Goal: Answer question/provide support: Share knowledge or assist other users

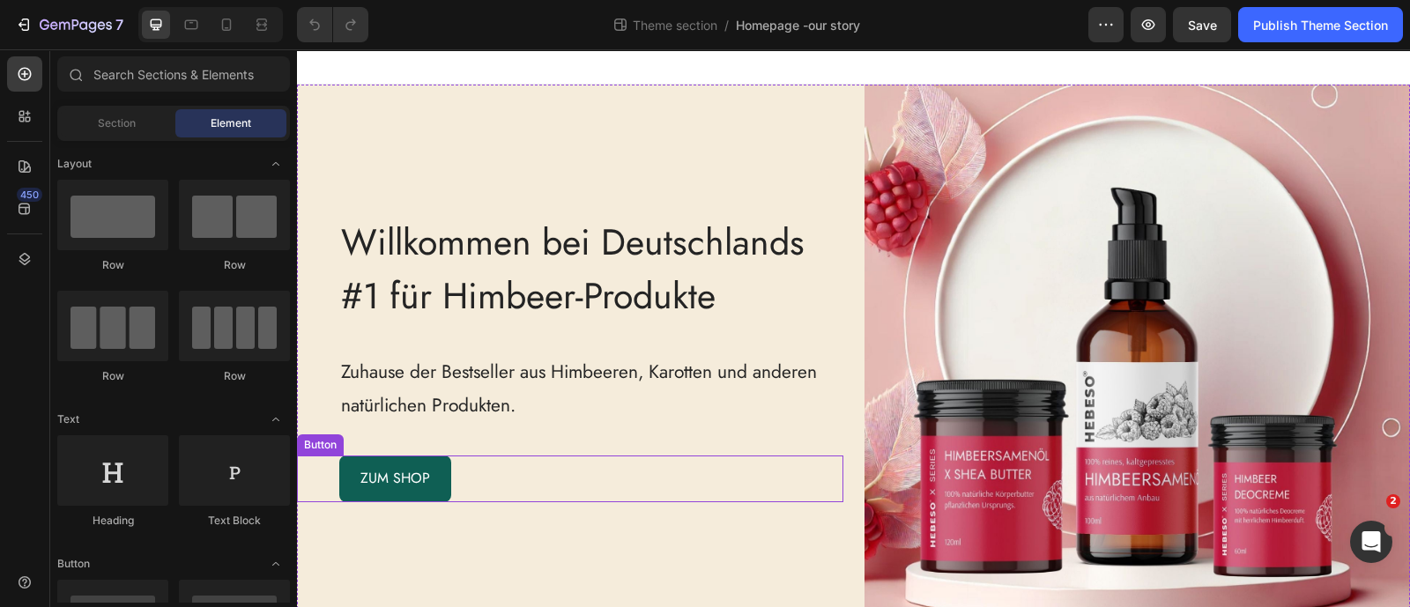
click at [473, 471] on div "ZUM SHOP Button" at bounding box center [570, 479] width 546 height 47
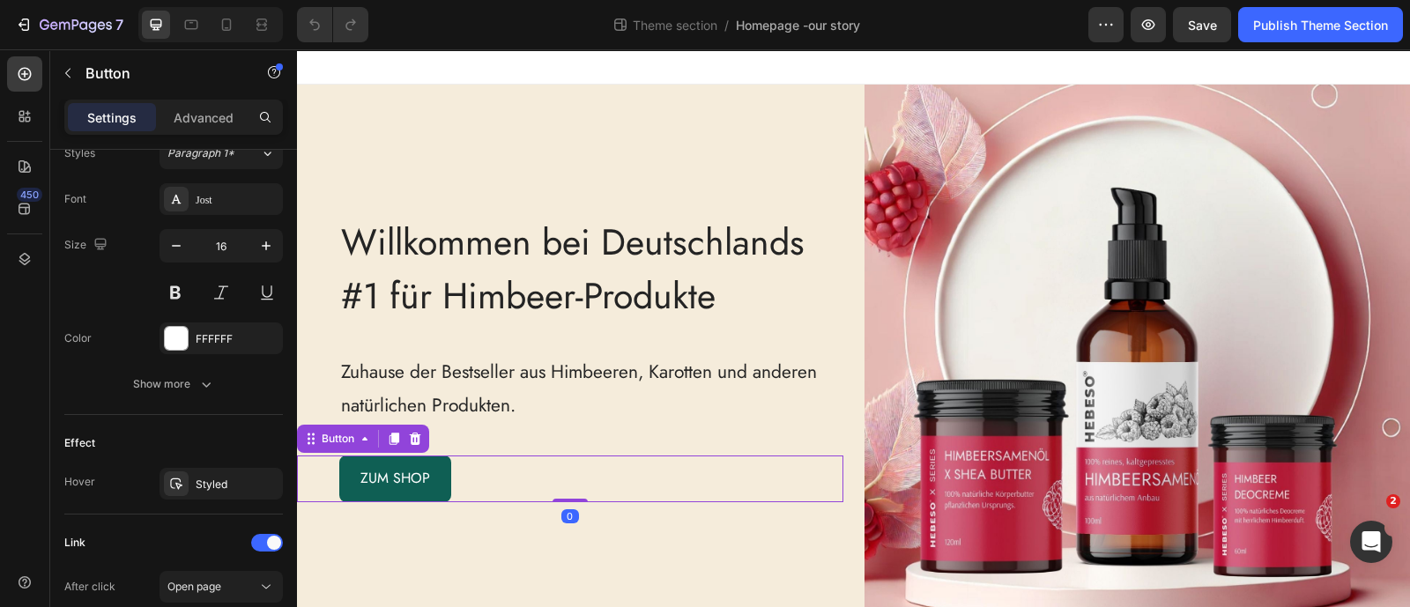
scroll to position [890, 0]
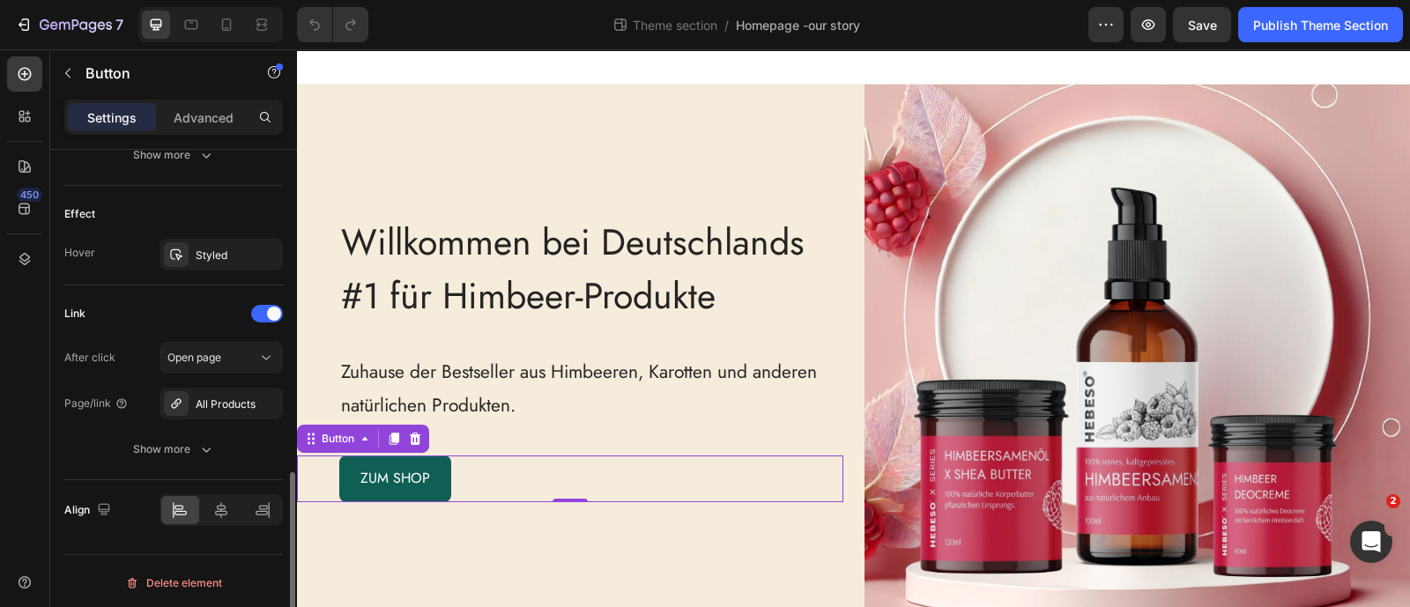
click at [237, 523] on div "Align" at bounding box center [173, 510] width 219 height 60
click at [223, 509] on icon at bounding box center [221, 510] width 18 height 18
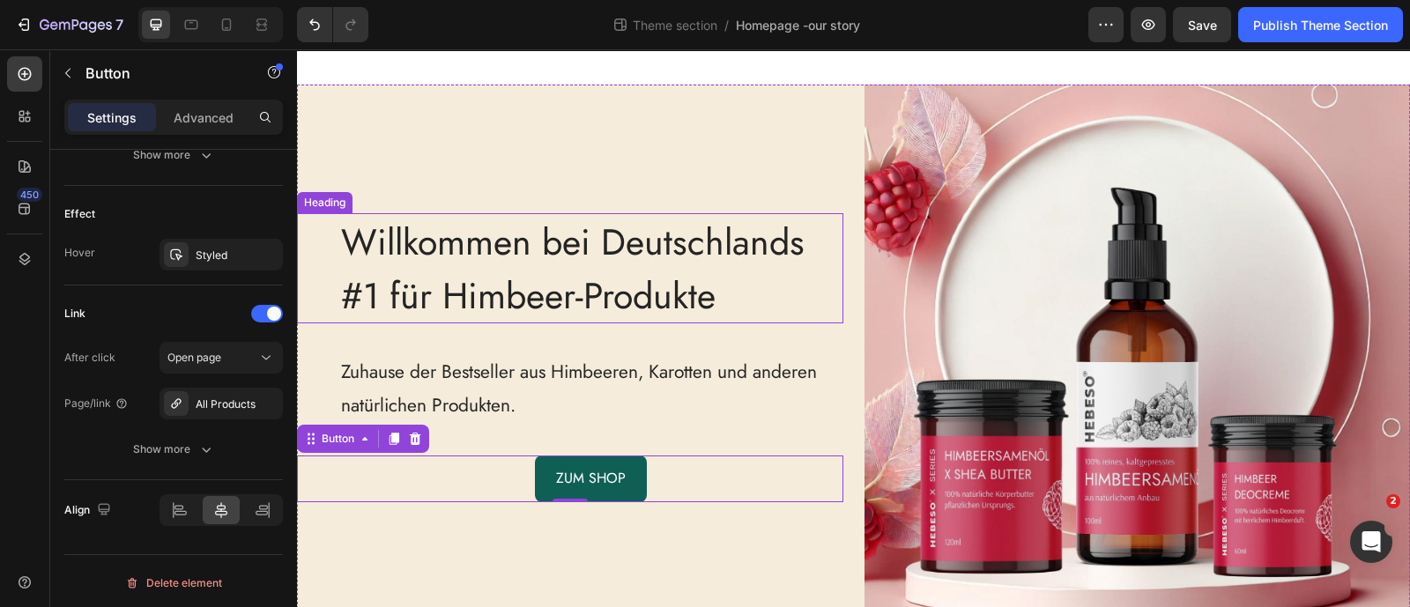
click at [617, 278] on span "Willkommen bei Deutschlands #1 für Himbeer-Produkte" at bounding box center [573, 269] width 464 height 106
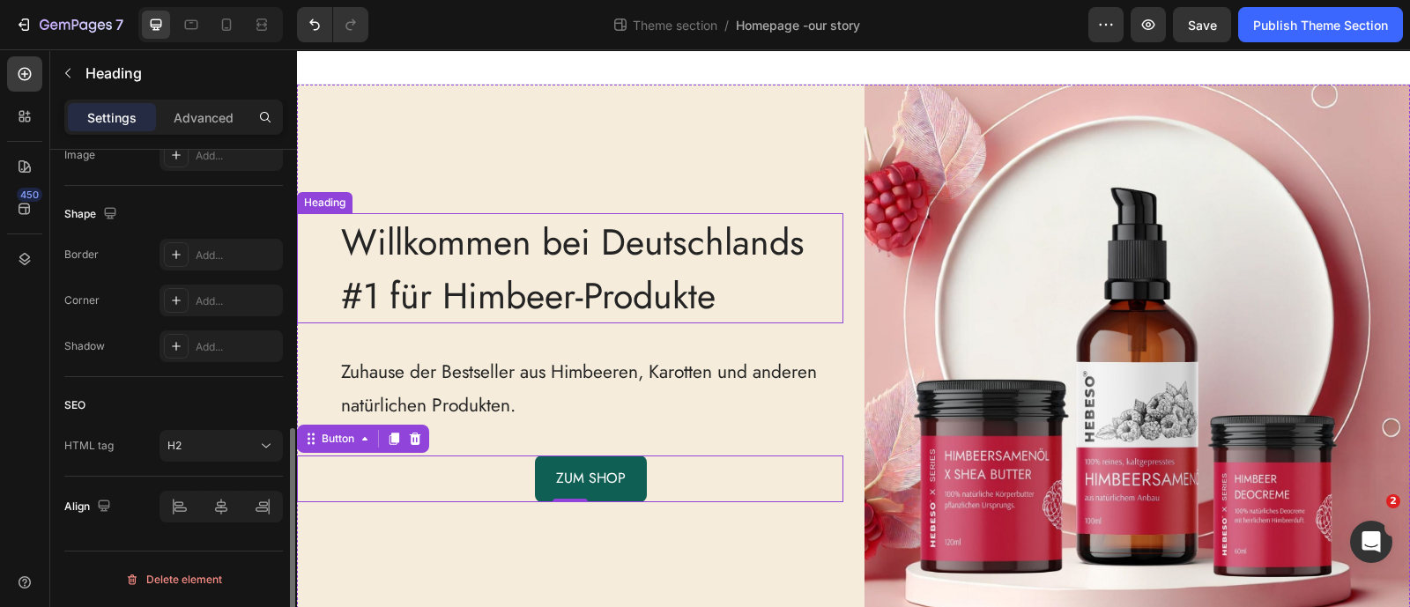
scroll to position [0, 0]
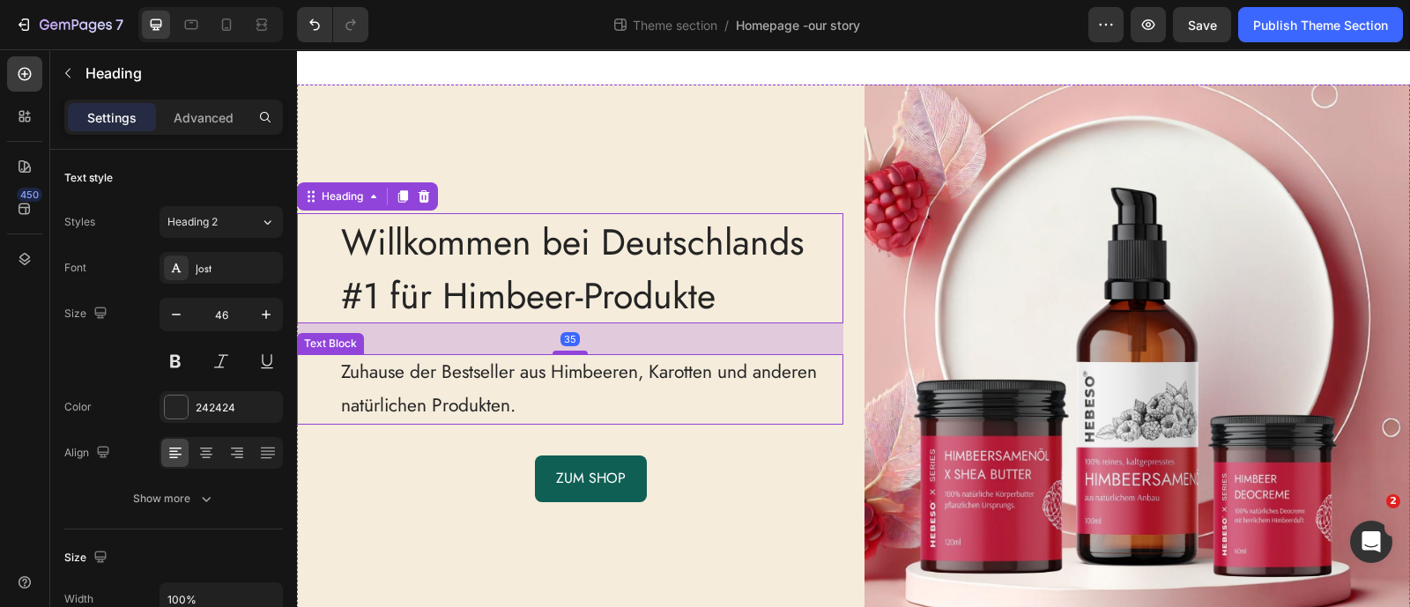
click at [535, 379] on p "Zuhause der Bestseller aus Himbeeren, Karotten und anderen natürlichen Produkte…" at bounding box center [591, 389] width 501 height 67
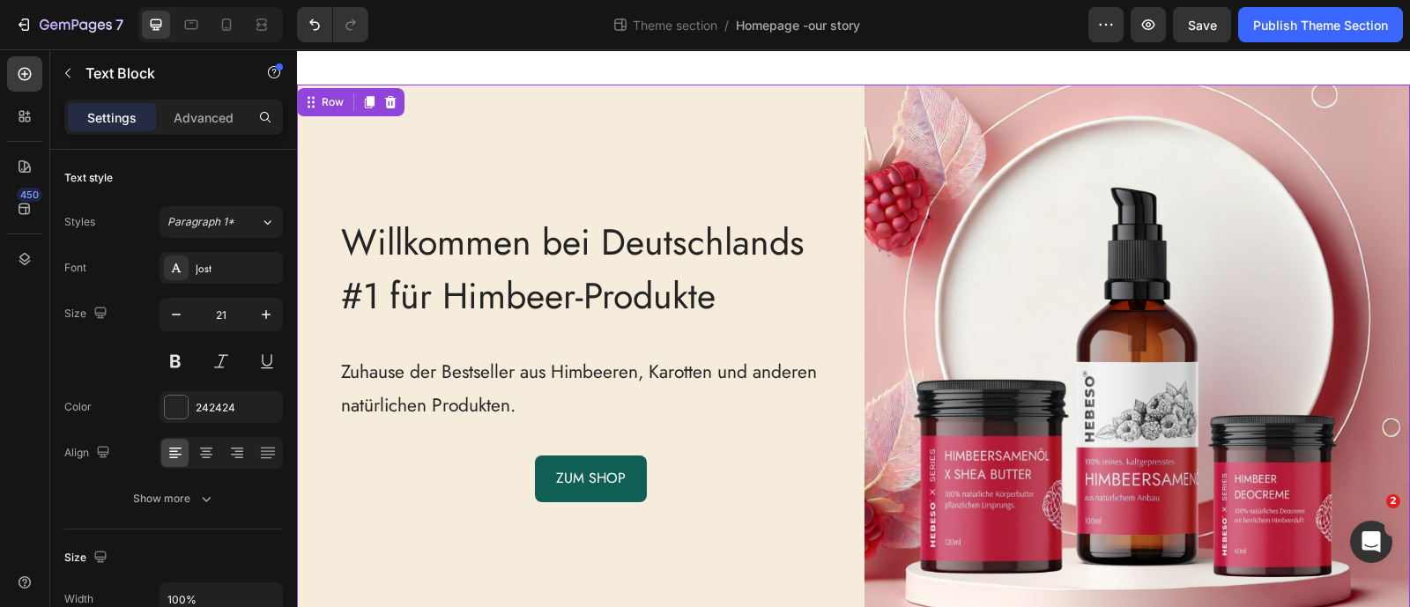
click at [392, 167] on div "Willkommen bei Deutschlands #1 für Himbeer-Produkte Heading Zuhause der Bestsel…" at bounding box center [570, 358] width 546 height 546
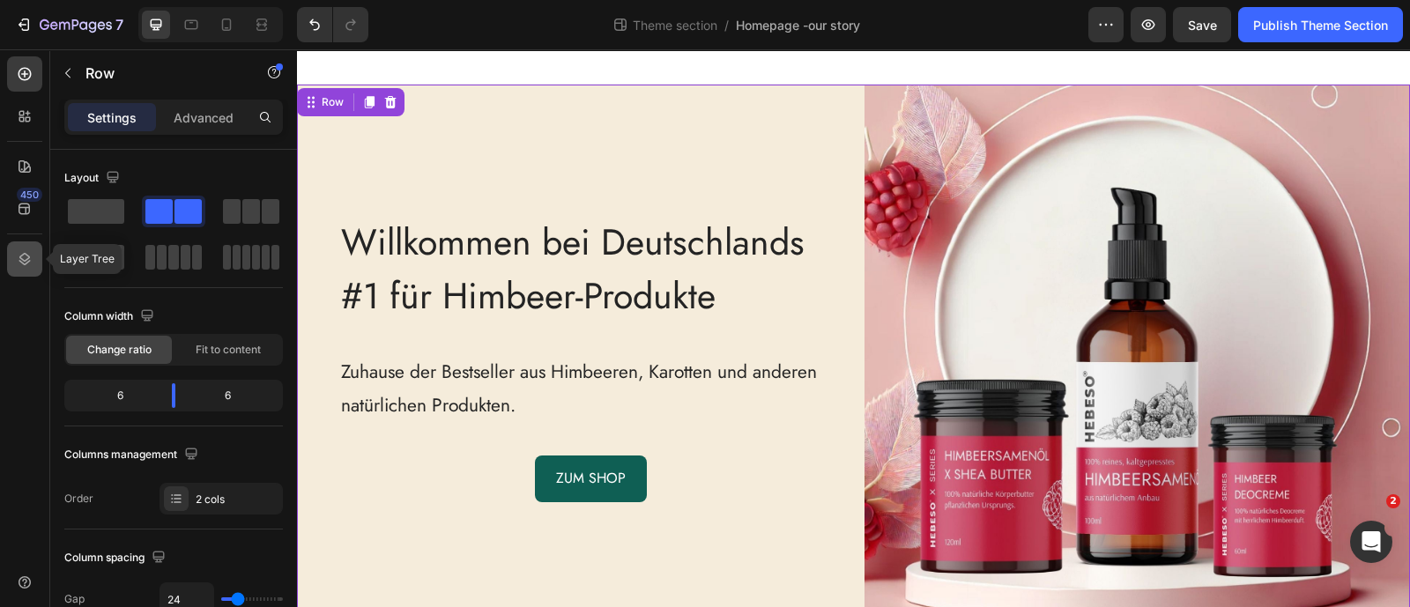
click at [22, 253] on icon at bounding box center [25, 259] width 18 height 18
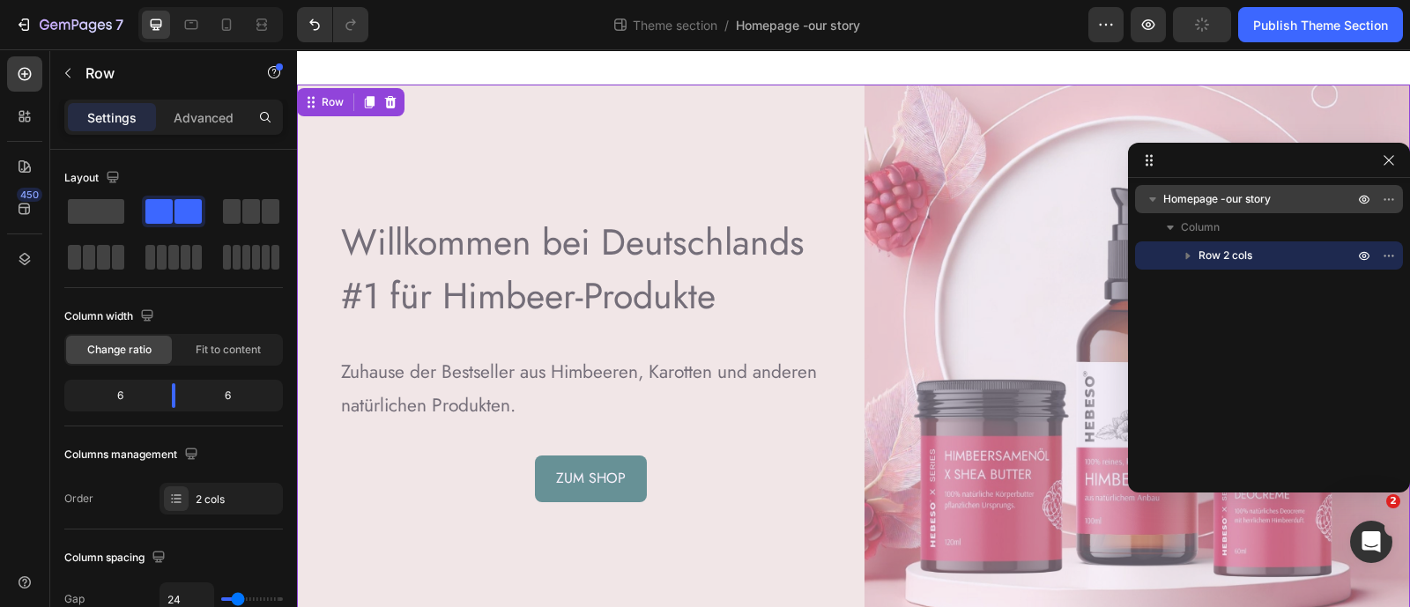
click at [1181, 194] on span "Homepage -our story" at bounding box center [1217, 199] width 108 height 18
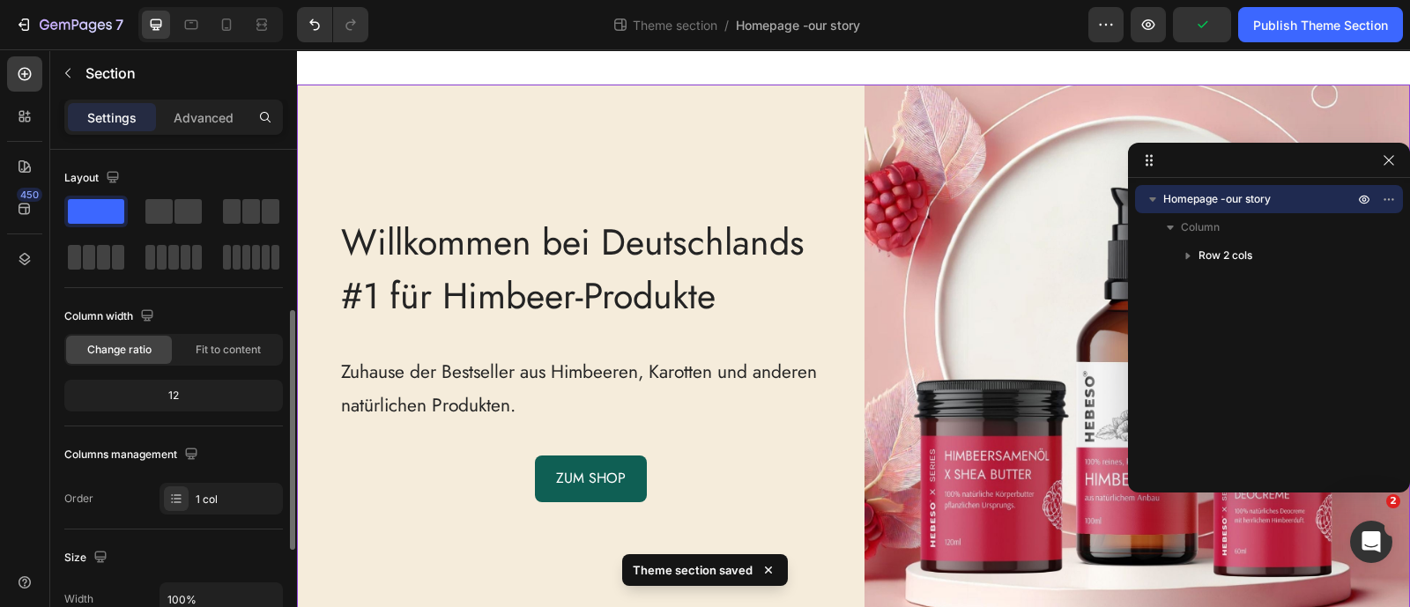
scroll to position [330, 0]
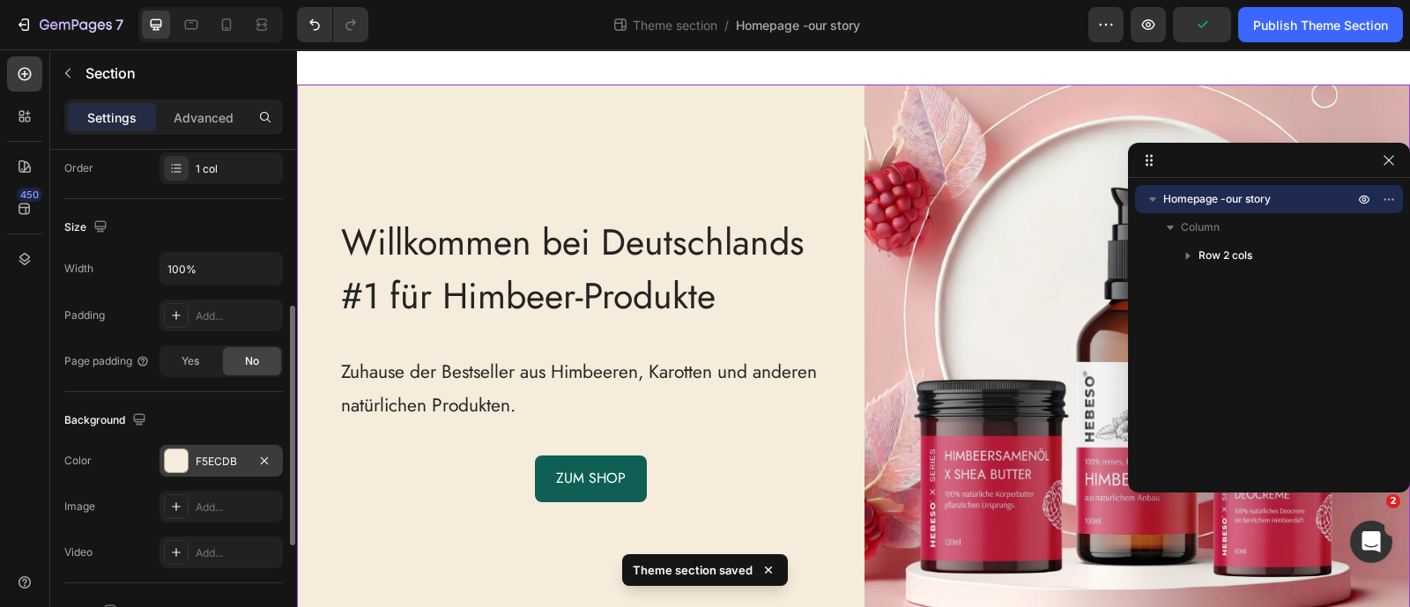
click at [180, 451] on div at bounding box center [176, 460] width 23 height 23
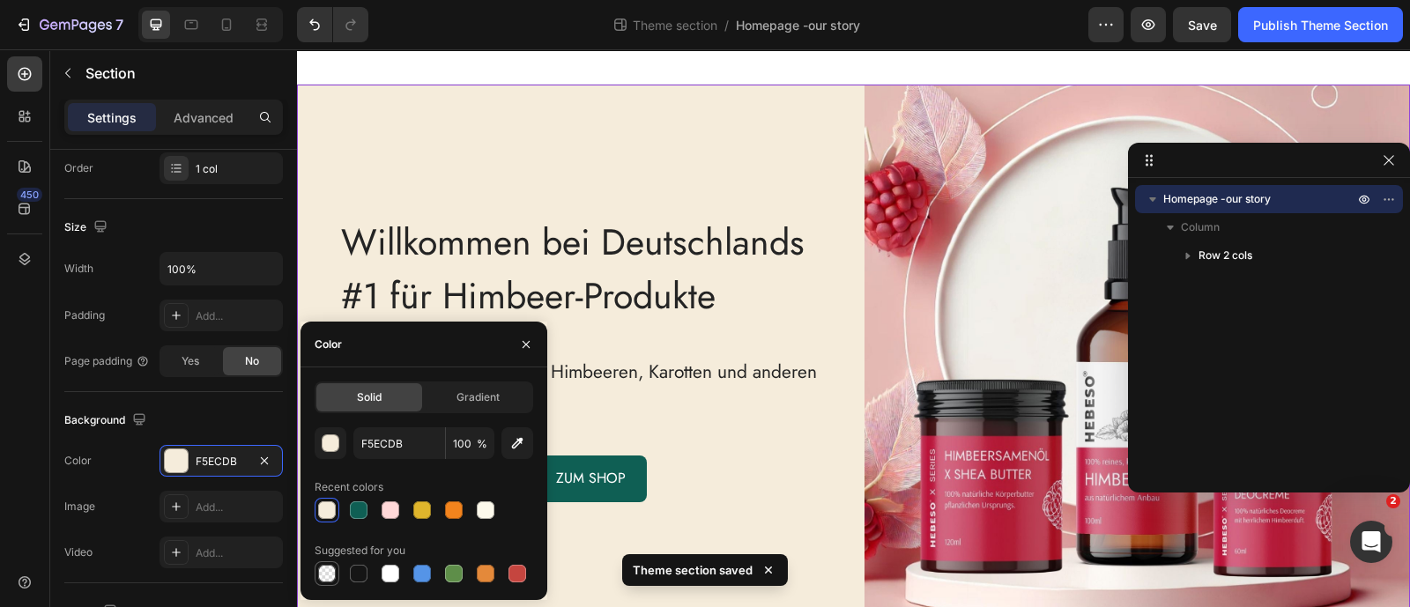
click at [324, 575] on div at bounding box center [327, 574] width 18 height 18
type input "000000"
type input "0"
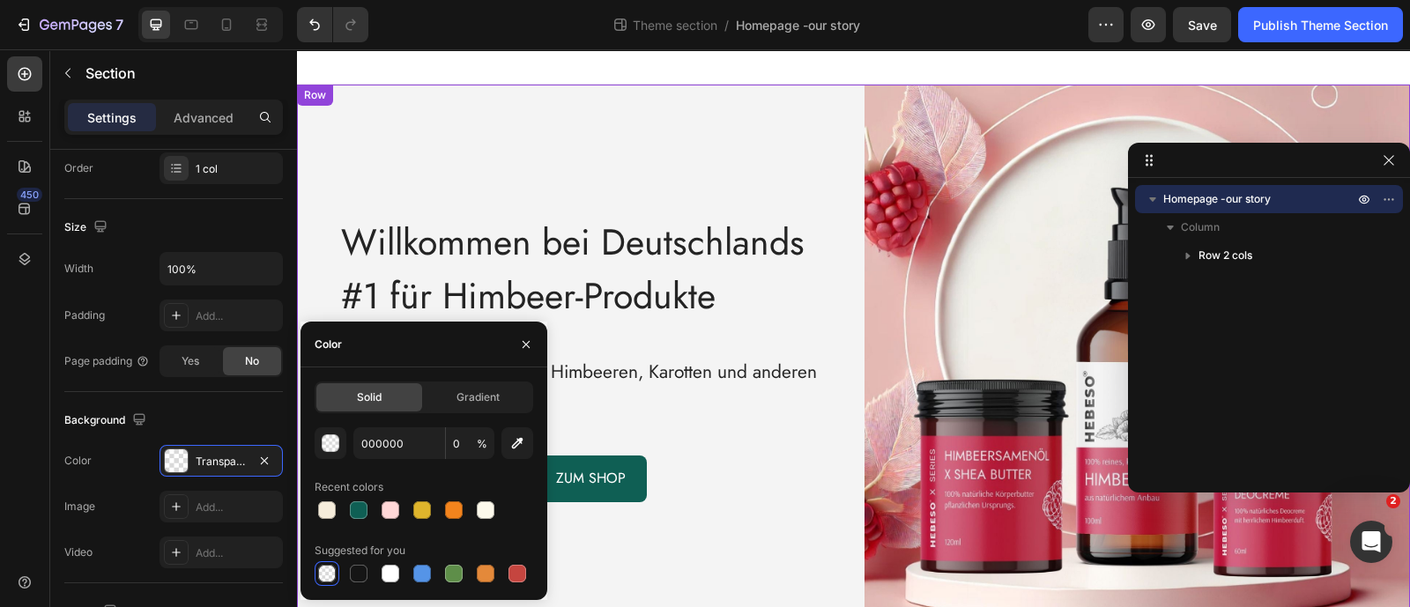
click at [678, 332] on div "Willkommen bei Deutschlands #1 für Himbeer-Produkte Heading Zuhause der Bestsel…" at bounding box center [570, 358] width 546 height 546
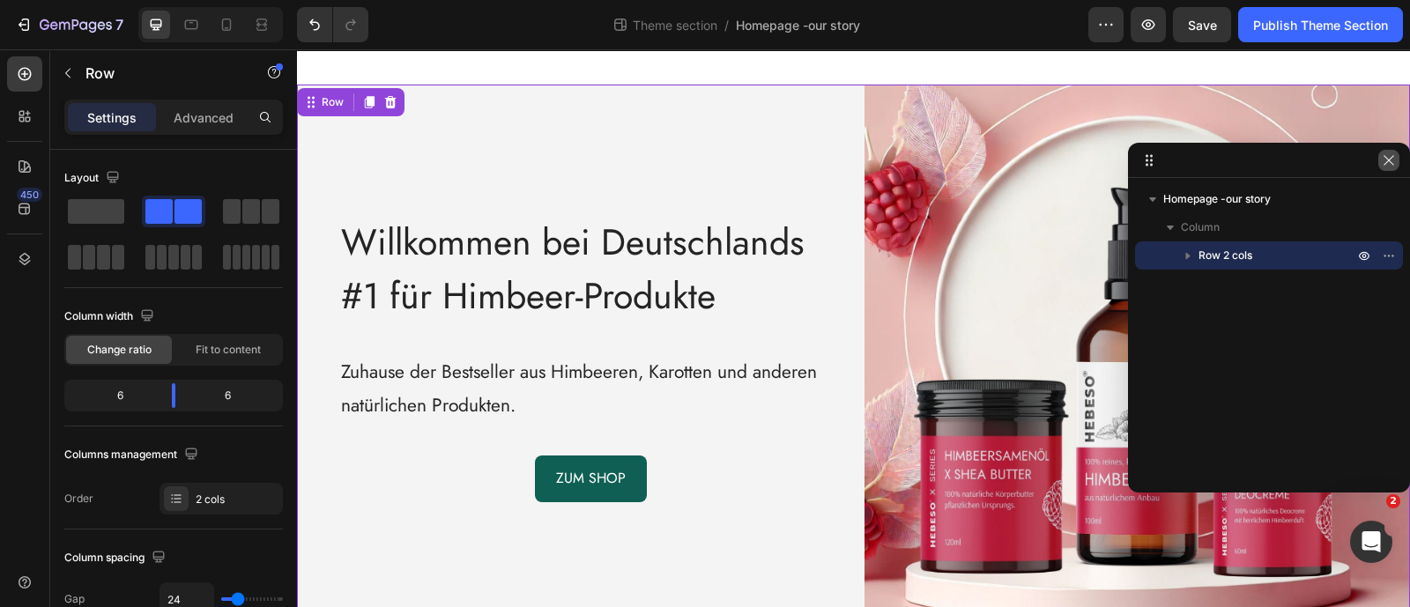
click at [1386, 168] on button "button" at bounding box center [1388, 160] width 21 height 21
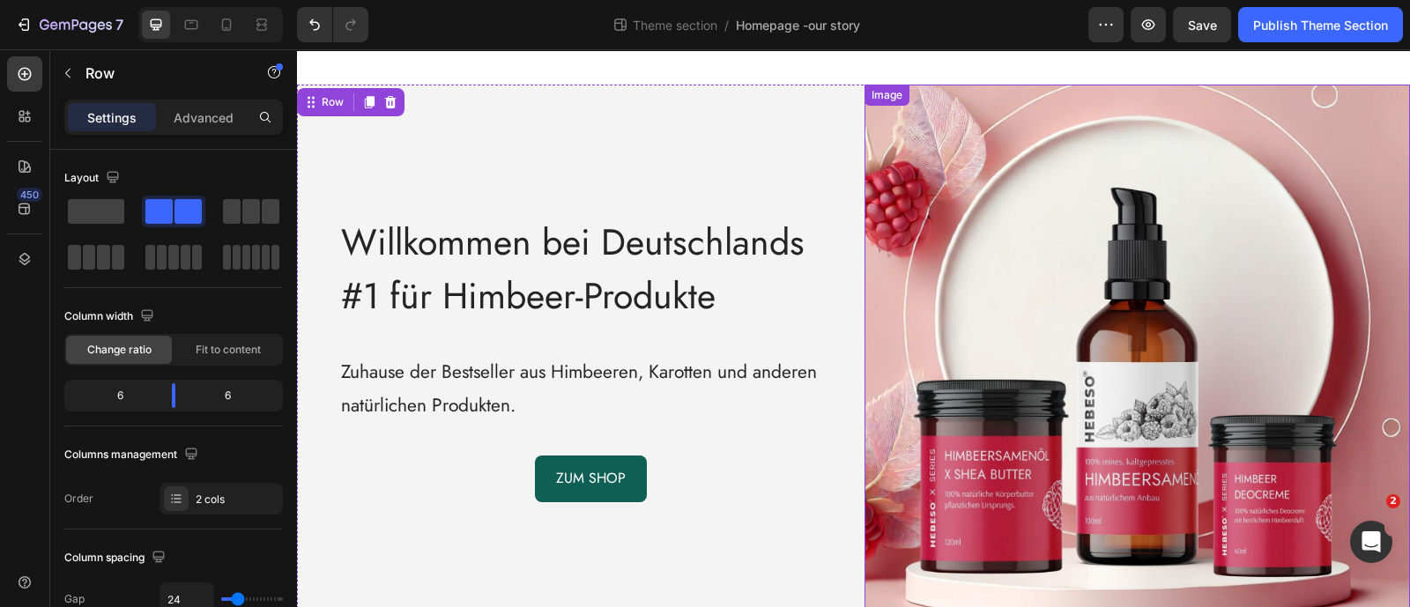
click at [1185, 219] on img at bounding box center [1138, 358] width 546 height 546
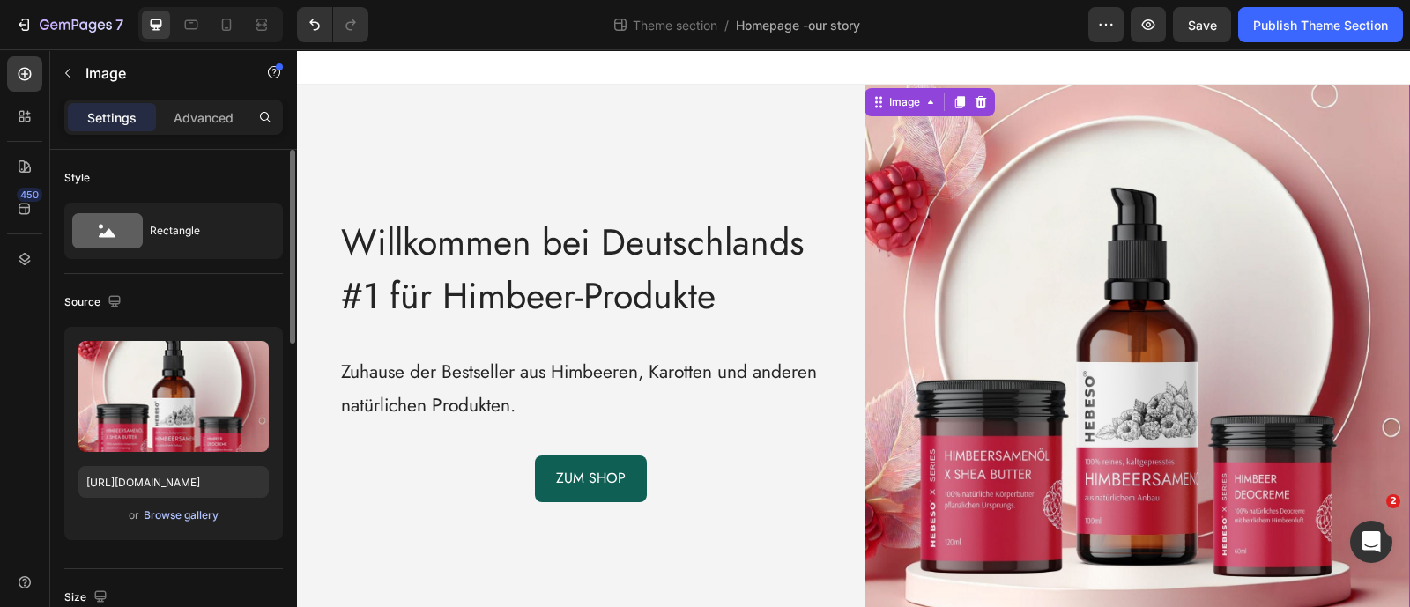
click at [176, 519] on div "Browse gallery" at bounding box center [181, 516] width 75 height 16
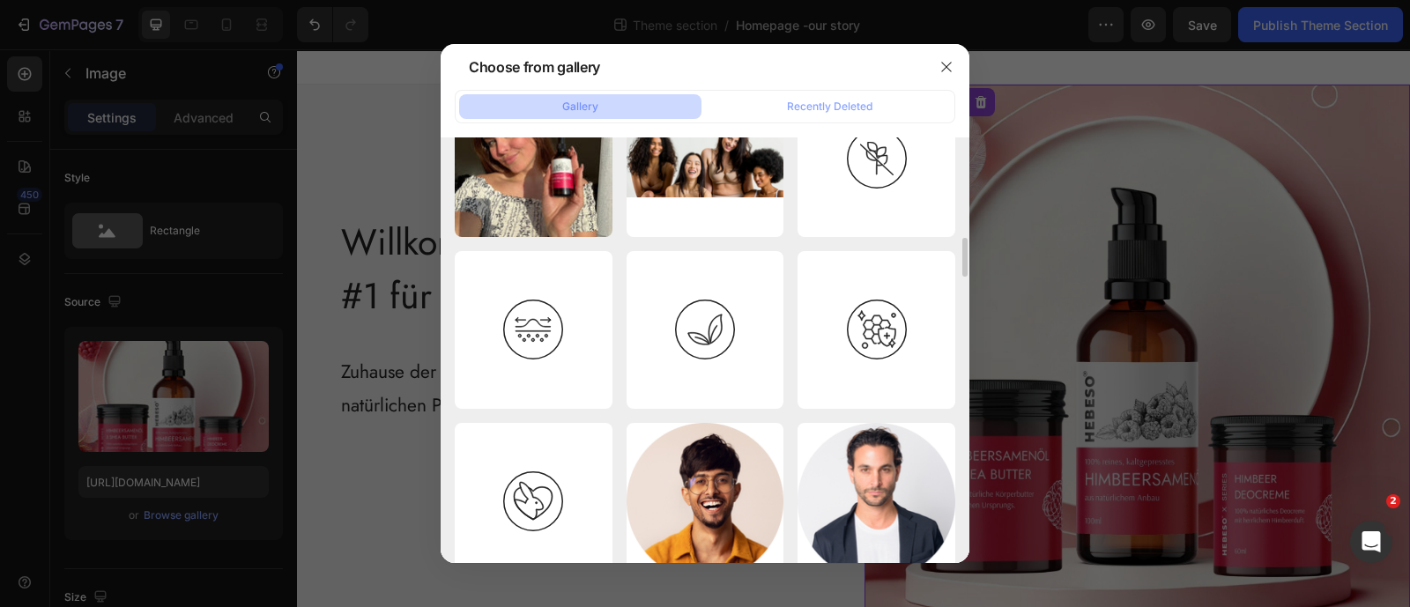
scroll to position [991, 0]
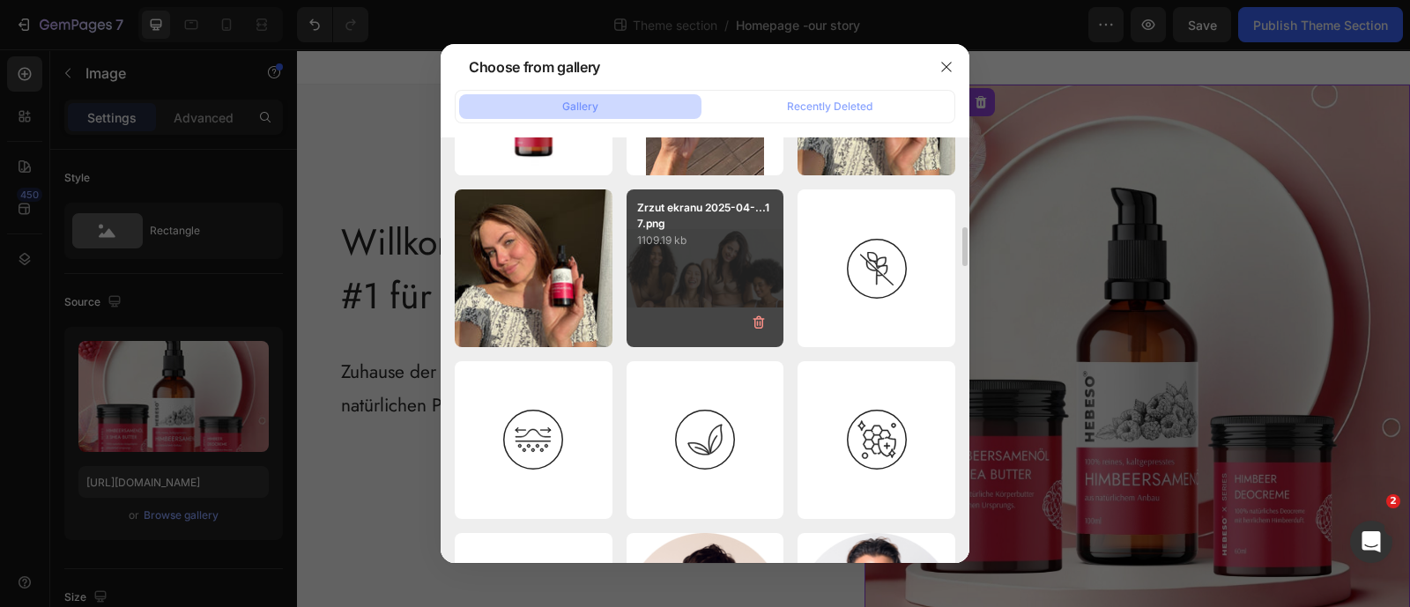
click at [671, 257] on div "Zrzut ekranu 2025-04-...17.png 1109.19 kb" at bounding box center [706, 268] width 158 height 158
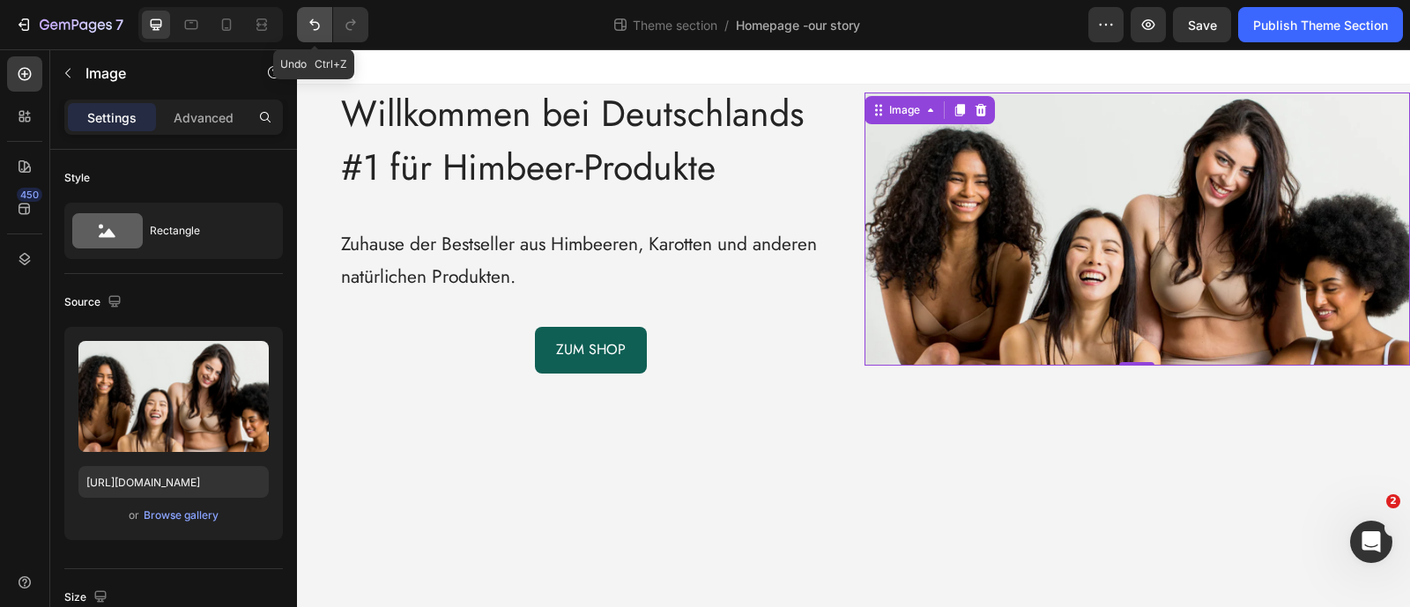
click at [319, 29] on icon "Undo/Redo" at bounding box center [315, 25] width 18 height 18
type input "[URL][DOMAIN_NAME]"
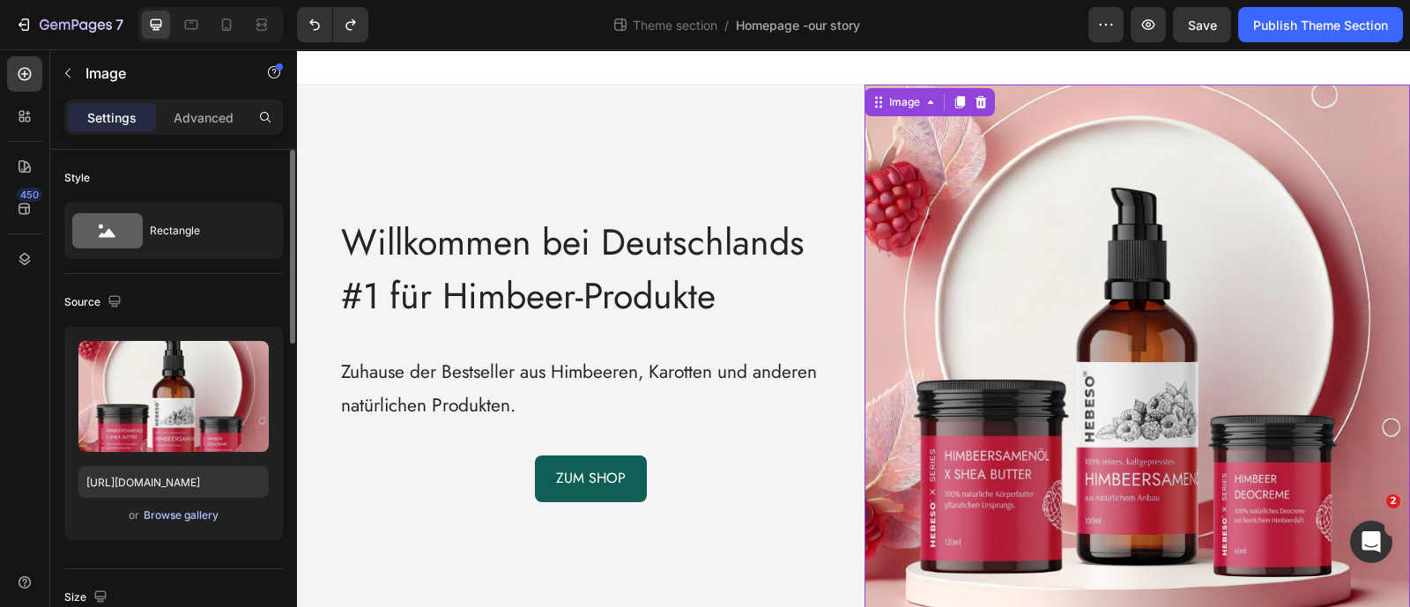
click at [159, 517] on div "Browse gallery" at bounding box center [181, 516] width 75 height 16
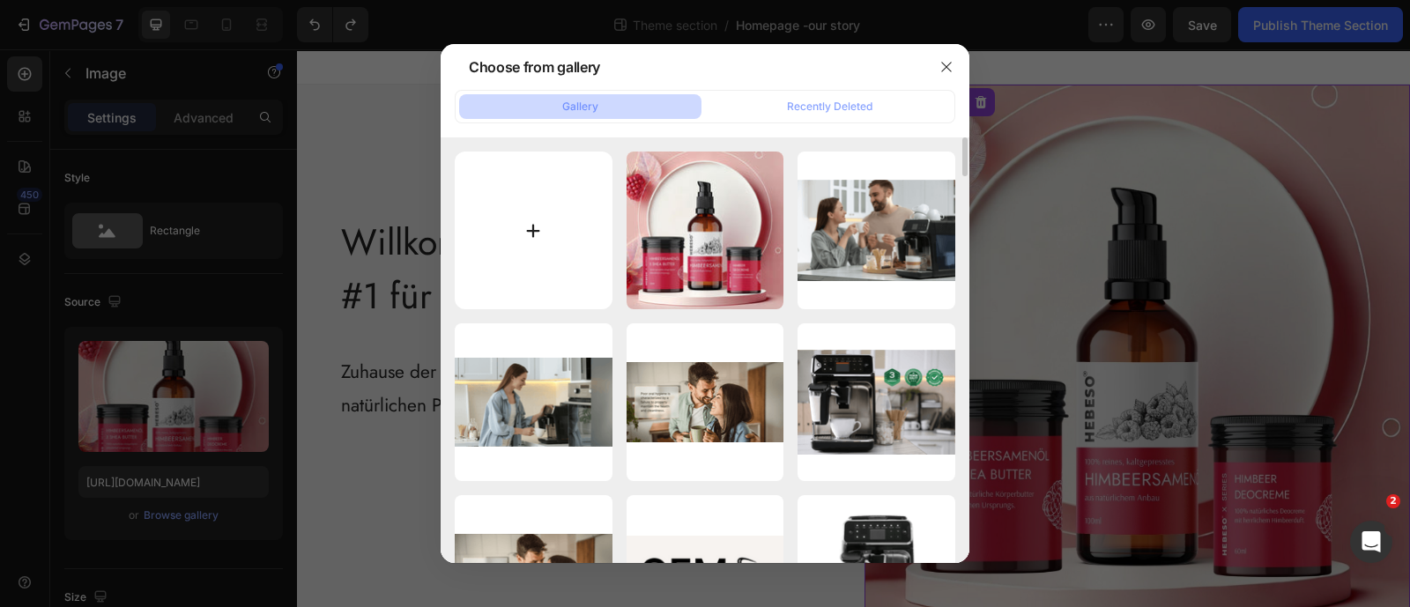
click at [515, 233] on input "file" at bounding box center [534, 231] width 158 height 158
type input "C:\fakepath\Zrzut ekranu 2025-01-26 225520.png"
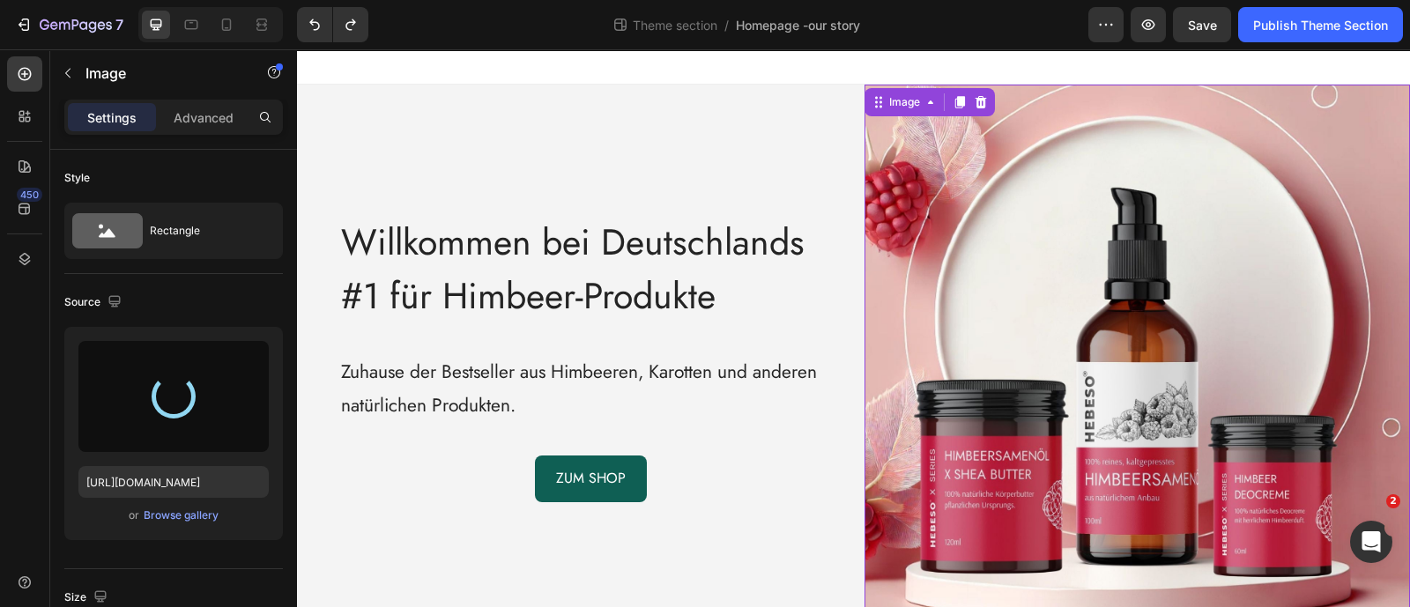
type input "[URL][DOMAIN_NAME]"
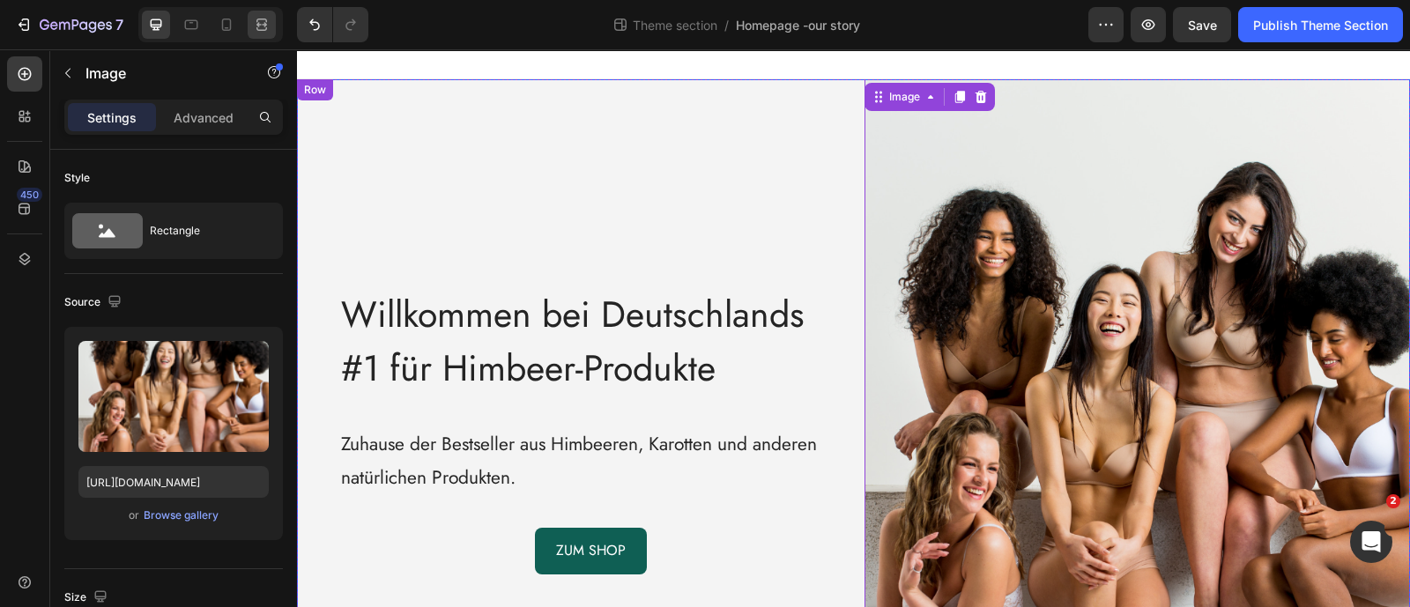
scroll to position [0, 0]
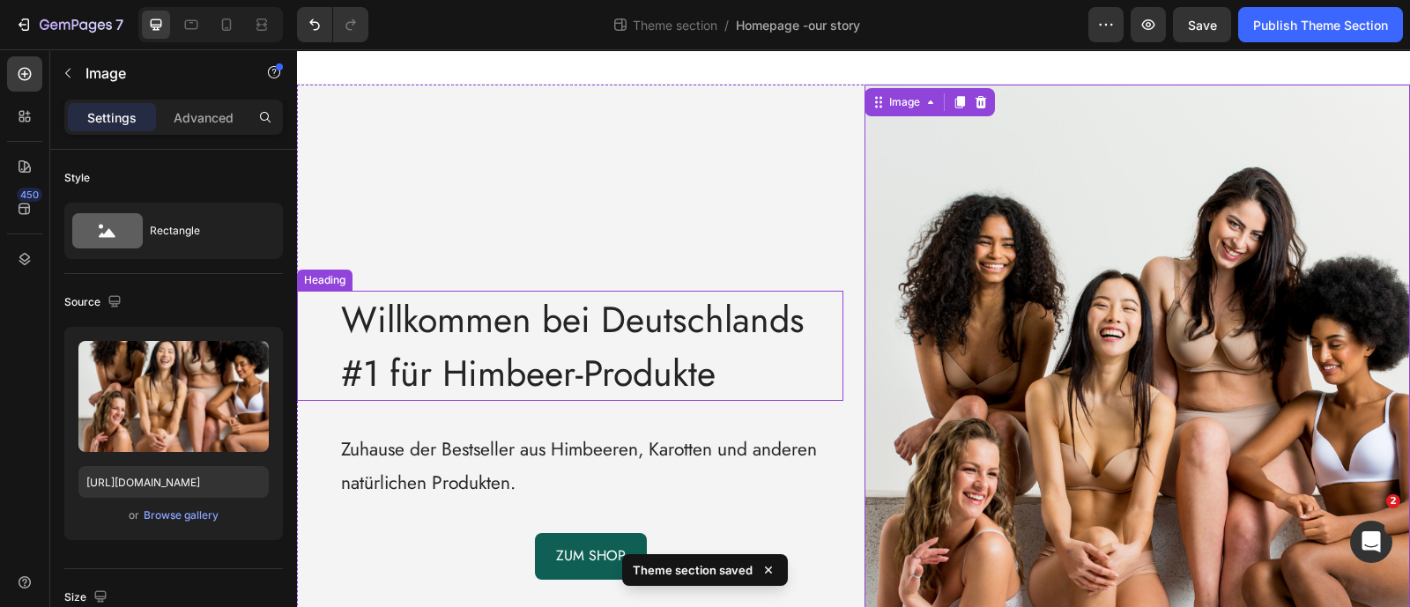
click at [533, 325] on span "Willkommen bei Deutschlands #1 für Himbeer-Produkte" at bounding box center [573, 346] width 464 height 106
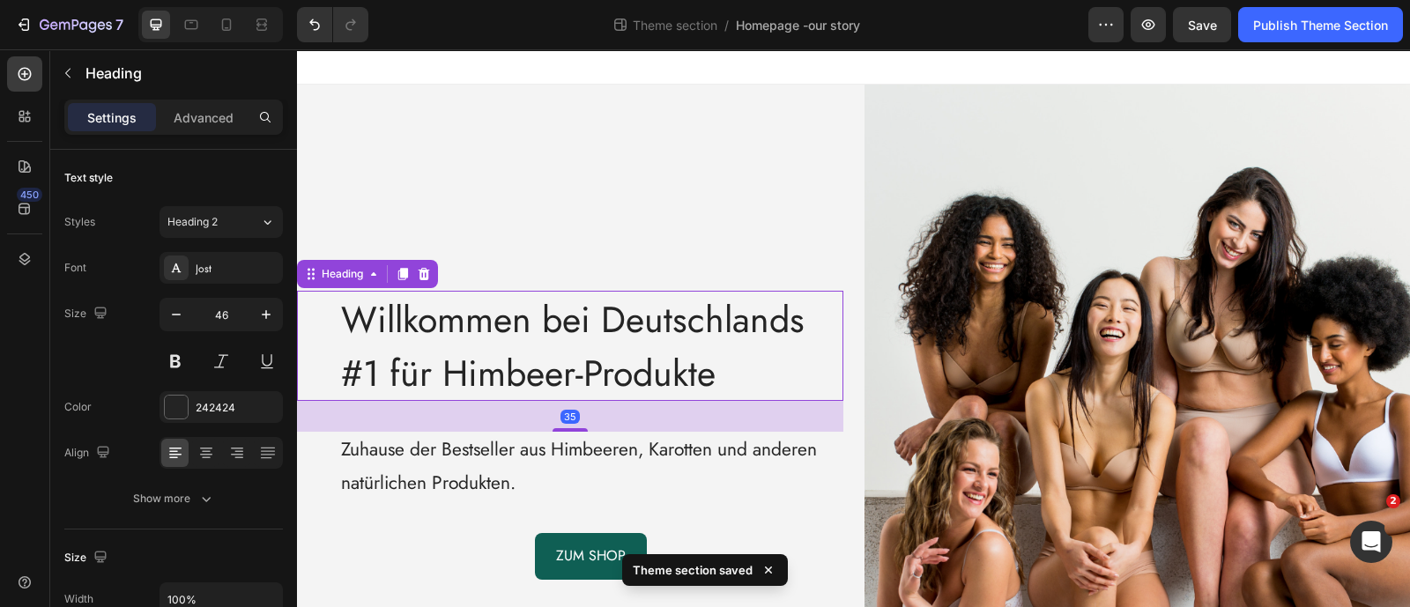
click at [533, 325] on span "Willkommen bei Deutschlands #1 für Himbeer-Produkte" at bounding box center [573, 346] width 464 height 106
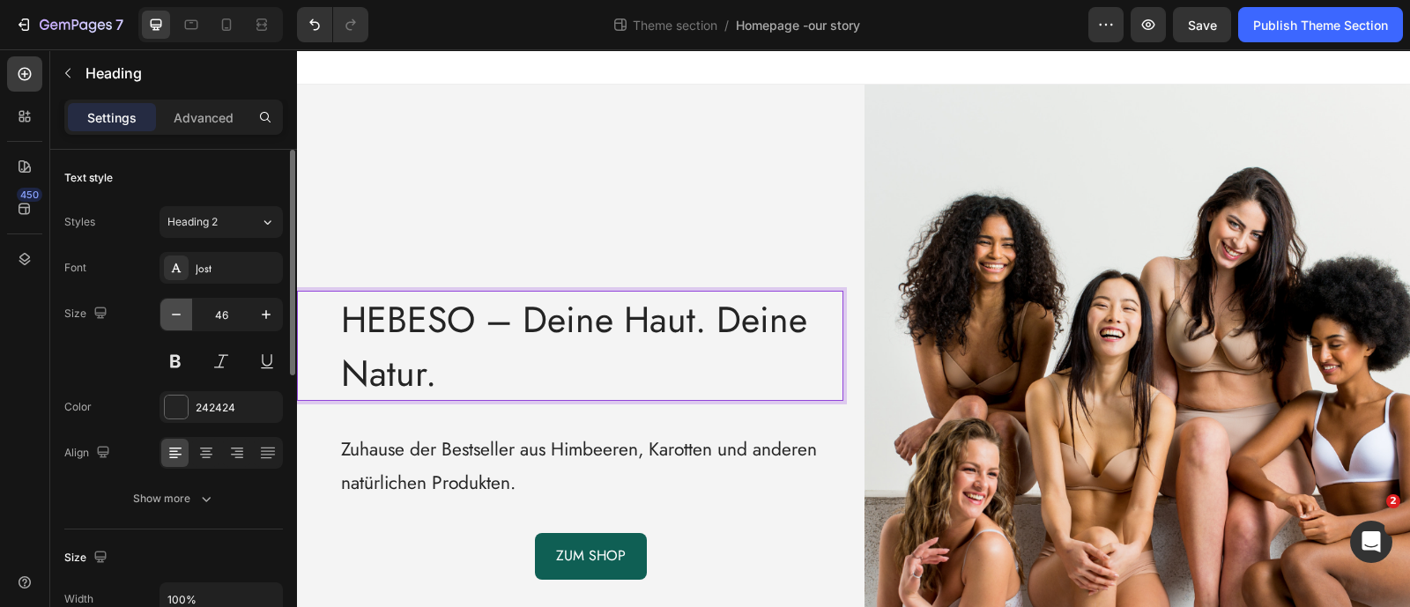
click at [164, 323] on button "button" at bounding box center [176, 315] width 32 height 32
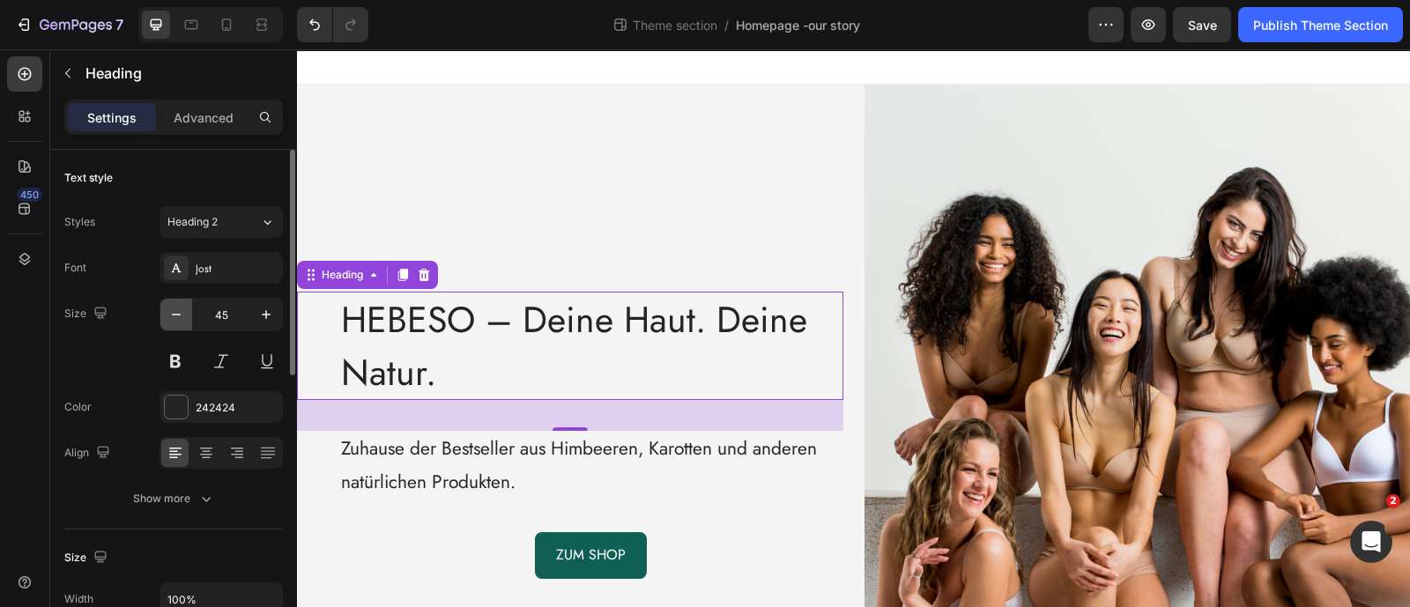
click at [164, 323] on button "button" at bounding box center [176, 315] width 32 height 32
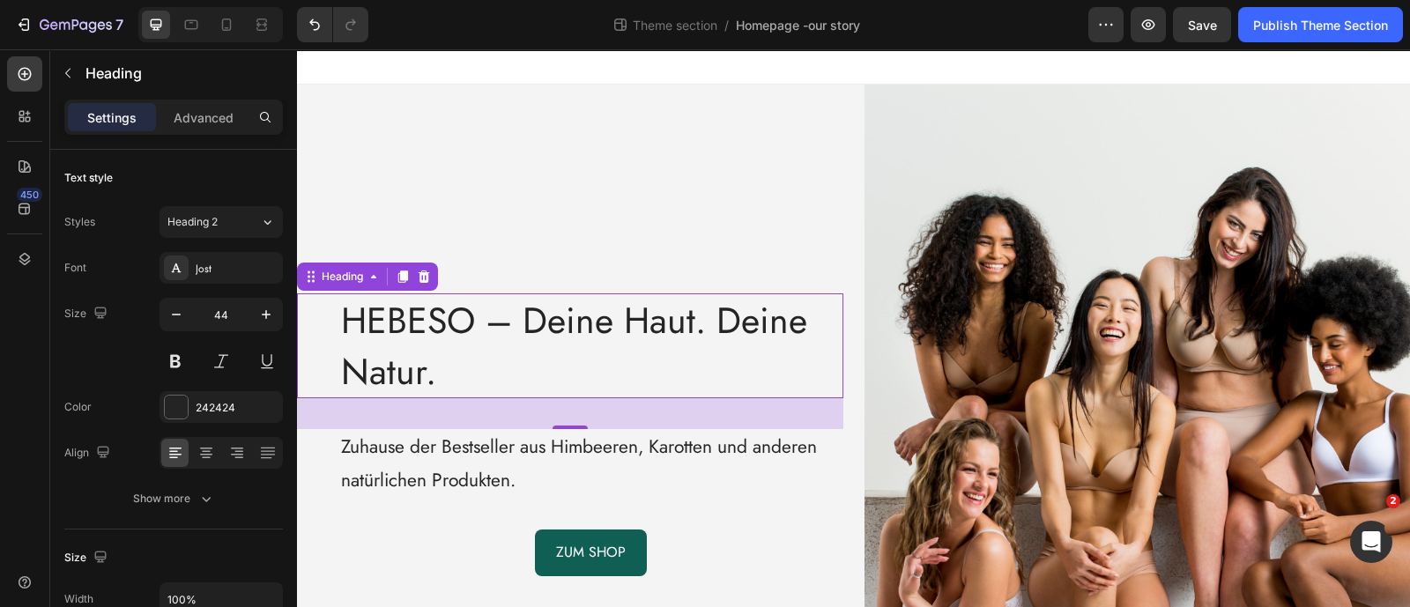
click at [356, 321] on span "HEBESO – Deine Haut. Deine Natur." at bounding box center [574, 345] width 466 height 102
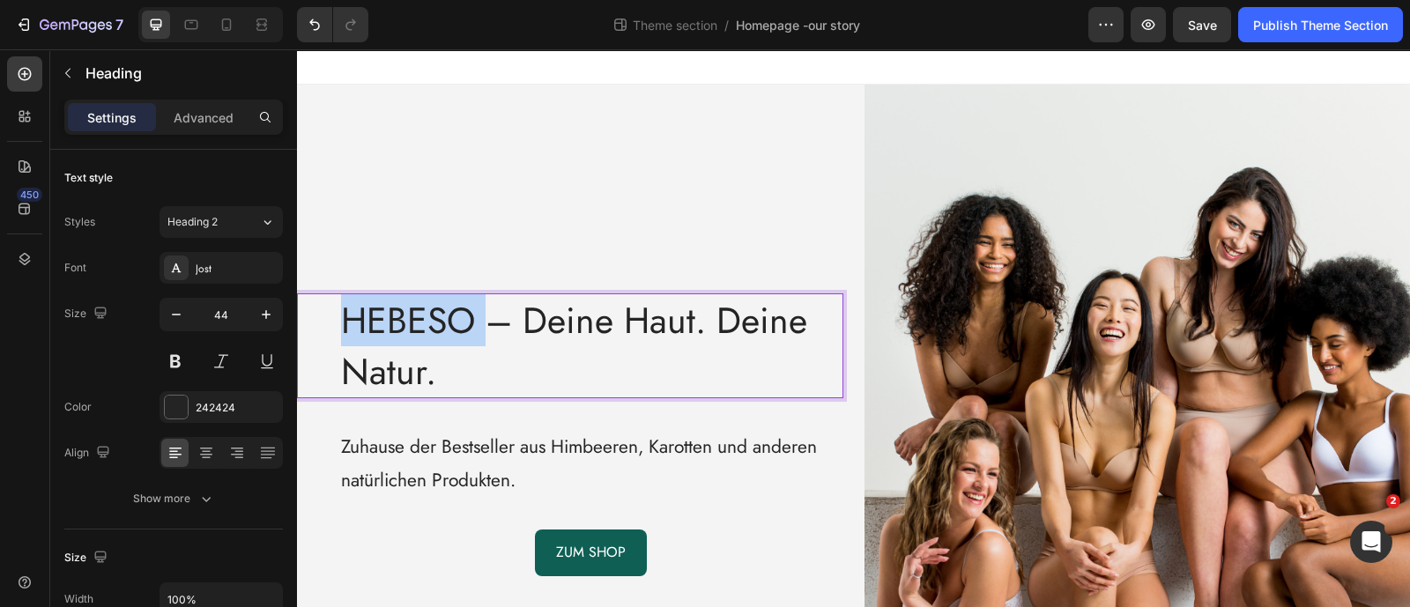
click at [356, 321] on span "HEBESO – Deine Haut. Deine Natur." at bounding box center [574, 345] width 466 height 102
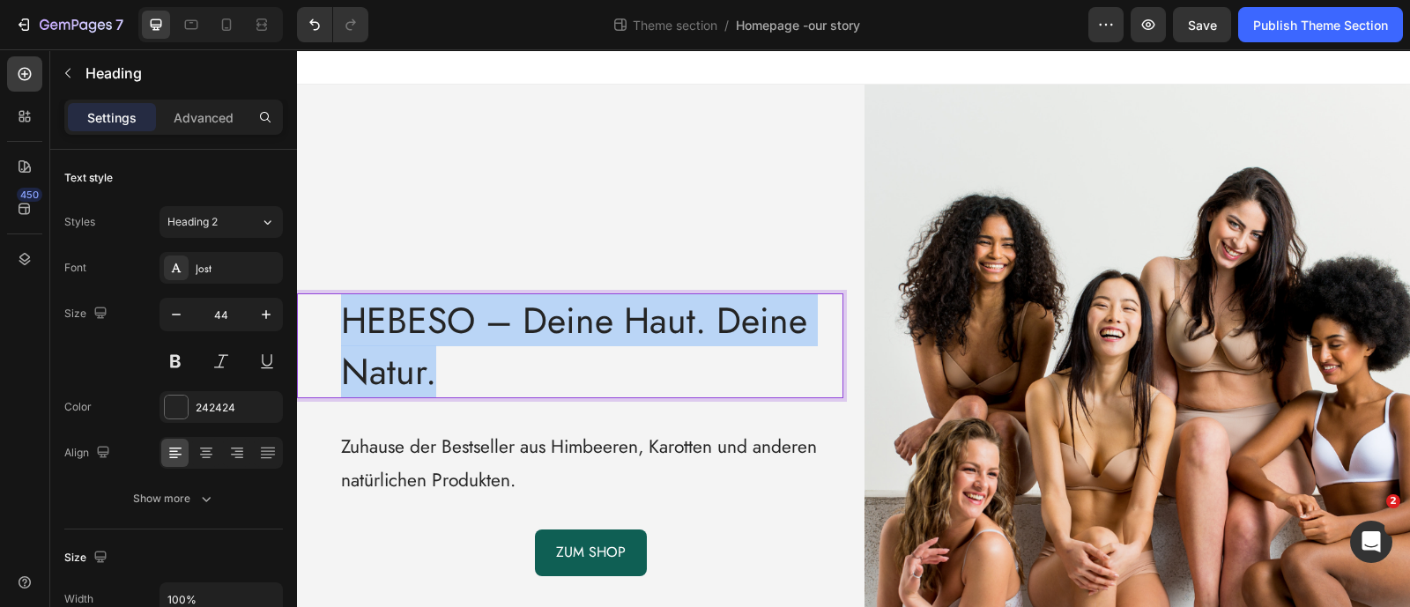
click at [356, 321] on span "HEBESO – Deine Haut. Deine Natur." at bounding box center [574, 345] width 466 height 102
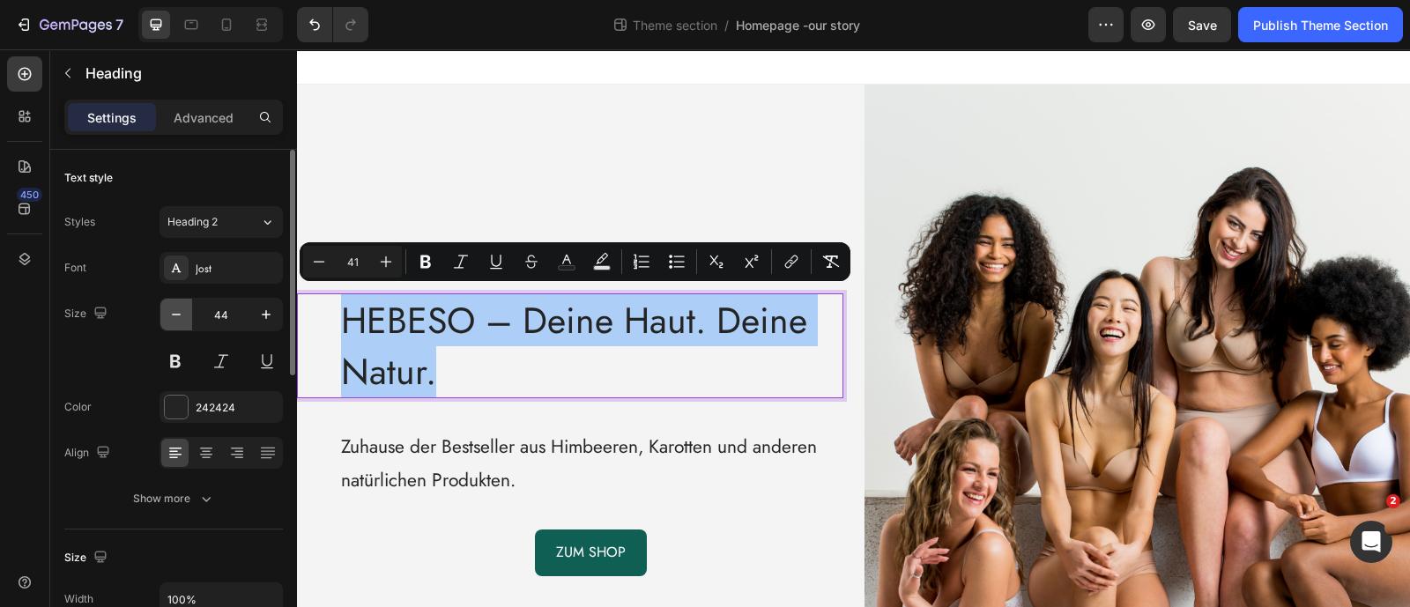
click at [182, 318] on icon "button" at bounding box center [176, 315] width 18 height 18
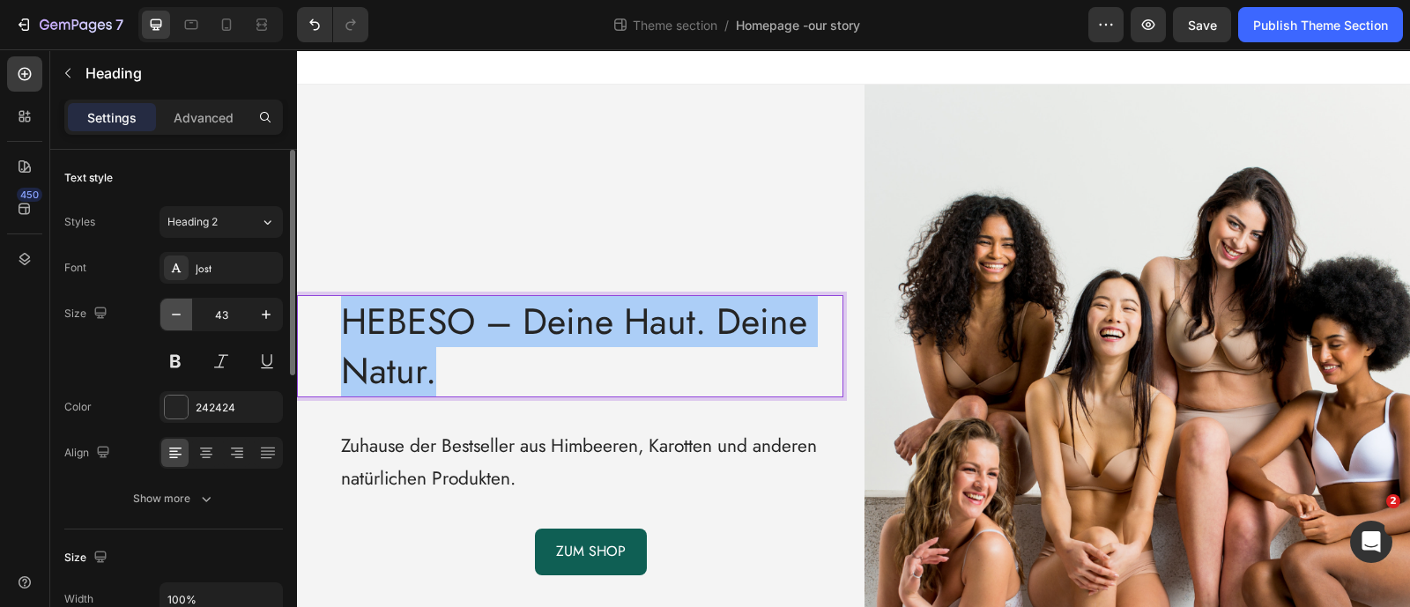
click at [182, 318] on icon "button" at bounding box center [176, 315] width 18 height 18
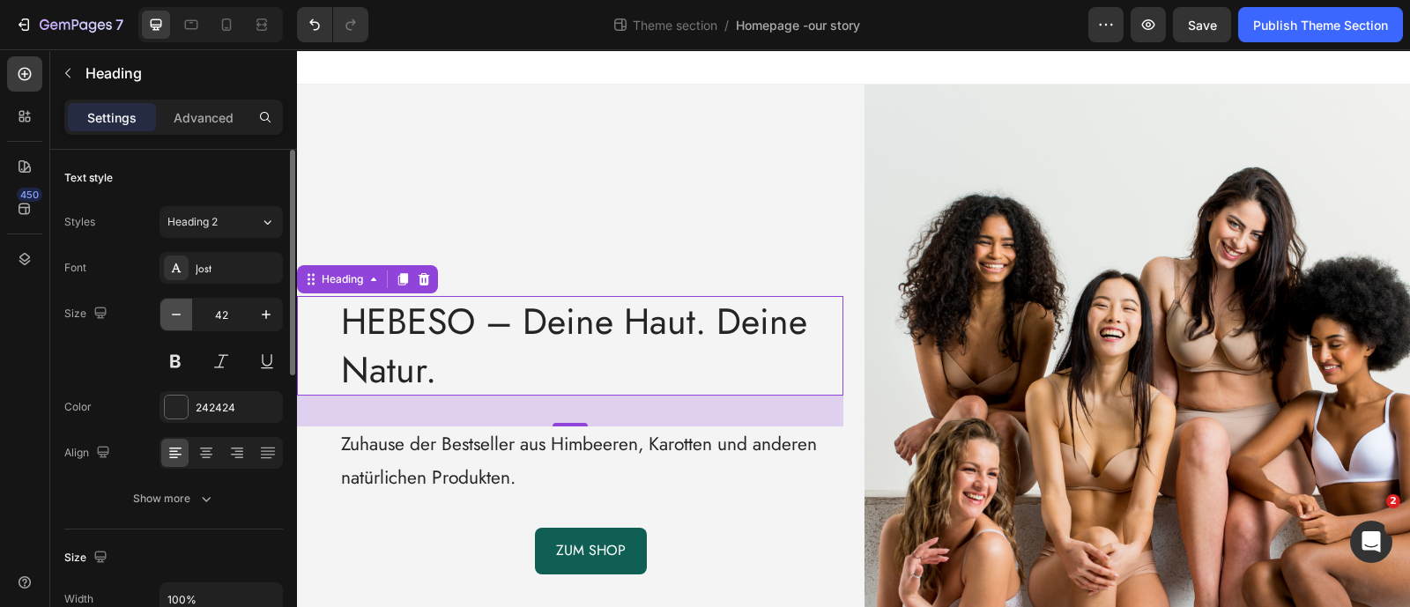
click at [182, 318] on icon "button" at bounding box center [176, 315] width 18 height 18
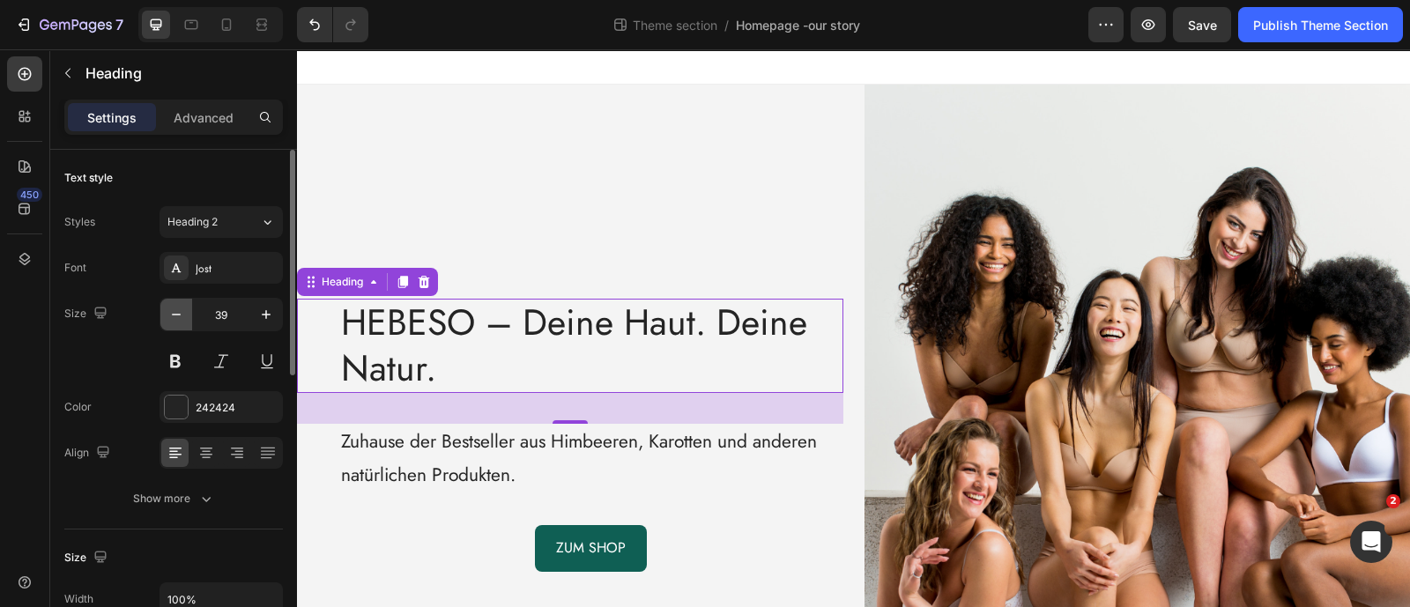
click at [182, 318] on icon "button" at bounding box center [176, 315] width 18 height 18
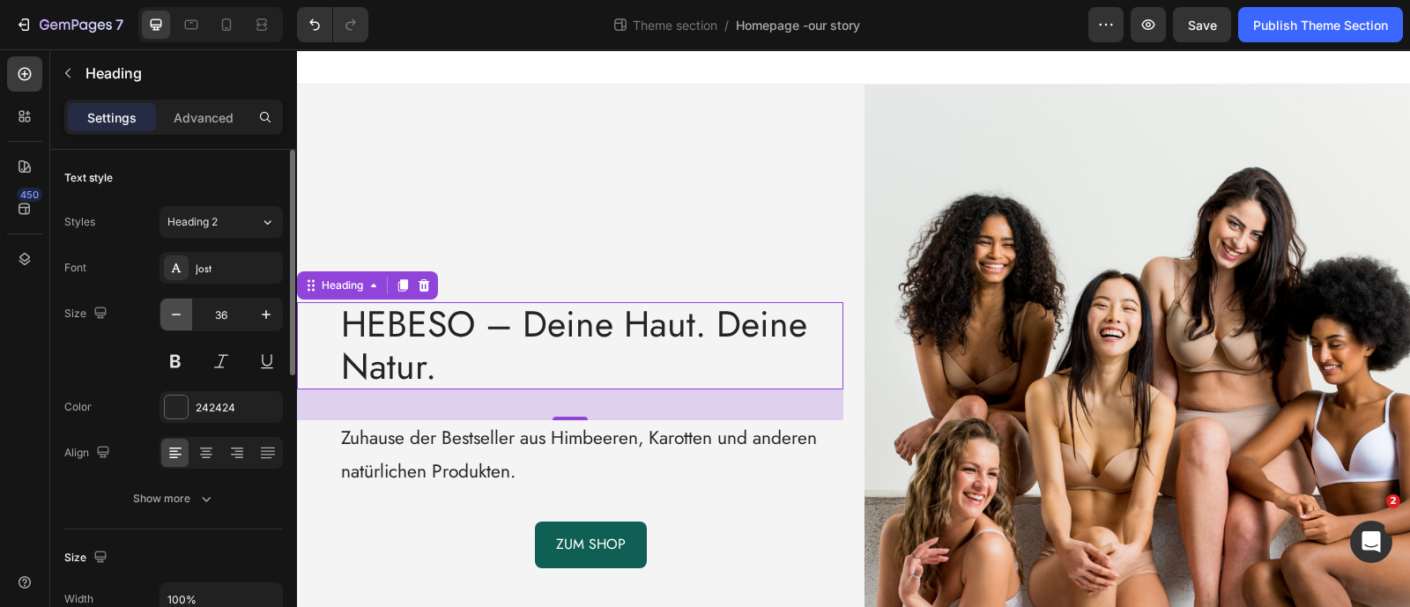
click at [182, 318] on icon "button" at bounding box center [176, 315] width 18 height 18
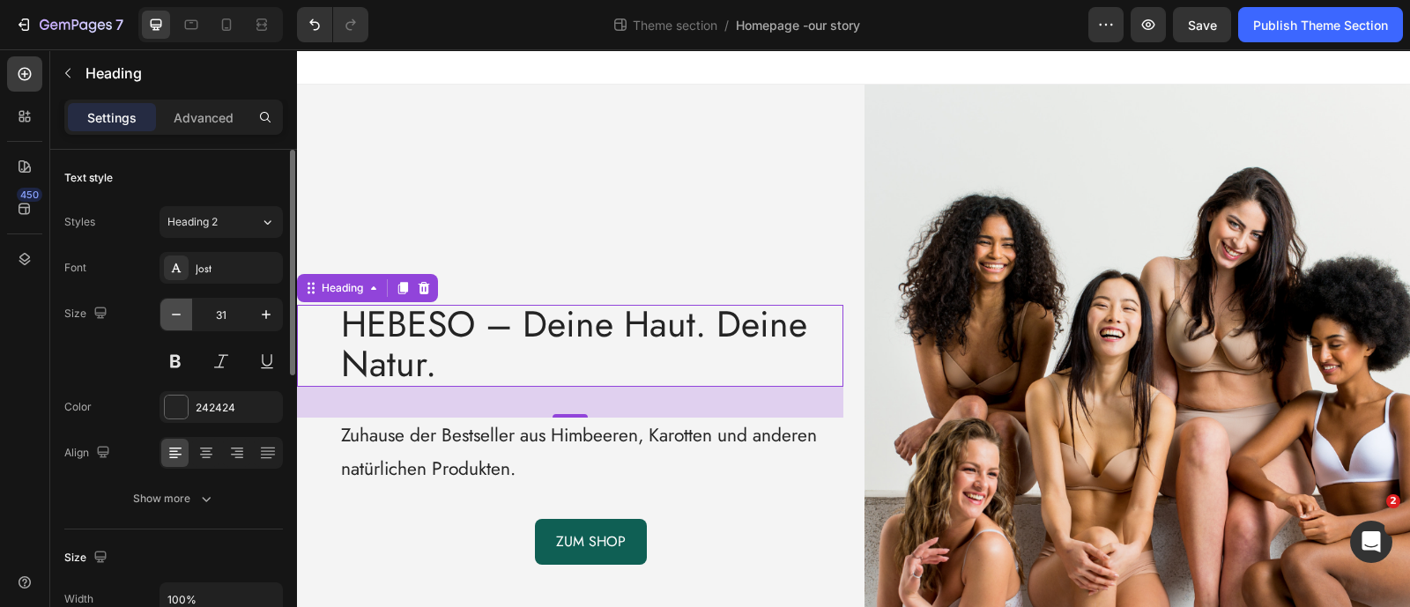
click at [182, 318] on icon "button" at bounding box center [176, 315] width 18 height 18
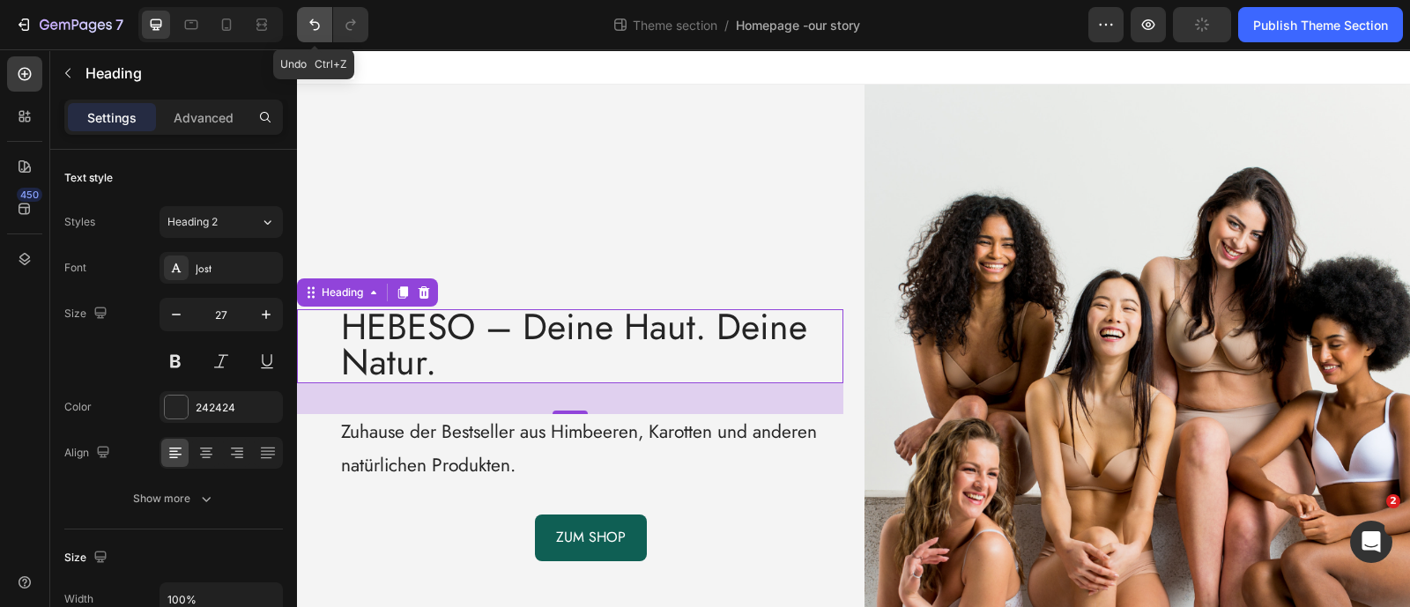
click at [308, 17] on icon "Undo/Redo" at bounding box center [315, 25] width 18 height 18
click at [310, 18] on icon "Undo/Redo" at bounding box center [315, 25] width 18 height 18
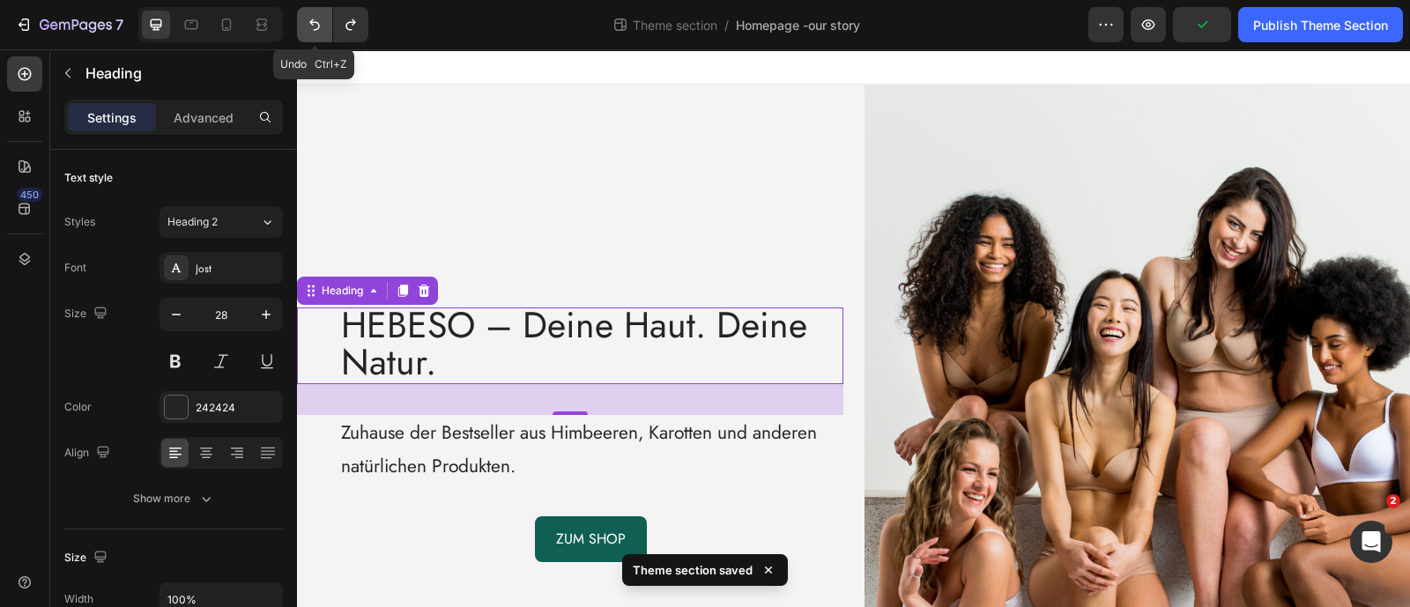
click at [310, 18] on icon "Undo/Redo" at bounding box center [315, 25] width 18 height 18
click at [311, 19] on icon "Undo/Redo" at bounding box center [315, 25] width 18 height 18
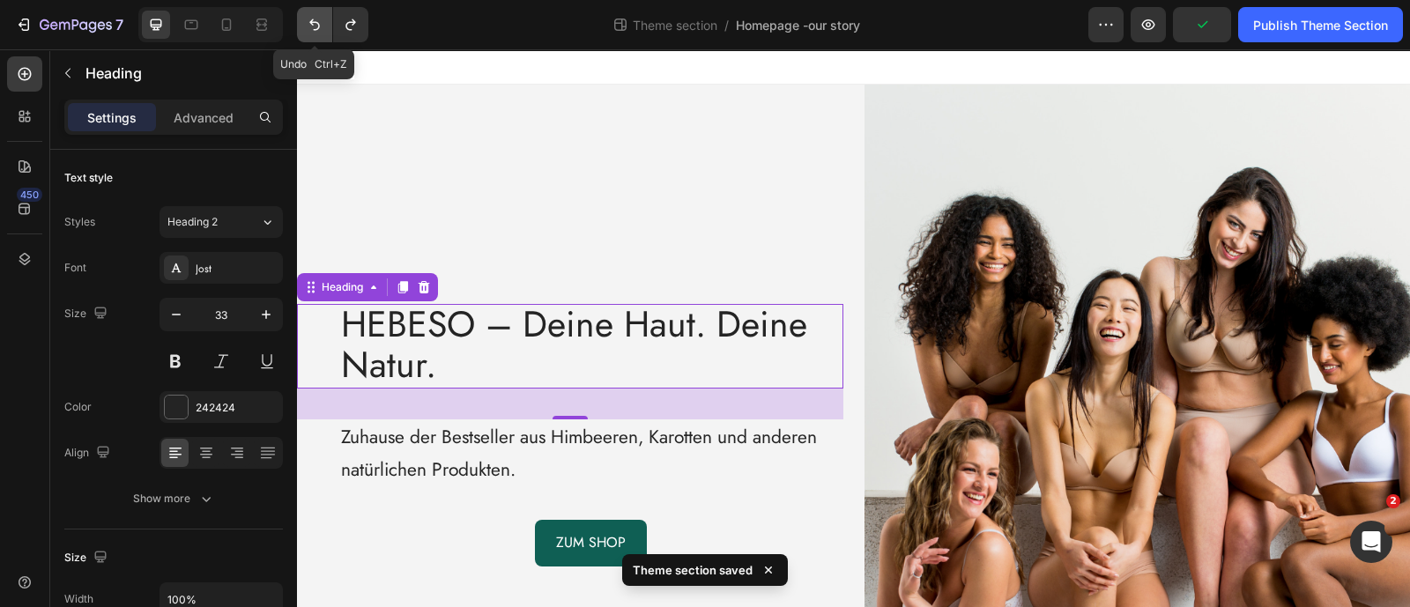
click at [311, 19] on icon "Undo/Redo" at bounding box center [315, 25] width 18 height 18
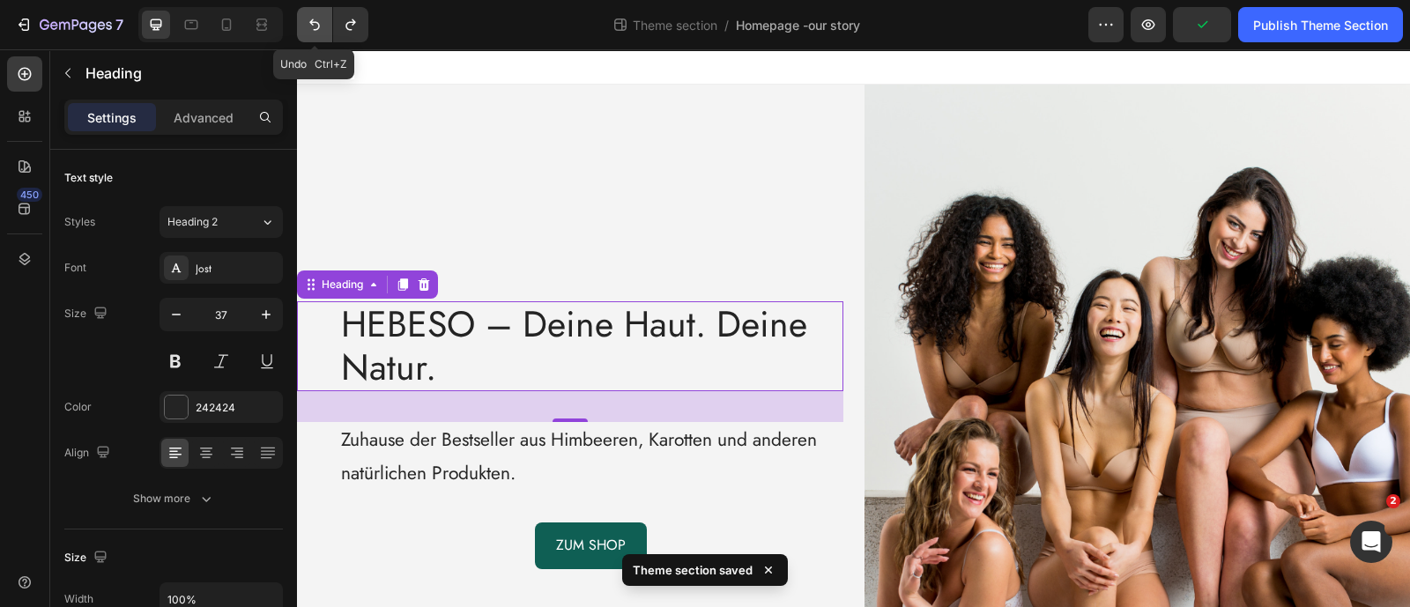
click at [311, 19] on icon "Undo/Redo" at bounding box center [315, 25] width 18 height 18
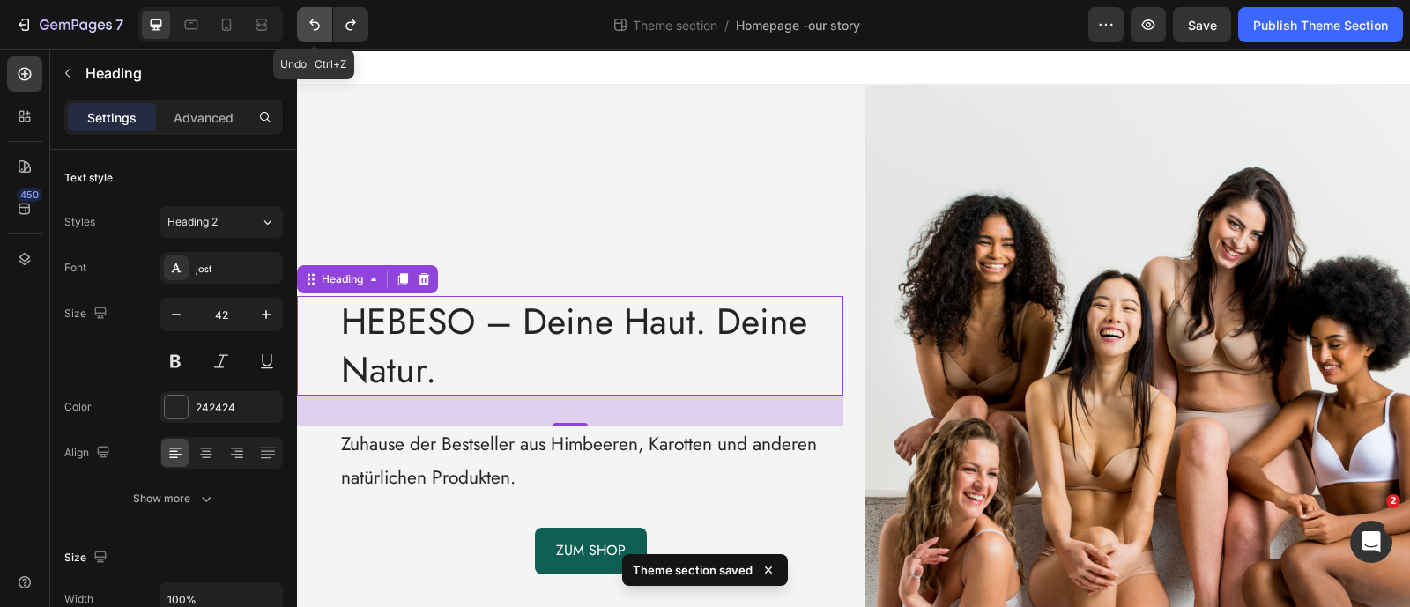
click at [311, 19] on icon "Undo/Redo" at bounding box center [315, 25] width 18 height 18
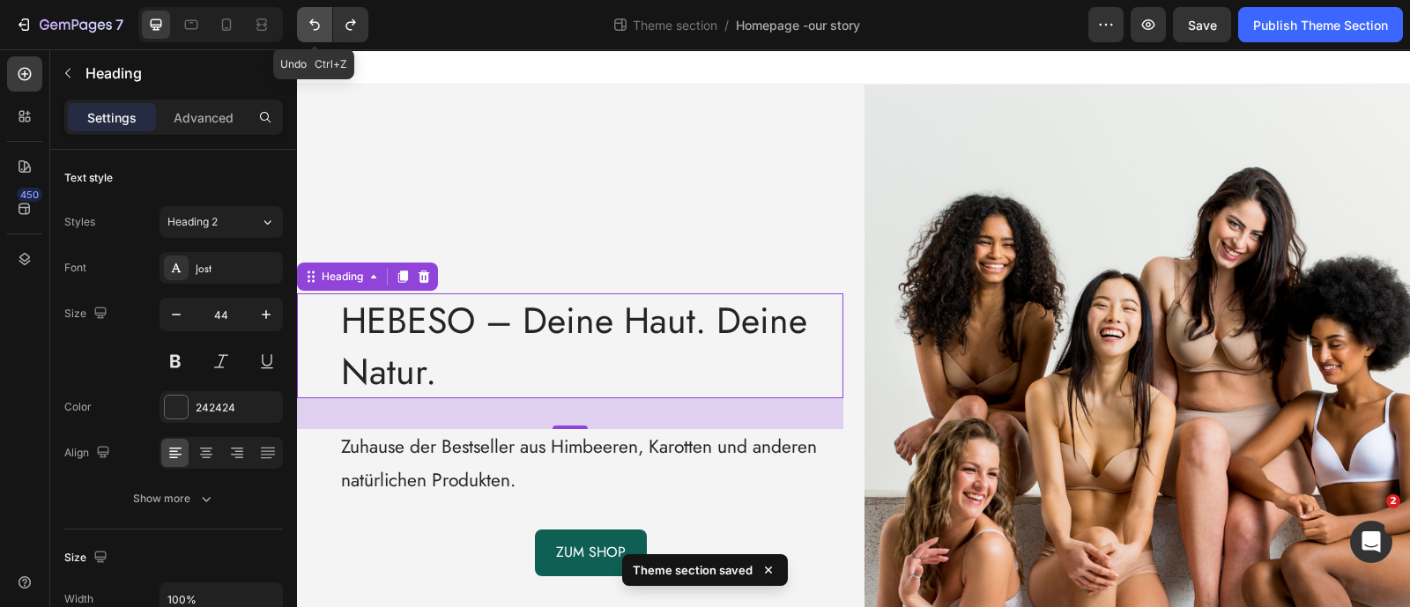
click at [311, 19] on icon "Undo/Redo" at bounding box center [315, 25] width 18 height 18
type input "46"
click at [311, 19] on icon "Undo/Redo" at bounding box center [315, 25] width 18 height 18
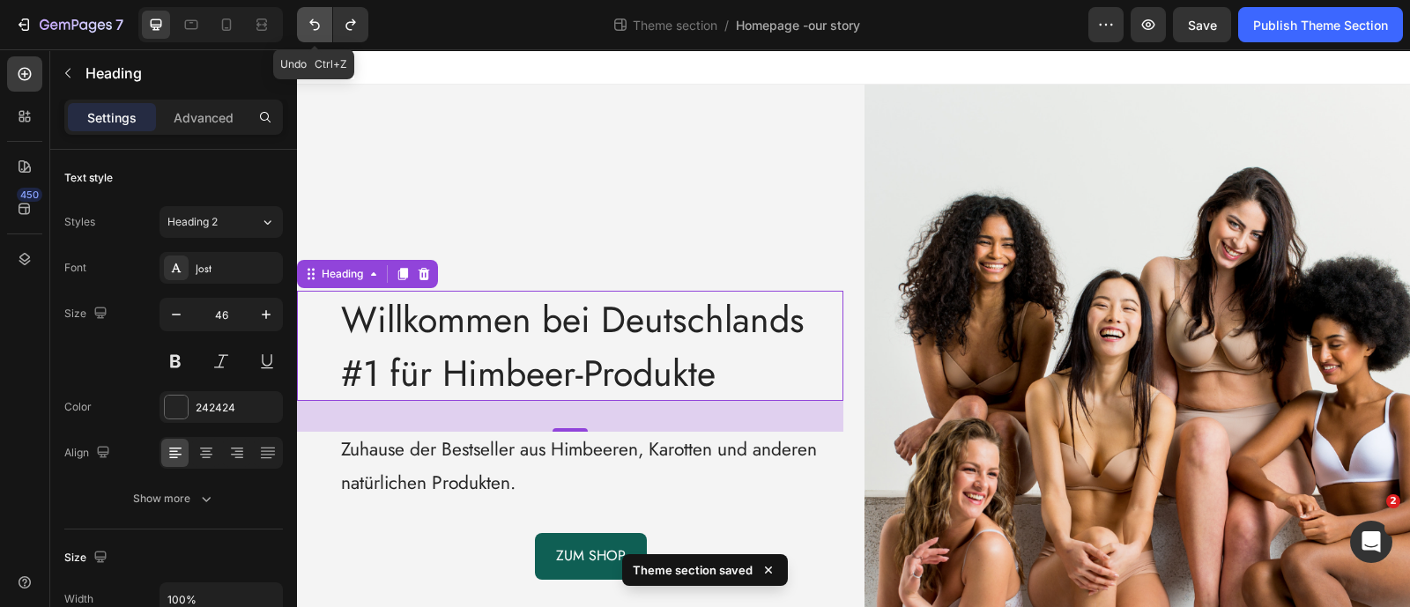
click at [311, 19] on icon "Undo/Redo" at bounding box center [315, 25] width 18 height 18
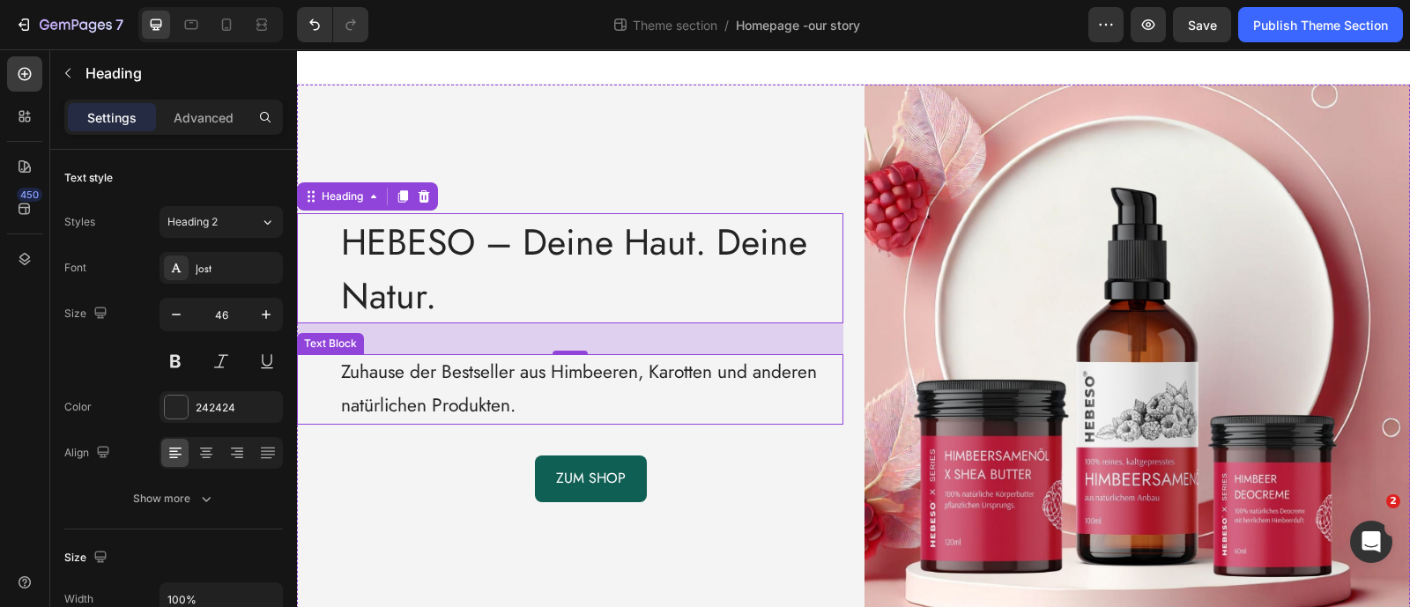
click at [407, 379] on p "Zuhause der Bestseller aus Himbeeren, Karotten und anderen natürlichen Produkte…" at bounding box center [591, 389] width 501 height 67
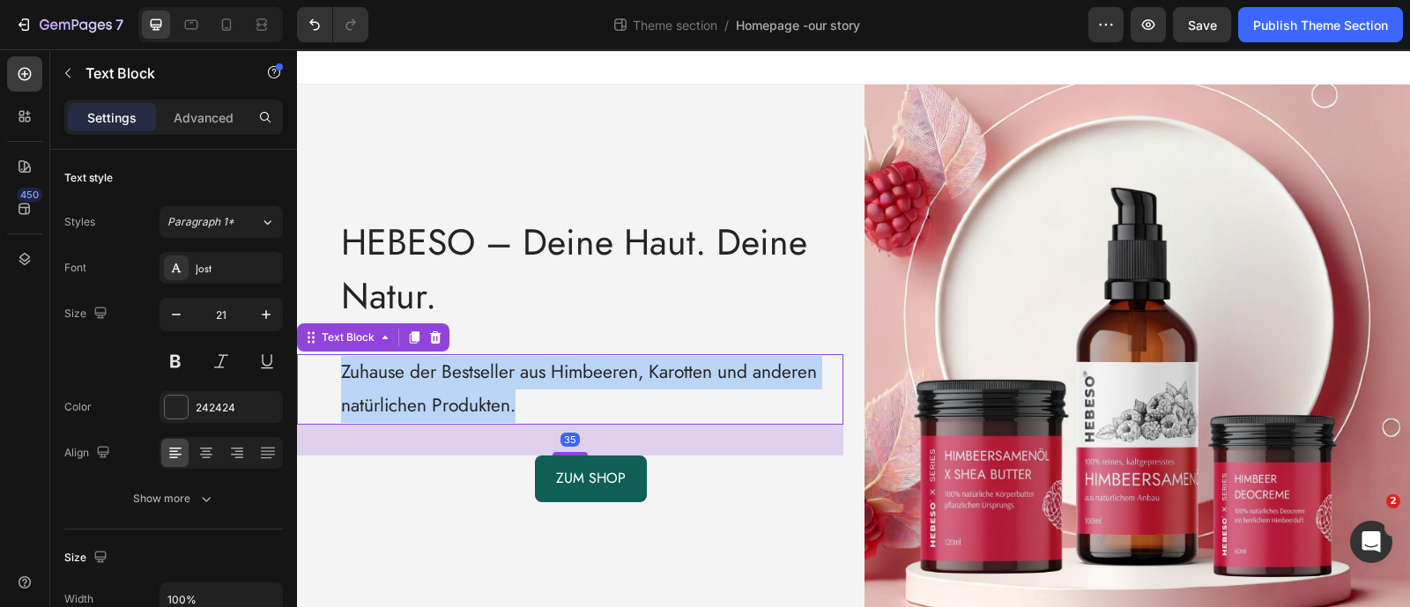
click at [407, 379] on p "Zuhause der Bestseller aus Himbeeren, Karotten und anderen natürlichen Produkte…" at bounding box center [591, 389] width 501 height 67
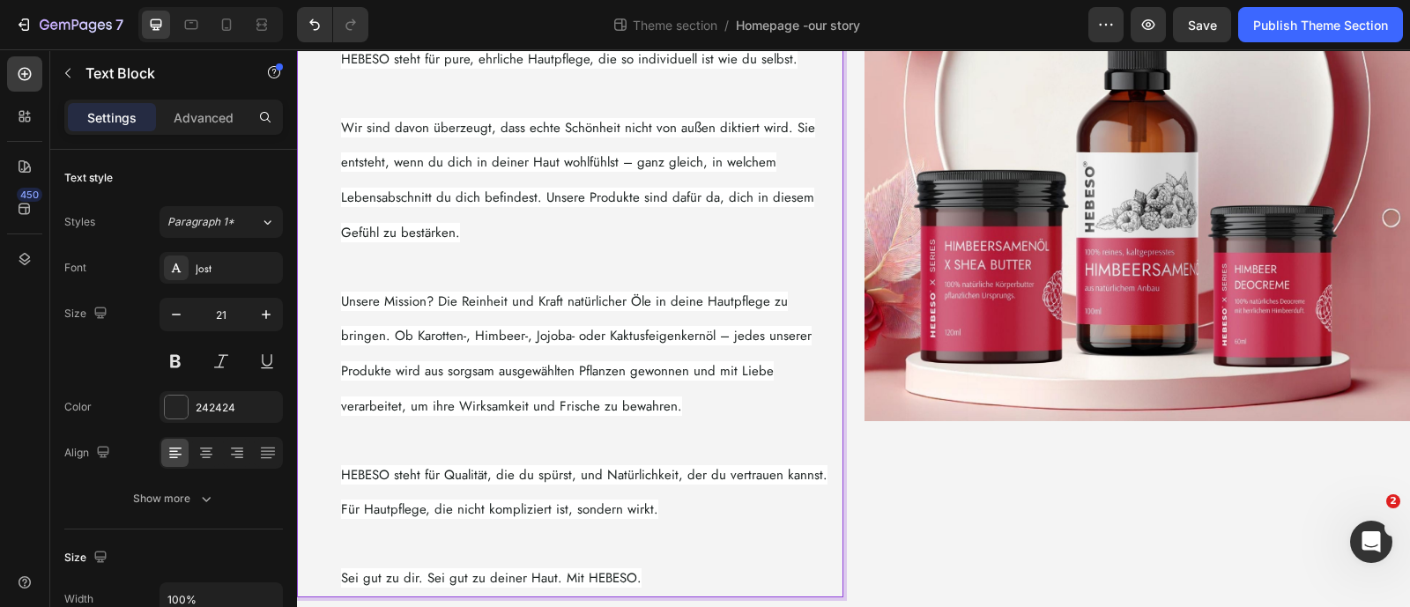
scroll to position [469, 0]
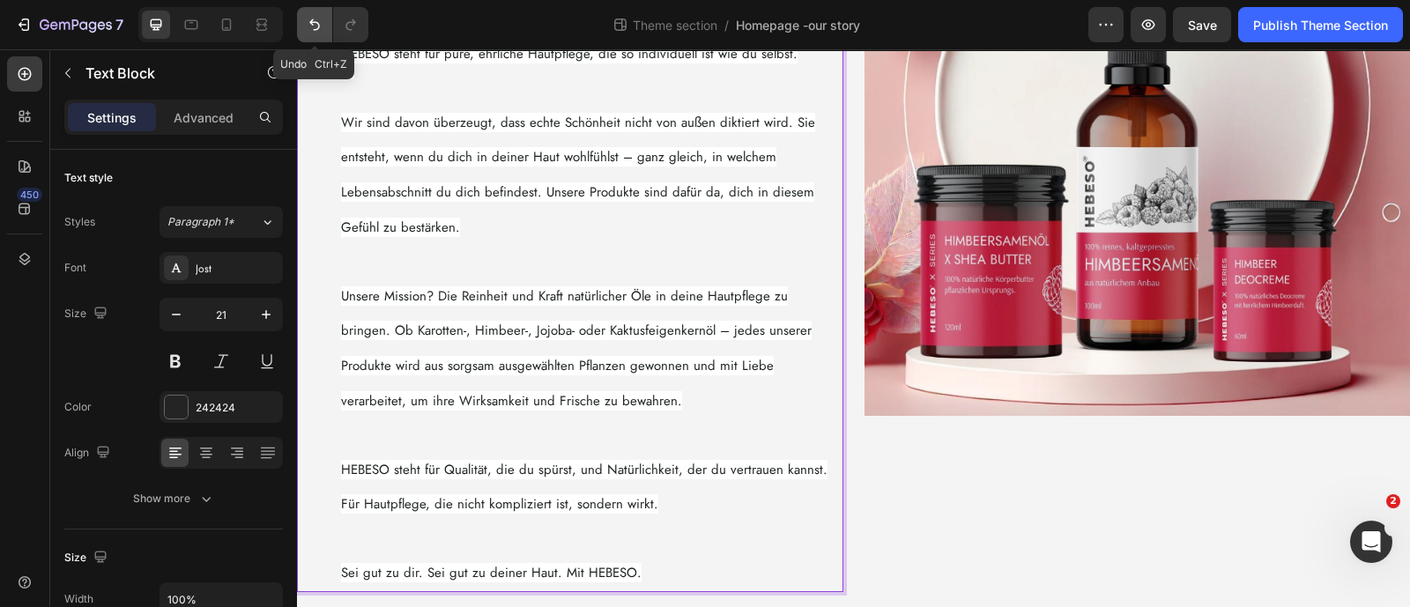
click at [319, 20] on icon "Undo/Redo" at bounding box center [315, 25] width 18 height 18
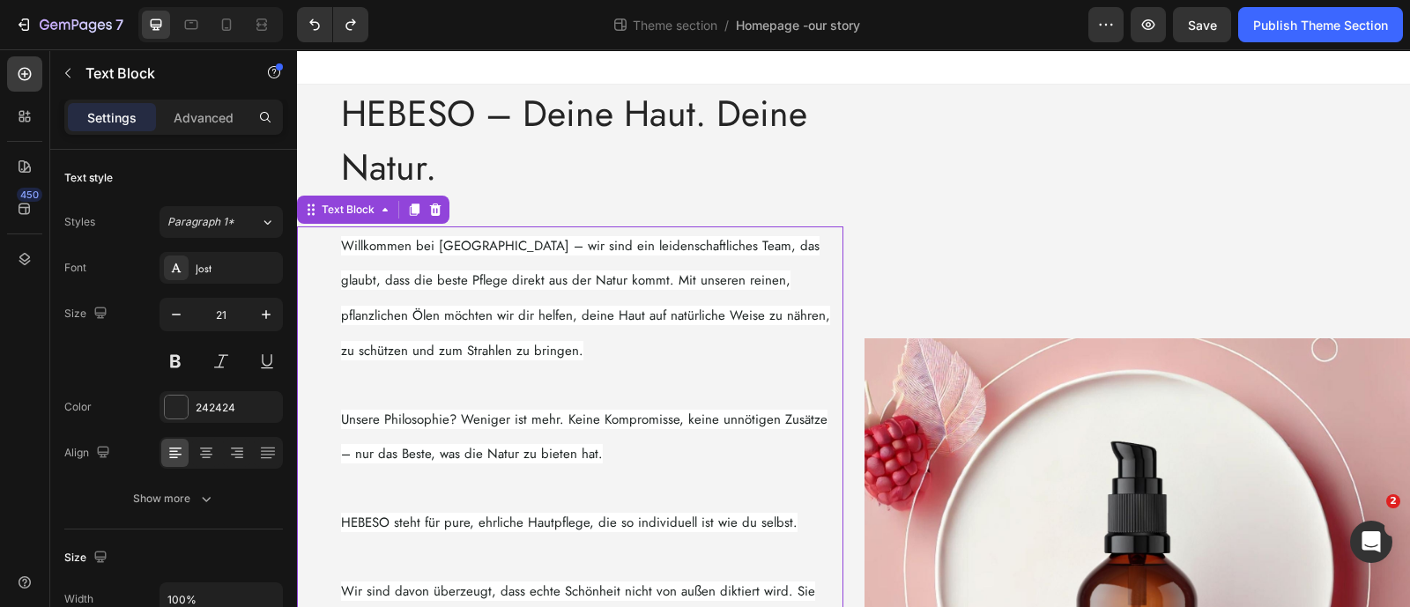
scroll to position [0, 0]
click at [500, 195] on div "HEBESO – Deine Haut. Deine Natur. Heading Willkommen bei HEBESO – wir sind ein …" at bounding box center [570, 612] width 546 height 1054
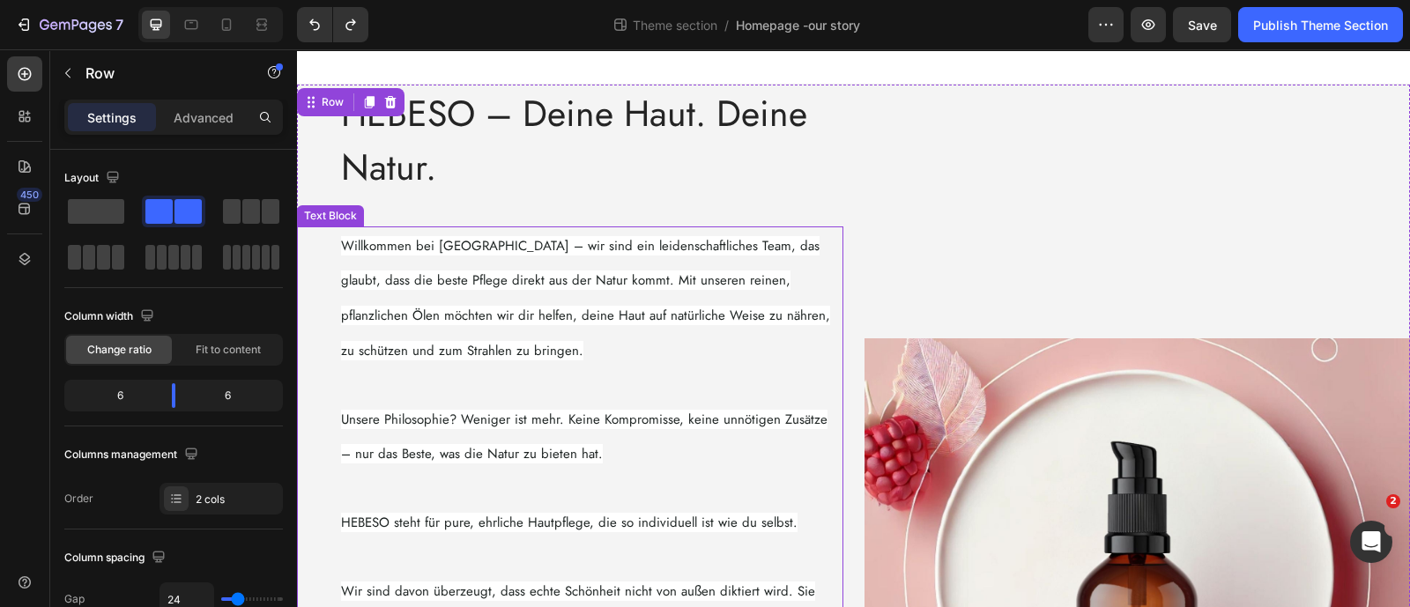
click at [508, 289] on span "Willkommen bei [GEOGRAPHIC_DATA] – wir sind ein leidenschaftliches Team, das gl…" at bounding box center [585, 298] width 489 height 124
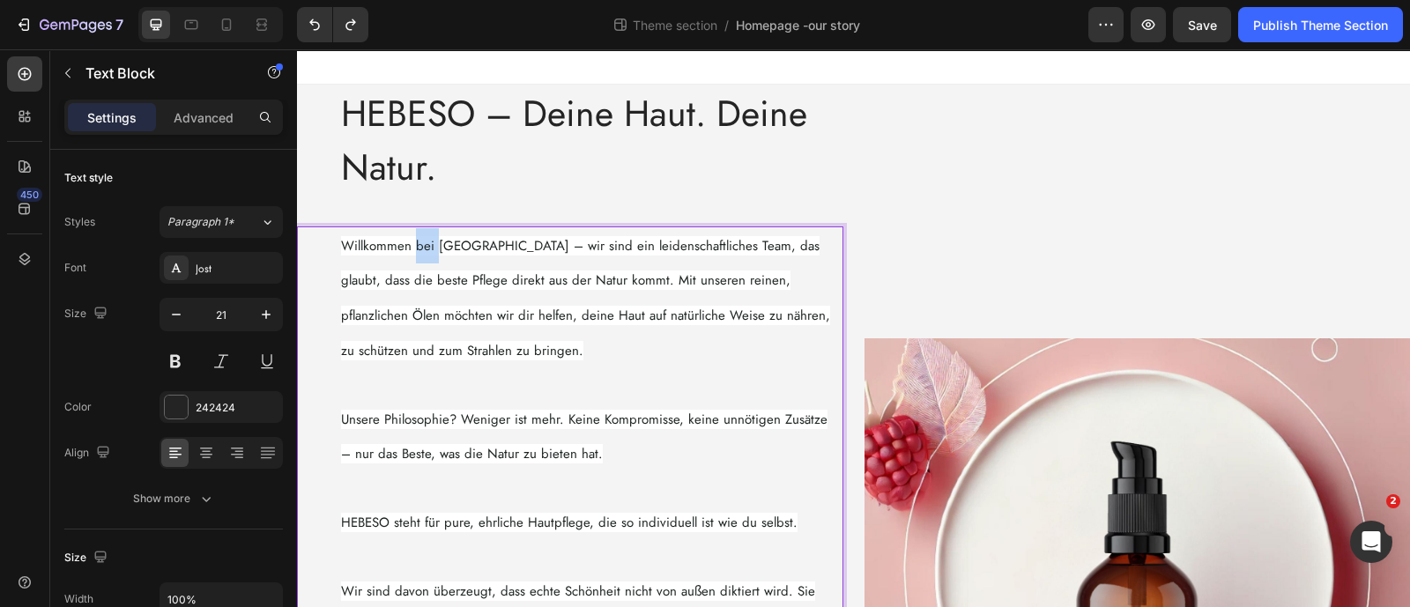
click at [427, 243] on span "Willkommen bei [GEOGRAPHIC_DATA] – wir sind ein leidenschaftliches Team, das gl…" at bounding box center [585, 298] width 489 height 124
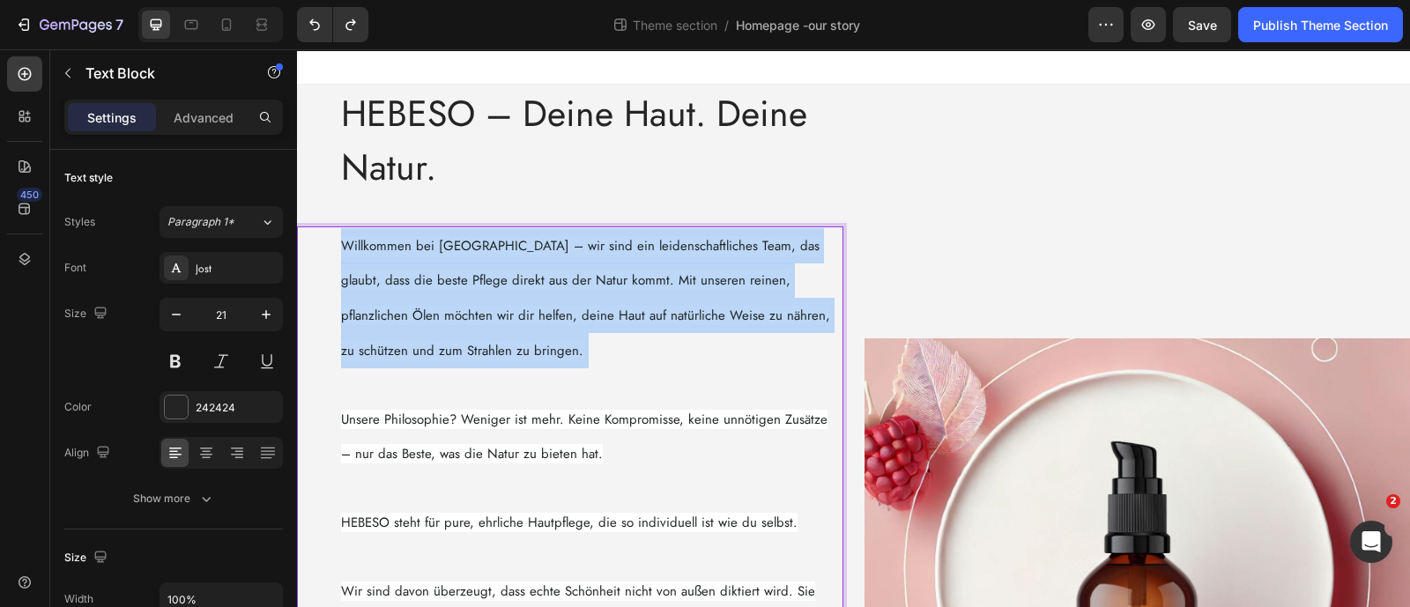
click at [427, 243] on span "Willkommen bei [GEOGRAPHIC_DATA] – wir sind ein leidenschaftliches Team, das gl…" at bounding box center [585, 298] width 489 height 124
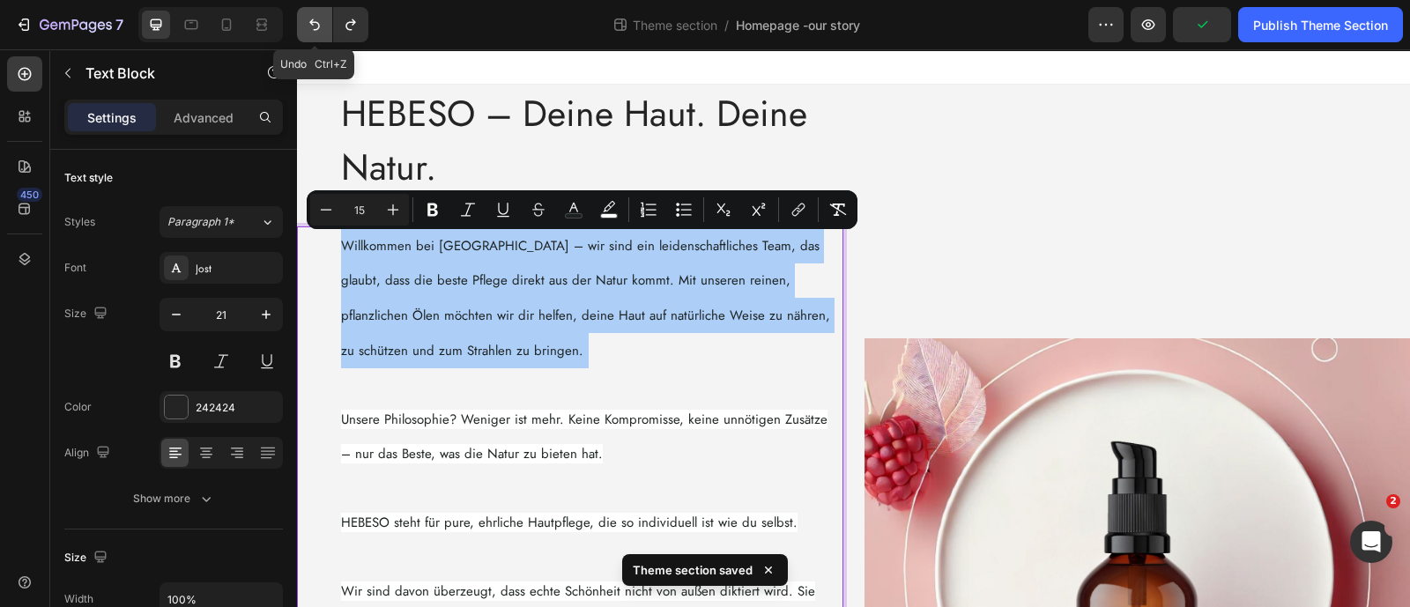
click at [301, 11] on button "Undo/Redo" at bounding box center [314, 24] width 35 height 35
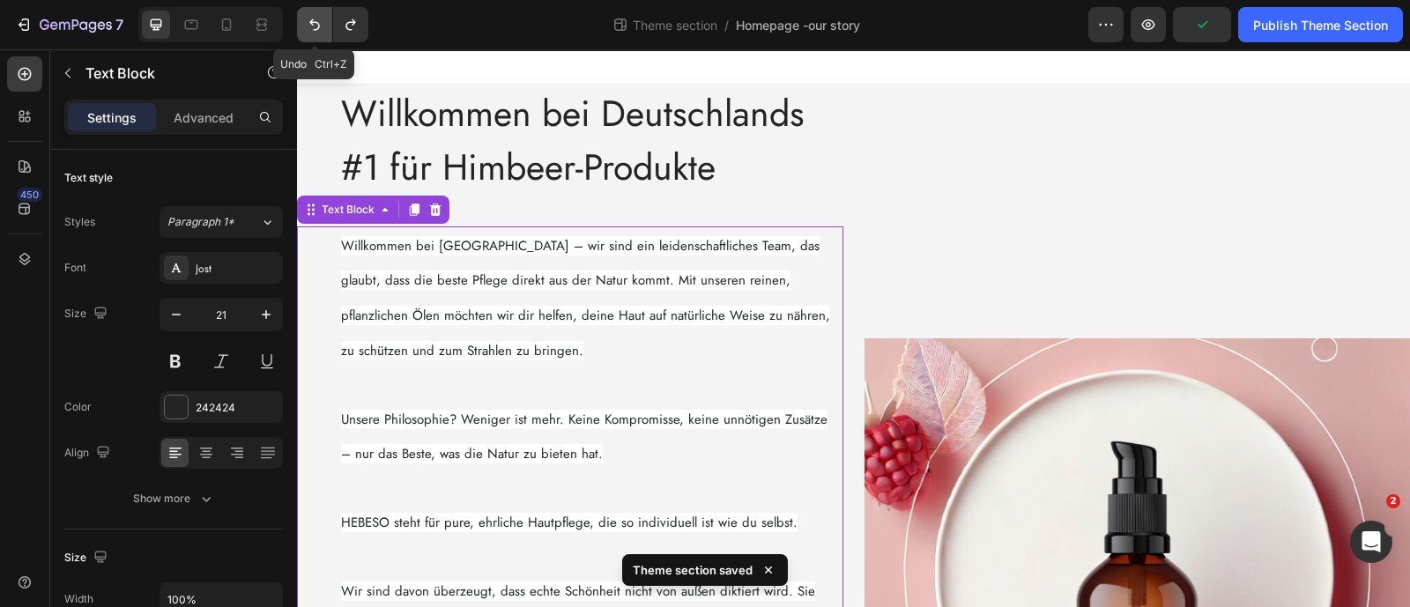
click at [307, 23] on icon "Undo/Redo" at bounding box center [315, 25] width 18 height 18
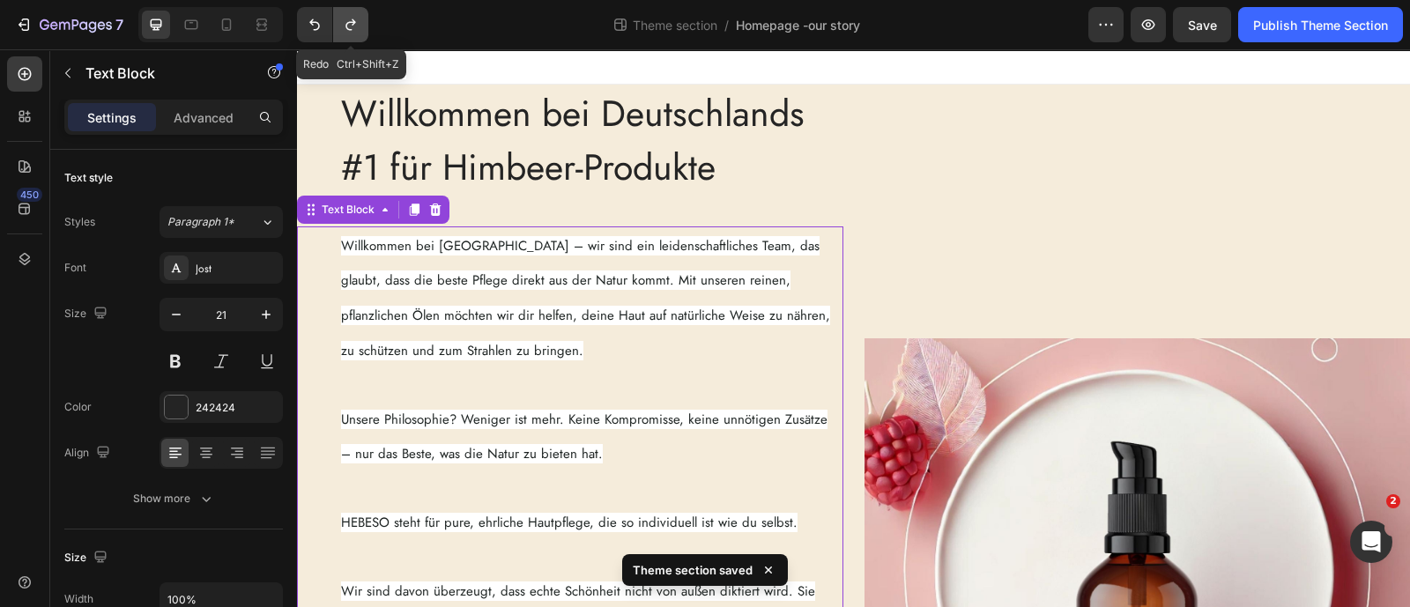
click at [345, 26] on icon "Undo/Redo" at bounding box center [351, 25] width 18 height 18
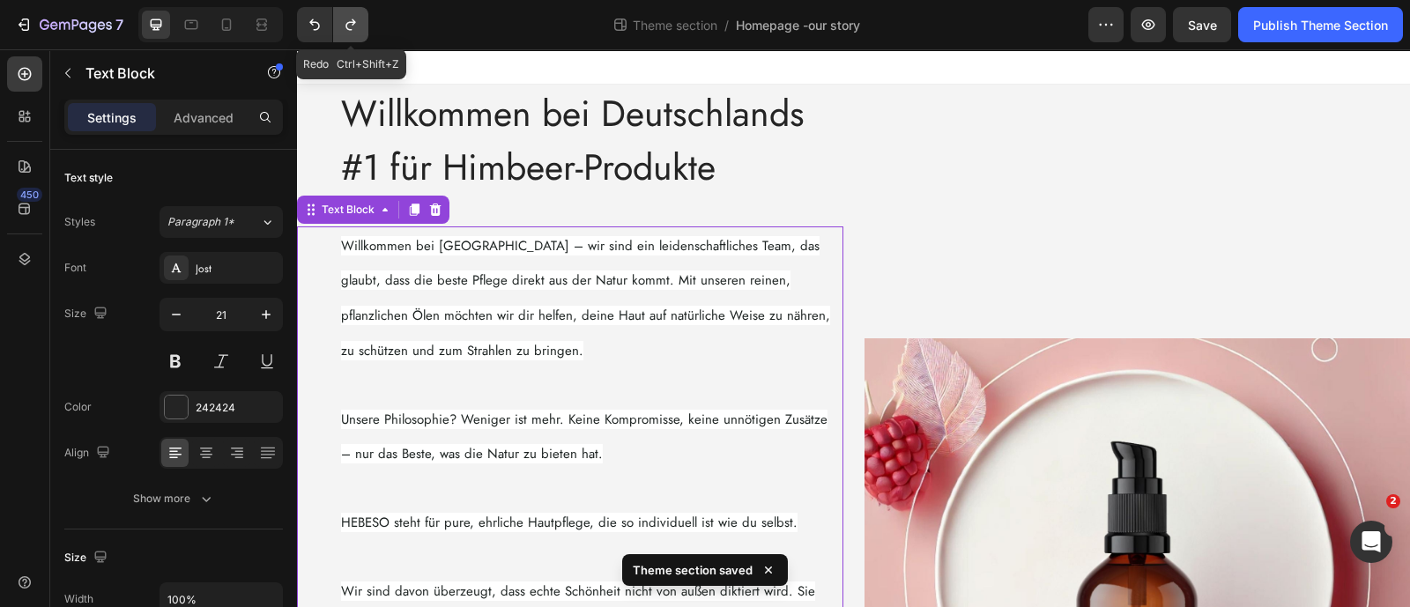
click at [345, 26] on icon "Undo/Redo" at bounding box center [350, 24] width 10 height 11
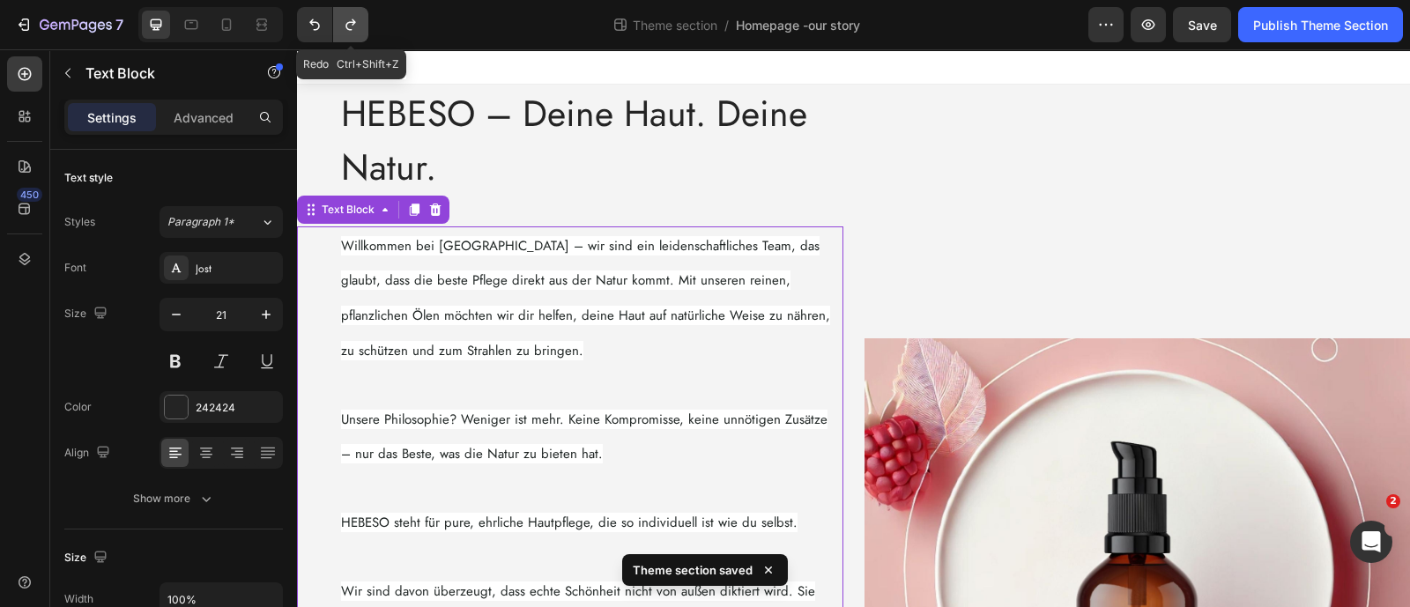
click at [345, 26] on icon "Undo/Redo" at bounding box center [350, 24] width 10 height 11
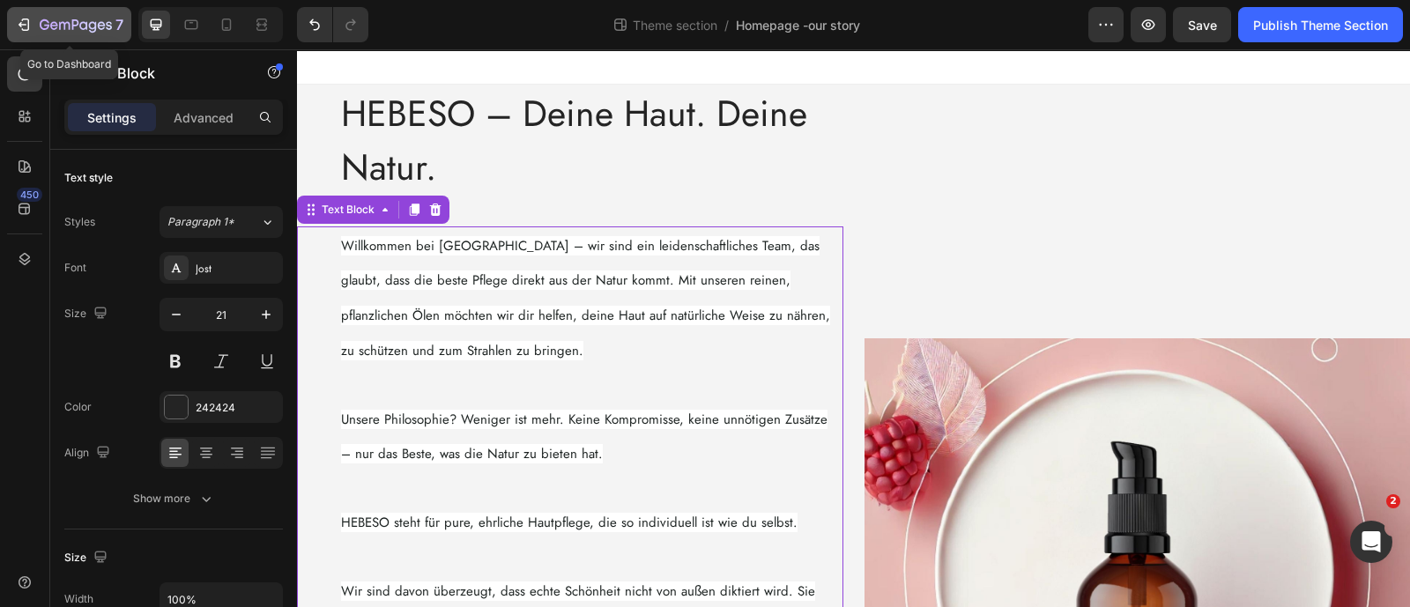
click at [57, 26] on icon "button" at bounding box center [54, 25] width 8 height 8
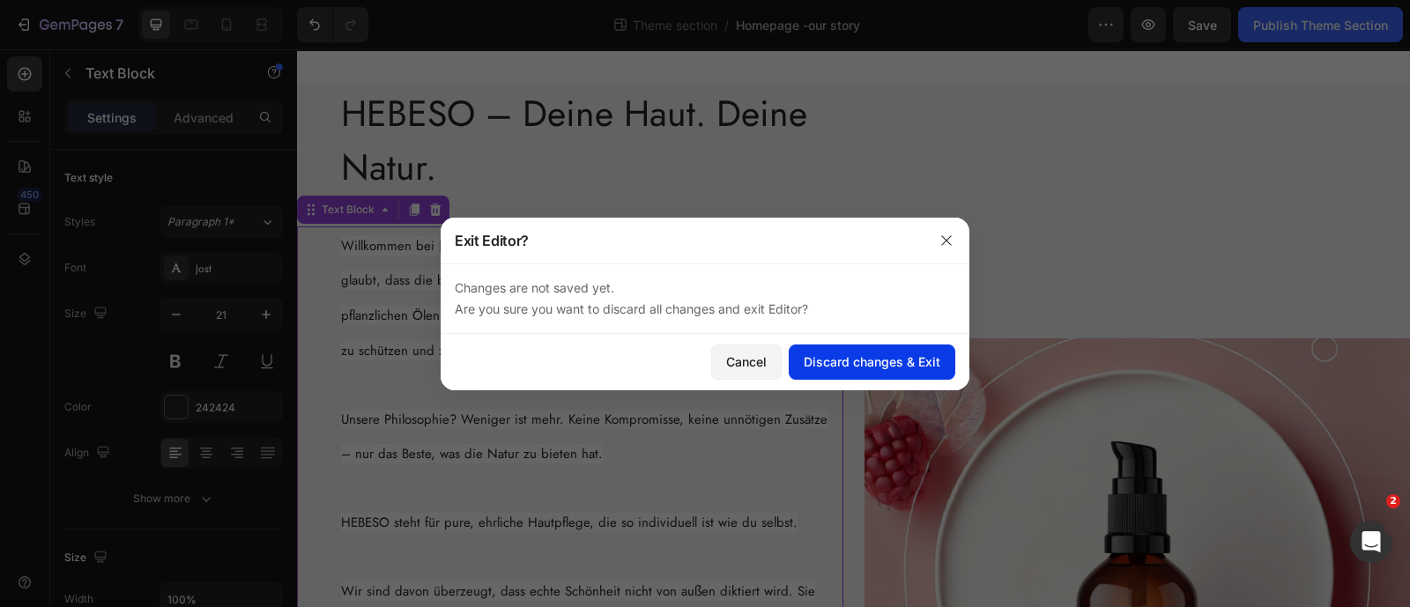
click at [835, 366] on div "Discard changes & Exit" at bounding box center [872, 362] width 137 height 19
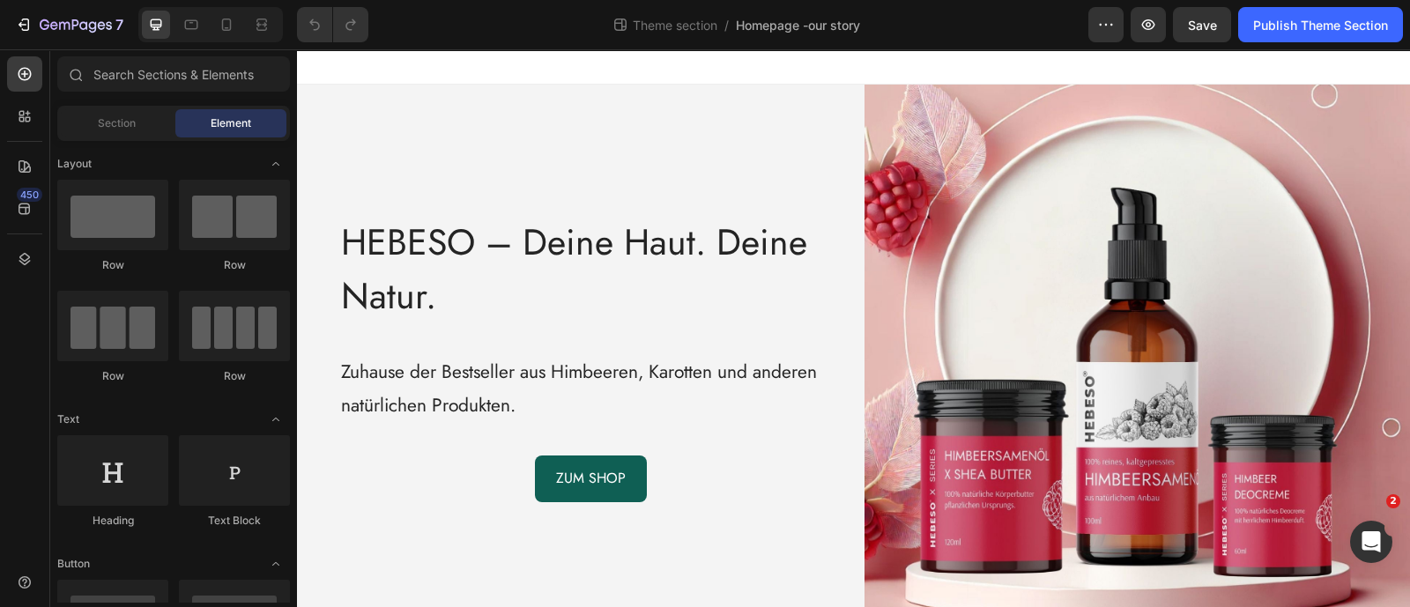
drag, startPoint x: 297, startPoint y: 49, endPoint x: 507, endPoint y: 395, distance: 404.2
click at [507, 395] on p "Zuhause der Bestseller aus Himbeeren, Karotten und anderen natürlichen Produkte…" at bounding box center [591, 389] width 501 height 67
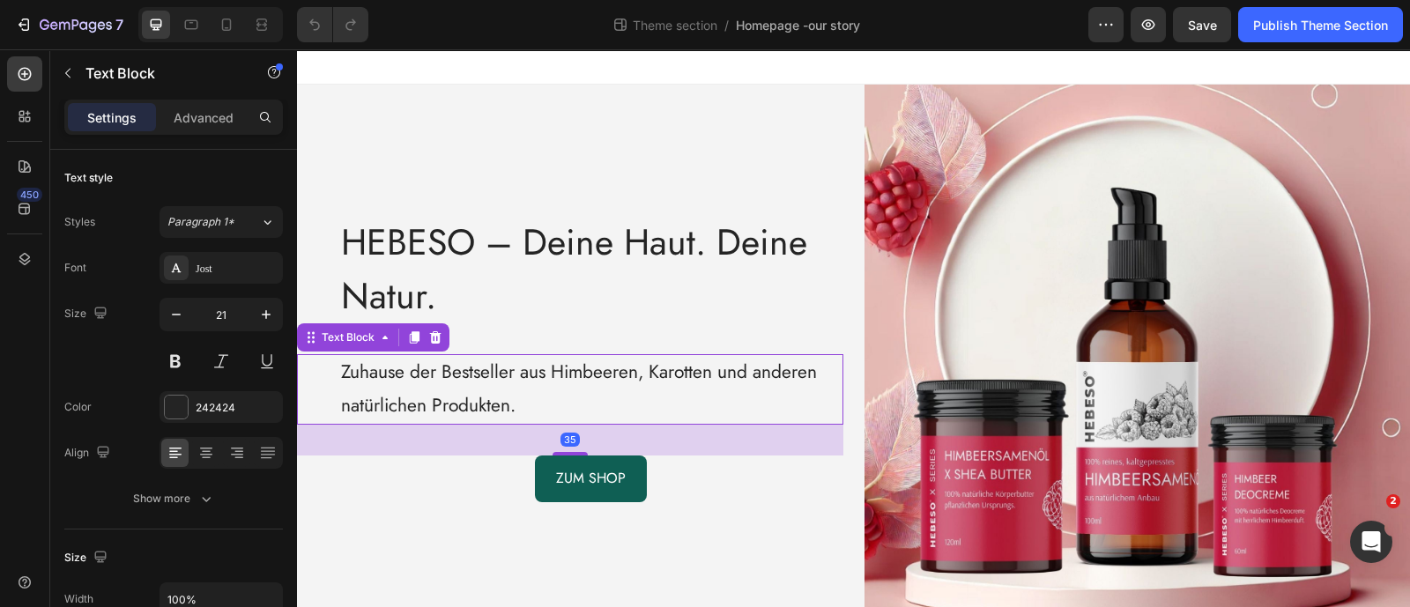
click at [498, 376] on p "Zuhause der Bestseller aus Himbeeren, Karotten und anderen natürlichen Produkte…" at bounding box center [591, 389] width 501 height 67
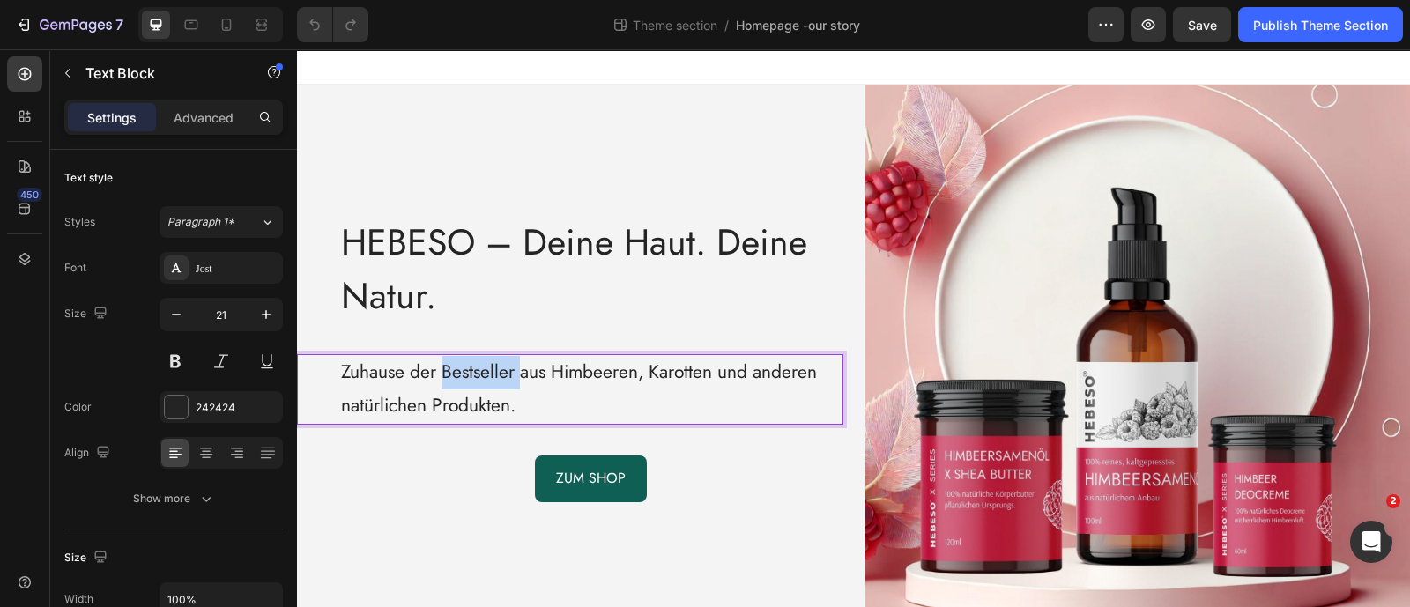
click at [498, 376] on p "Zuhause der Bestseller aus Himbeeren, Karotten und anderen natürlichen Produkte…" at bounding box center [591, 389] width 501 height 67
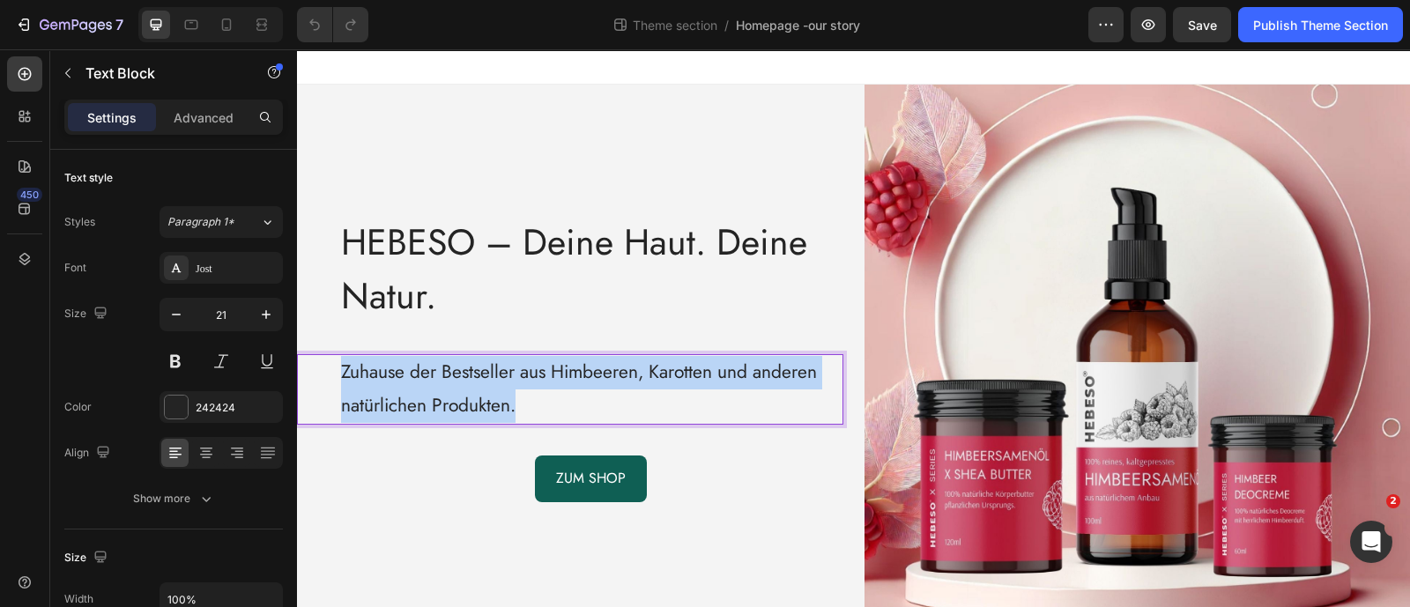
click at [498, 376] on p "Zuhause der Bestseller aus Himbeeren, Karotten und anderen natürlichen Produkte…" at bounding box center [591, 389] width 501 height 67
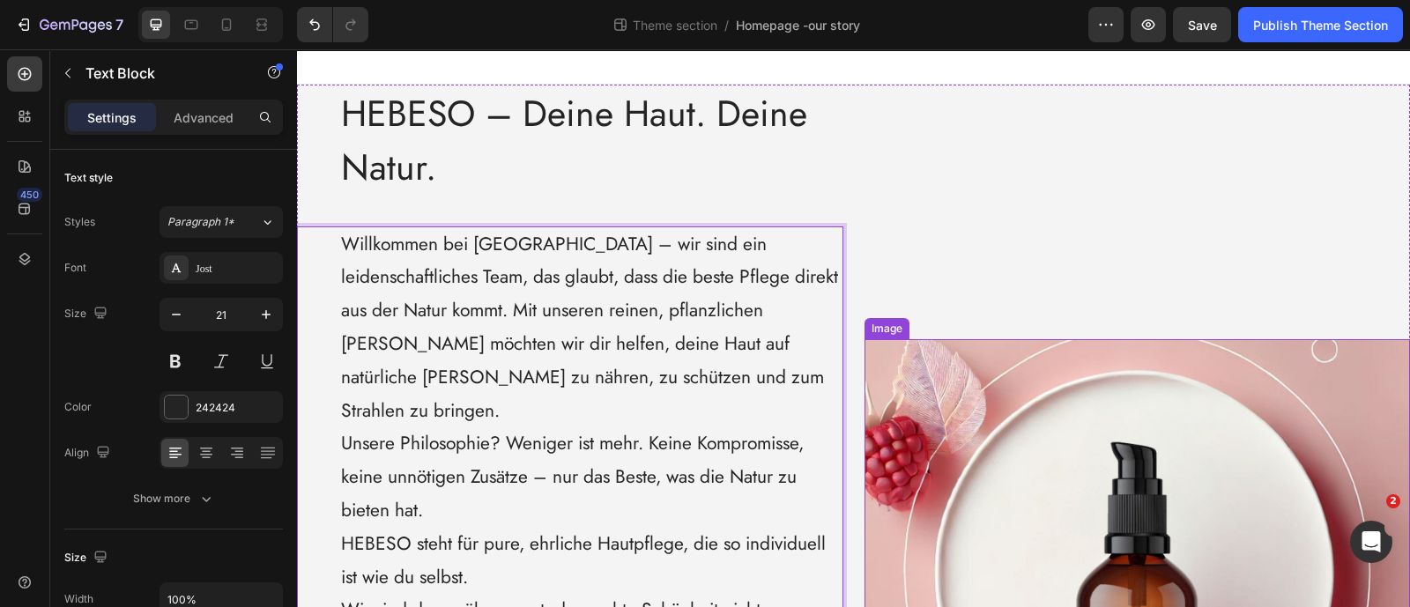
click at [908, 407] on img at bounding box center [1138, 612] width 546 height 546
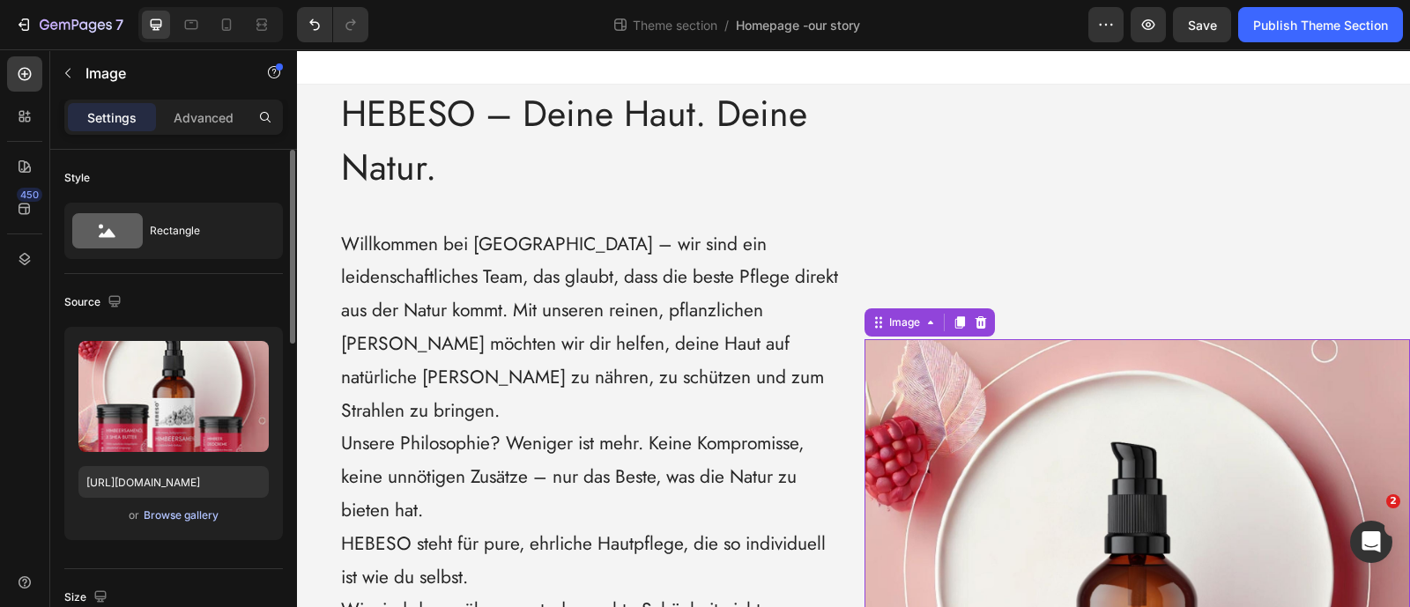
click at [197, 521] on div "Browse gallery" at bounding box center [181, 516] width 75 height 16
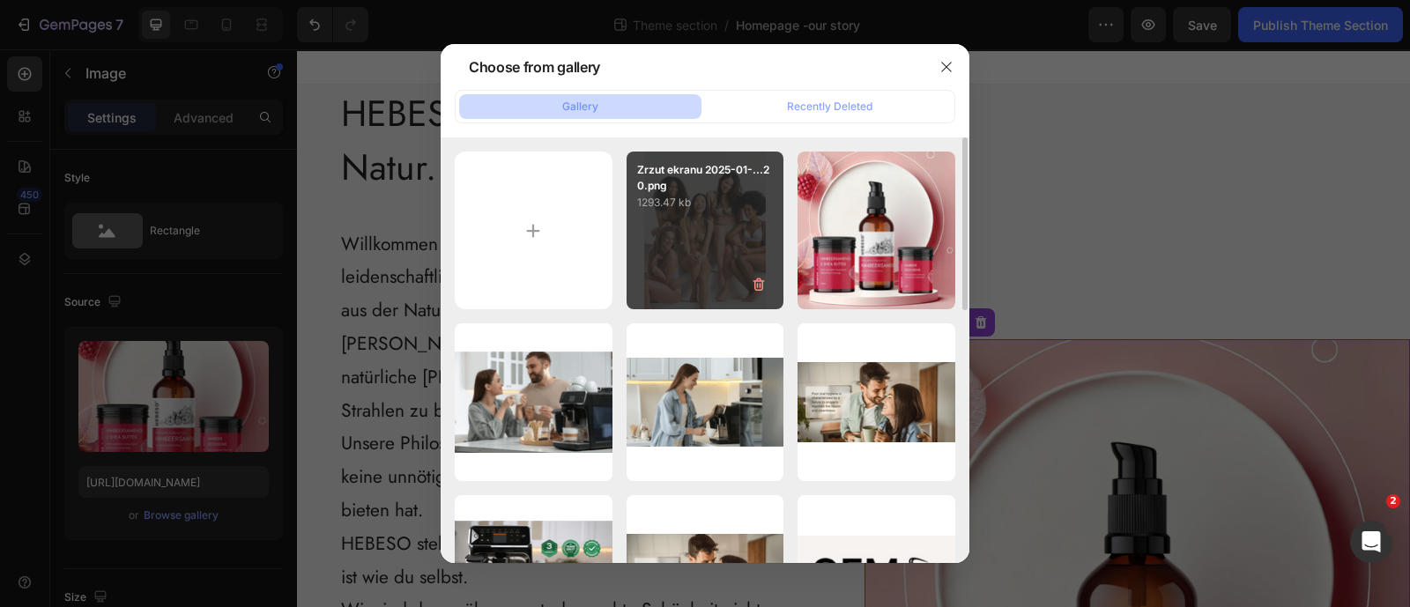
click at [657, 231] on div "Zrzut ekranu 2025-01-...20.png 1293.47 kb" at bounding box center [706, 231] width 158 height 158
type input "[URL][DOMAIN_NAME]"
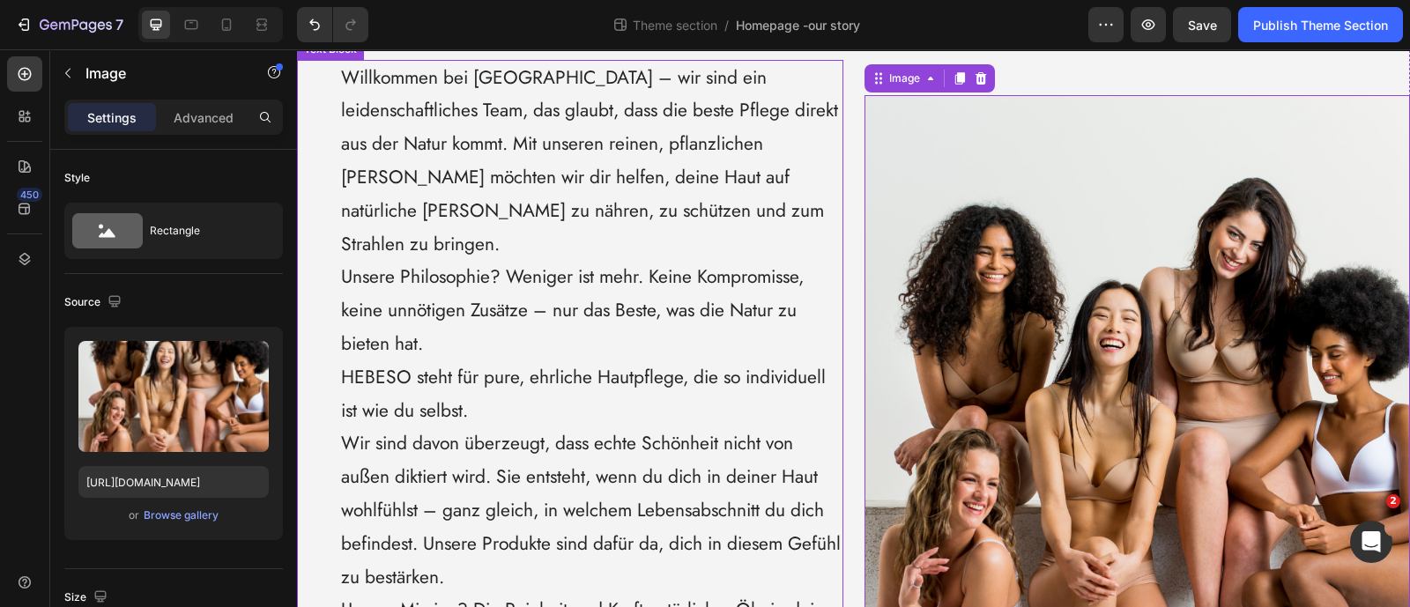
scroll to position [57, 0]
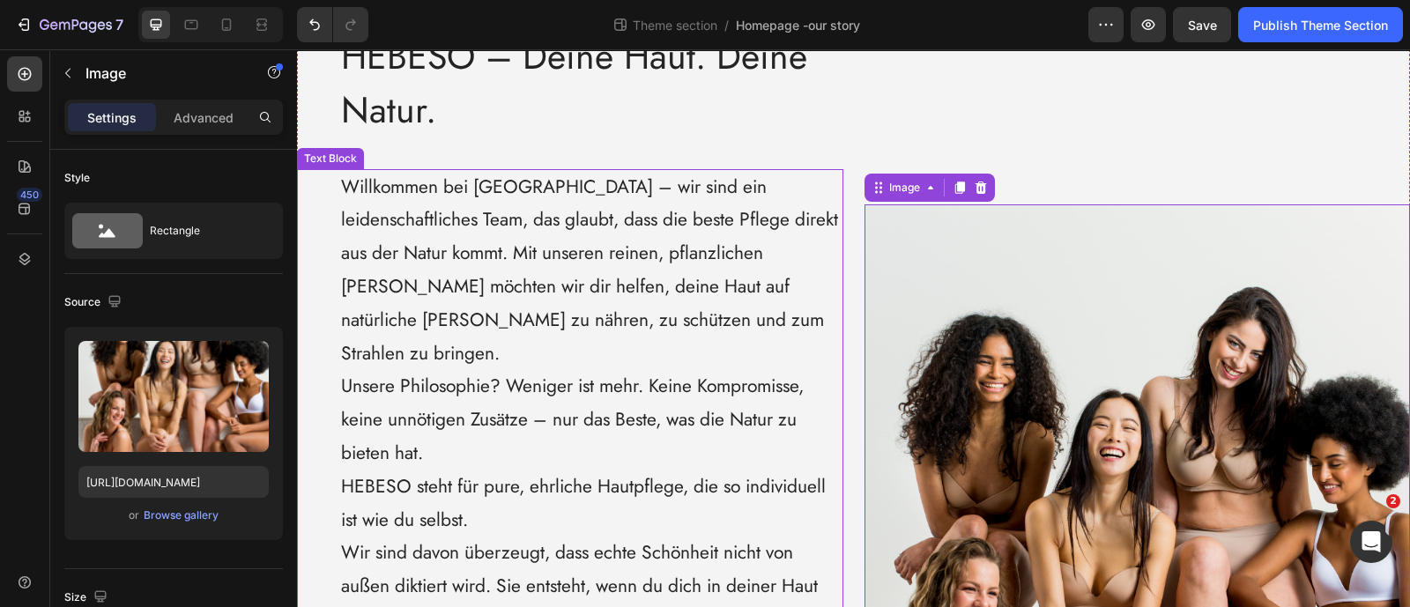
click at [506, 309] on p "Willkommen bei [GEOGRAPHIC_DATA] – wir sind ein leidenschaftliches Team, das gl…" at bounding box center [591, 271] width 501 height 200
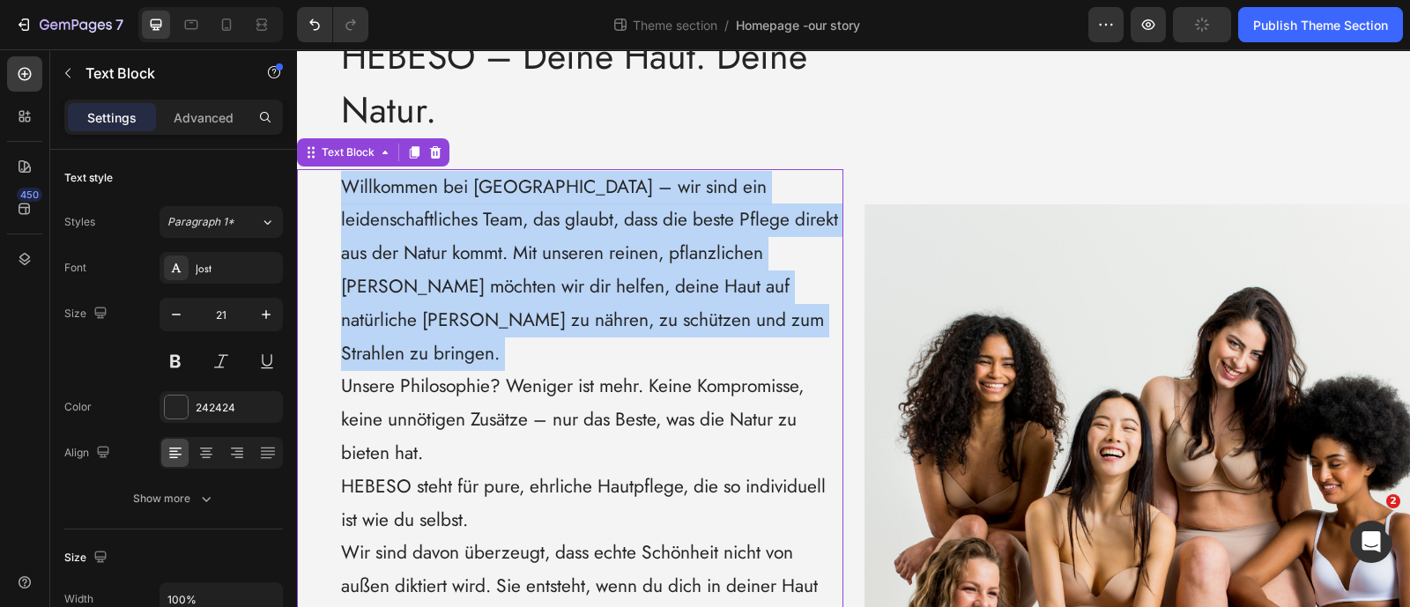
click at [506, 309] on p "Willkommen bei [GEOGRAPHIC_DATA] – wir sind ein leidenschaftliches Team, das gl…" at bounding box center [591, 271] width 501 height 200
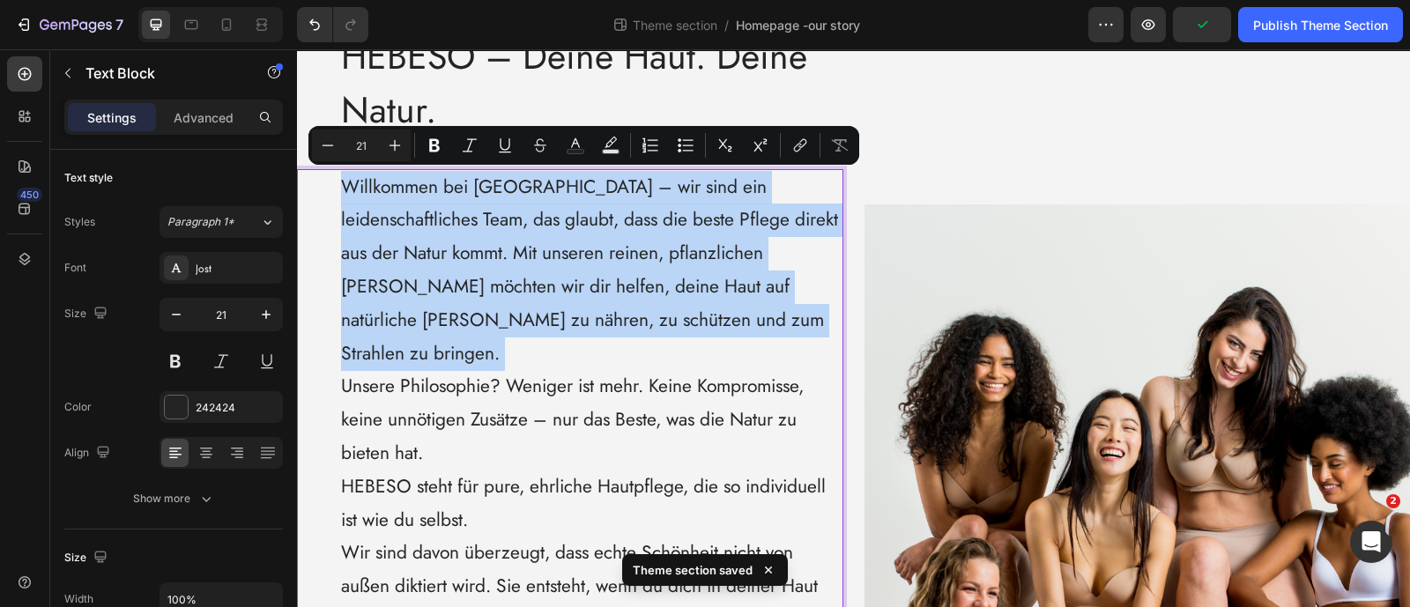
click at [505, 309] on p "Willkommen bei [GEOGRAPHIC_DATA] – wir sind ein leidenschaftliches Team, das gl…" at bounding box center [591, 271] width 501 height 200
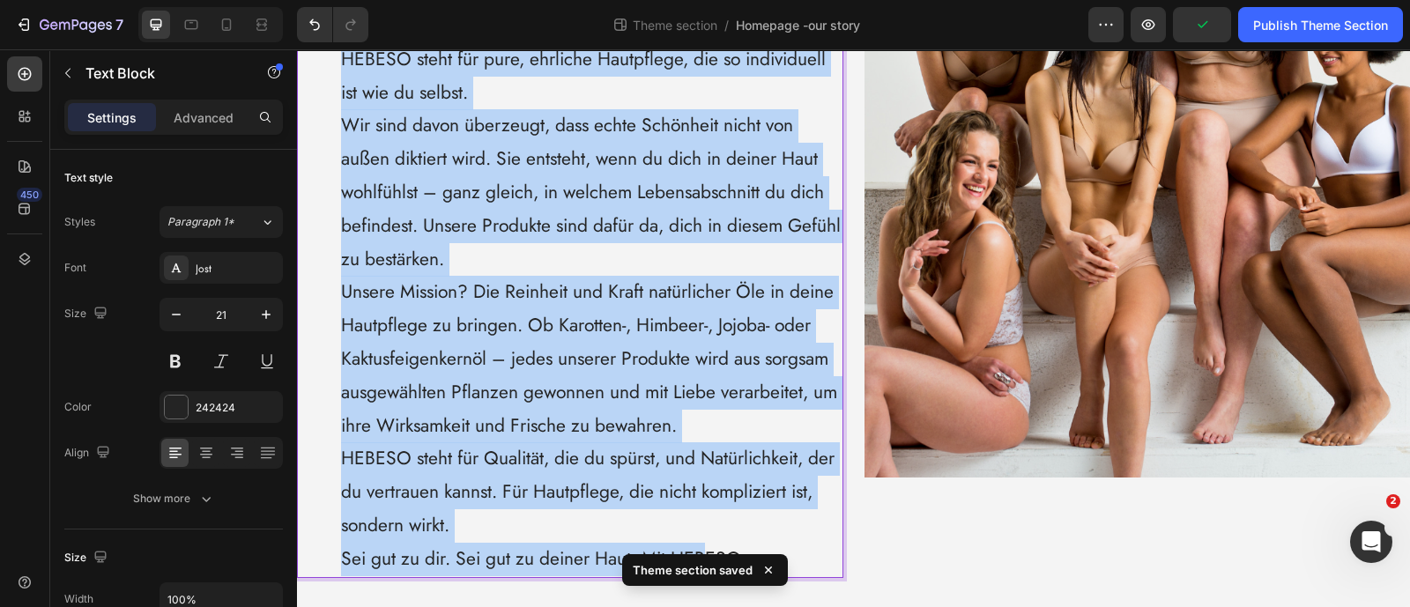
scroll to position [498, 0]
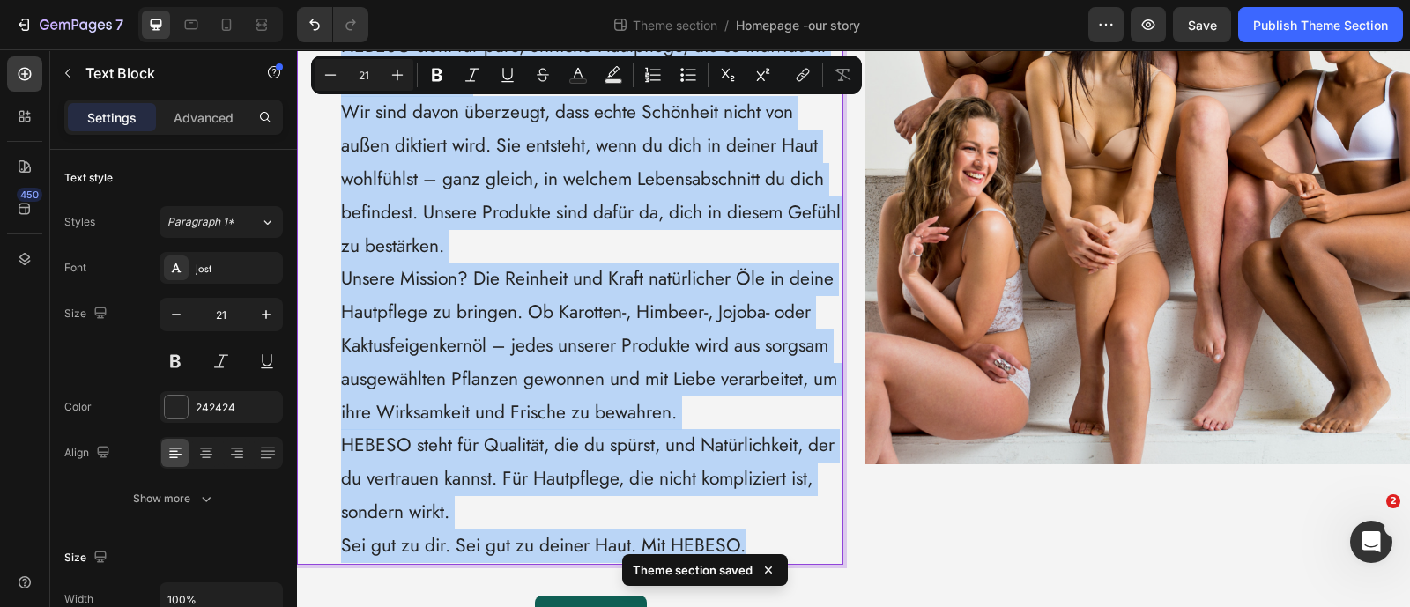
drag, startPoint x: 341, startPoint y: 182, endPoint x: 749, endPoint y: 509, distance: 522.3
click at [749, 509] on div "Willkommen bei [GEOGRAPHIC_DATA] – wir sind ein leidenschaftliches Team, das gl…" at bounding box center [591, 147] width 504 height 836
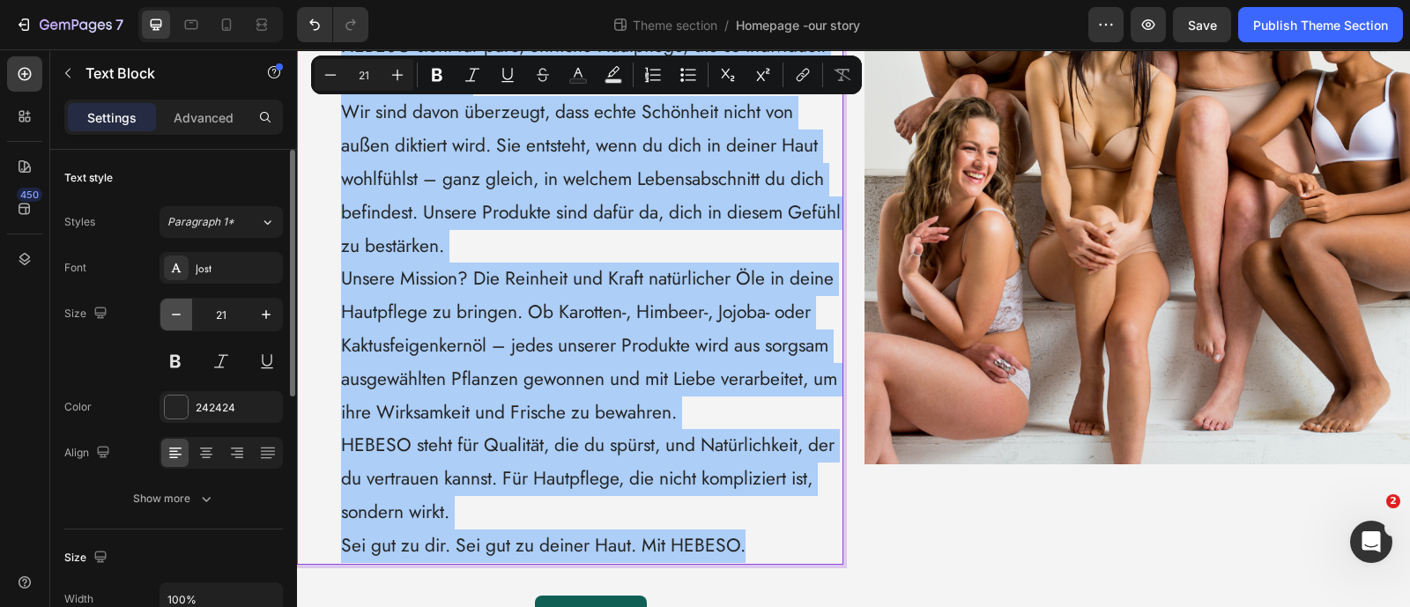
click at [186, 310] on button "button" at bounding box center [176, 315] width 32 height 32
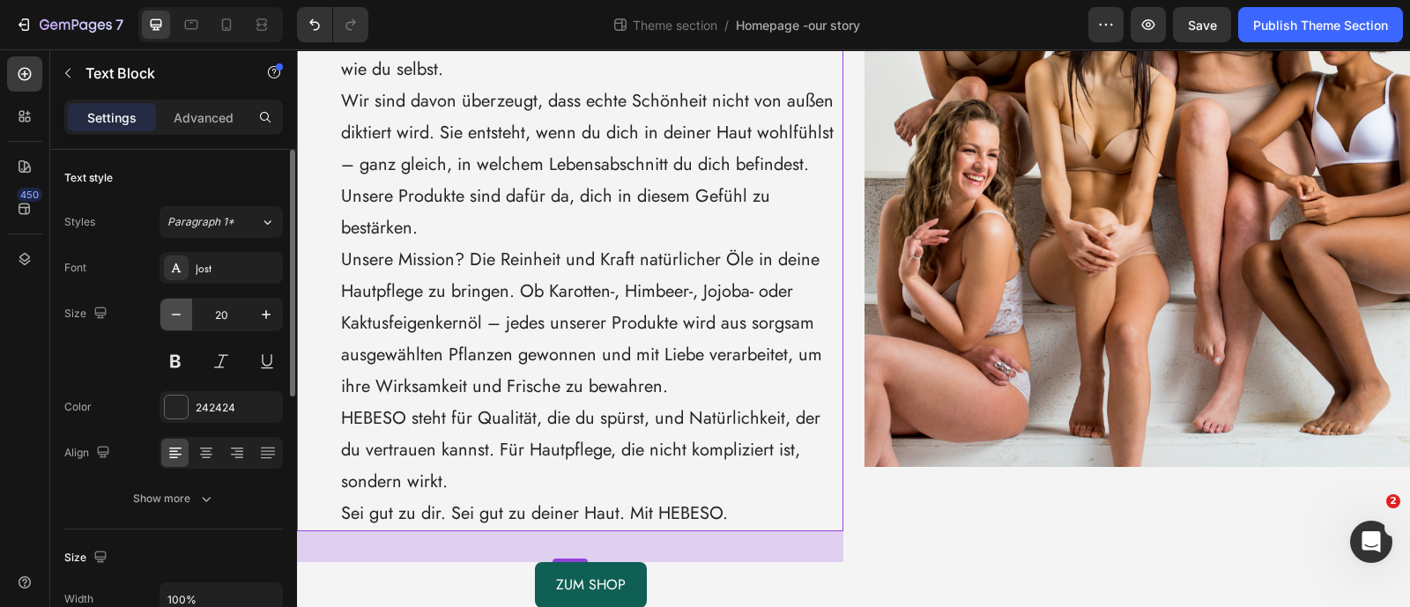
click at [178, 311] on icon "button" at bounding box center [176, 315] width 18 height 18
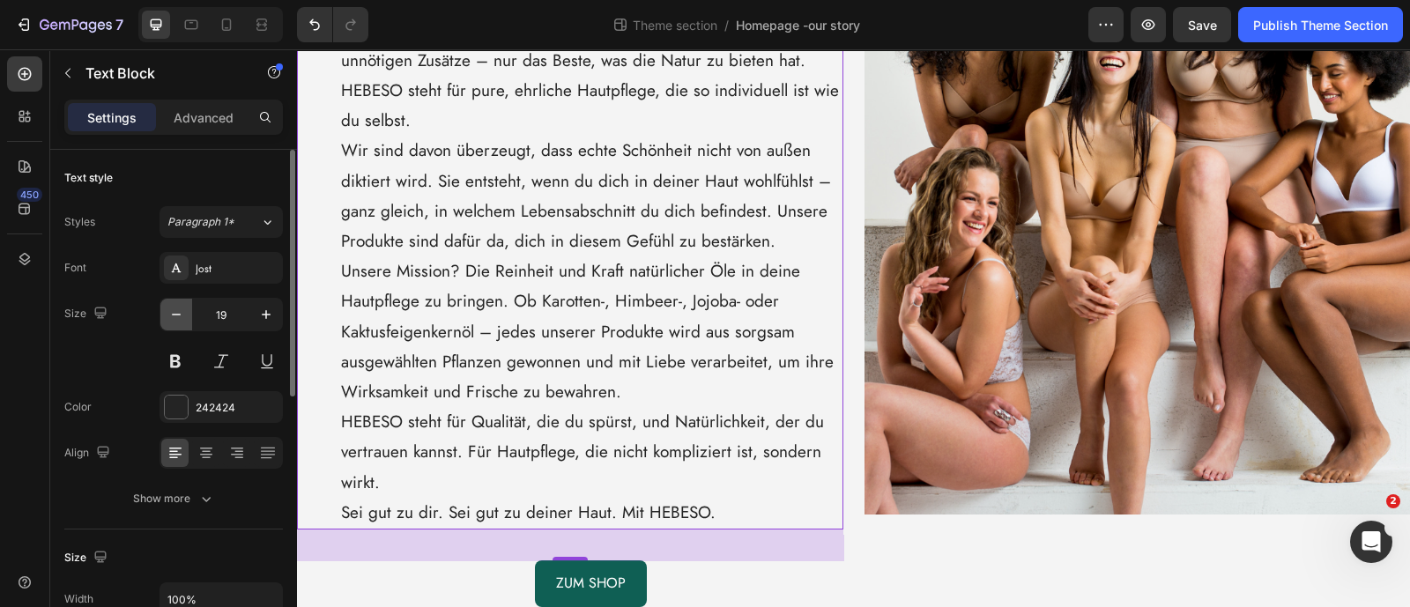
scroll to position [361, 0]
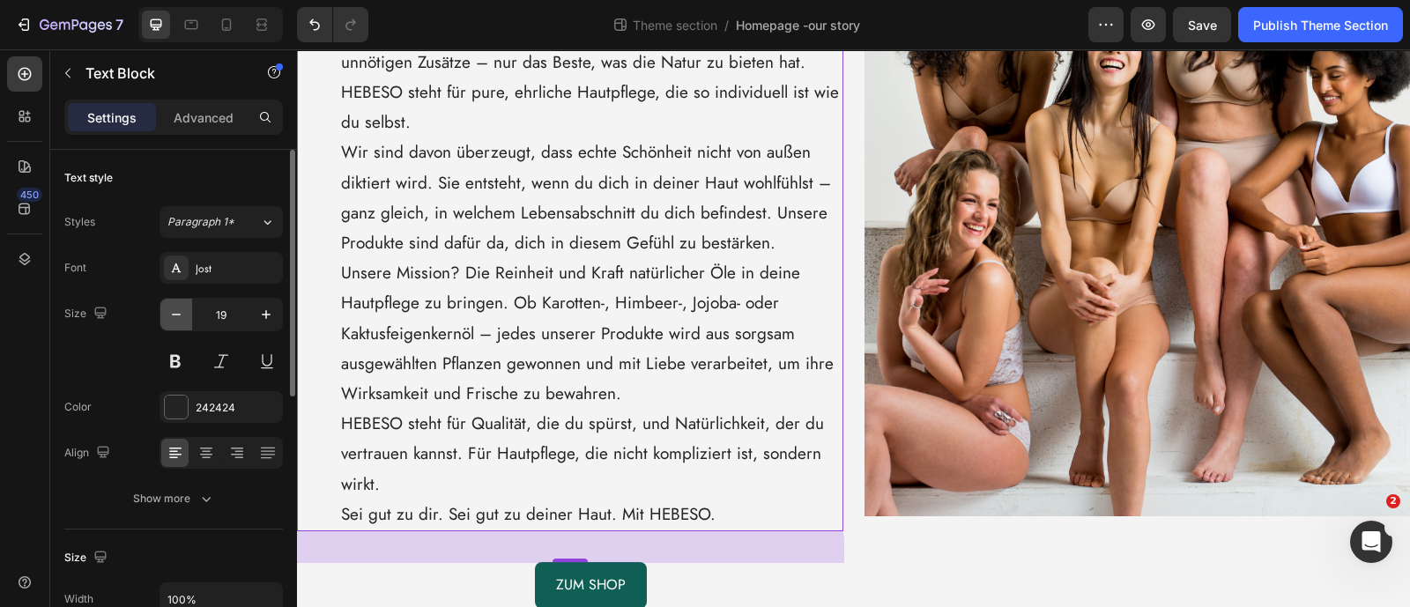
click at [176, 310] on icon "button" at bounding box center [176, 315] width 18 height 18
type input "18"
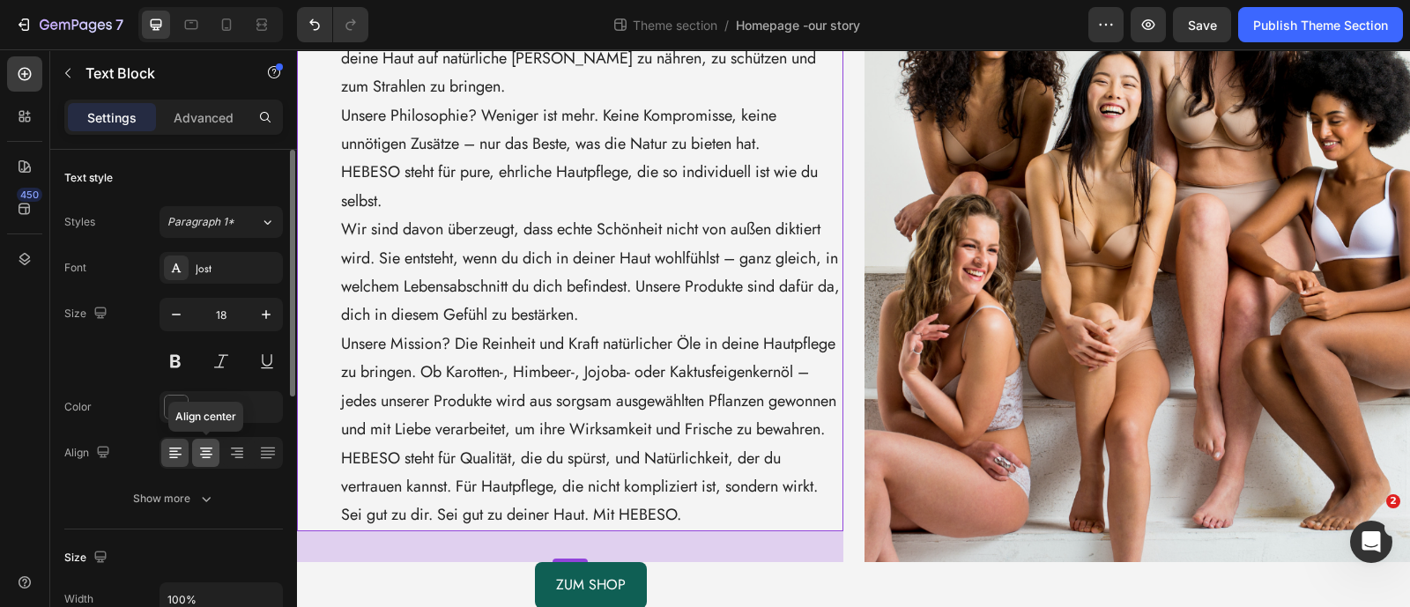
click at [207, 448] on icon at bounding box center [206, 449] width 12 height 2
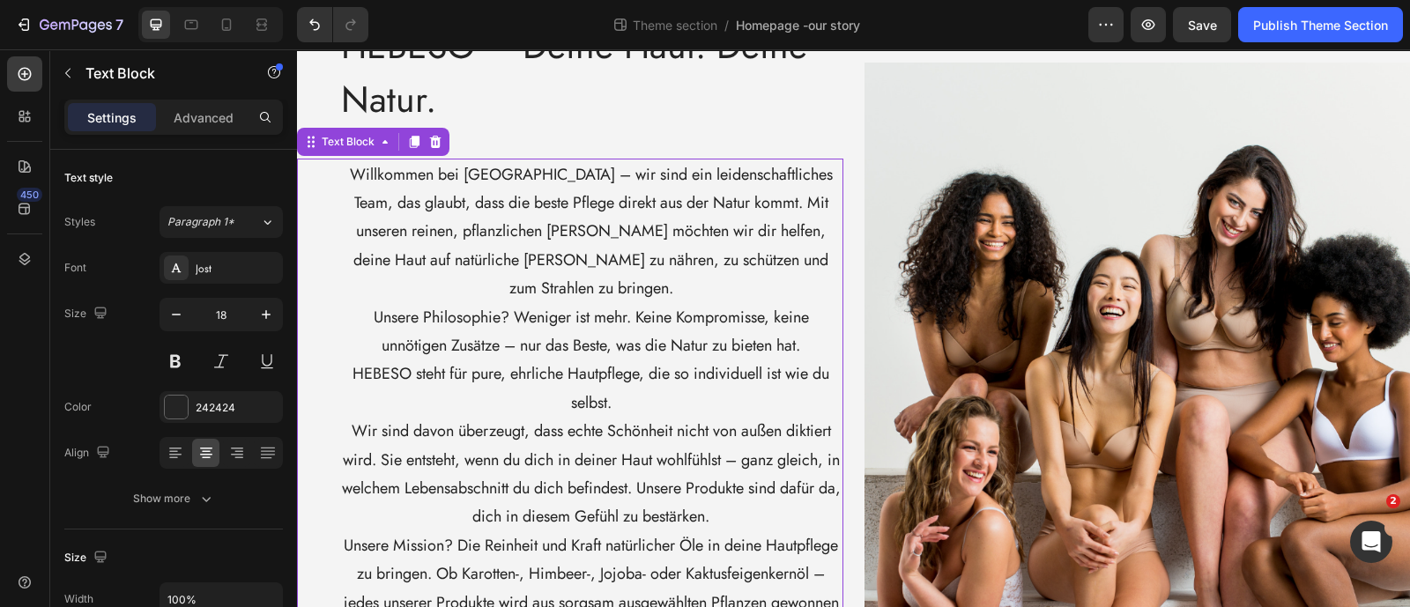
scroll to position [0, 0]
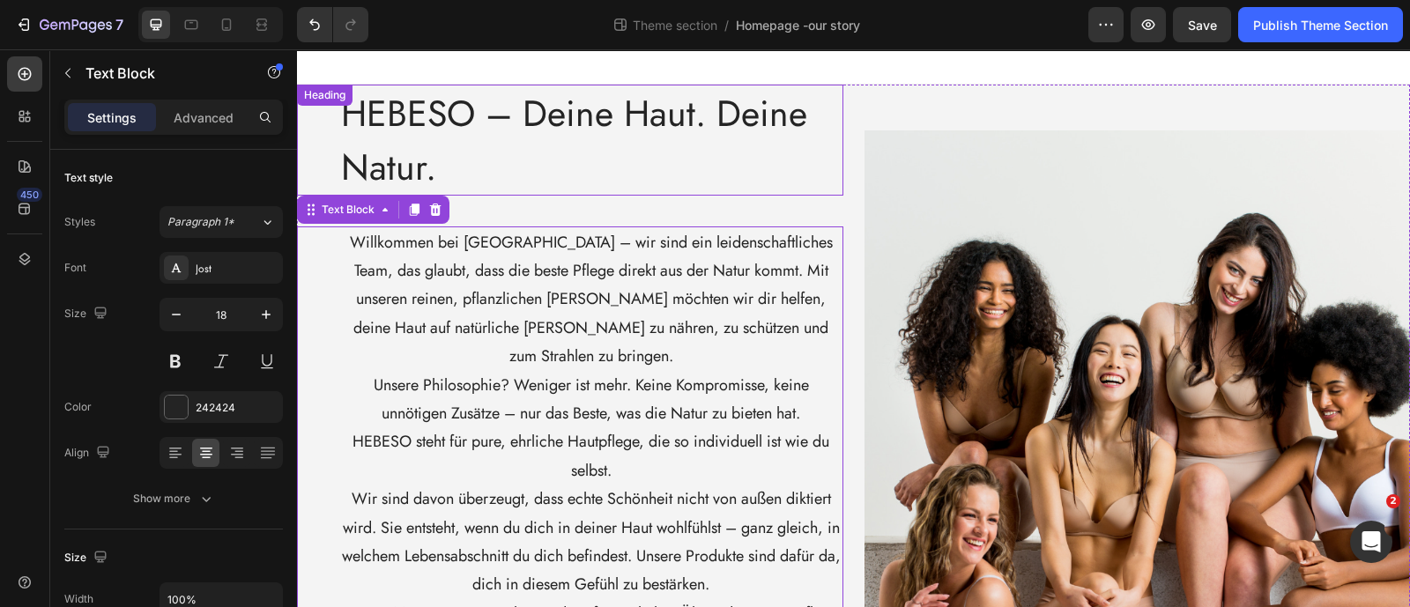
click at [435, 162] on h2 "HEBESO – Deine Haut. Deine Natur." at bounding box center [591, 140] width 504 height 111
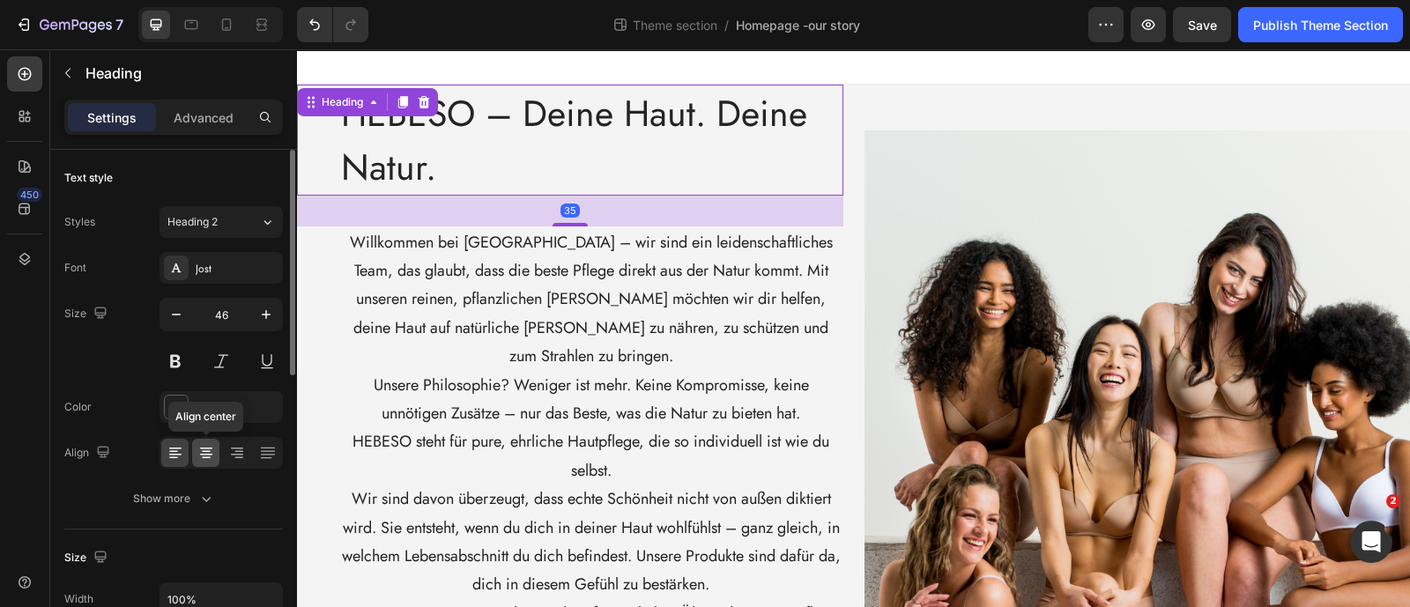
click at [215, 451] on div at bounding box center [205, 453] width 27 height 28
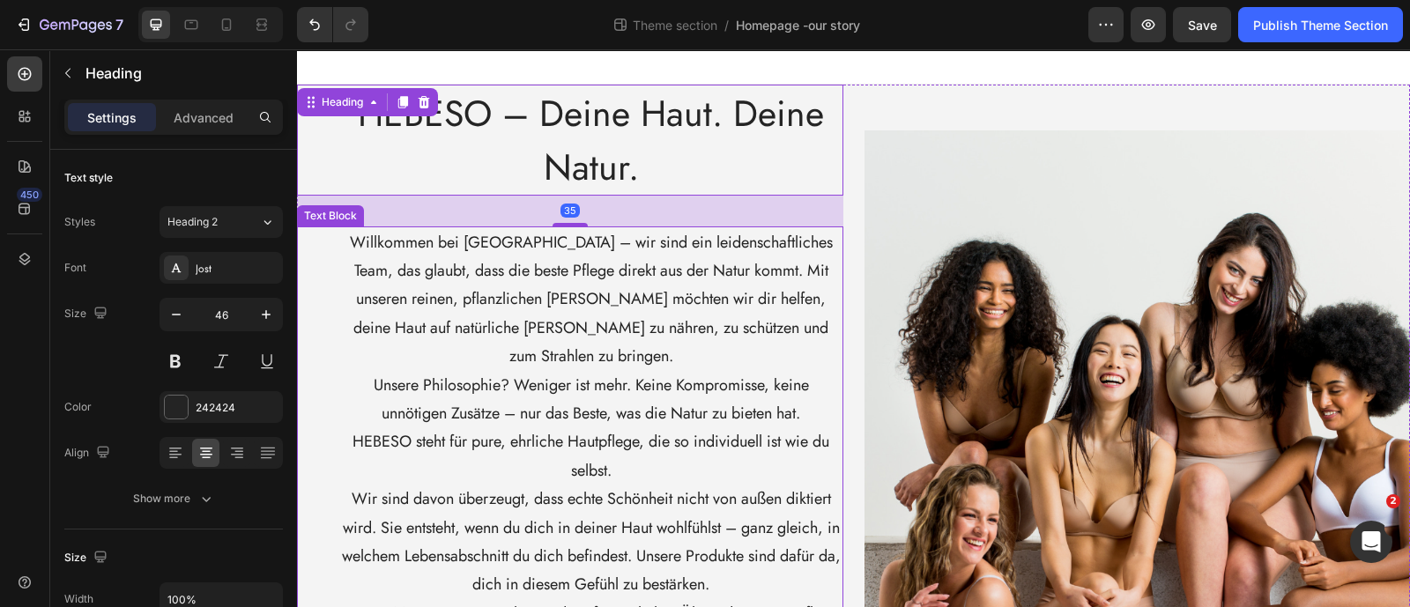
click at [402, 371] on p "Unsere Philosophie? Weniger ist mehr. Keine Kompromisse, keine unnötigen Zusätz…" at bounding box center [591, 399] width 501 height 57
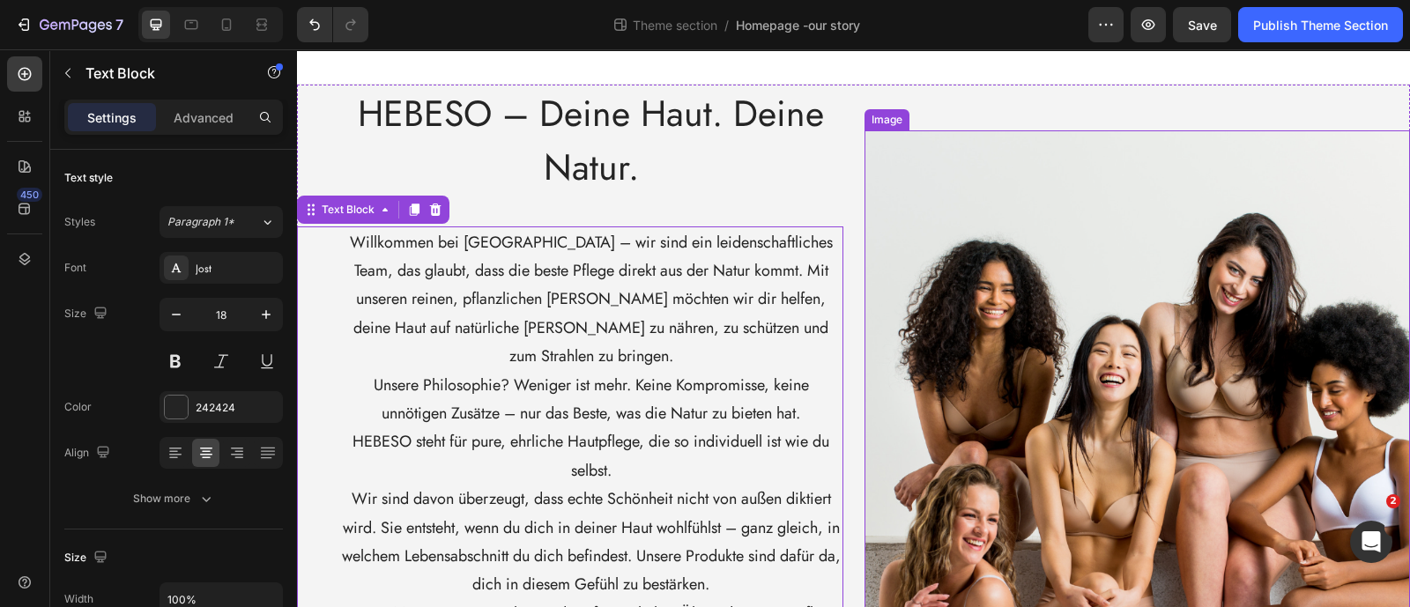
click at [884, 189] on img at bounding box center [1138, 481] width 546 height 702
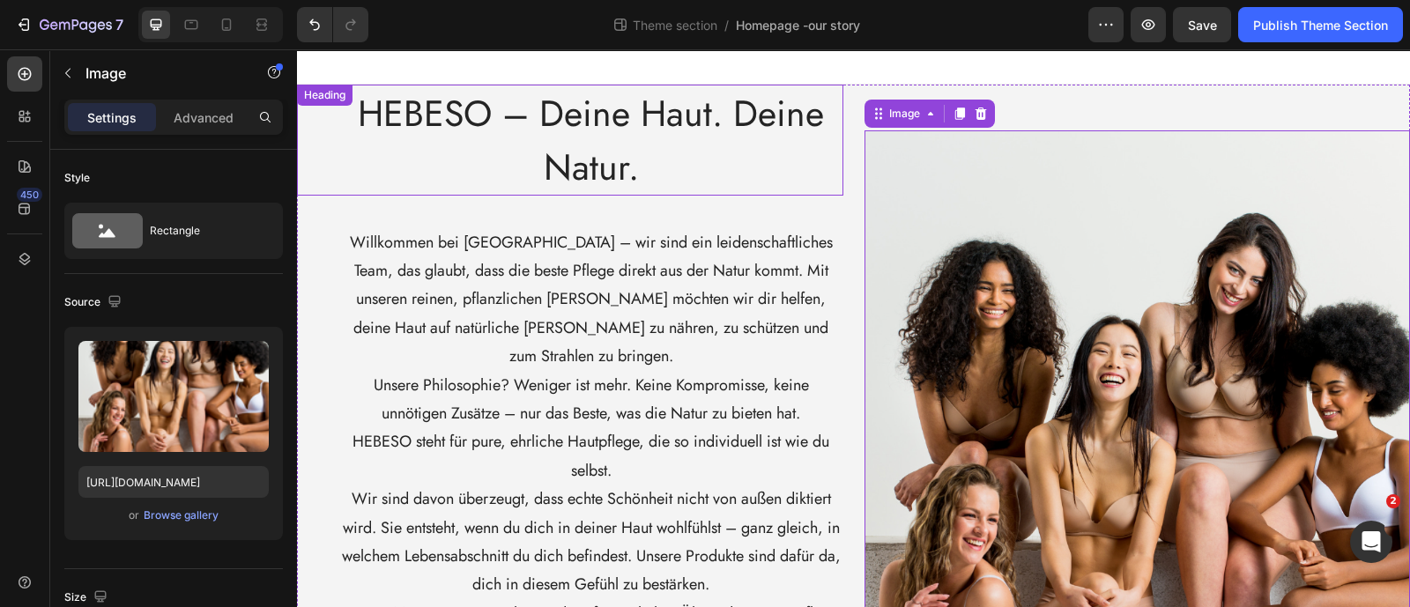
click at [343, 143] on h2 "HEBESO – Deine Haut. Deine Natur." at bounding box center [591, 140] width 504 height 111
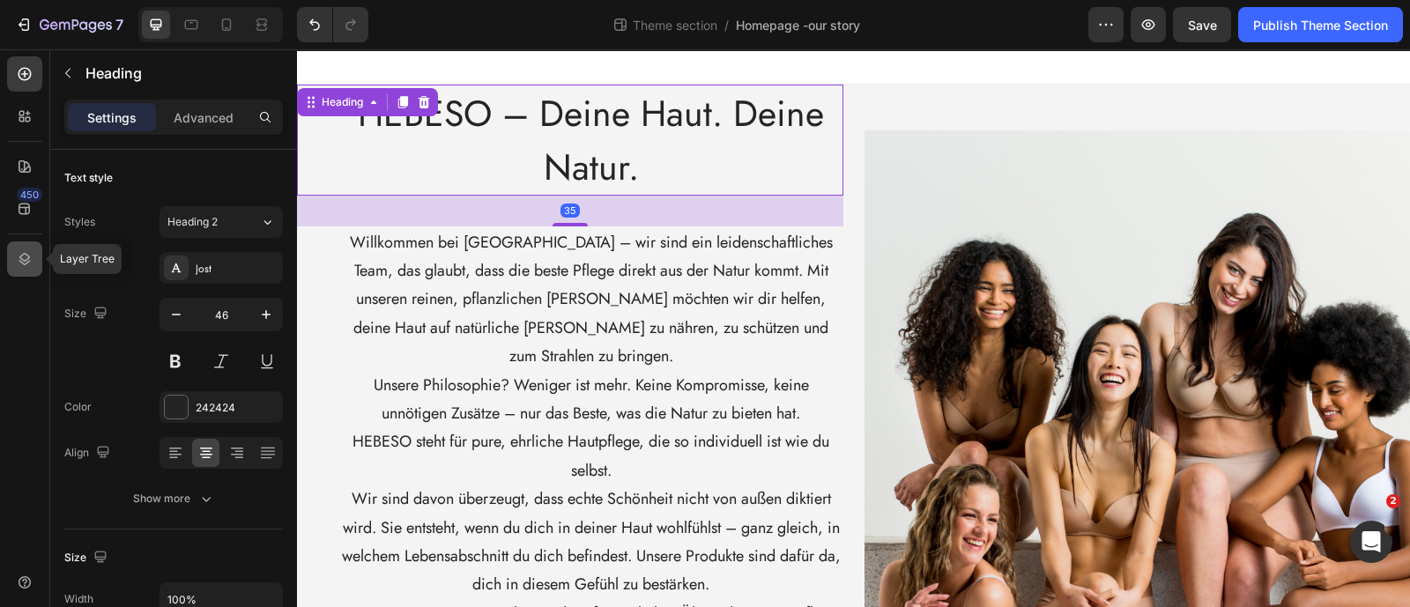
click at [29, 258] on icon at bounding box center [25, 259] width 18 height 18
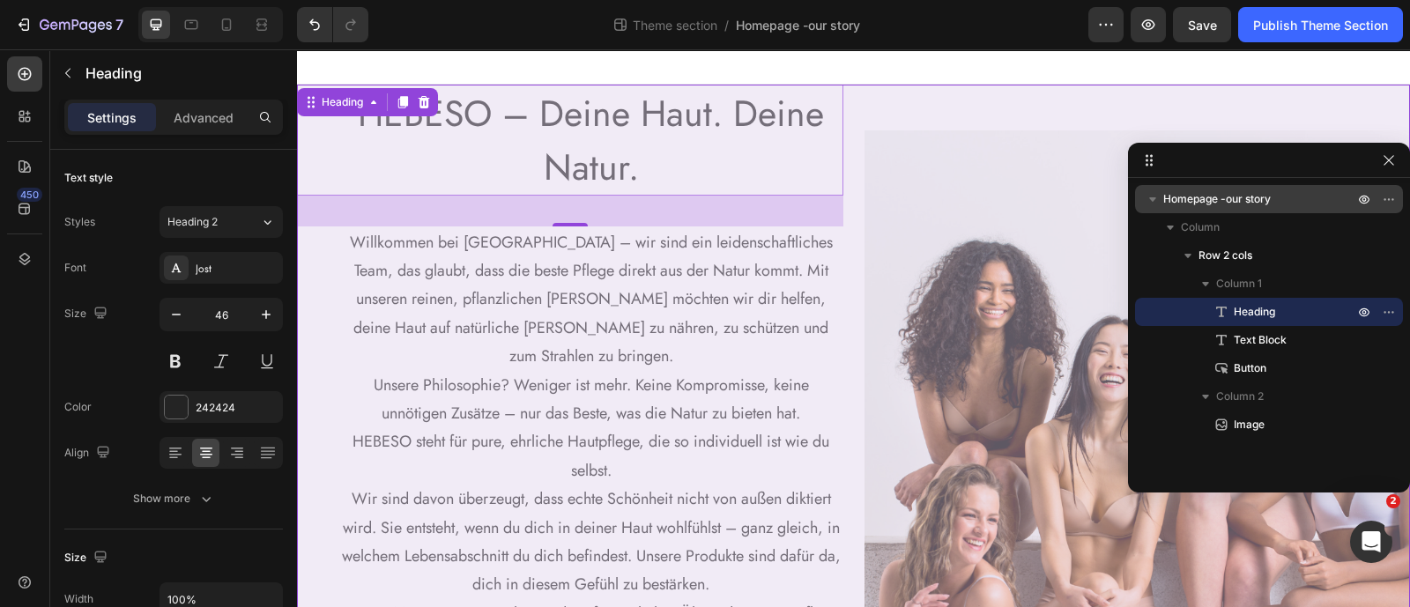
click at [1283, 188] on div "Homepage -our story" at bounding box center [1269, 199] width 254 height 28
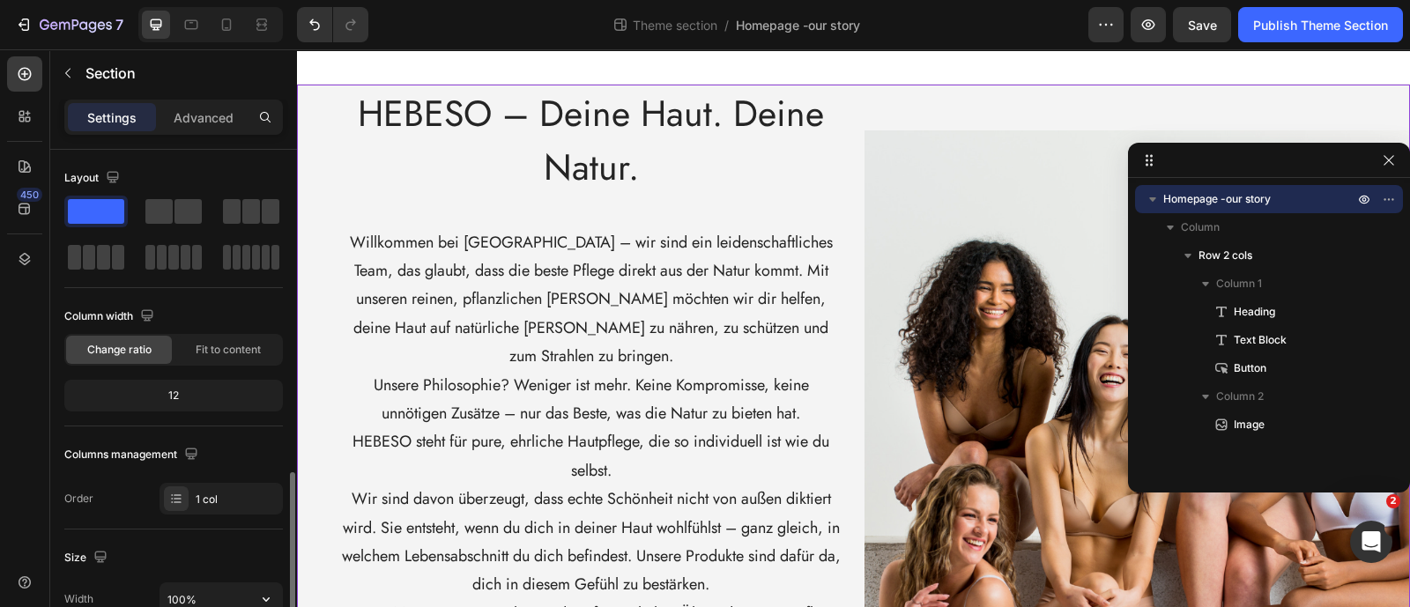
scroll to position [330, 0]
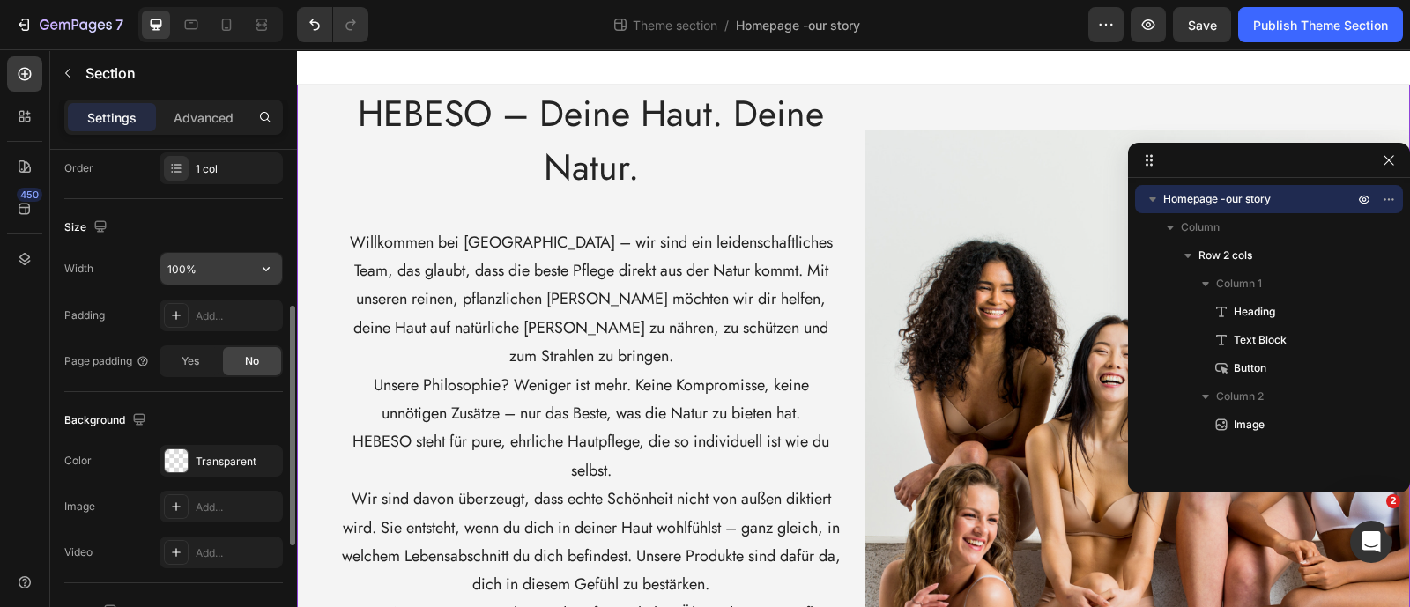
click at [228, 263] on input "100%" at bounding box center [221, 269] width 122 height 32
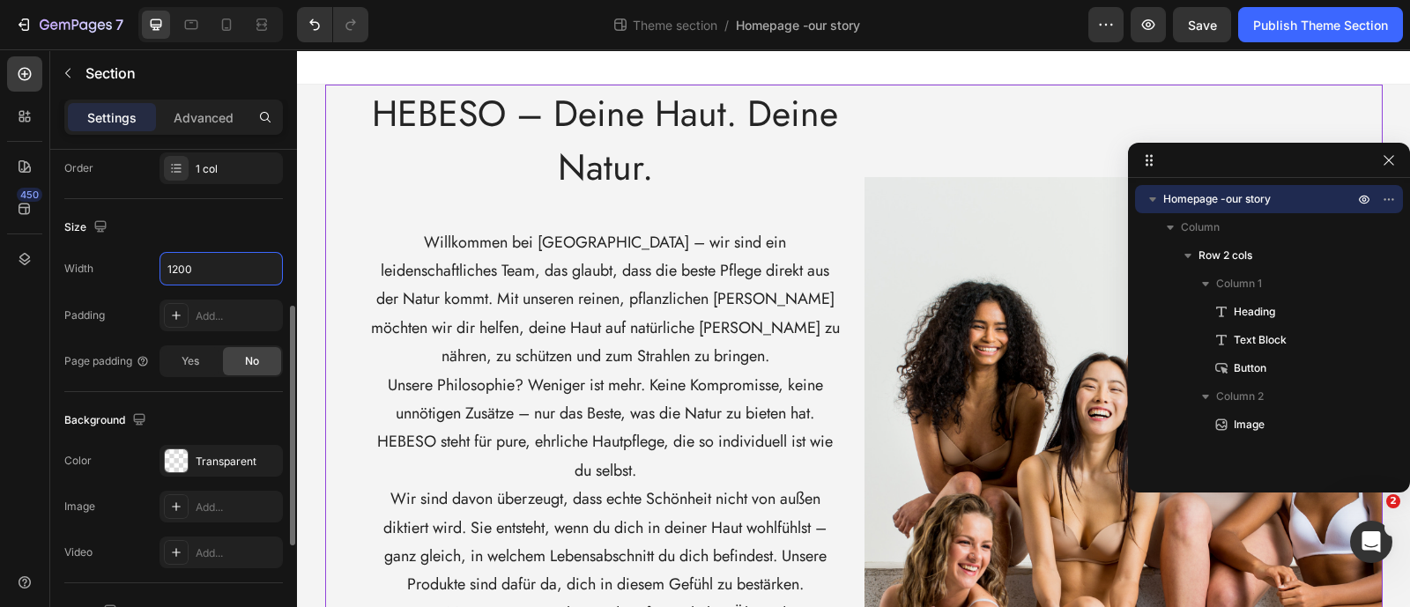
click at [220, 233] on div "Size" at bounding box center [173, 227] width 219 height 28
click at [222, 255] on input "1200" at bounding box center [221, 269] width 122 height 32
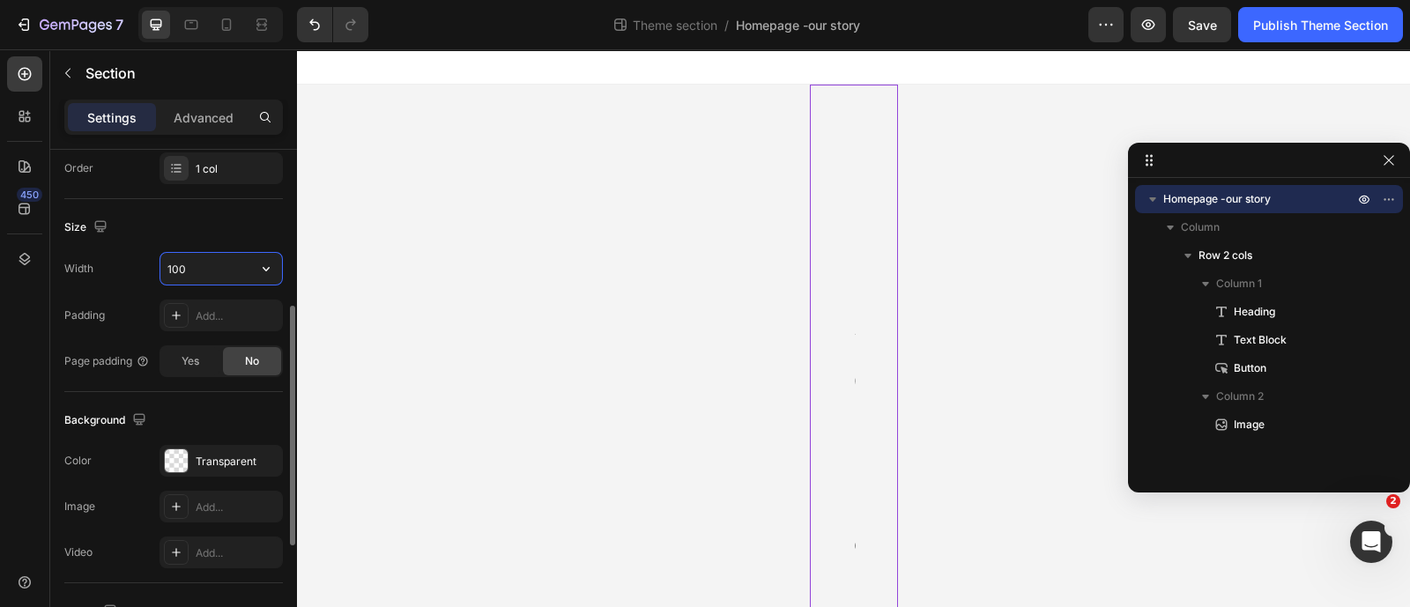
drag, startPoint x: 211, startPoint y: 267, endPoint x: 192, endPoint y: 272, distance: 19.2
click at [192, 272] on input "100" at bounding box center [221, 269] width 122 height 32
drag, startPoint x: 192, startPoint y: 274, endPoint x: 154, endPoint y: 264, distance: 39.1
click at [154, 264] on div "Width 100" at bounding box center [173, 268] width 219 height 33
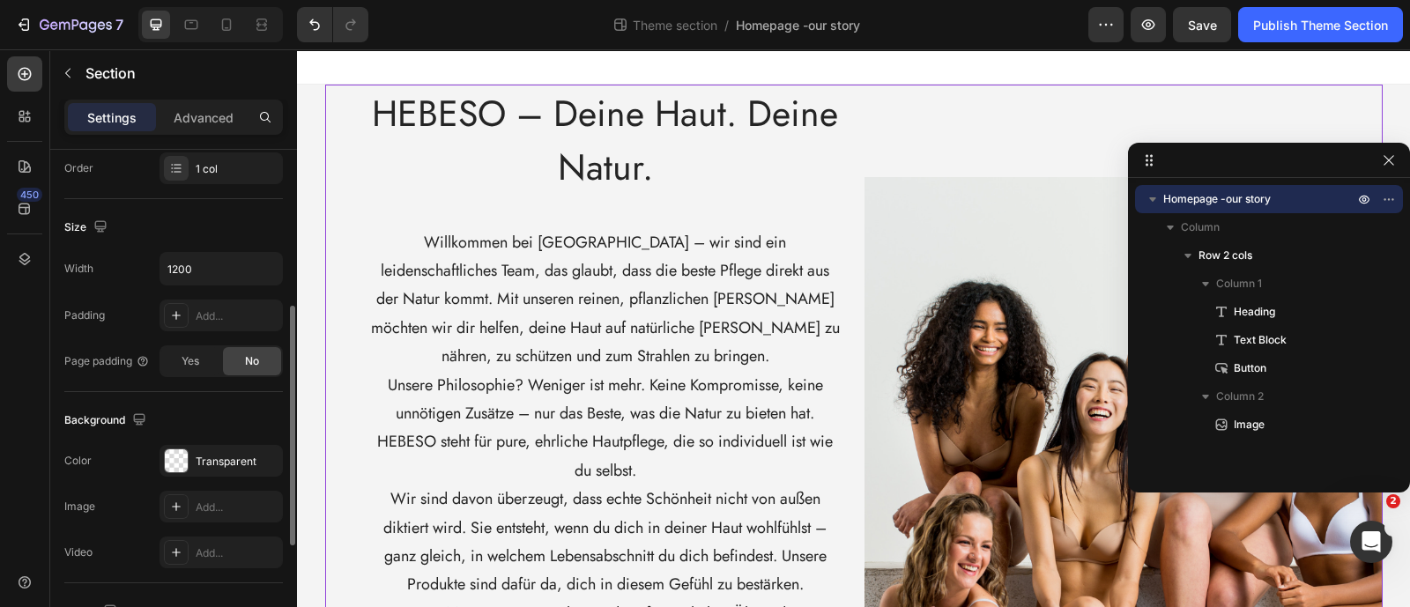
click at [172, 229] on div "Size" at bounding box center [173, 227] width 219 height 28
click at [238, 266] on input "1200" at bounding box center [221, 269] width 122 height 32
click at [270, 266] on icon "button" at bounding box center [266, 269] width 18 height 18
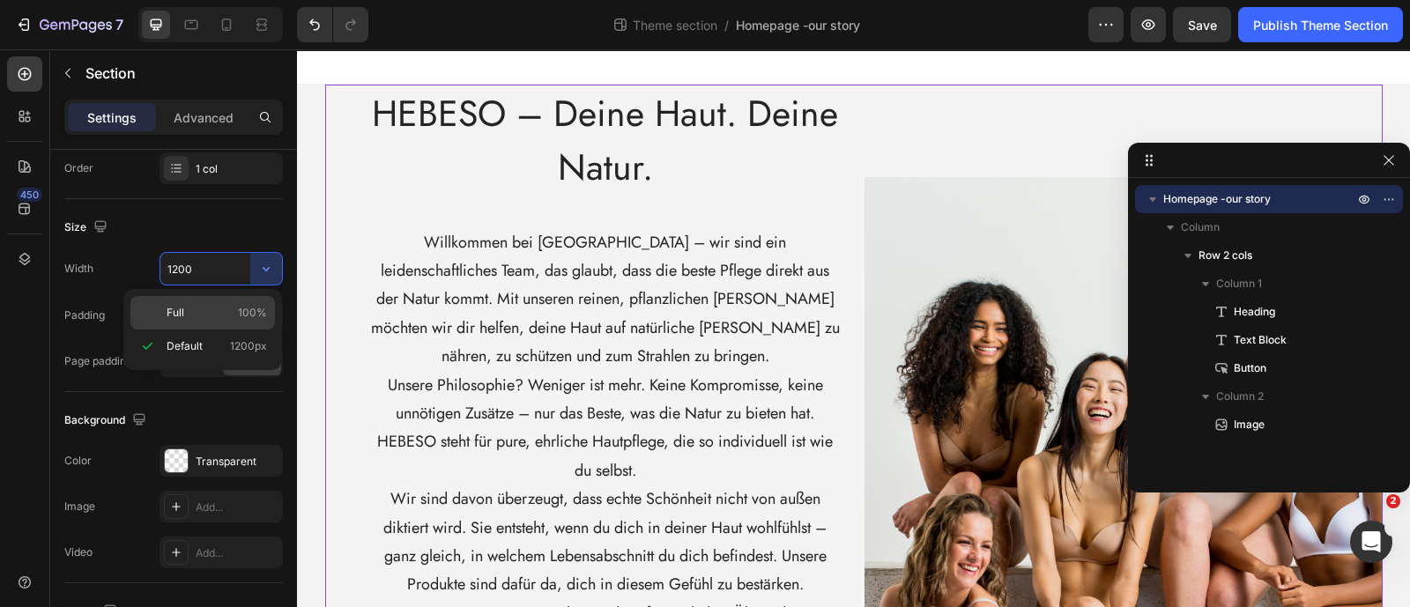
click at [215, 322] on div "Full 100%" at bounding box center [202, 312] width 145 height 33
type input "100%"
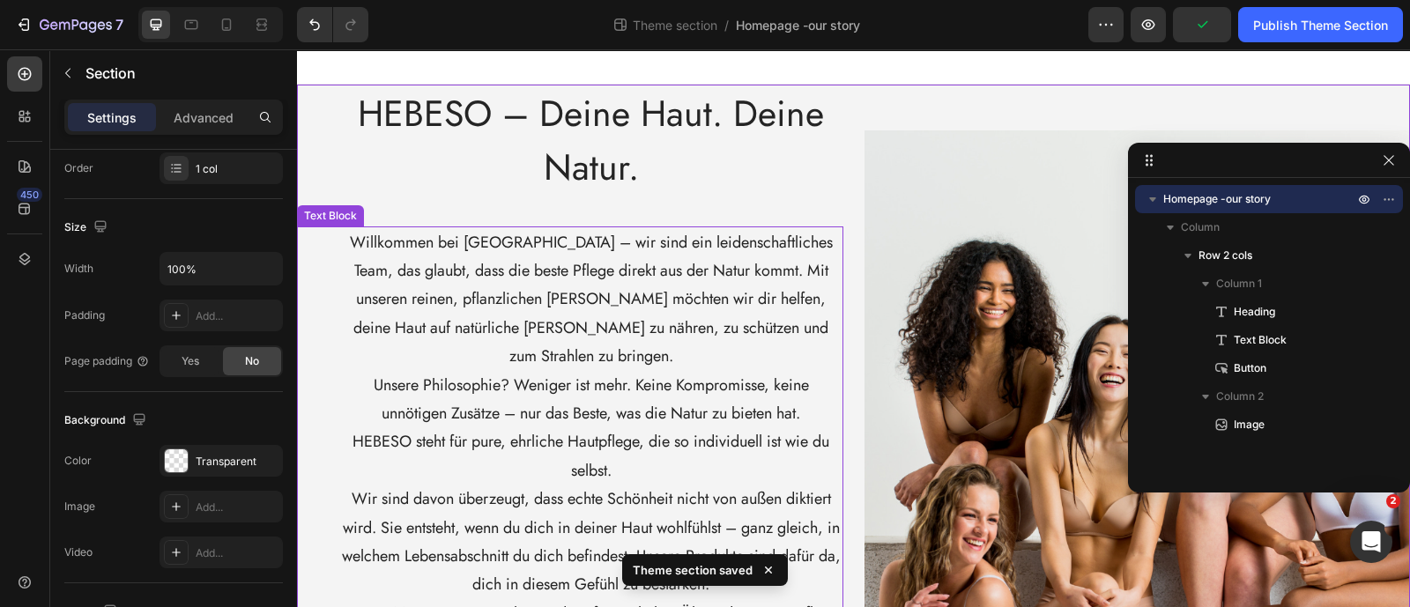
scroll to position [270, 0]
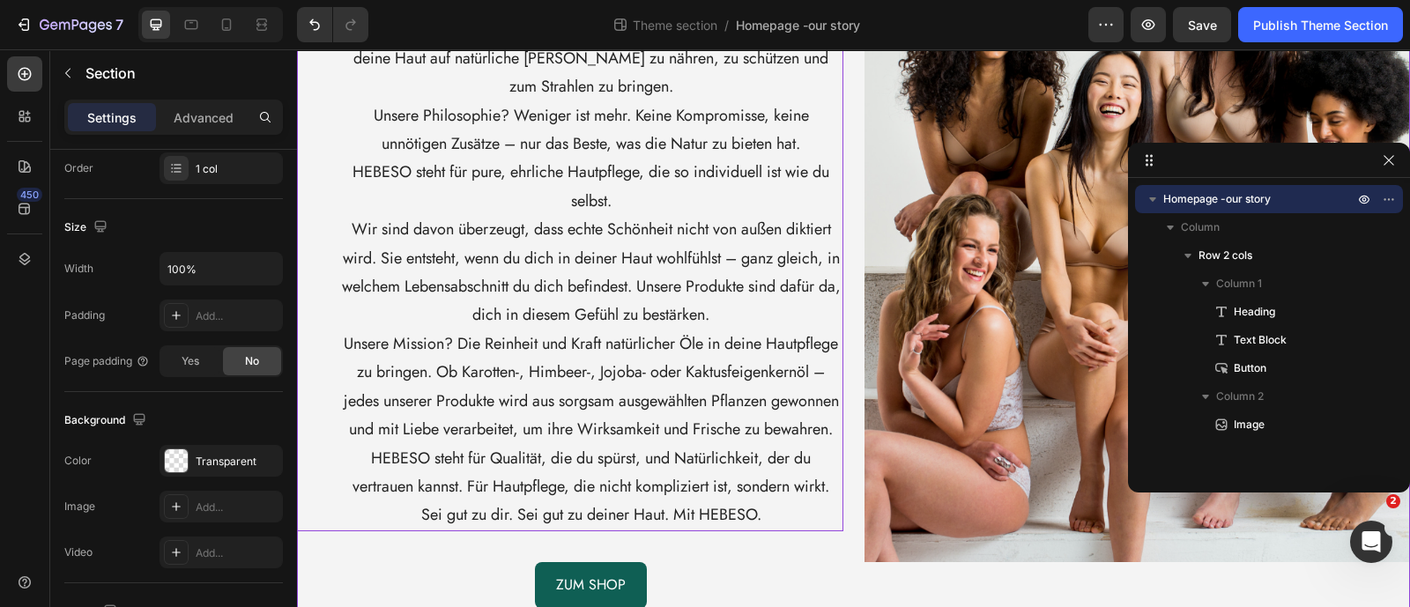
click at [498, 330] on p "Unsere Mission? Die Reinheit und Kraft natürlicher Öle in deine Hautpflege zu b…" at bounding box center [591, 387] width 501 height 115
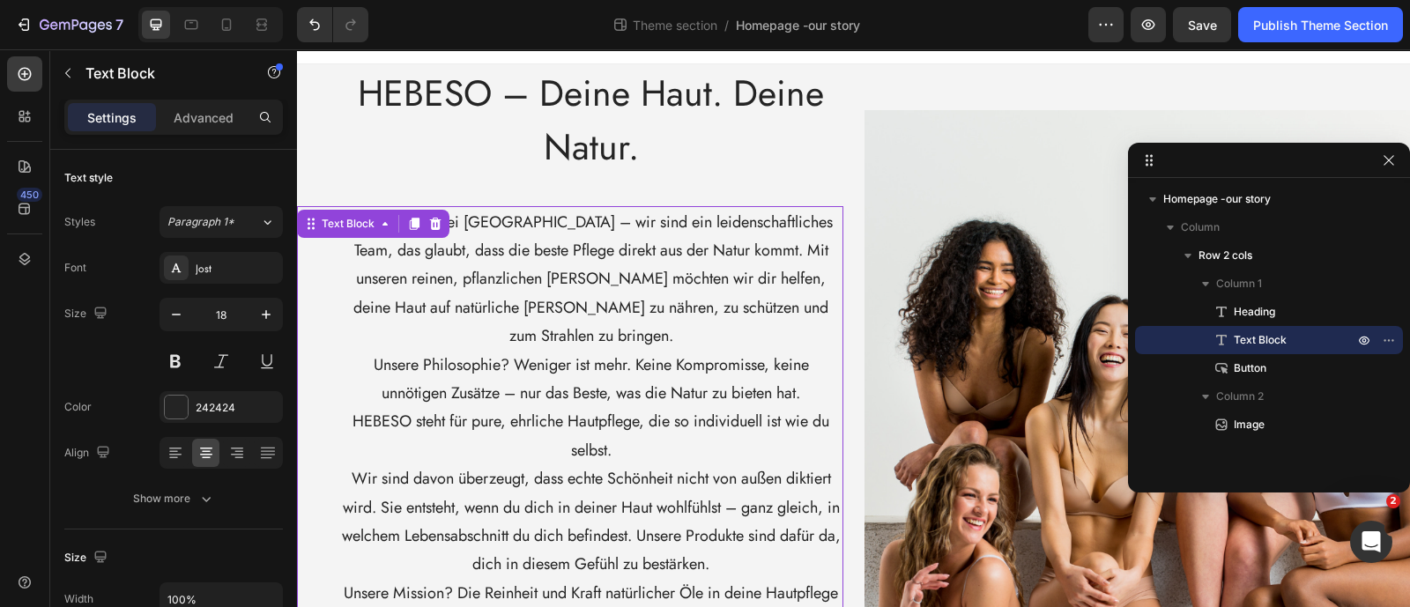
scroll to position [0, 0]
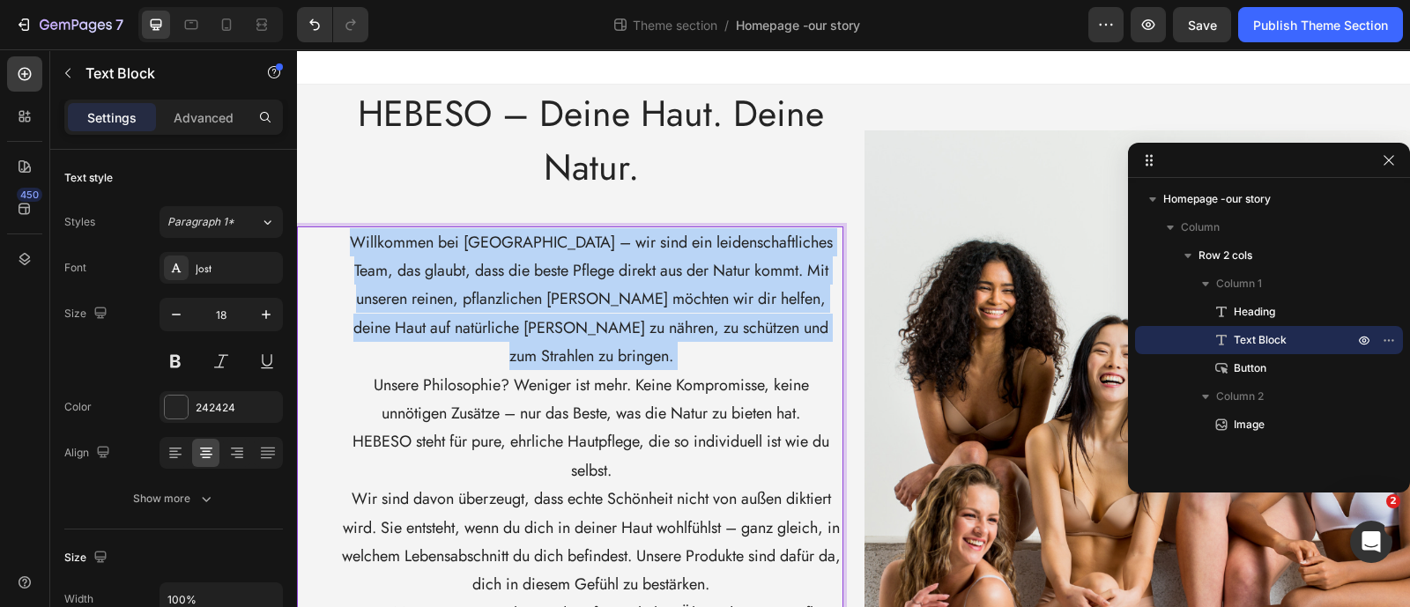
click at [382, 293] on p "Willkommen bei [GEOGRAPHIC_DATA] – wir sind ein leidenschaftliches Team, das gl…" at bounding box center [591, 299] width 501 height 143
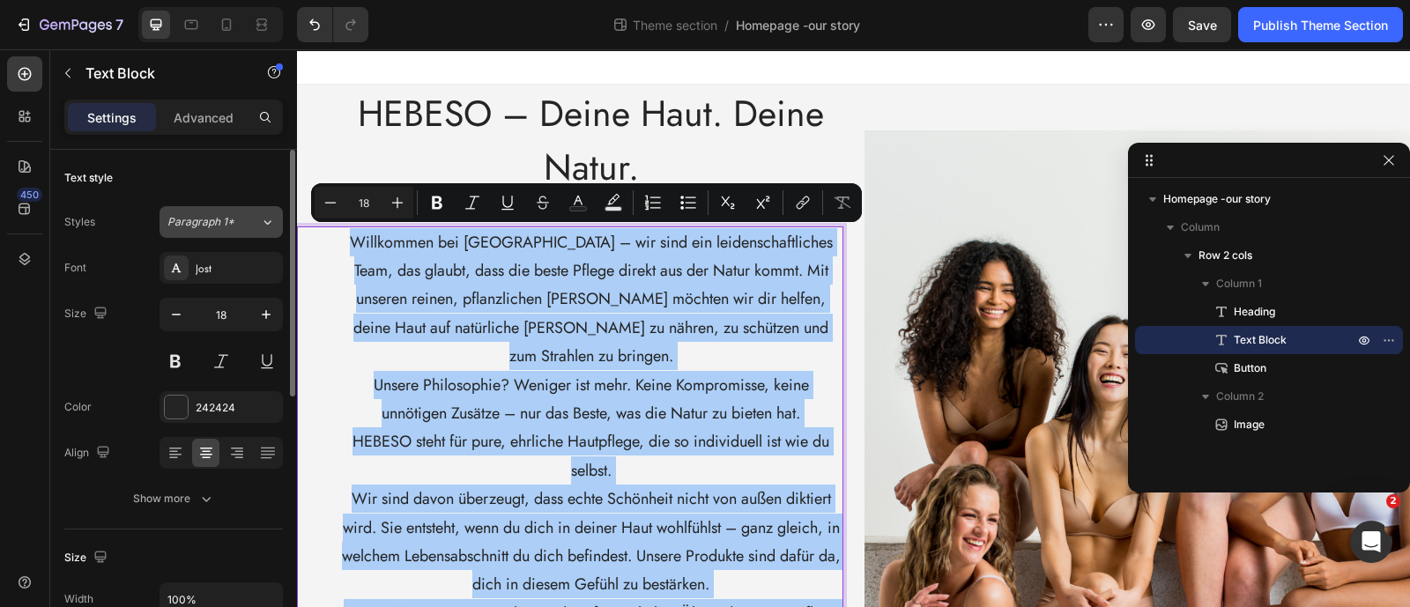
click at [264, 230] on icon at bounding box center [267, 222] width 15 height 18
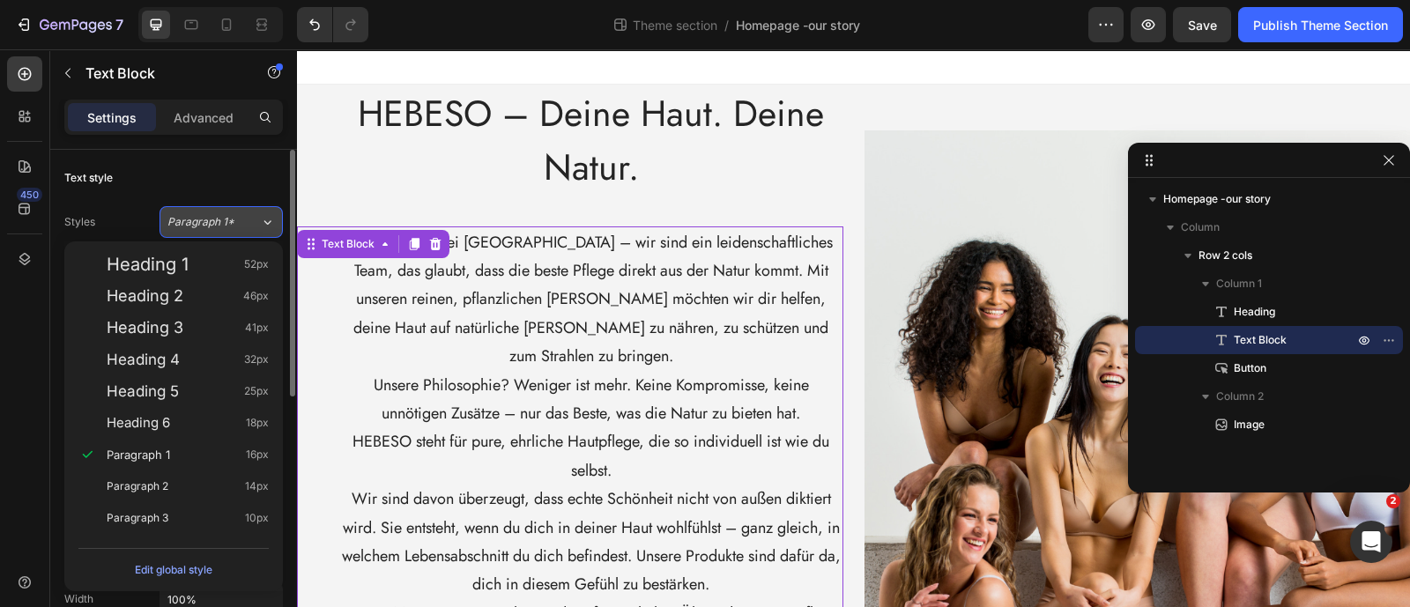
click at [264, 230] on icon at bounding box center [267, 222] width 15 height 18
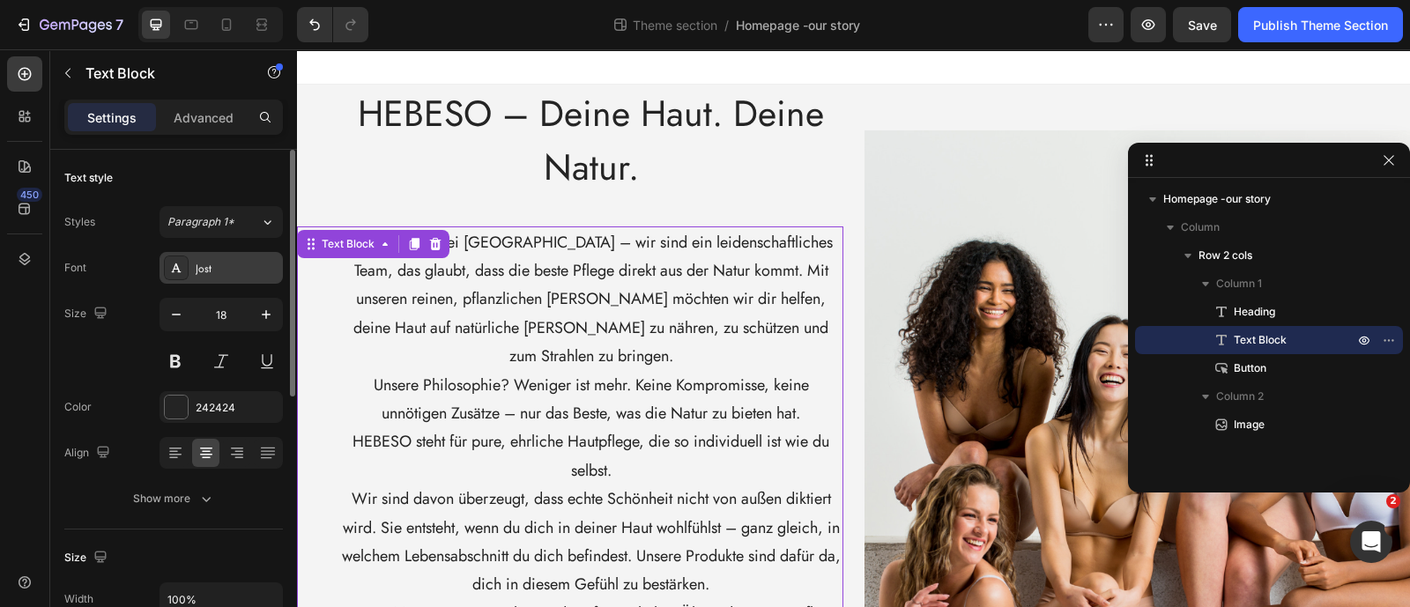
click at [254, 263] on div "Jost" at bounding box center [237, 269] width 83 height 16
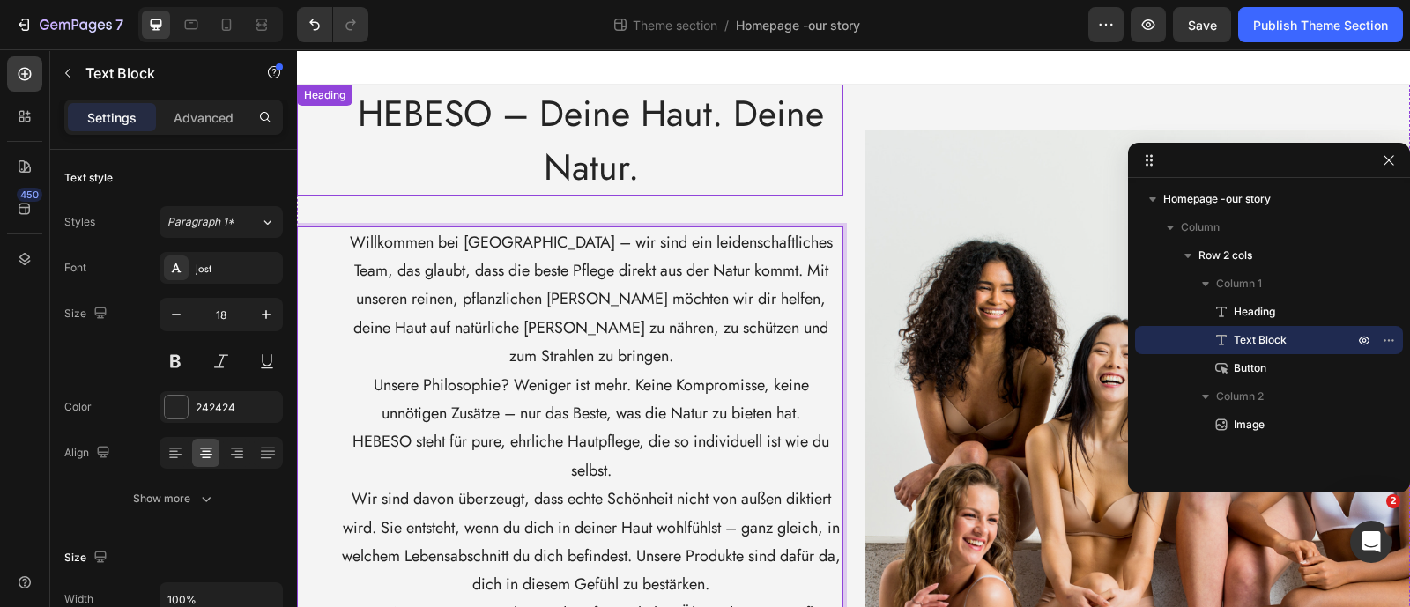
click at [502, 182] on h2 "HEBESO – Deine Haut. Deine Natur." at bounding box center [591, 140] width 504 height 111
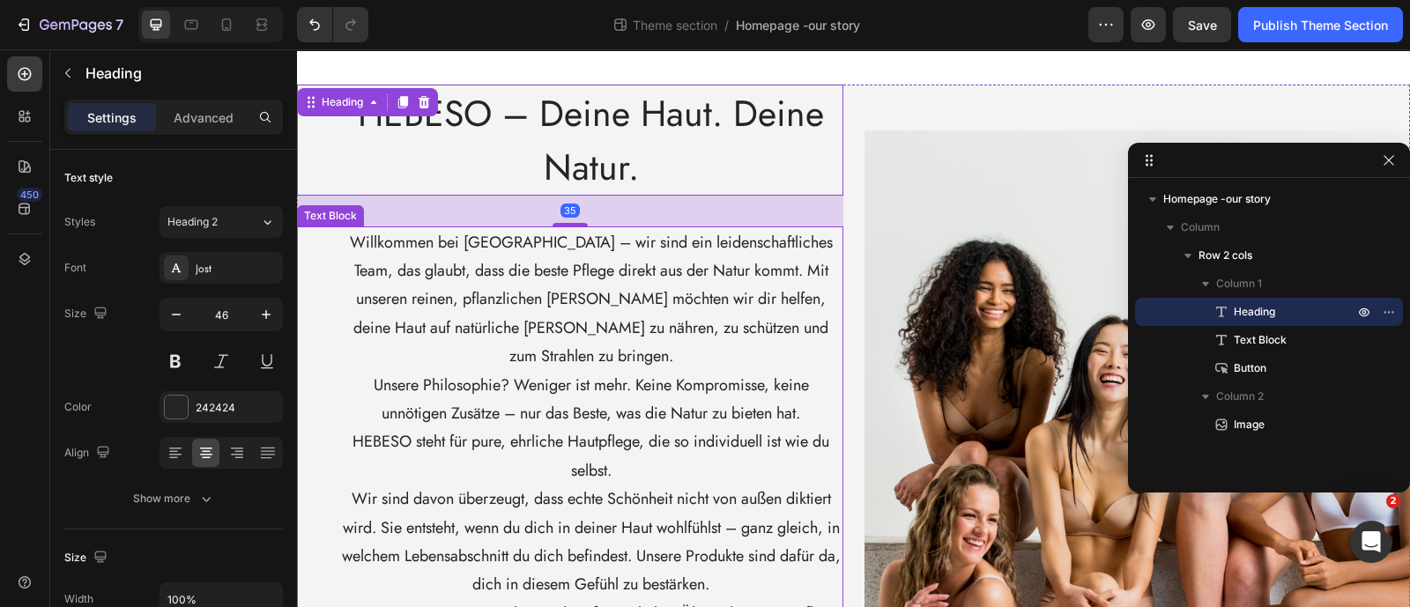
click at [467, 308] on p "Willkommen bei [GEOGRAPHIC_DATA] – wir sind ein leidenschaftliches Team, das gl…" at bounding box center [591, 299] width 501 height 143
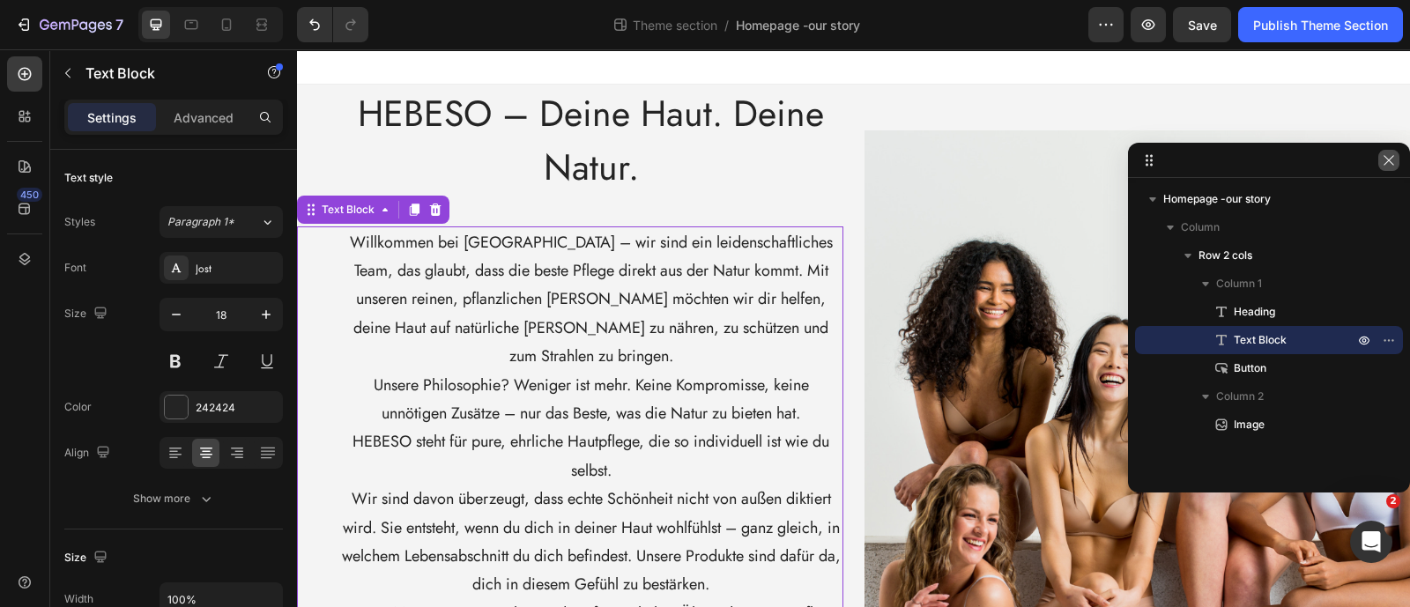
click at [1386, 162] on icon "button" at bounding box center [1389, 160] width 10 height 10
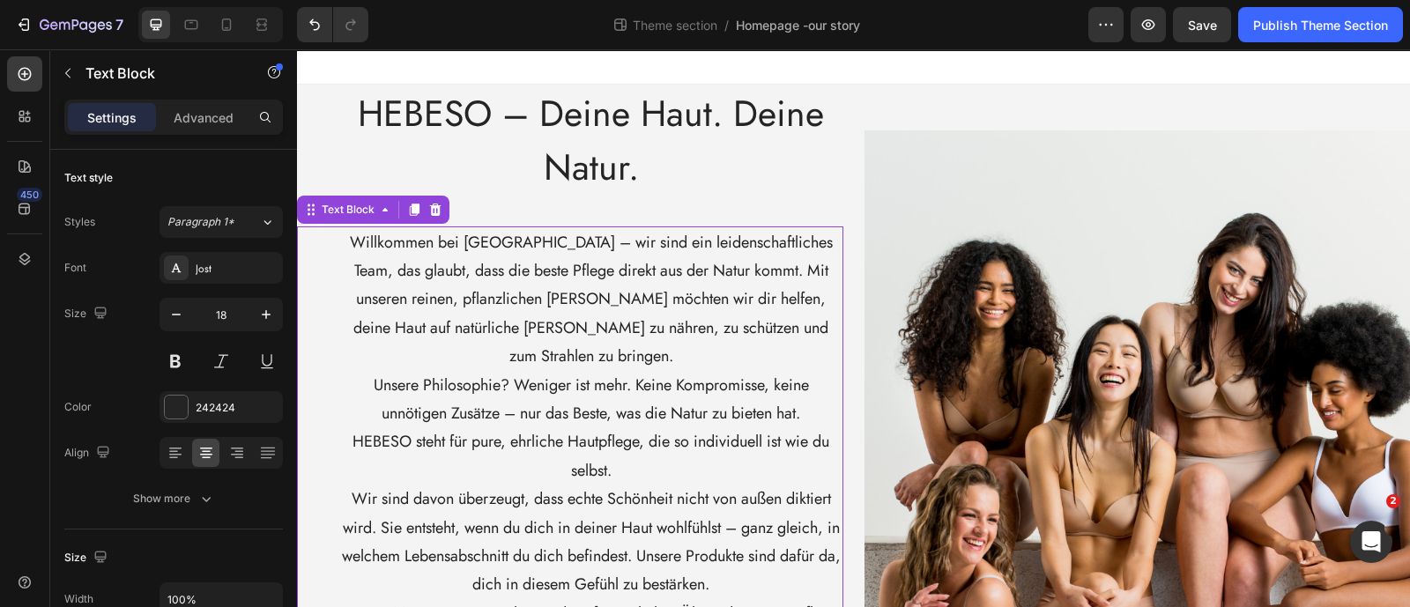
click at [310, 309] on div "Willkommen bei [GEOGRAPHIC_DATA] – wir sind ein leidenschaftliches Team, das gl…" at bounding box center [570, 513] width 546 height 575
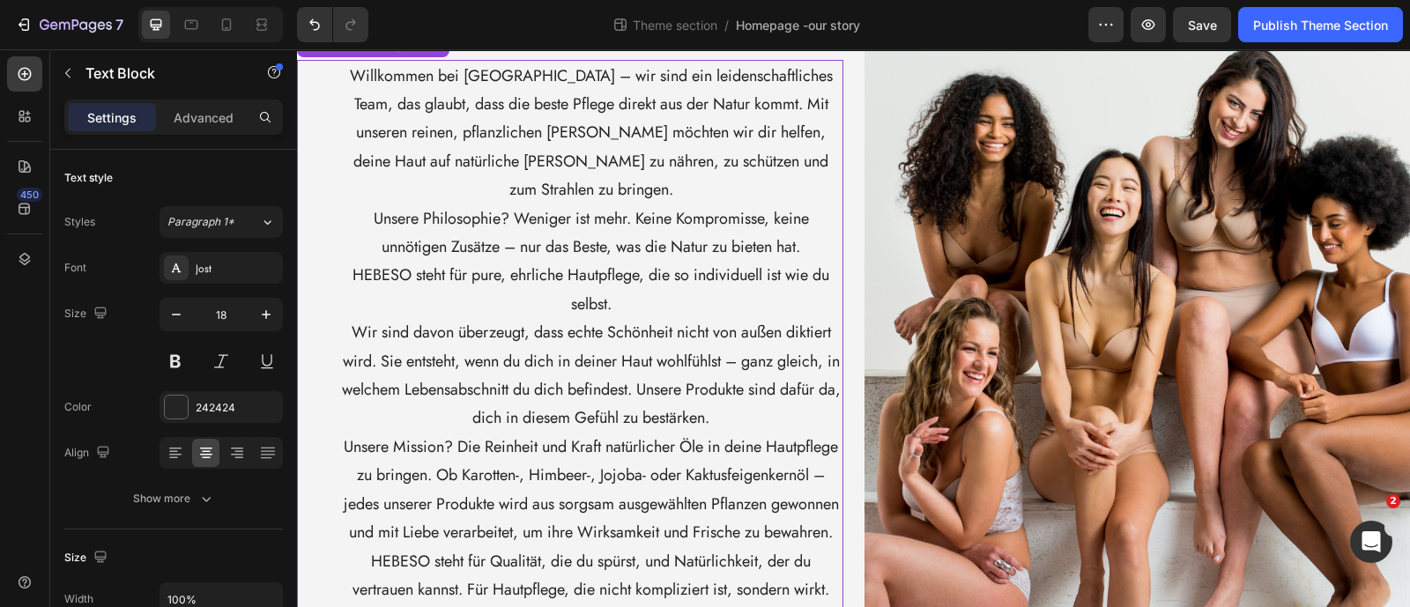
scroll to position [270, 0]
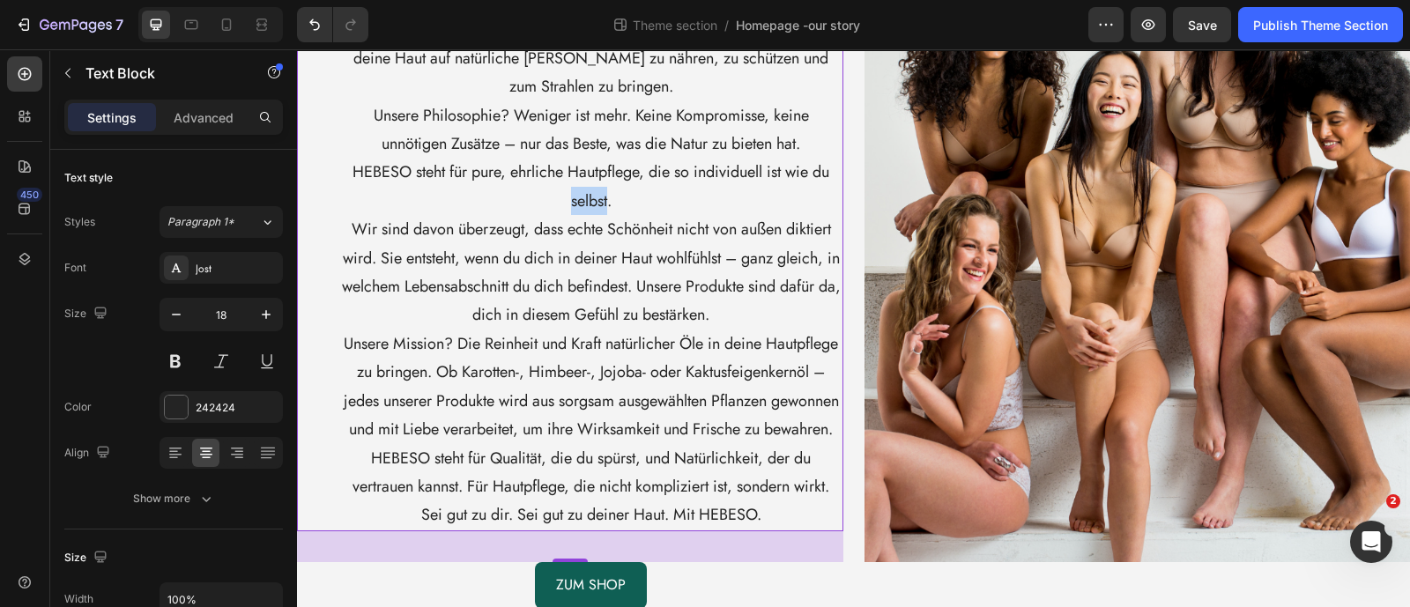
click at [405, 181] on p "HEBESO steht für pure, ehrliche Hautpflege, die so individuell ist wie du selbs…" at bounding box center [591, 186] width 501 height 57
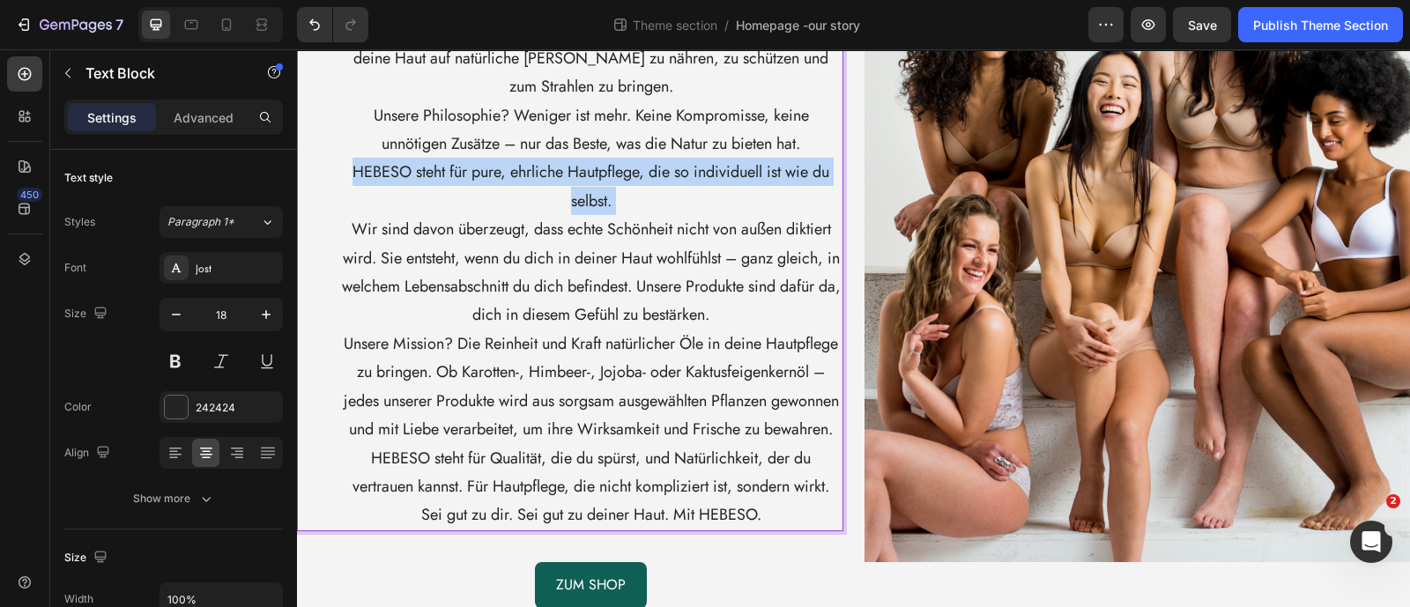
click at [405, 181] on p "HEBESO steht für pure, ehrliche Hautpflege, die so individuell ist wie du selbs…" at bounding box center [591, 186] width 501 height 57
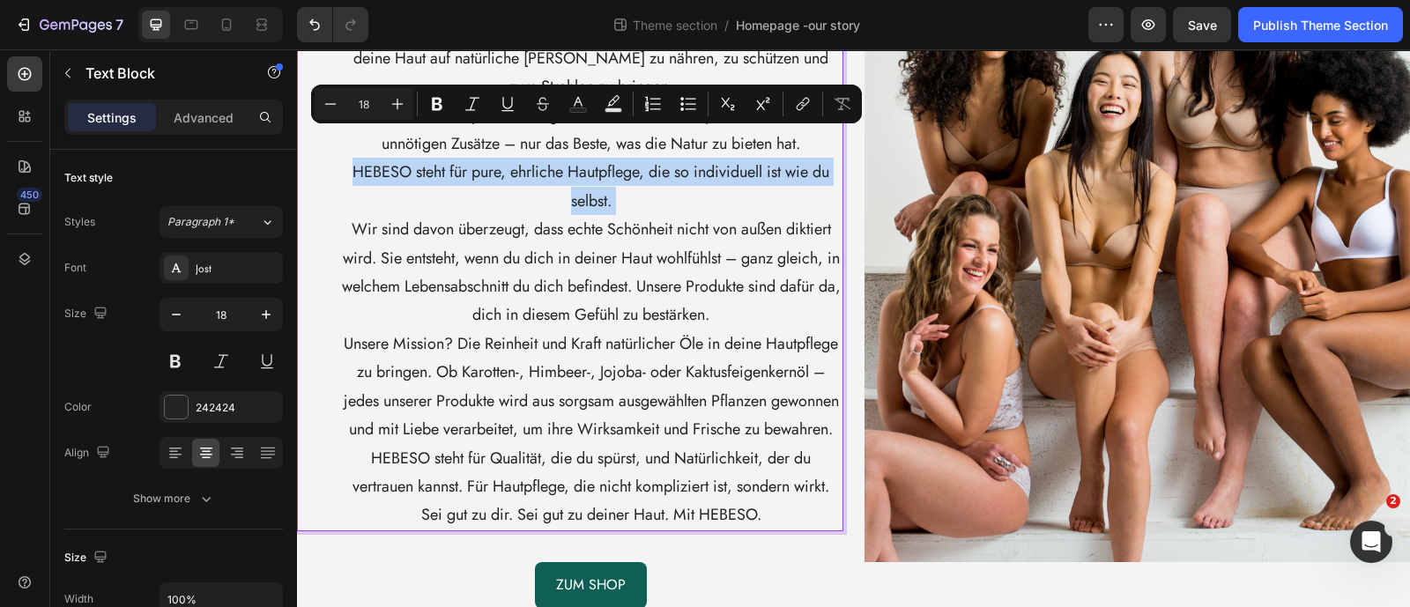
click at [407, 215] on p "Wir sind davon überzeugt, dass echte Schönheit nicht von außen diktiert wird. S…" at bounding box center [591, 272] width 501 height 115
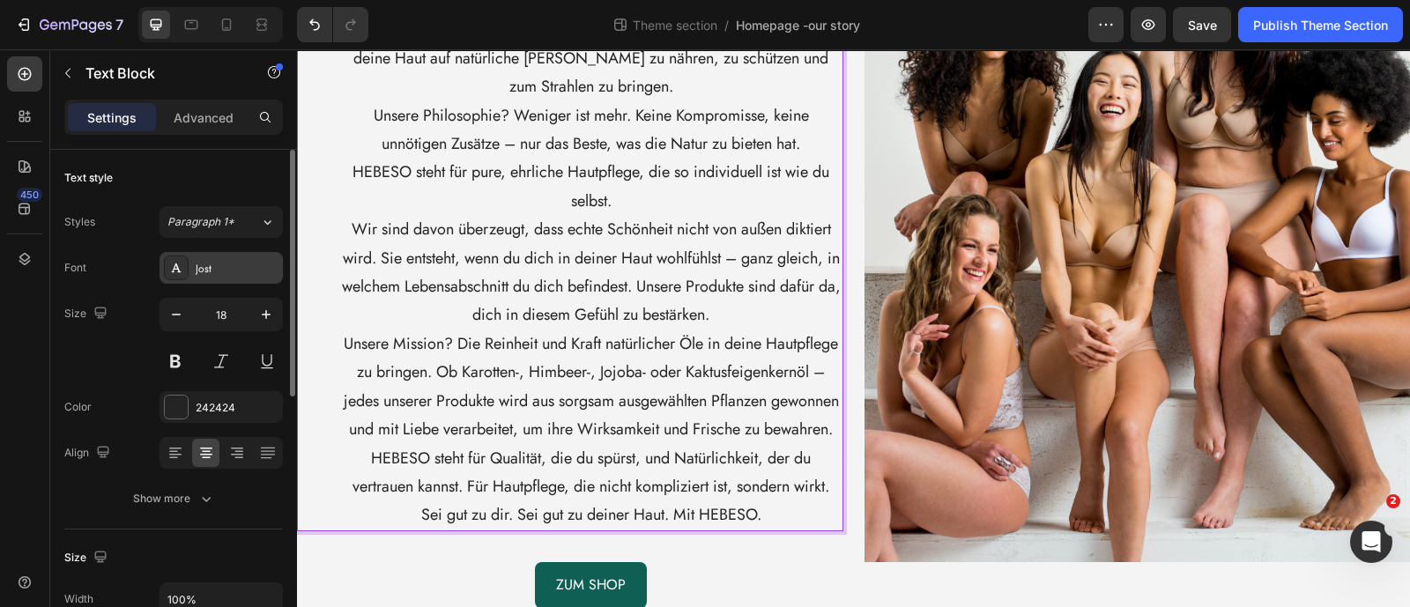
click at [174, 265] on icon at bounding box center [177, 268] width 10 height 9
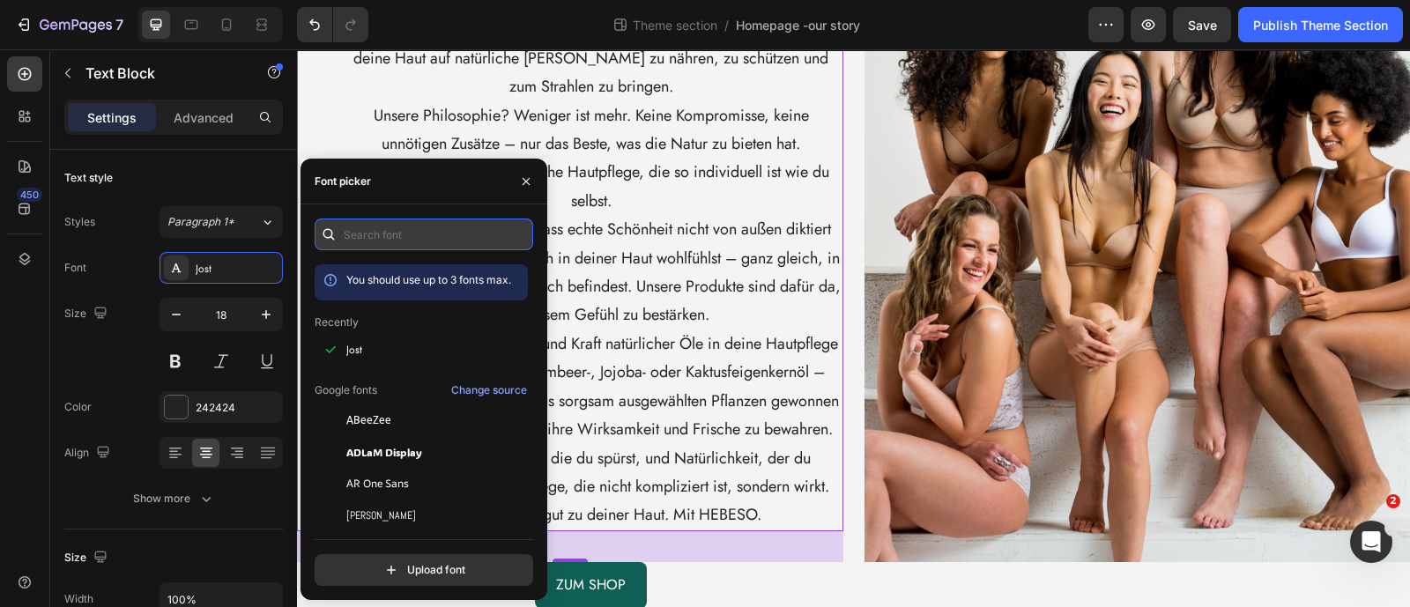
click at [403, 241] on input "text" at bounding box center [424, 235] width 219 height 32
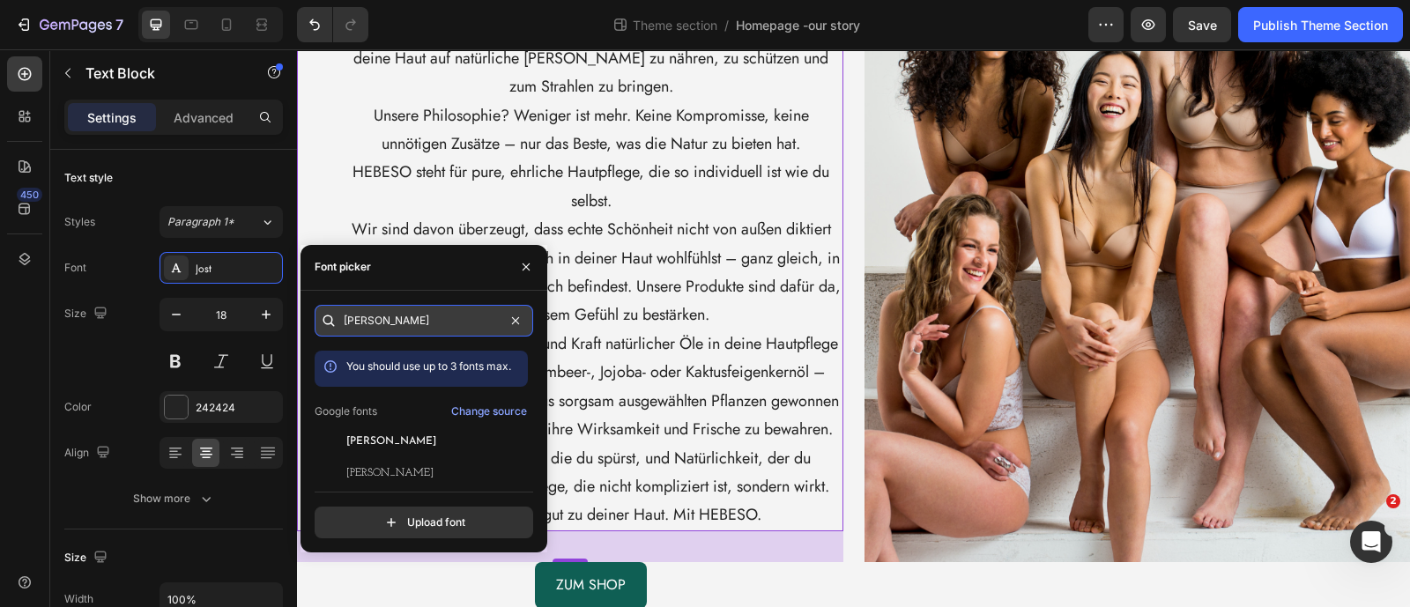
type input "[PERSON_NAME]"
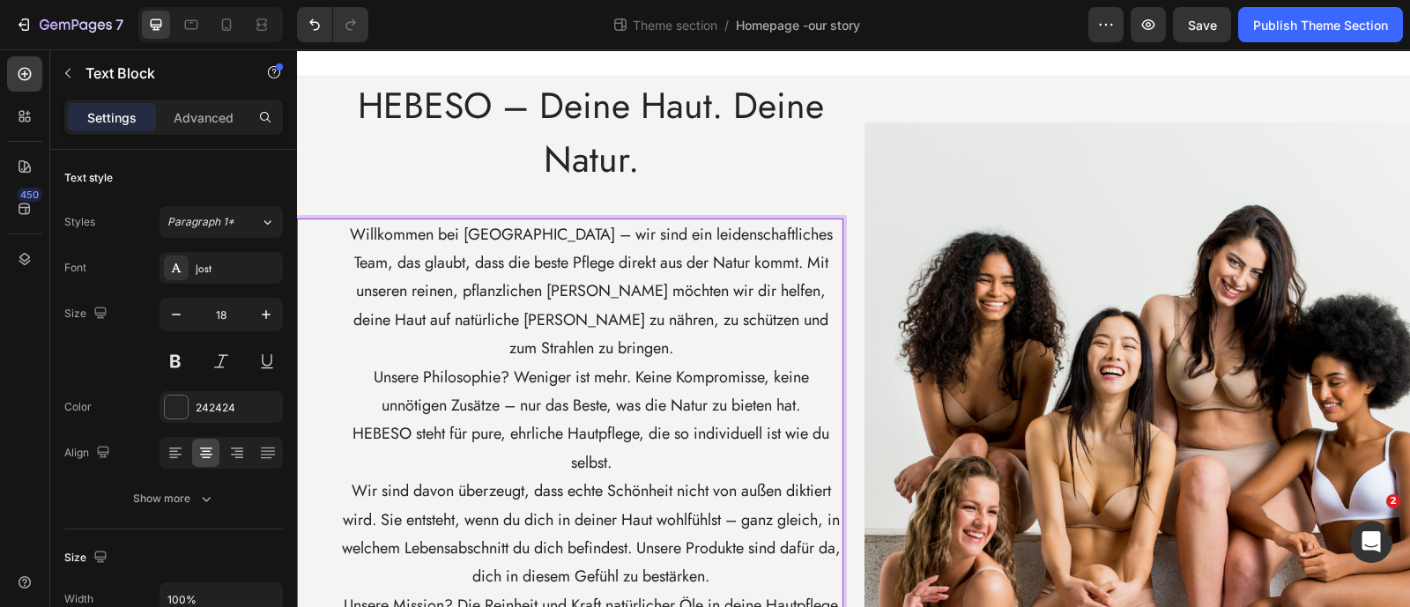
scroll to position [0, 0]
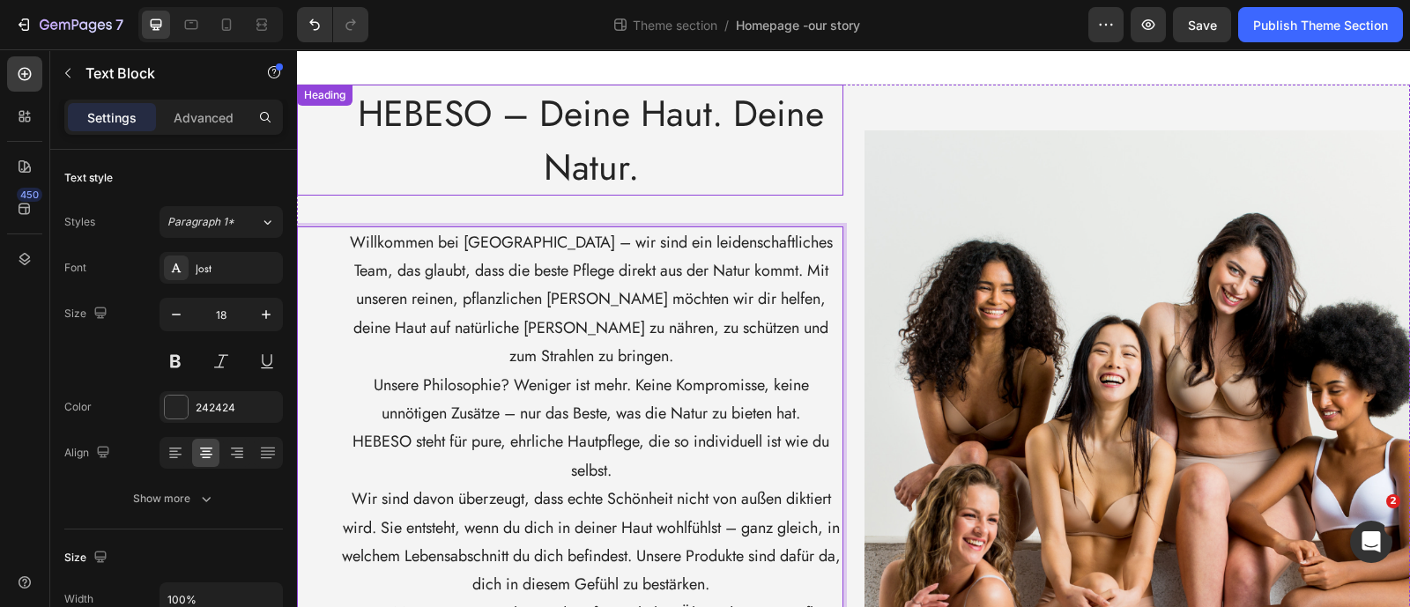
click at [681, 174] on h2 "HEBESO – Deine Haut. Deine Natur." at bounding box center [591, 140] width 504 height 111
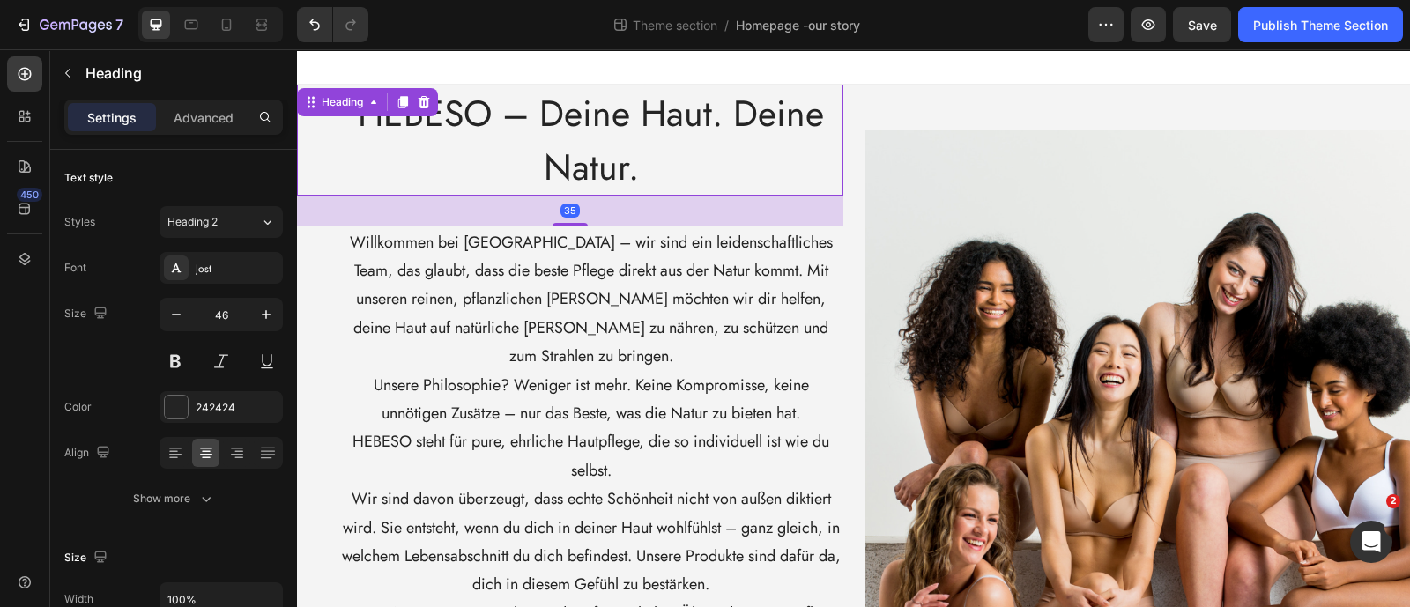
click at [667, 200] on div "35" at bounding box center [570, 211] width 546 height 31
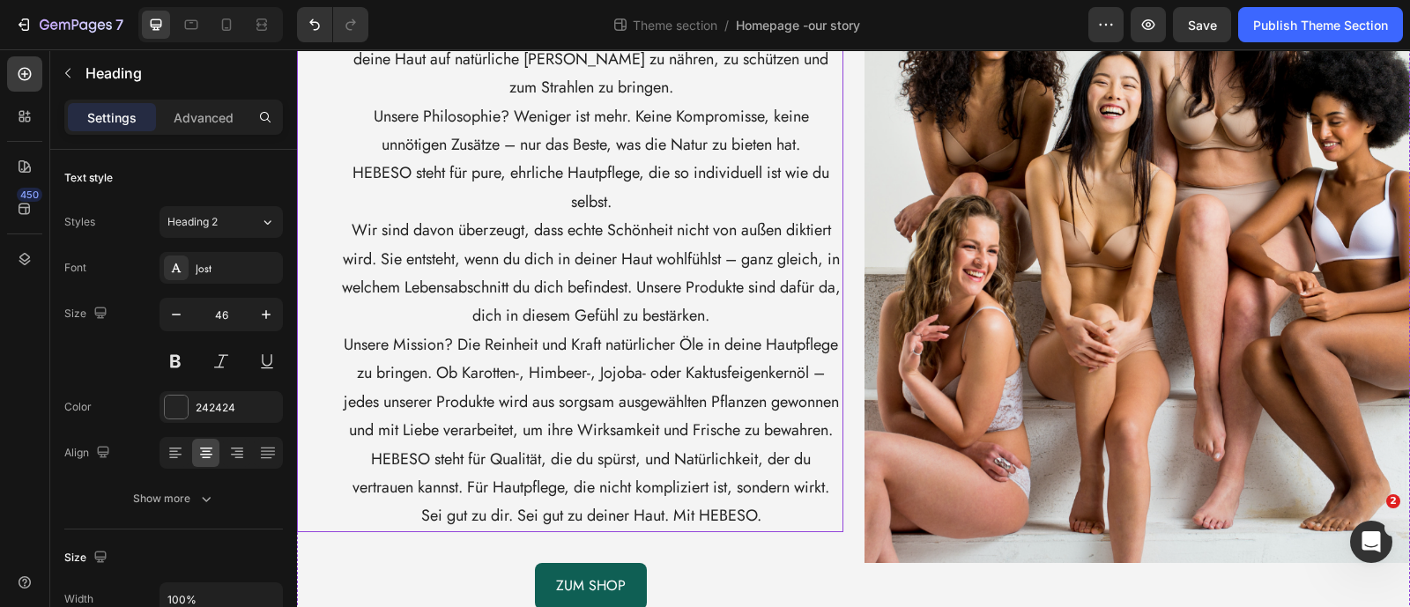
scroll to position [270, 0]
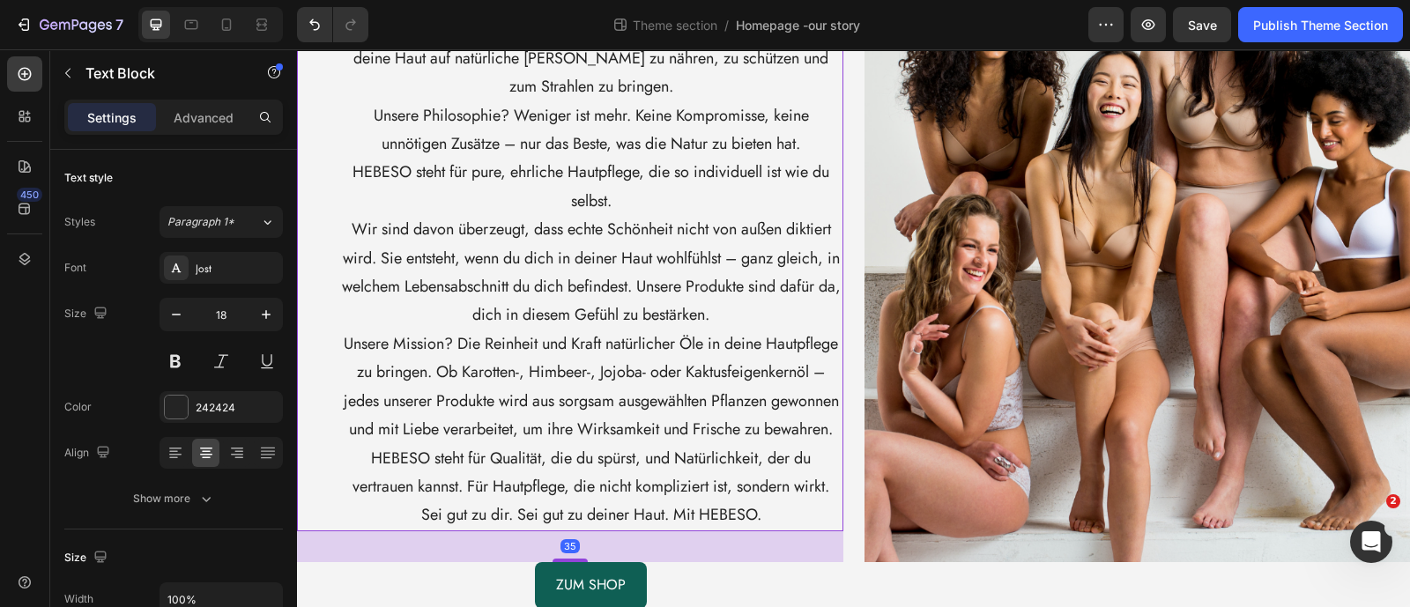
click at [667, 331] on p "Unsere Mission? Die Reinheit und Kraft natürlicher Öle in deine Hautpflege zu b…" at bounding box center [591, 387] width 501 height 115
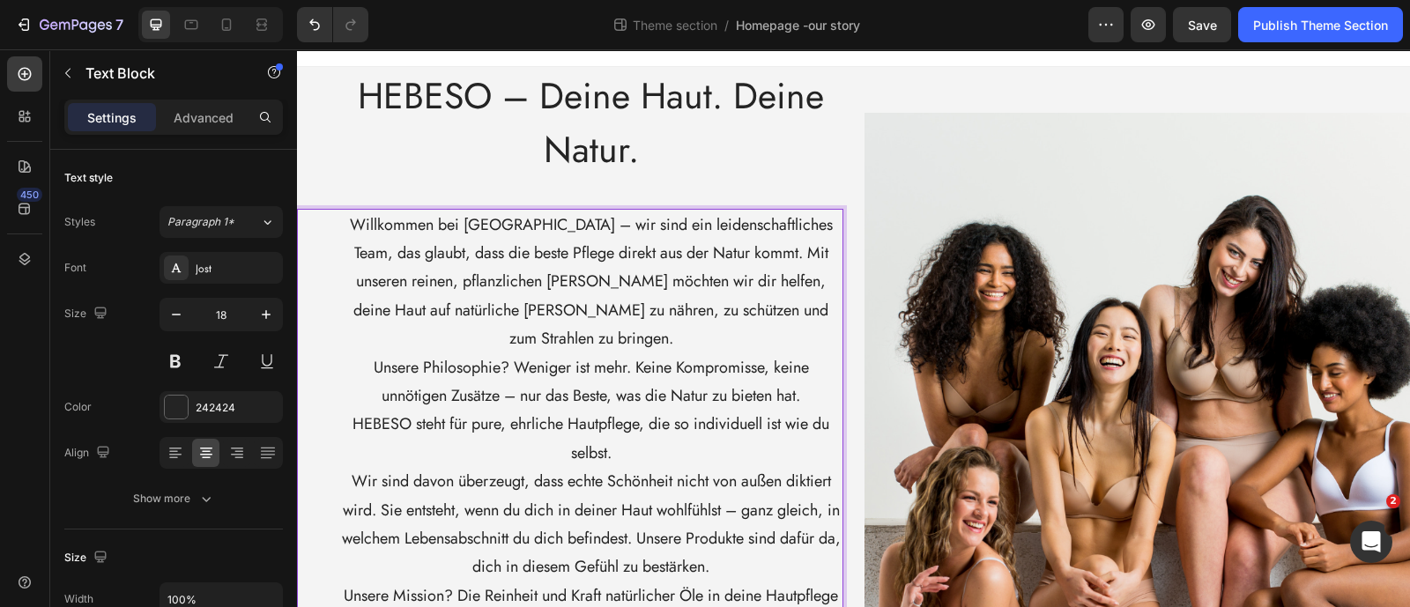
scroll to position [0, 0]
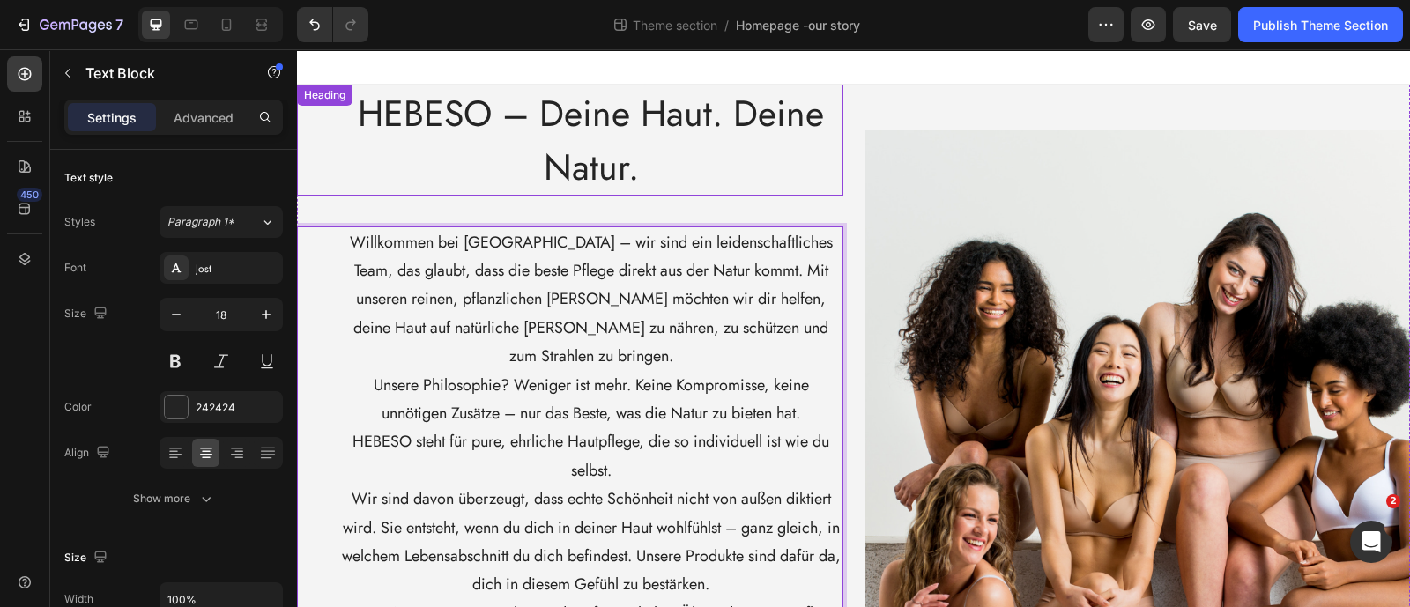
click at [752, 128] on span "HEBESO – Deine Haut. Deine Natur." at bounding box center [591, 140] width 466 height 106
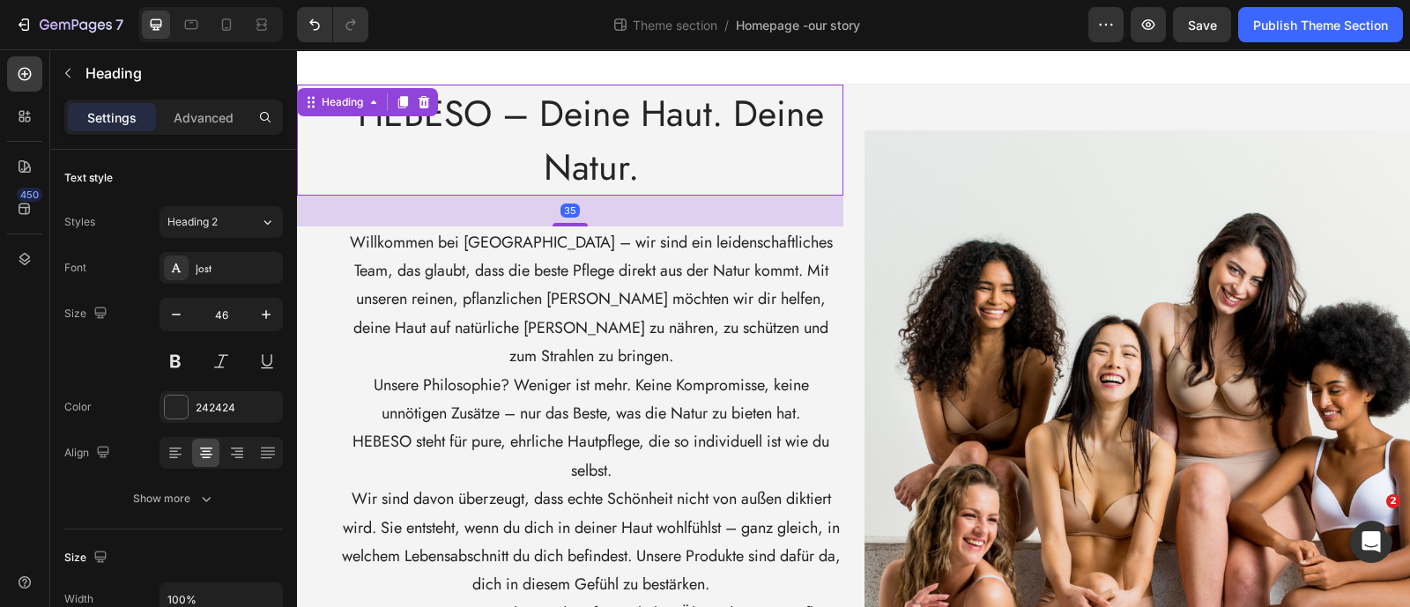
click at [843, 79] on div at bounding box center [853, 66] width 1113 height 35
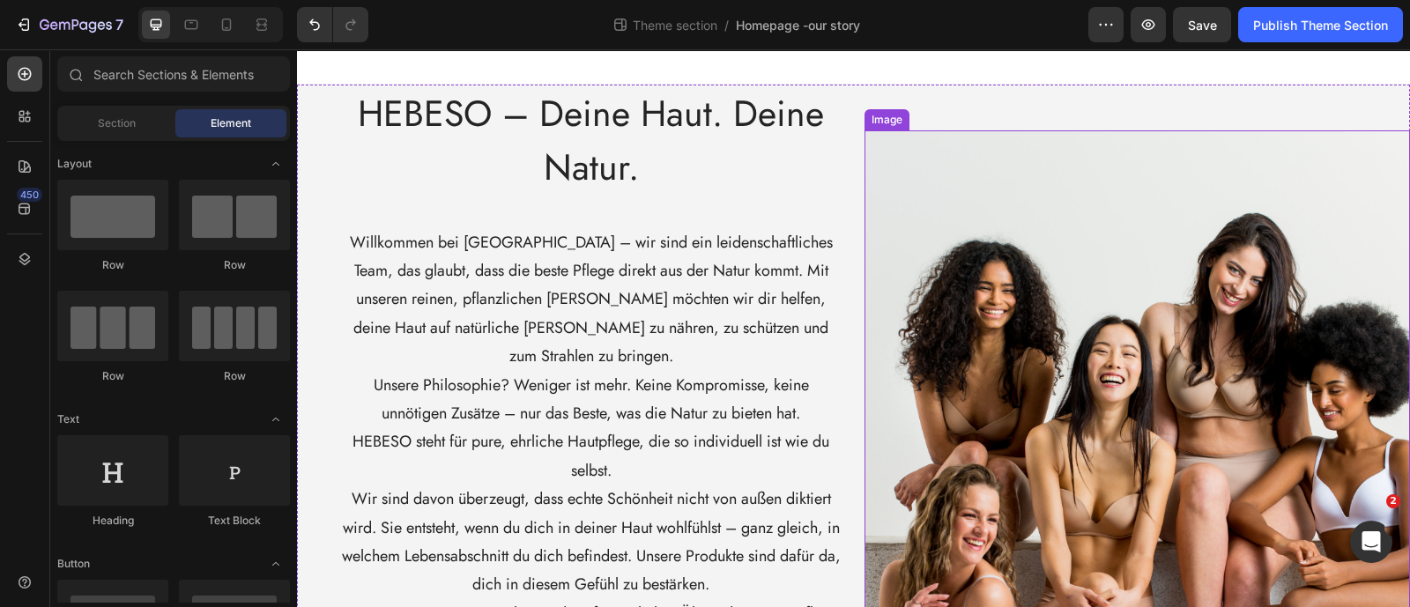
click at [873, 160] on img at bounding box center [1138, 481] width 546 height 702
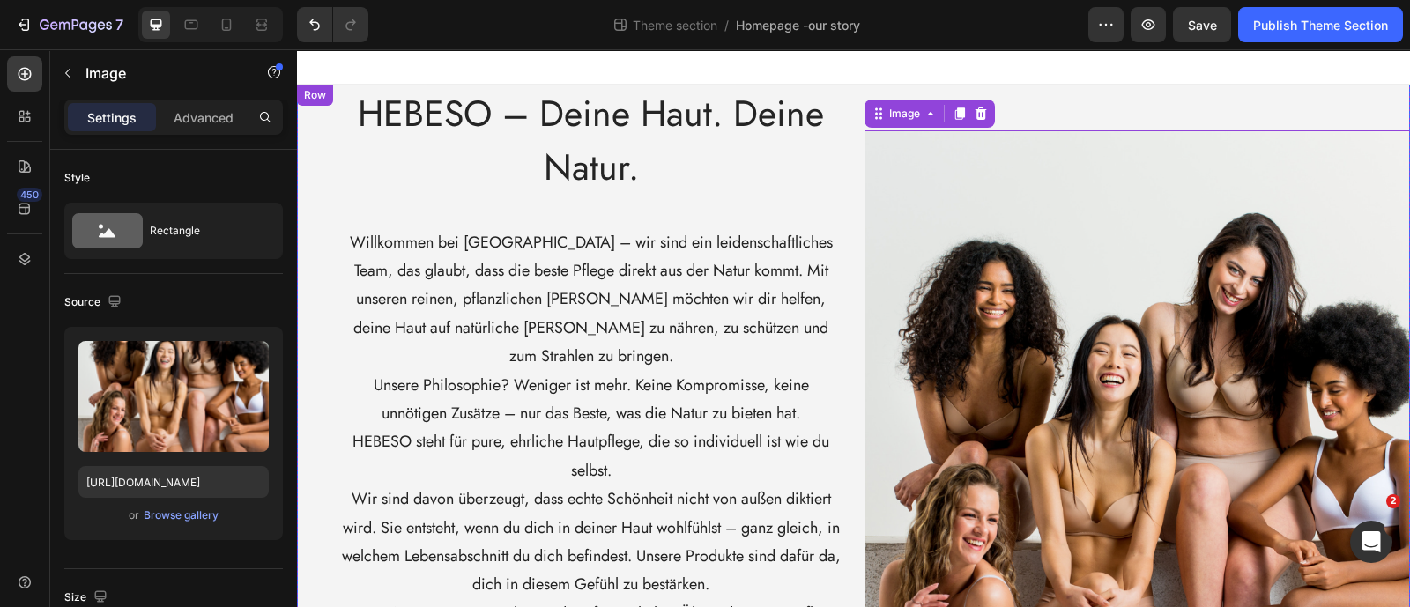
click at [935, 101] on div "Image 0" at bounding box center [1138, 482] width 546 height 794
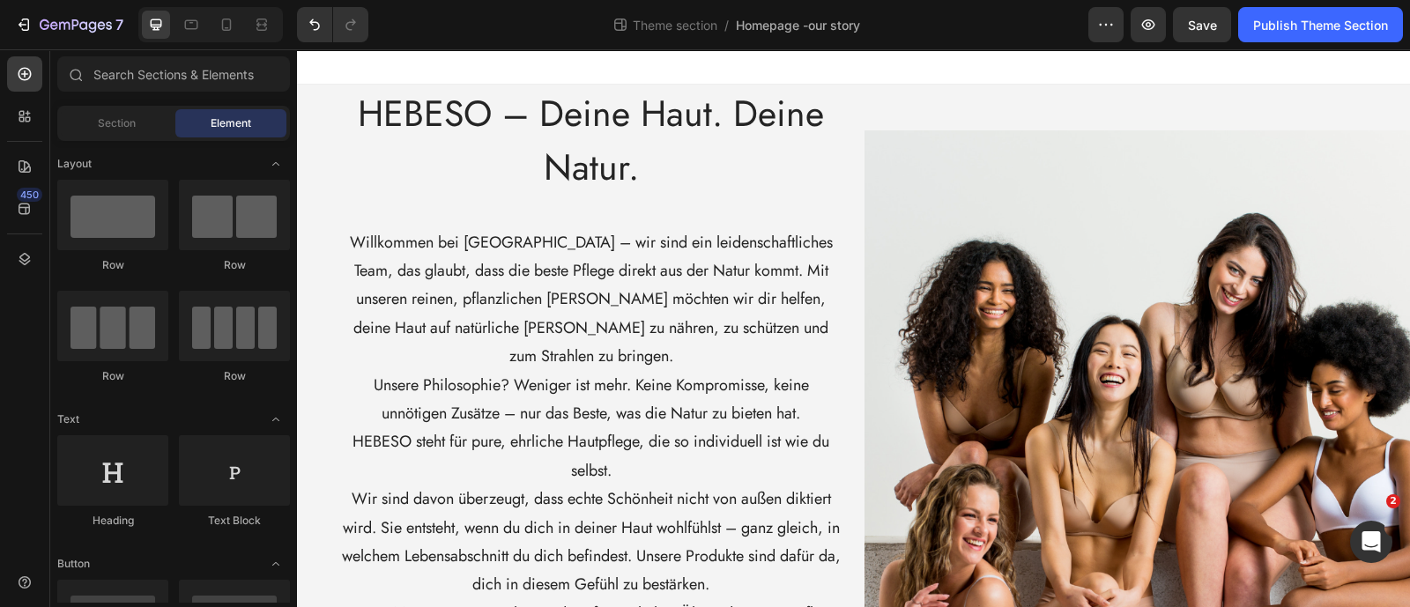
click at [909, 68] on div at bounding box center [853, 66] width 1113 height 35
click at [546, 63] on div at bounding box center [853, 66] width 1113 height 35
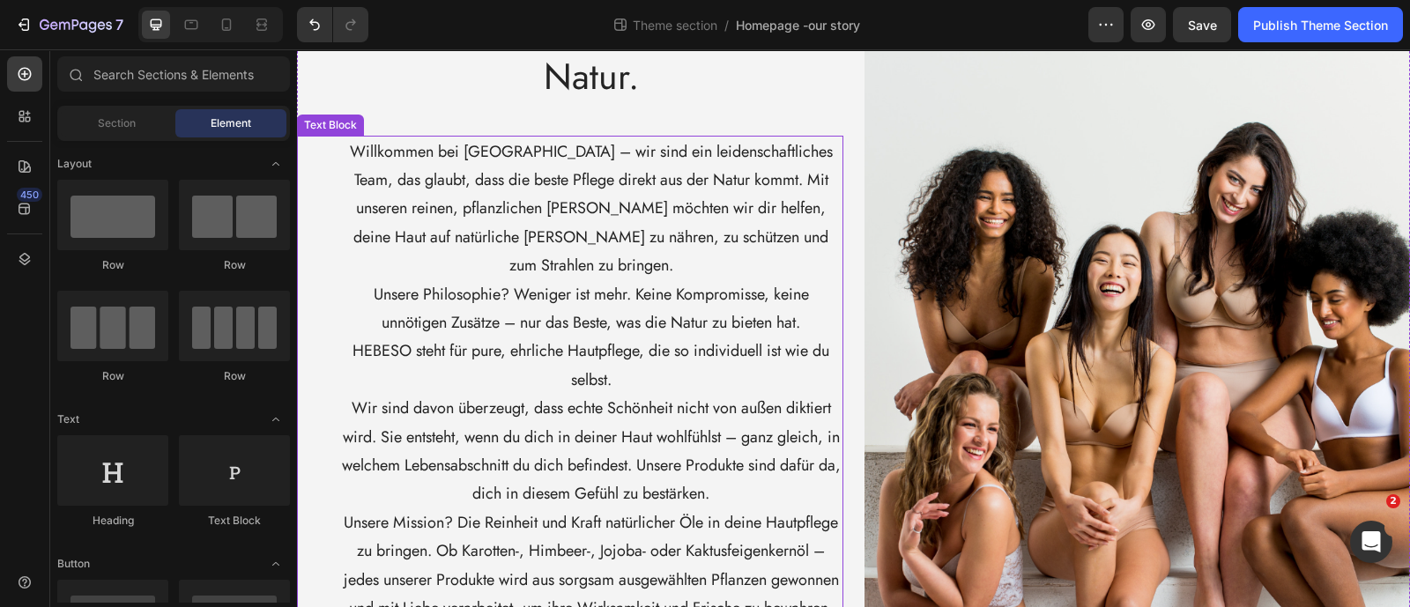
scroll to position [270, 0]
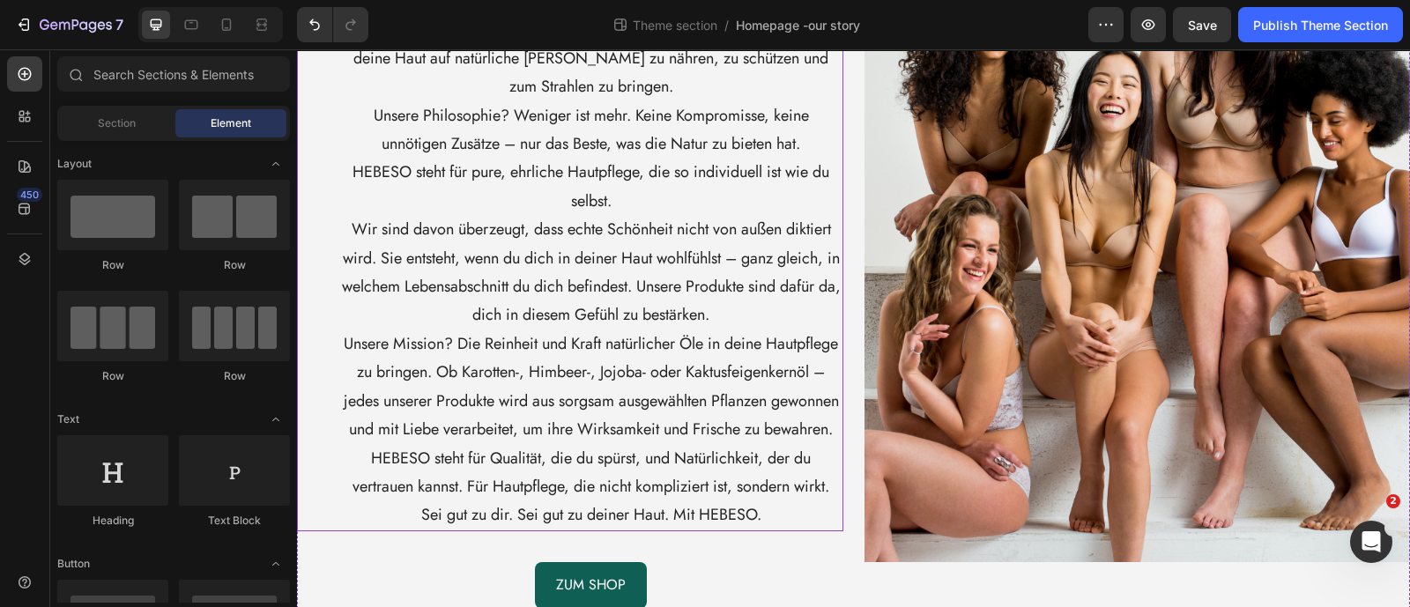
click at [449, 215] on p "Wir sind davon überzeugt, dass echte Schönheit nicht von außen diktiert wird. S…" at bounding box center [591, 272] width 501 height 115
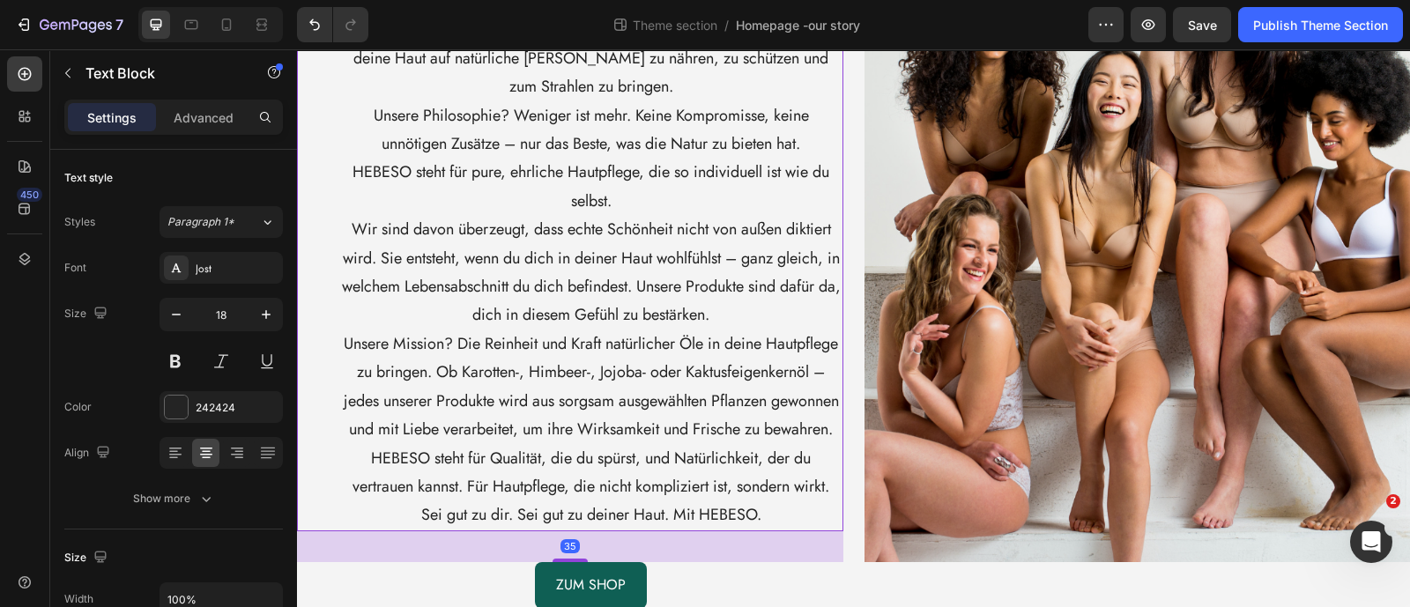
scroll to position [0, 0]
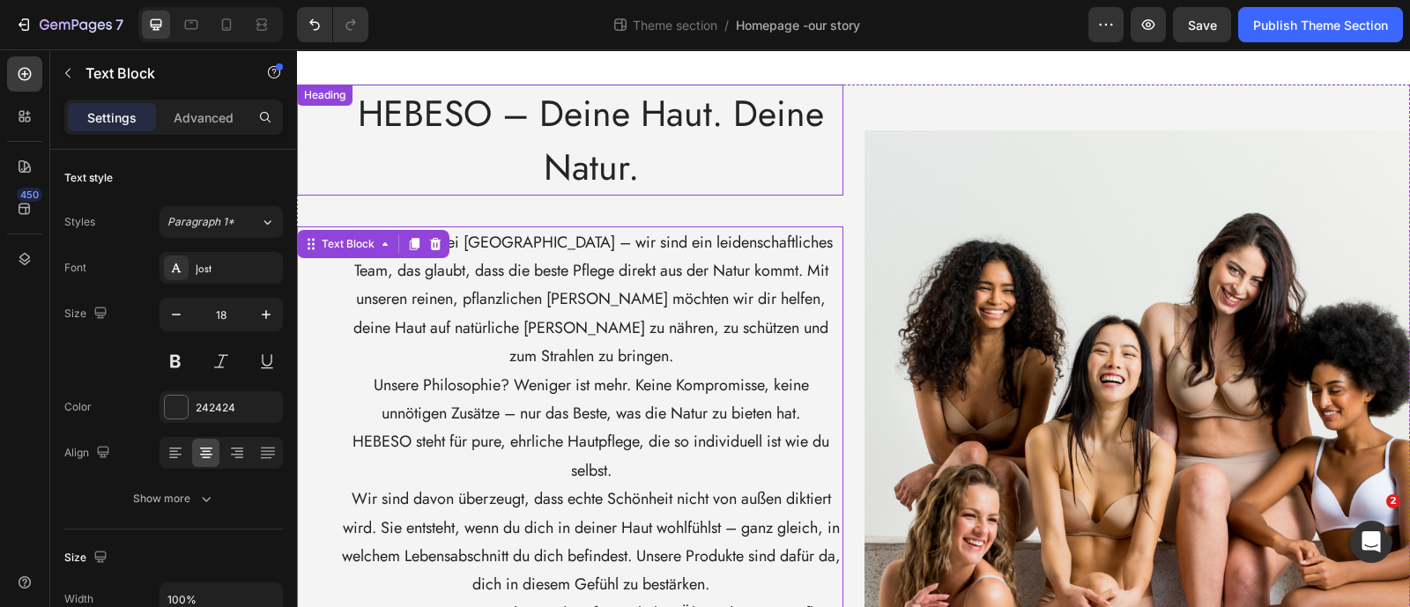
click at [534, 171] on h2 "HEBESO – Deine Haut. Deine Natur." at bounding box center [591, 140] width 504 height 111
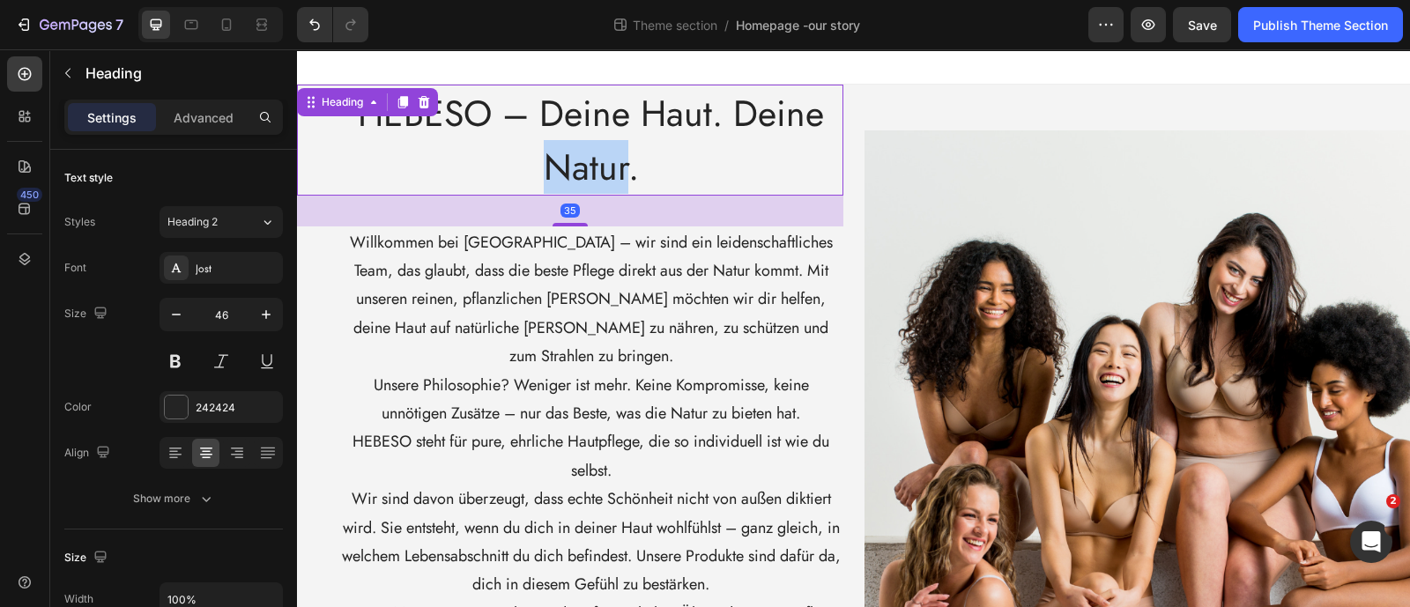
click at [572, 173] on span "HEBESO – Deine Haut. Deine Natur." at bounding box center [591, 140] width 466 height 106
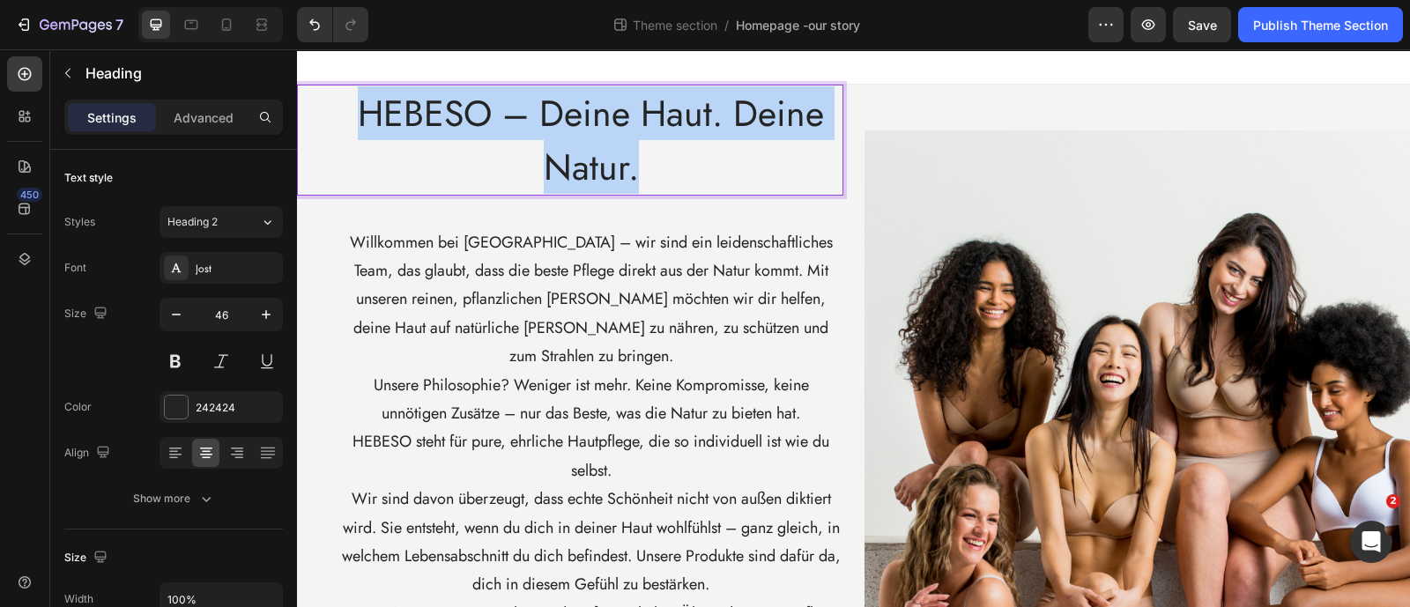
click at [572, 173] on span "HEBESO – Deine Haut. Deine Natur." at bounding box center [591, 140] width 466 height 106
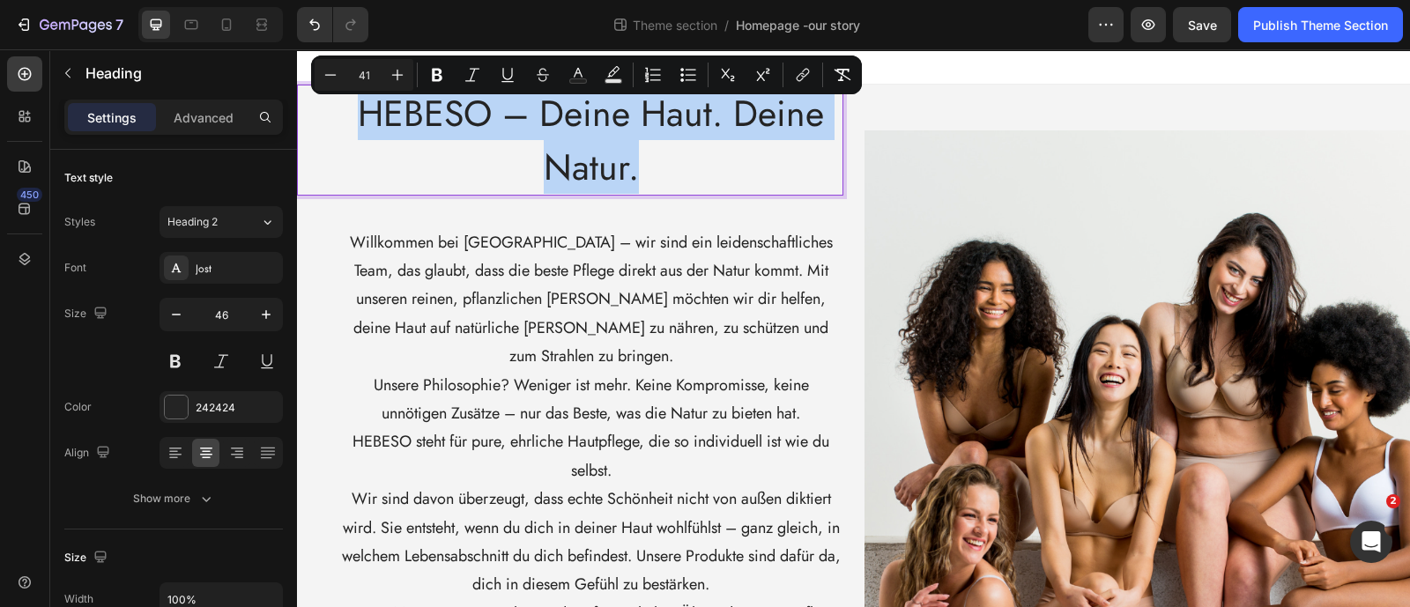
click at [572, 173] on span "HEBESO – Deine Haut. Deine Natur." at bounding box center [591, 140] width 466 height 106
click at [568, 174] on span "HEBESO – Deine Haut. Deine Natur." at bounding box center [591, 140] width 466 height 106
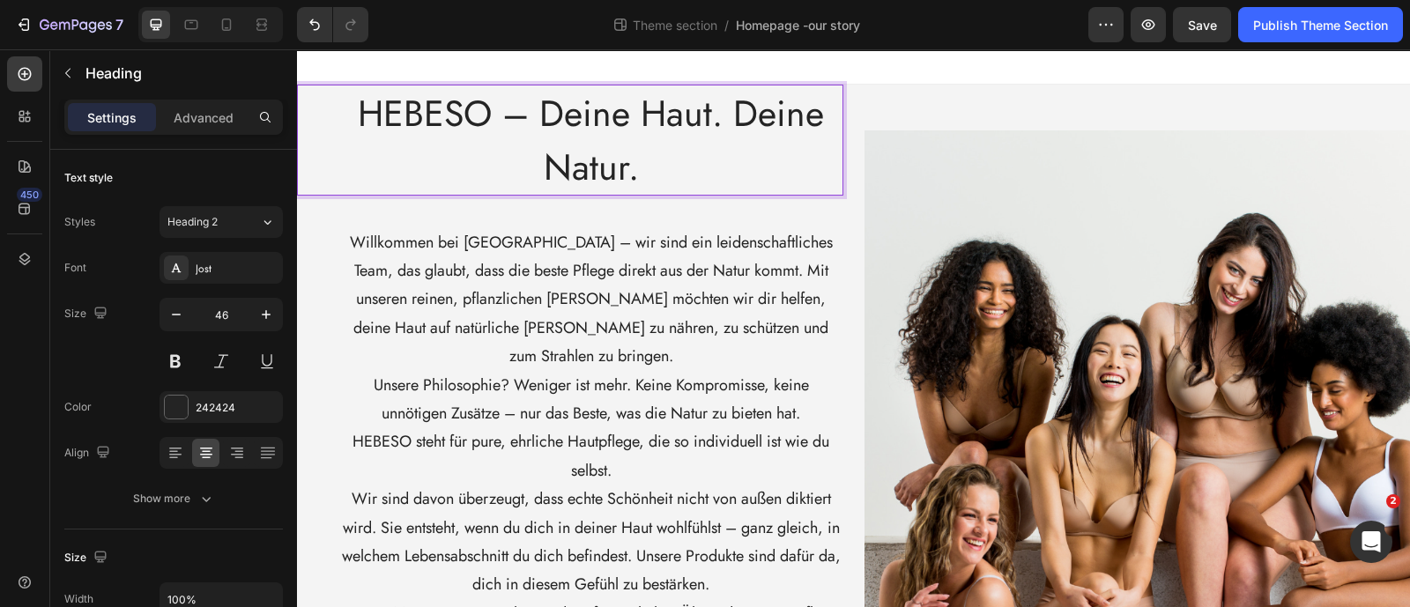
click at [638, 175] on p "HEBESO – Deine Haut. Deine Natur." at bounding box center [591, 140] width 501 height 108
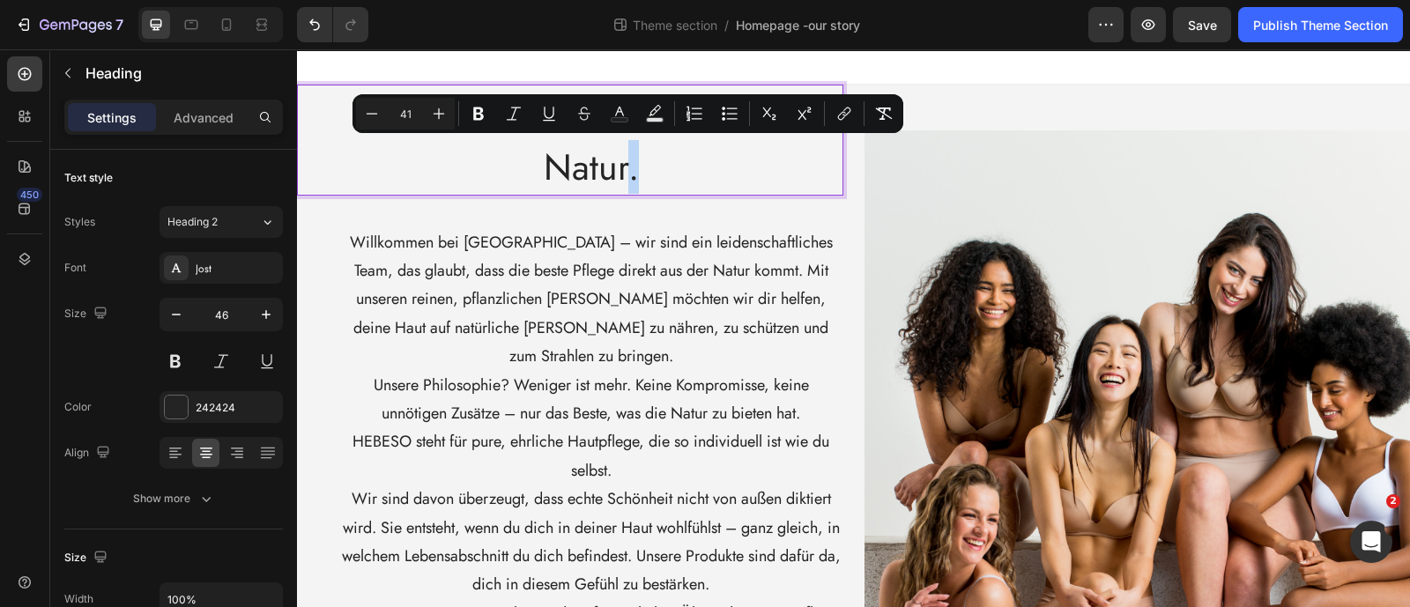
click at [627, 179] on span "HEBESO – Deine Haut. Deine Natur." at bounding box center [591, 140] width 466 height 106
click at [635, 181] on p "HEBESO – Deine Haut. Deine Natur." at bounding box center [591, 140] width 501 height 108
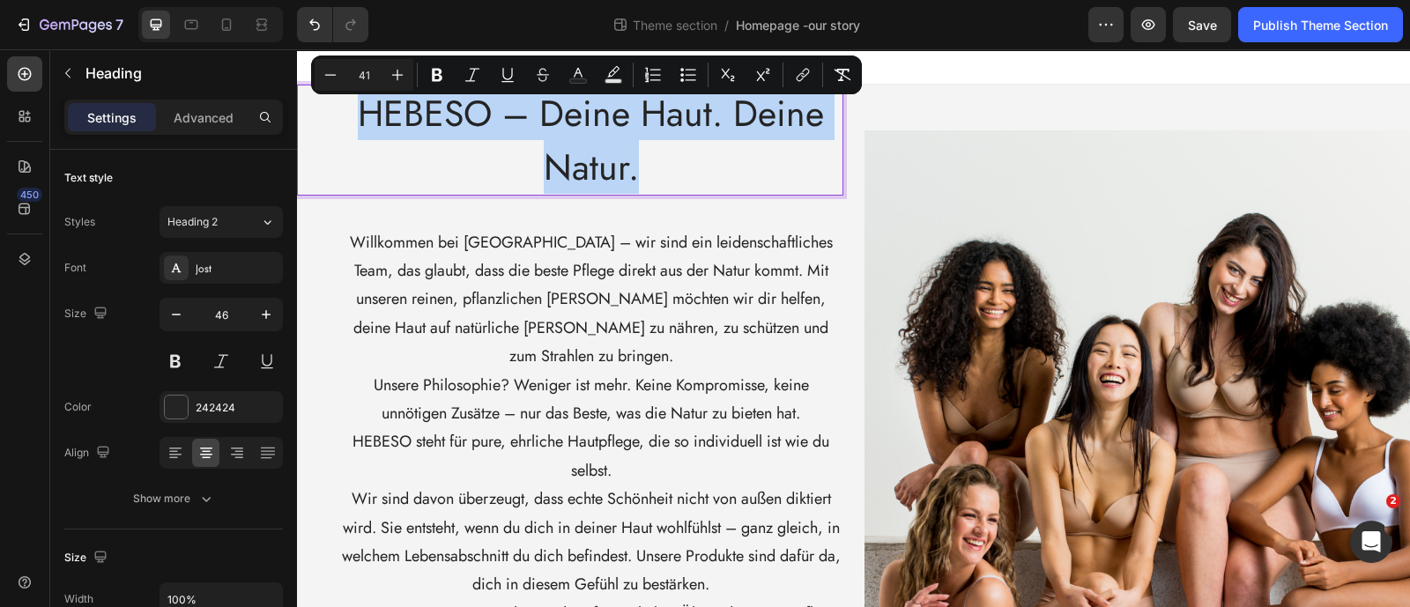
drag, startPoint x: 635, startPoint y: 181, endPoint x: 343, endPoint y: 121, distance: 298.7
click at [335, 113] on div "HEBESO – Deine Haut. Deine Natur. Heading 35" at bounding box center [570, 140] width 546 height 111
click at [344, 125] on p "HEBESO – Deine Haut. Deine Natur." at bounding box center [591, 140] width 501 height 108
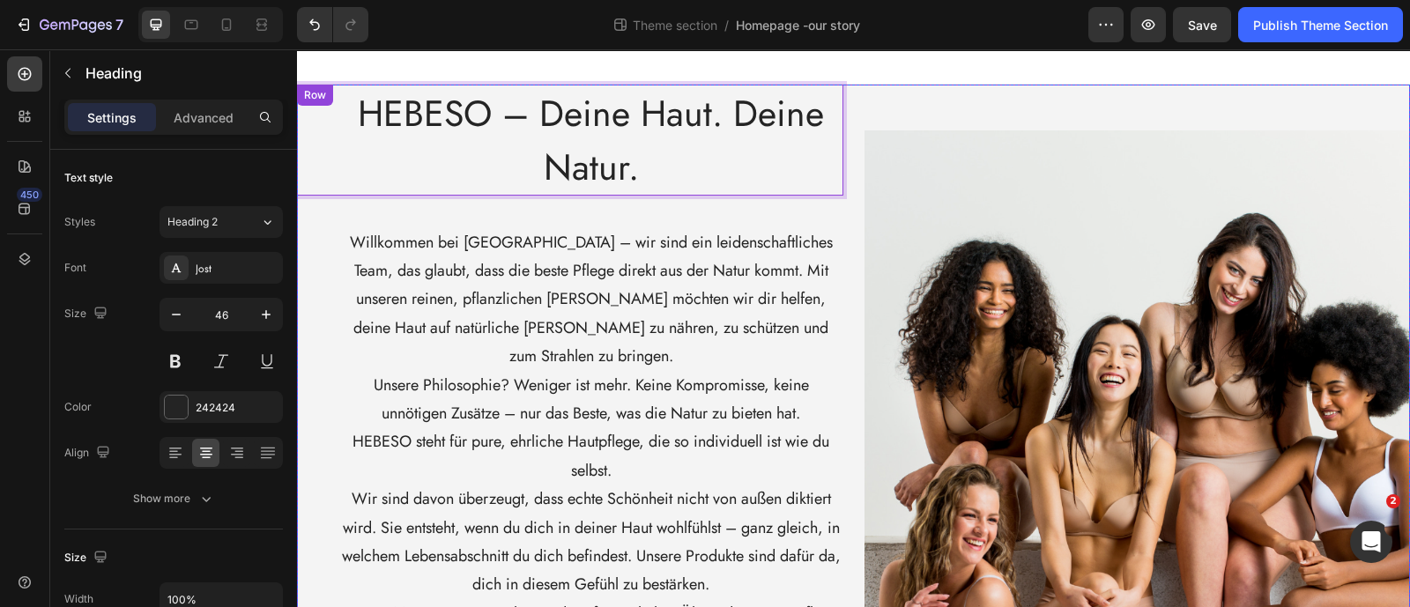
click at [334, 208] on div "HEBESO – Deine Haut. Deine Natur. Heading 35 Willkommen bei [GEOGRAPHIC_DATA] –…" at bounding box center [570, 482] width 546 height 794
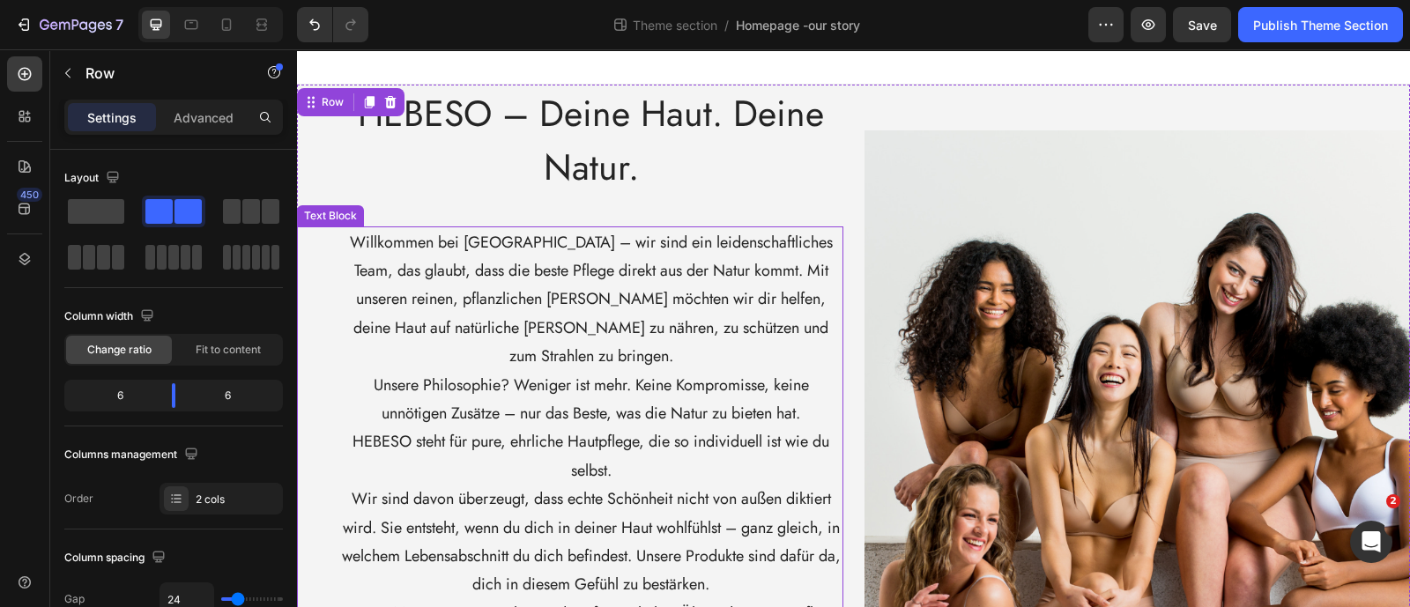
click at [365, 294] on p "Willkommen bei [GEOGRAPHIC_DATA] – wir sind ein leidenschaftliches Team, das gl…" at bounding box center [591, 299] width 501 height 143
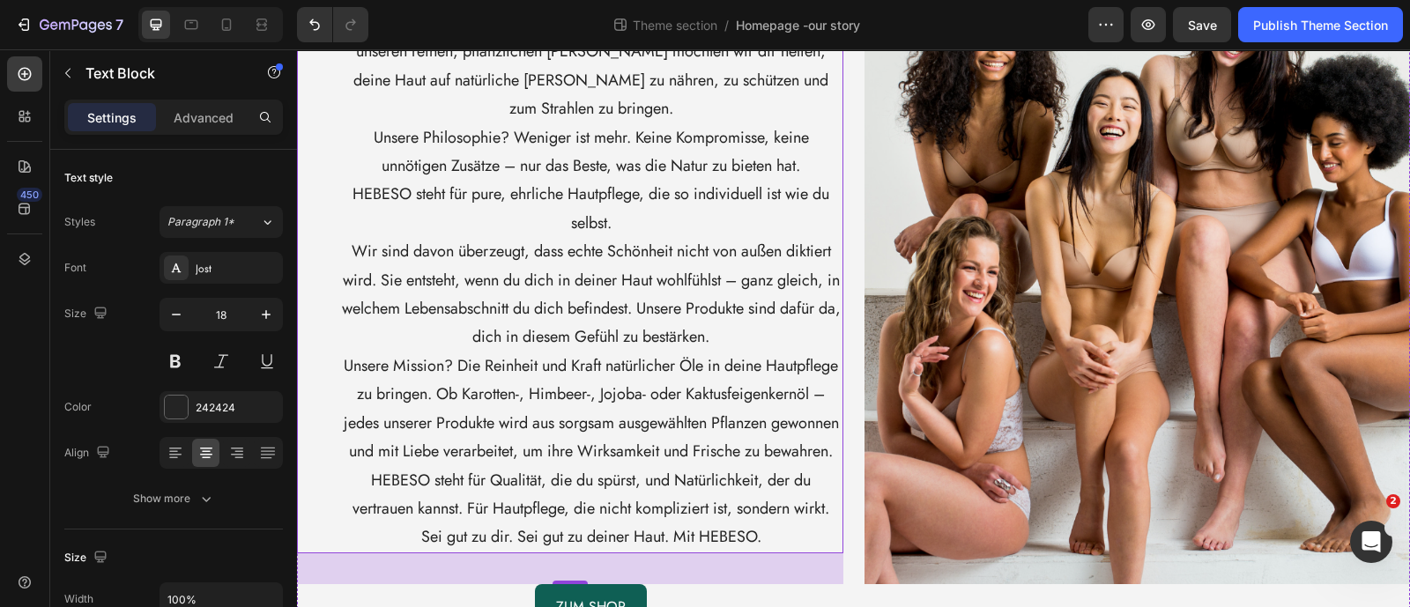
scroll to position [270, 0]
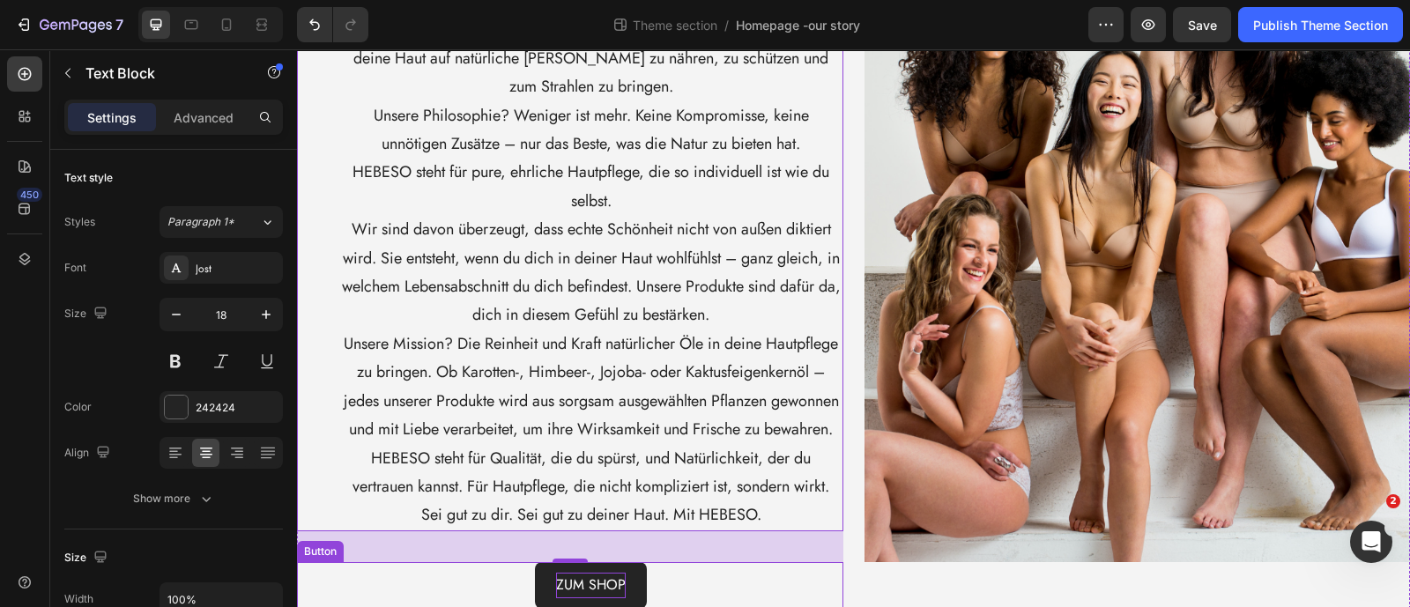
click at [583, 589] on p "ZUM SHOP" at bounding box center [591, 586] width 70 height 26
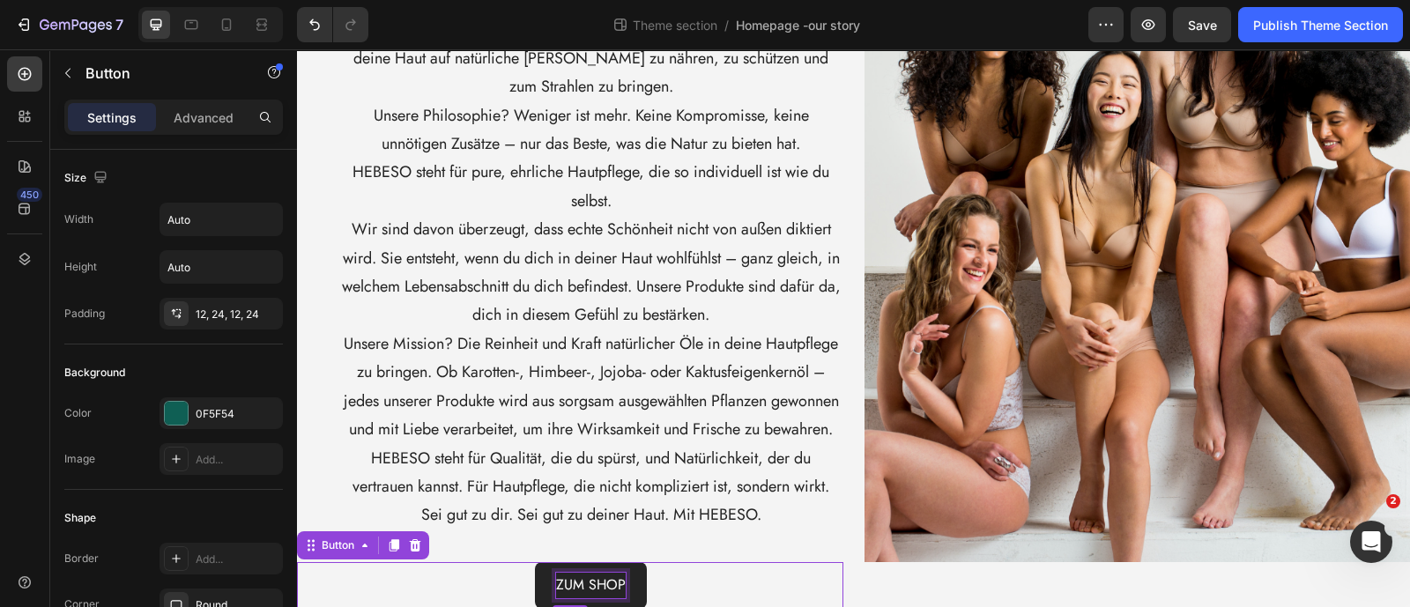
click at [583, 589] on p "ZUM SHOP" at bounding box center [591, 586] width 70 height 26
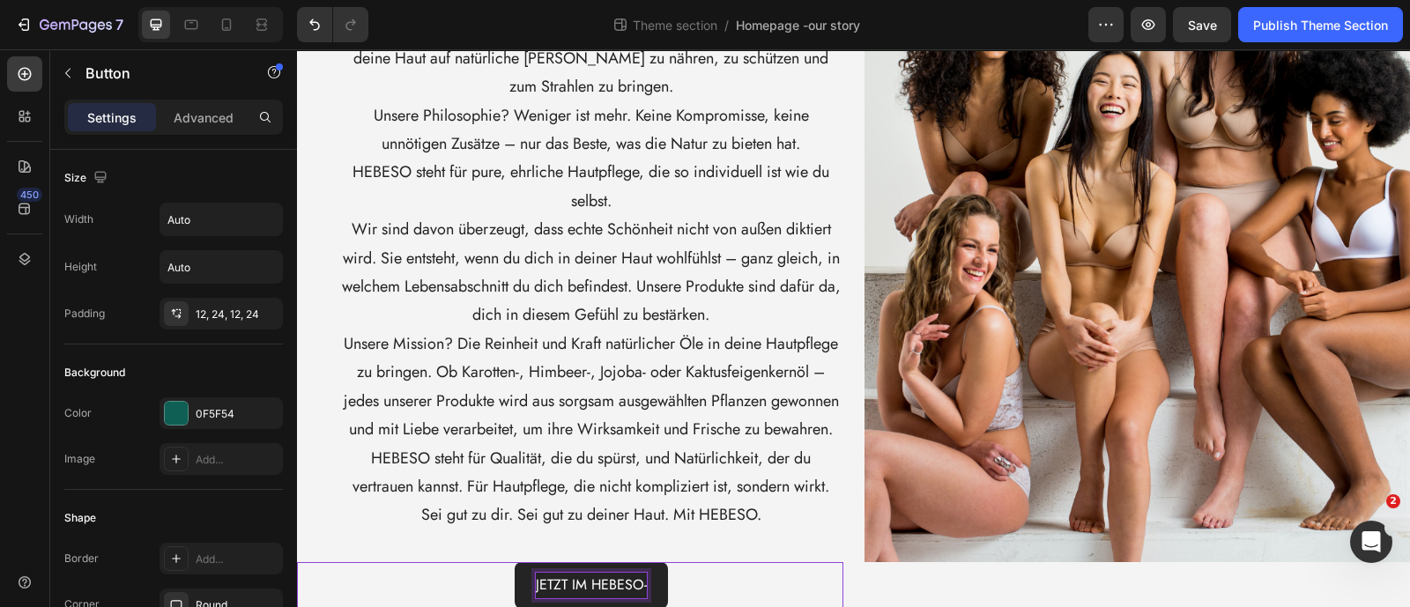
click at [641, 583] on p "JETZT IM HEBESO-" at bounding box center [591, 586] width 111 height 26
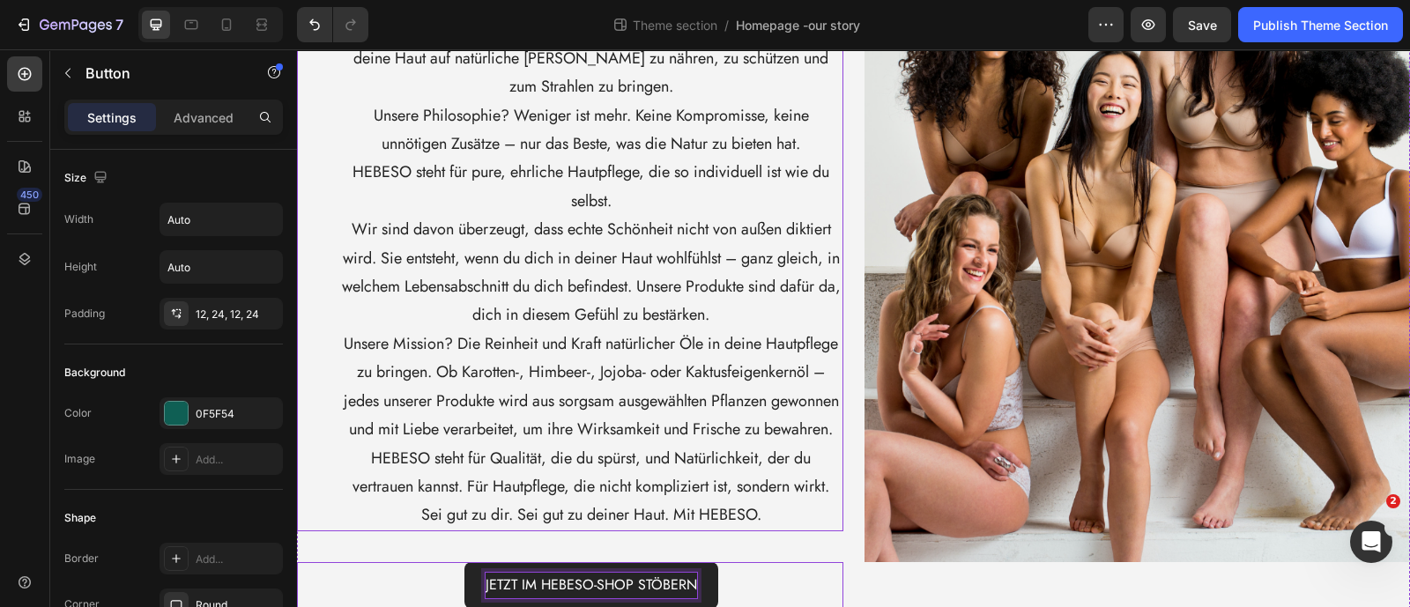
click at [354, 470] on p "HEBESO steht für Qualität, die du spürst, und Natürlichkeit, der du vertrauen k…" at bounding box center [591, 472] width 501 height 57
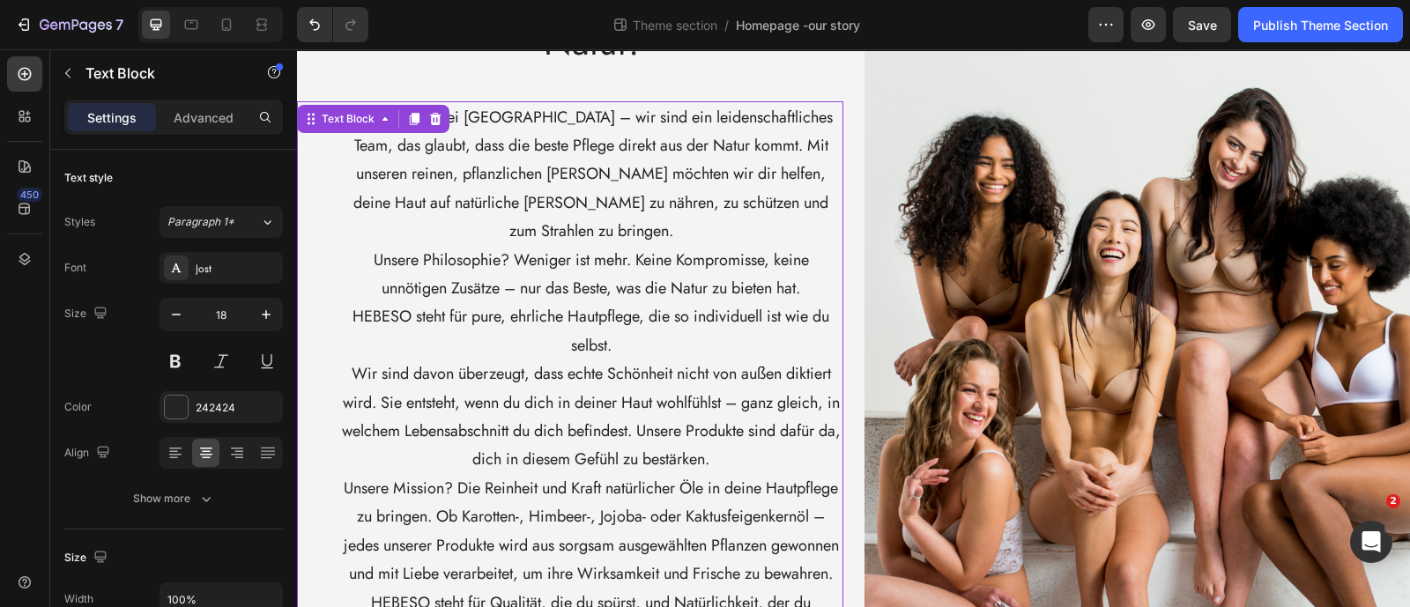
scroll to position [0, 0]
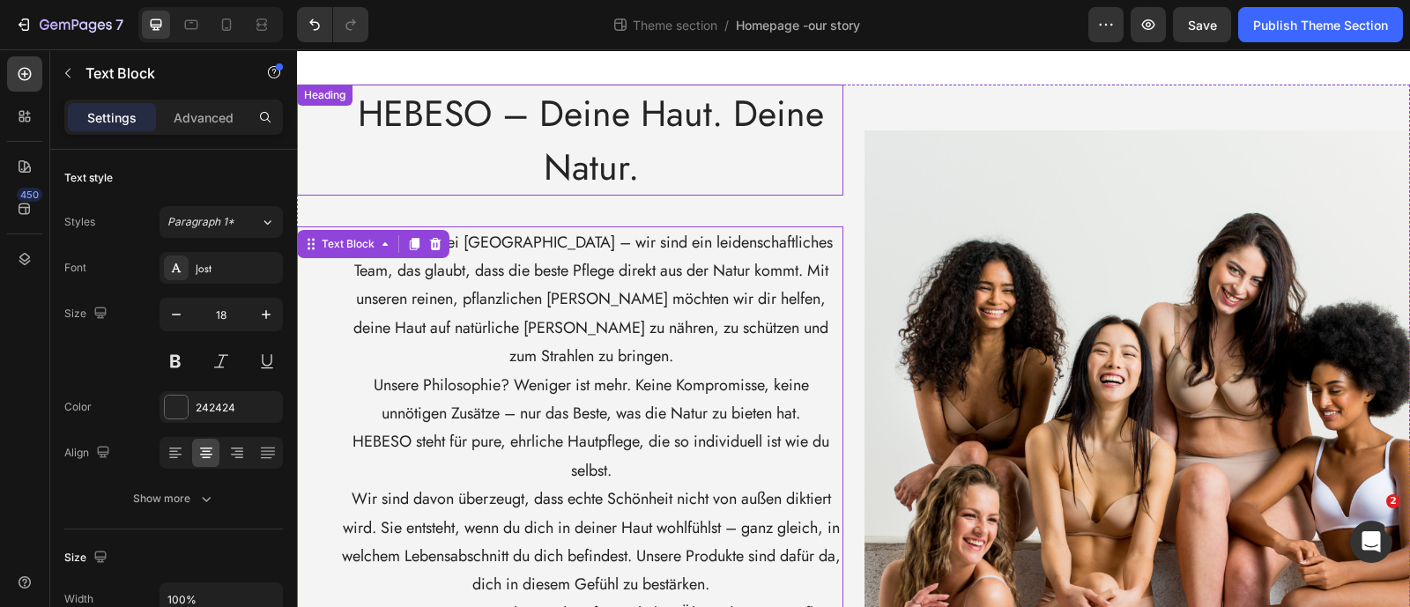
click at [387, 173] on p "⁠⁠⁠⁠⁠⁠⁠ HEBESO – Deine Haut. Deine Natur." at bounding box center [591, 140] width 501 height 108
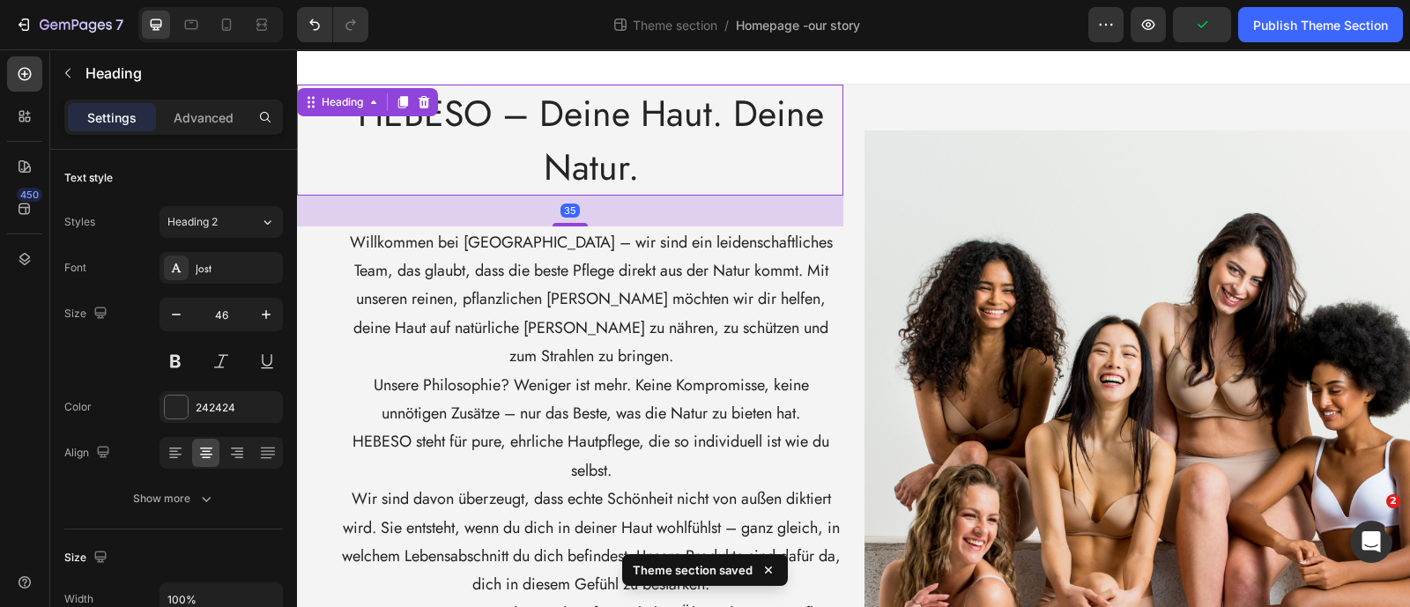
click at [338, 209] on div "35" at bounding box center [570, 211] width 546 height 31
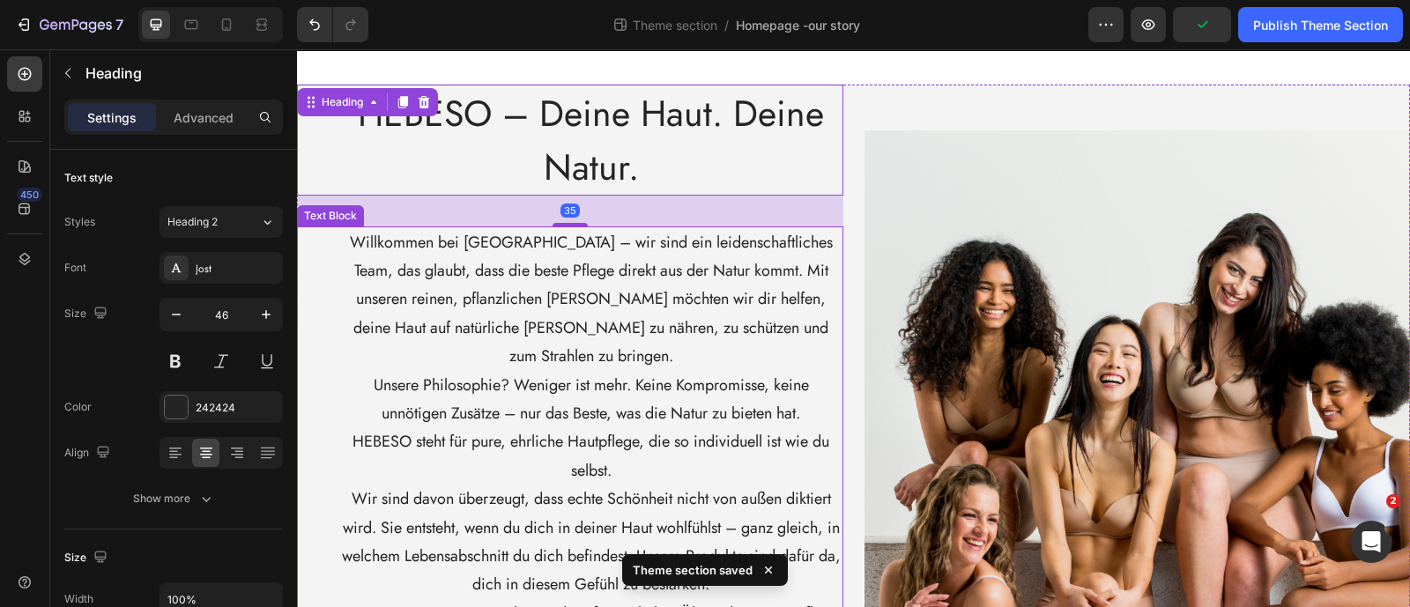
click at [329, 263] on div "Willkommen bei [GEOGRAPHIC_DATA] – wir sind ein leidenschaftliches Team, das gl…" at bounding box center [570, 513] width 546 height 575
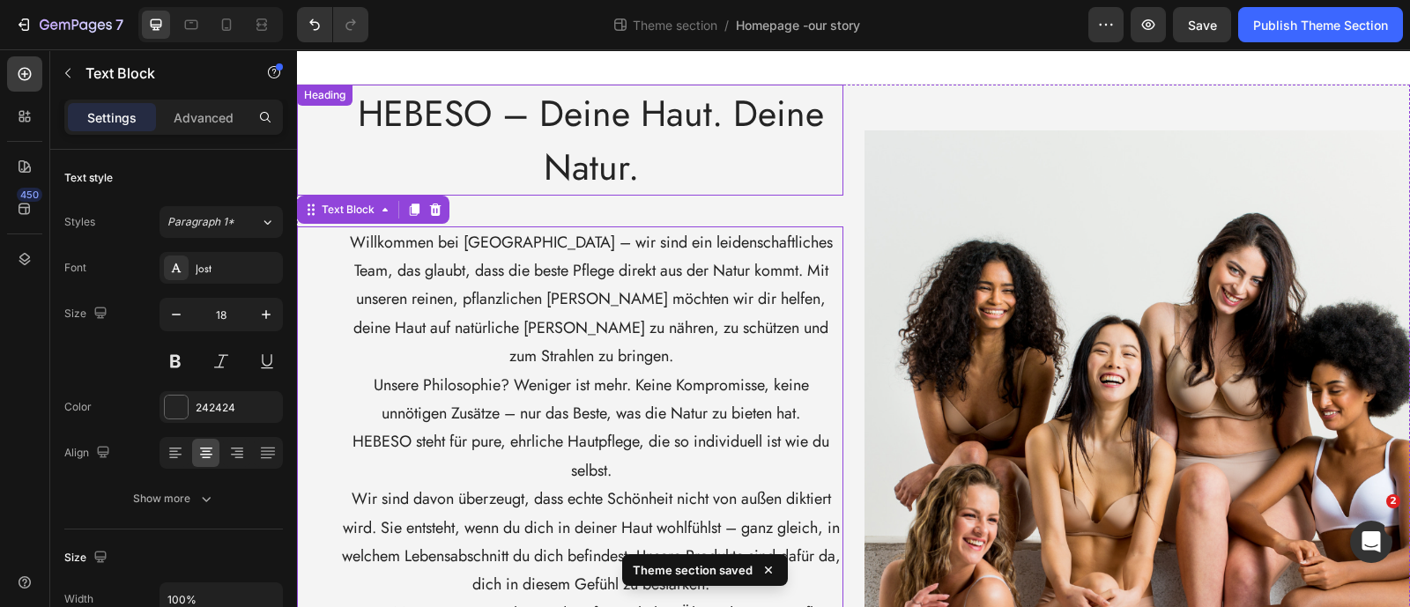
click at [553, 125] on span "HEBESO – Deine Haut. Deine Natur." at bounding box center [591, 140] width 466 height 106
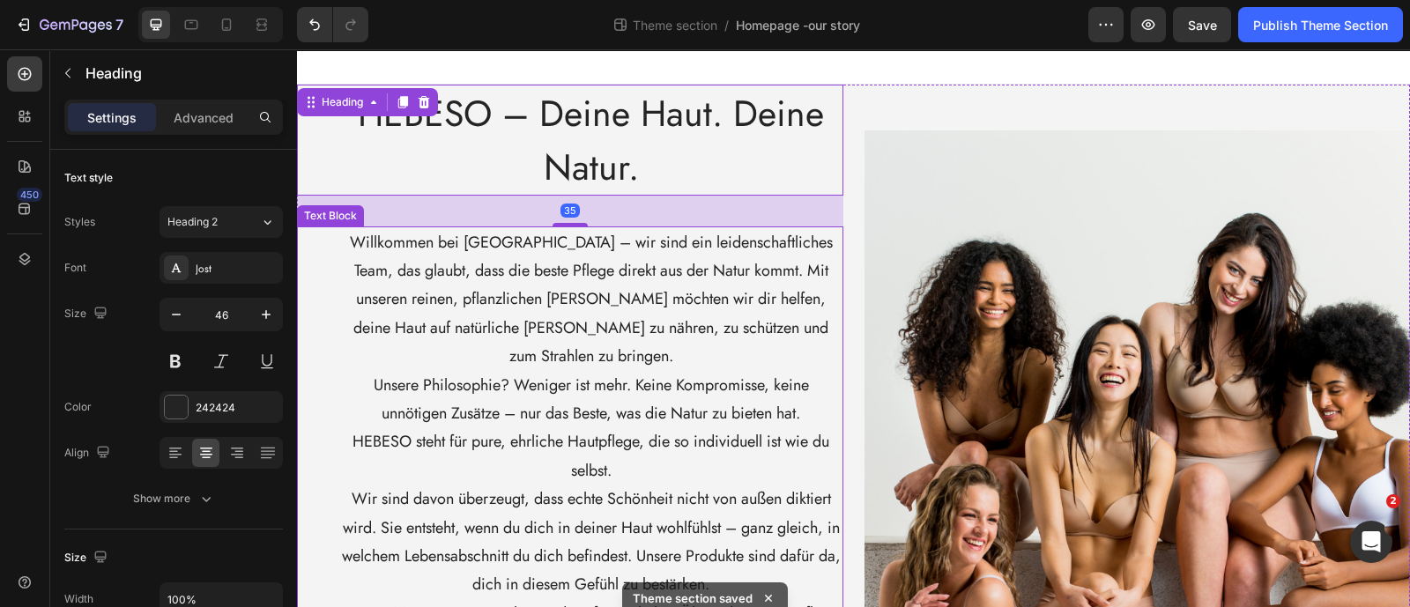
click at [400, 311] on p "Willkommen bei [GEOGRAPHIC_DATA] – wir sind ein leidenschaftliches Team, das gl…" at bounding box center [591, 299] width 501 height 143
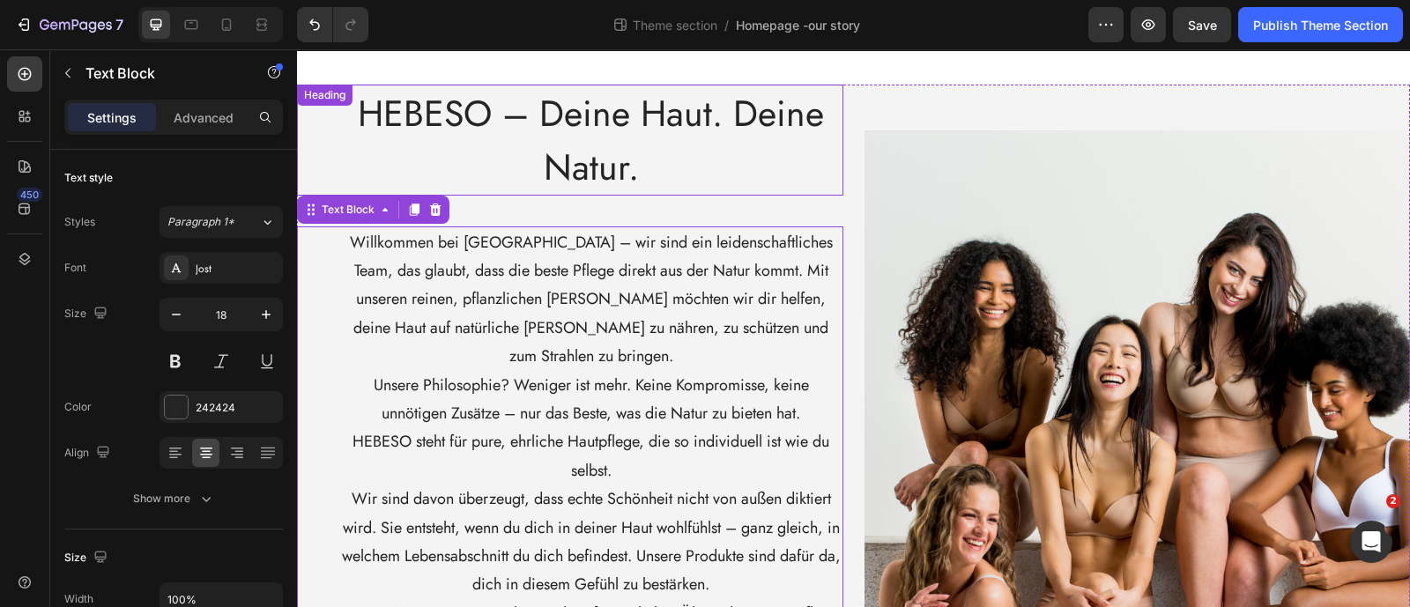
click at [486, 165] on p "⁠⁠⁠⁠⁠⁠⁠ HEBESO – Deine Haut. Deine Natur." at bounding box center [591, 140] width 501 height 108
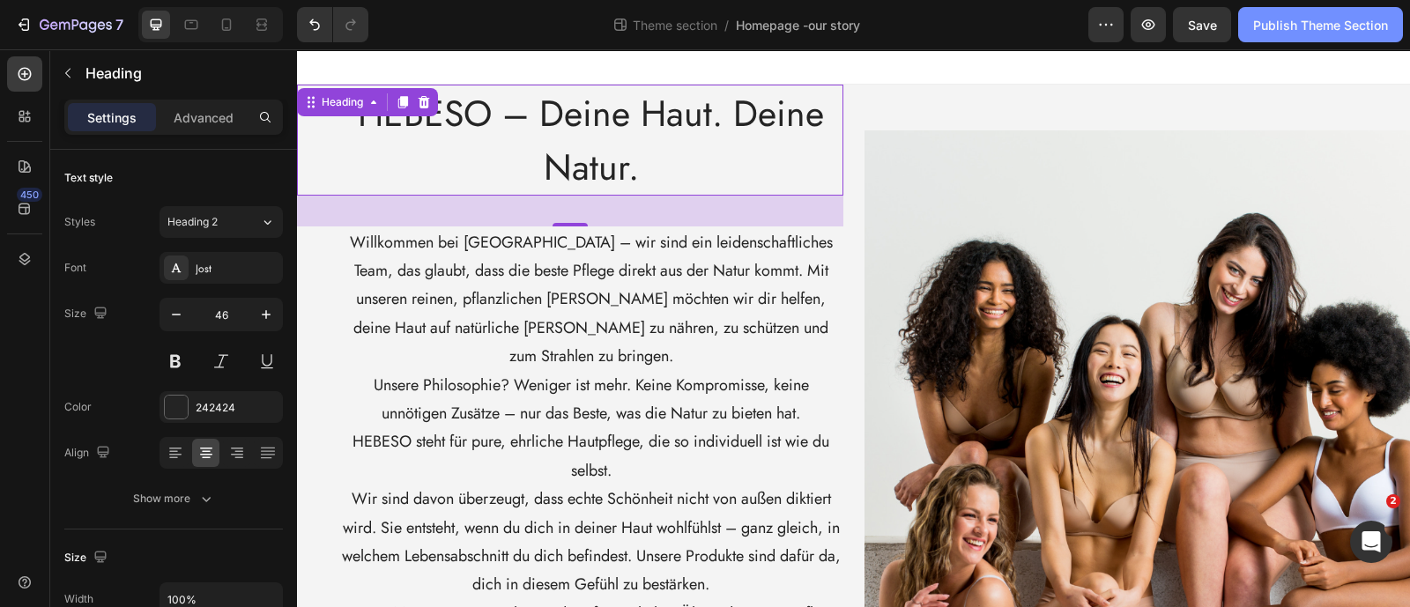
click at [1291, 32] on div "Publish Theme Section" at bounding box center [1320, 25] width 135 height 19
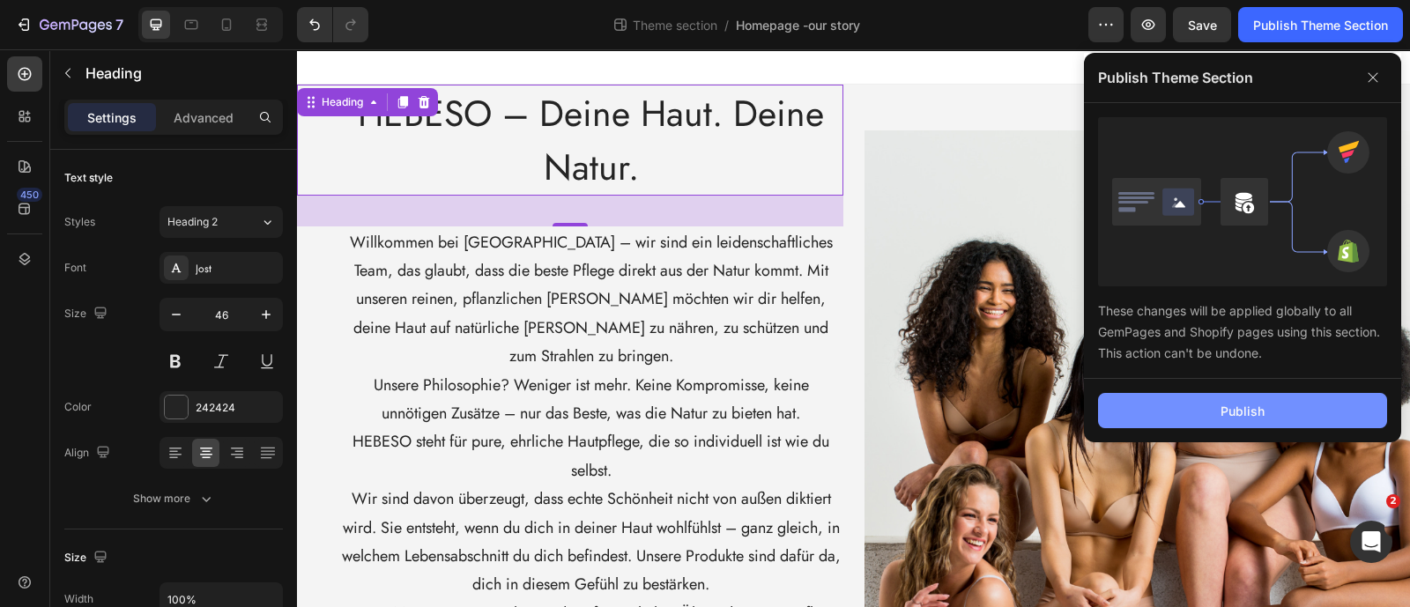
click at [1167, 405] on button "Publish" at bounding box center [1242, 410] width 289 height 35
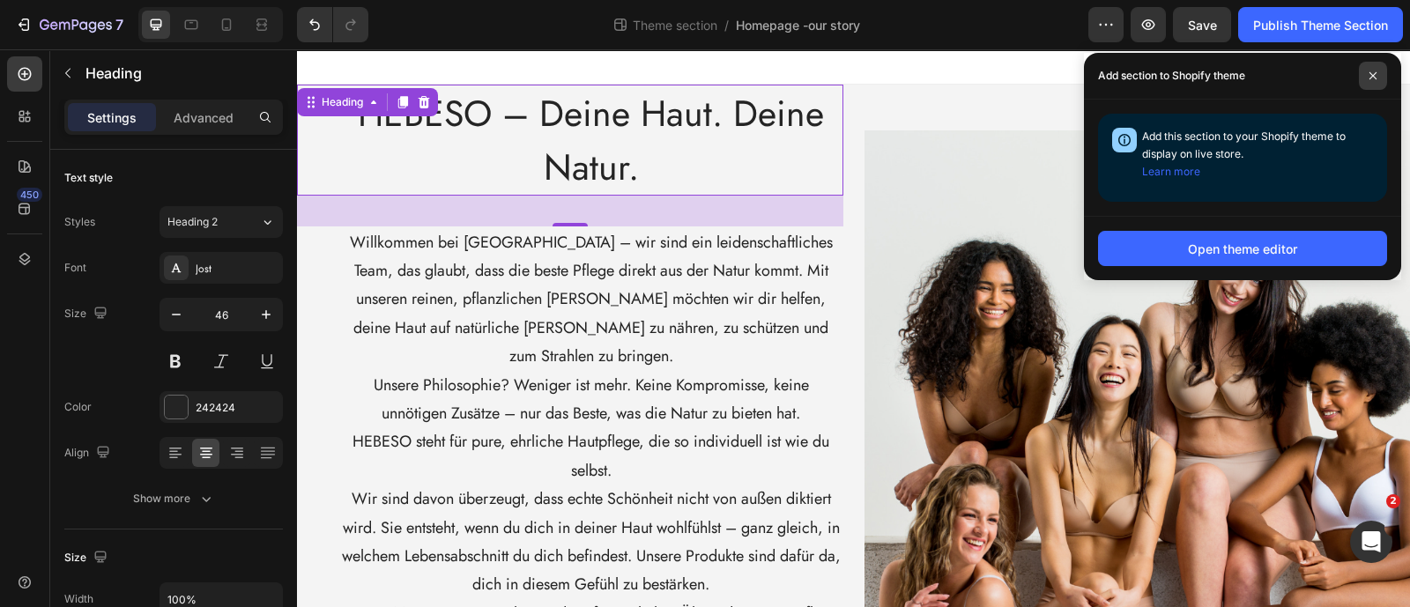
click at [1373, 73] on icon at bounding box center [1373, 75] width 9 height 9
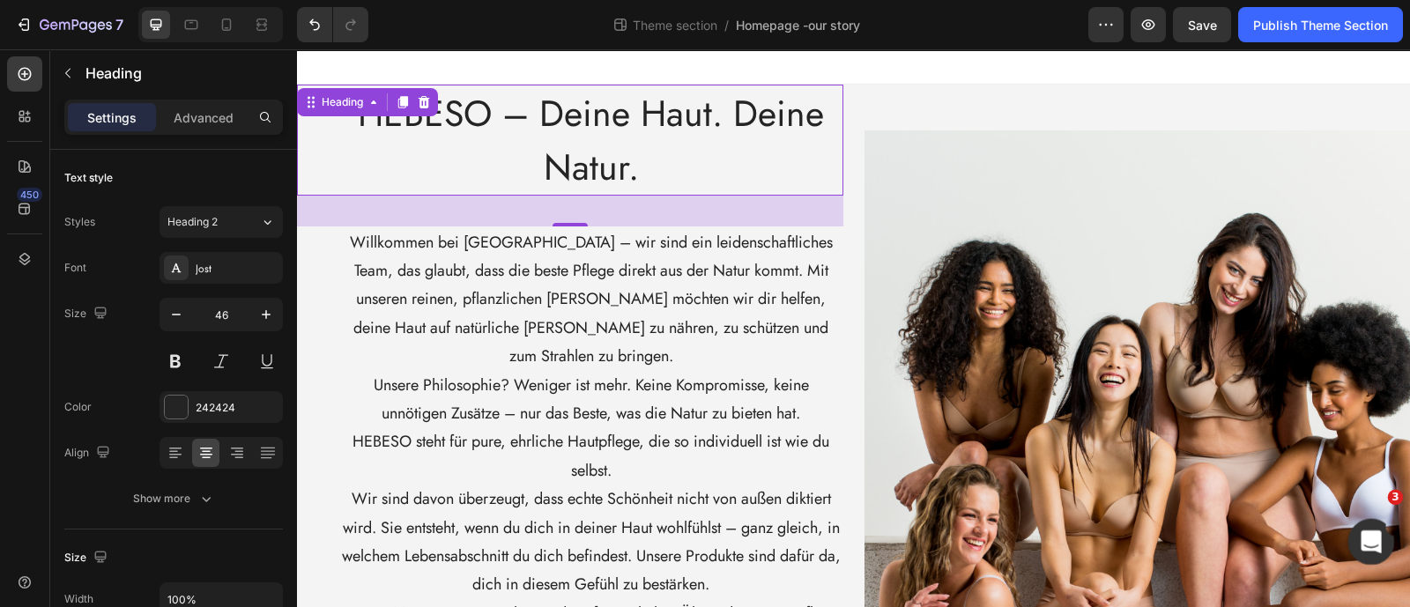
click at [1365, 530] on icon "Open Intercom Messenger" at bounding box center [1369, 539] width 29 height 29
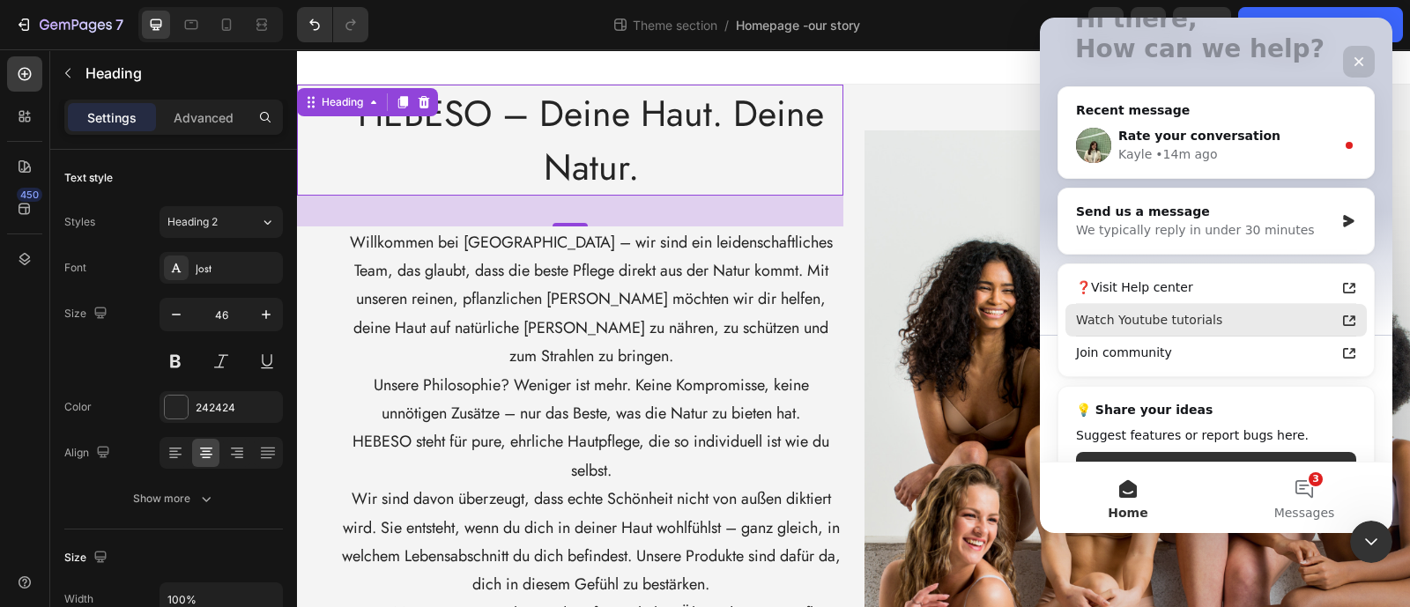
scroll to position [145, 0]
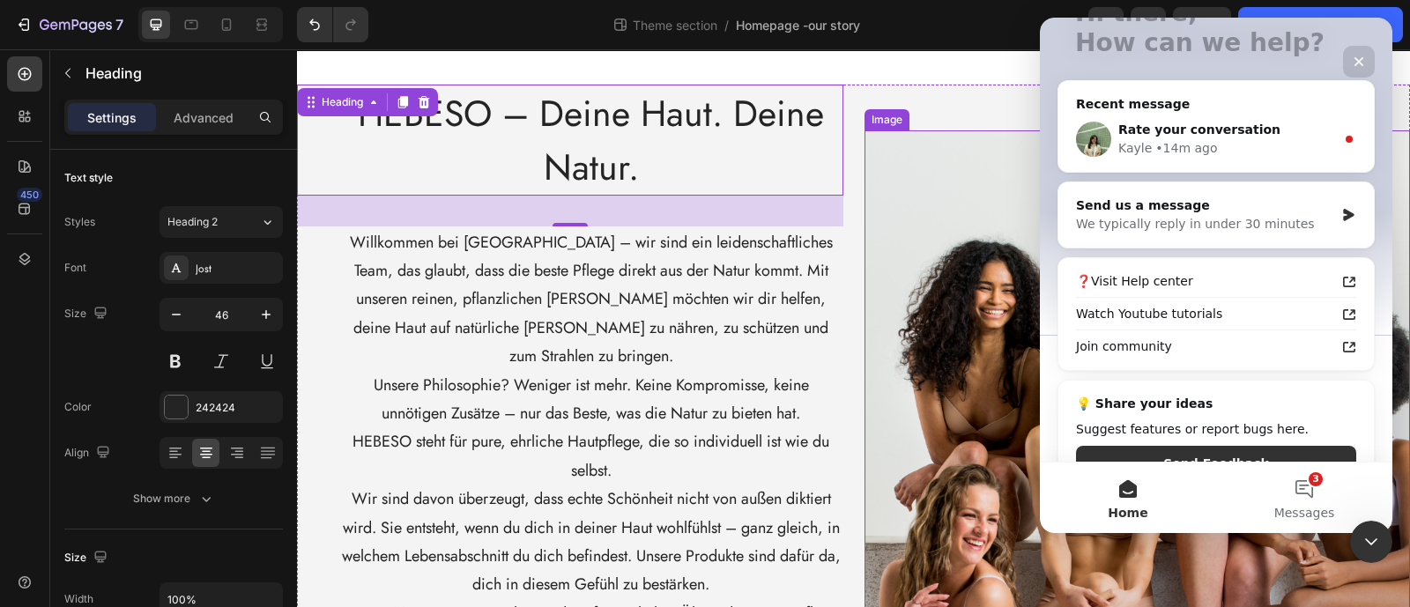
click at [930, 152] on img at bounding box center [1138, 481] width 546 height 702
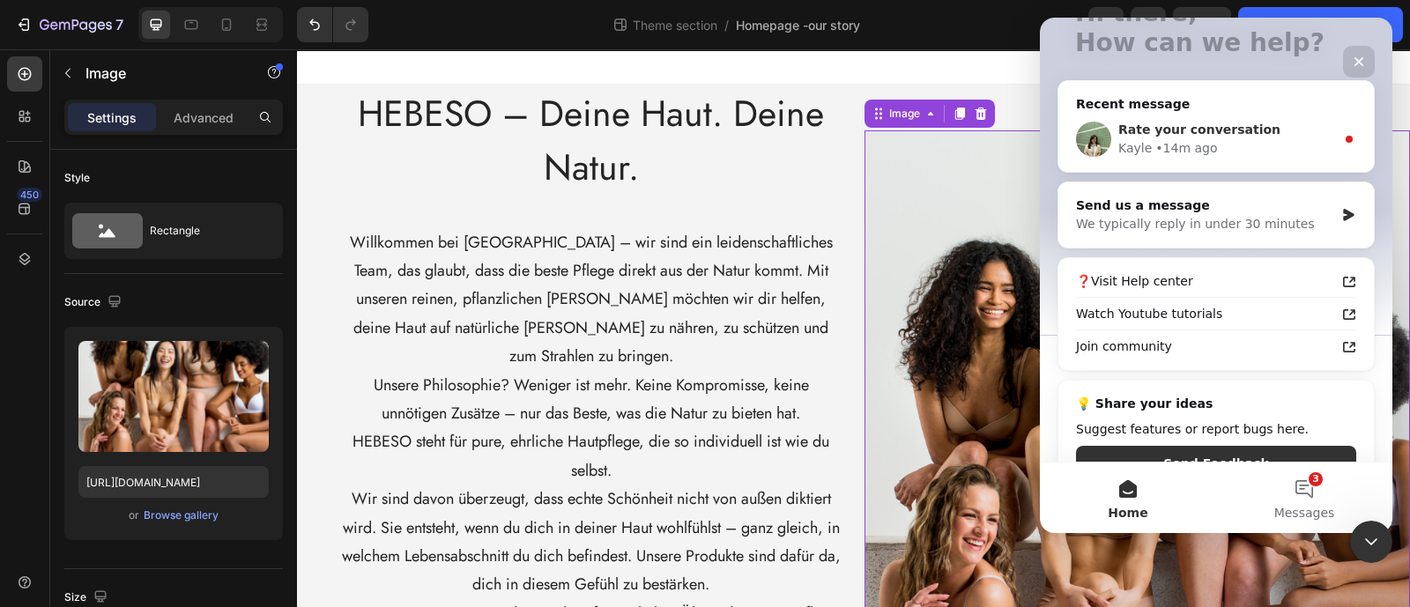
click at [1142, 139] on div "Kayle" at bounding box center [1134, 148] width 33 height 19
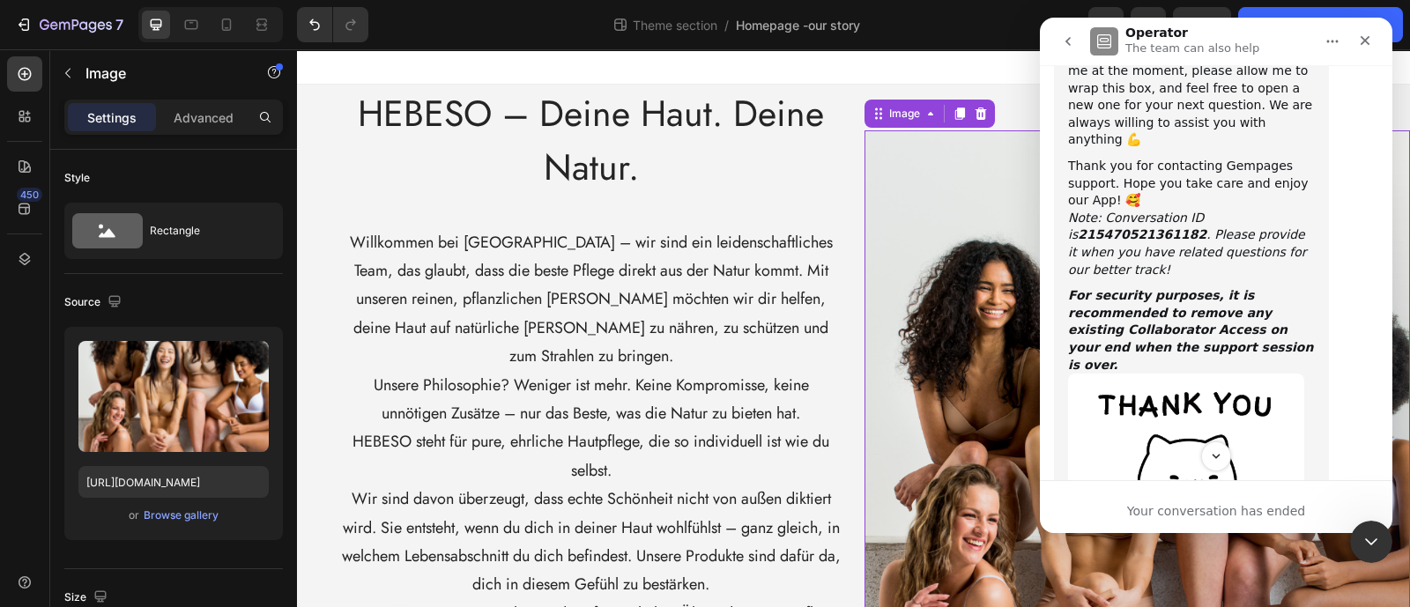
scroll to position [5736, 0]
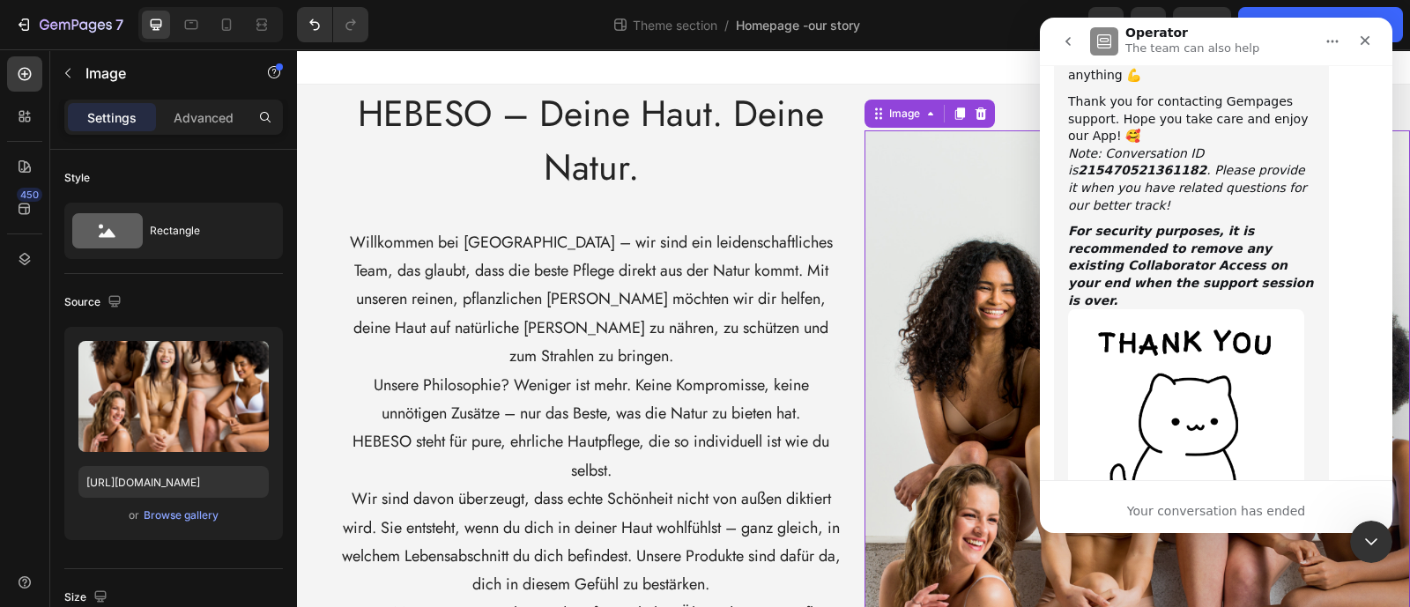
scroll to position [5784, 0]
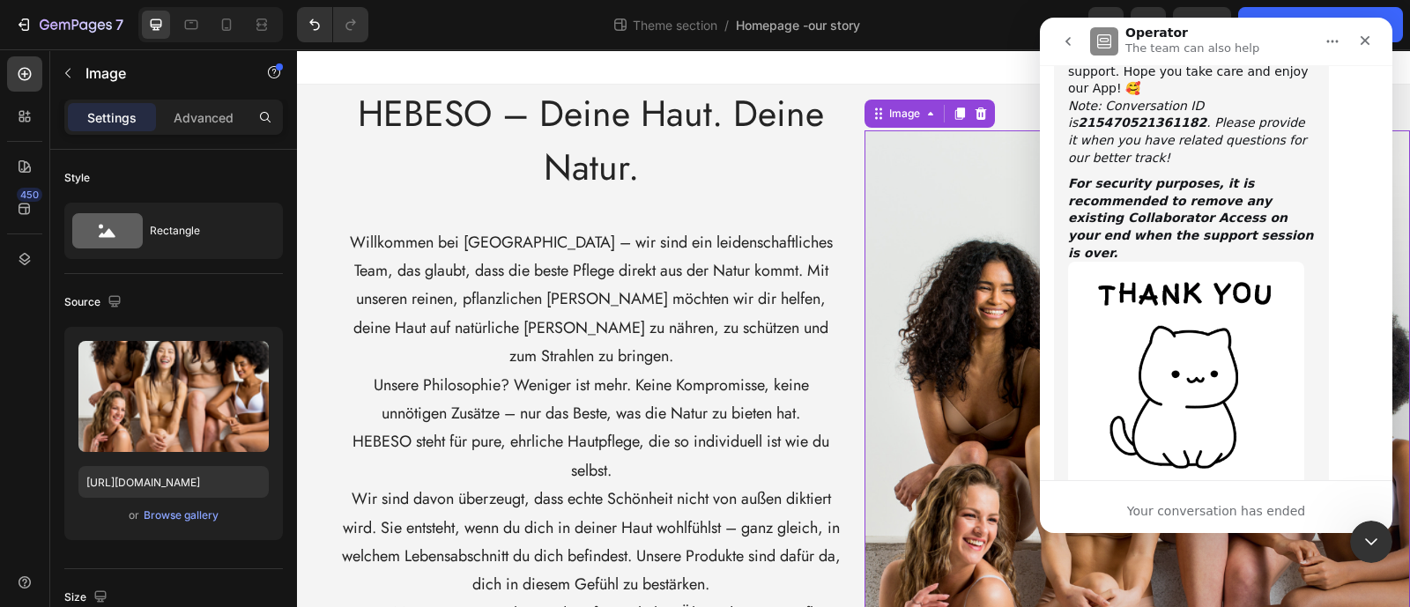
type textarea "perfect support"
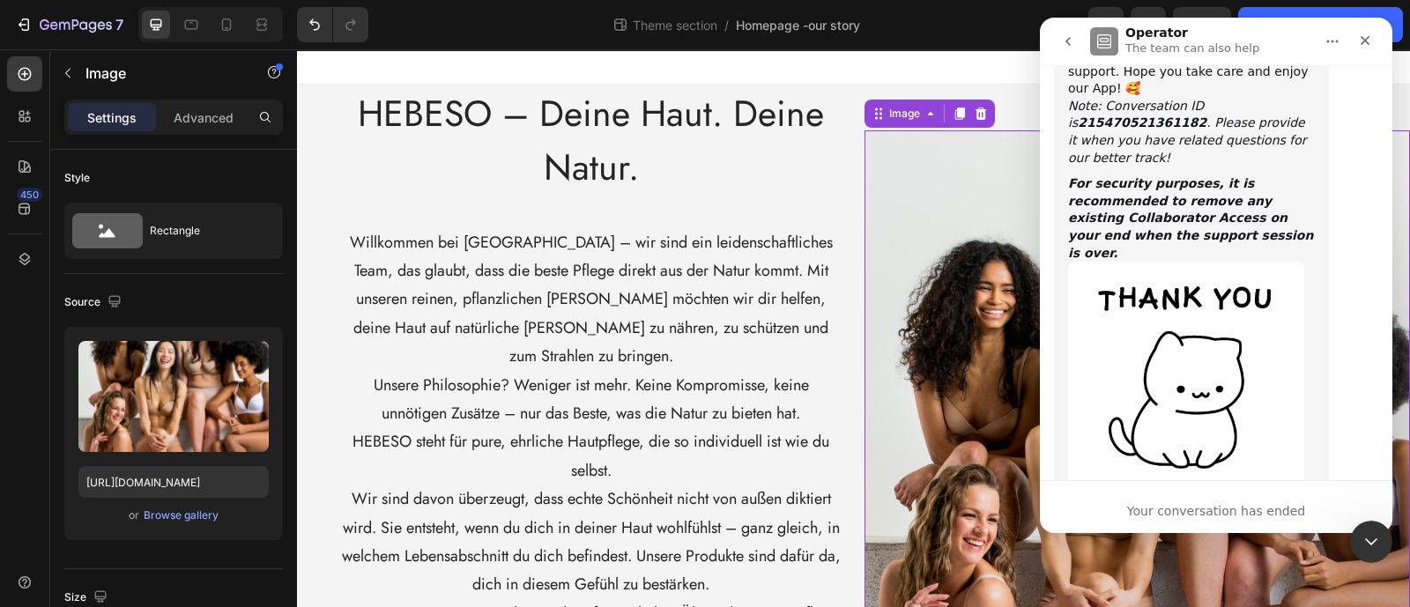
scroll to position [5761, 0]
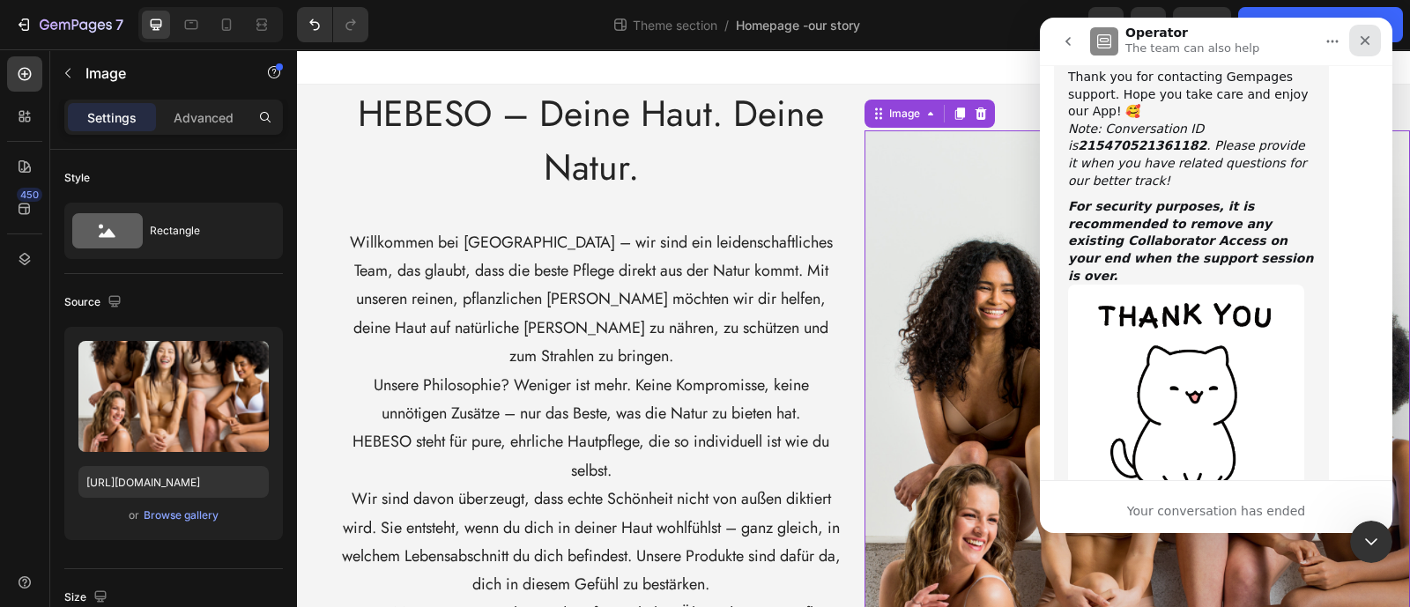
click at [1365, 44] on icon "Close" at bounding box center [1365, 40] width 14 height 14
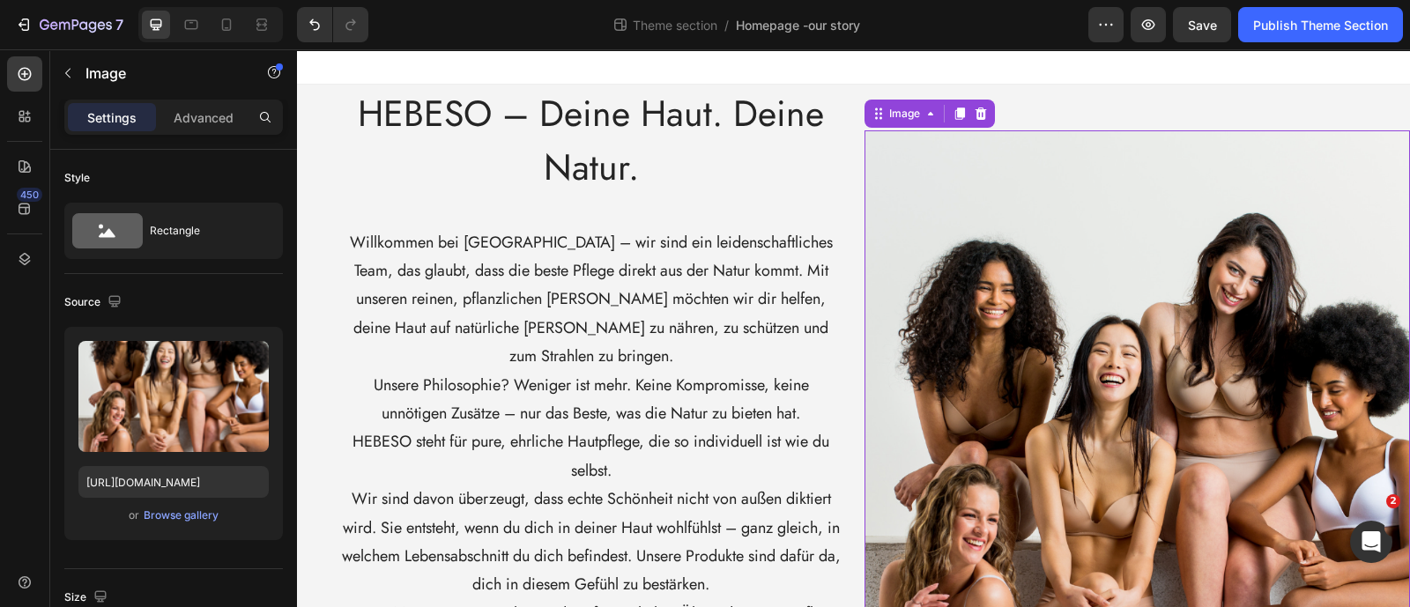
scroll to position [5732, 0]
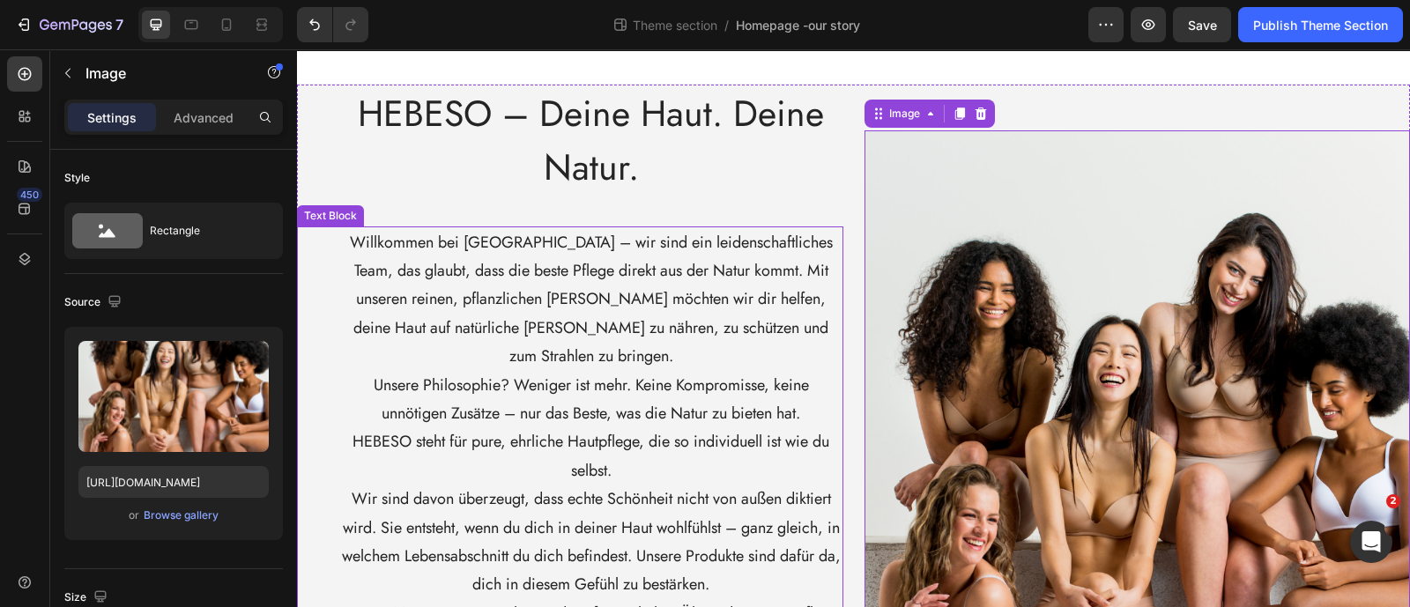
click at [326, 306] on div "Willkommen bei [GEOGRAPHIC_DATA] – wir sind ein leidenschaftliches Team, das gl…" at bounding box center [570, 513] width 546 height 575
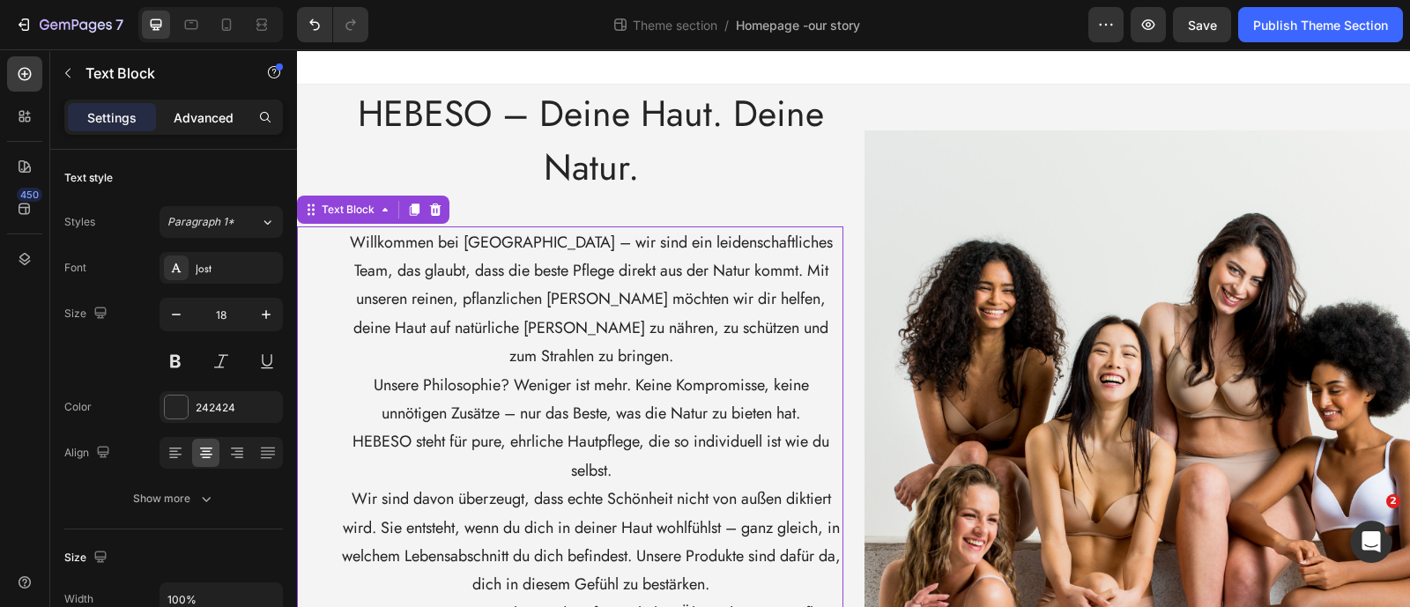
click at [200, 115] on p "Advanced" at bounding box center [204, 117] width 60 height 19
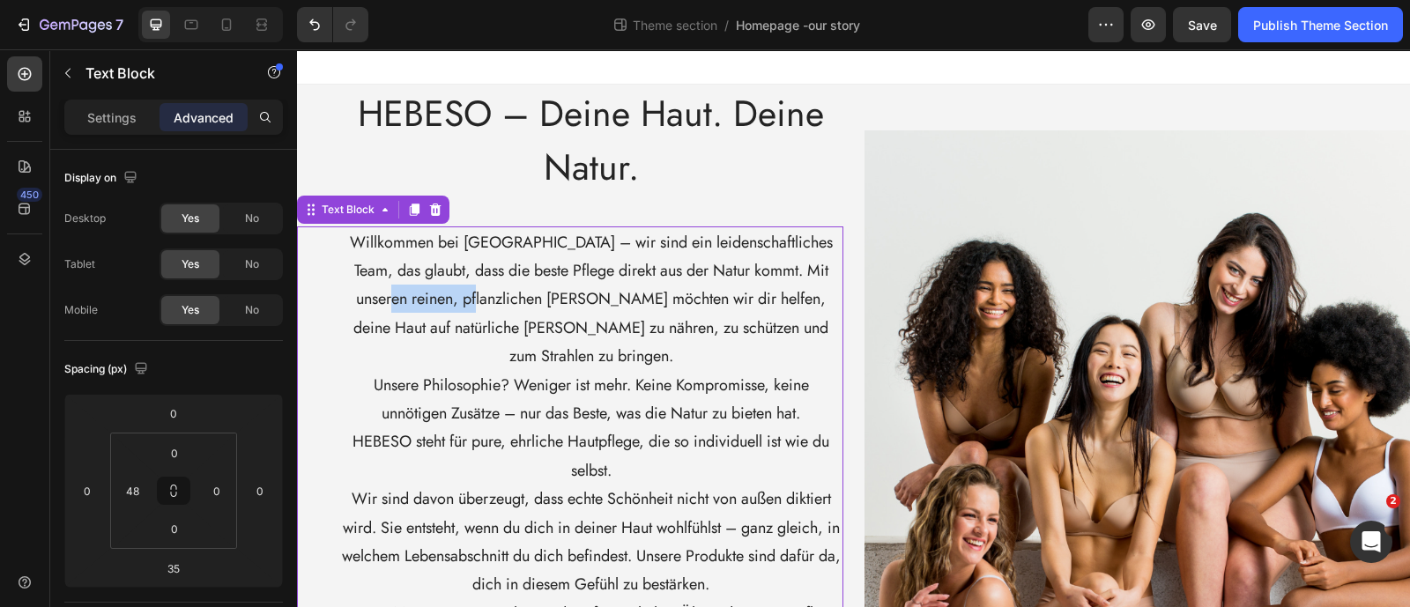
click at [470, 313] on p "Willkommen bei [GEOGRAPHIC_DATA] – wir sind ein leidenschaftliches Team, das gl…" at bounding box center [591, 299] width 501 height 143
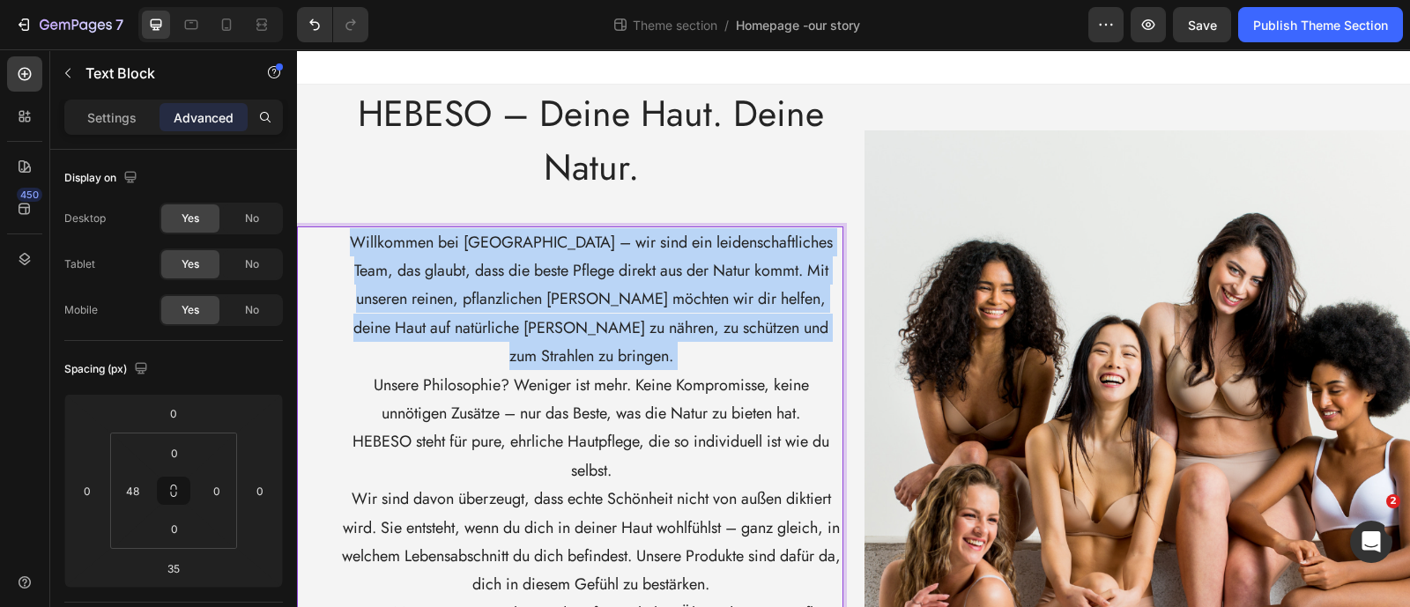
click at [470, 313] on p "Willkommen bei [GEOGRAPHIC_DATA] – wir sind ein leidenschaftliches Team, das gl…" at bounding box center [591, 299] width 501 height 143
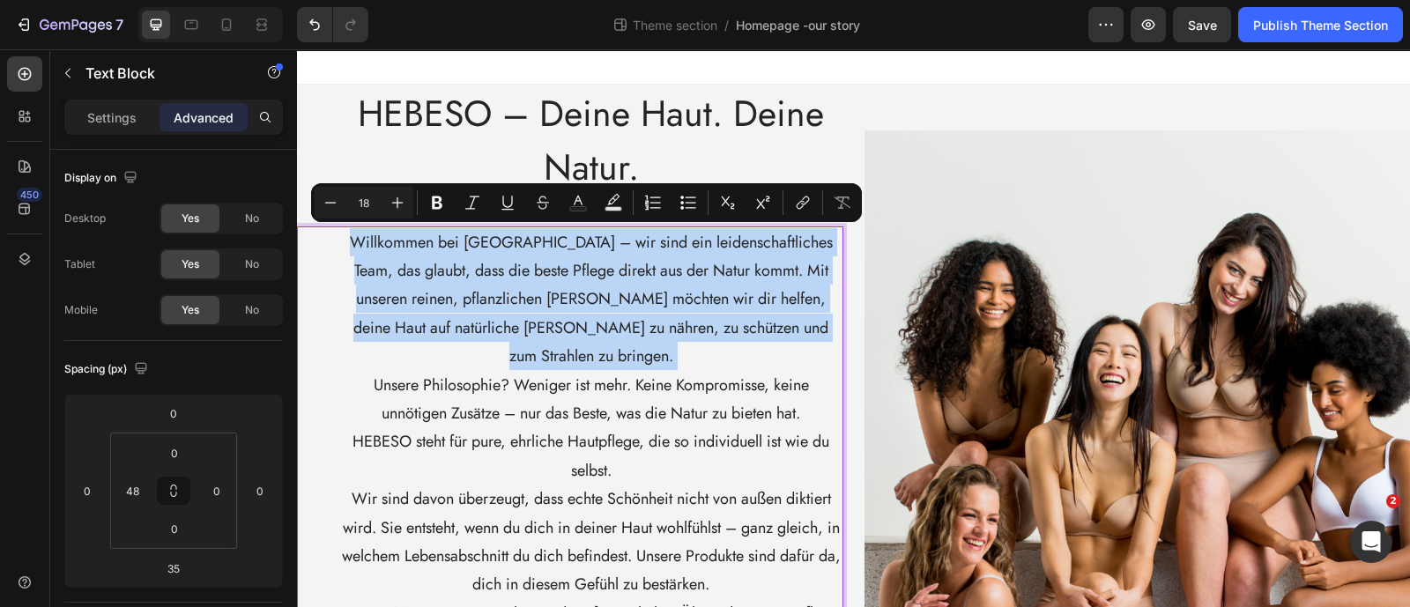
click at [549, 161] on span "HEBESO – Deine Haut. Deine Natur." at bounding box center [591, 140] width 466 height 106
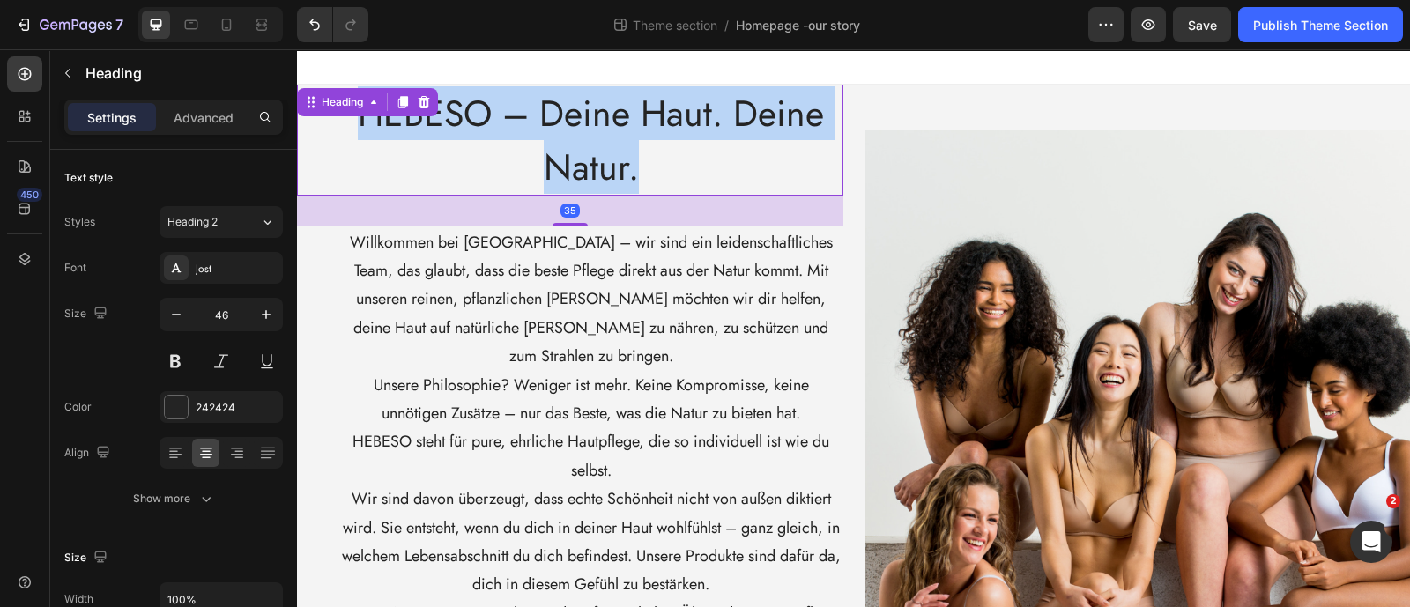
click at [549, 161] on span "HEBESO – Deine Haut. Deine Natur." at bounding box center [591, 140] width 466 height 106
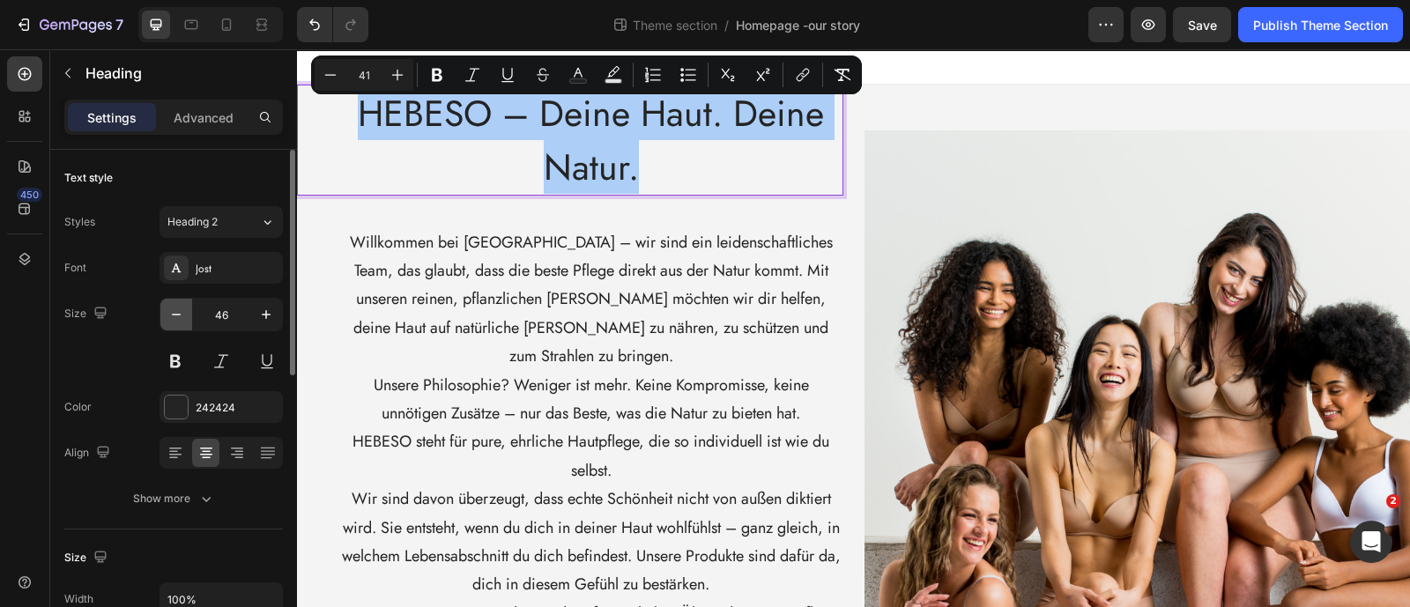
click at [174, 323] on icon "button" at bounding box center [176, 315] width 18 height 18
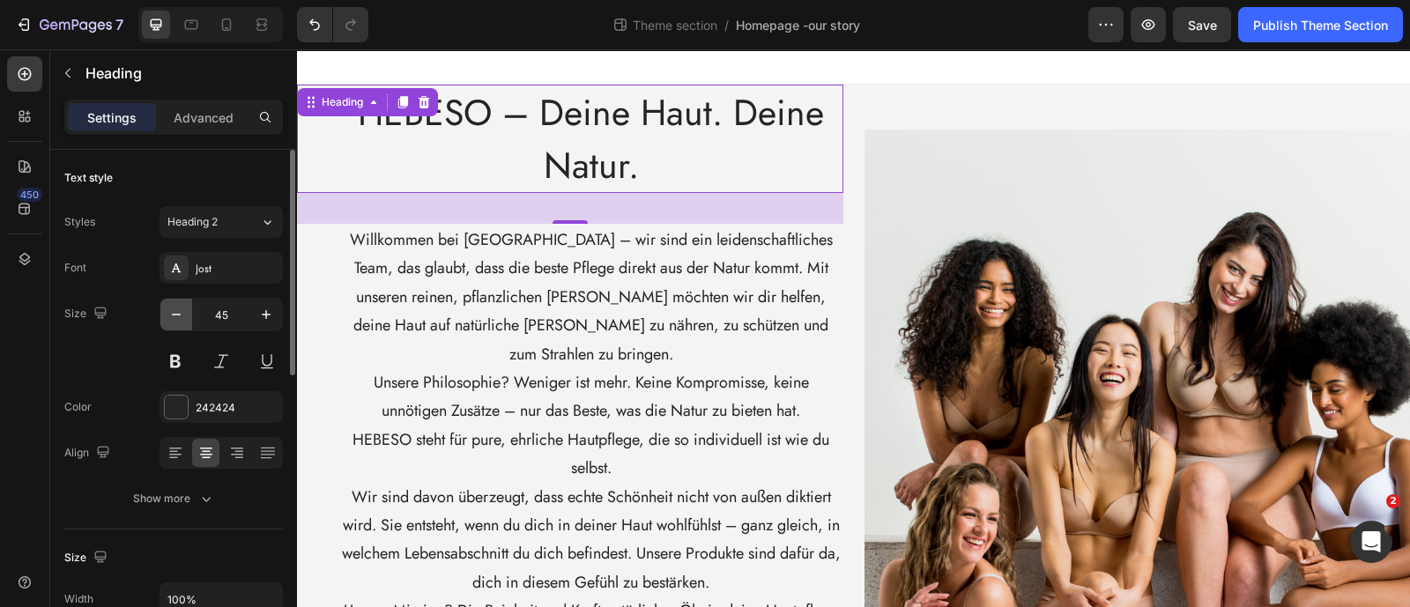
click at [174, 323] on icon "button" at bounding box center [176, 315] width 18 height 18
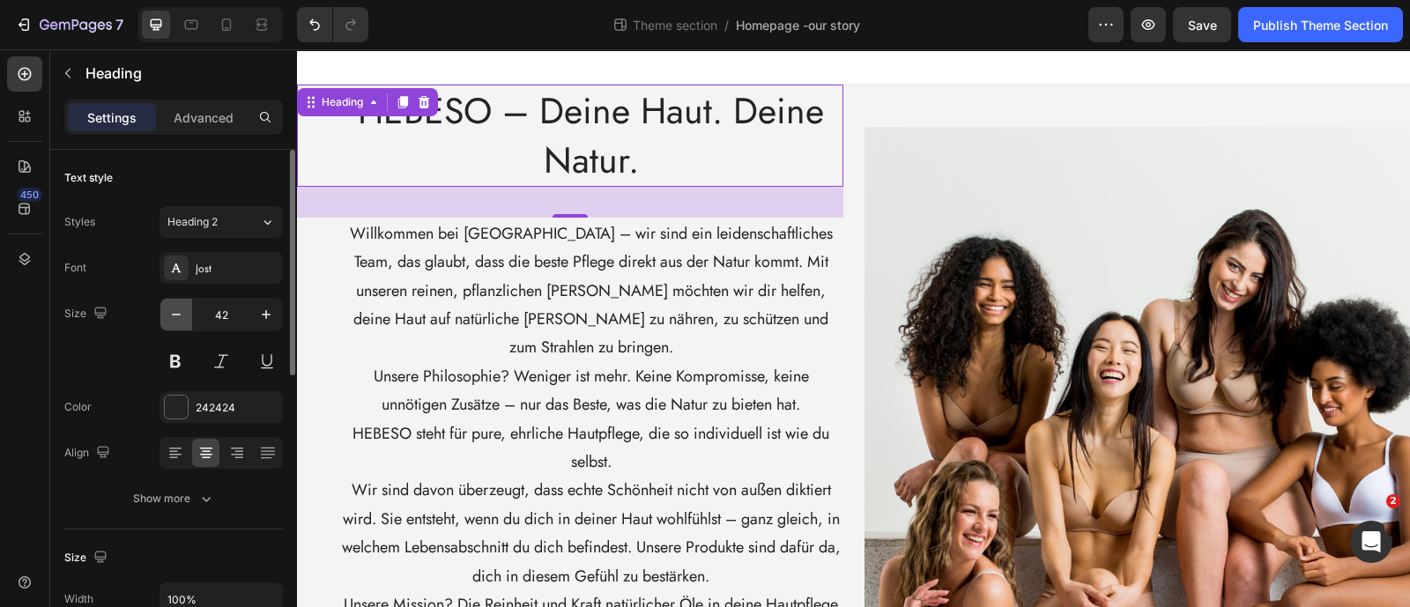
click at [174, 323] on icon "button" at bounding box center [176, 315] width 18 height 18
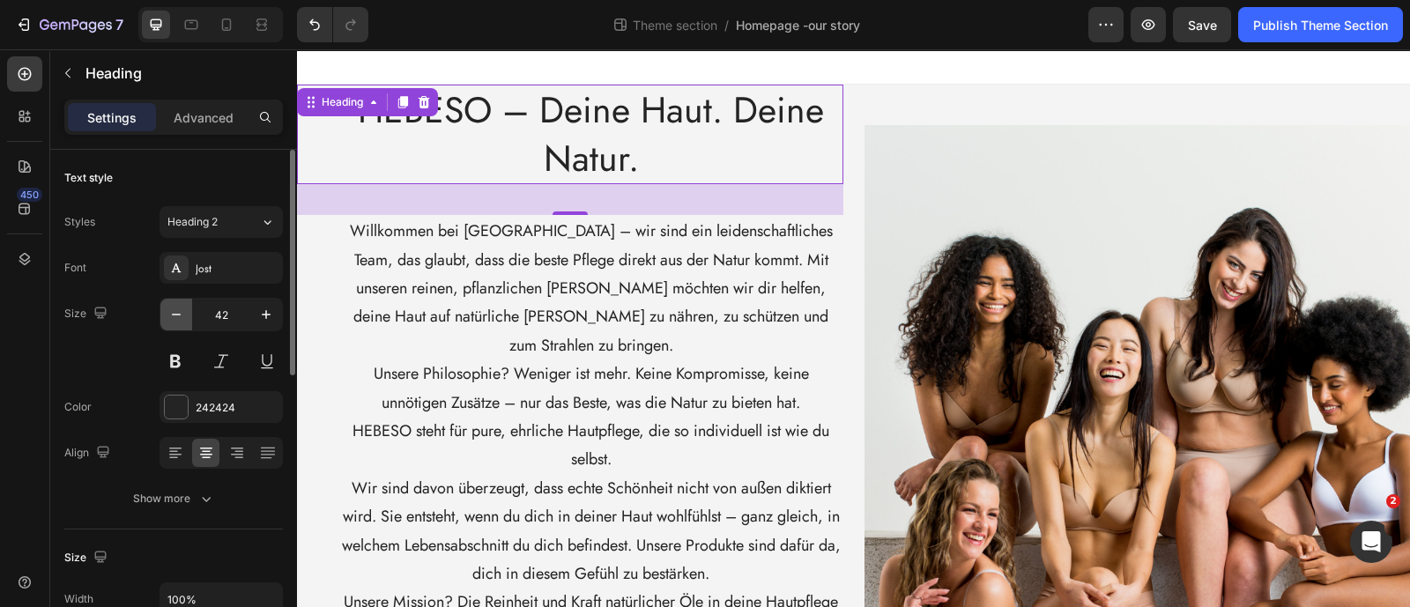
click at [174, 323] on icon "button" at bounding box center [176, 315] width 18 height 18
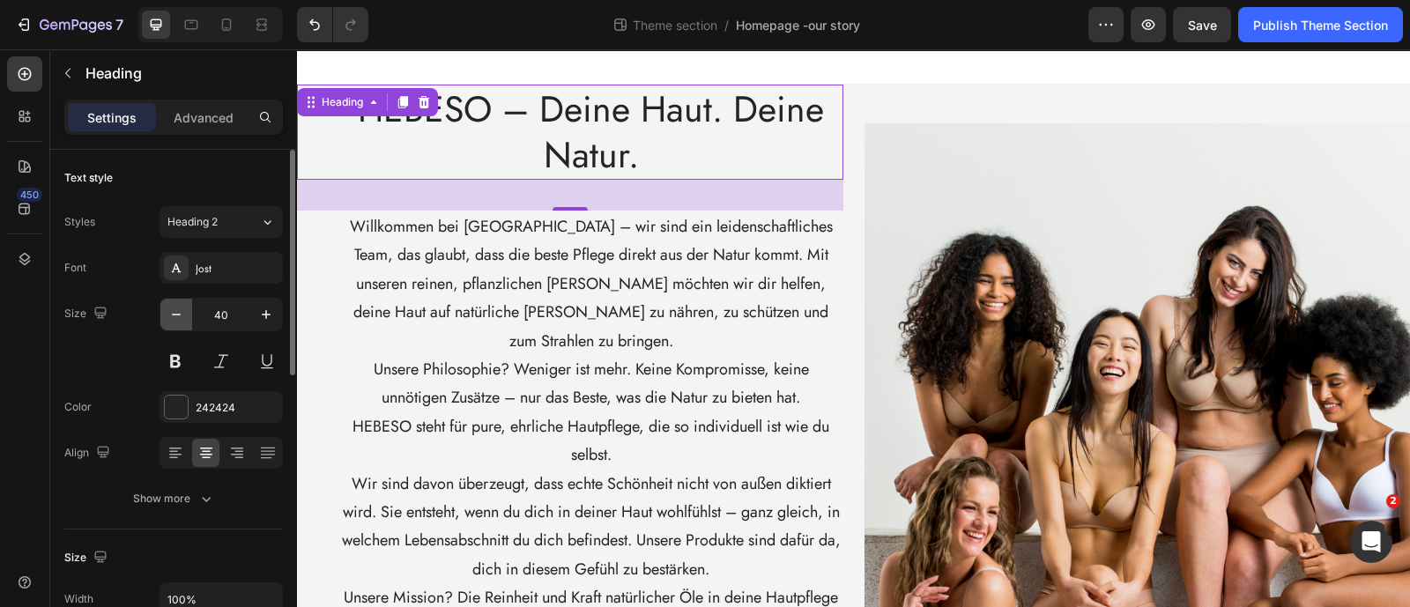
click at [174, 323] on icon "button" at bounding box center [176, 315] width 18 height 18
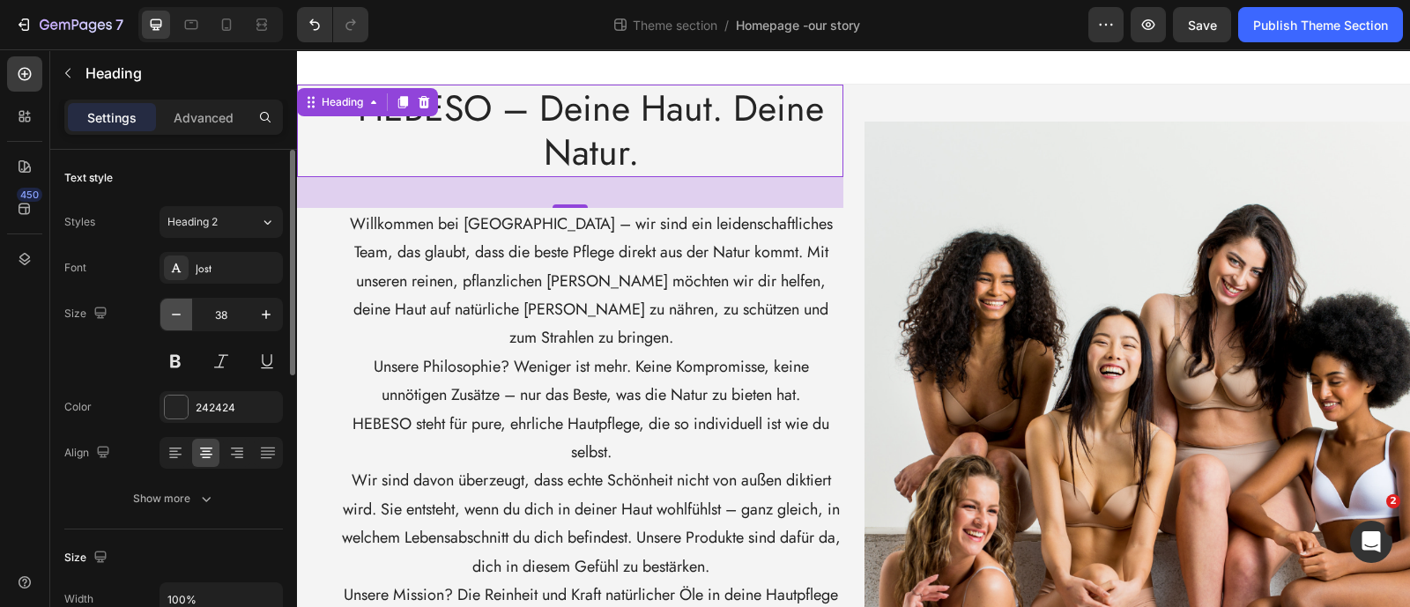
click at [174, 323] on icon "button" at bounding box center [176, 315] width 18 height 18
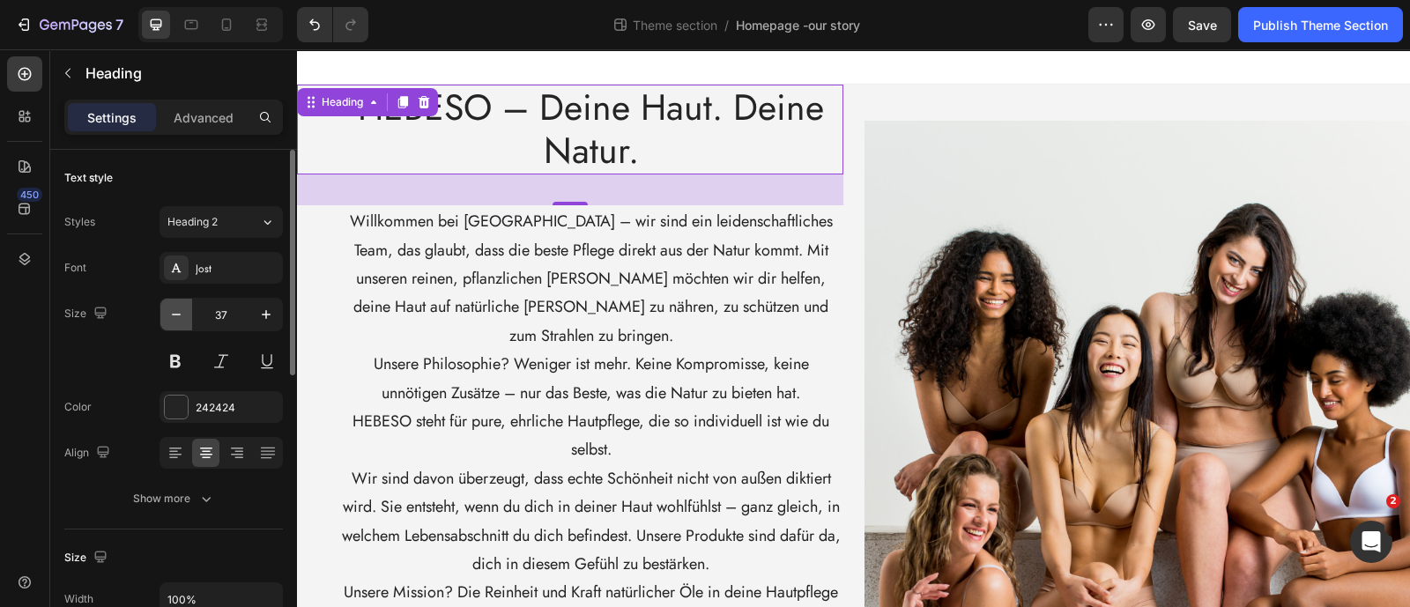
click at [174, 323] on icon "button" at bounding box center [176, 315] width 18 height 18
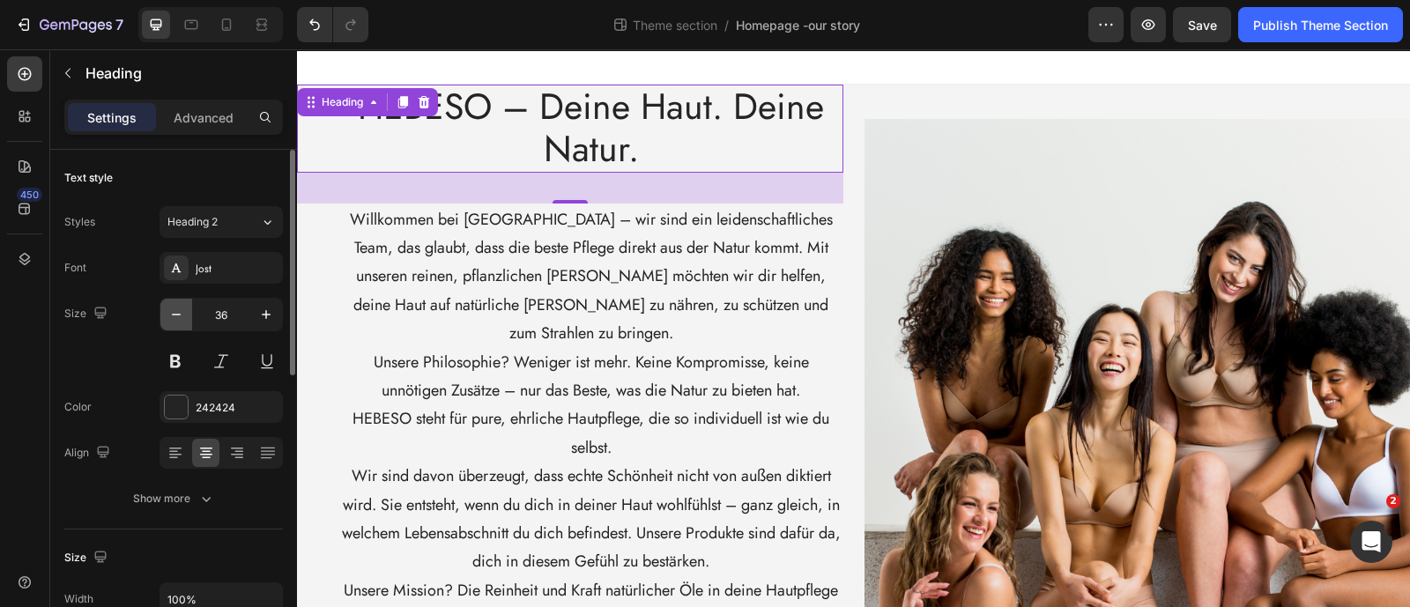
click at [174, 323] on icon "button" at bounding box center [176, 315] width 18 height 18
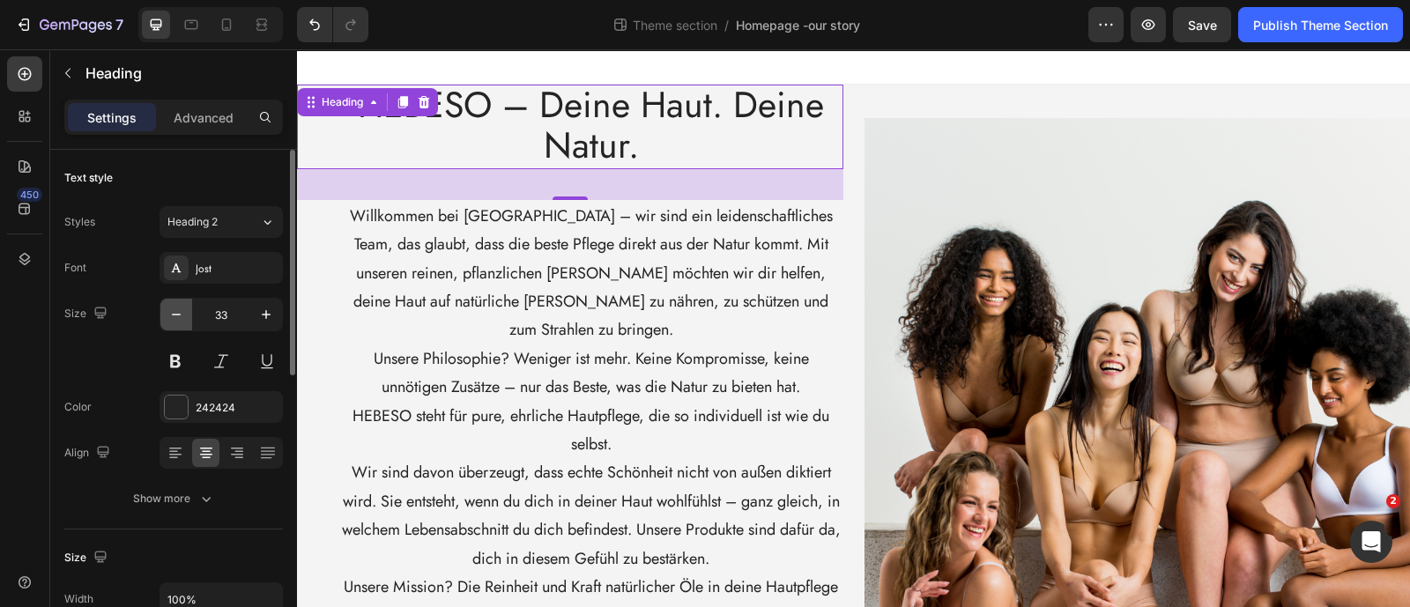
click at [174, 323] on icon "button" at bounding box center [176, 315] width 18 height 18
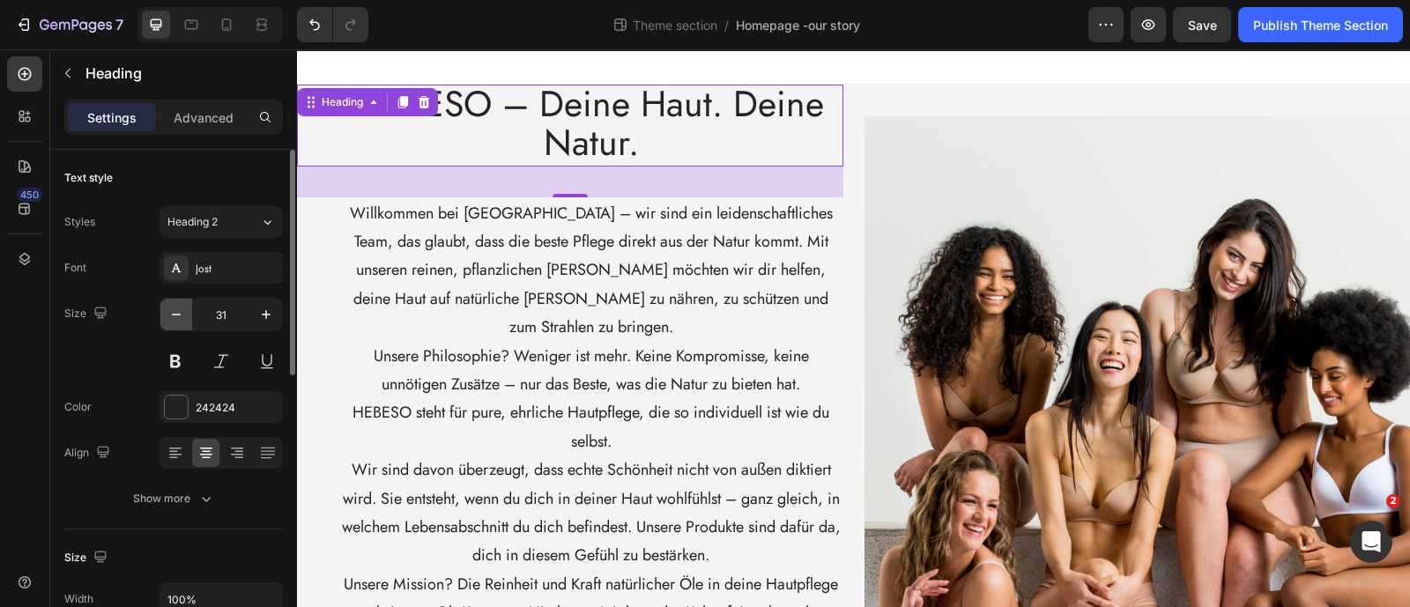
click at [174, 323] on icon "button" at bounding box center [176, 315] width 18 height 18
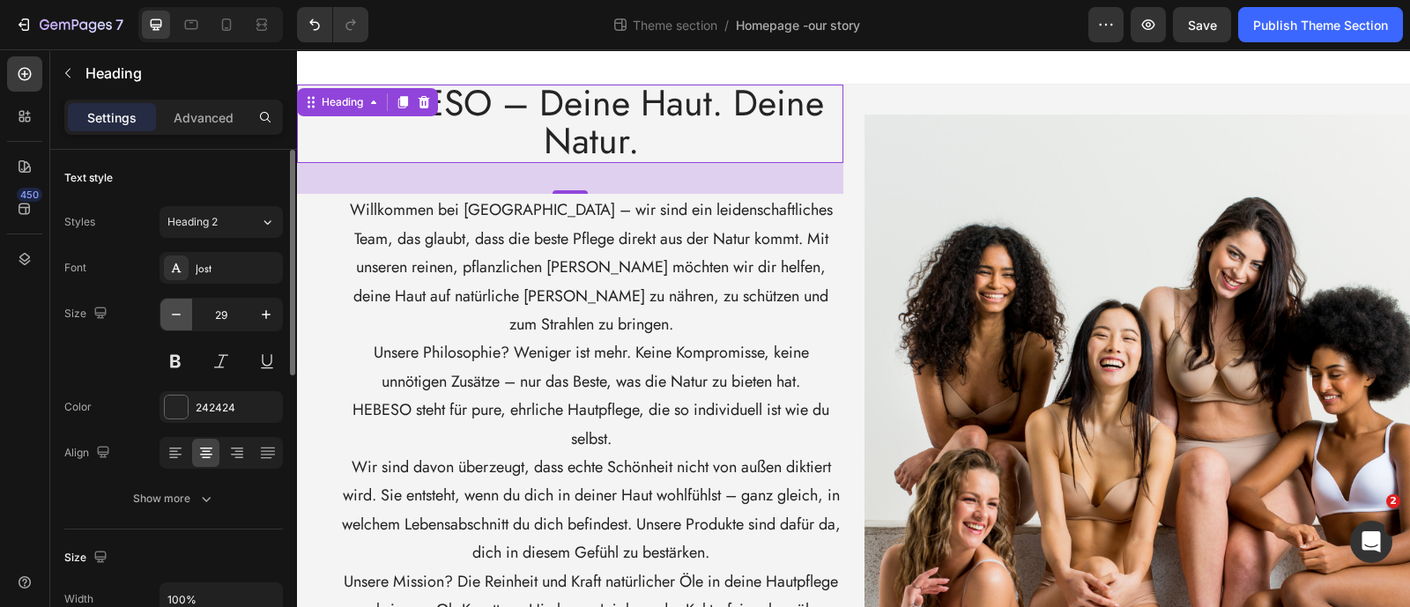
click at [174, 323] on icon "button" at bounding box center [176, 315] width 18 height 18
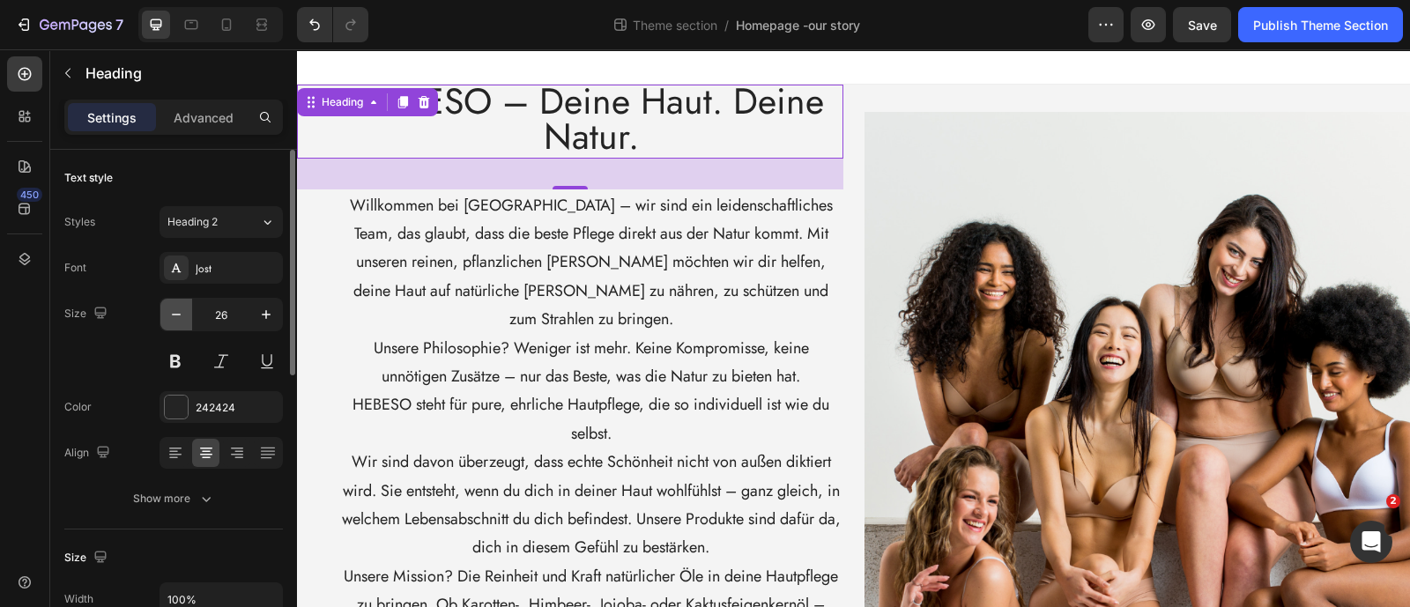
click at [174, 323] on icon "button" at bounding box center [176, 315] width 18 height 18
click at [174, 322] on icon "button" at bounding box center [176, 315] width 18 height 18
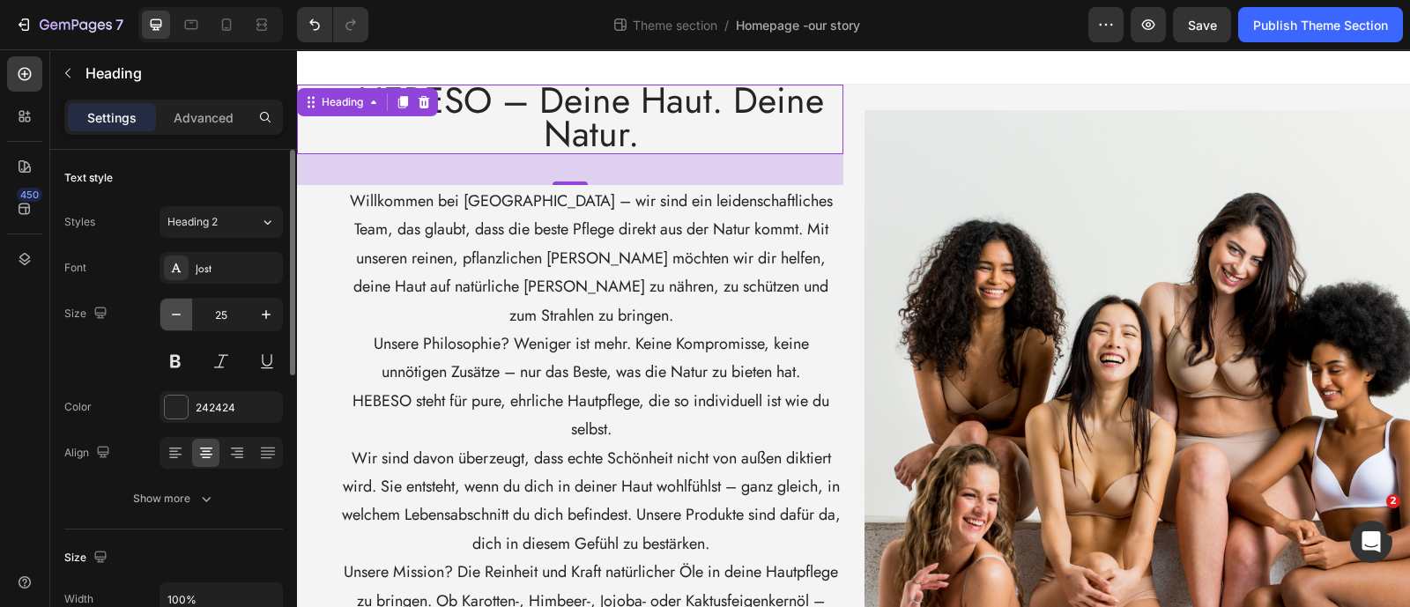
click at [174, 322] on icon "button" at bounding box center [176, 315] width 18 height 18
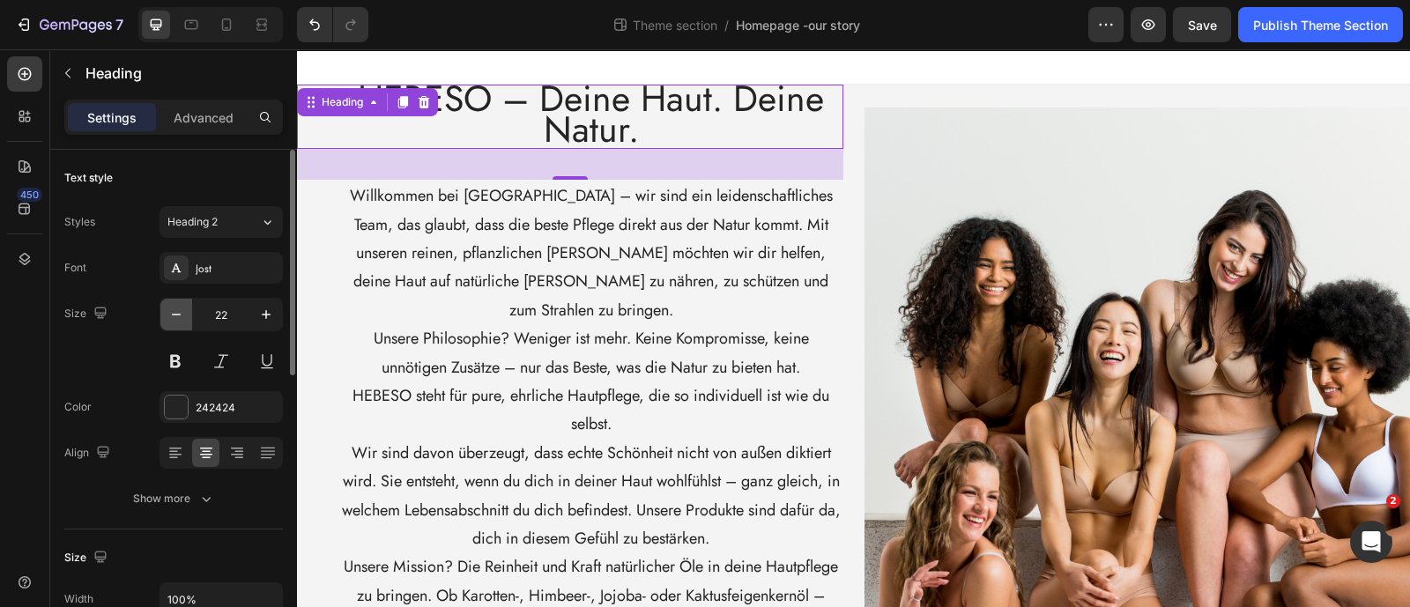
click at [174, 322] on icon "button" at bounding box center [176, 315] width 18 height 18
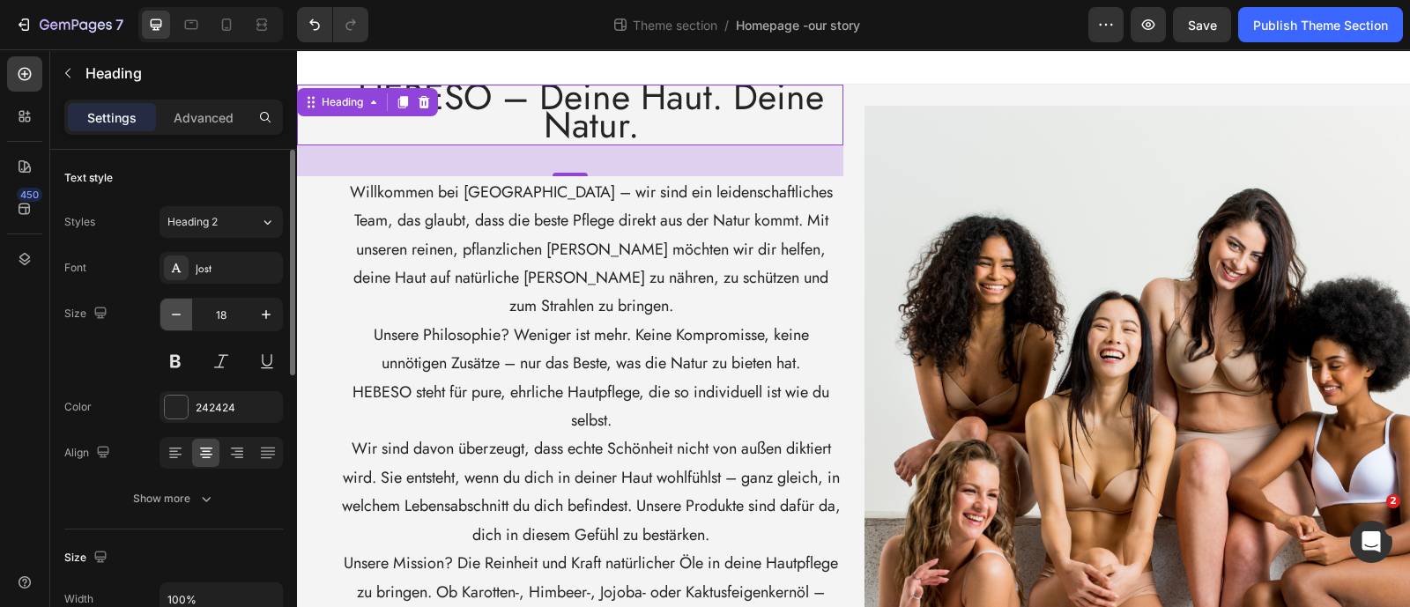
click at [174, 322] on icon "button" at bounding box center [176, 315] width 18 height 18
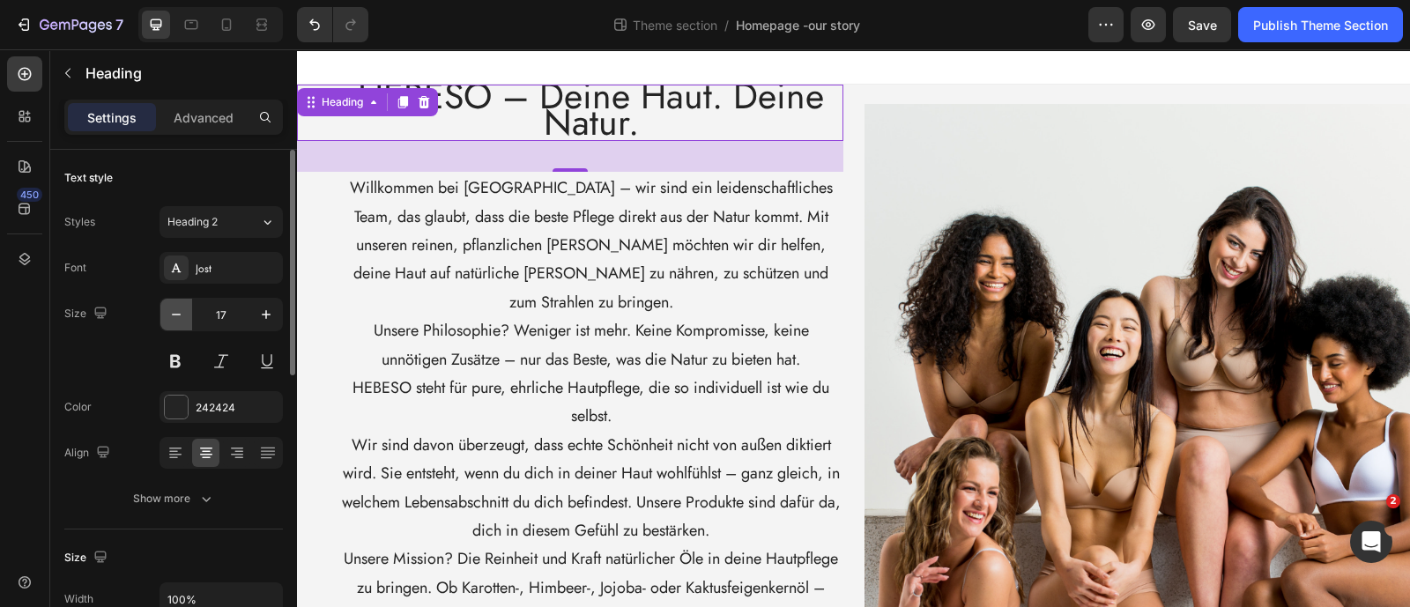
click at [174, 322] on icon "button" at bounding box center [176, 315] width 18 height 18
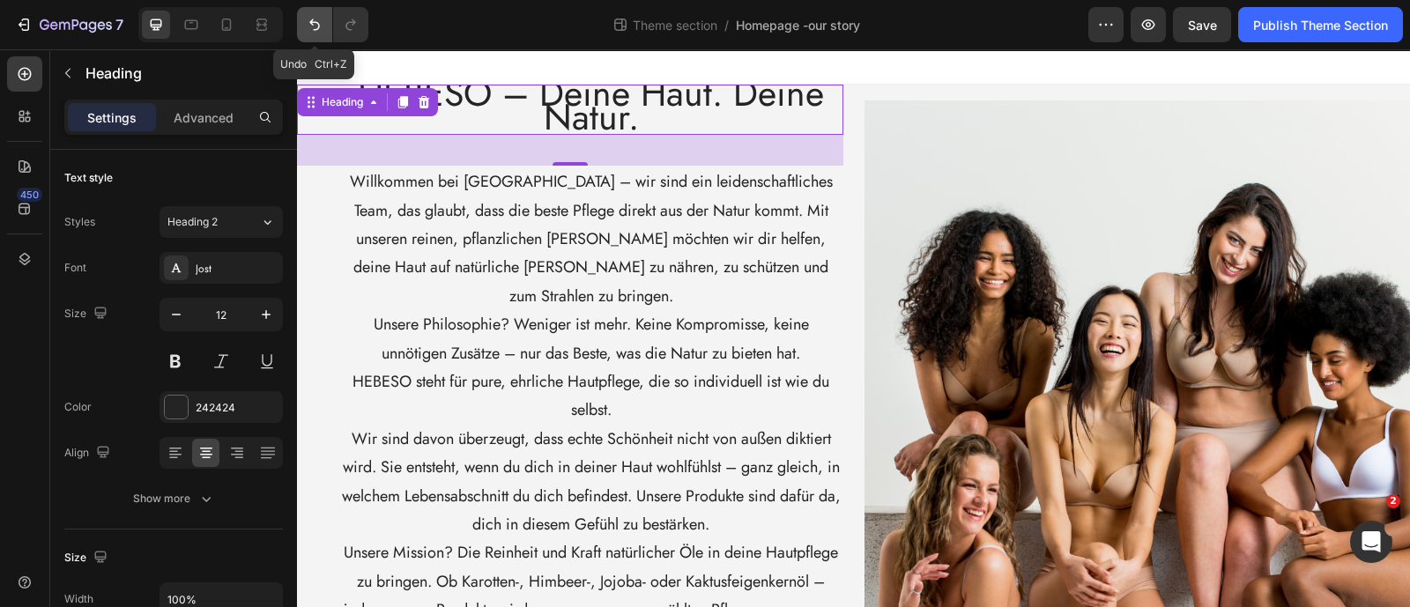
click at [315, 15] on button "Undo/Redo" at bounding box center [314, 24] width 35 height 35
click at [314, 15] on button "Undo/Redo" at bounding box center [314, 24] width 35 height 35
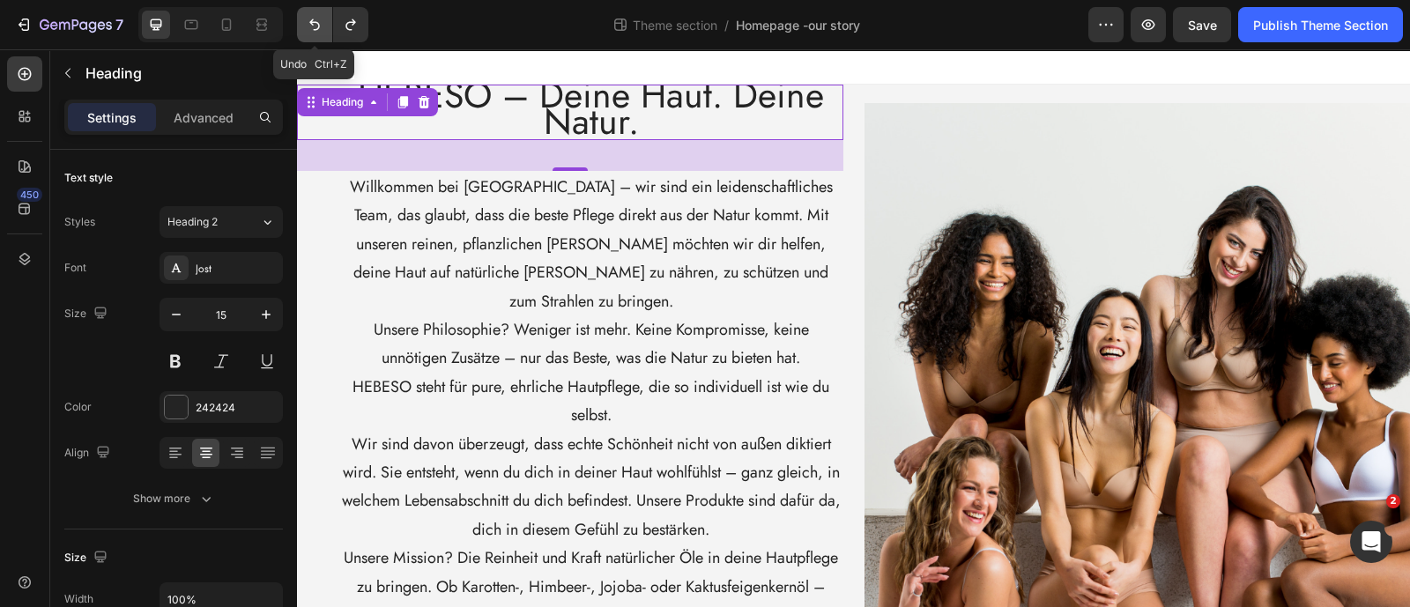
click at [314, 15] on button "Undo/Redo" at bounding box center [314, 24] width 35 height 35
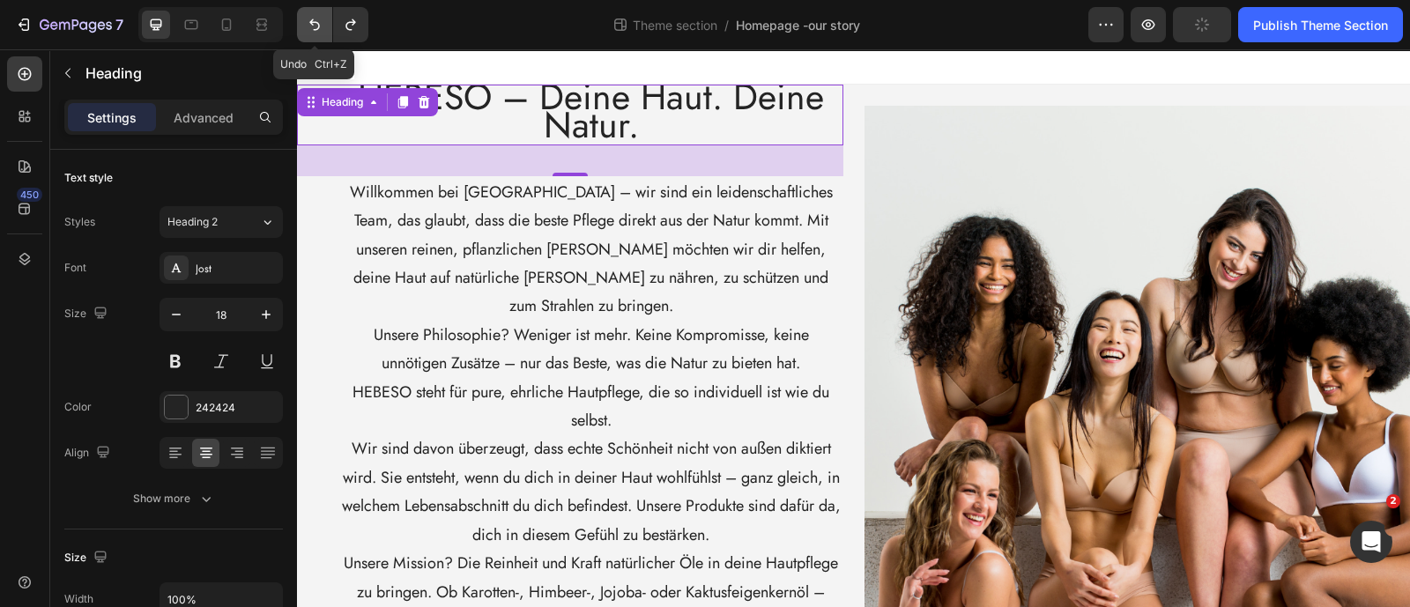
click at [314, 15] on button "Undo/Redo" at bounding box center [314, 24] width 35 height 35
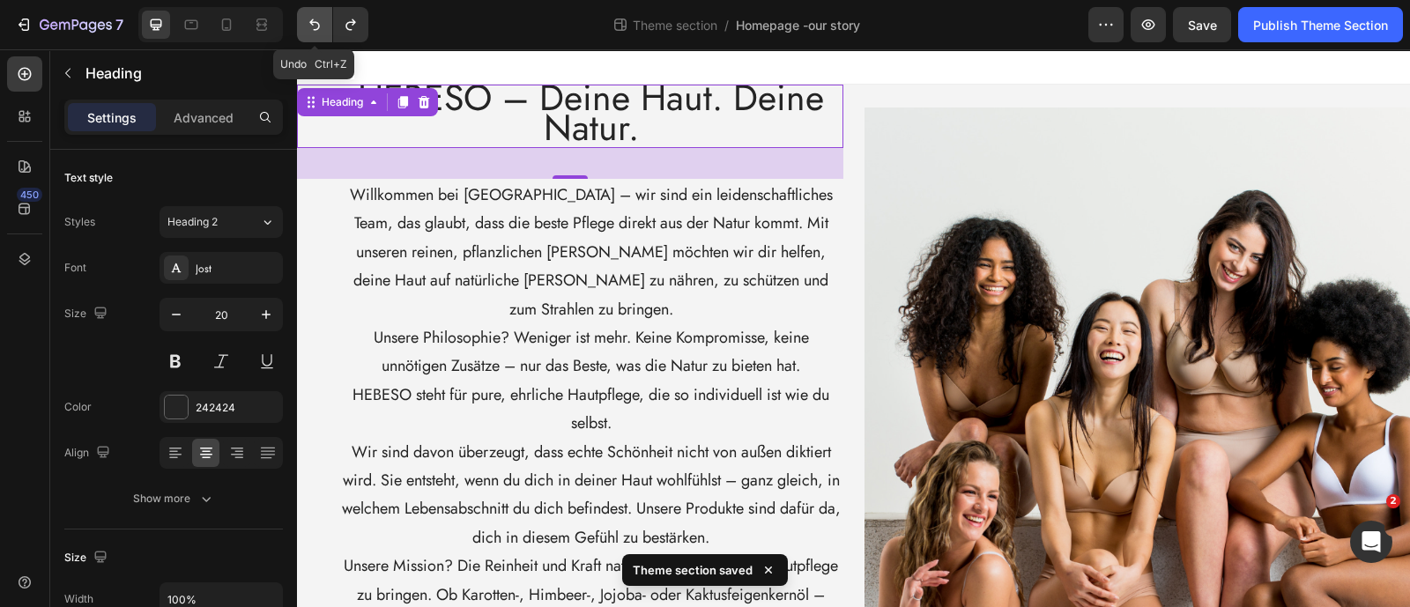
click at [314, 15] on button "Undo/Redo" at bounding box center [314, 24] width 35 height 35
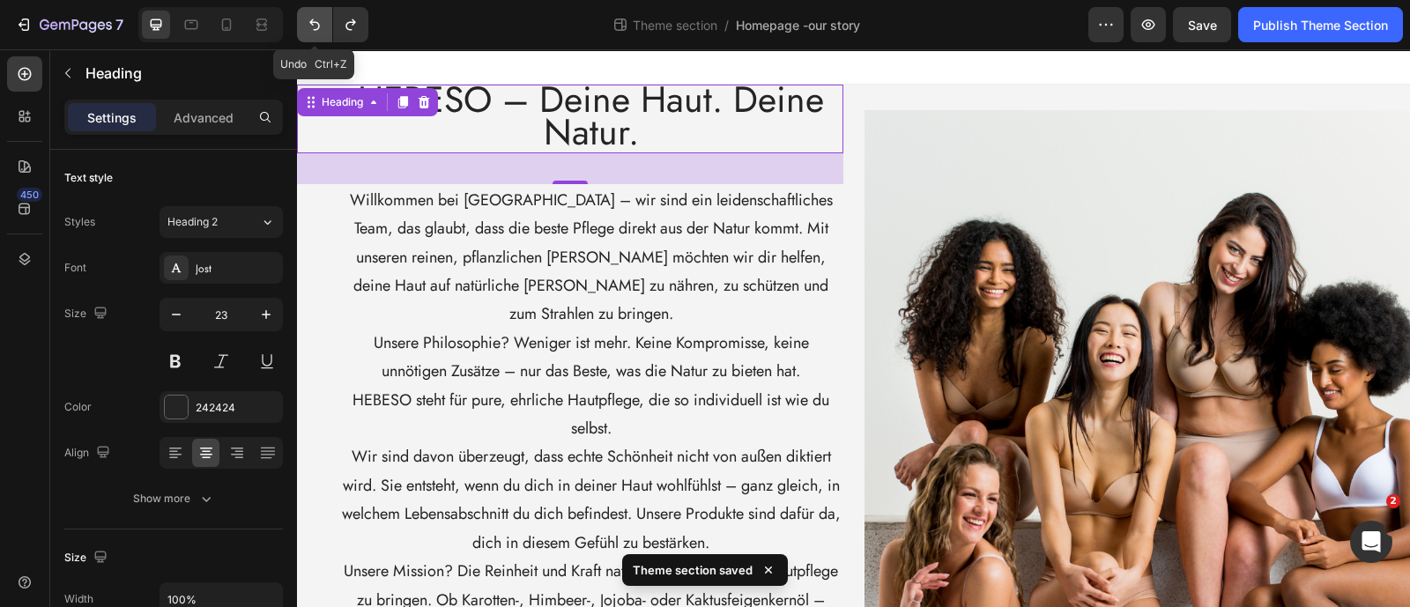
click at [314, 15] on button "Undo/Redo" at bounding box center [314, 24] width 35 height 35
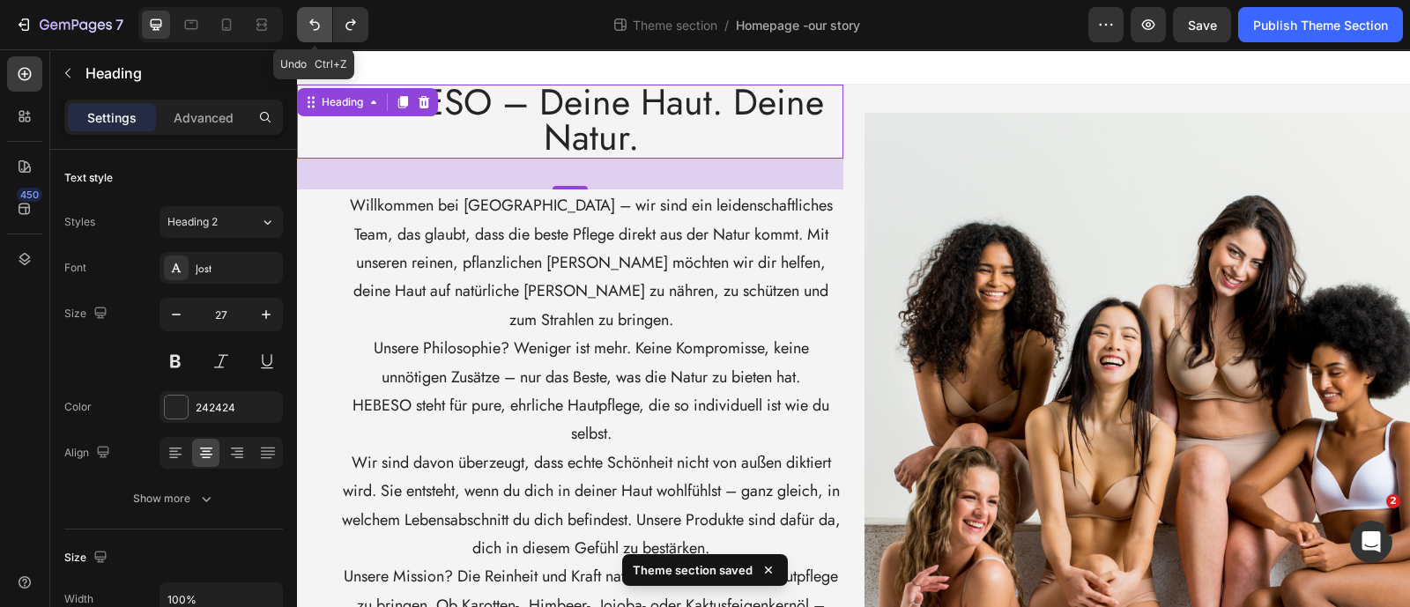
click at [314, 15] on button "Undo/Redo" at bounding box center [314, 24] width 35 height 35
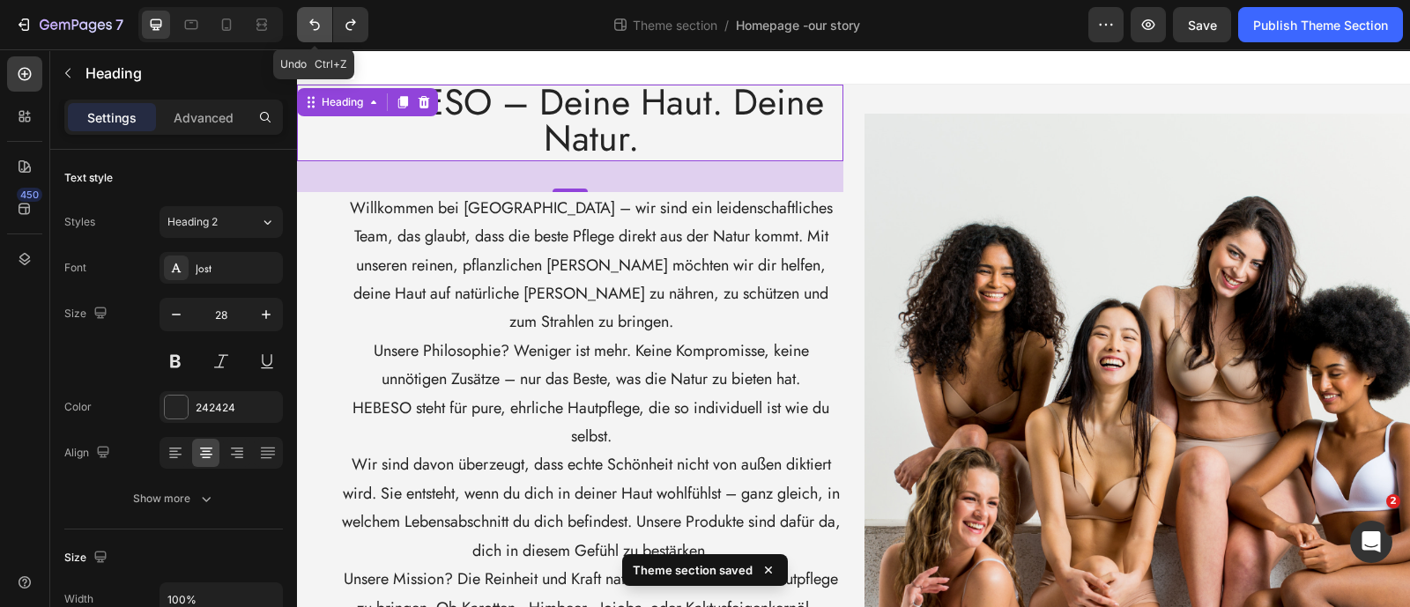
click at [314, 15] on button "Undo/Redo" at bounding box center [314, 24] width 35 height 35
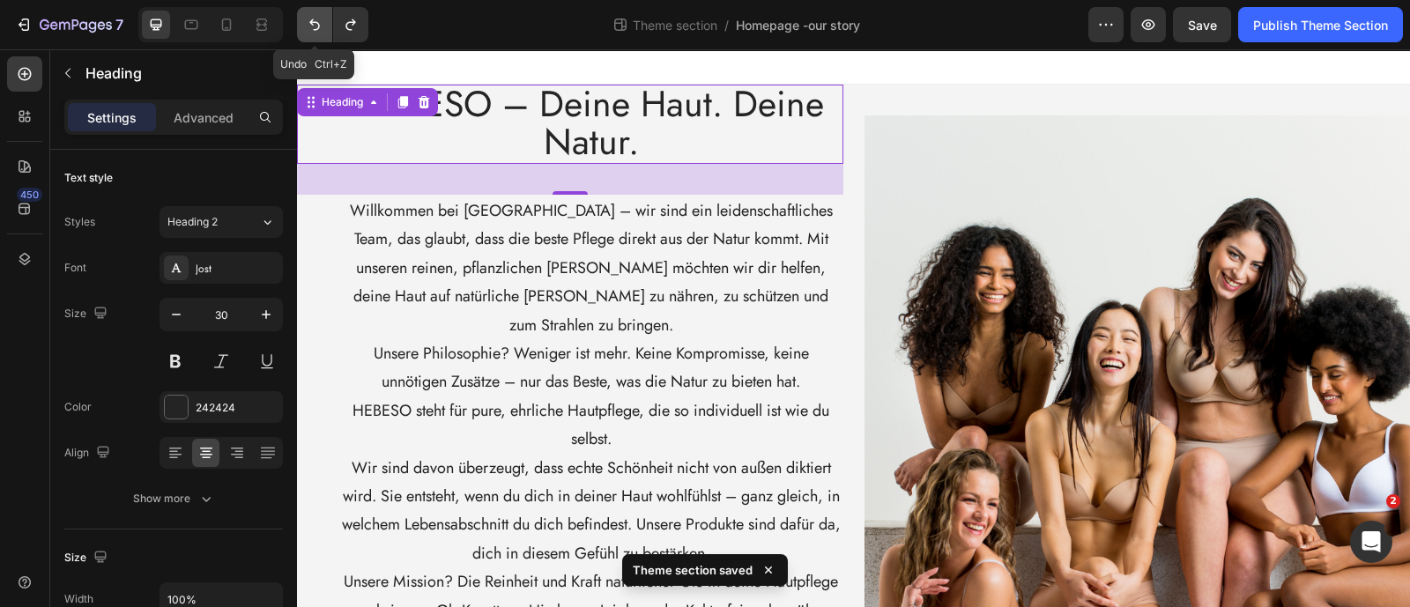
click at [314, 15] on button "Undo/Redo" at bounding box center [314, 24] width 35 height 35
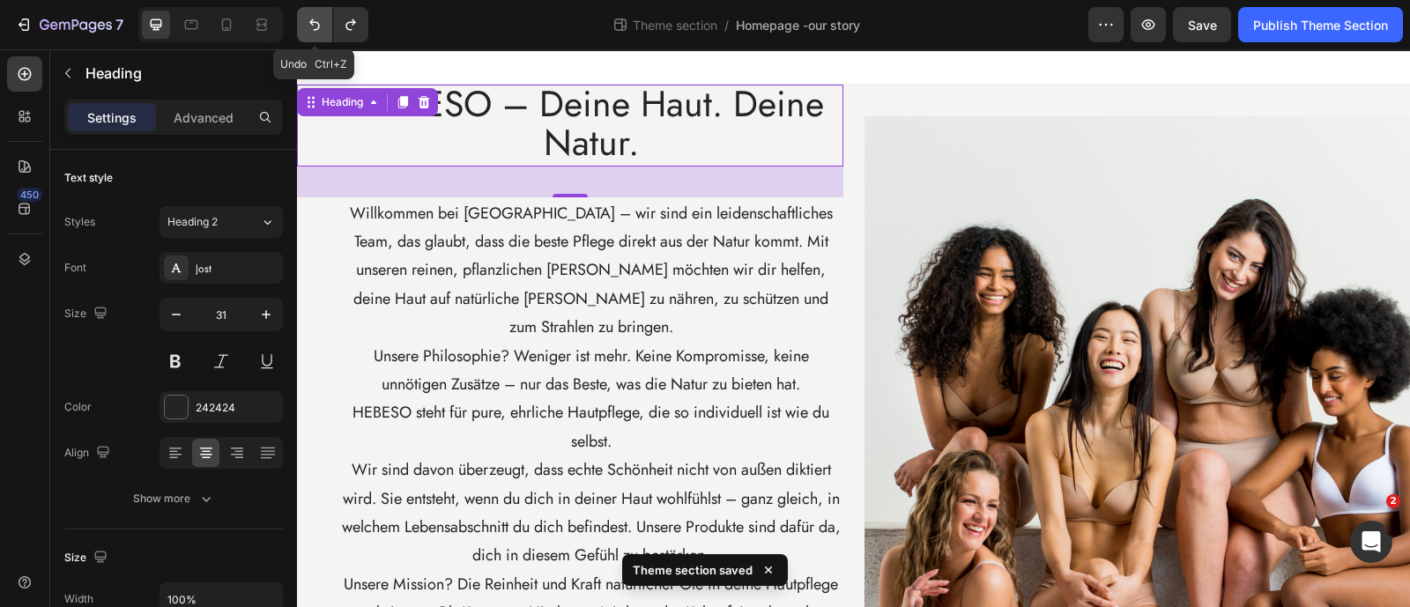
click at [314, 15] on button "Undo/Redo" at bounding box center [314, 24] width 35 height 35
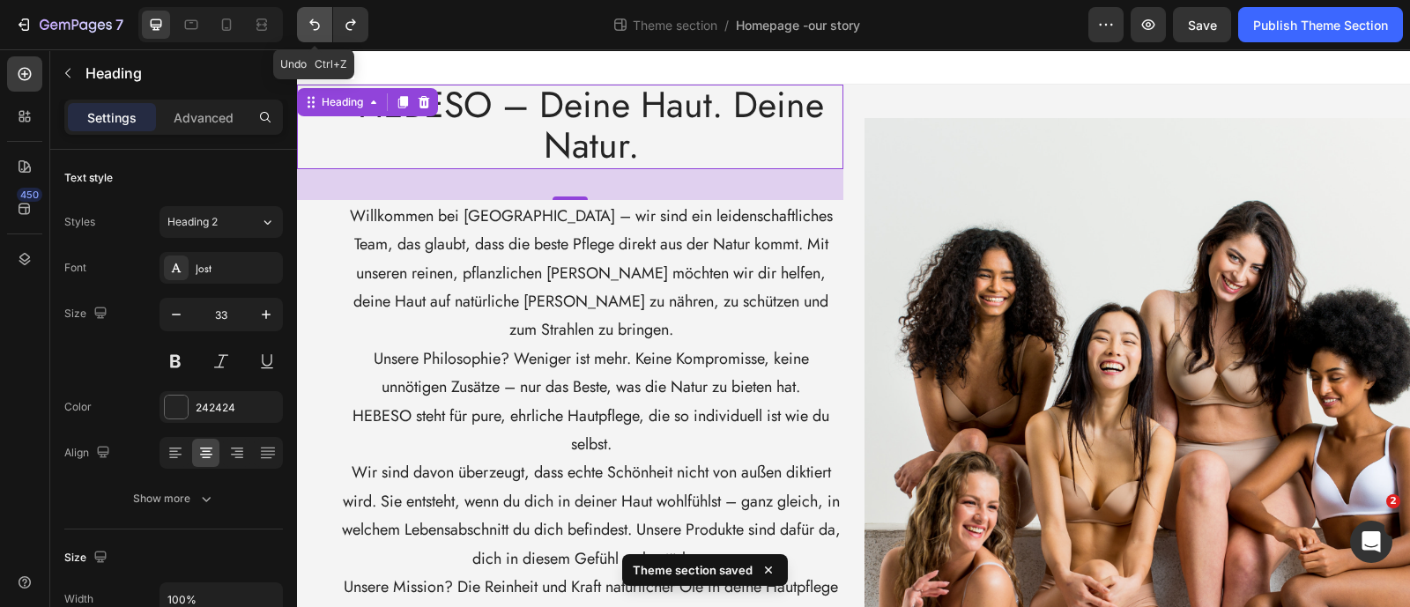
click at [314, 15] on button "Undo/Redo" at bounding box center [314, 24] width 35 height 35
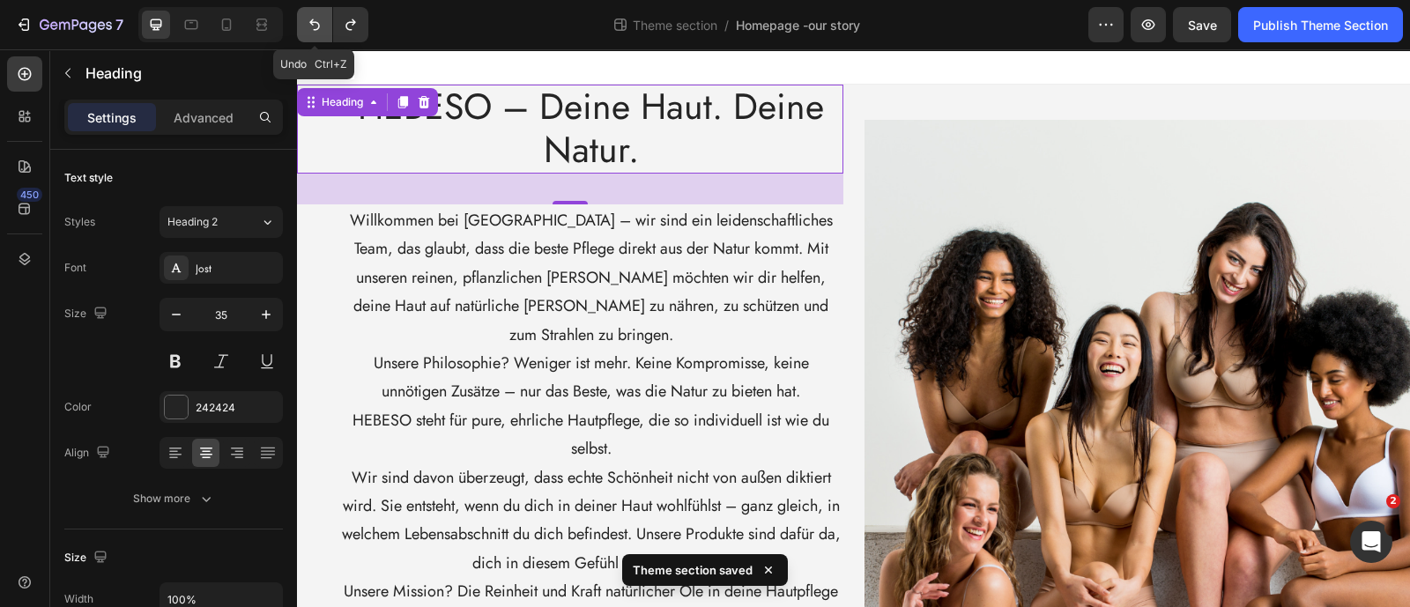
click at [314, 15] on button "Undo/Redo" at bounding box center [314, 24] width 35 height 35
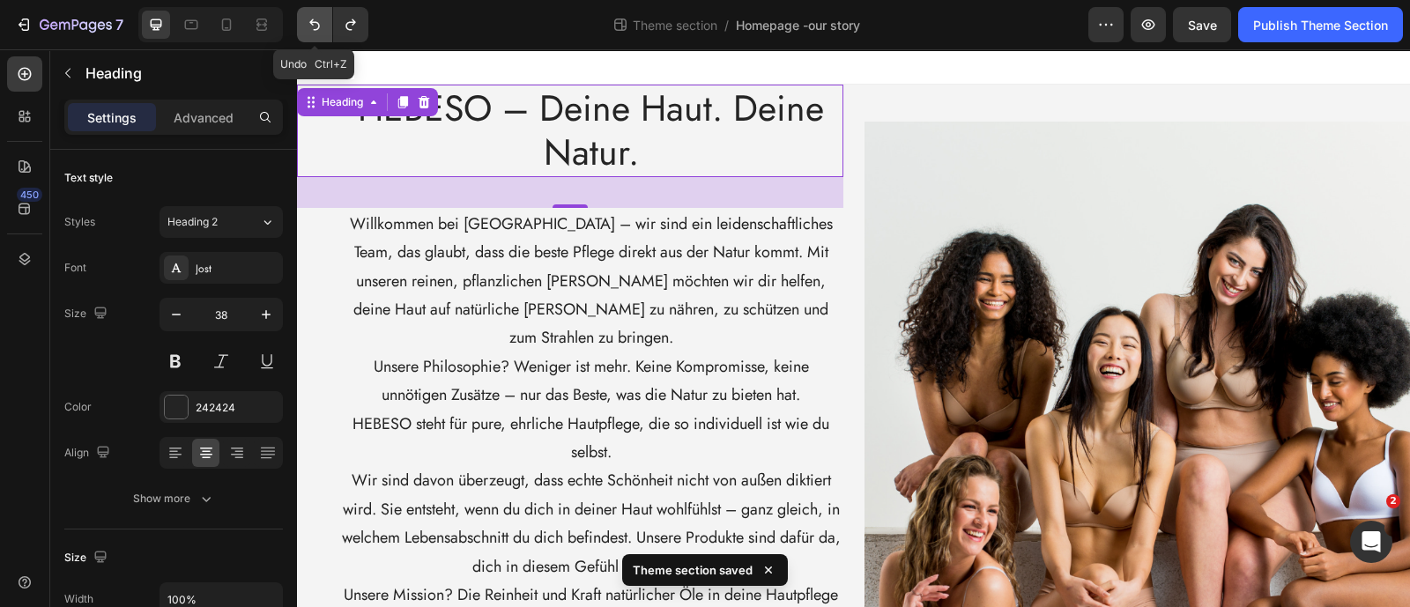
click at [314, 15] on button "Undo/Redo" at bounding box center [314, 24] width 35 height 35
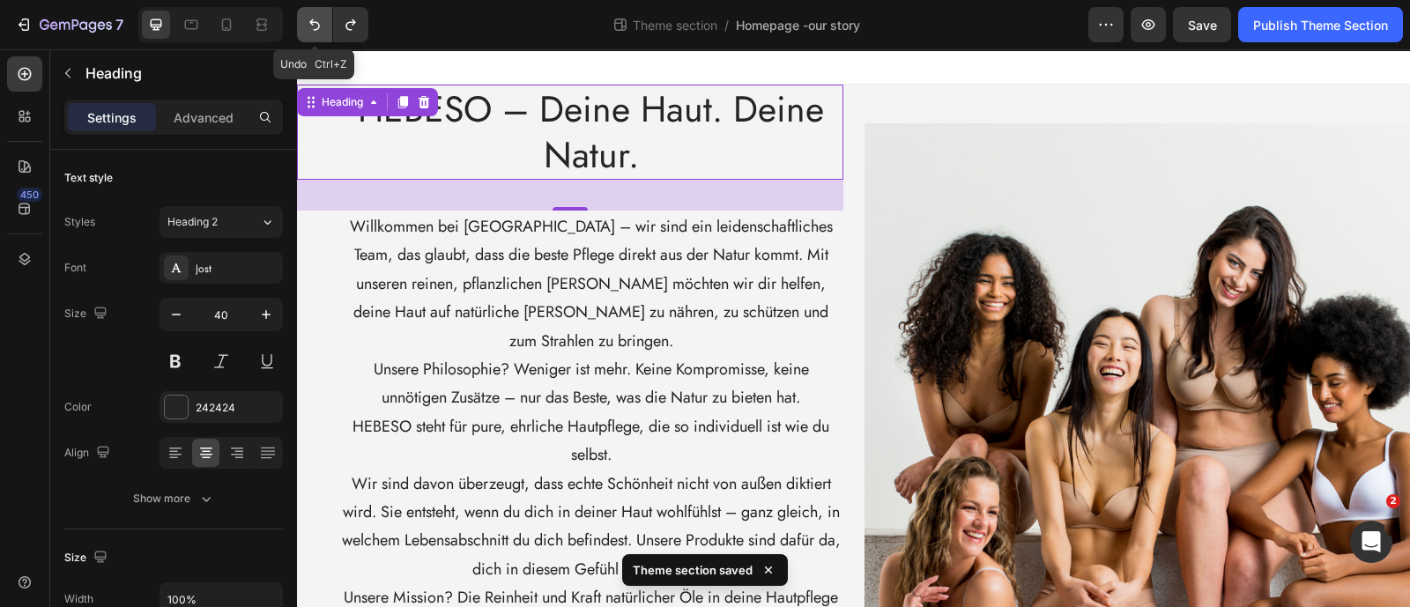
click at [314, 15] on button "Undo/Redo" at bounding box center [314, 24] width 35 height 35
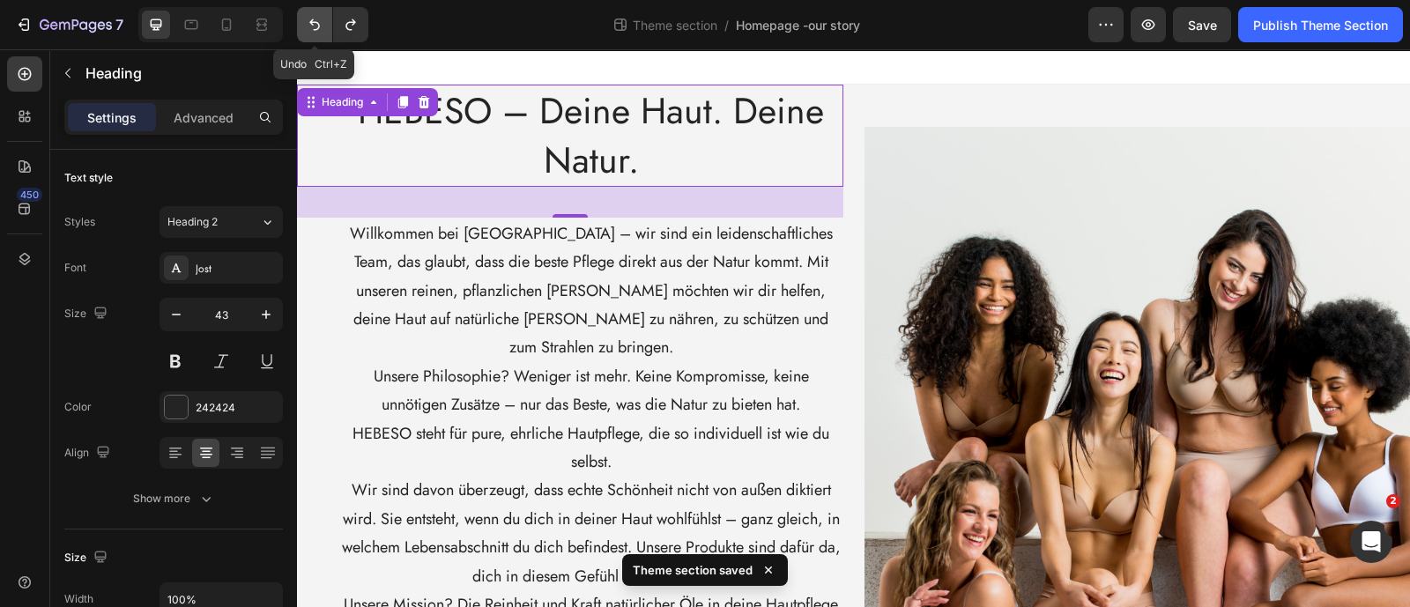
click at [314, 15] on button "Undo/Redo" at bounding box center [314, 24] width 35 height 35
type input "46"
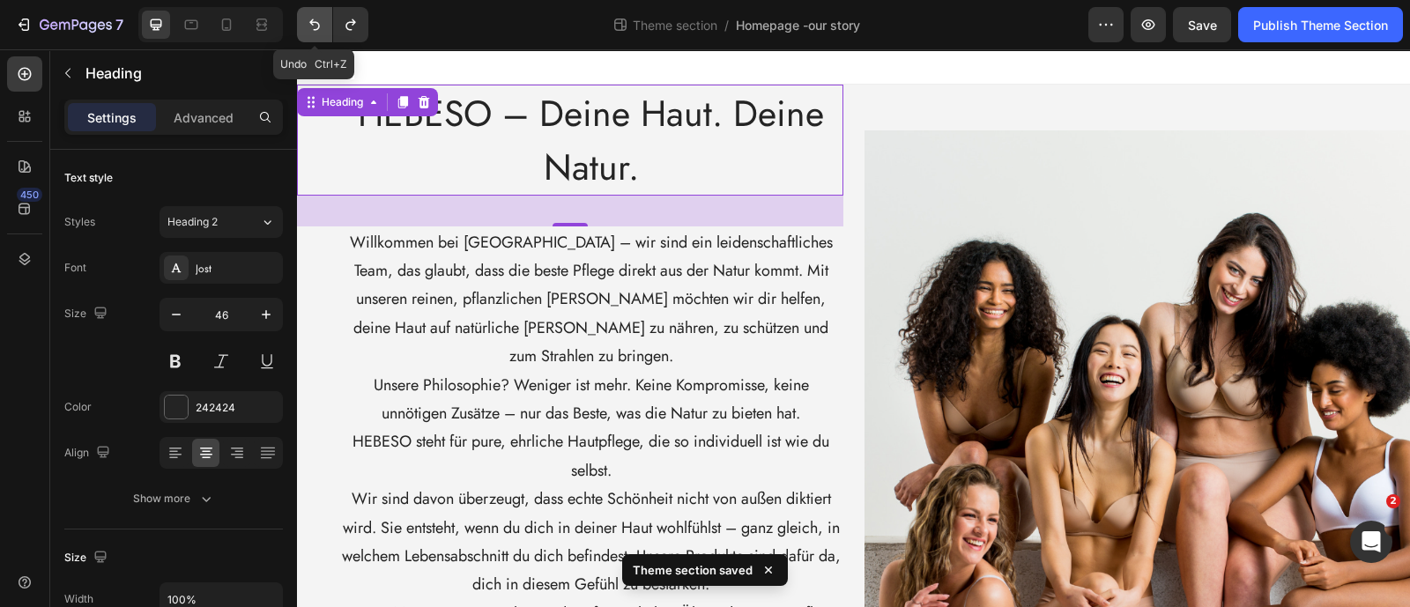
click at [314, 15] on button "Undo/Redo" at bounding box center [314, 24] width 35 height 35
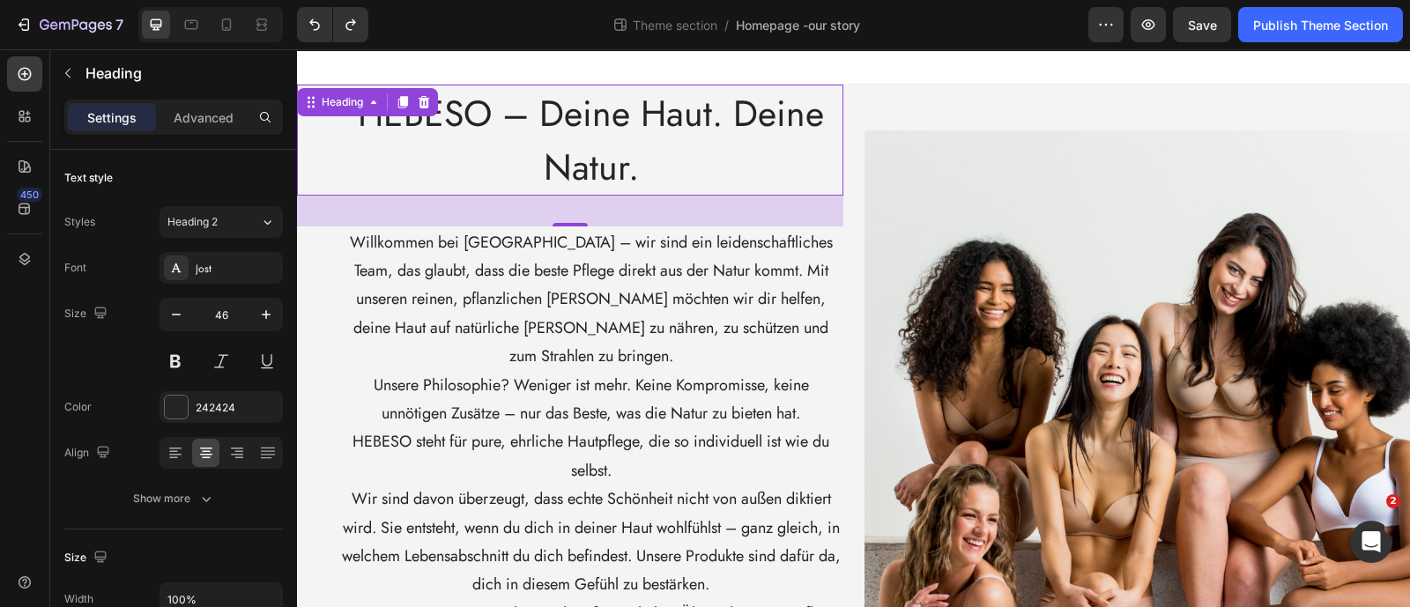
click at [432, 263] on p "Willkommen bei [GEOGRAPHIC_DATA] – wir sind ein leidenschaftliches Team, das gl…" at bounding box center [591, 299] width 501 height 143
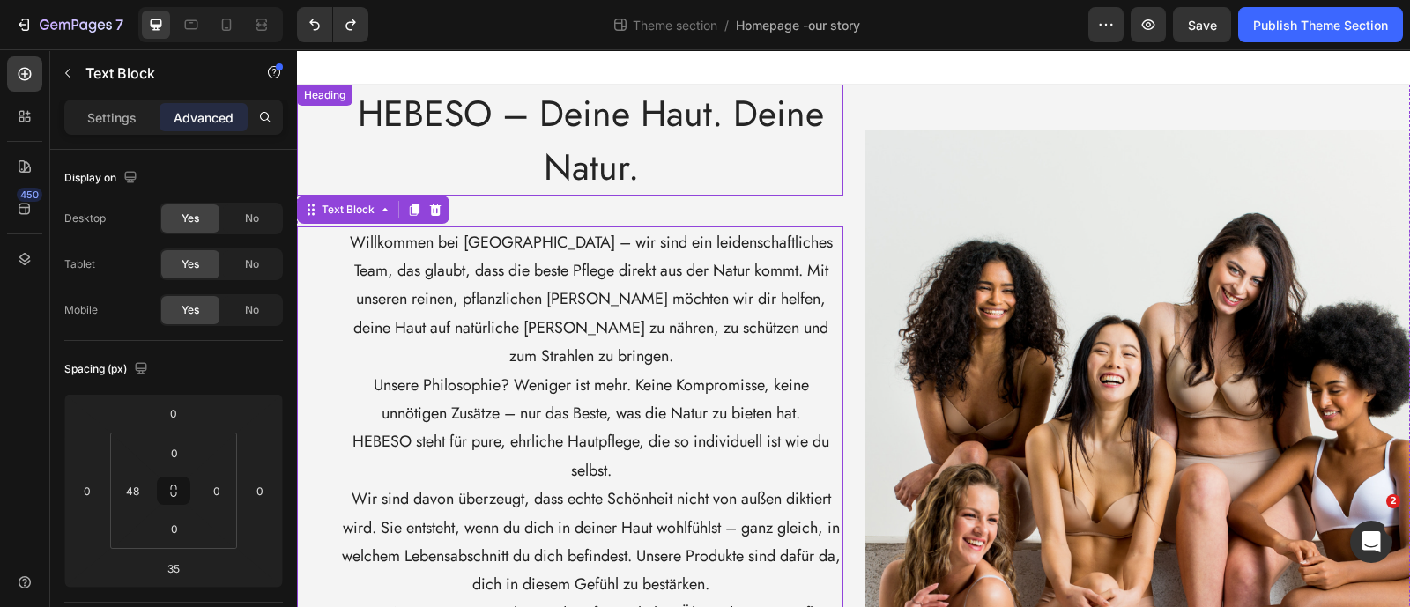
click at [500, 126] on span "HEBESO – Deine Haut. Deine Natur." at bounding box center [591, 140] width 466 height 106
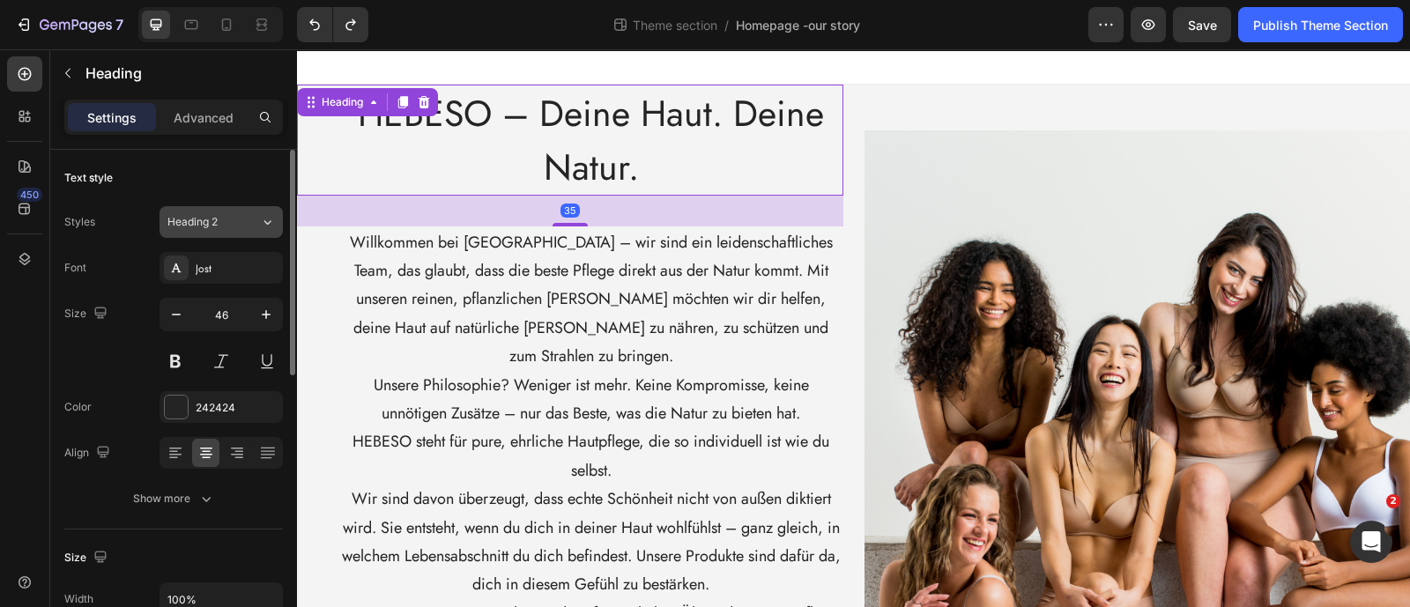
click at [273, 227] on icon at bounding box center [267, 222] width 15 height 18
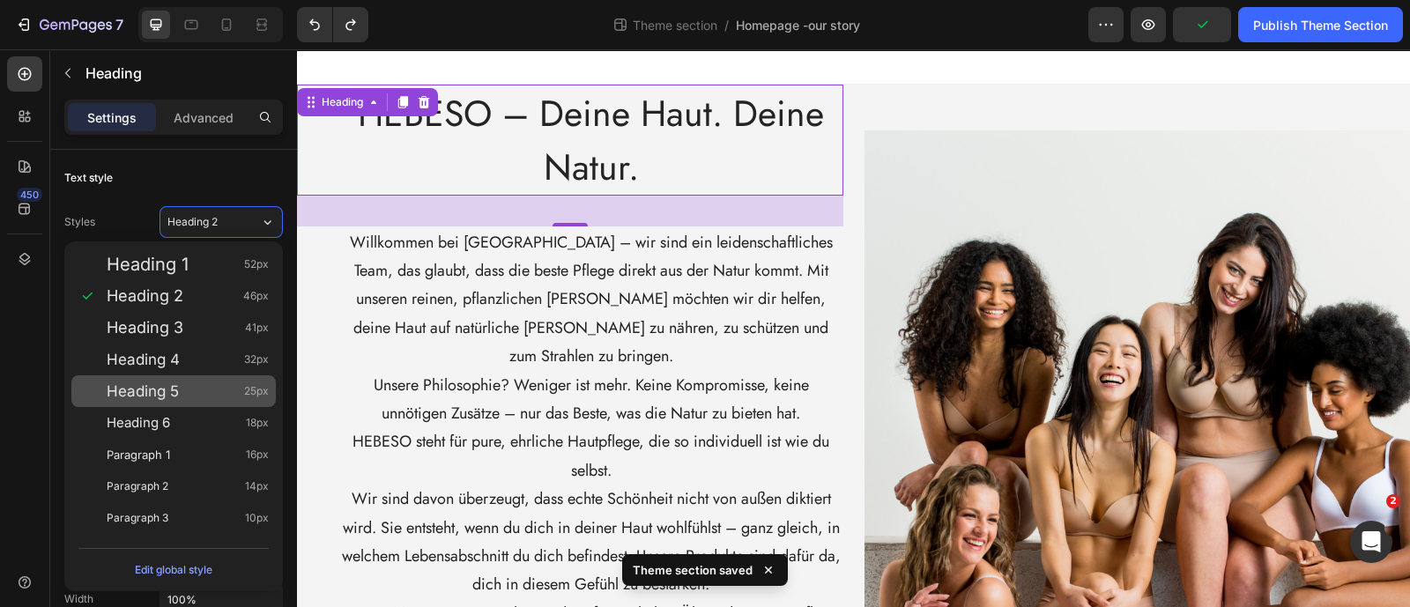
click at [238, 391] on div "Heading 5 25px" at bounding box center [188, 391] width 162 height 18
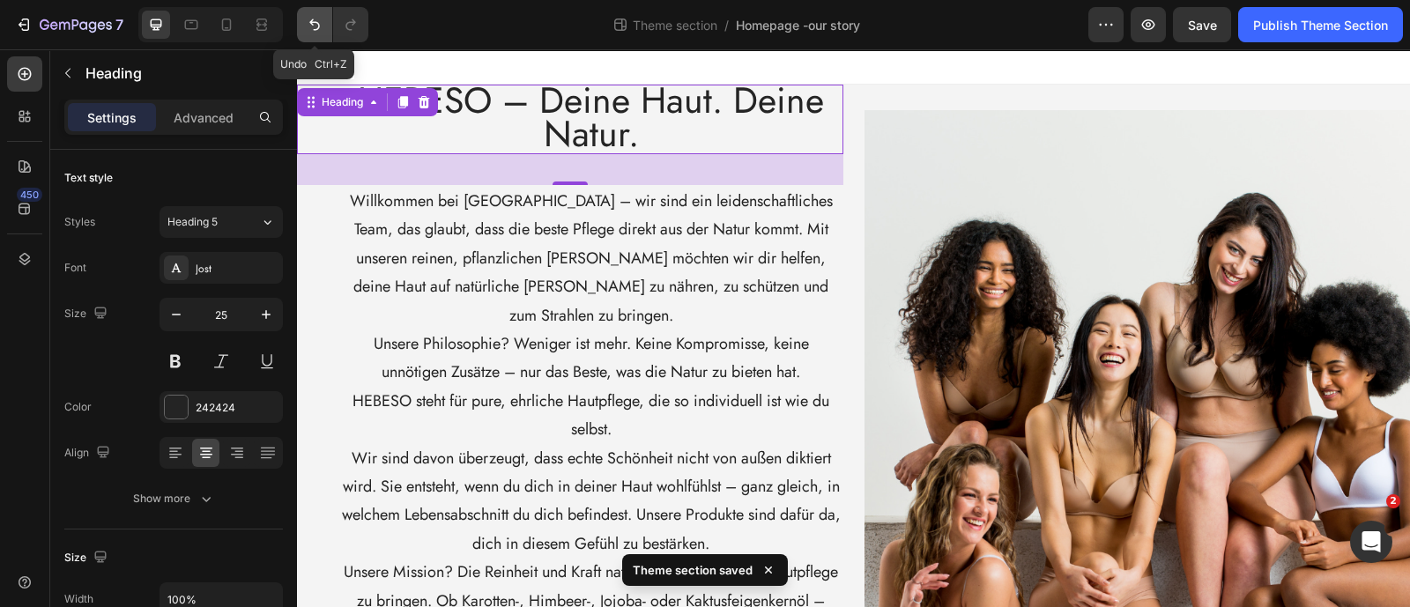
click at [313, 16] on icon "Undo/Redo" at bounding box center [315, 25] width 18 height 18
type input "46"
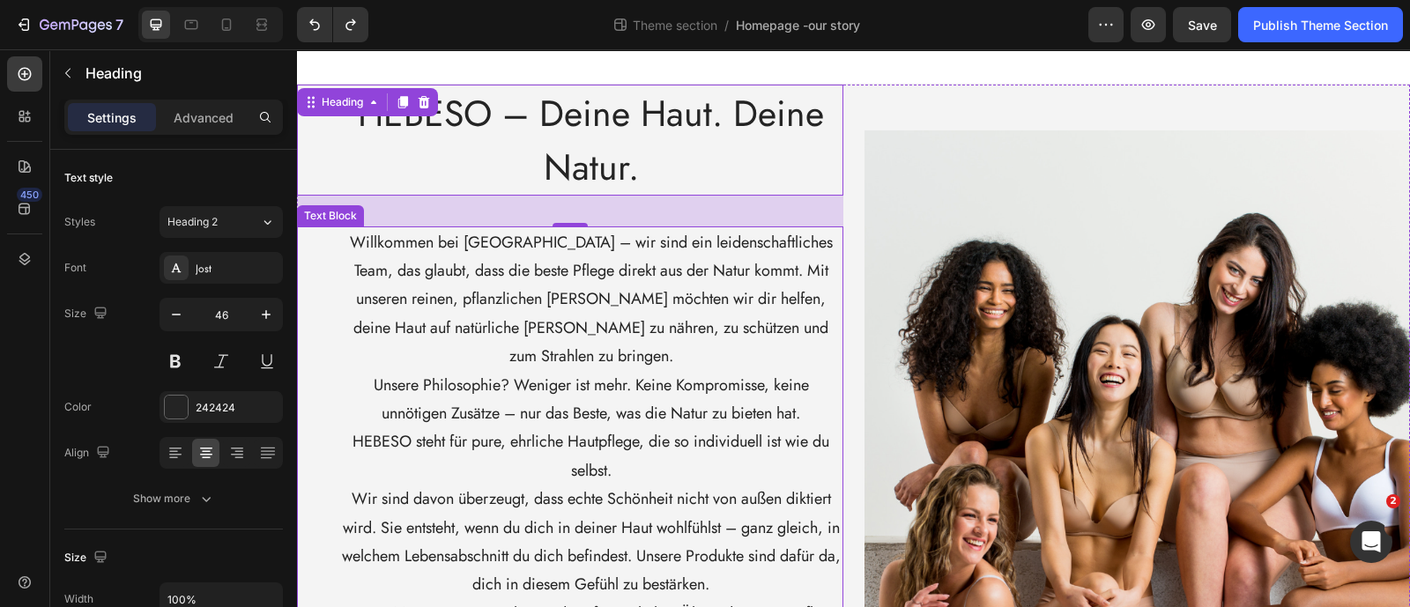
click at [578, 371] on p "Unsere Philosophie? Weniger ist mehr. Keine Kompromisse, keine unnötigen Zusätz…" at bounding box center [591, 399] width 501 height 57
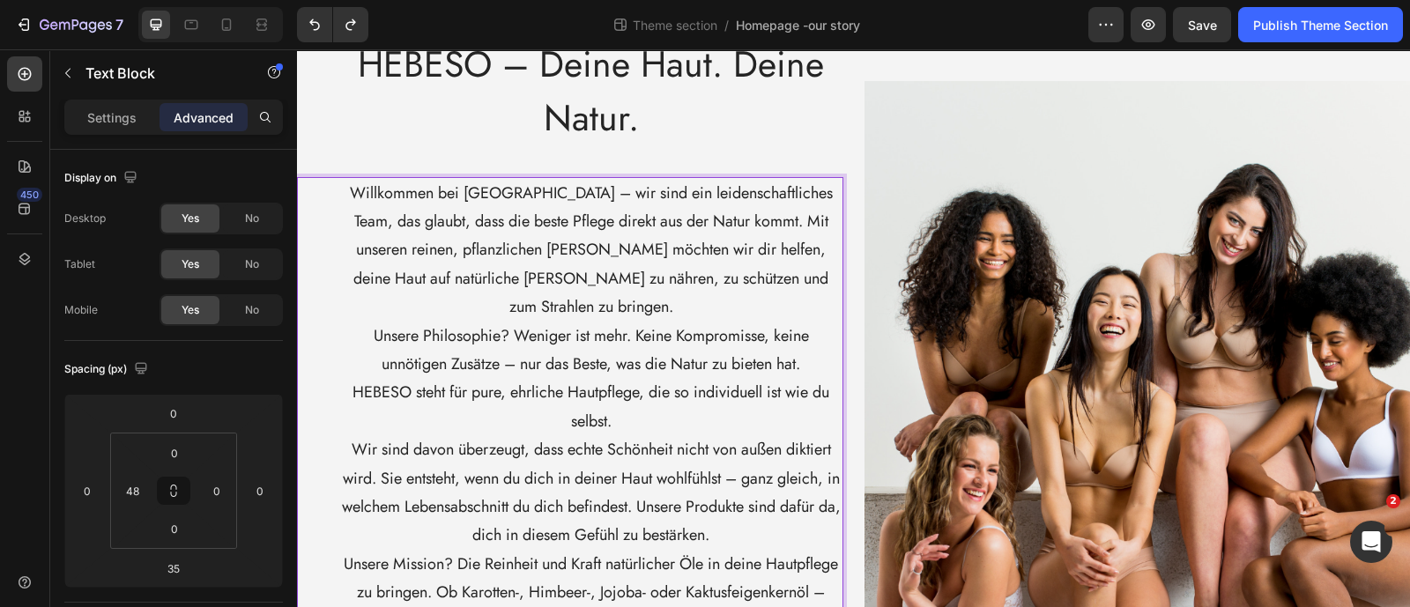
scroll to position [0, 0]
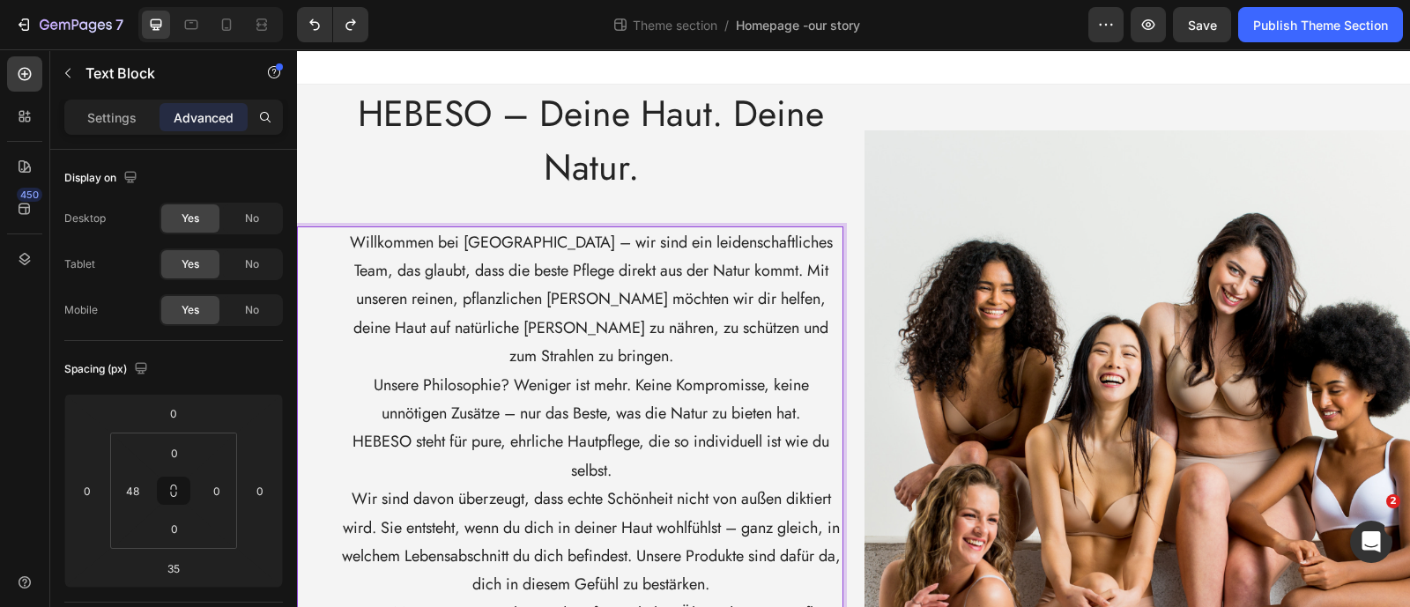
click at [514, 315] on p "Willkommen bei [GEOGRAPHIC_DATA] – wir sind ein leidenschaftliches Team, das gl…" at bounding box center [591, 299] width 501 height 143
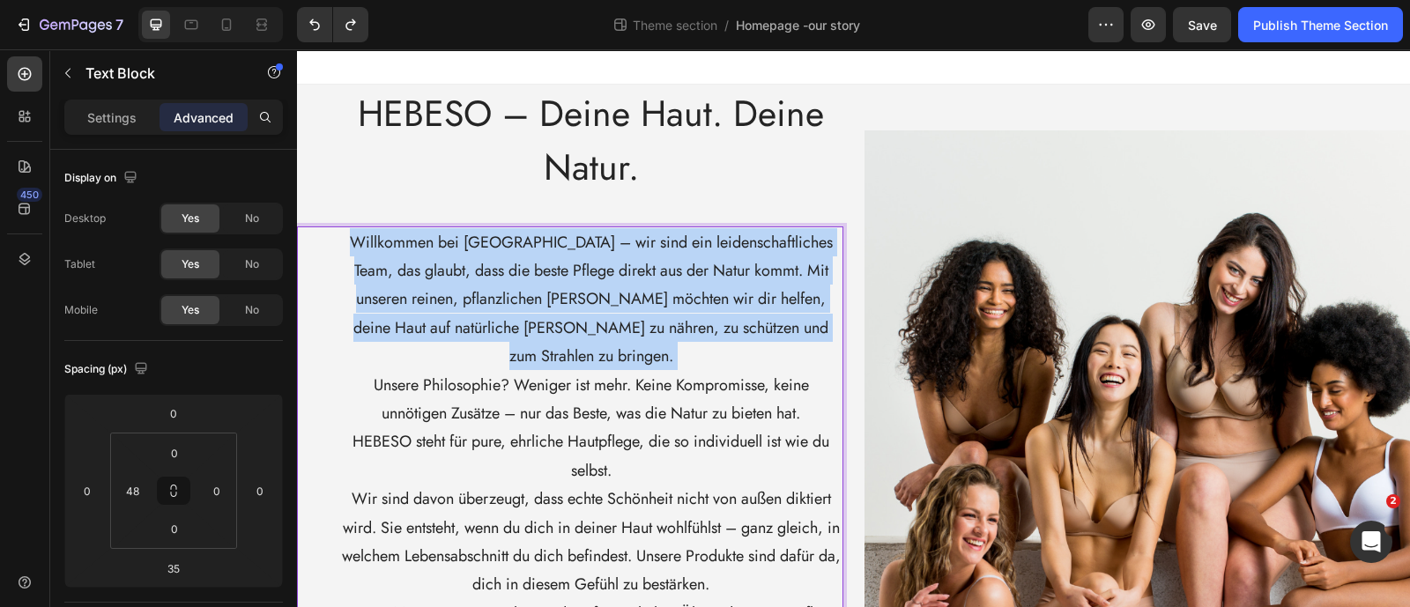
click at [514, 315] on p "Willkommen bei [GEOGRAPHIC_DATA] – wir sind ein leidenschaftliches Team, das gl…" at bounding box center [591, 299] width 501 height 143
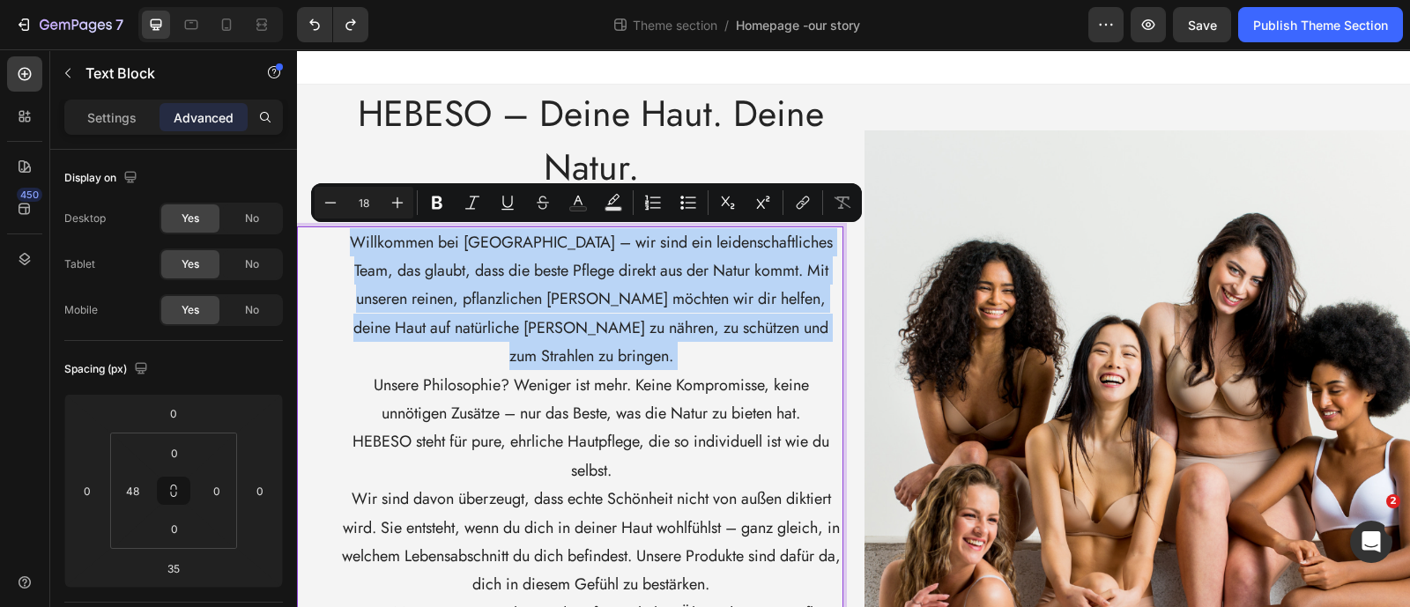
click at [504, 315] on p "Willkommen bei [GEOGRAPHIC_DATA] – wir sind ein leidenschaftliches Team, das gl…" at bounding box center [591, 299] width 501 height 143
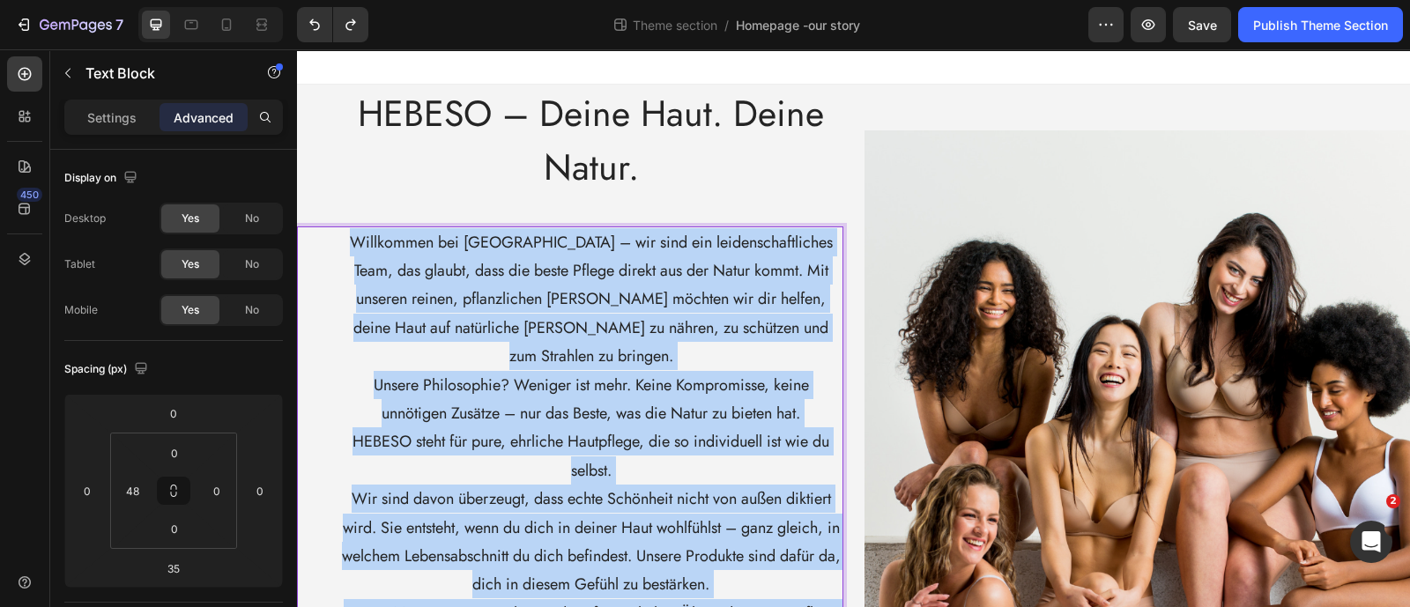
scroll to position [270, 0]
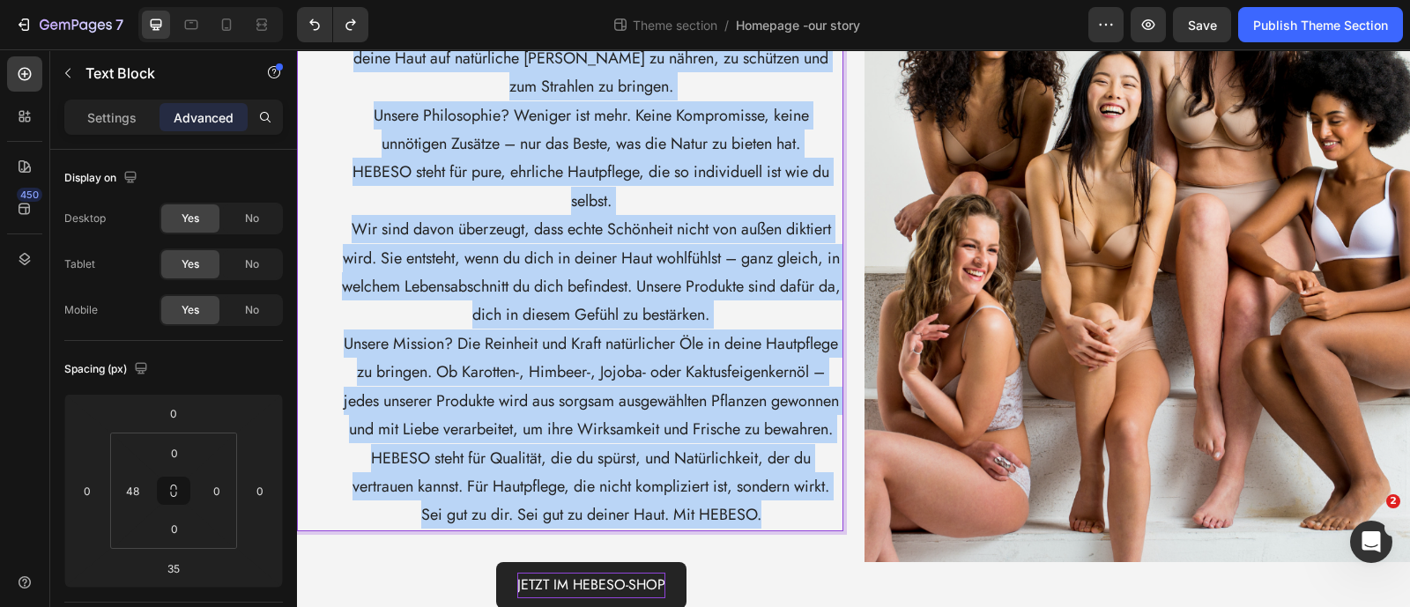
drag, startPoint x: 344, startPoint y: 231, endPoint x: 773, endPoint y: 525, distance: 520.4
click at [773, 525] on div "Willkommen bei [GEOGRAPHIC_DATA] – wir sind ein leidenschaftliches Team, das gl…" at bounding box center [591, 244] width 504 height 575
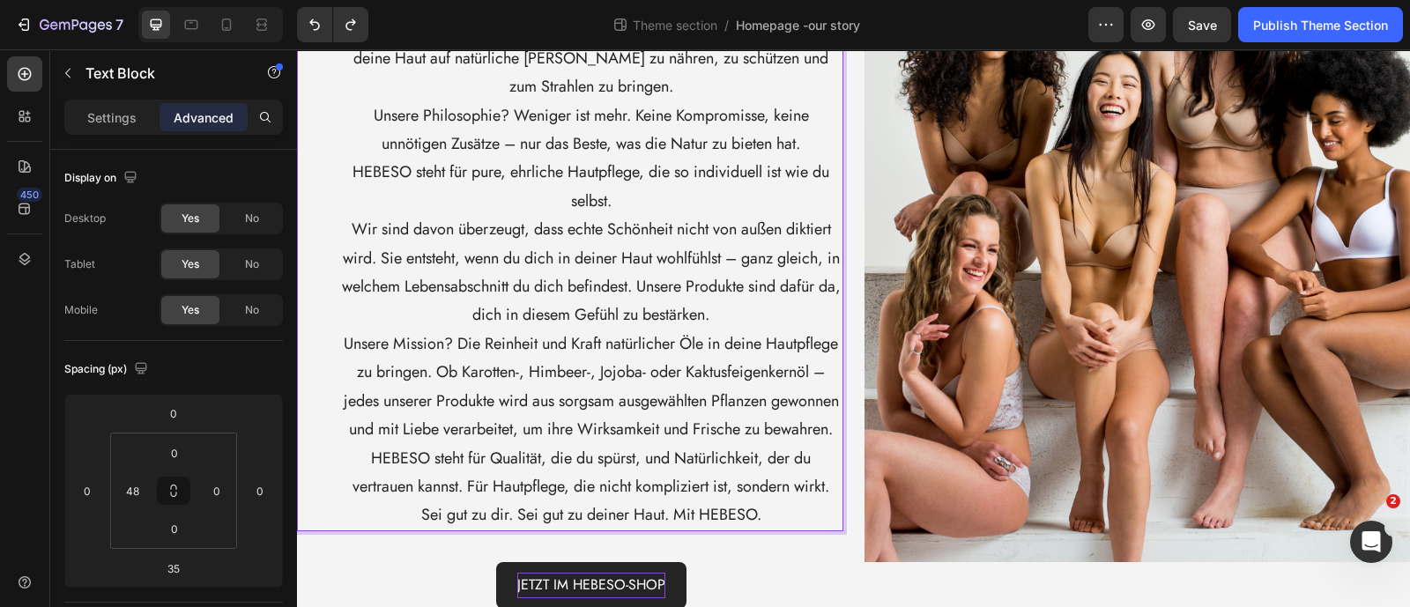
click at [504, 376] on p "Unsere Mission? Die Reinheit und Kraft natürlicher Öle in deine Hautpflege zu b…" at bounding box center [591, 387] width 501 height 115
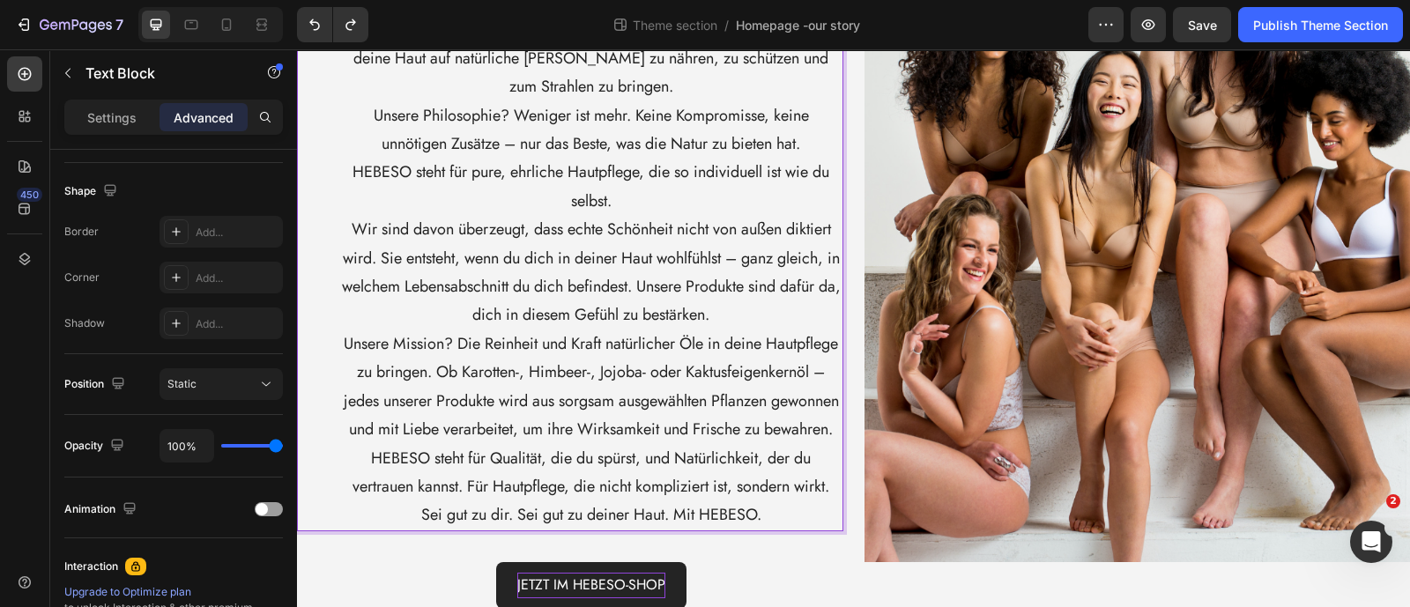
scroll to position [0, 0]
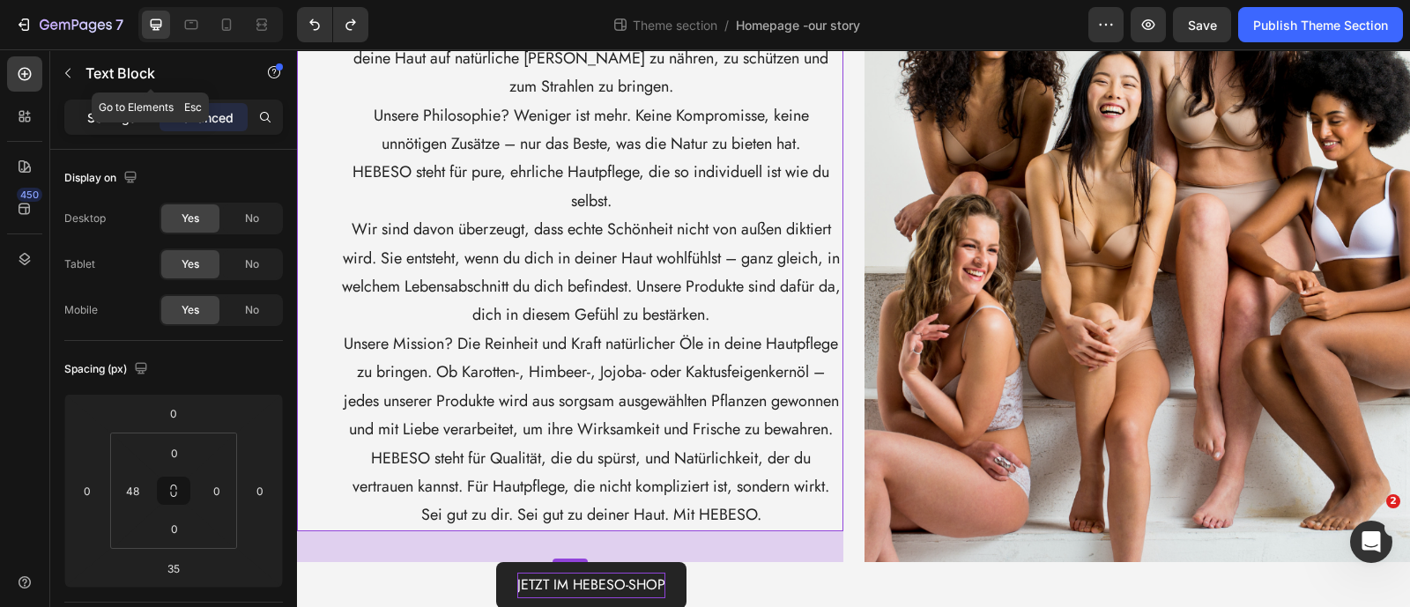
click at [127, 112] on p "Settings" at bounding box center [111, 117] width 49 height 19
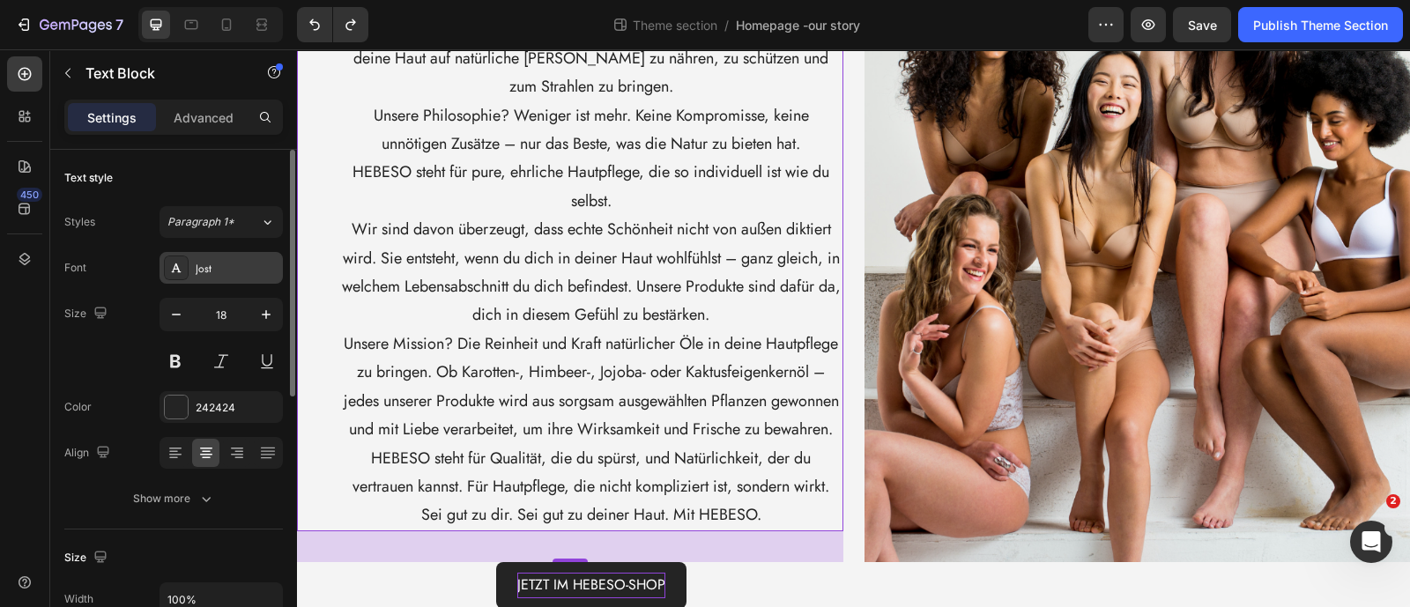
click at [219, 261] on div "Jost" at bounding box center [237, 269] width 83 height 16
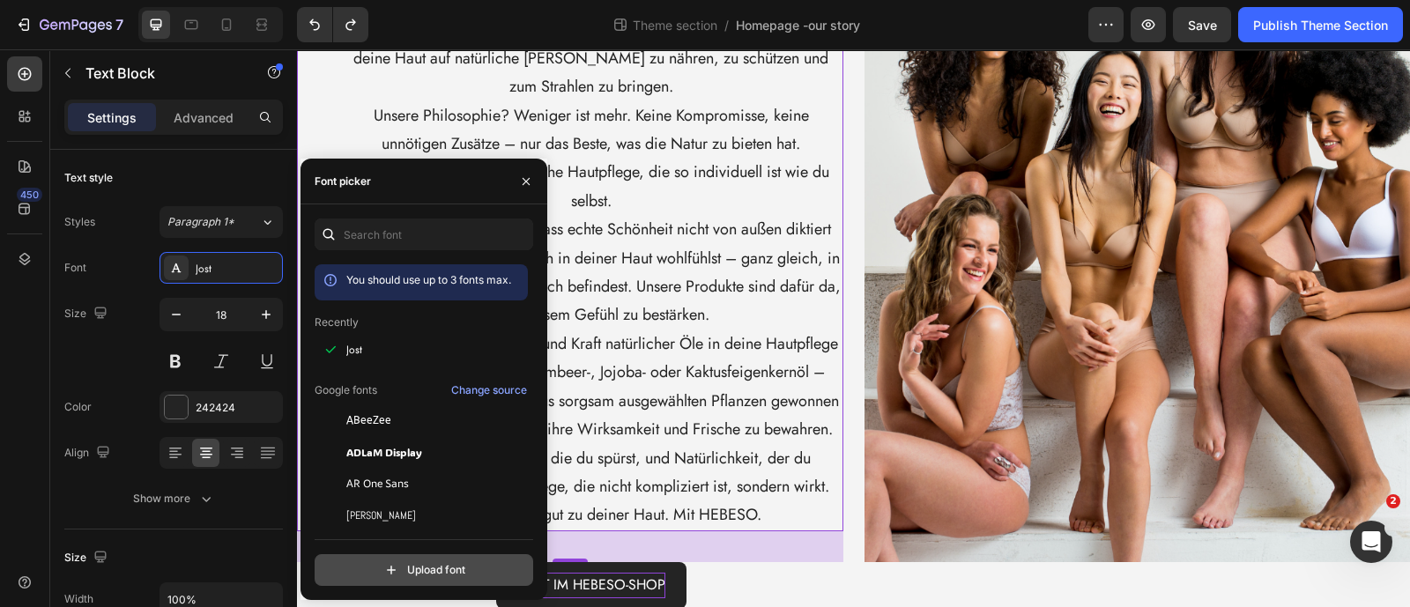
click at [427, 575] on input "file" at bounding box center [461, 570] width 441 height 30
type input "C:\fakepath\[PERSON_NAME].ttf"
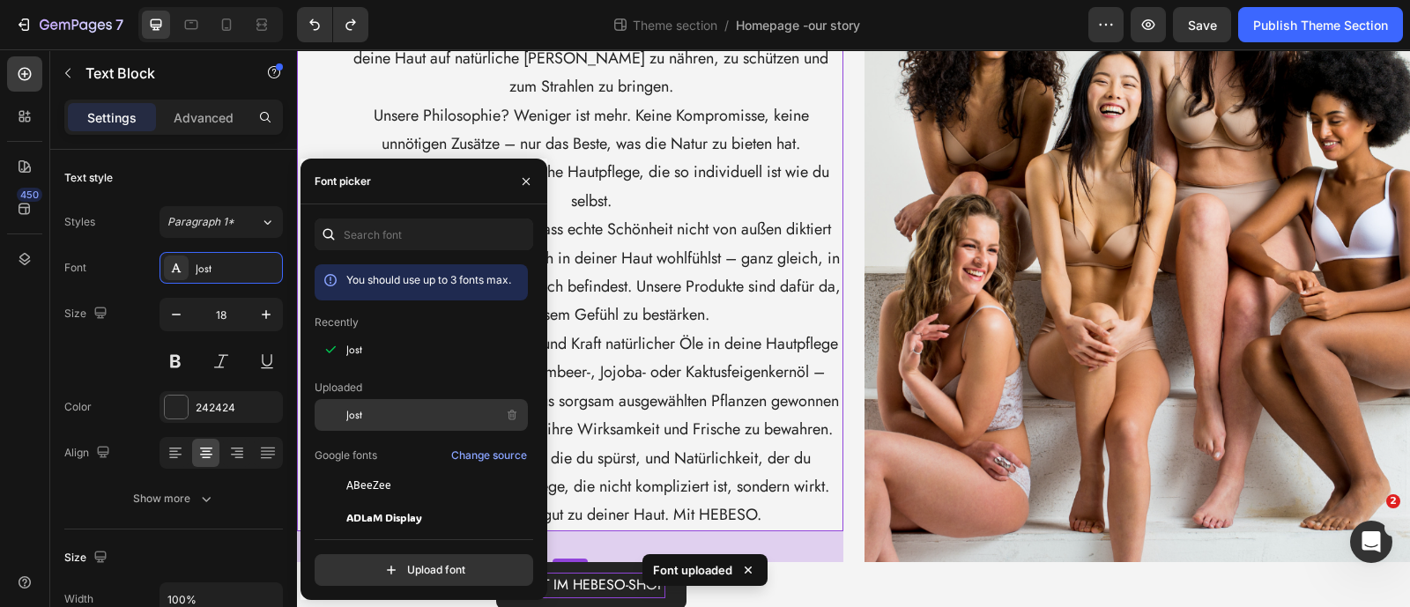
click at [390, 422] on div "Jost" at bounding box center [435, 415] width 178 height 21
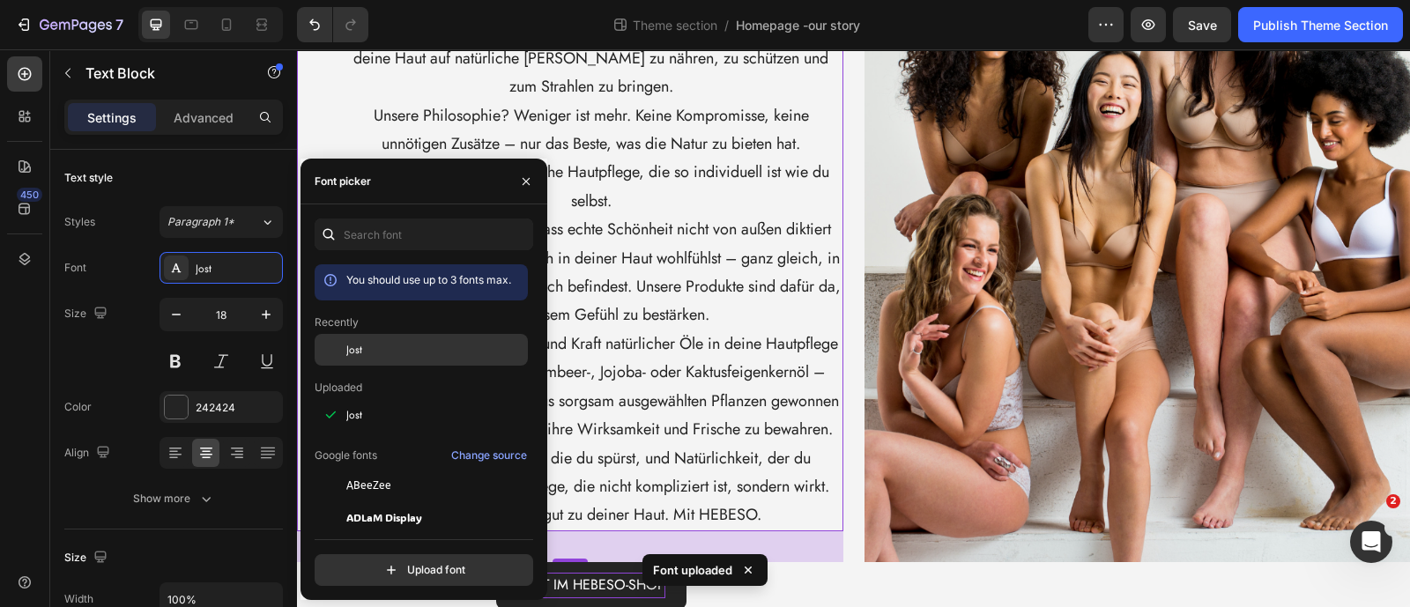
click at [397, 470] on div "Jost" at bounding box center [421, 486] width 213 height 32
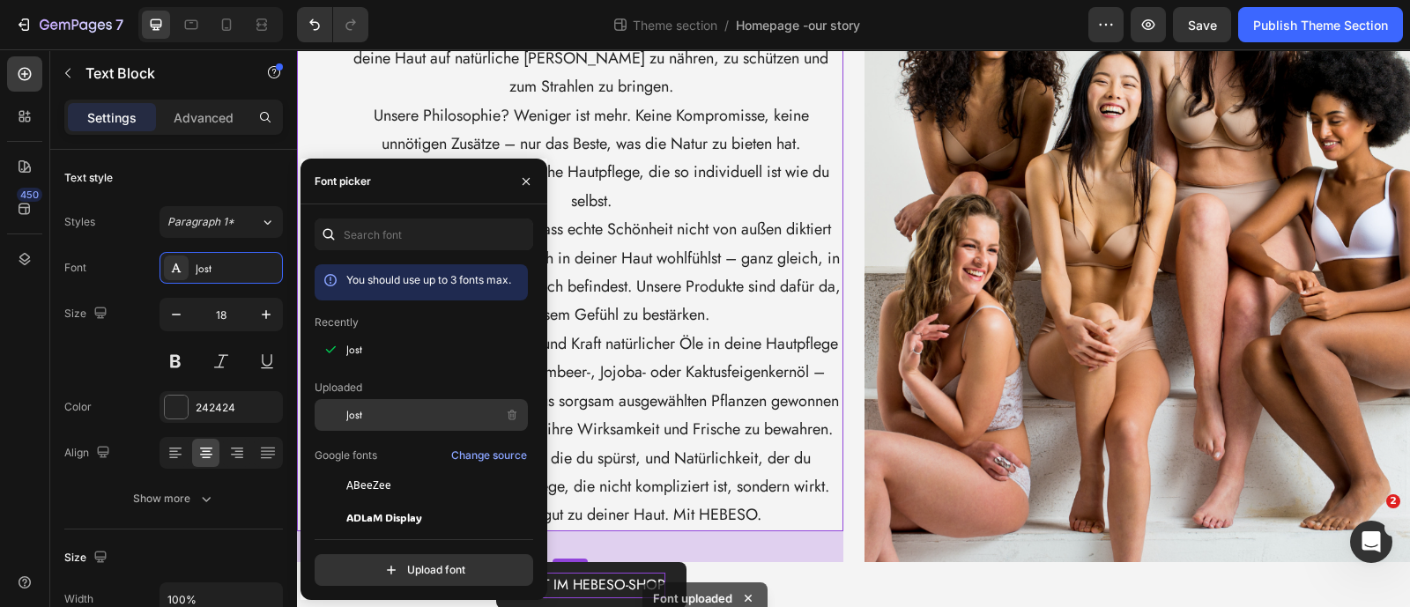
click at [397, 425] on div "Jost" at bounding box center [435, 415] width 178 height 21
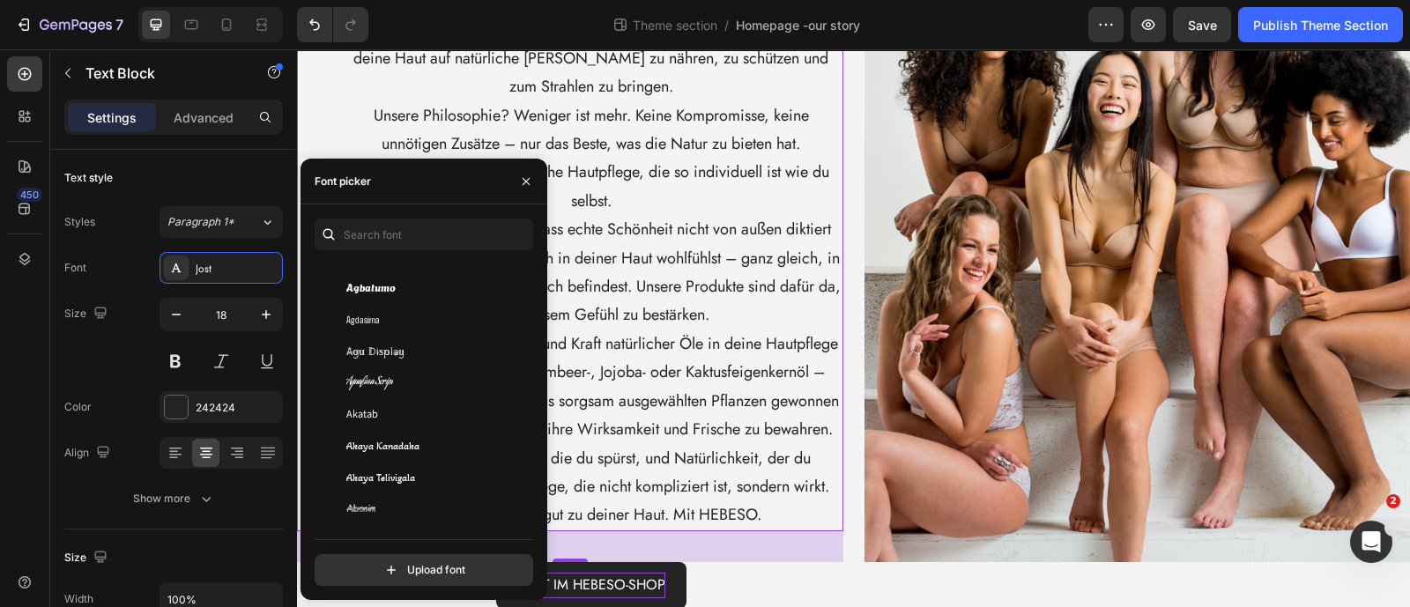
scroll to position [661, 0]
click at [431, 566] on input "file" at bounding box center [461, 570] width 441 height 30
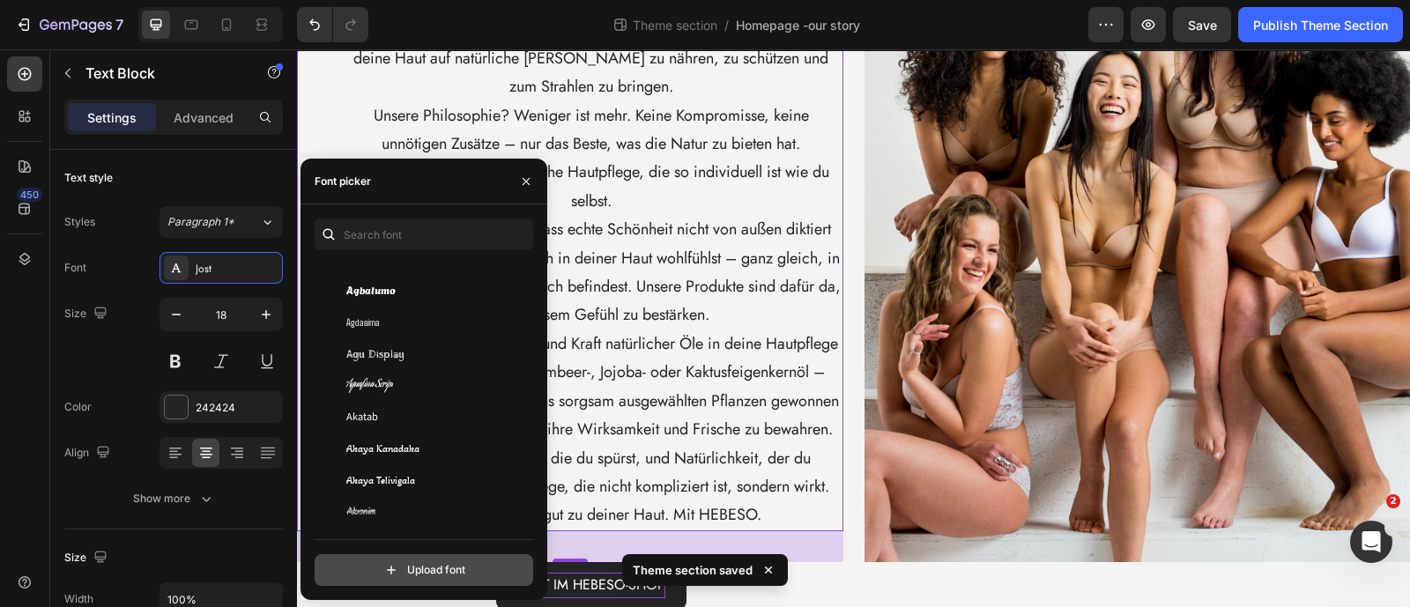
type input "C:\fakepath\[PERSON_NAME]-Light.ttf"
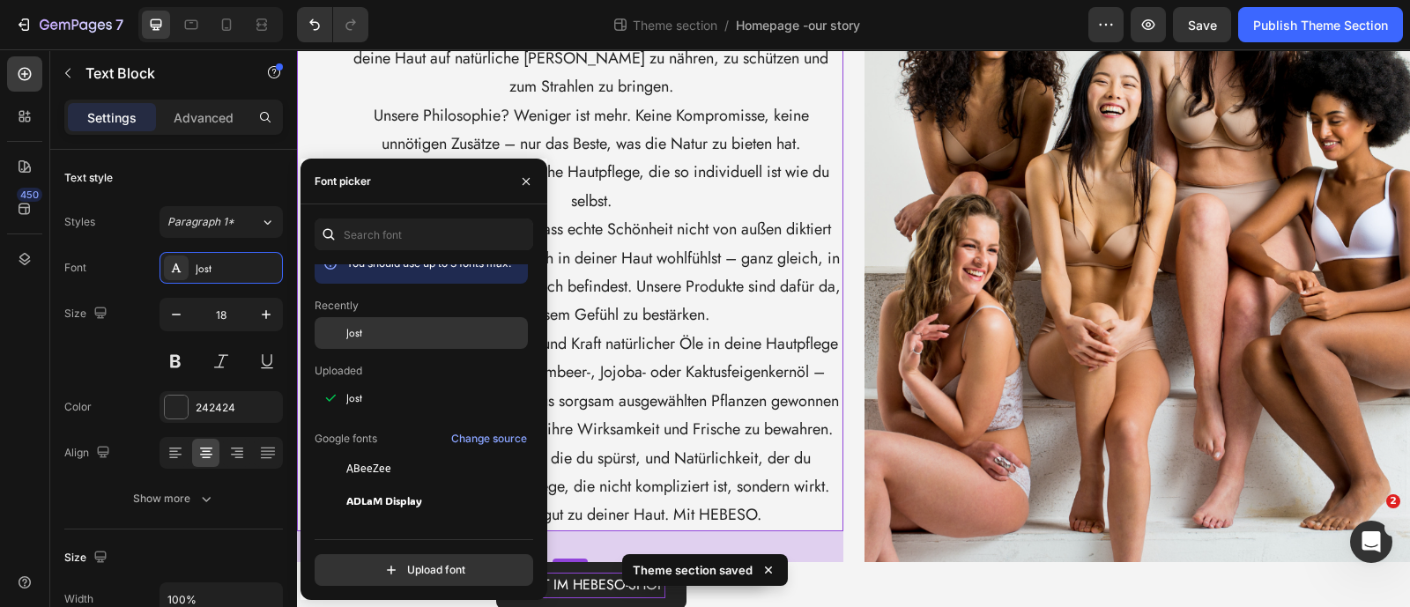
scroll to position [0, 0]
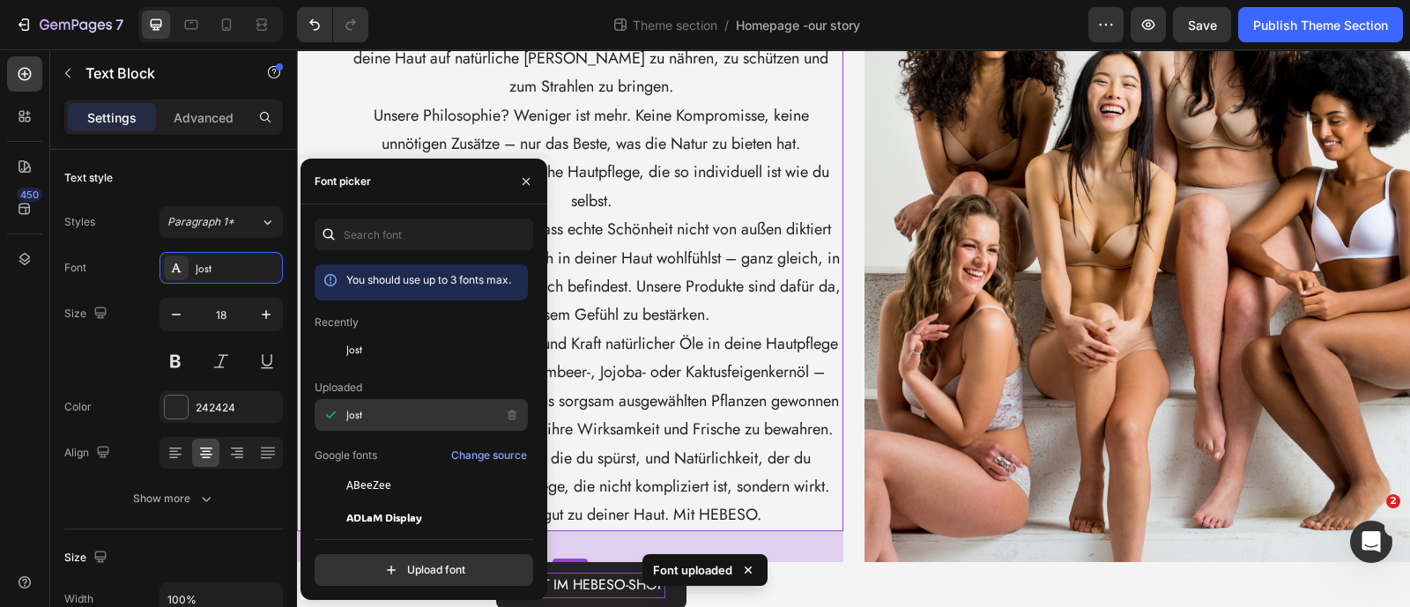
click at [426, 416] on div "Jost" at bounding box center [435, 415] width 178 height 21
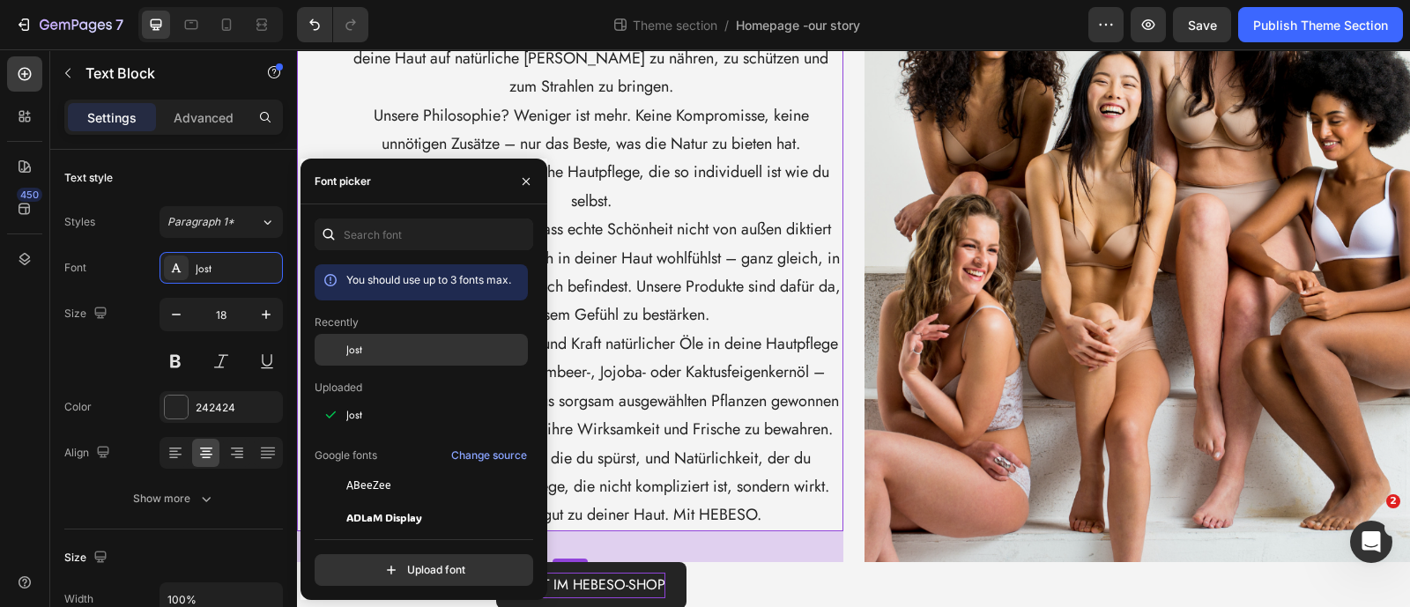
click at [362, 349] on div "Jost" at bounding box center [435, 350] width 178 height 16
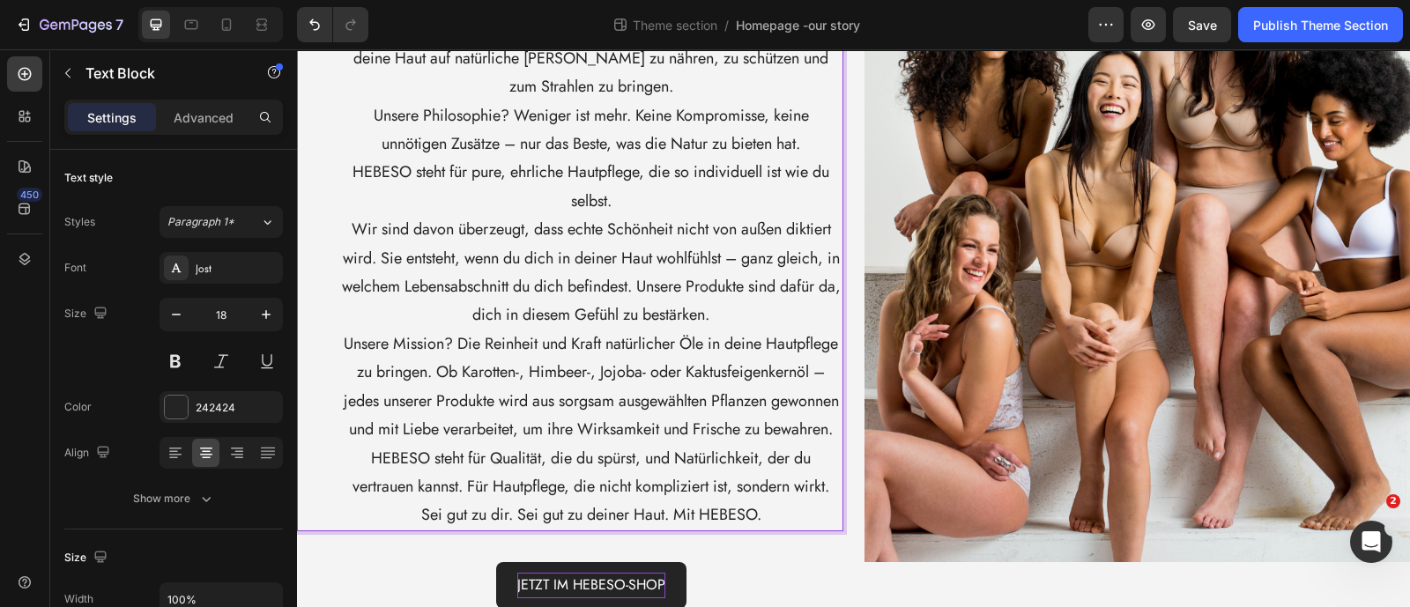
click at [462, 259] on p "Wir sind davon überzeugt, dass echte Schönheit nicht von außen diktiert wird. S…" at bounding box center [591, 272] width 501 height 115
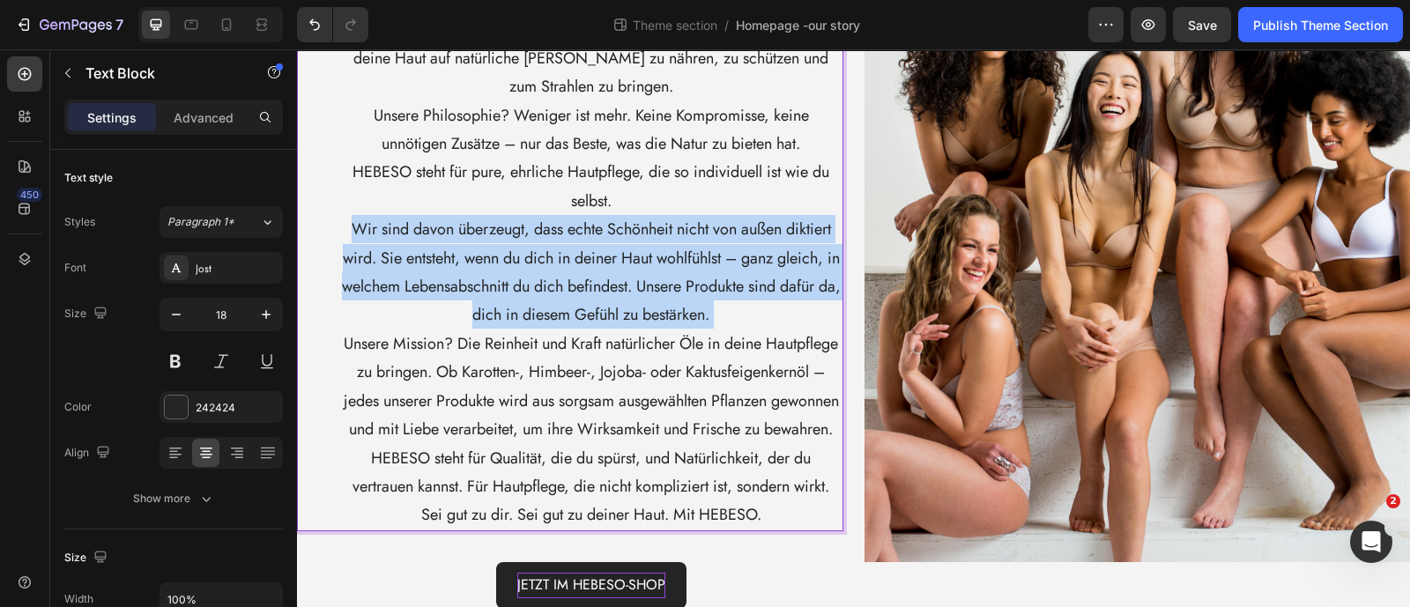
click at [462, 259] on p "Wir sind davon überzeugt, dass echte Schönheit nicht von außen diktiert wird. S…" at bounding box center [591, 272] width 501 height 115
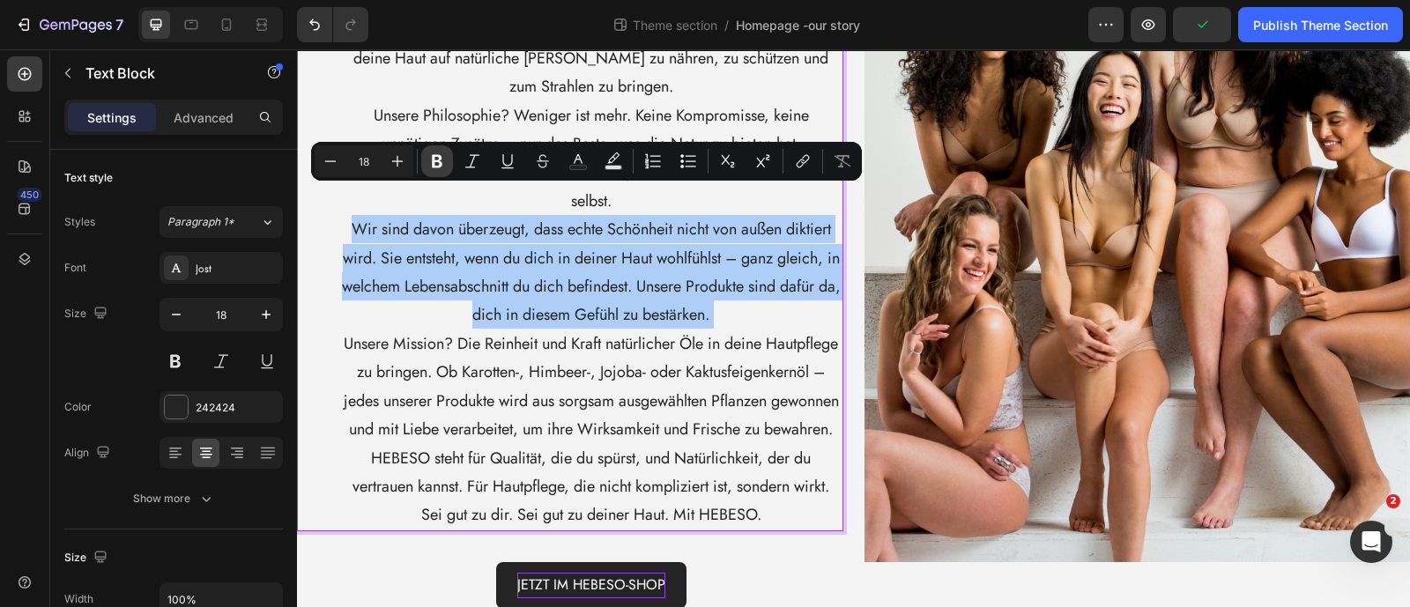
click at [441, 165] on icon "Editor contextual toolbar" at bounding box center [437, 161] width 11 height 13
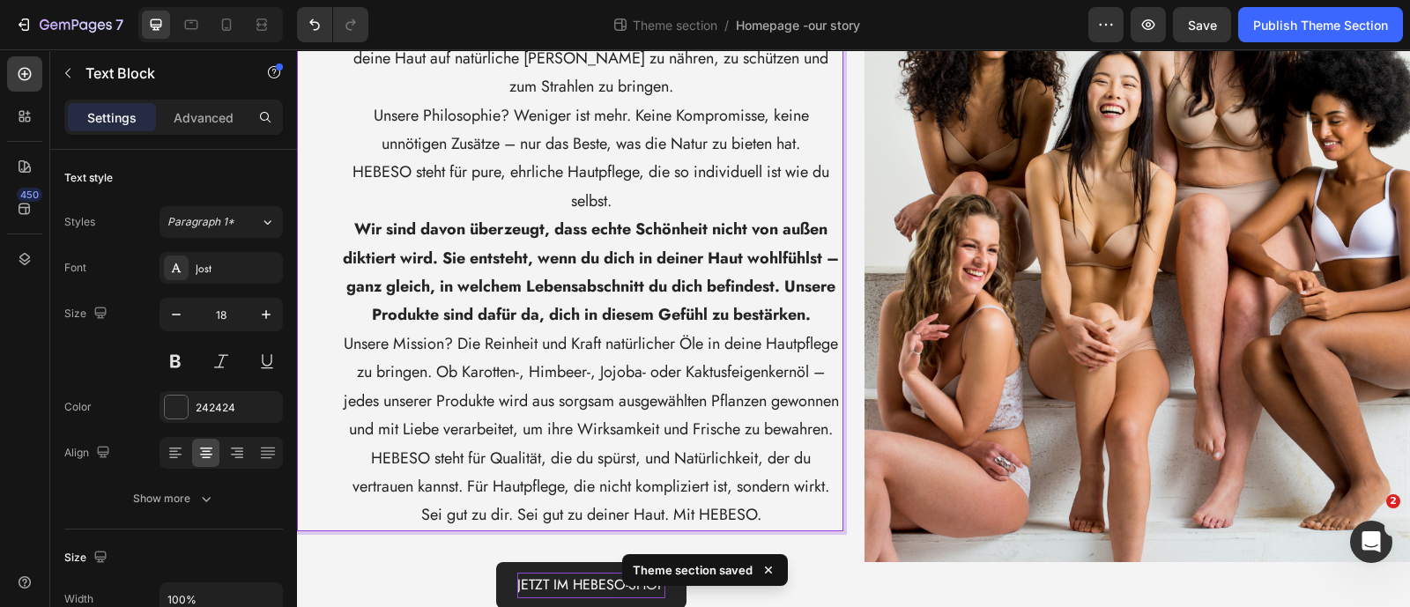
click at [457, 218] on strong "Wir sind davon überzeugt, dass echte Schönheit nicht von außen diktiert wird. S…" at bounding box center [591, 272] width 496 height 108
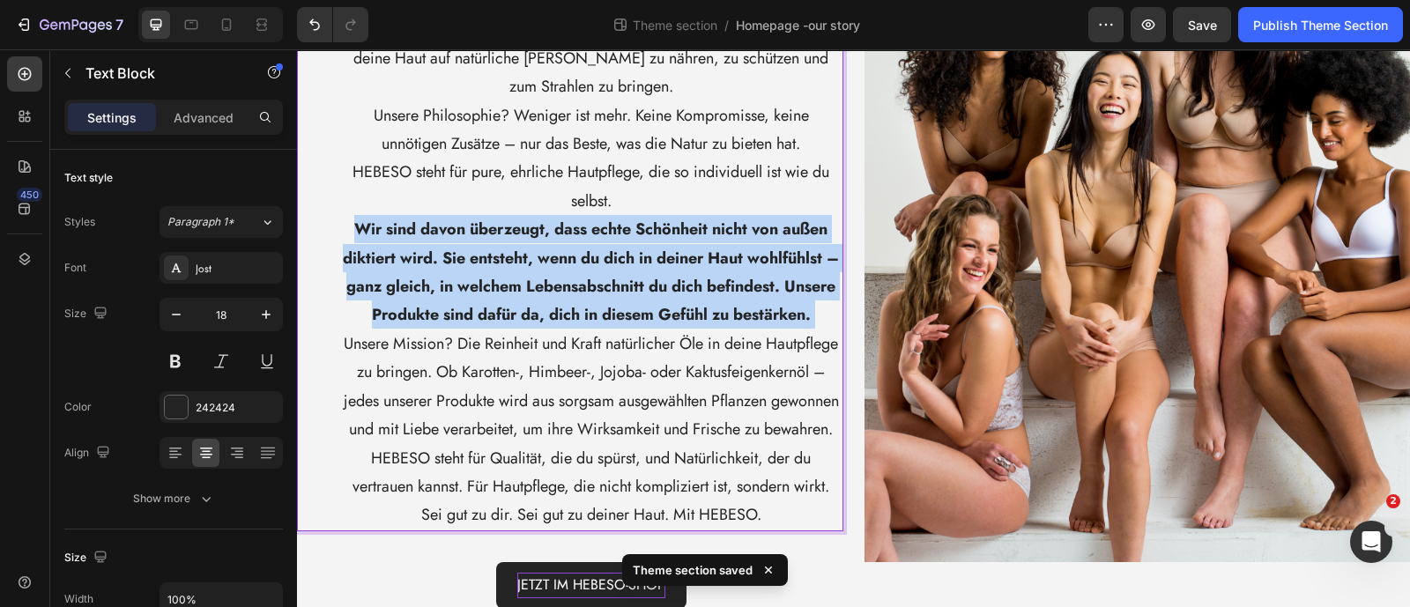
click at [457, 218] on strong "Wir sind davon überzeugt, dass echte Schönheit nicht von außen diktiert wird. S…" at bounding box center [591, 272] width 496 height 108
click at [478, 228] on strong "Wir sind davon überzeugt, dass echte Schönheit nicht von außen diktiert wird. S…" at bounding box center [591, 272] width 496 height 108
drag, startPoint x: 633, startPoint y: 315, endPoint x: 343, endPoint y: 200, distance: 311.8
click at [343, 215] on p "Wir sind davon überzeugt, dass echte Schönheit nicht von außen diktiert wird. S…" at bounding box center [591, 272] width 501 height 115
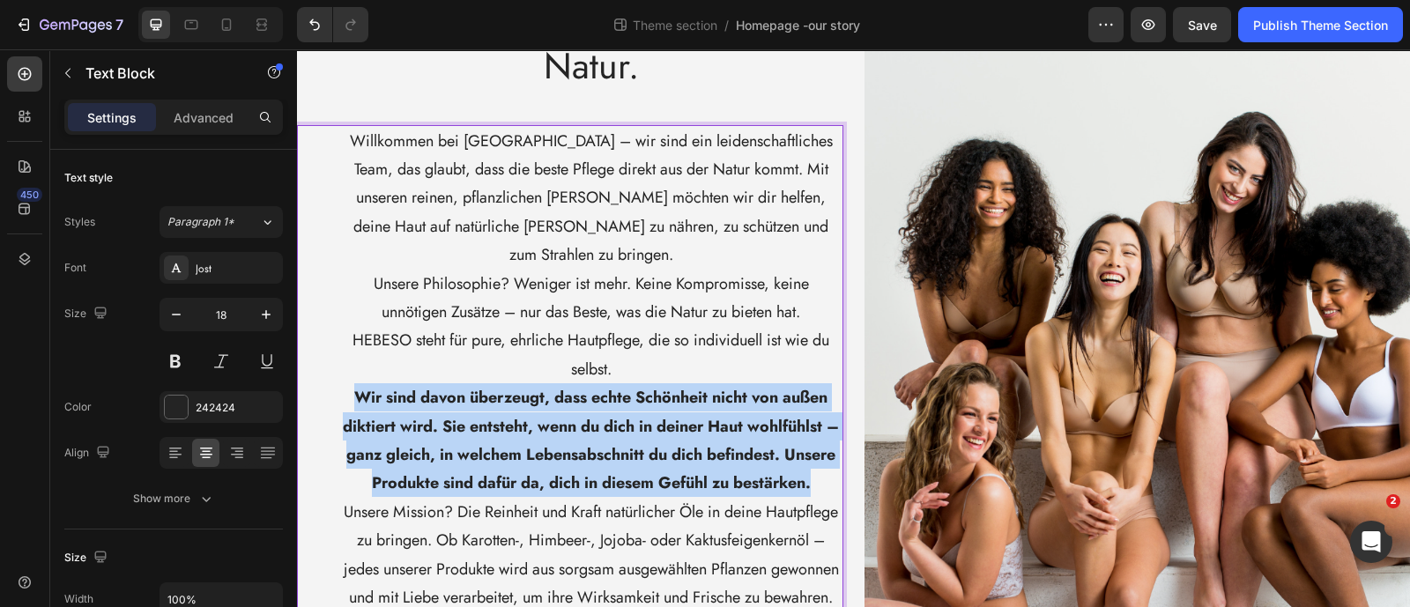
scroll to position [219, 0]
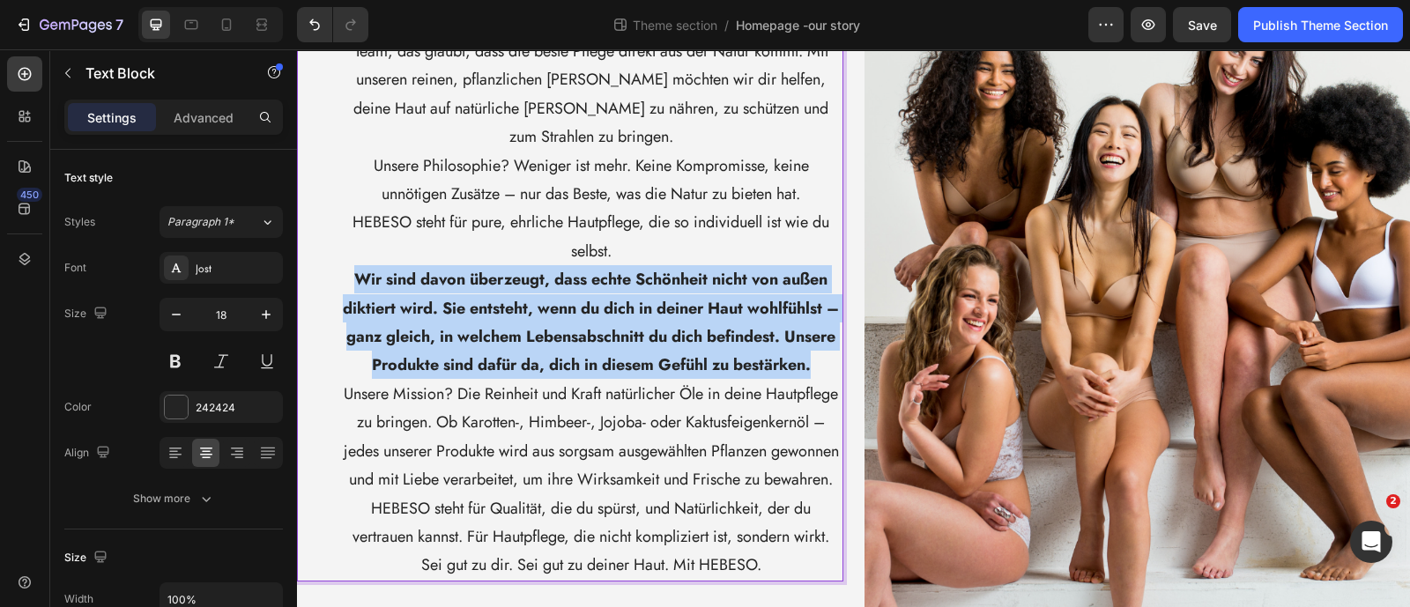
drag, startPoint x: 464, startPoint y: 252, endPoint x: 435, endPoint y: 251, distance: 29.1
click at [435, 268] on strong "Wir sind davon überzeugt, dass echte Schönheit nicht von außen diktiert wird. S…" at bounding box center [591, 322] width 496 height 108
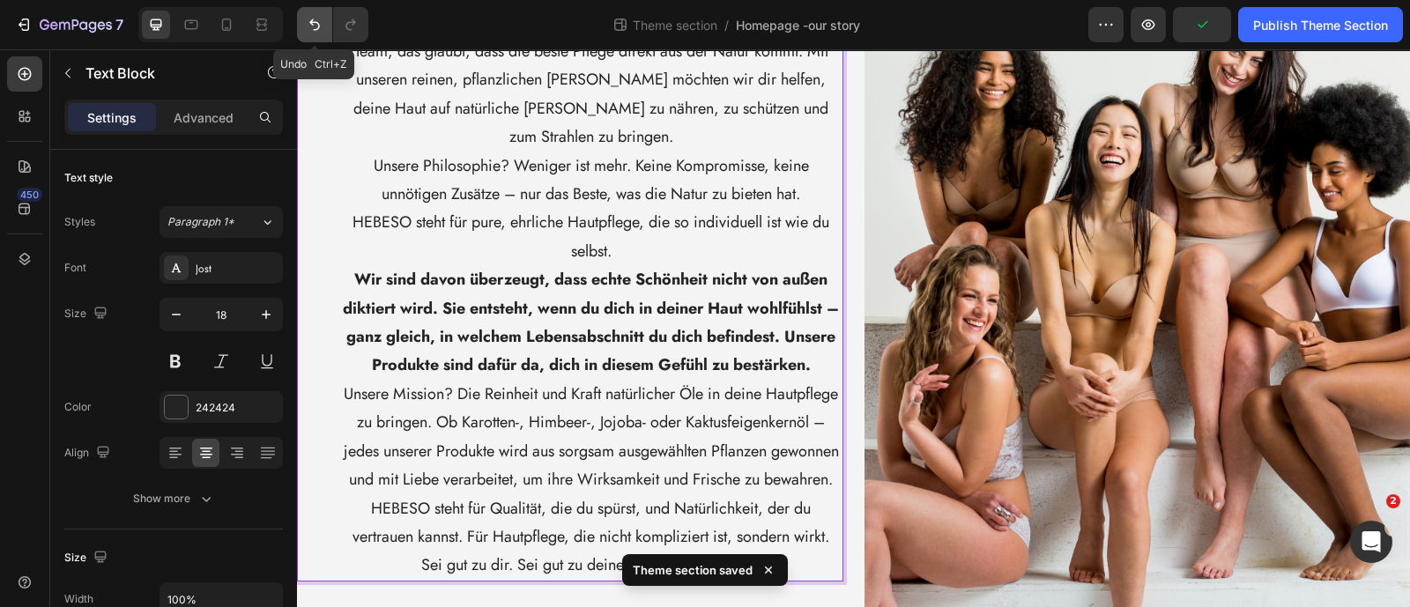
click at [316, 29] on icon "Undo/Redo" at bounding box center [315, 25] width 18 height 18
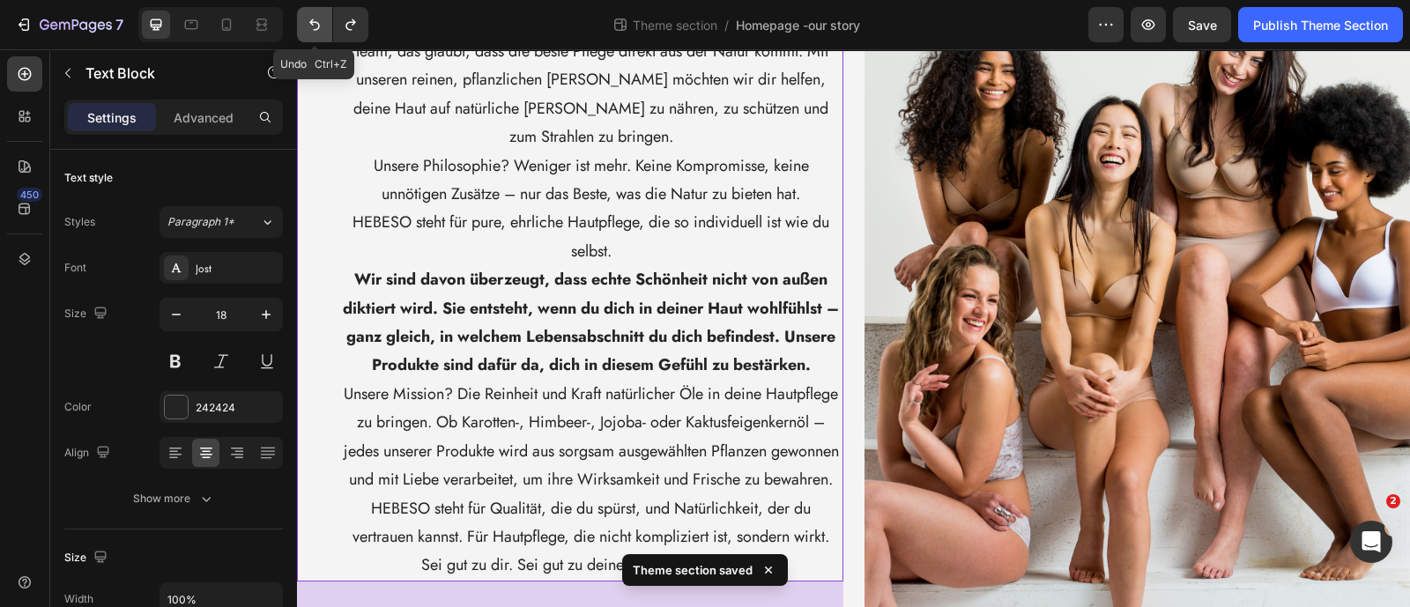
click at [316, 29] on icon "Undo/Redo" at bounding box center [314, 24] width 11 height 11
click at [313, 29] on icon "Undo/Redo" at bounding box center [314, 24] width 11 height 11
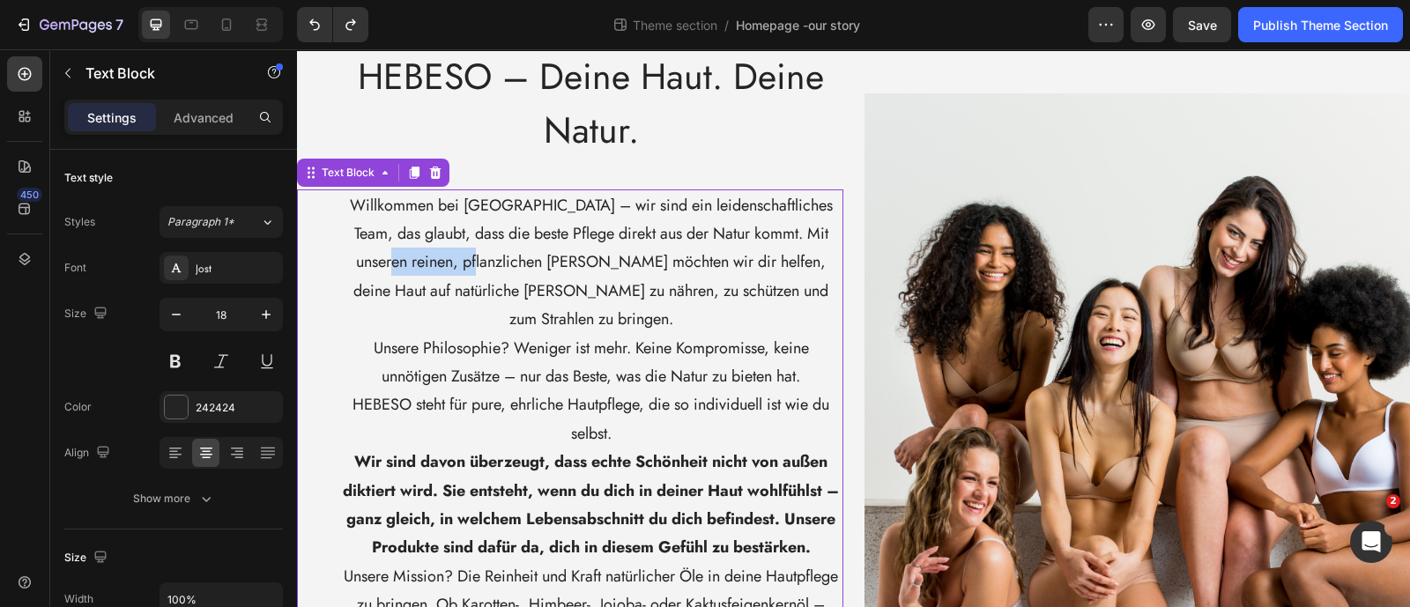
click at [433, 187] on div "⁠⁠⁠⁠⁠⁠⁠ HEBESO – Deine Haut. Deine Natur. Heading Willkommen bei [GEOGRAPHIC_DA…" at bounding box center [570, 445] width 546 height 794
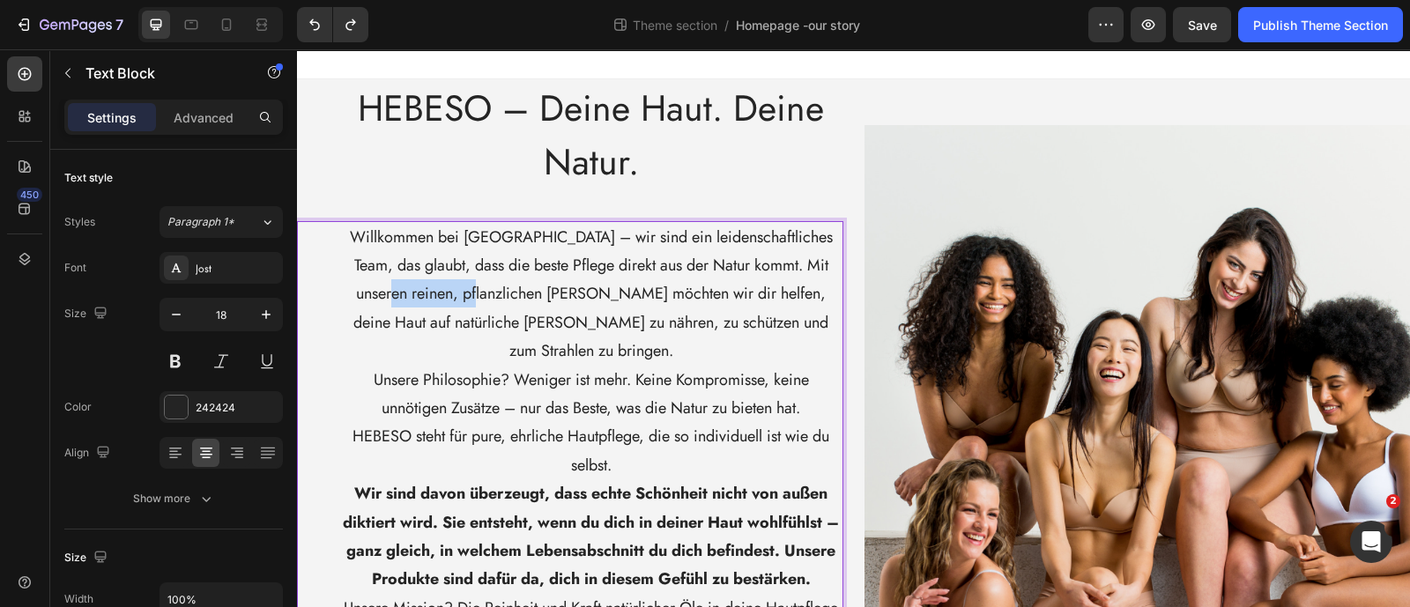
click at [433, 187] on p "⁠⁠⁠⁠⁠⁠⁠ HEBESO – Deine Haut. Deine Natur." at bounding box center [591, 135] width 501 height 108
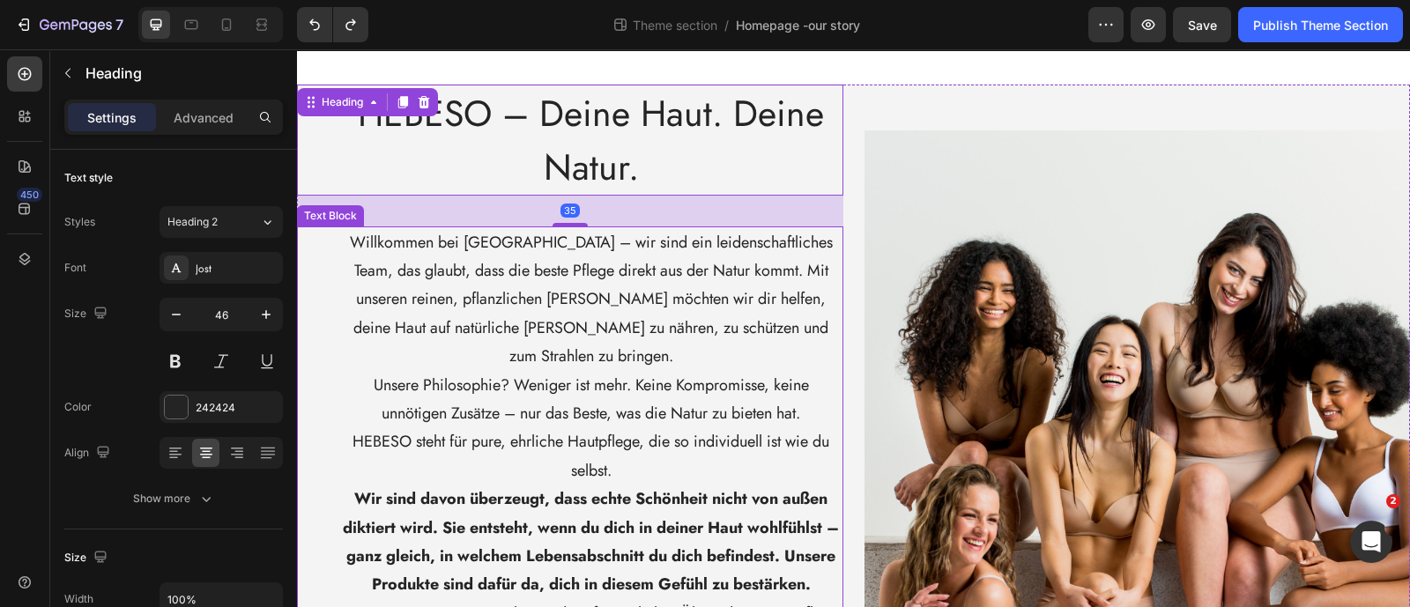
click at [451, 257] on p "Willkommen bei [GEOGRAPHIC_DATA] – wir sind ein leidenschaftliches Team, das gl…" at bounding box center [591, 299] width 501 height 143
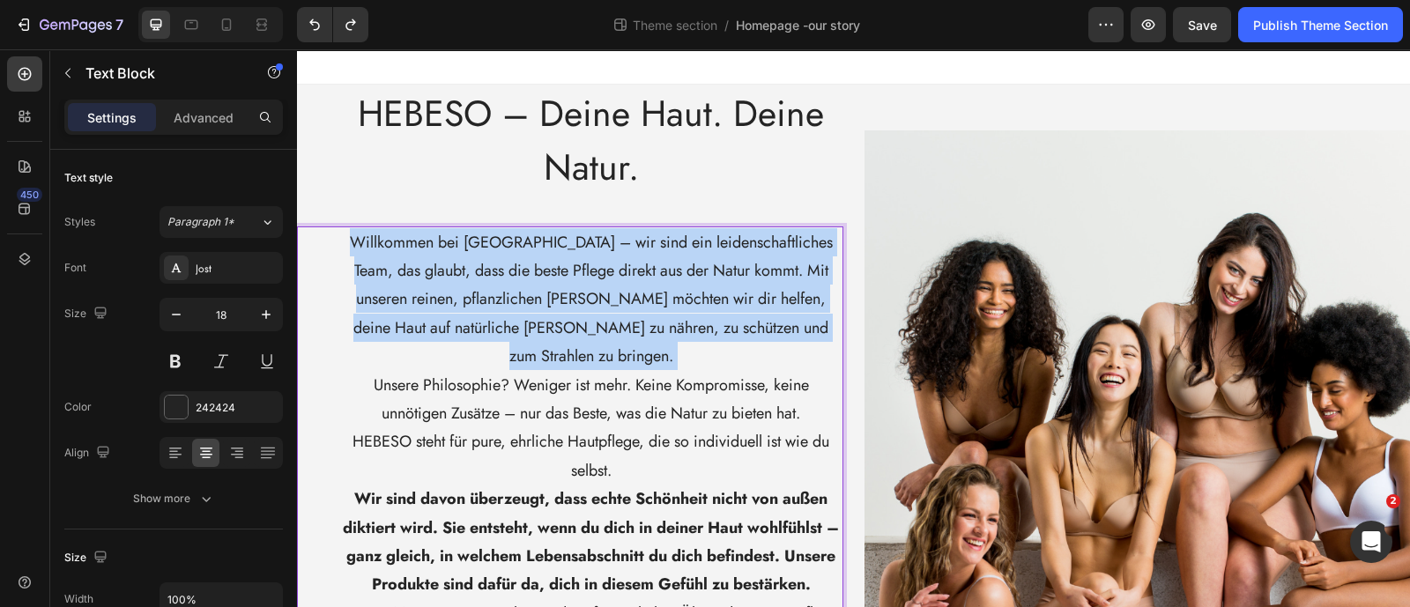
click at [451, 257] on p "Willkommen bei [GEOGRAPHIC_DATA] – wir sind ein leidenschaftliches Team, das gl…" at bounding box center [591, 299] width 501 height 143
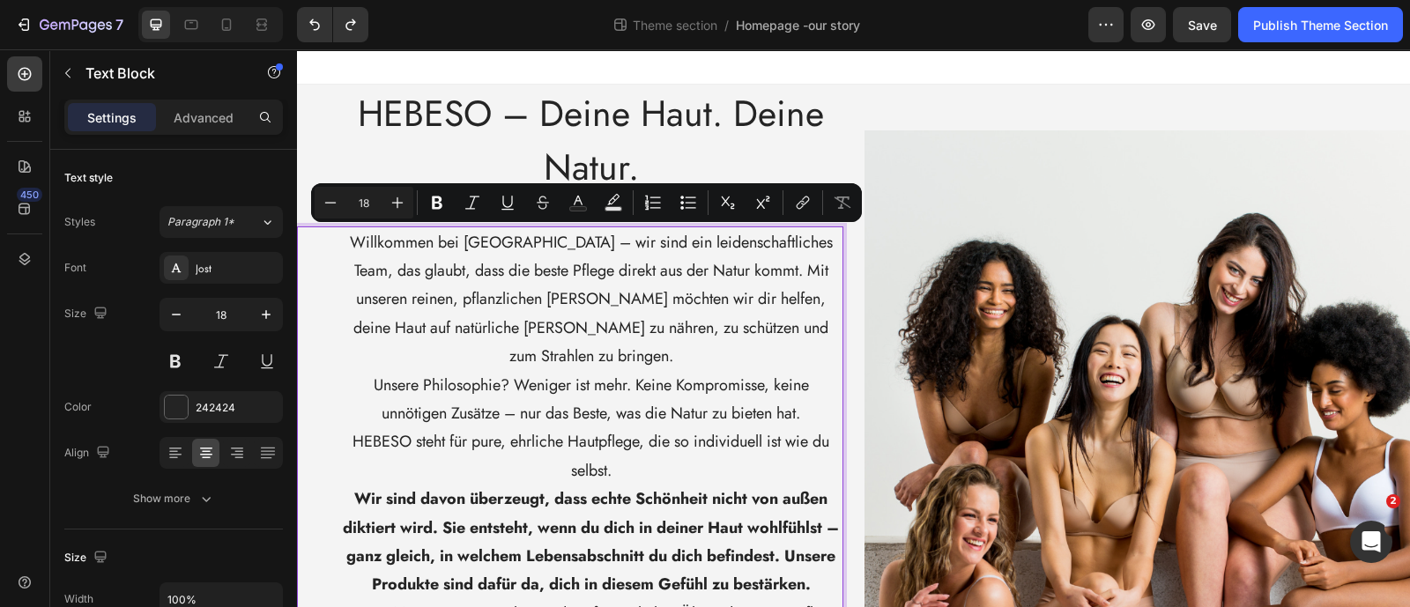
click at [567, 427] on p "HEBESO steht für pure, ehrliche Hautpflege, die so individuell ist wie du selbs…" at bounding box center [591, 455] width 501 height 57
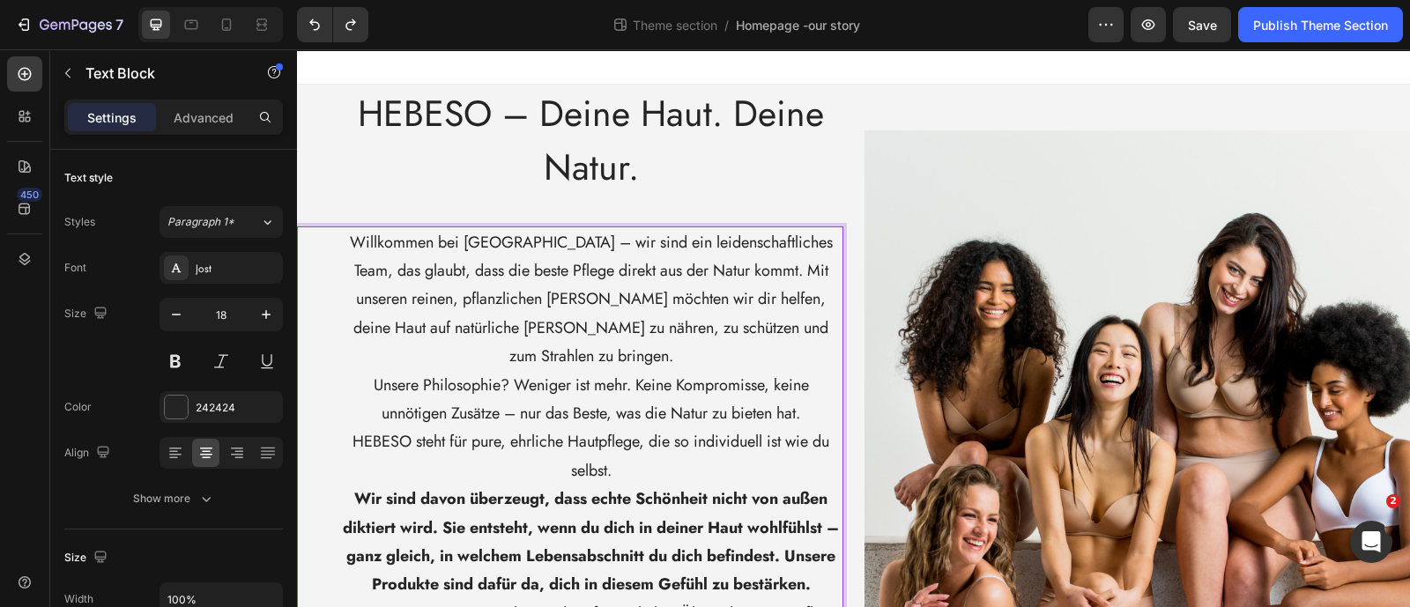
click at [543, 487] on strong "Wir sind davon überzeugt, dass echte Schönheit nicht von außen diktiert wird. S…" at bounding box center [591, 541] width 496 height 108
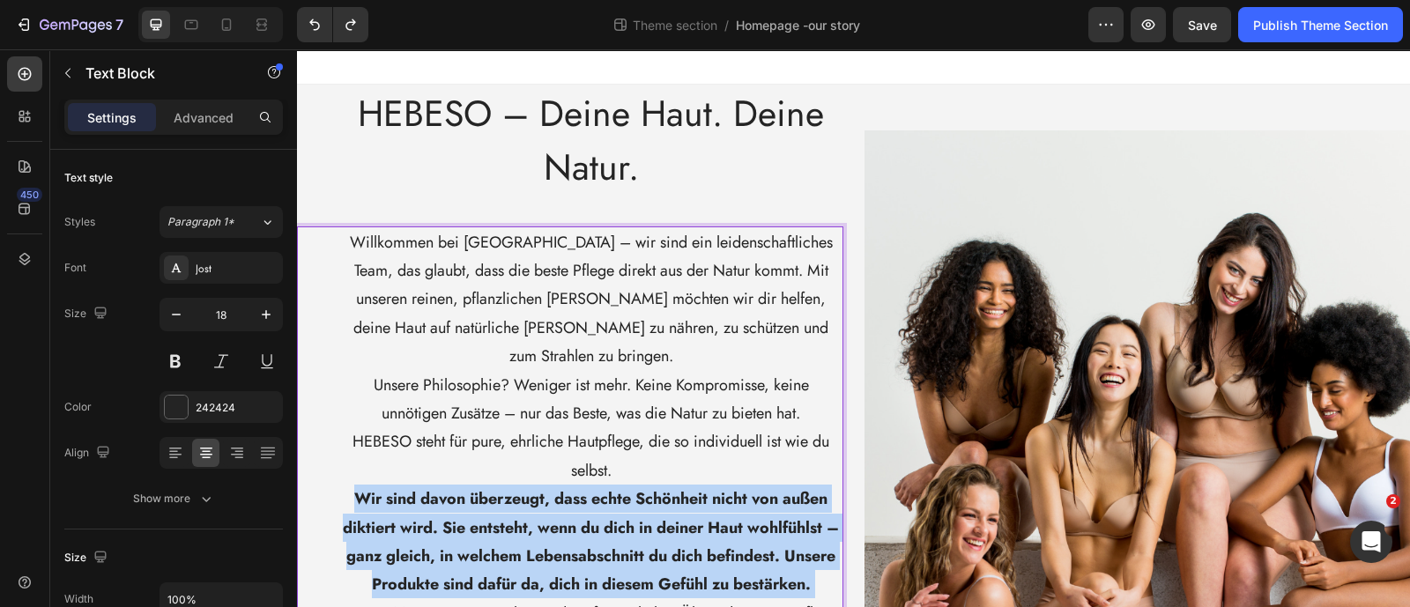
click at [543, 487] on strong "Wir sind davon überzeugt, dass echte Schönheit nicht von außen diktiert wird. S…" at bounding box center [591, 541] width 496 height 108
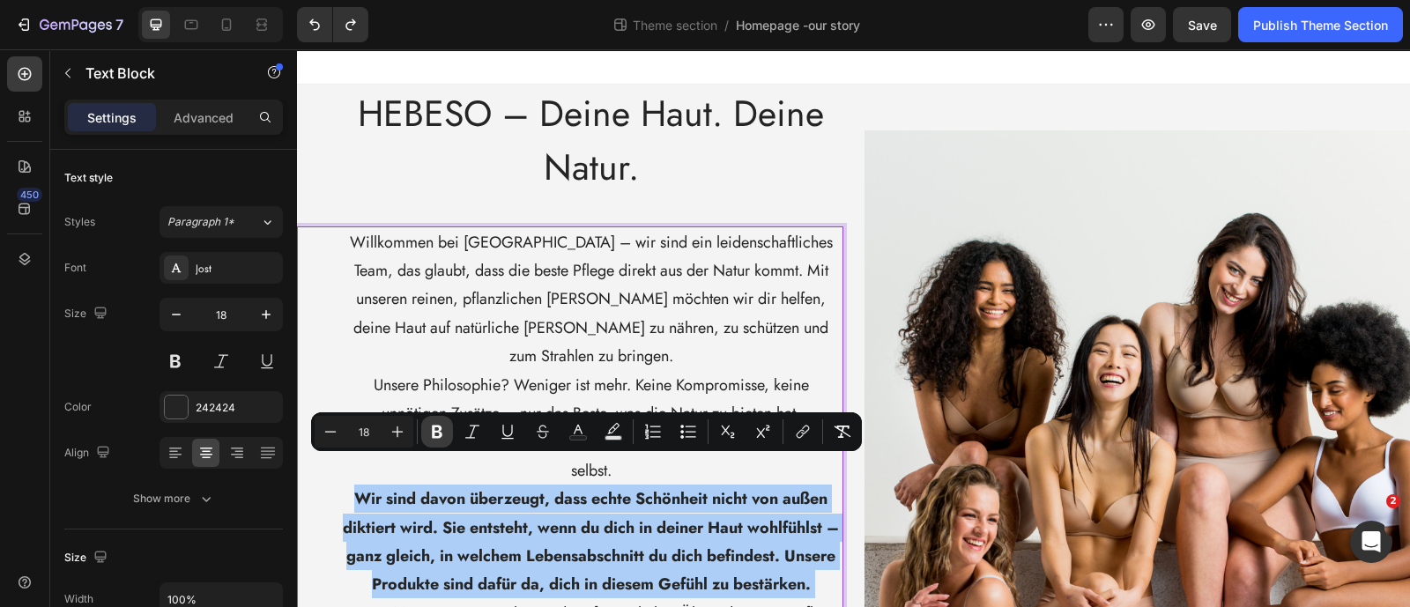
click at [432, 434] on icon "Editor contextual toolbar" at bounding box center [437, 432] width 18 height 18
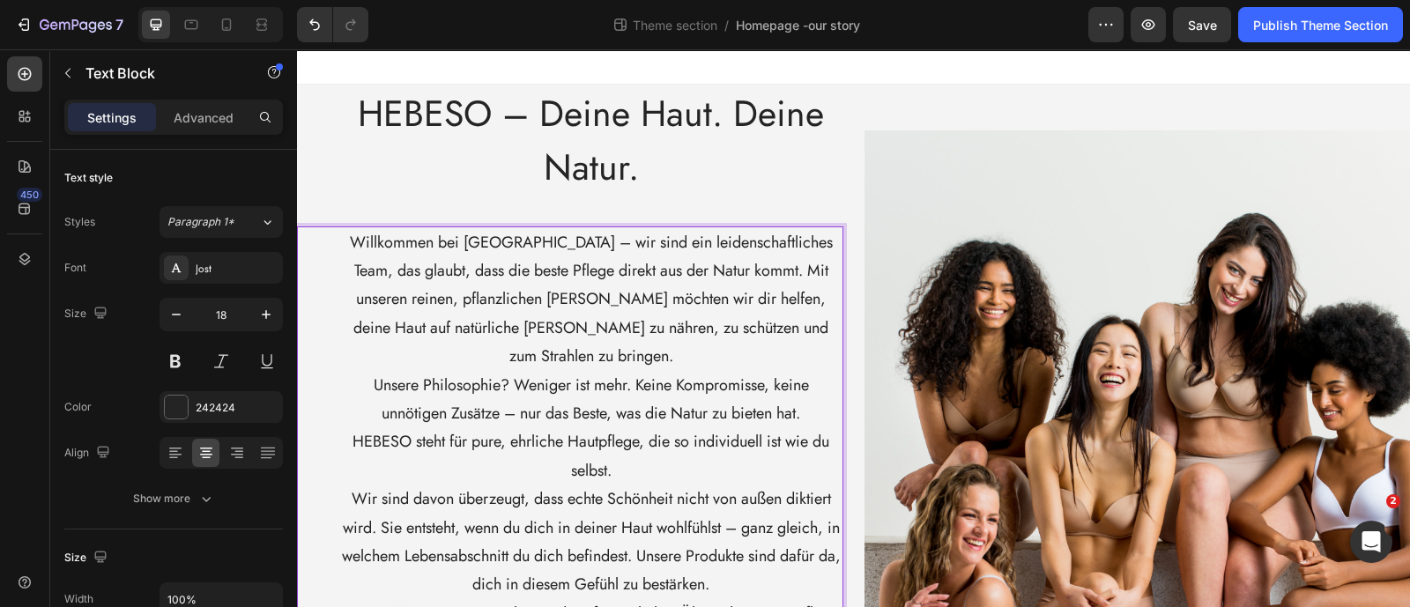
click at [436, 371] on p "Unsere Philosophie? Weniger ist mehr. Keine Kompromisse, keine unnötigen Zusätz…" at bounding box center [591, 399] width 501 height 57
click at [215, 103] on div "Advanced" at bounding box center [204, 117] width 88 height 28
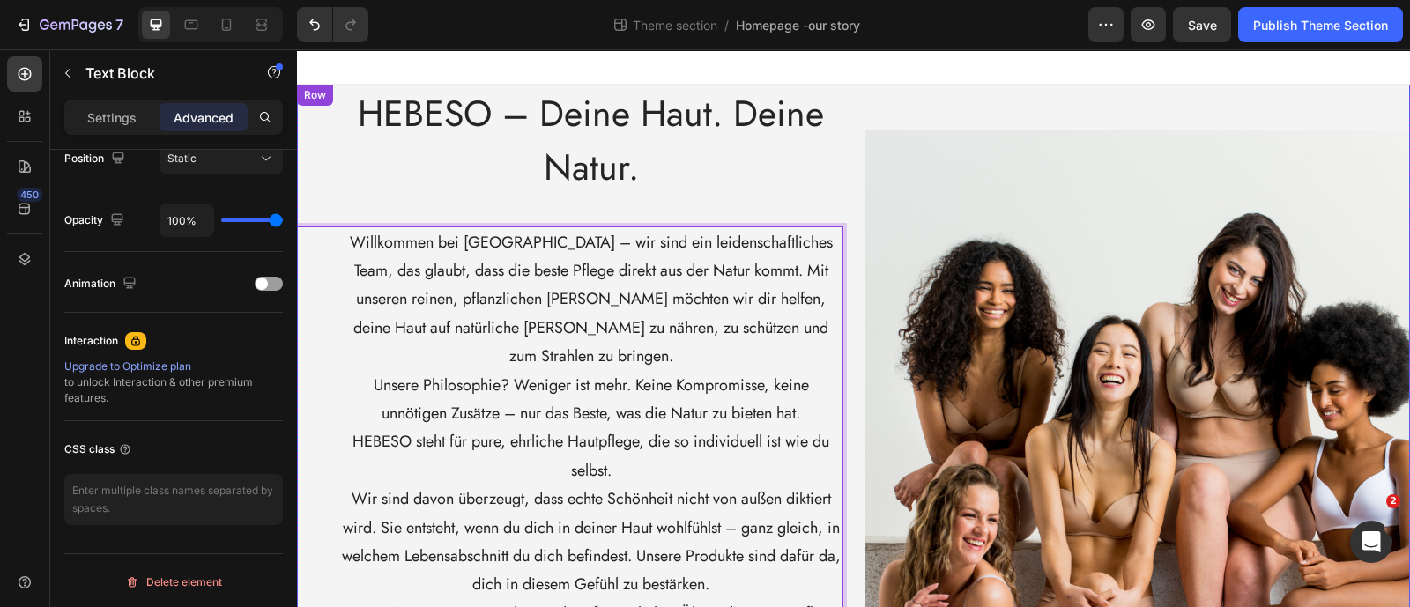
click at [534, 198] on div "⁠⁠⁠⁠⁠⁠⁠ HEBESO – Deine Haut. Deine Natur. Heading Willkommen bei [GEOGRAPHIC_DA…" at bounding box center [570, 482] width 546 height 794
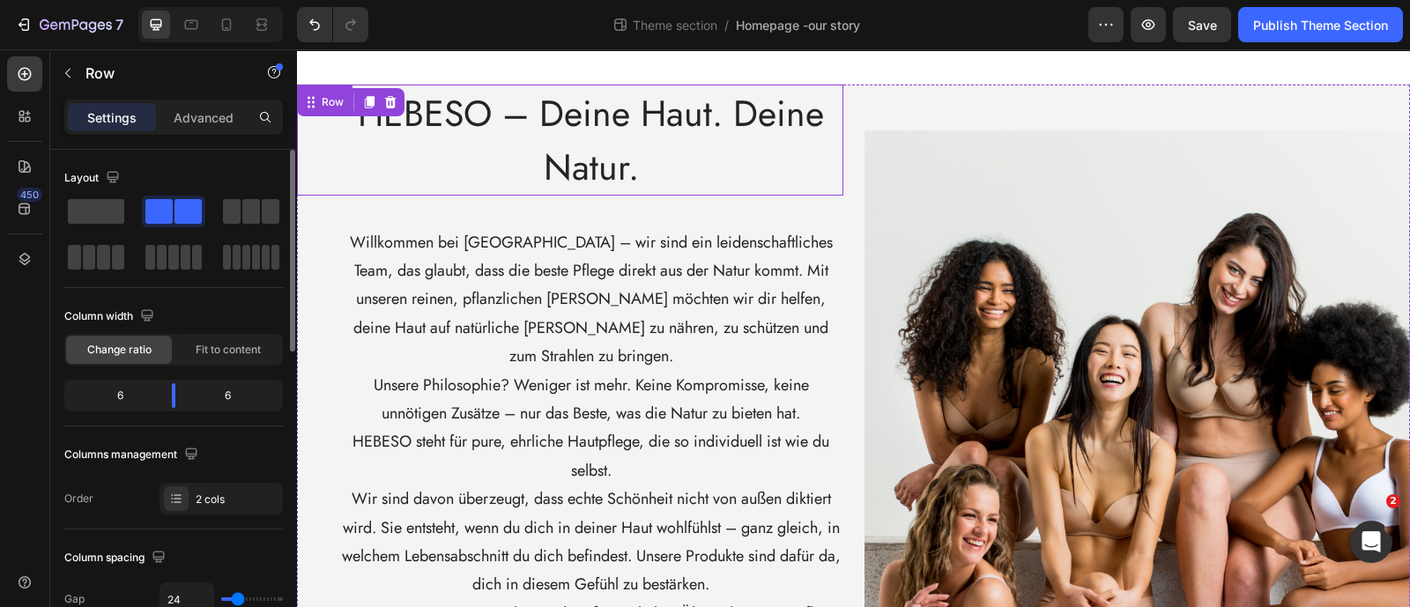
click at [555, 155] on span "HEBESO – Deine Haut. Deine Natur." at bounding box center [591, 140] width 466 height 106
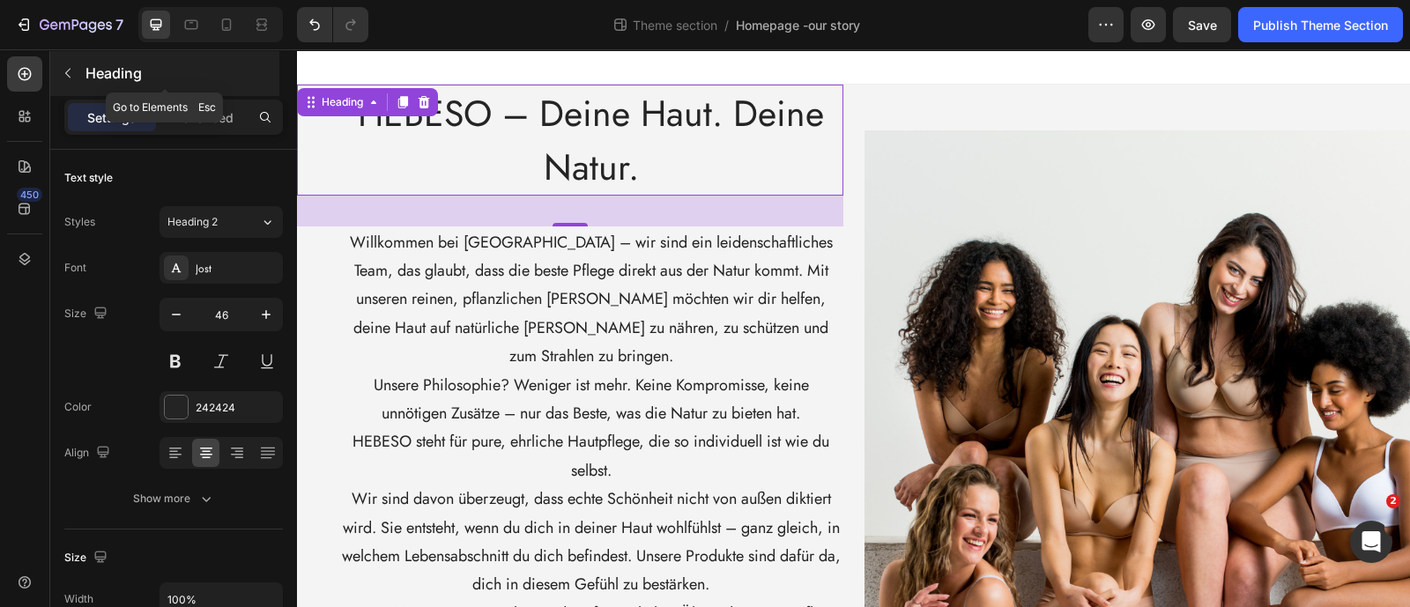
click at [71, 80] on button "button" at bounding box center [68, 73] width 28 height 28
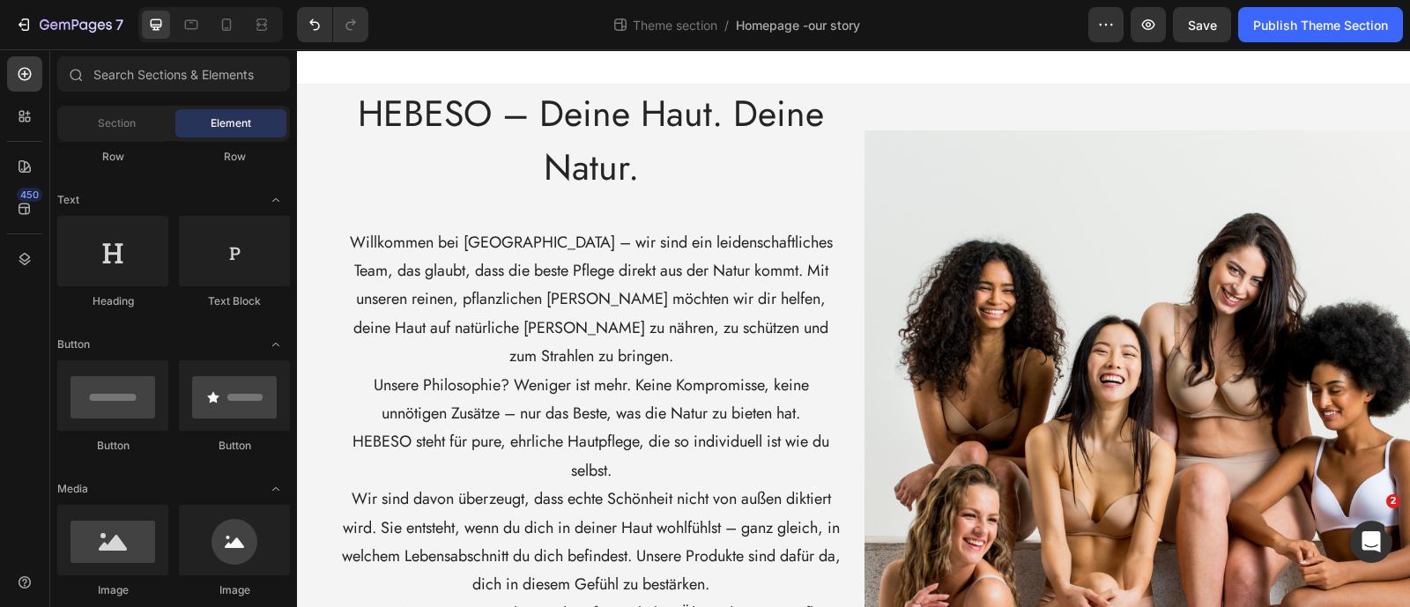
scroll to position [109, 0]
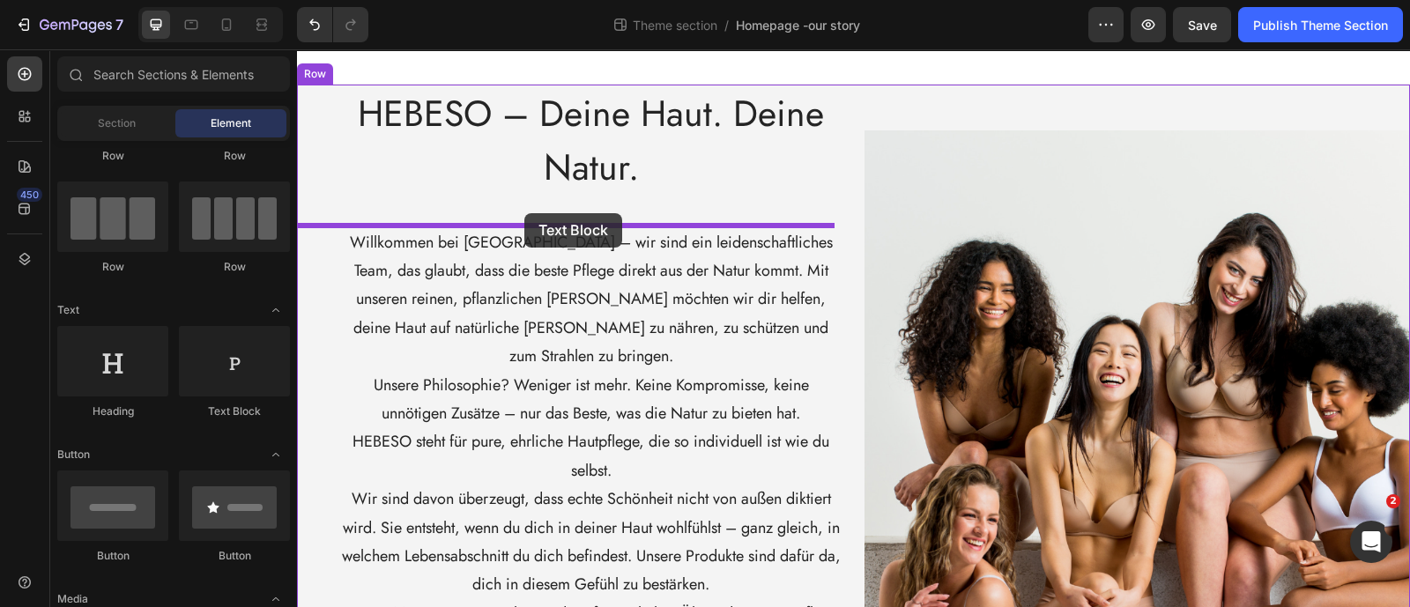
drag, startPoint x: 539, startPoint y: 423, endPoint x: 524, endPoint y: 213, distance: 210.3
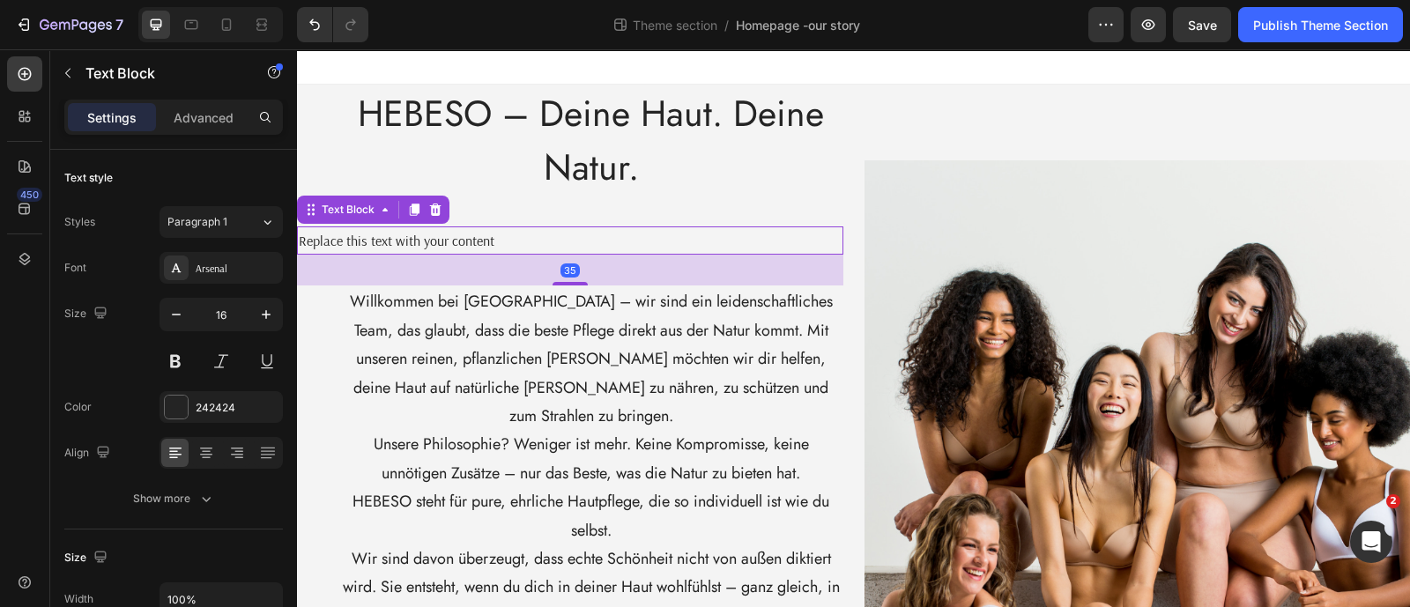
click at [522, 242] on div "Replace this text with your content" at bounding box center [570, 240] width 546 height 29
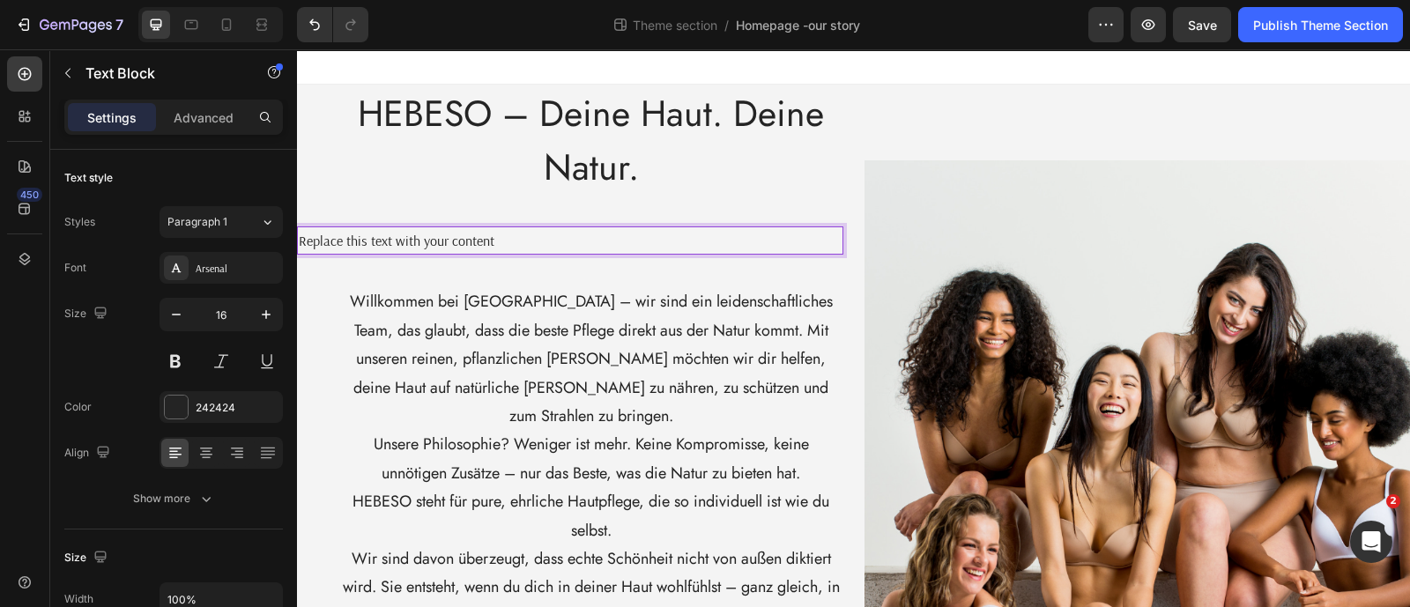
click at [522, 242] on p "Replace this text with your content" at bounding box center [570, 241] width 543 height 26
click at [573, 157] on span "HEBESO – Deine Haut. Deine Natur." at bounding box center [591, 140] width 466 height 106
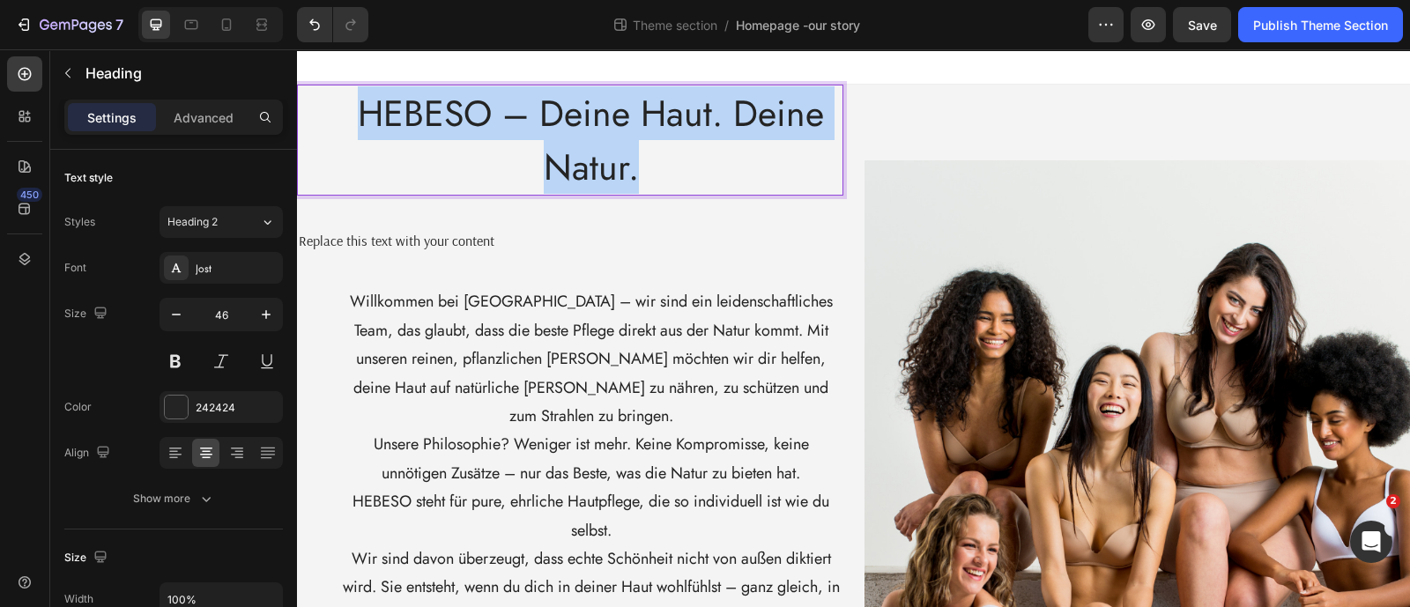
click at [573, 157] on span "HEBESO – Deine Haut. Deine Natur." at bounding box center [591, 140] width 466 height 106
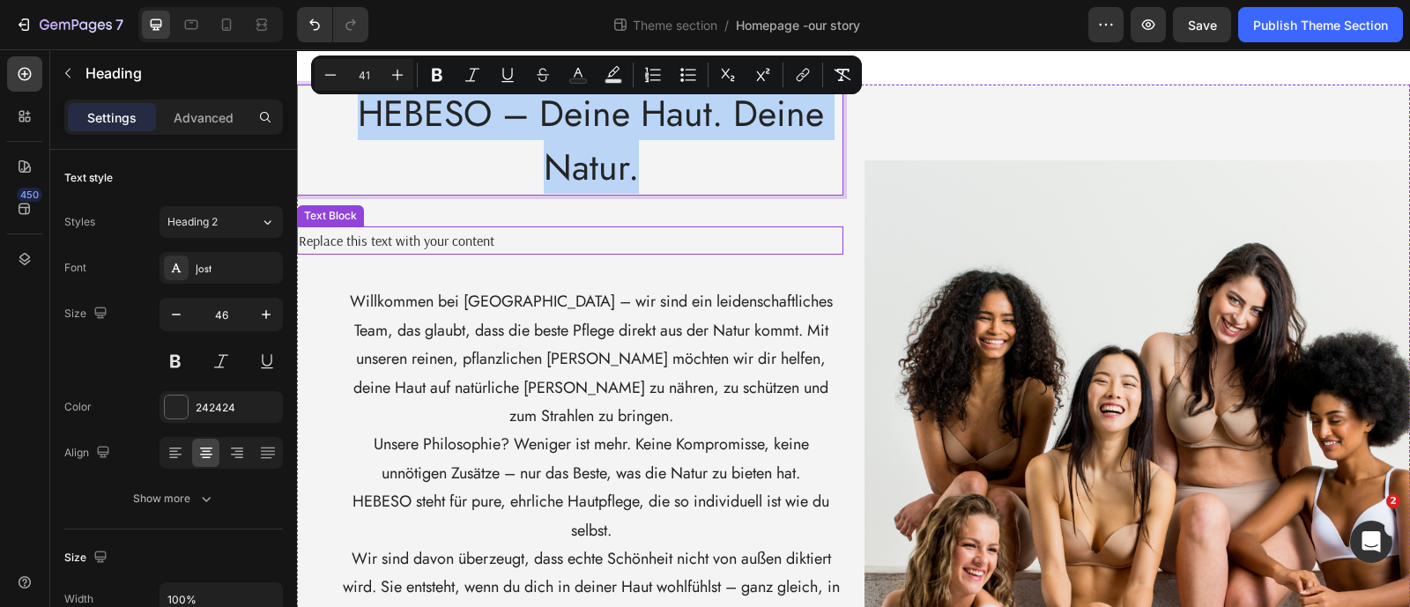
click at [483, 249] on p "Replace this text with your content" at bounding box center [570, 241] width 543 height 26
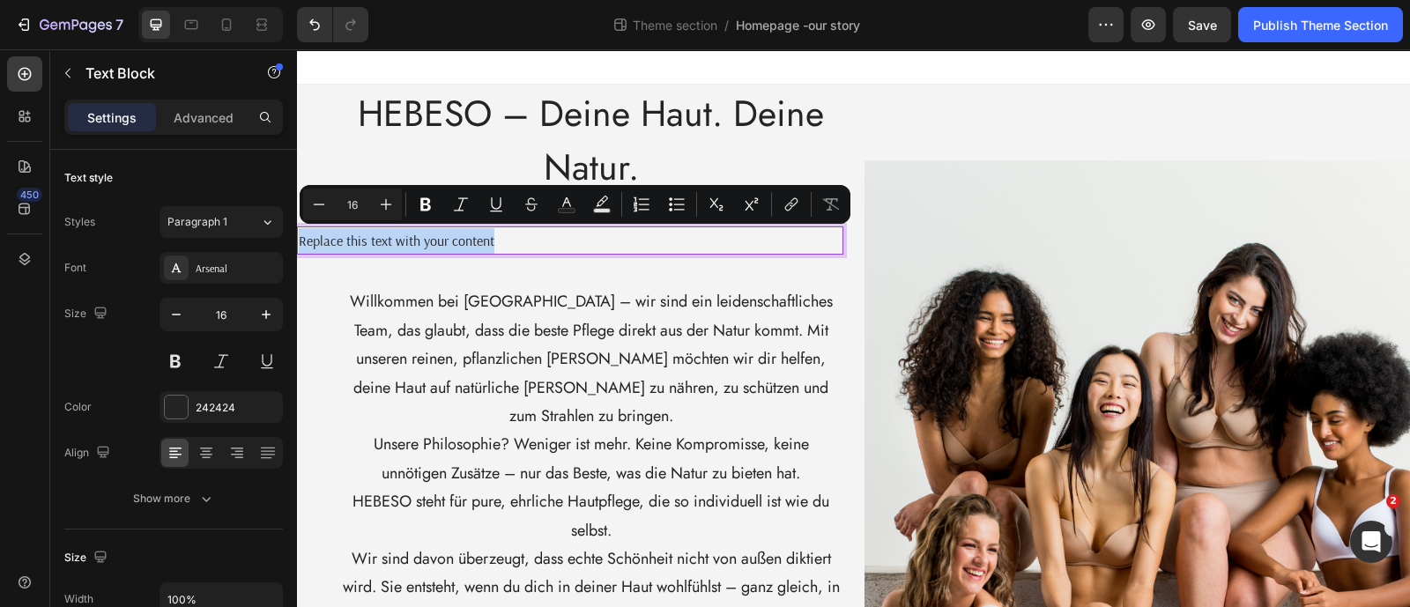
click at [483, 249] on p "Replace this text with your content" at bounding box center [570, 241] width 543 height 26
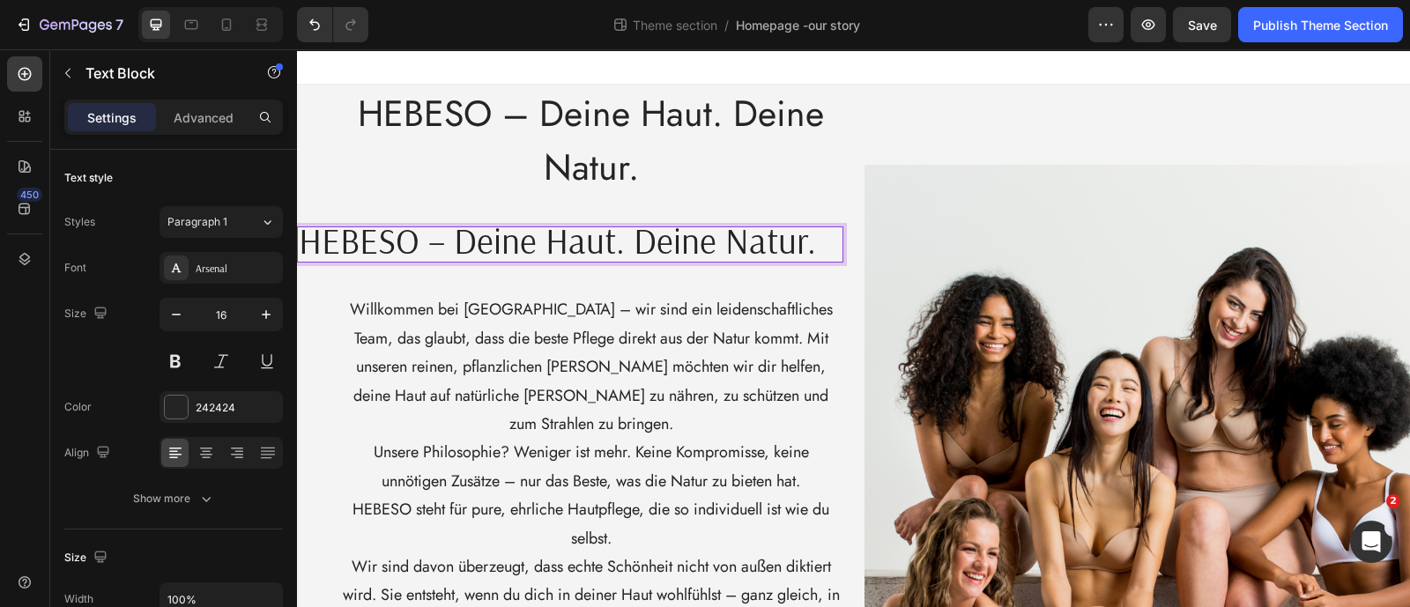
click at [483, 249] on span "HEBESO – Deine Haut. Deine Natur." at bounding box center [557, 240] width 517 height 45
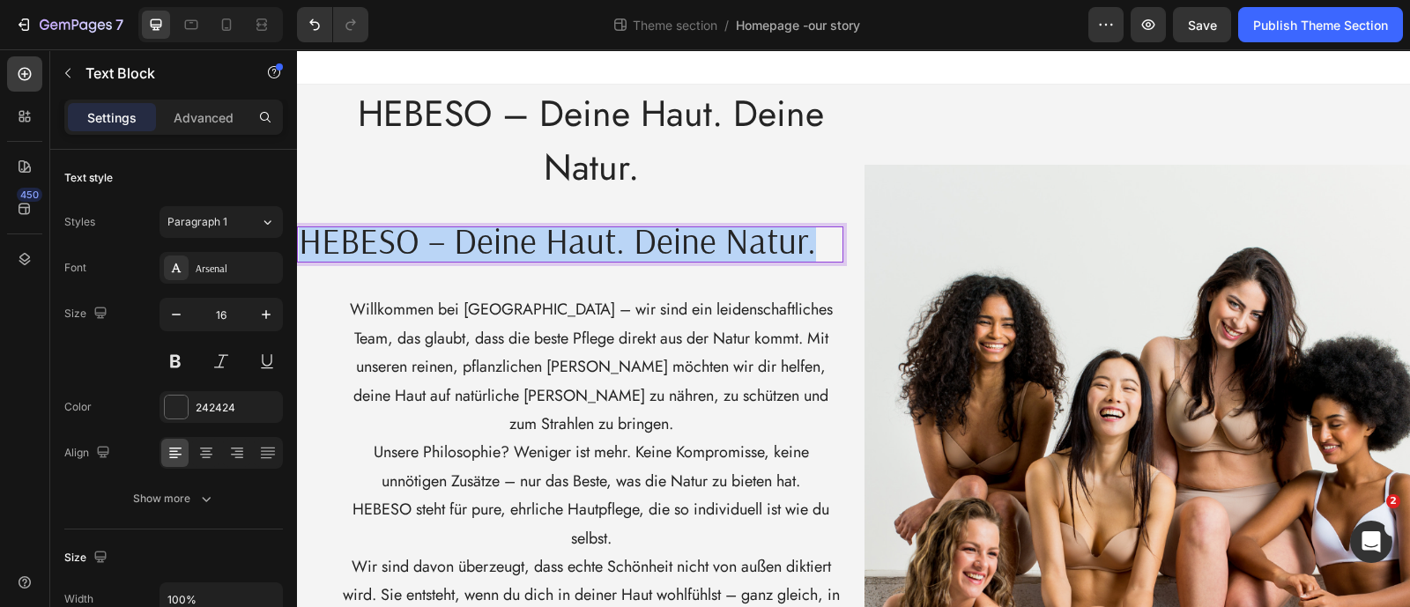
click at [483, 249] on span "HEBESO – Deine Haut. Deine Natur." at bounding box center [557, 240] width 517 height 45
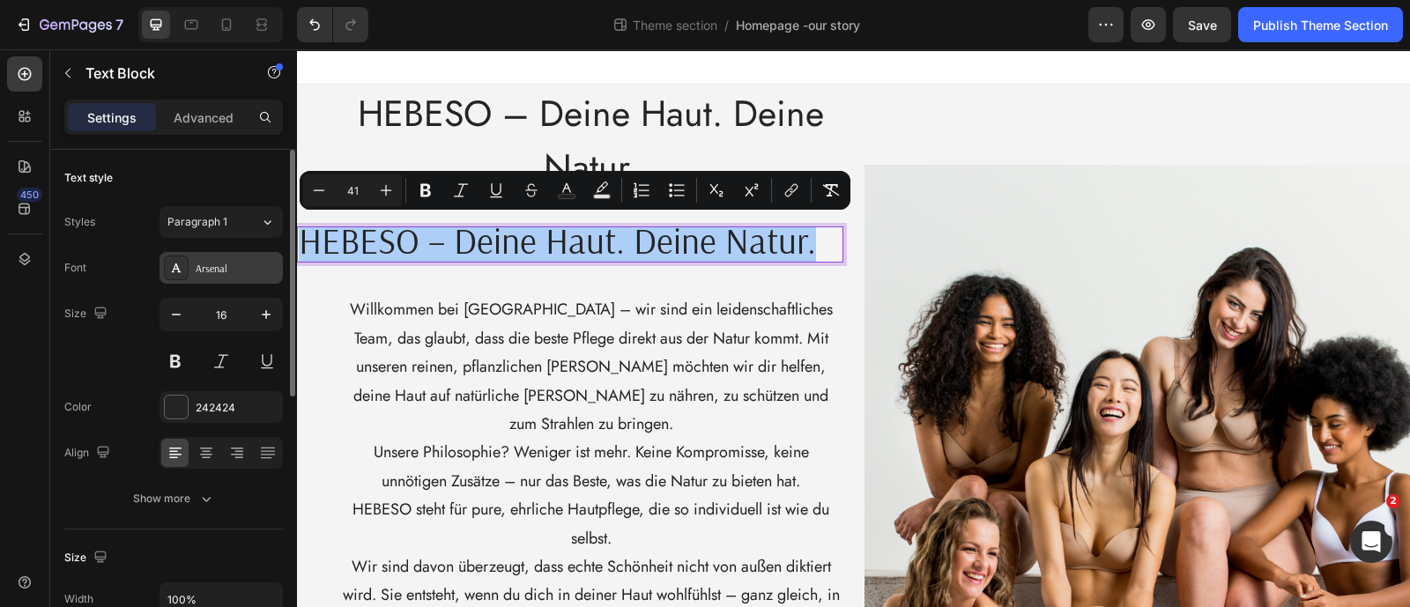
click at [213, 275] on div "Arsenal" at bounding box center [237, 269] width 83 height 16
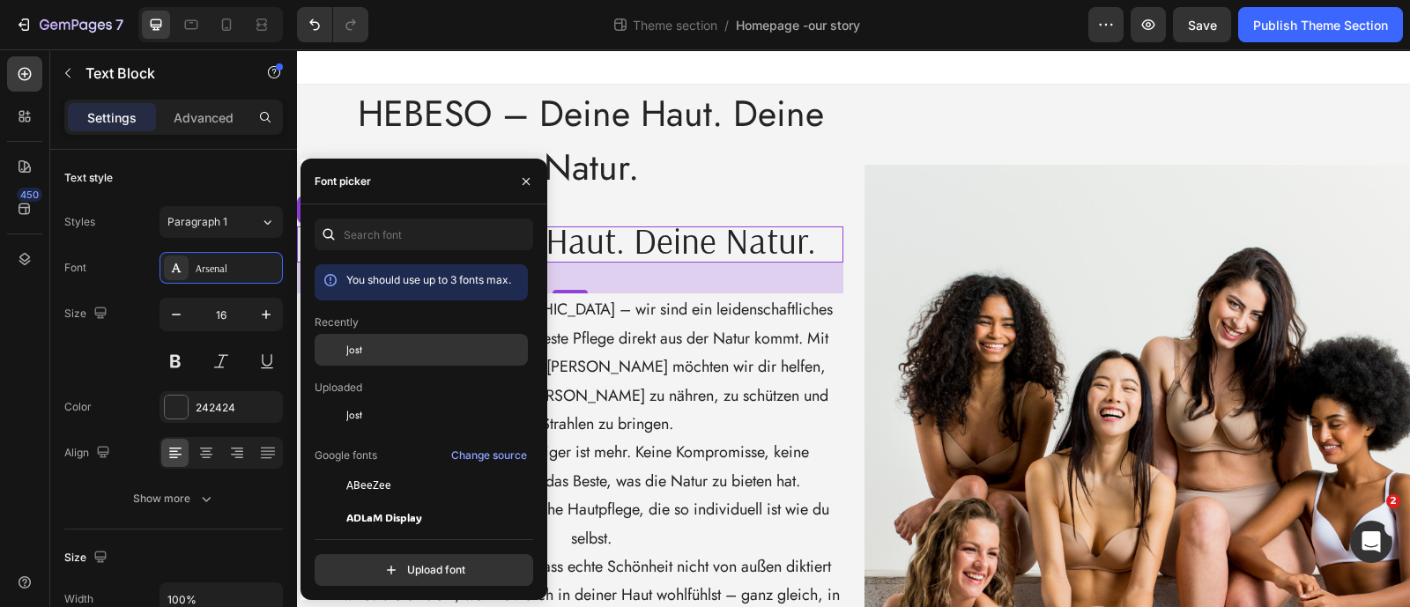
click at [345, 346] on div at bounding box center [331, 350] width 32 height 32
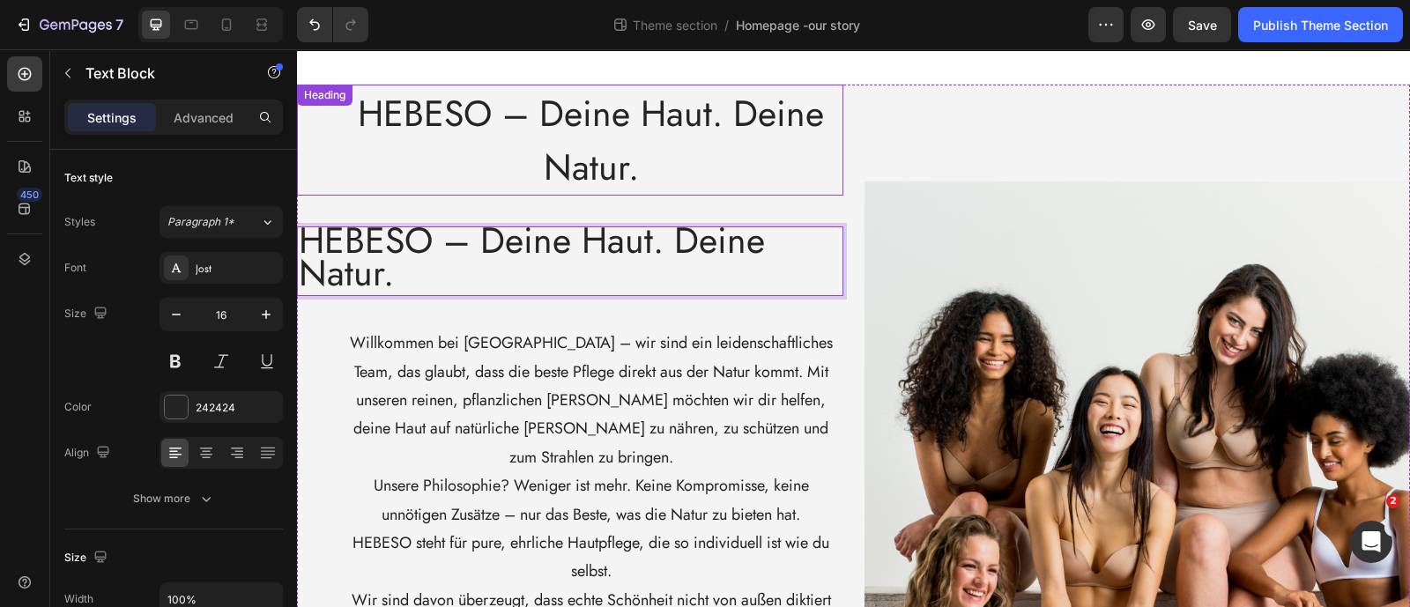
click at [658, 173] on p "⁠⁠⁠⁠⁠⁠⁠ HEBESO – Deine Haut. Deine Natur." at bounding box center [591, 140] width 501 height 108
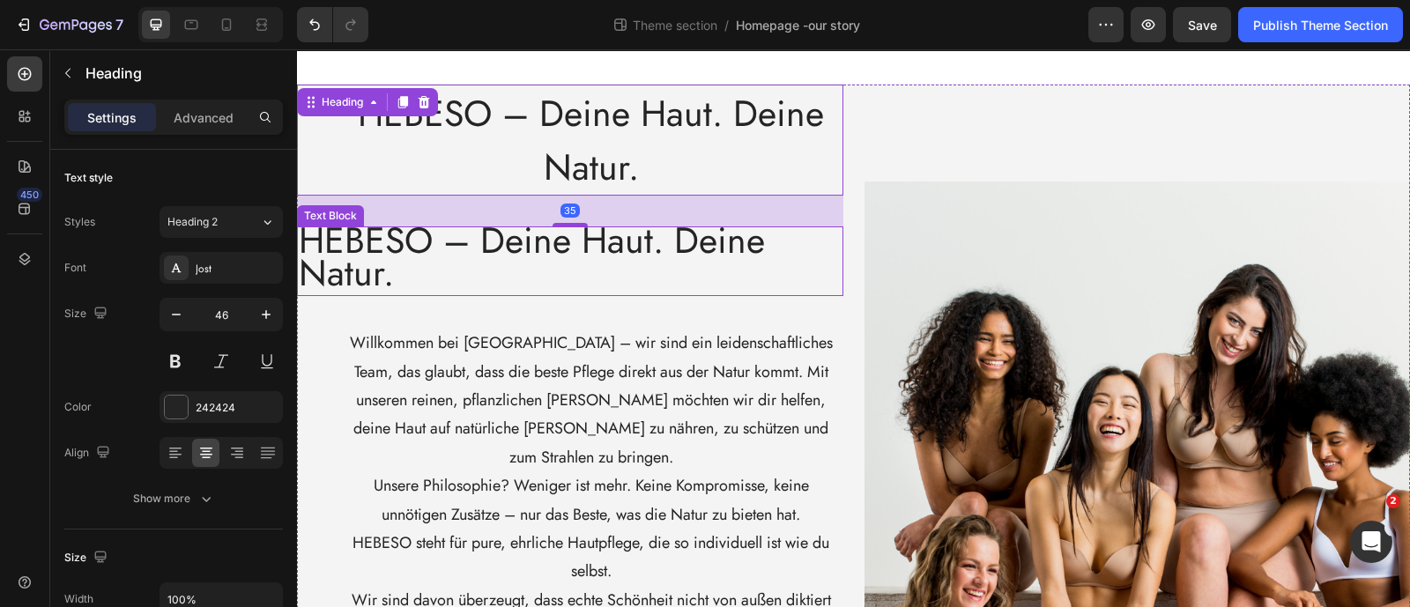
click at [605, 240] on span "HEBESO – Deine Haut. Deine Natur." at bounding box center [532, 256] width 466 height 85
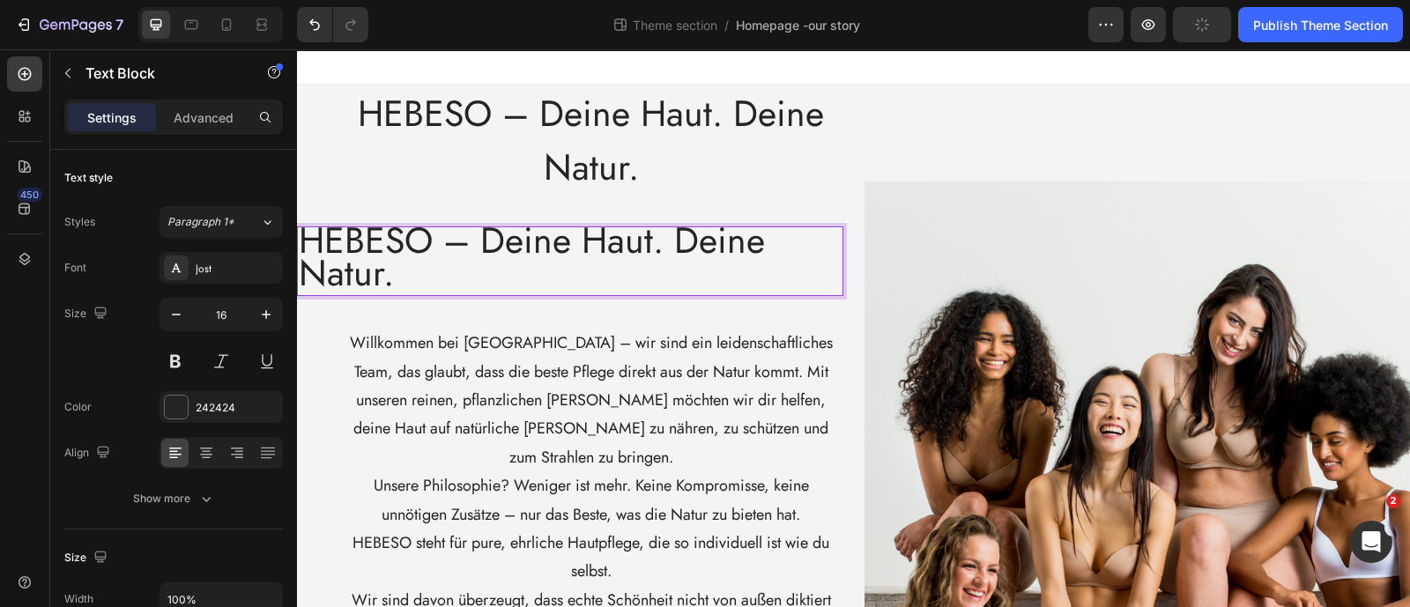
click at [605, 240] on span "HEBESO – Deine Haut. Deine Natur." at bounding box center [532, 256] width 466 height 85
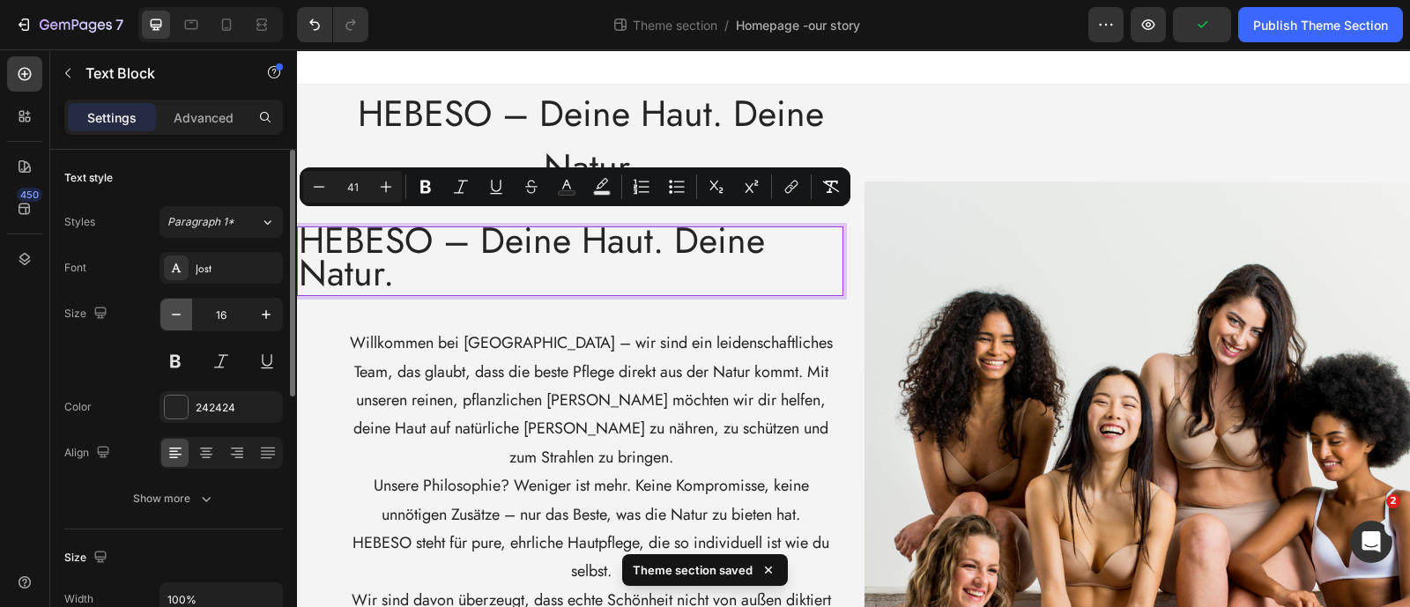
click at [174, 319] on icon "button" at bounding box center [176, 315] width 18 height 18
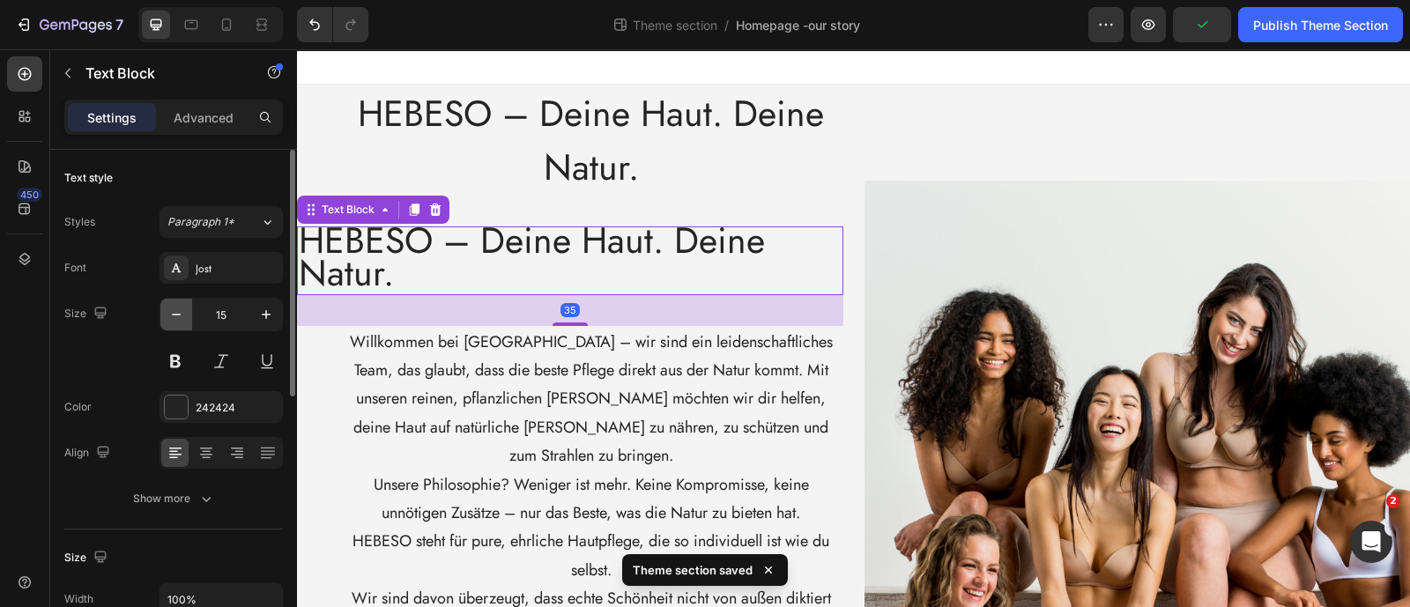
click at [174, 319] on icon "button" at bounding box center [176, 315] width 18 height 18
type input "14"
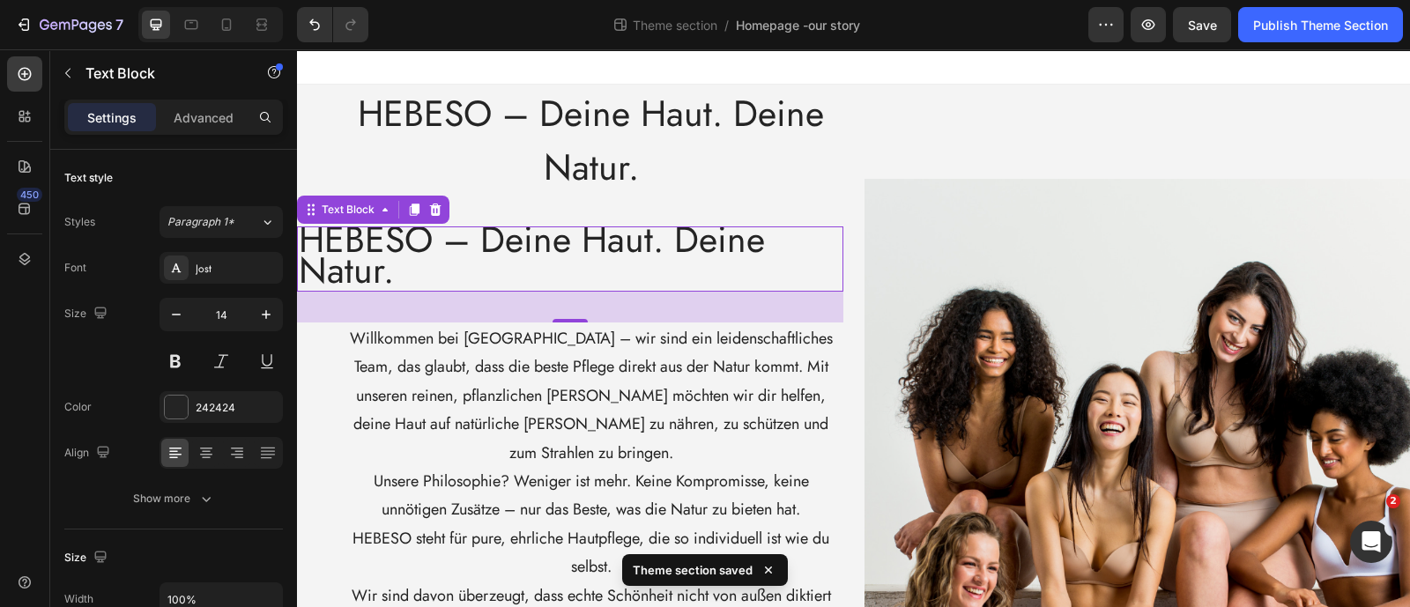
click at [387, 257] on span "HEBESO – Deine Haut. Deine Natur." at bounding box center [532, 254] width 466 height 83
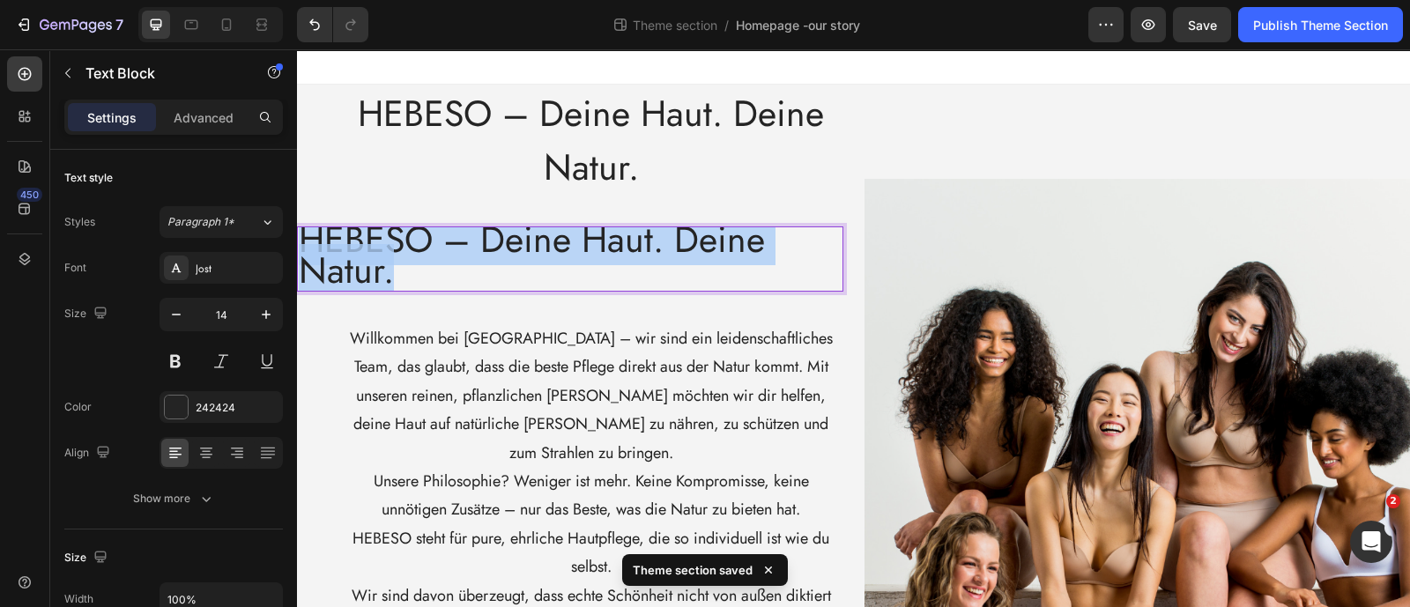
click at [387, 257] on span "HEBESO – Deine Haut. Deine Natur." at bounding box center [532, 254] width 466 height 83
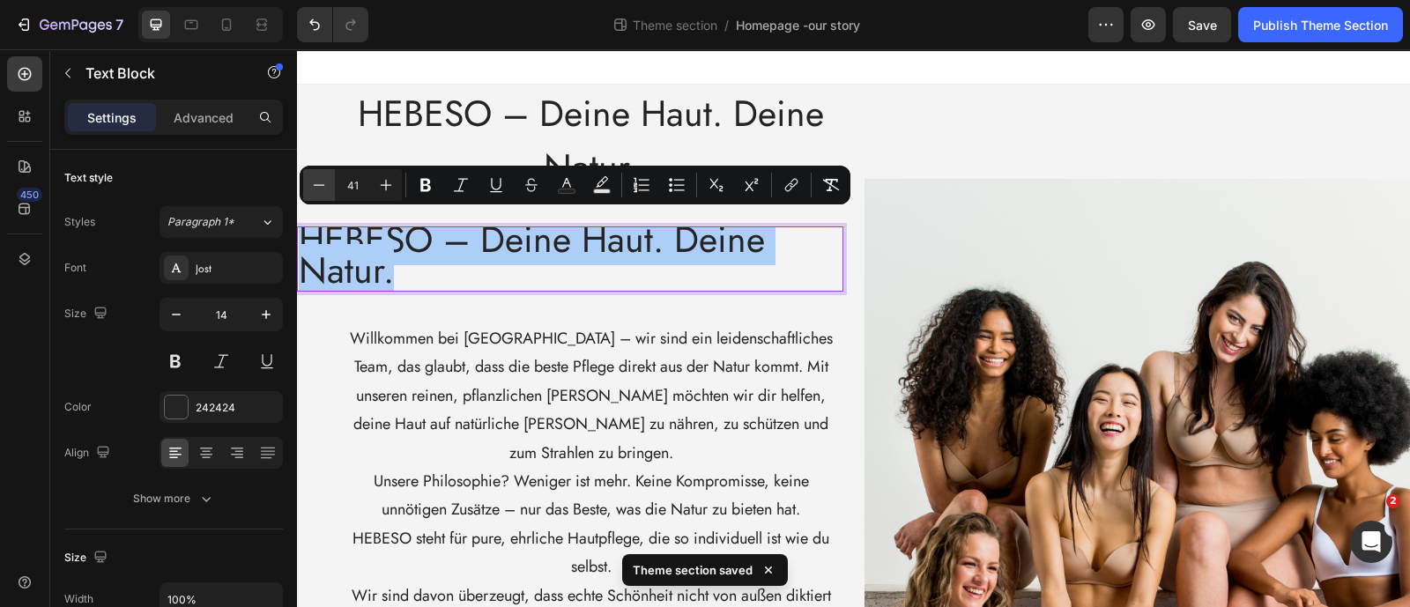
click at [323, 187] on icon "Editor contextual toolbar" at bounding box center [319, 185] width 18 height 18
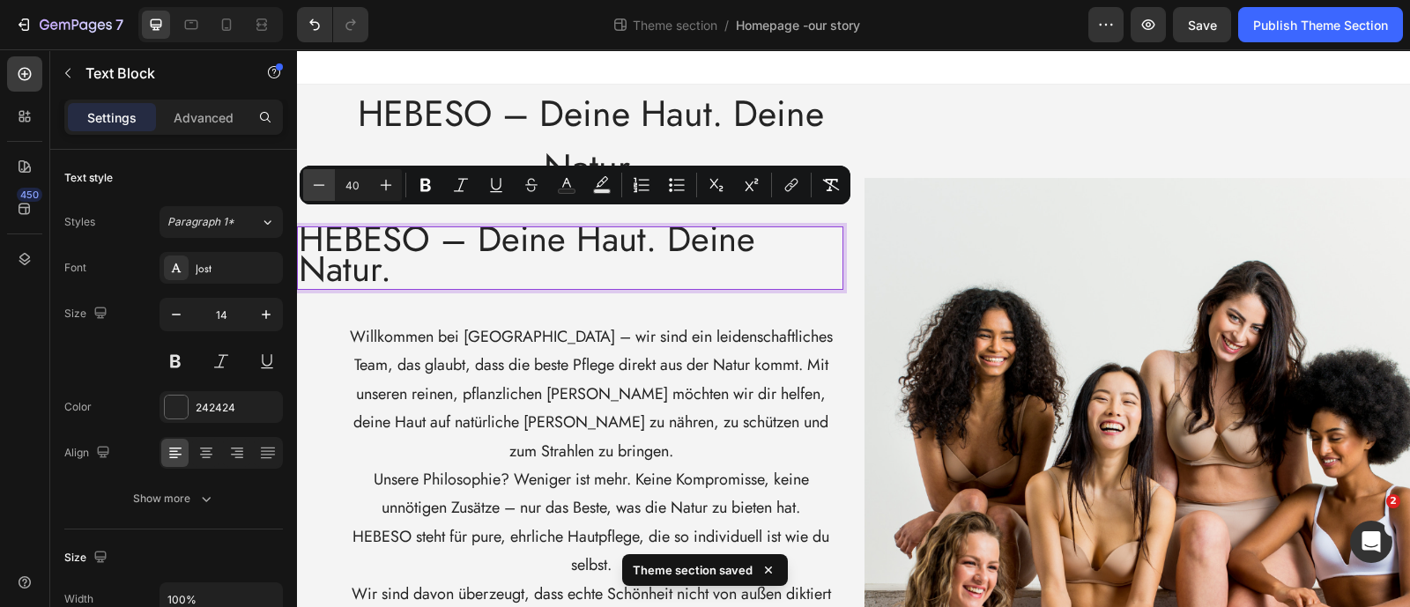
click at [323, 187] on icon "Editor contextual toolbar" at bounding box center [319, 185] width 18 height 18
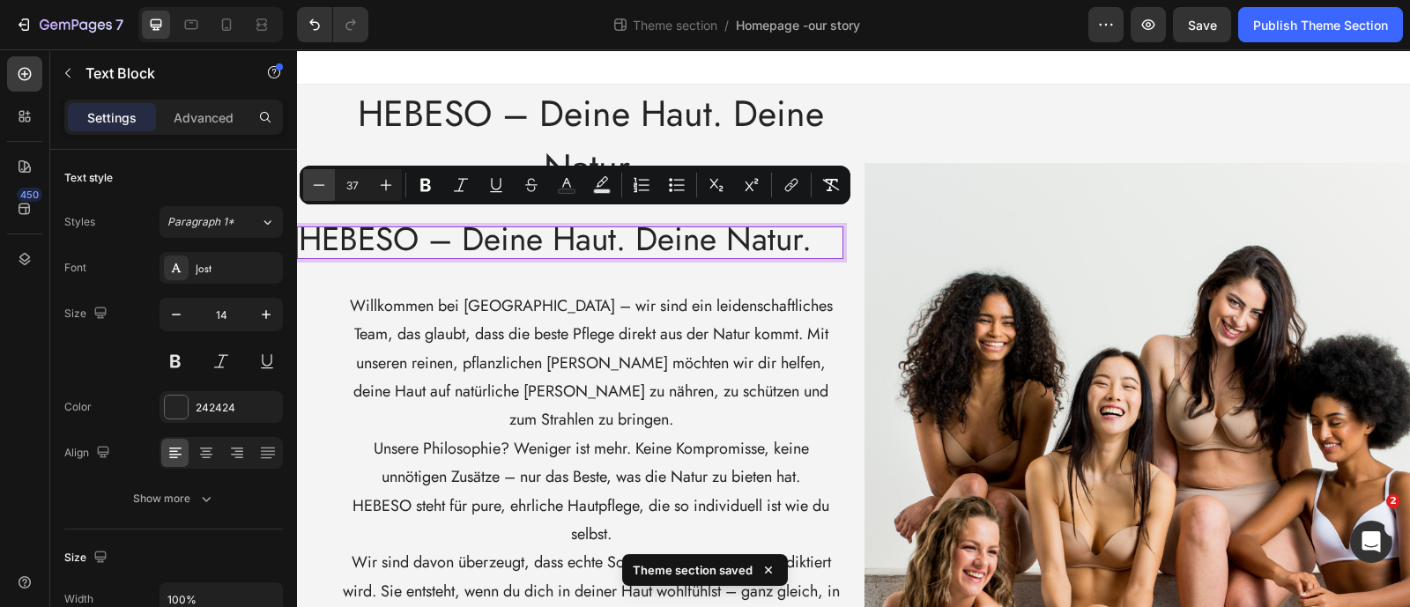
click at [323, 187] on icon "Editor contextual toolbar" at bounding box center [319, 185] width 18 height 18
type input "36"
click at [471, 138] on span "HEBESO – Deine Haut. Deine Natur." at bounding box center [591, 140] width 466 height 106
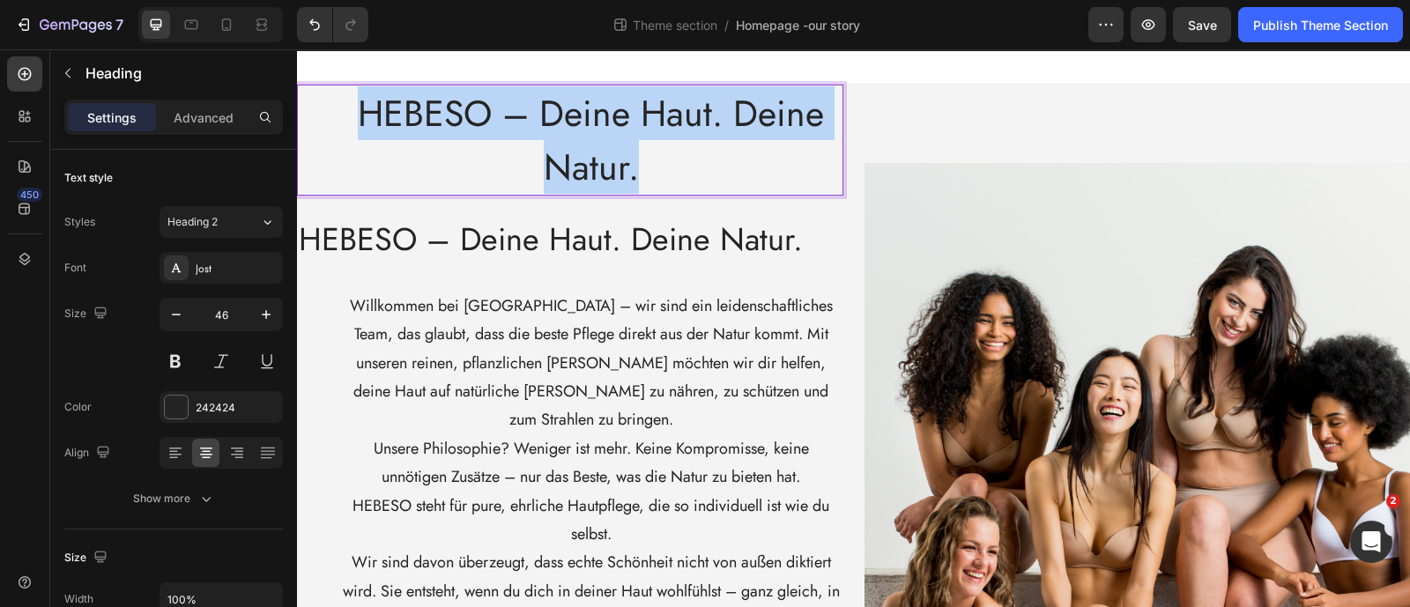
click at [471, 138] on span "HEBESO – Deine Haut. Deine Natur." at bounding box center [591, 140] width 466 height 106
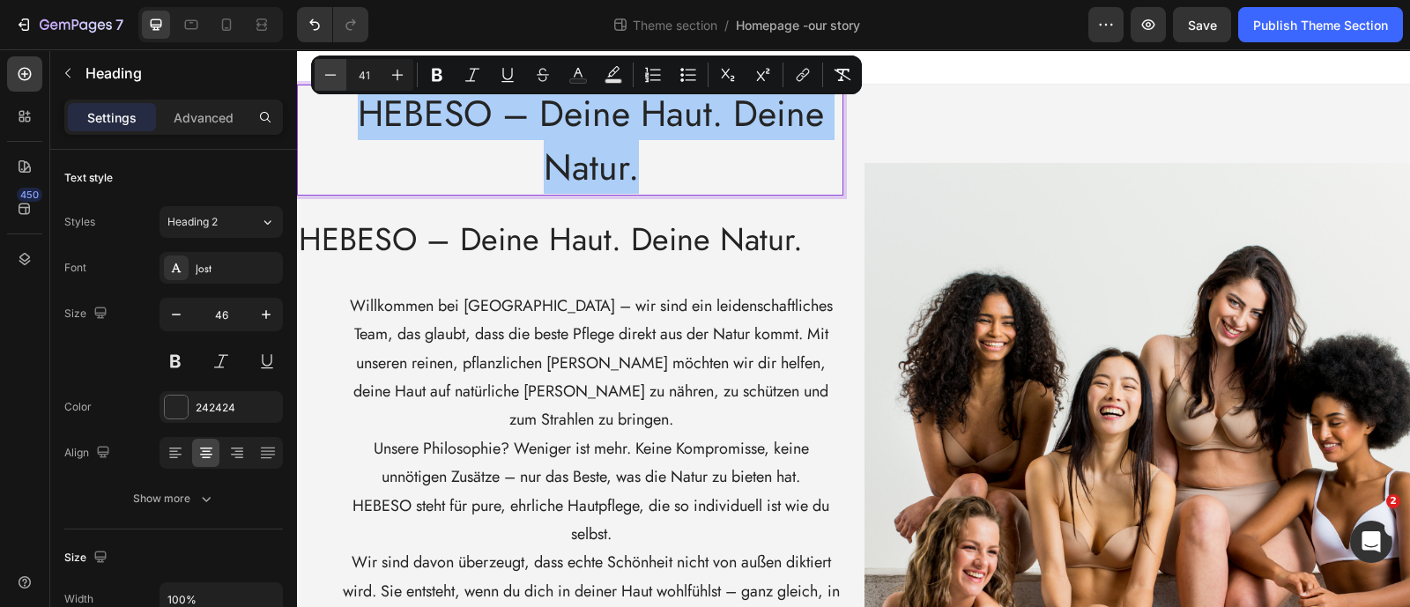
click at [323, 74] on icon "Editor contextual toolbar" at bounding box center [331, 75] width 18 height 18
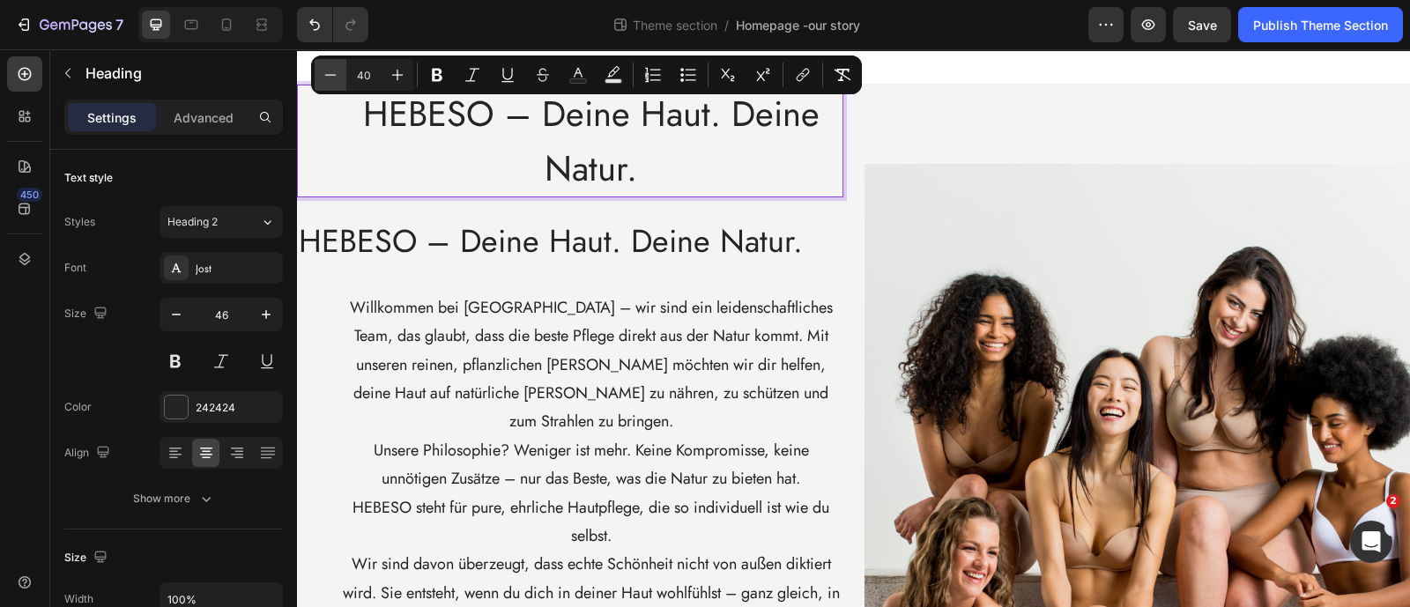
click at [324, 74] on icon "Editor contextual toolbar" at bounding box center [331, 75] width 18 height 18
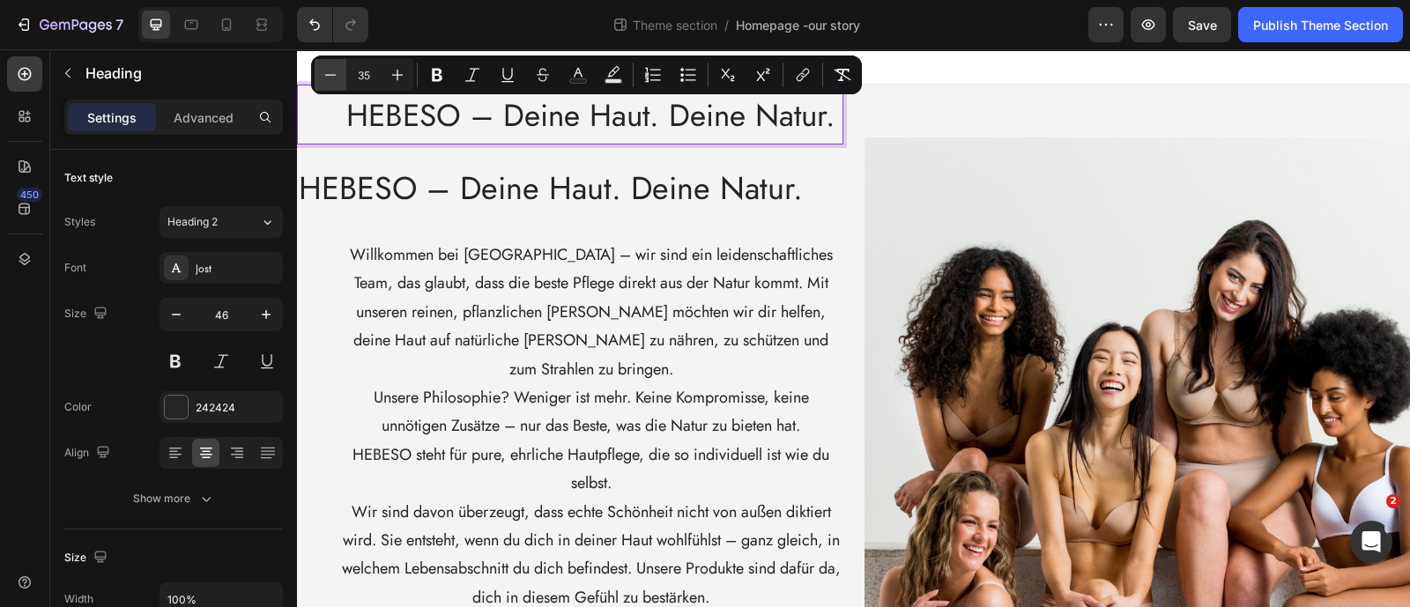
click at [324, 74] on icon "Editor contextual toolbar" at bounding box center [331, 75] width 18 height 18
type input "32"
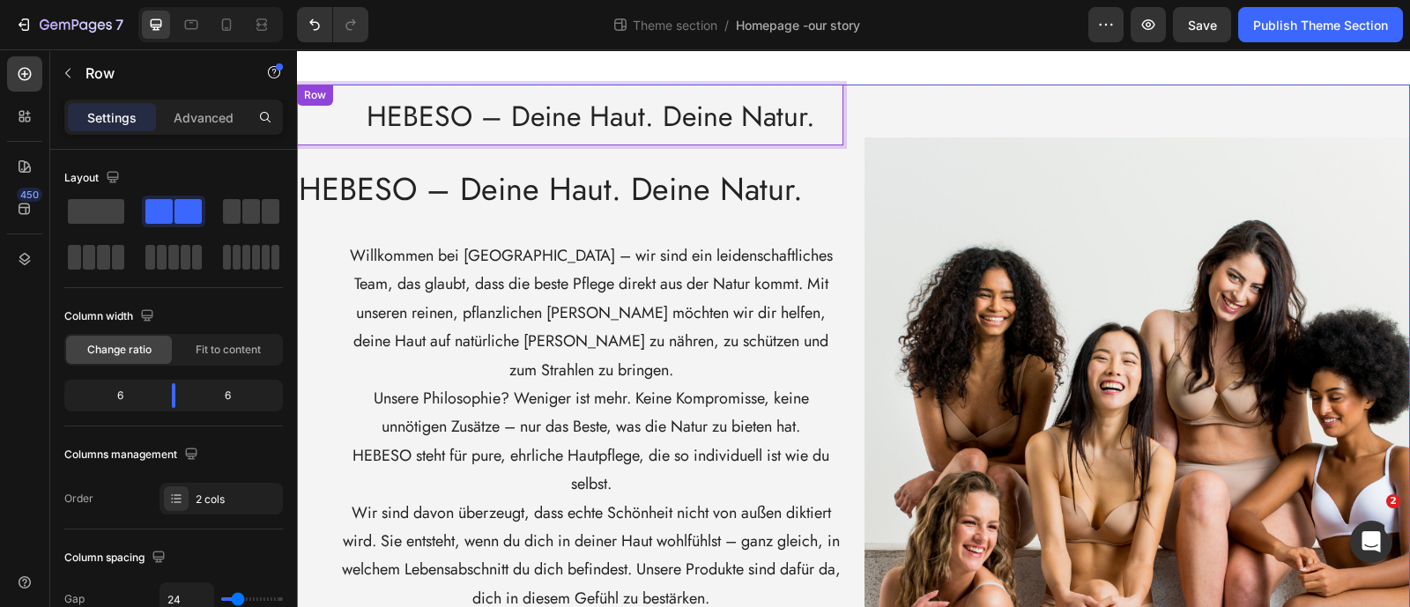
click at [378, 231] on div "HEBESO – Deine Haut. Deine Natur. Heading 35 HEBESO – [GEOGRAPHIC_DATA]. Deine …" at bounding box center [570, 488] width 546 height 807
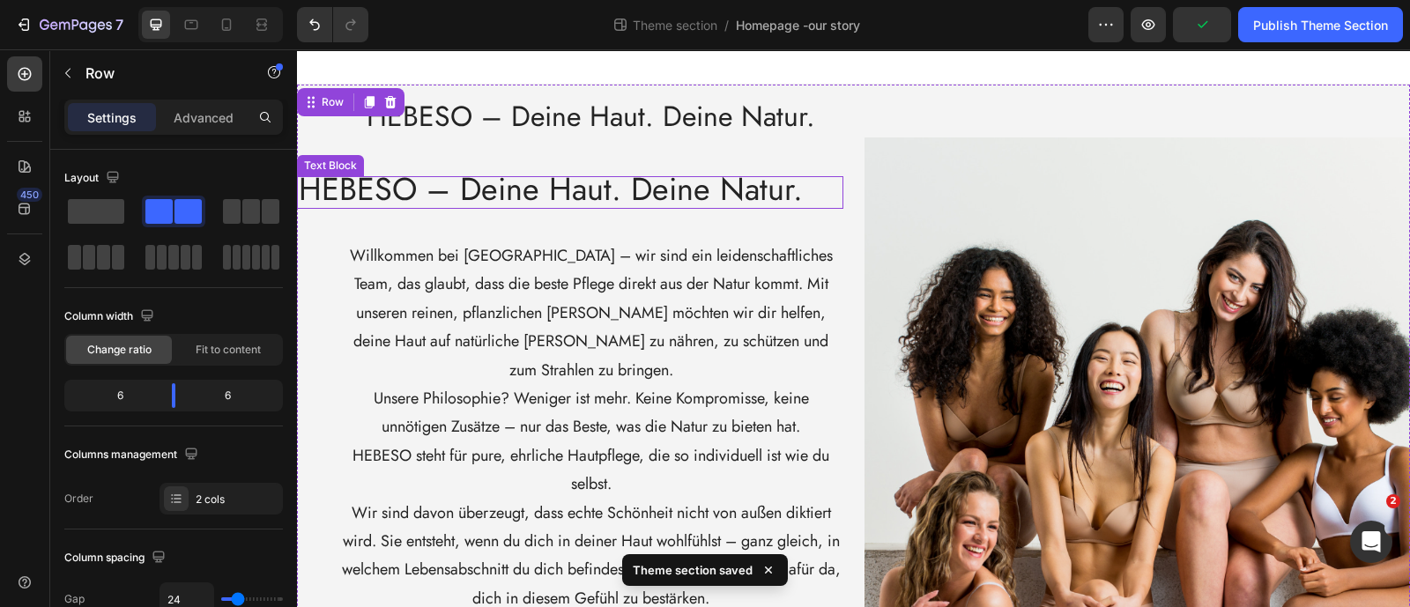
click at [382, 204] on span "HEBESO – Deine Haut. Deine Natur." at bounding box center [551, 189] width 504 height 46
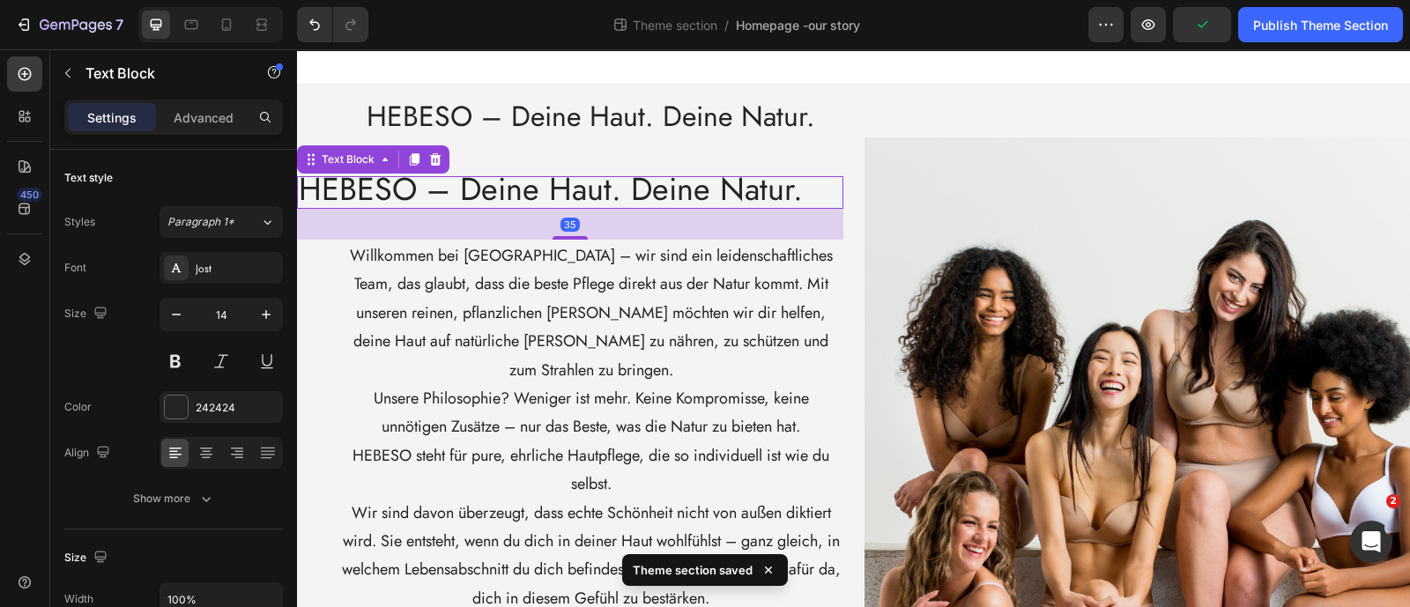
click at [440, 160] on icon at bounding box center [435, 159] width 14 height 14
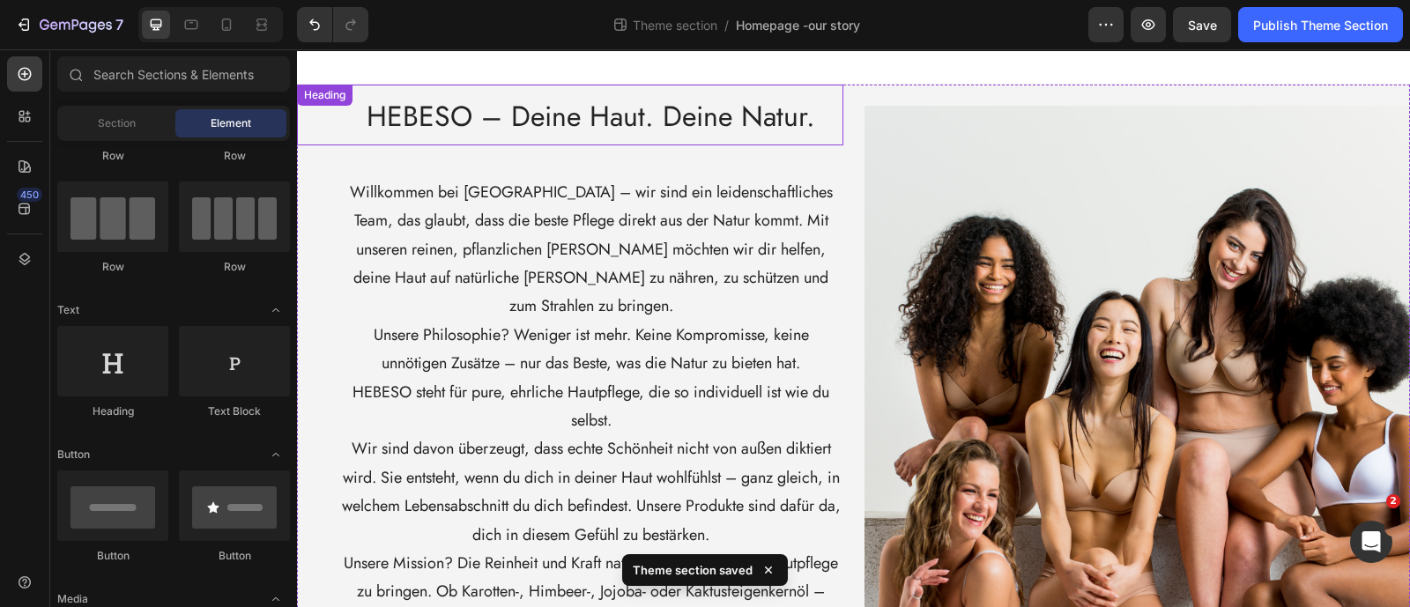
click at [577, 130] on span "HEBESO – Deine Haut. Deine Natur." at bounding box center [591, 116] width 449 height 41
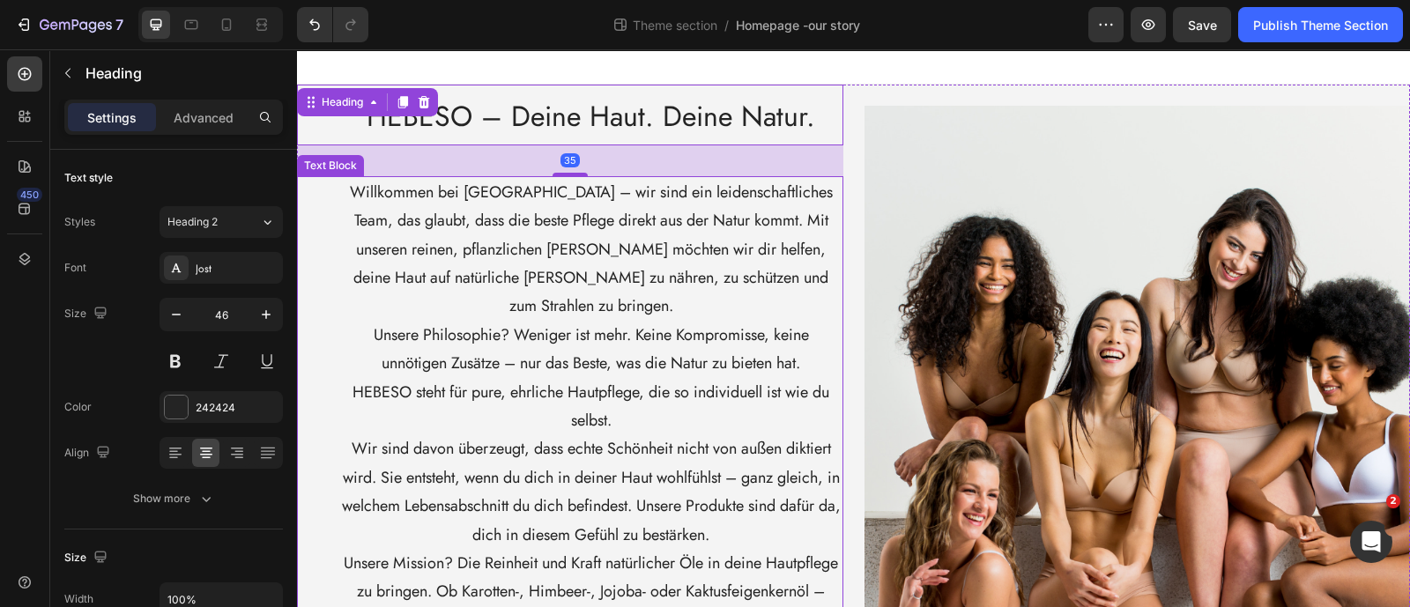
click at [575, 262] on p "Willkommen bei [GEOGRAPHIC_DATA] – wir sind ein leidenschaftliches Team, das gl…" at bounding box center [591, 249] width 501 height 143
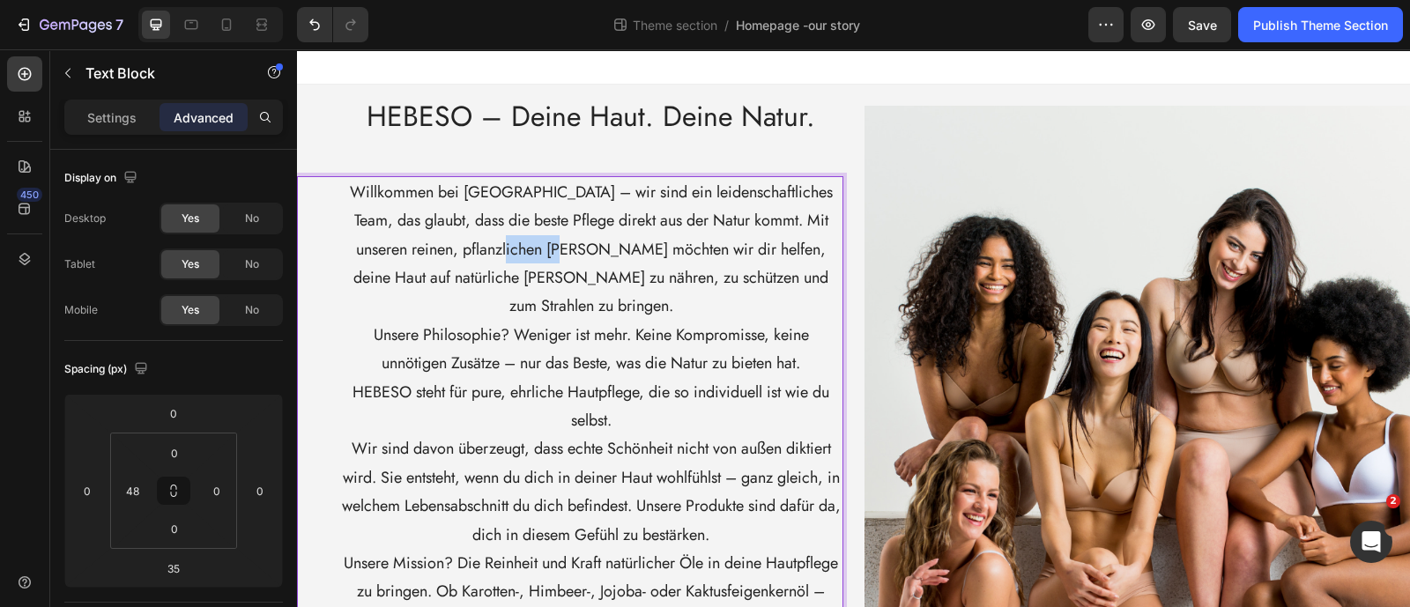
click at [559, 251] on p "Willkommen bei [GEOGRAPHIC_DATA] – wir sind ein leidenschaftliches Team, das gl…" at bounding box center [591, 249] width 501 height 143
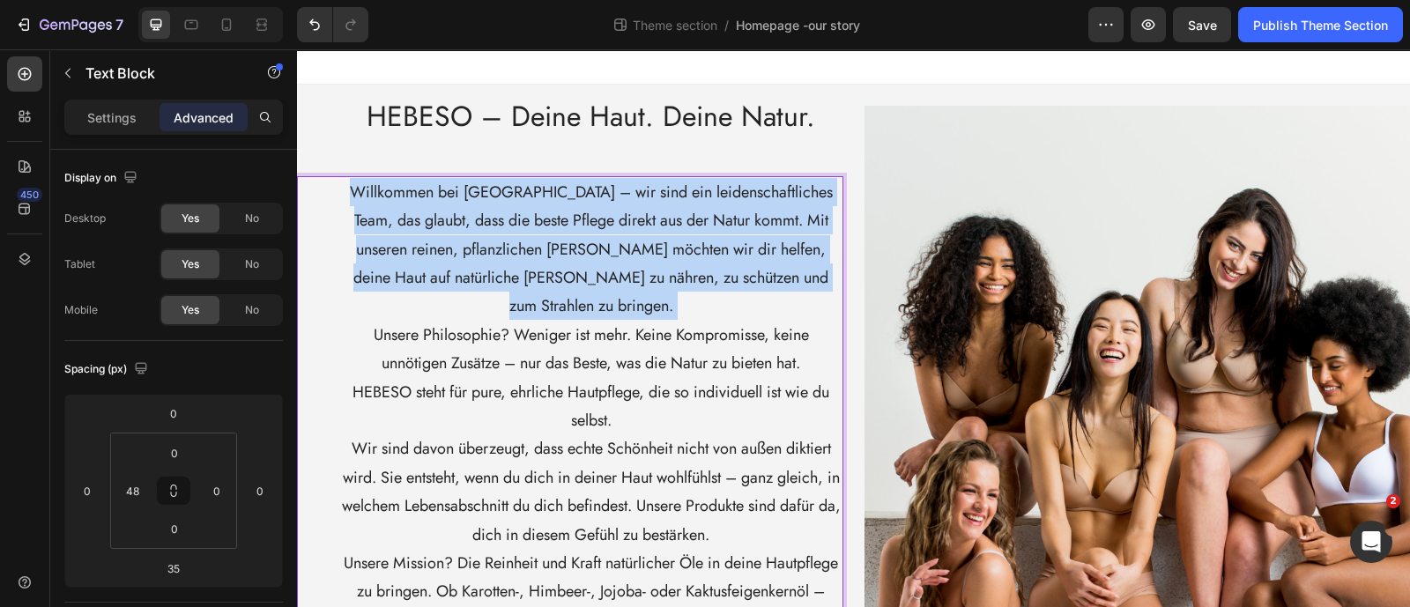
click at [559, 251] on p "Willkommen bei [GEOGRAPHIC_DATA] – wir sind ein leidenschaftliches Team, das gl…" at bounding box center [591, 249] width 501 height 143
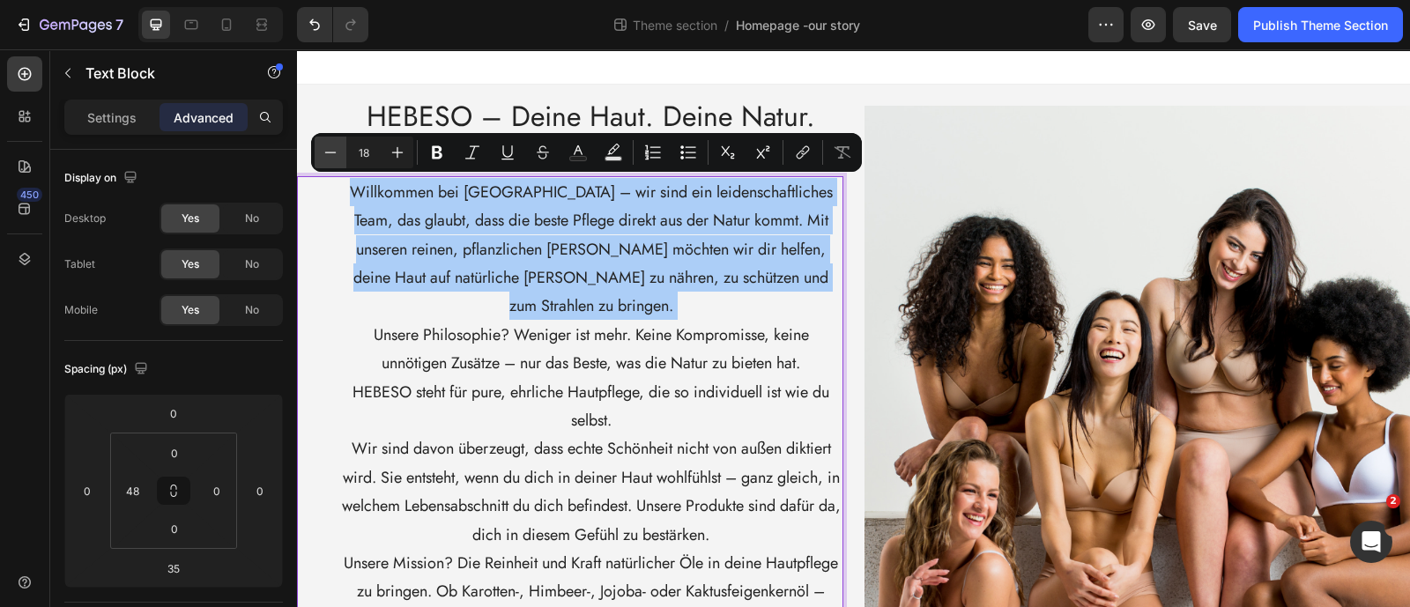
click at [330, 156] on icon "Editor contextual toolbar" at bounding box center [331, 153] width 18 height 18
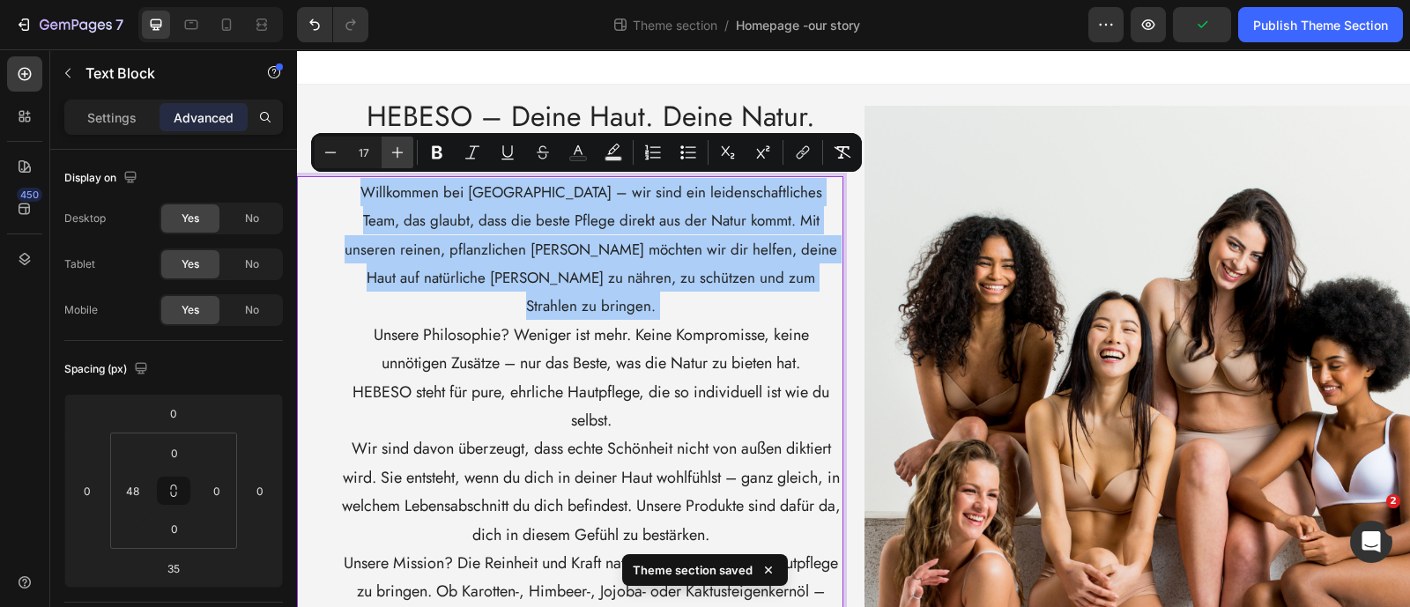
click at [390, 152] on icon "Editor contextual toolbar" at bounding box center [398, 153] width 18 height 18
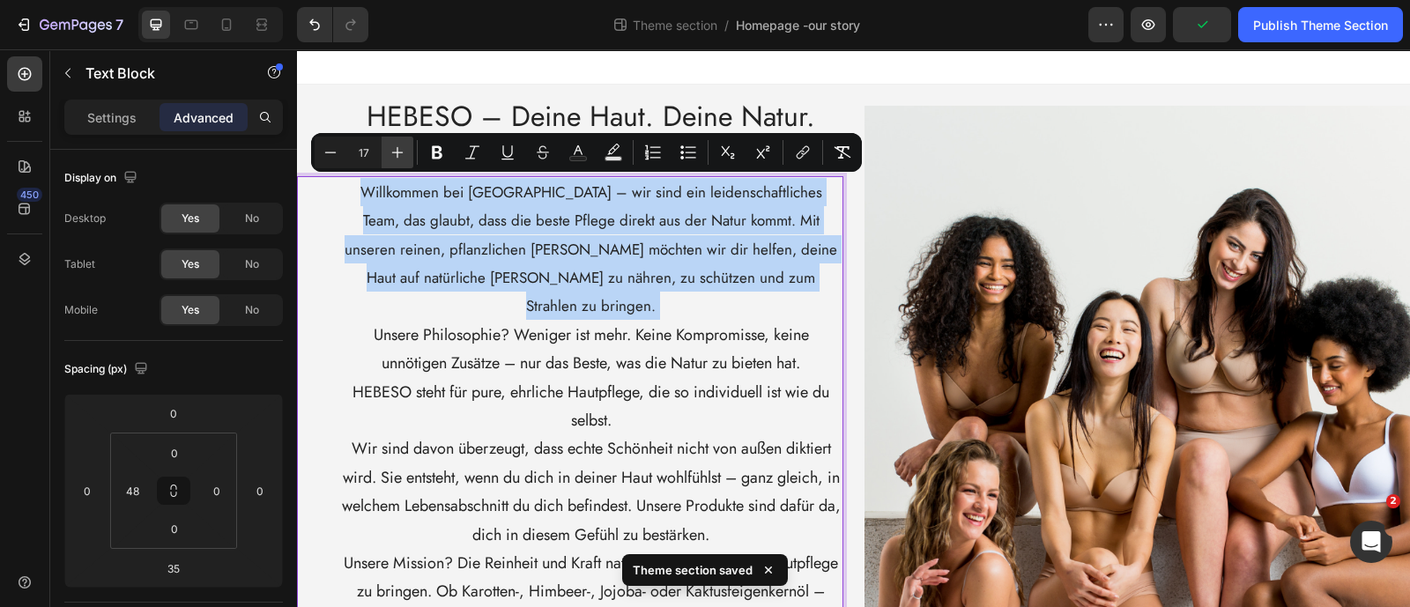
type input "18"
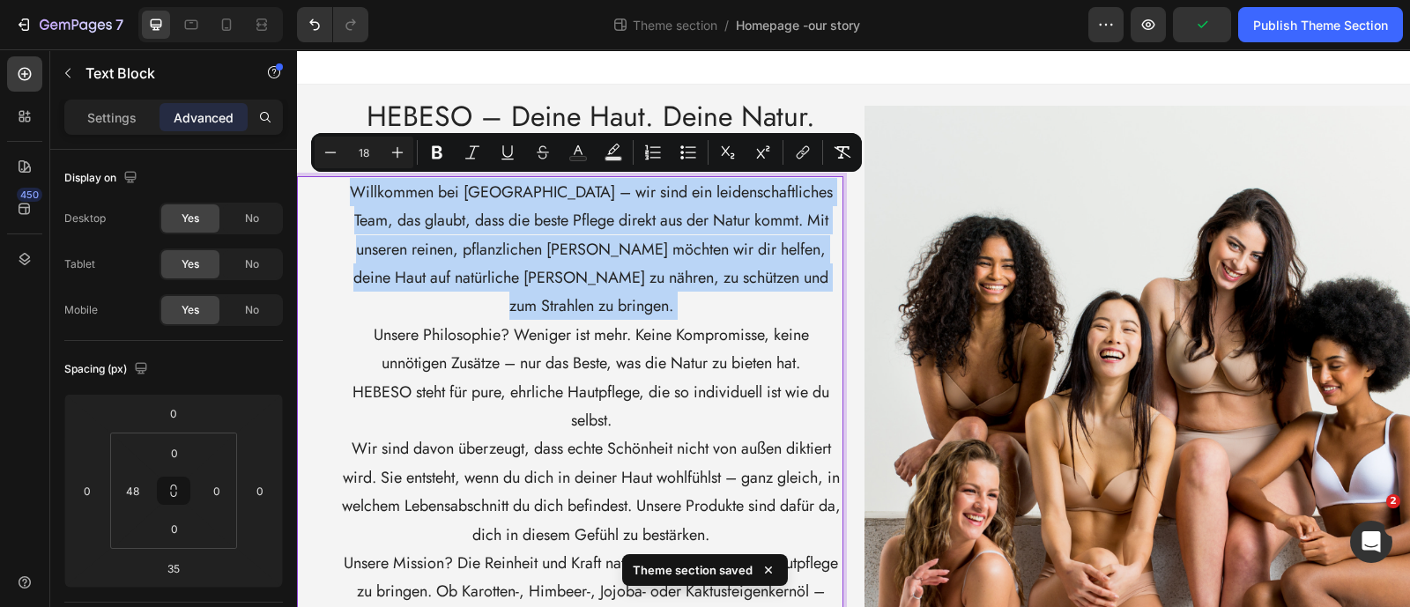
click at [360, 232] on p "Willkommen bei [GEOGRAPHIC_DATA] – wir sind ein leidenschaftliches Team, das gl…" at bounding box center [591, 249] width 501 height 143
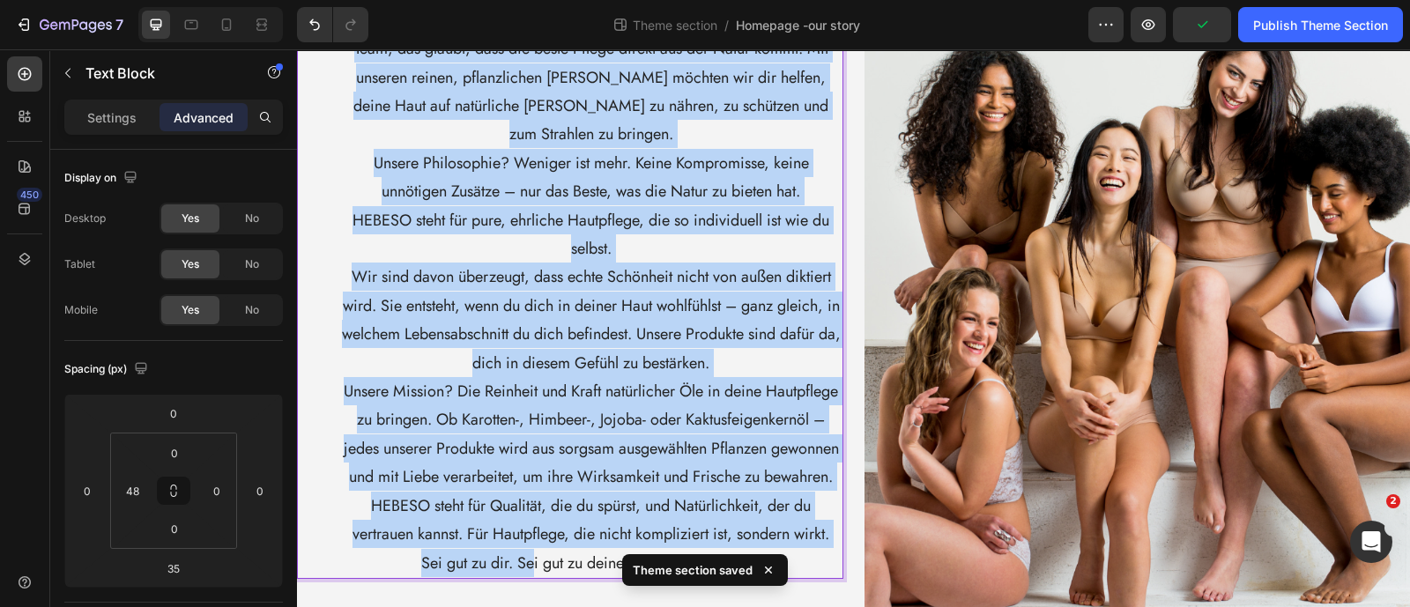
scroll to position [219, 0]
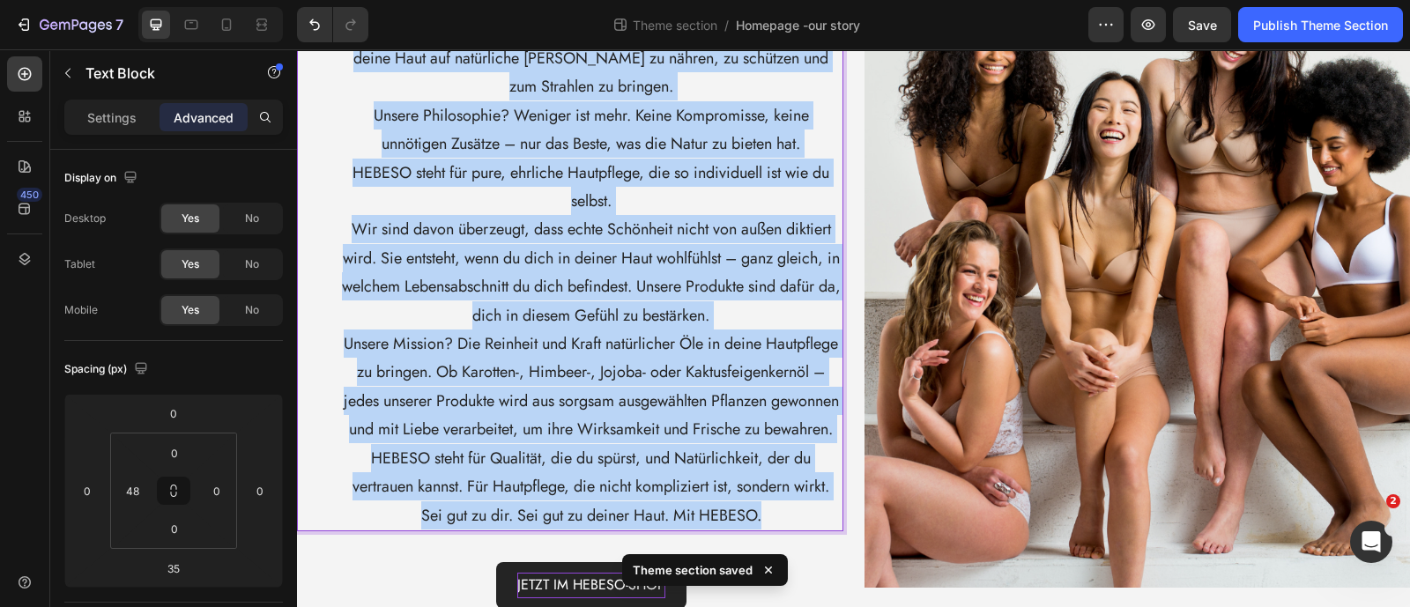
drag, startPoint x: 353, startPoint y: 189, endPoint x: 767, endPoint y: 517, distance: 528.8
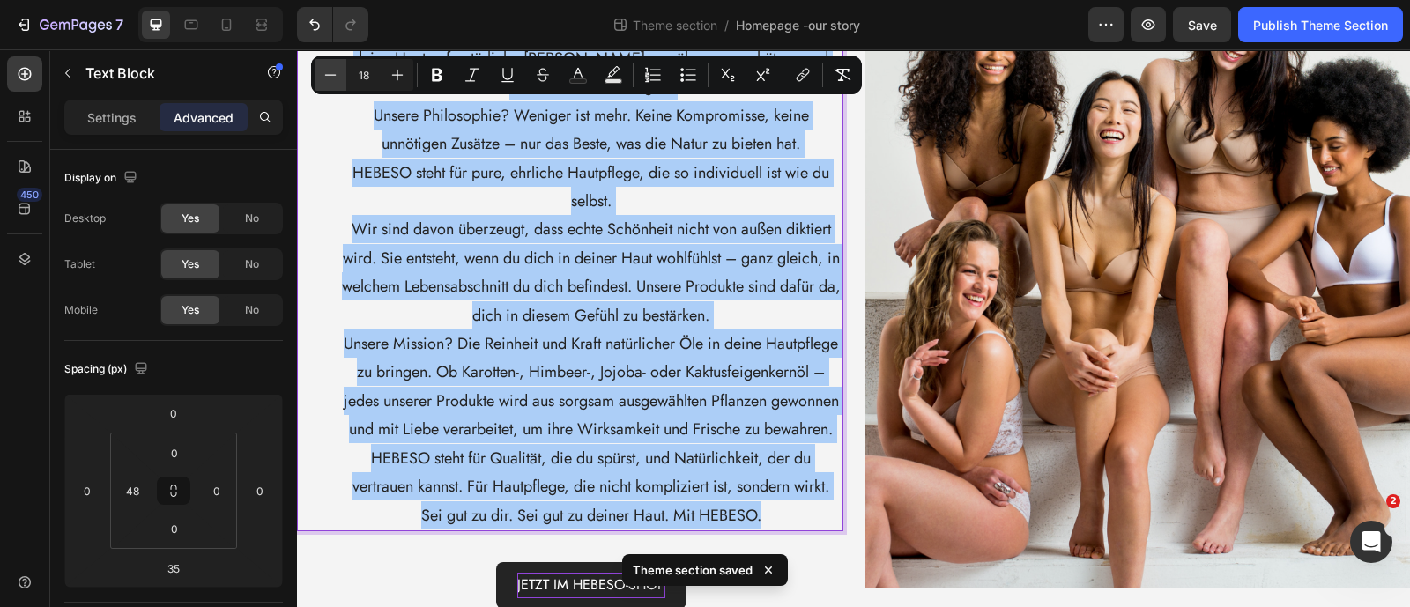
click at [329, 76] on icon "Editor contextual toolbar" at bounding box center [331, 75] width 18 height 18
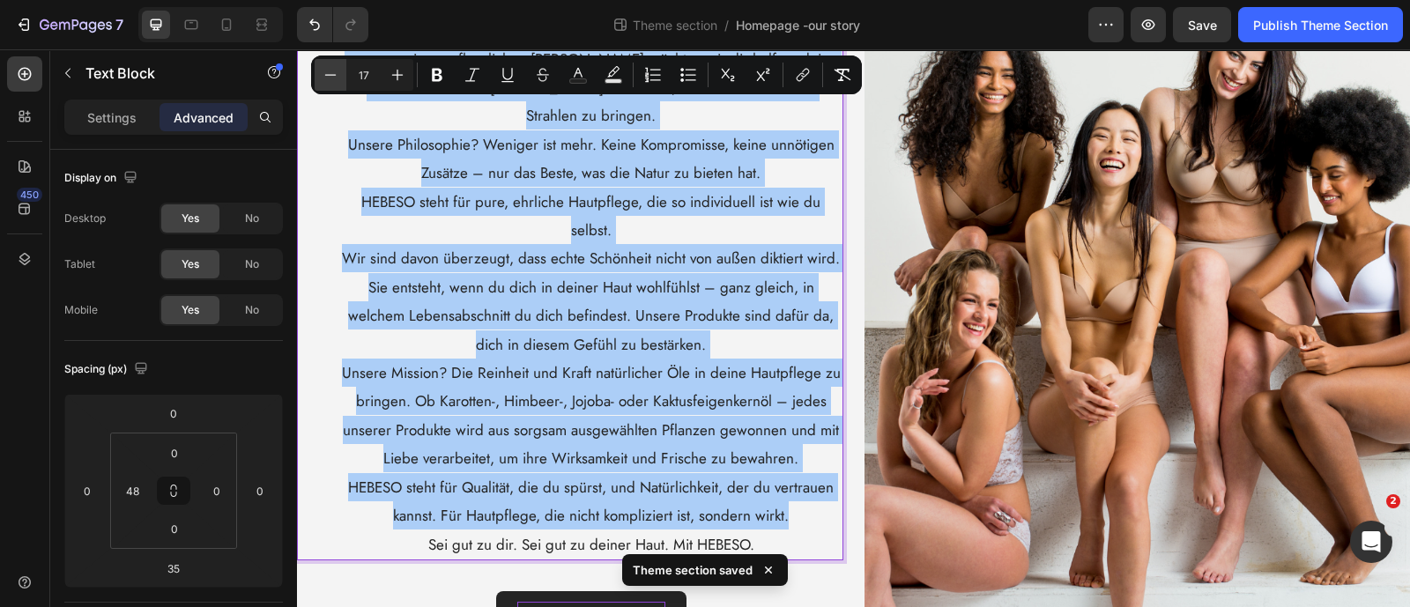
click at [329, 76] on icon "Editor contextual toolbar" at bounding box center [331, 75] width 18 height 18
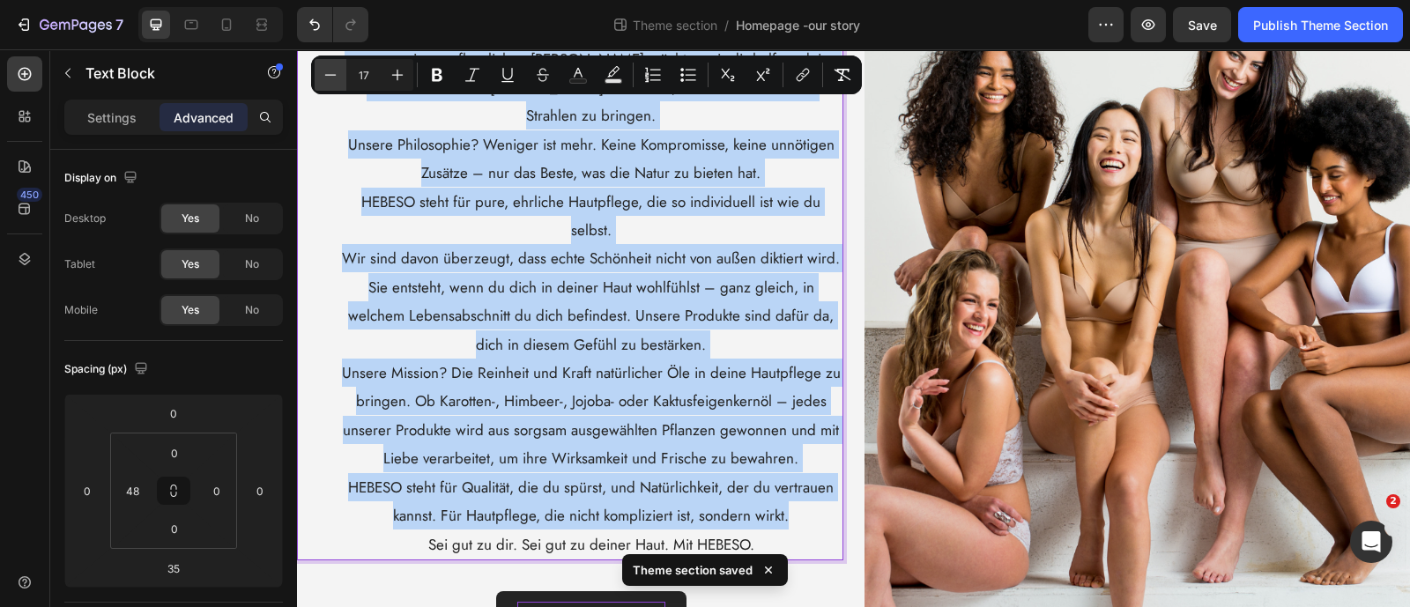
type input "16"
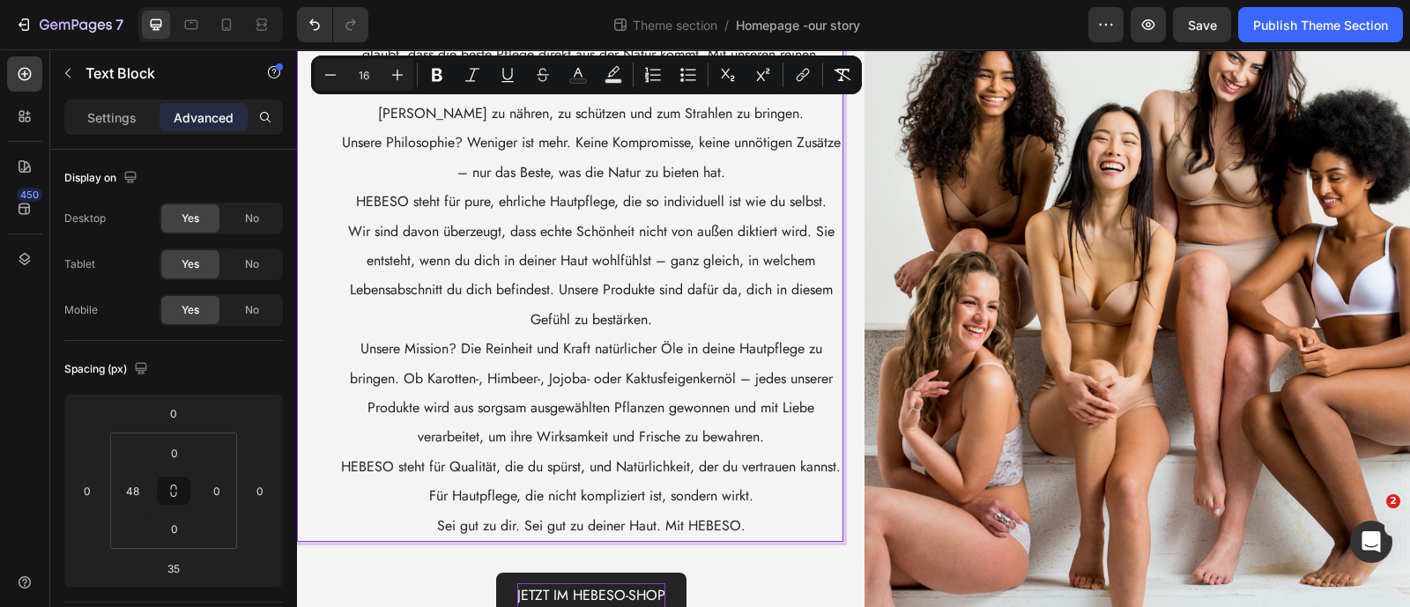
scroll to position [0, 0]
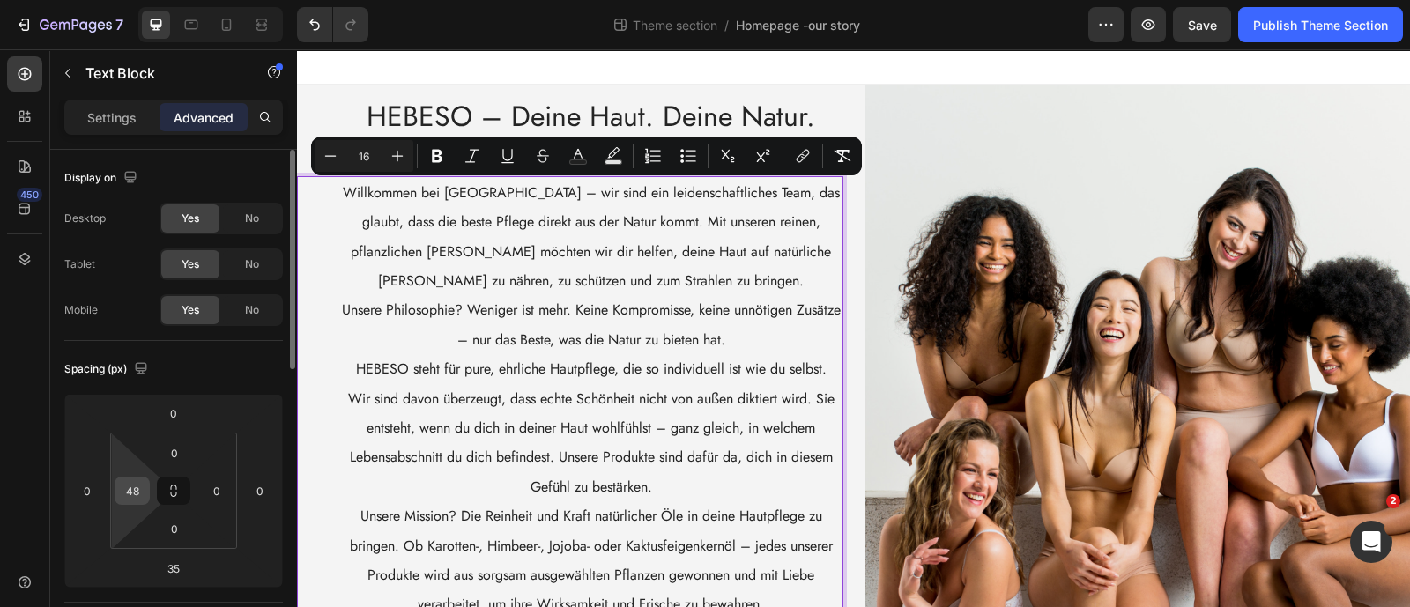
click at [145, 496] on div "48" at bounding box center [132, 491] width 35 height 28
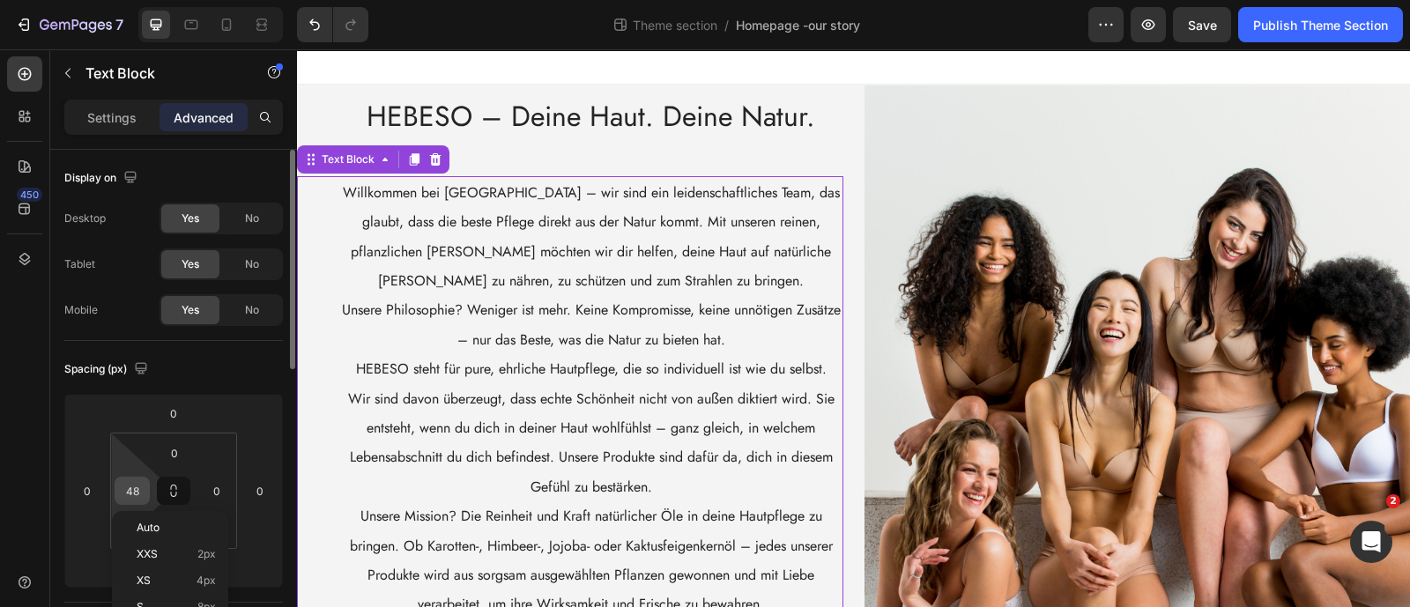
scroll to position [109, 0]
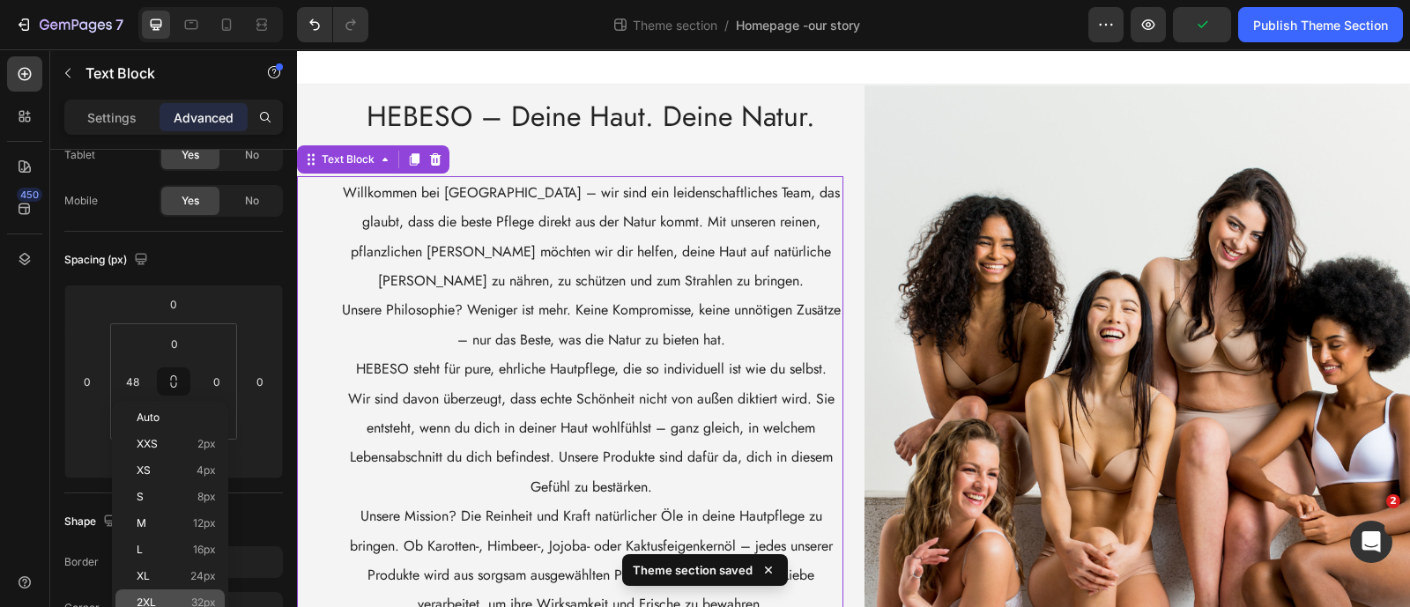
click at [207, 595] on div "2XL 32px" at bounding box center [169, 603] width 109 height 26
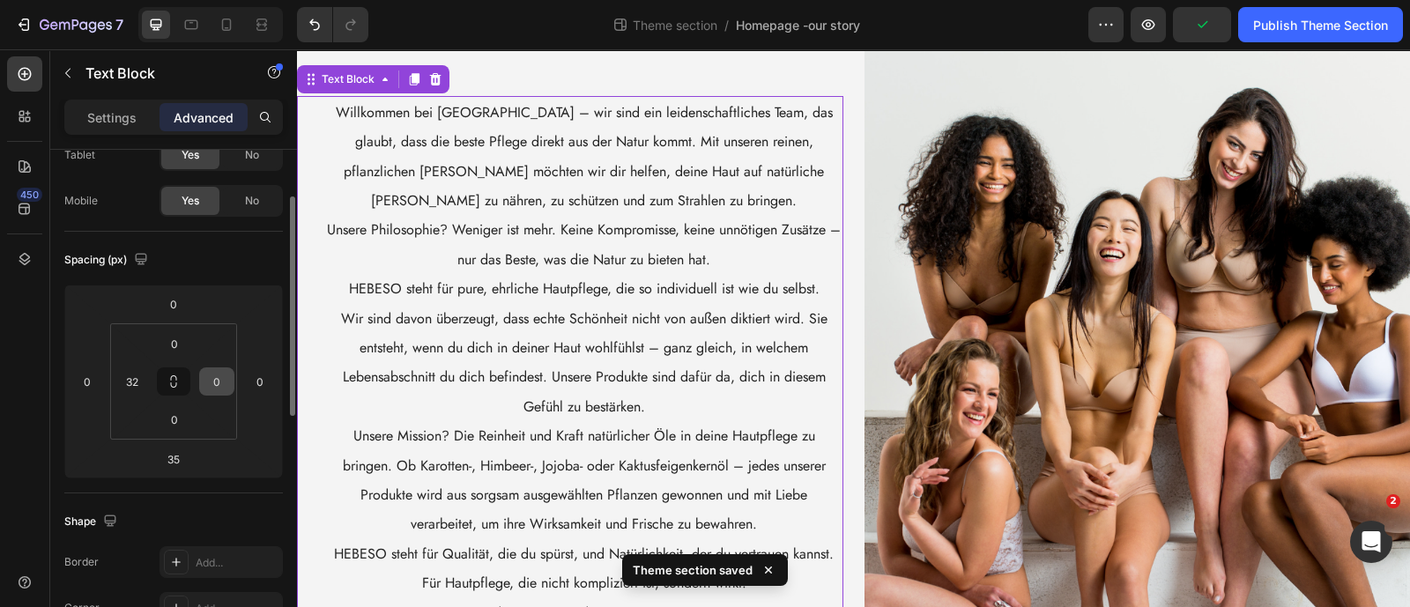
scroll to position [167, 0]
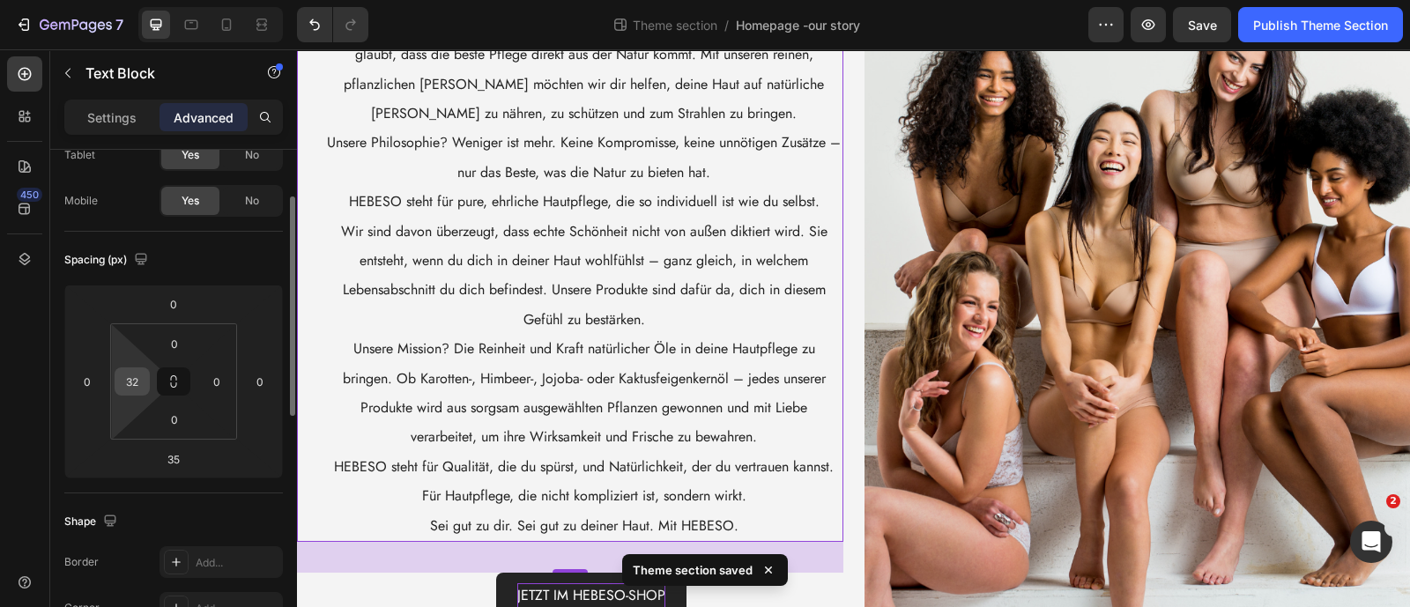
click at [142, 391] on input "32" at bounding box center [132, 381] width 26 height 26
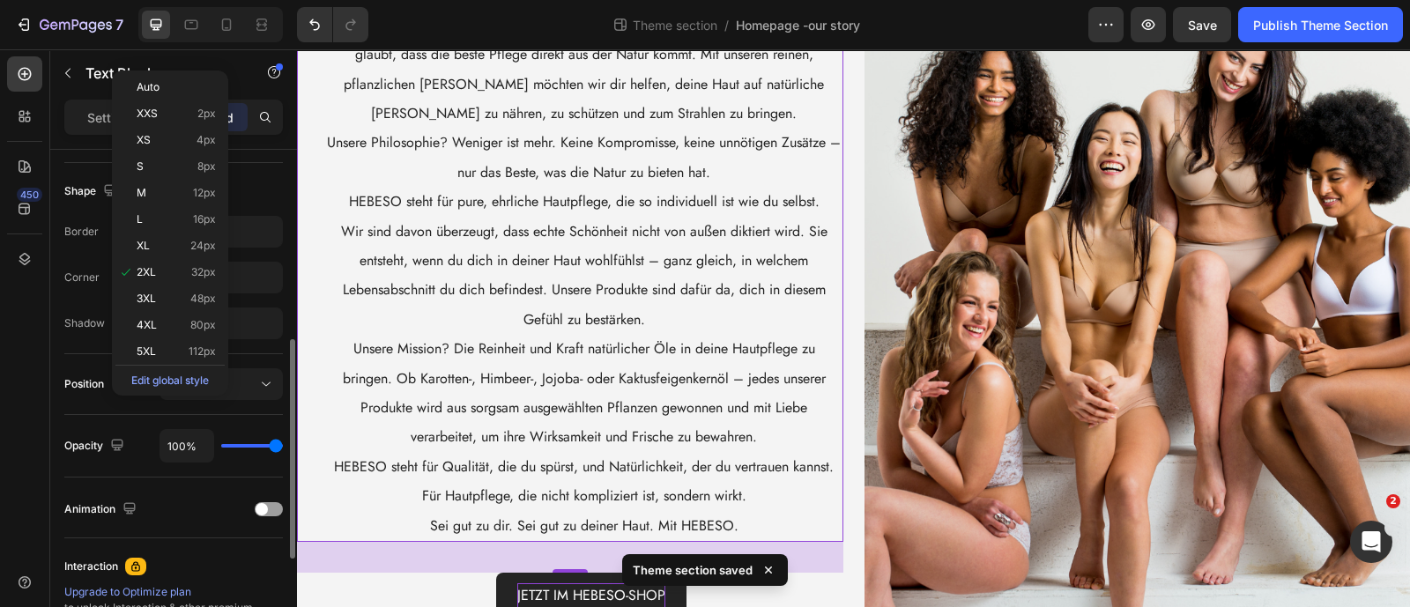
scroll to position [551, 0]
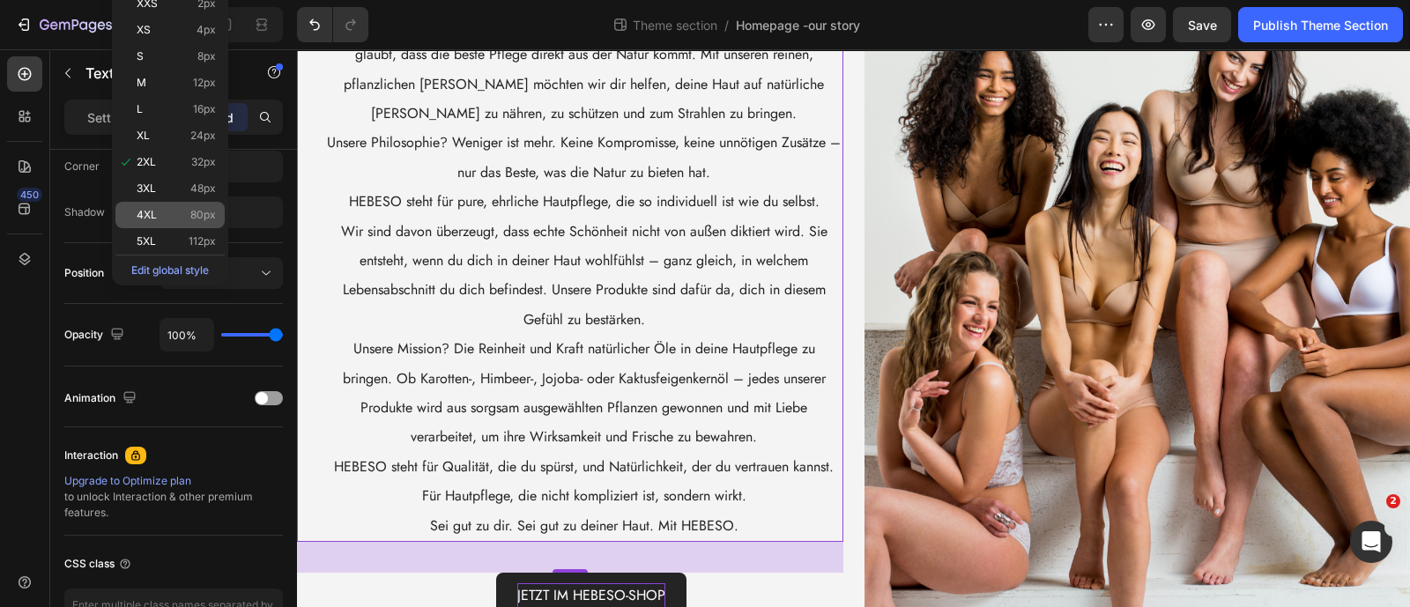
click at [194, 226] on div "4XL 80px" at bounding box center [169, 215] width 109 height 26
type input "80"
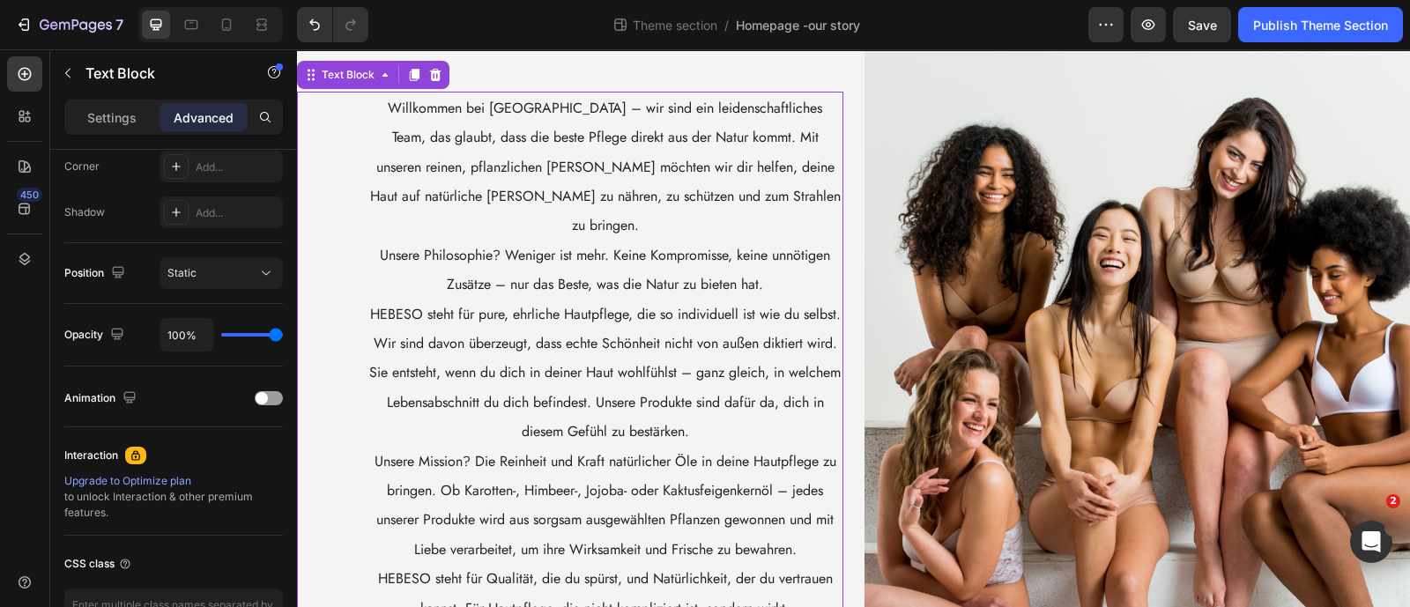
scroll to position [0, 0]
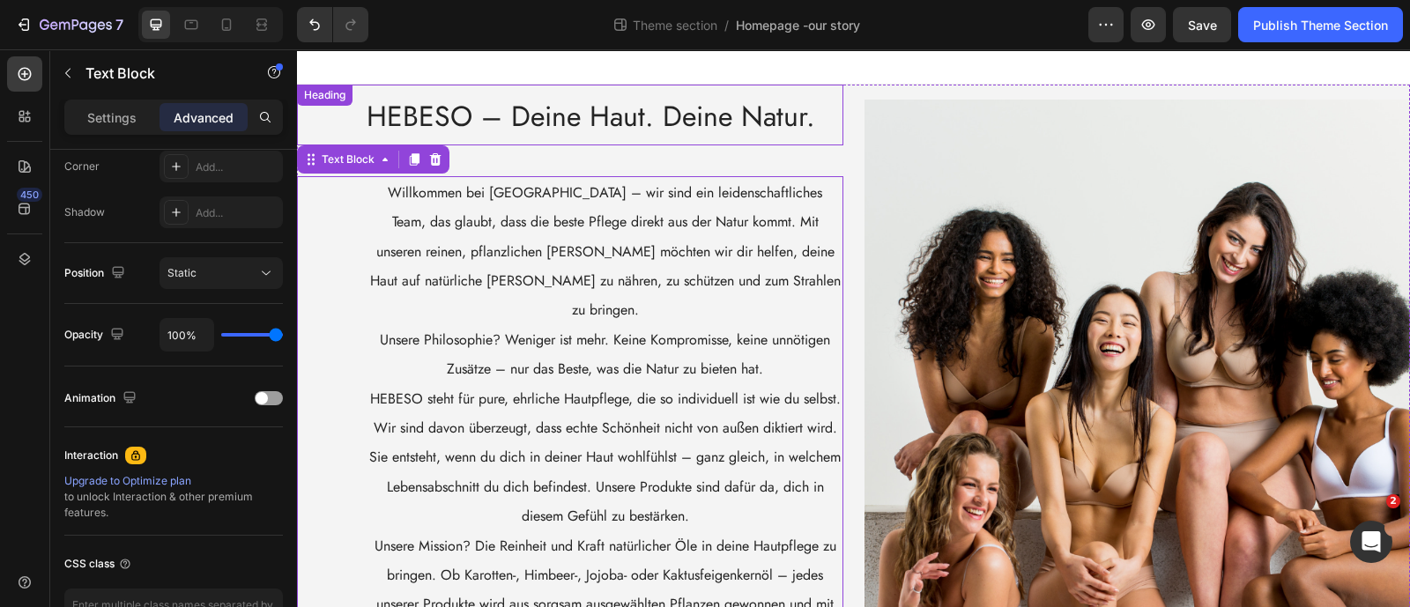
click at [479, 131] on span "HEBESO – Deine Haut. Deine Natur." at bounding box center [591, 116] width 449 height 41
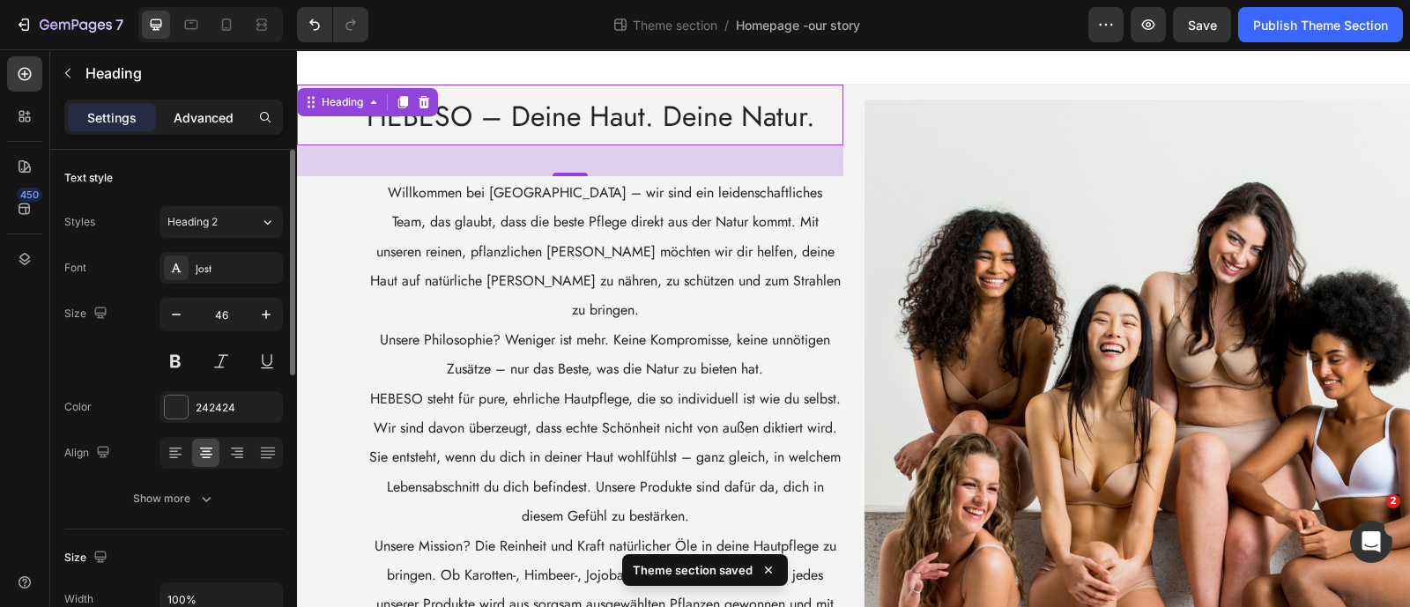
click at [218, 108] on p "Advanced" at bounding box center [204, 117] width 60 height 19
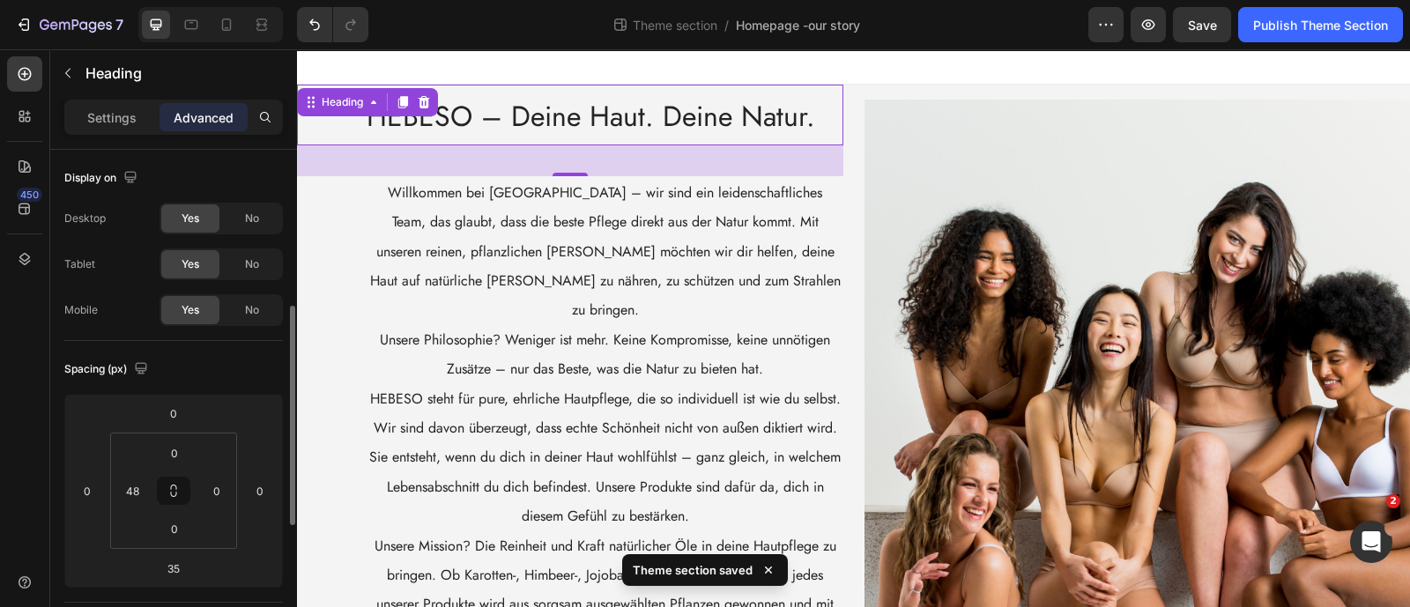
scroll to position [219, 0]
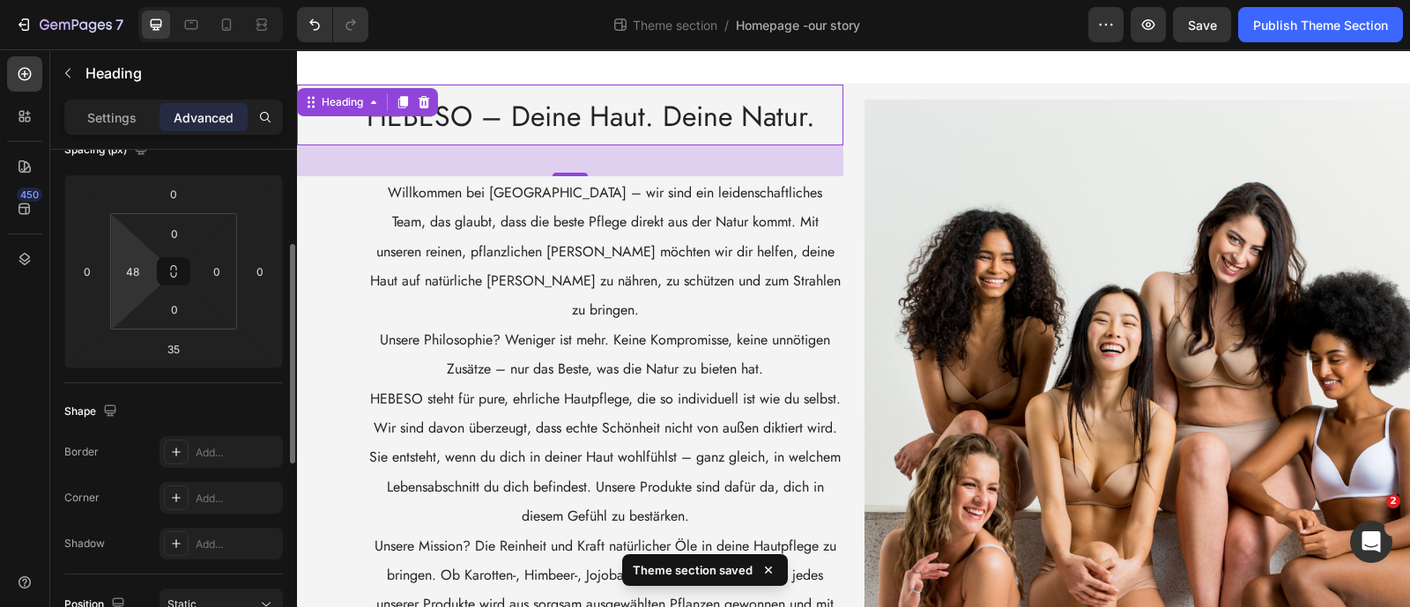
click at [137, 0] on html "7 Theme section / Homepage -our story Preview Save Publish Theme Section 450 Se…" at bounding box center [705, 0] width 1410 height 0
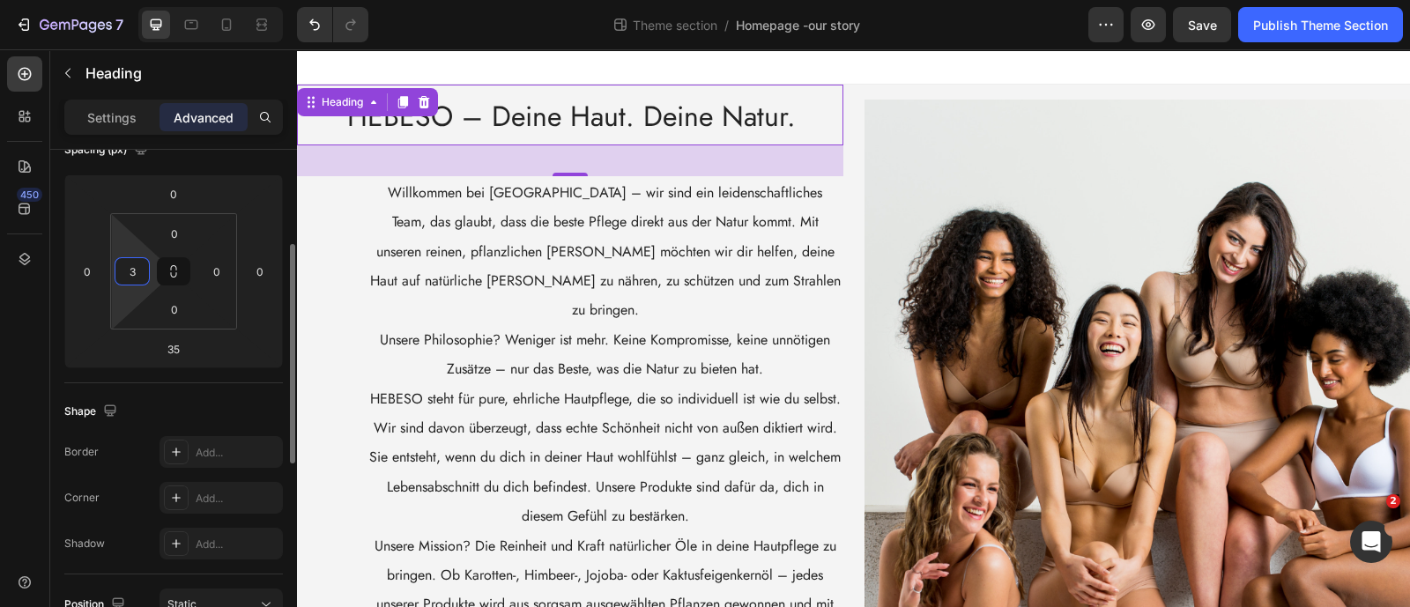
click at [132, 273] on input "3" at bounding box center [132, 271] width 26 height 26
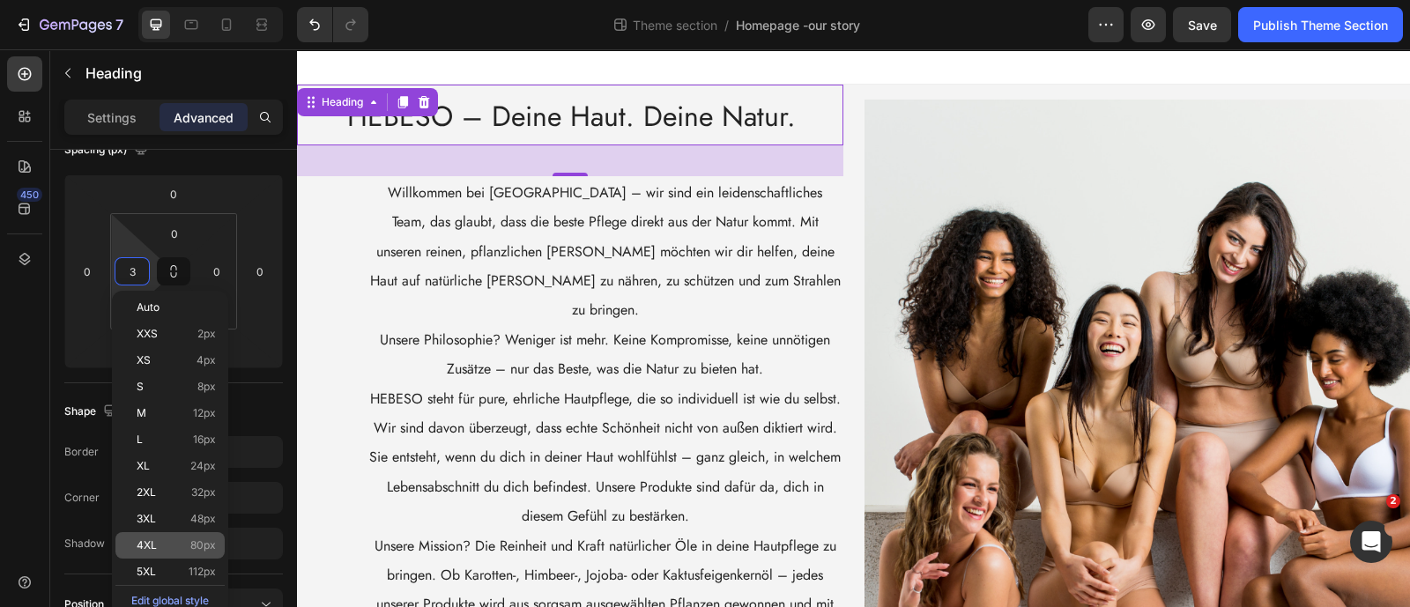
click at [175, 540] on p "4XL 80px" at bounding box center [176, 545] width 79 height 12
type input "80"
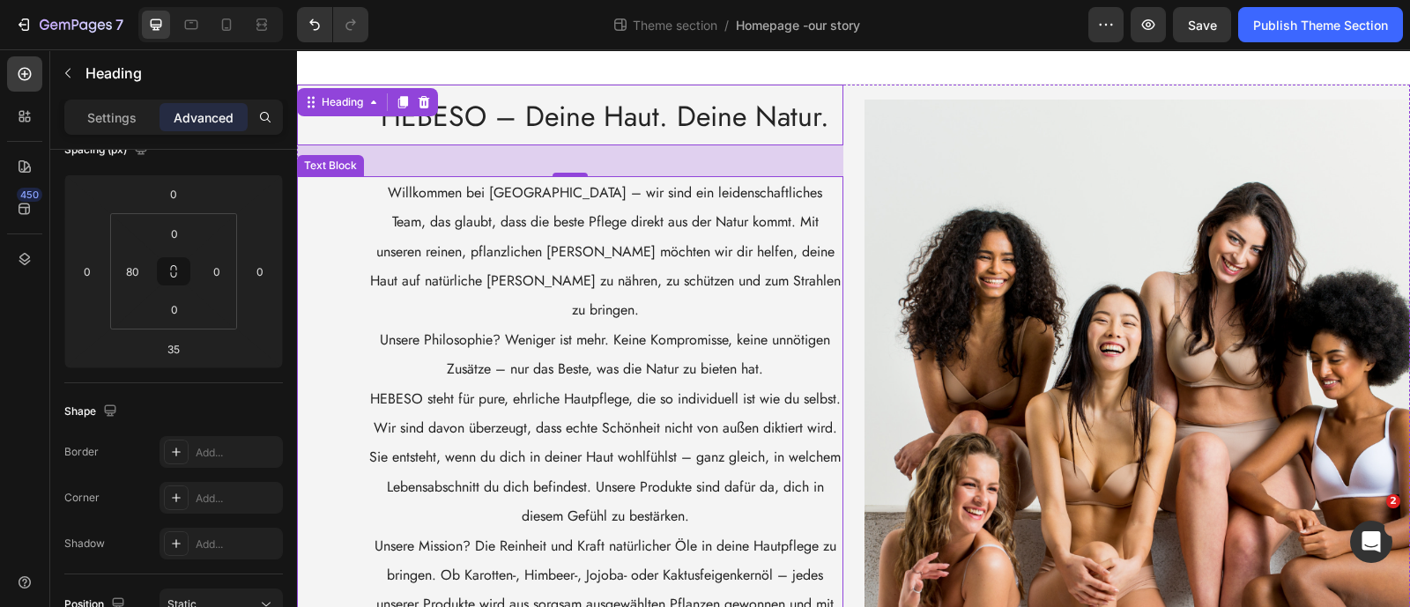
click at [458, 389] on span "HEBESO steht für pure, ehrliche Hautpflege, die so individuell ist wie du selbs…" at bounding box center [605, 399] width 471 height 20
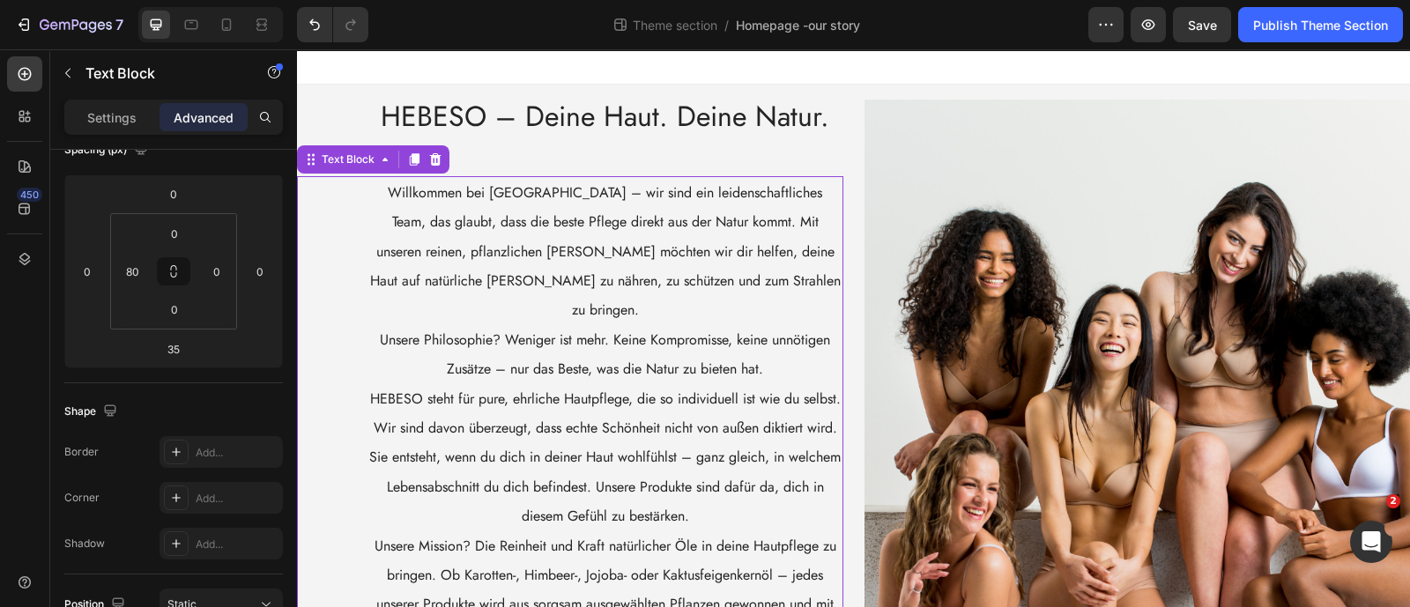
scroll to position [0, 0]
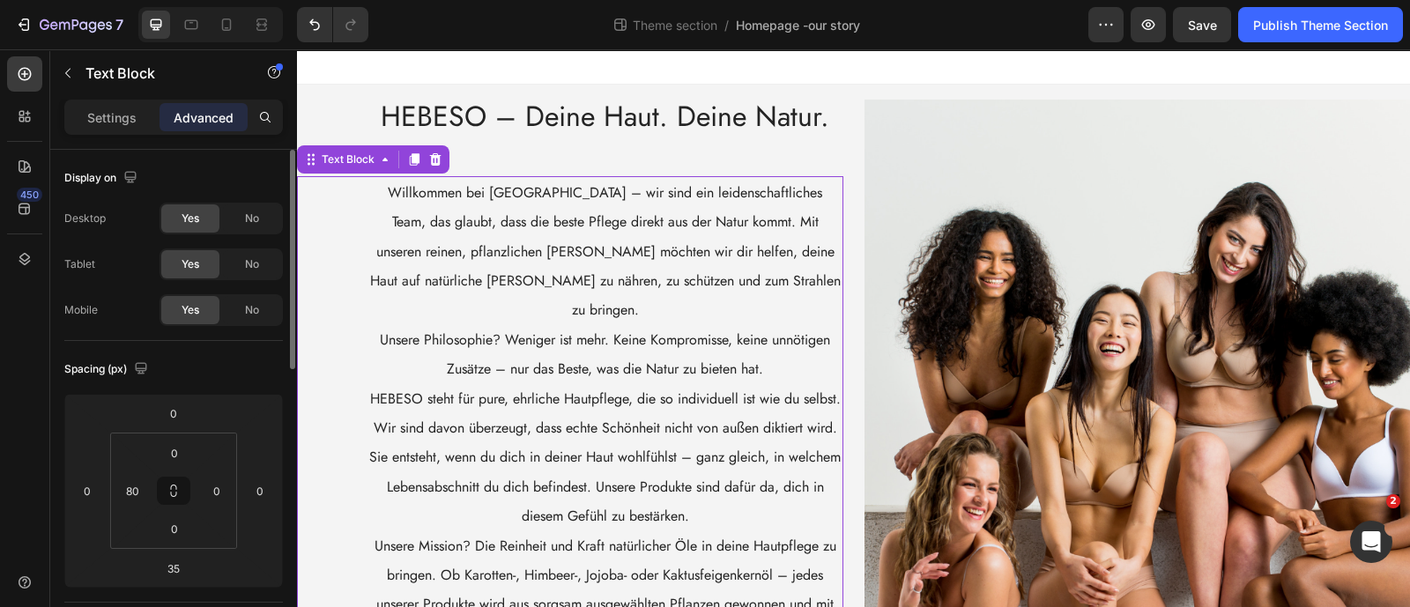
click at [346, 328] on div "Willkommen bei [GEOGRAPHIC_DATA] – wir sind ein leidenschaftliches Team, das gl…" at bounding box center [570, 457] width 546 height 563
click at [339, 276] on div "Willkommen bei [GEOGRAPHIC_DATA] – wir sind ein leidenschaftliches Team, das gl…" at bounding box center [570, 457] width 546 height 563
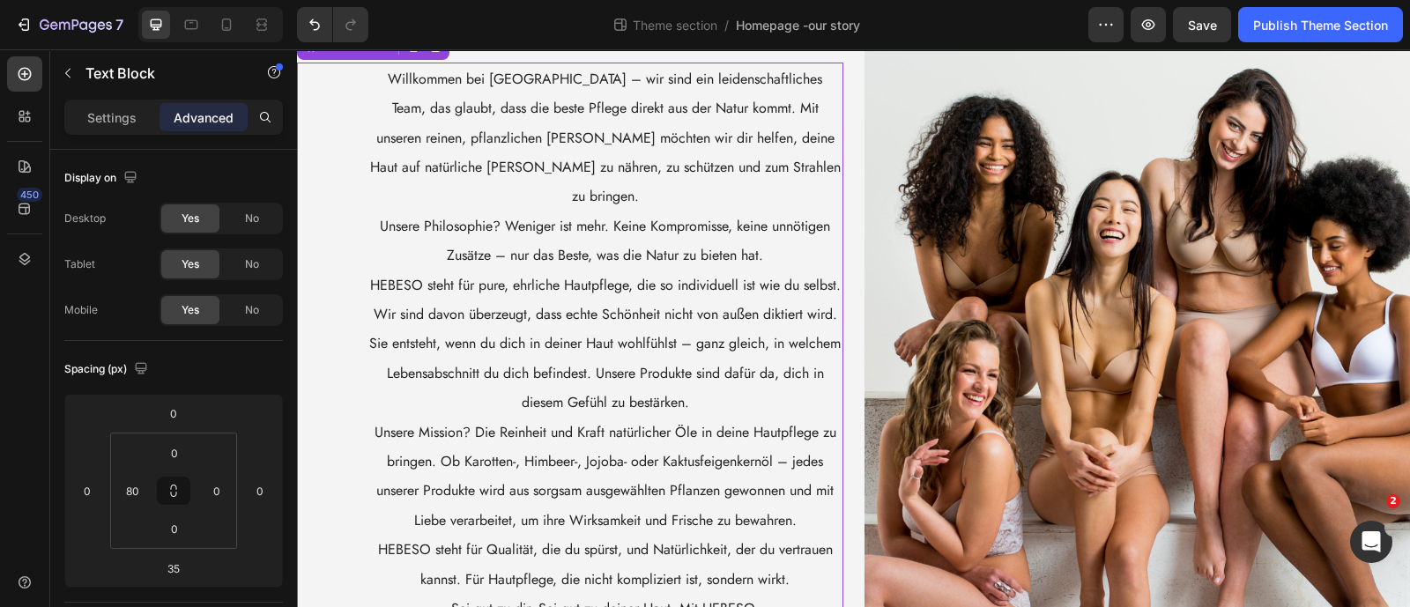
scroll to position [190, 0]
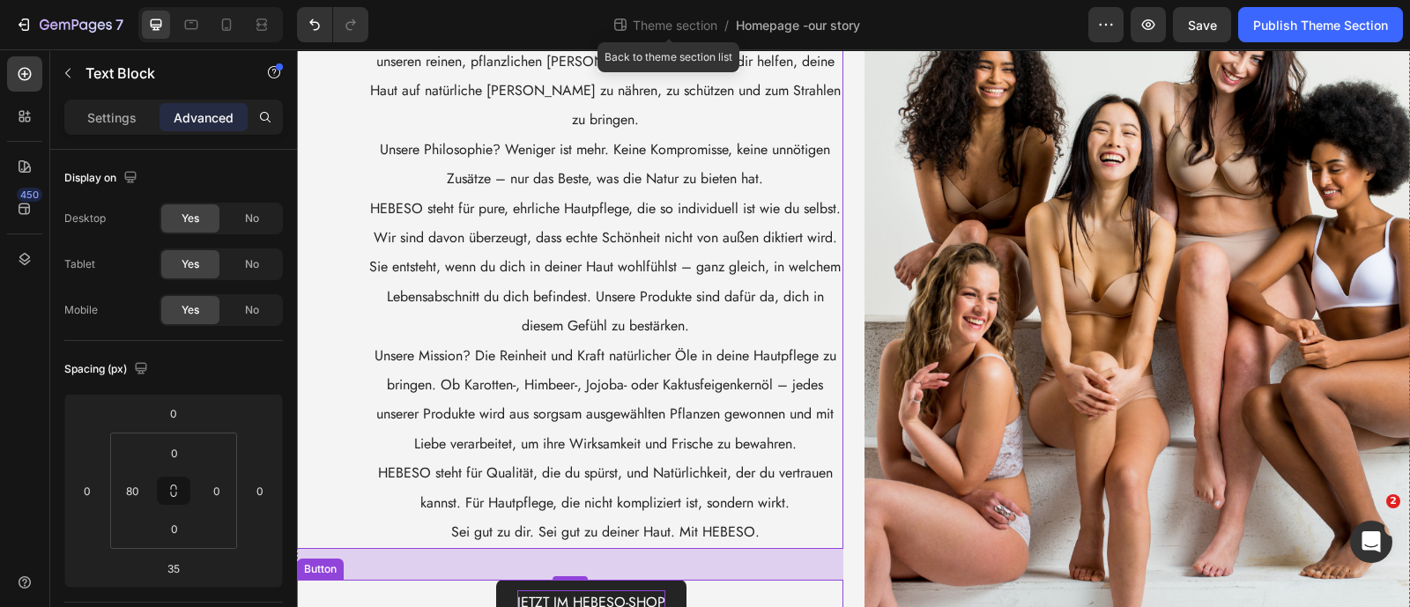
click at [657, 590] on p "JETZT IM HEBESO-shop" at bounding box center [591, 603] width 148 height 26
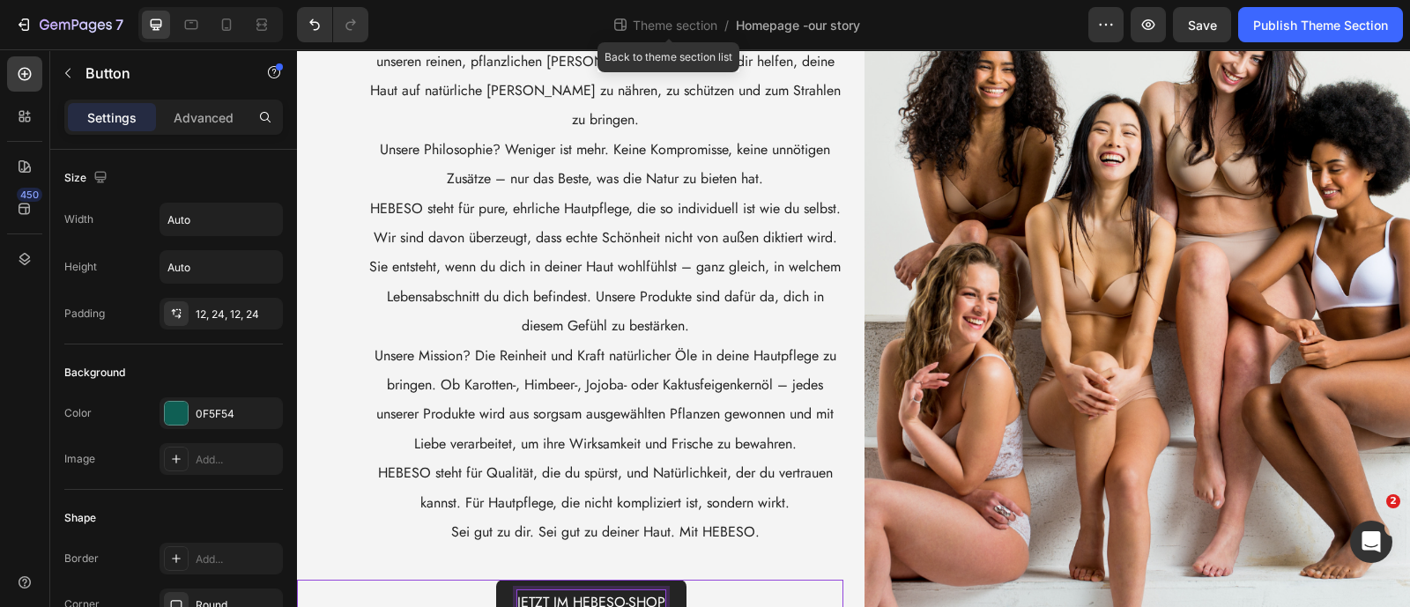
click at [657, 590] on p "JETZT IM HEBESO-shop" at bounding box center [591, 603] width 148 height 26
click at [662, 583] on link "JETZT IM HEBESO-shop" at bounding box center [591, 603] width 190 height 47
click at [657, 590] on p "JETZT IM HEBESO-shop" at bounding box center [591, 603] width 148 height 26
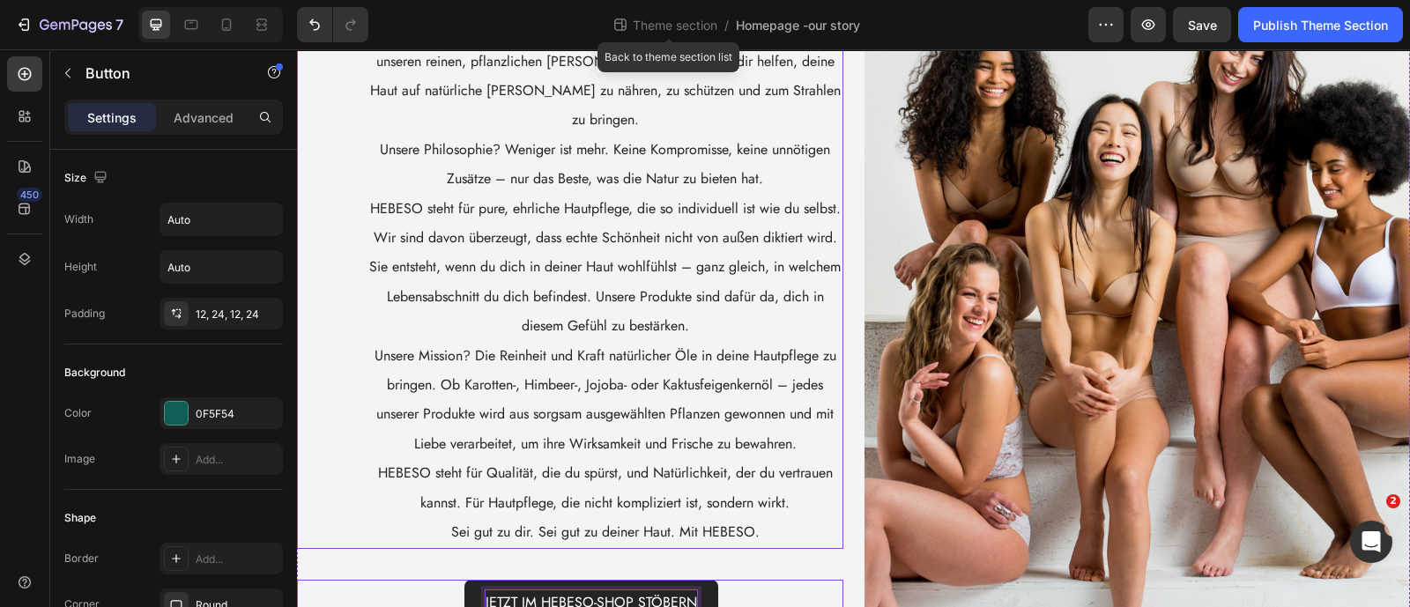
click at [655, 480] on span "HEBESO steht für Qualität, die du spürst, und Natürlichkeit, der du vertrauen k…" at bounding box center [605, 487] width 455 height 49
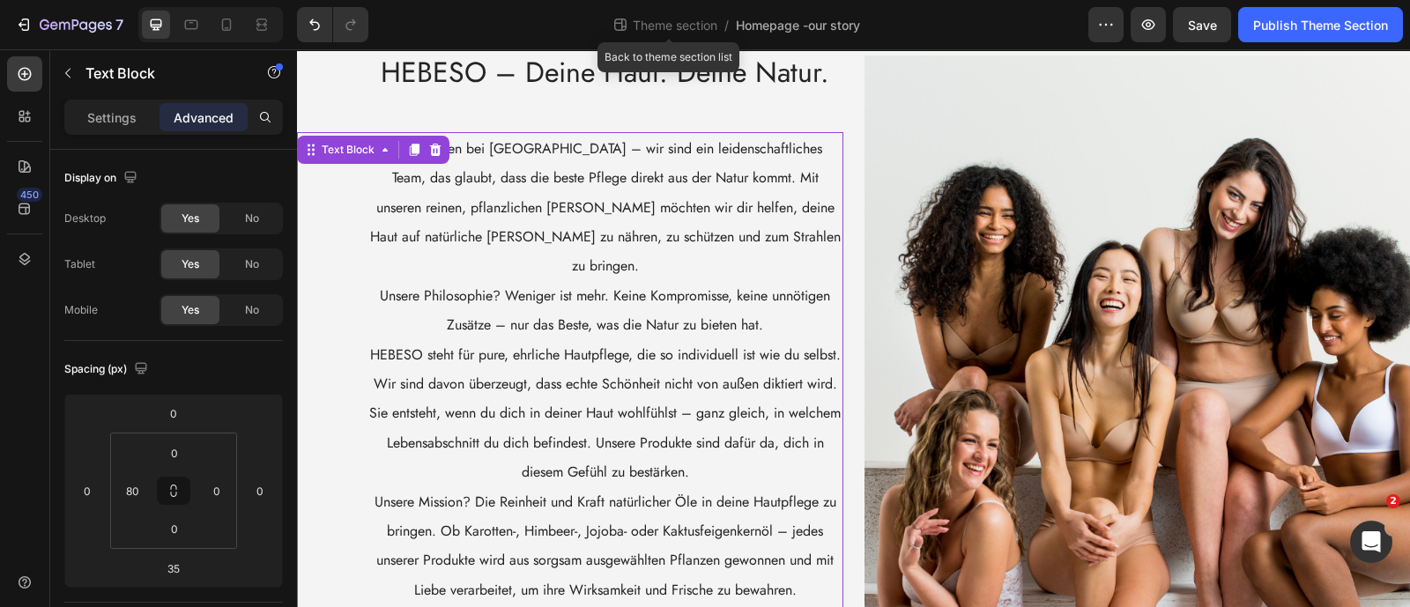
scroll to position [0, 0]
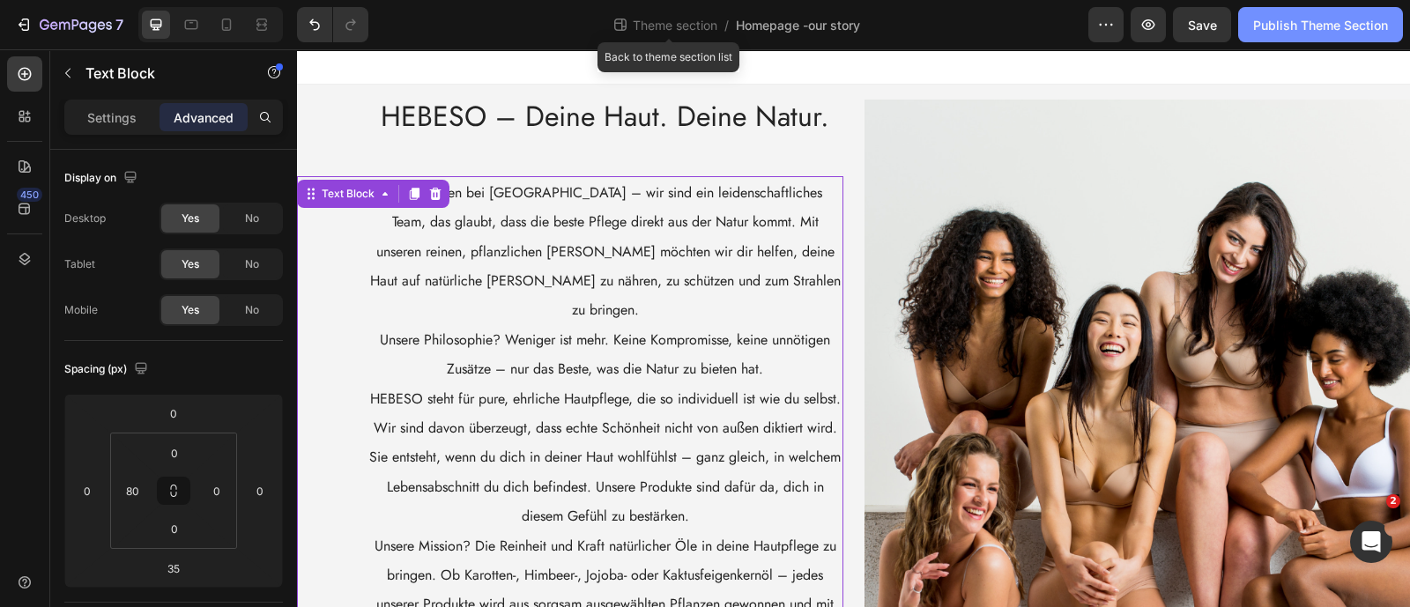
click at [1295, 20] on div "Publish Theme Section" at bounding box center [1320, 25] width 135 height 19
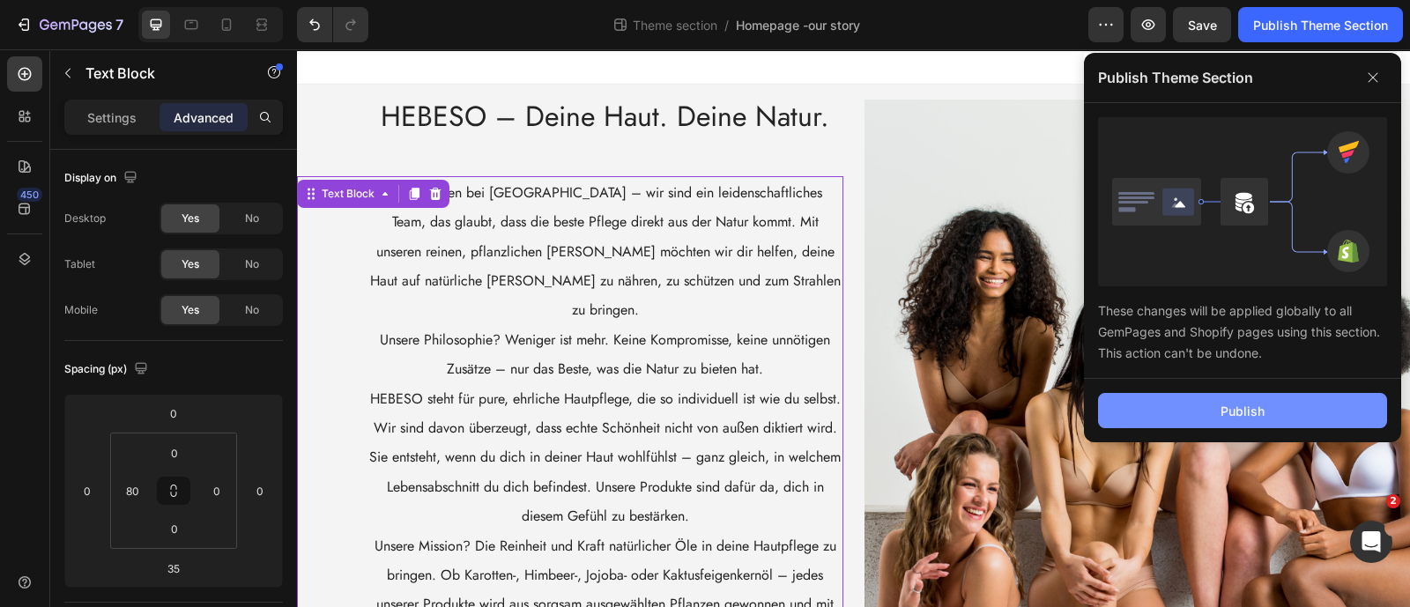
click at [1152, 396] on button "Publish" at bounding box center [1242, 410] width 289 height 35
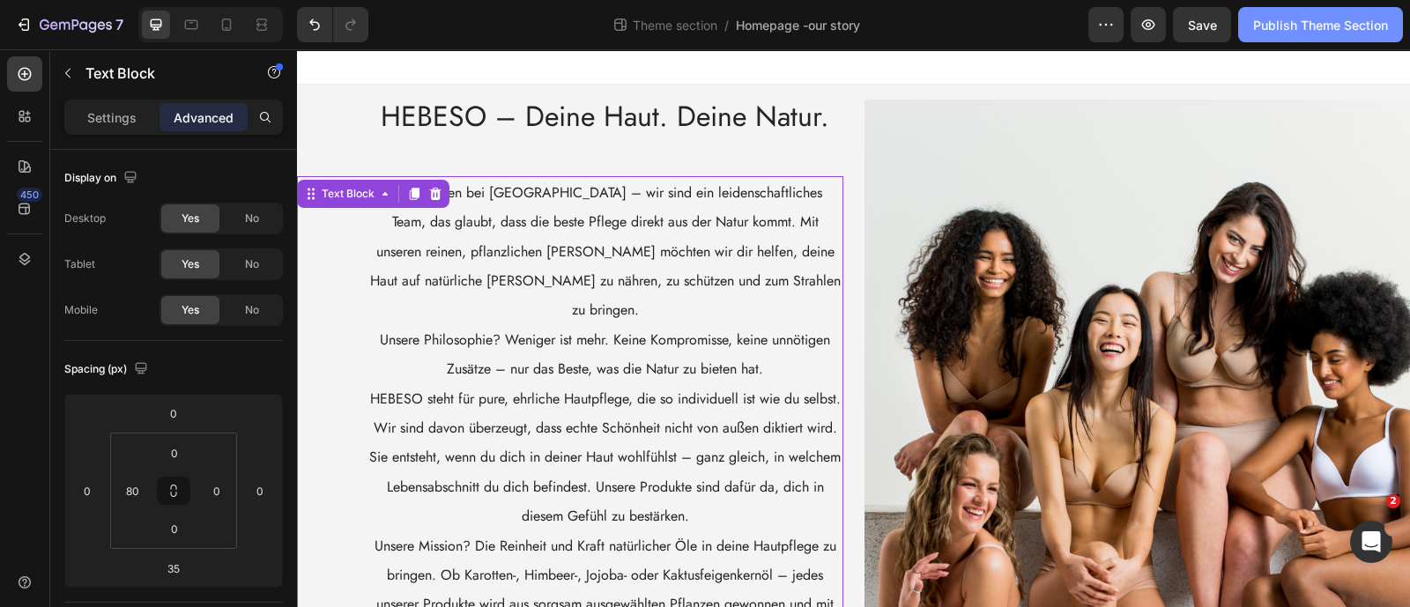
click at [1269, 11] on button "Publish Theme Section" at bounding box center [1320, 24] width 165 height 35
click at [1269, 24] on div "Publish Theme Section" at bounding box center [1320, 25] width 135 height 19
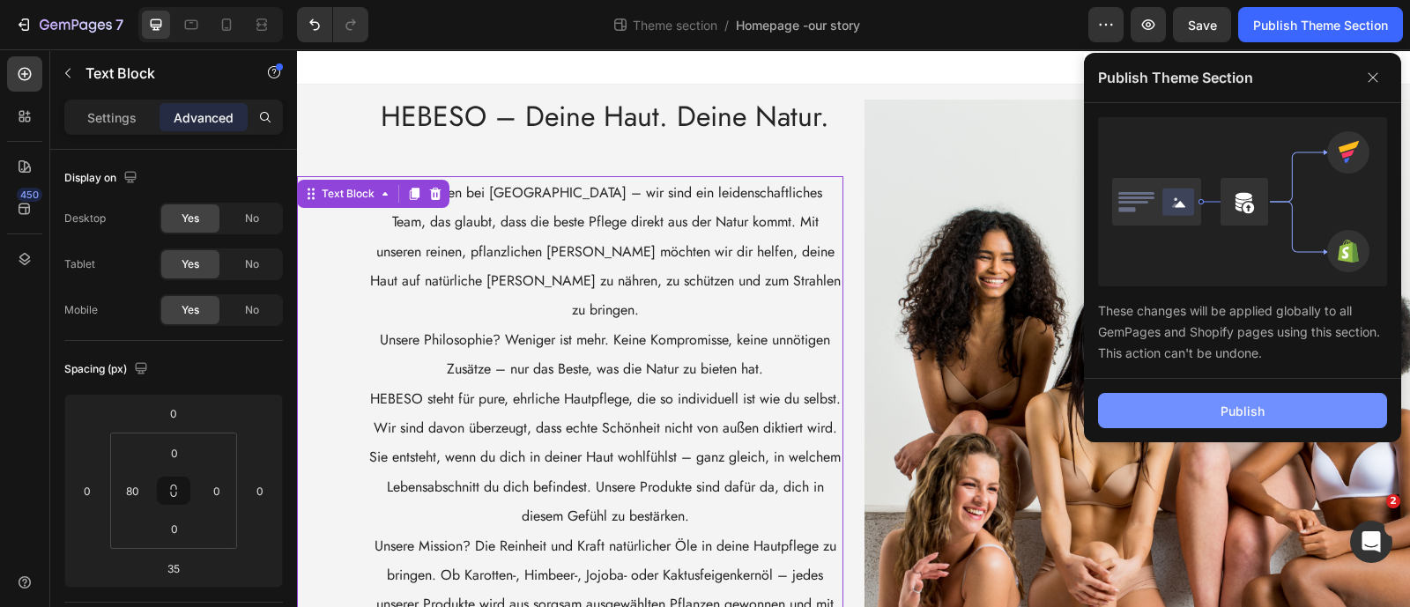
click at [1236, 405] on div "Publish" at bounding box center [1243, 411] width 44 height 19
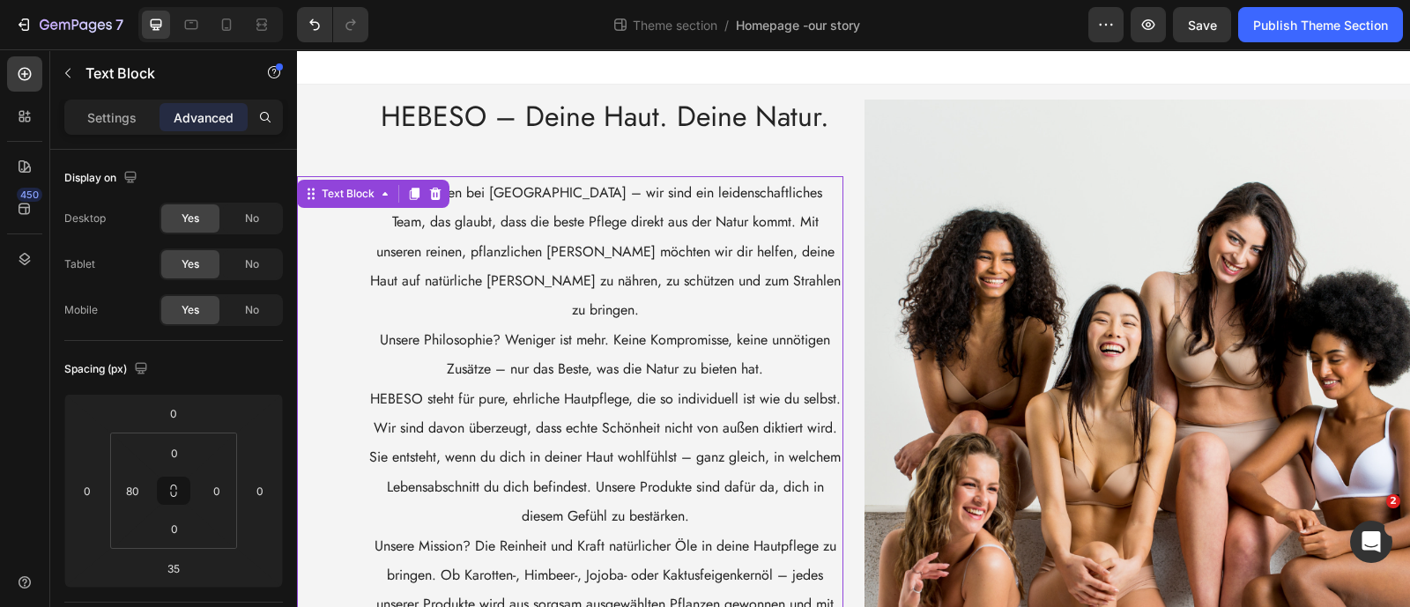
click at [479, 243] on span "Willkommen bei [GEOGRAPHIC_DATA] – wir sind ein leidenschaftliches Team, das gl…" at bounding box center [605, 251] width 471 height 138
click at [397, 187] on span "Willkommen bei [GEOGRAPHIC_DATA] – wir sind ein leidenschaftliches Team, das gl…" at bounding box center [605, 251] width 471 height 138
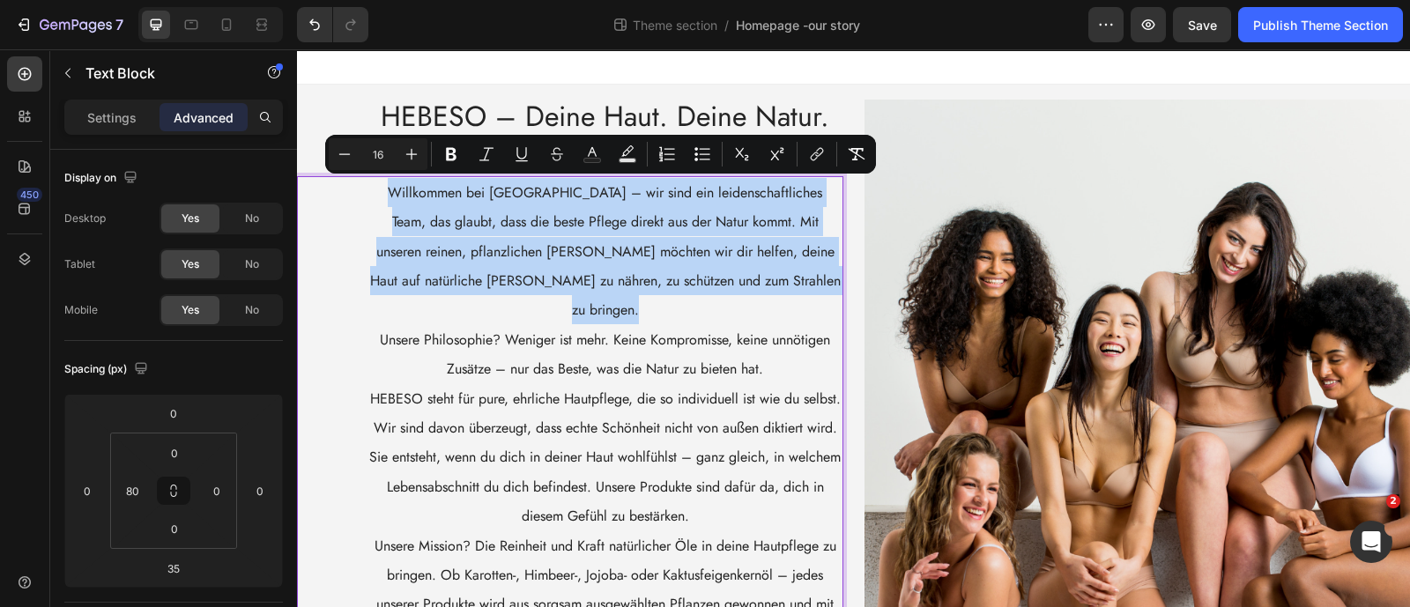
click at [397, 187] on span "Willkommen bei [GEOGRAPHIC_DATA] – wir sind ein leidenschaftliches Team, das gl…" at bounding box center [605, 251] width 471 height 138
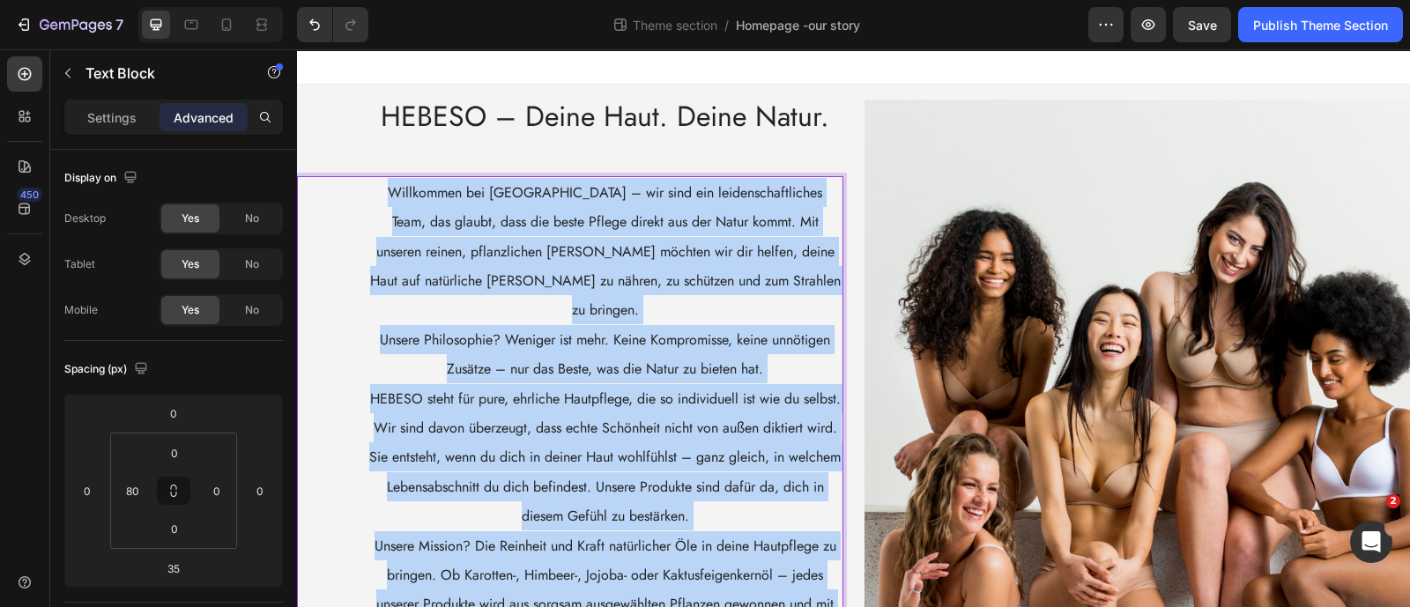
scroll to position [190, 0]
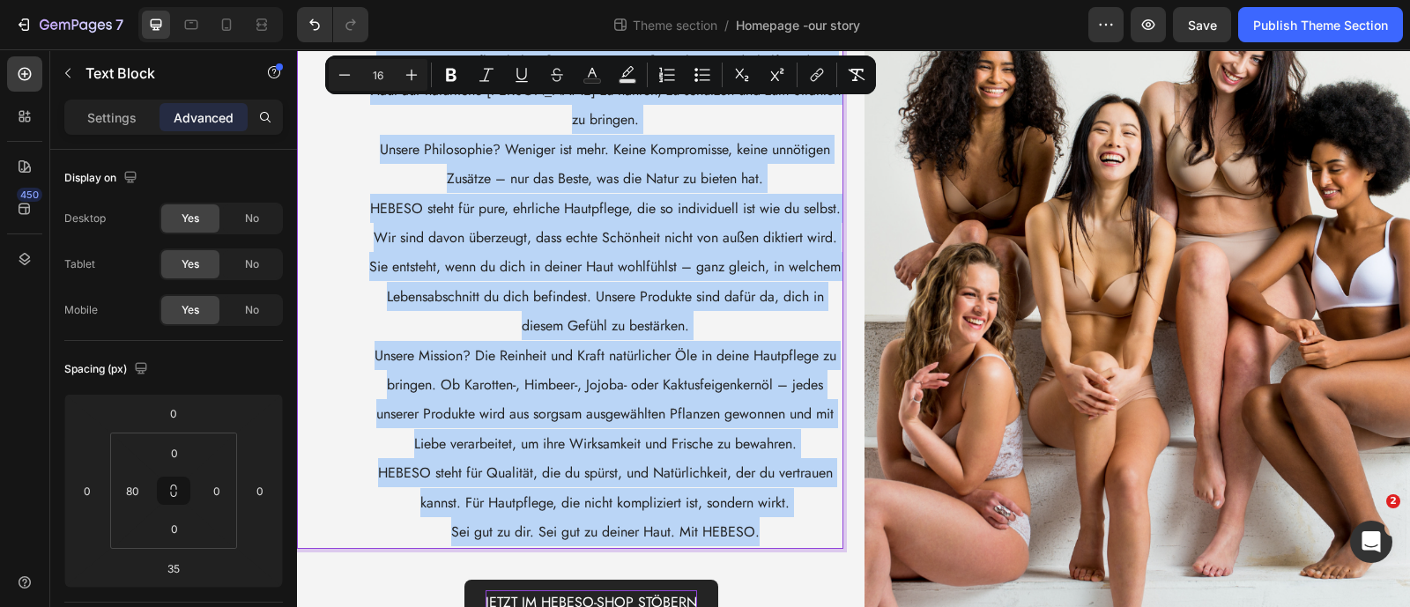
drag, startPoint x: 370, startPoint y: 187, endPoint x: 763, endPoint y: 518, distance: 514.1
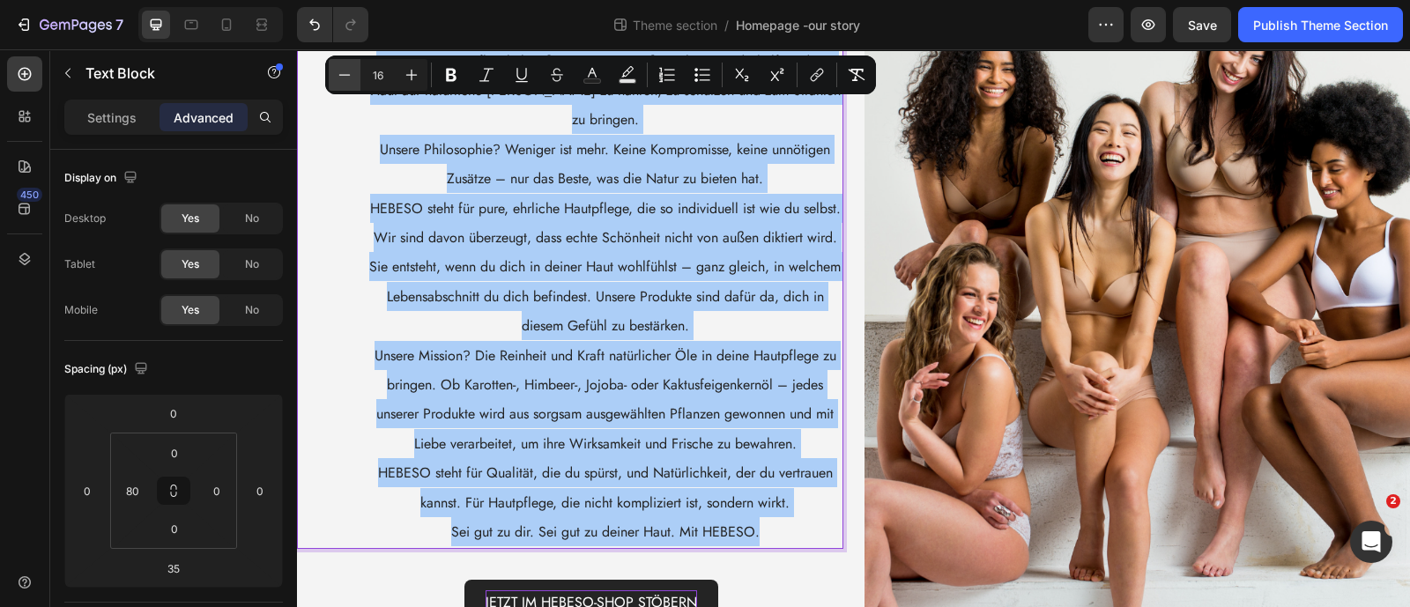
click at [353, 72] on icon "Editor contextual toolbar" at bounding box center [345, 75] width 18 height 18
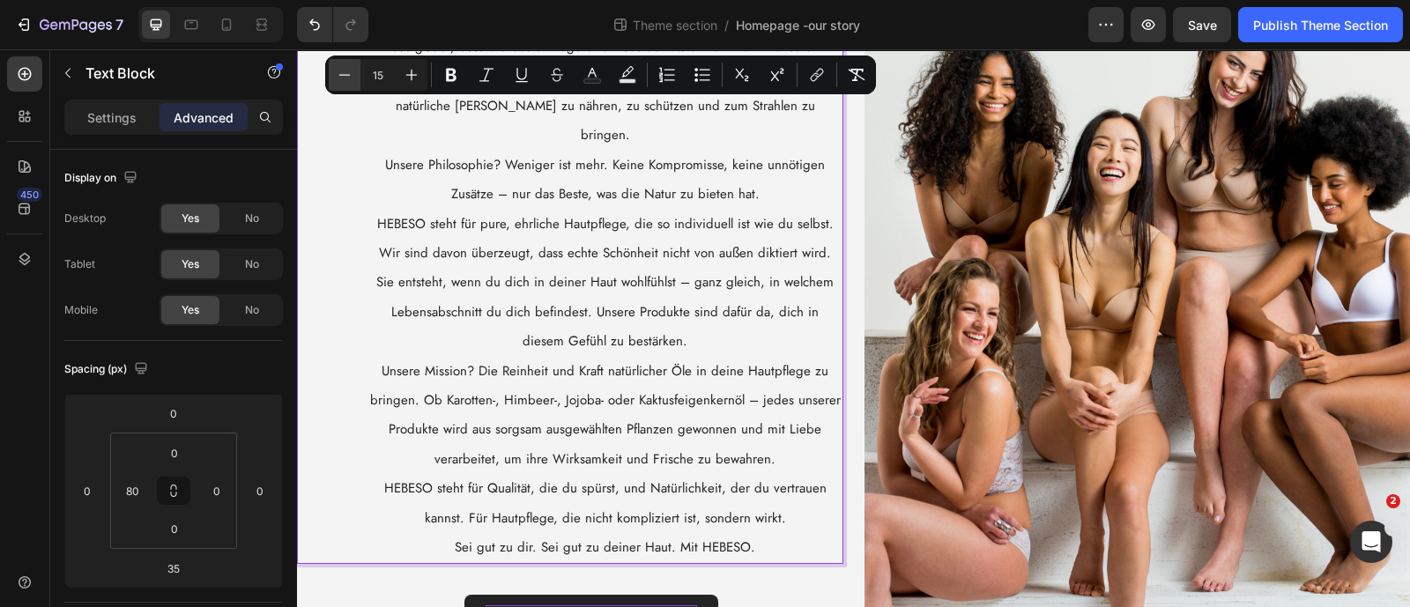
click at [353, 72] on icon "Editor contextual toolbar" at bounding box center [345, 75] width 18 height 18
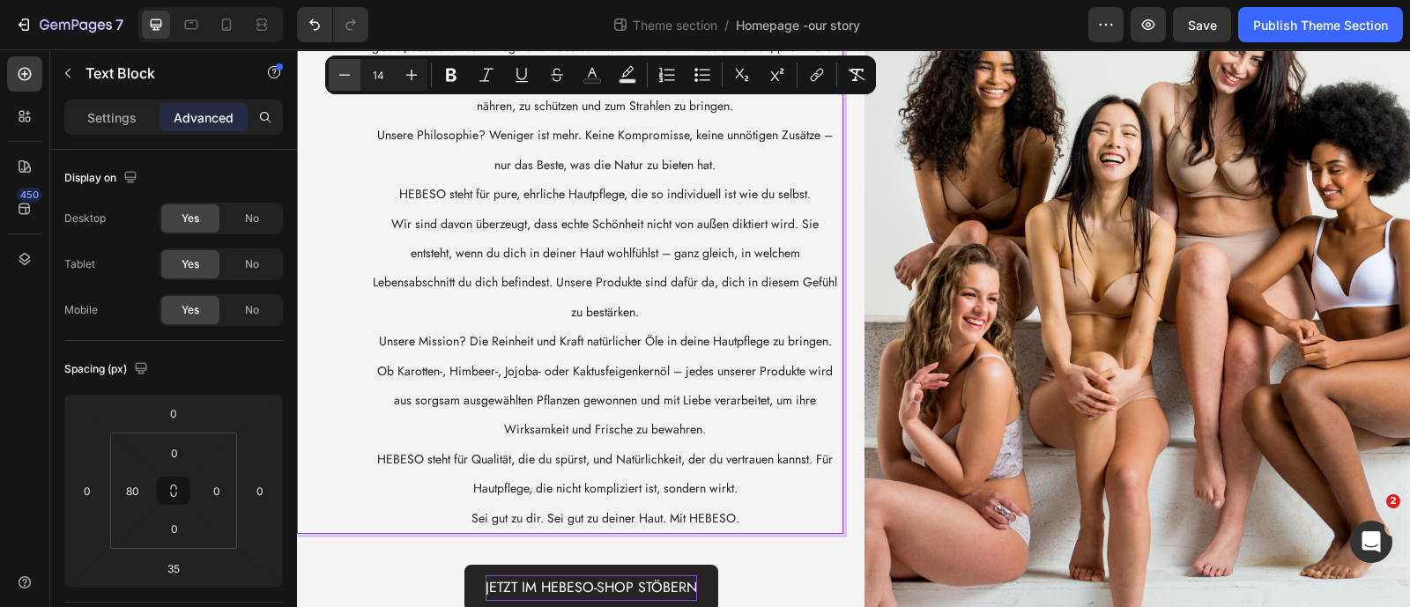
click at [353, 72] on icon "Editor contextual toolbar" at bounding box center [345, 75] width 18 height 18
type input "13"
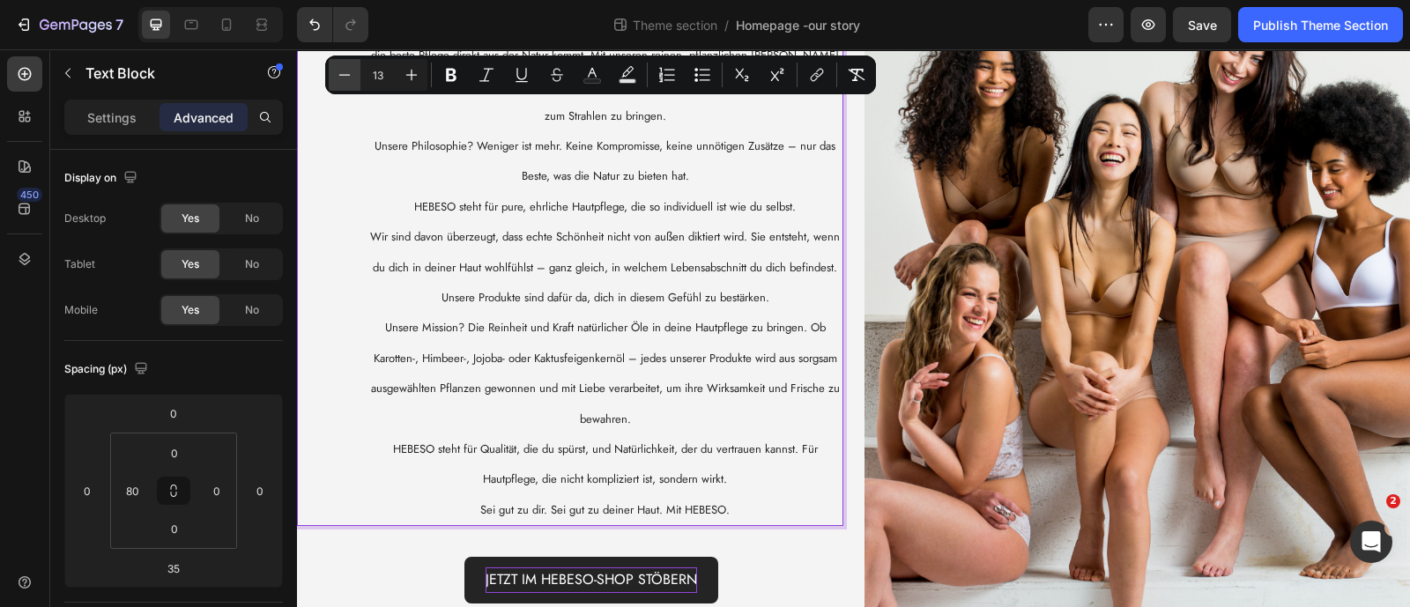
scroll to position [167, 0]
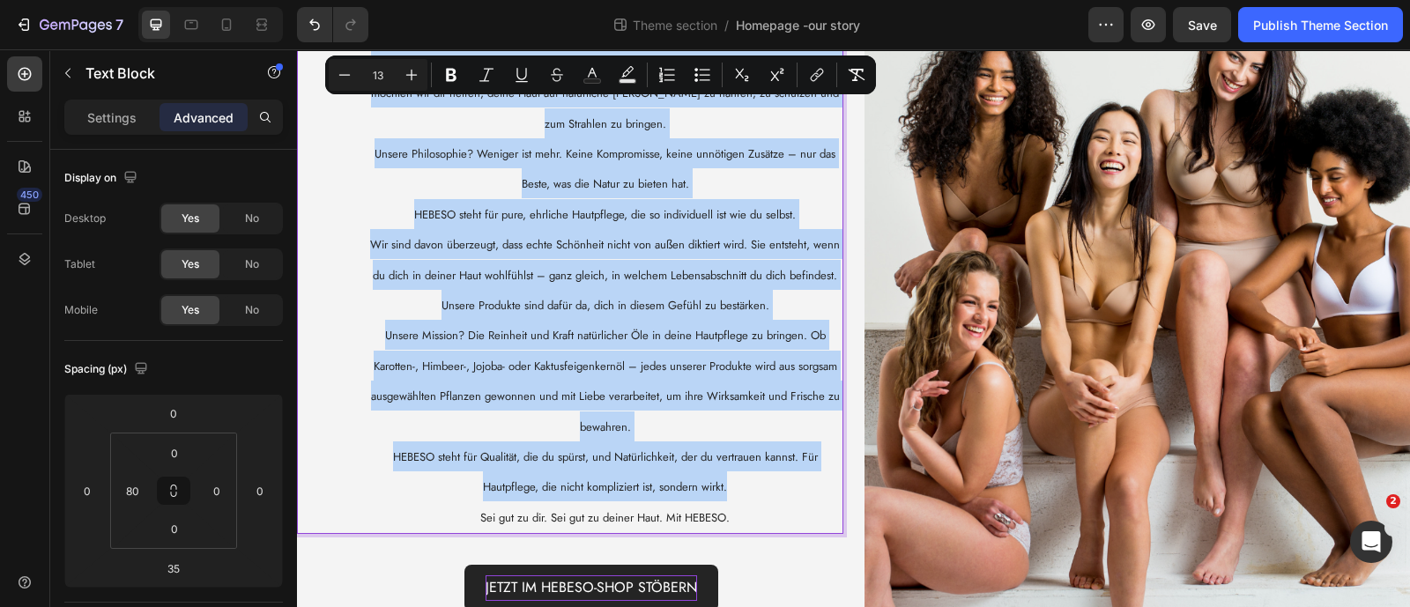
click at [527, 236] on span "Wir sind davon überzeugt, dass echte Schönheit nicht von außen diktiert wird. S…" at bounding box center [605, 275] width 470 height 78
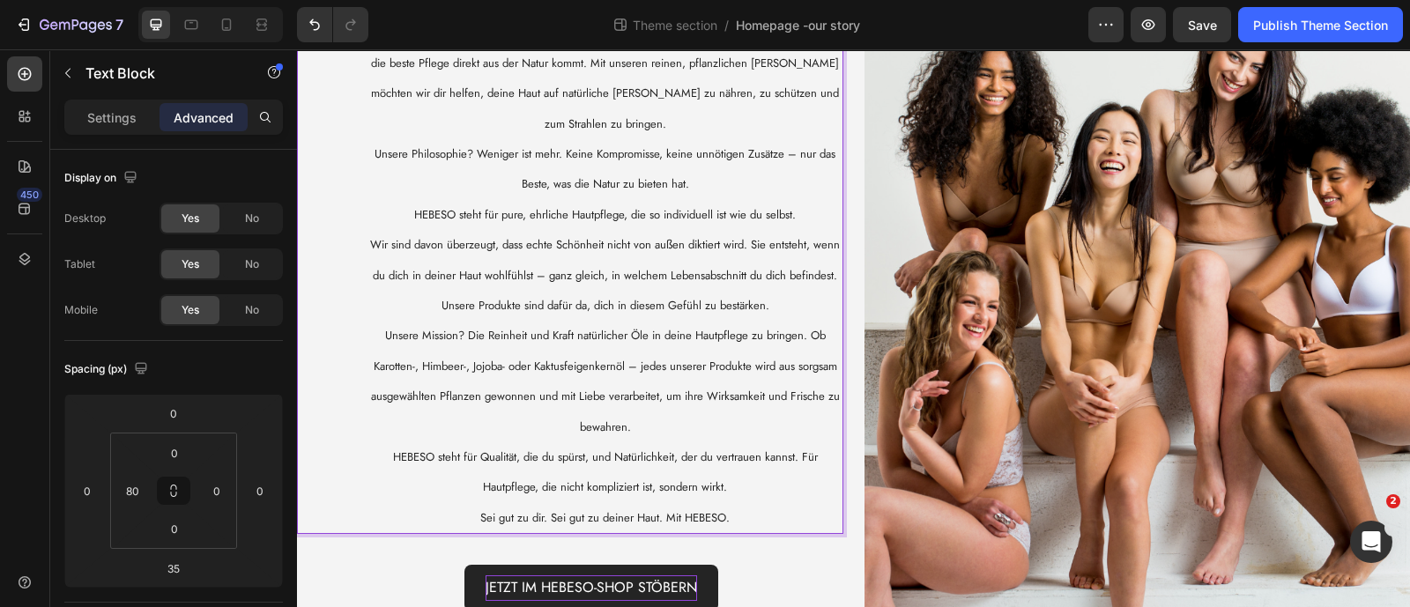
scroll to position [0, 0]
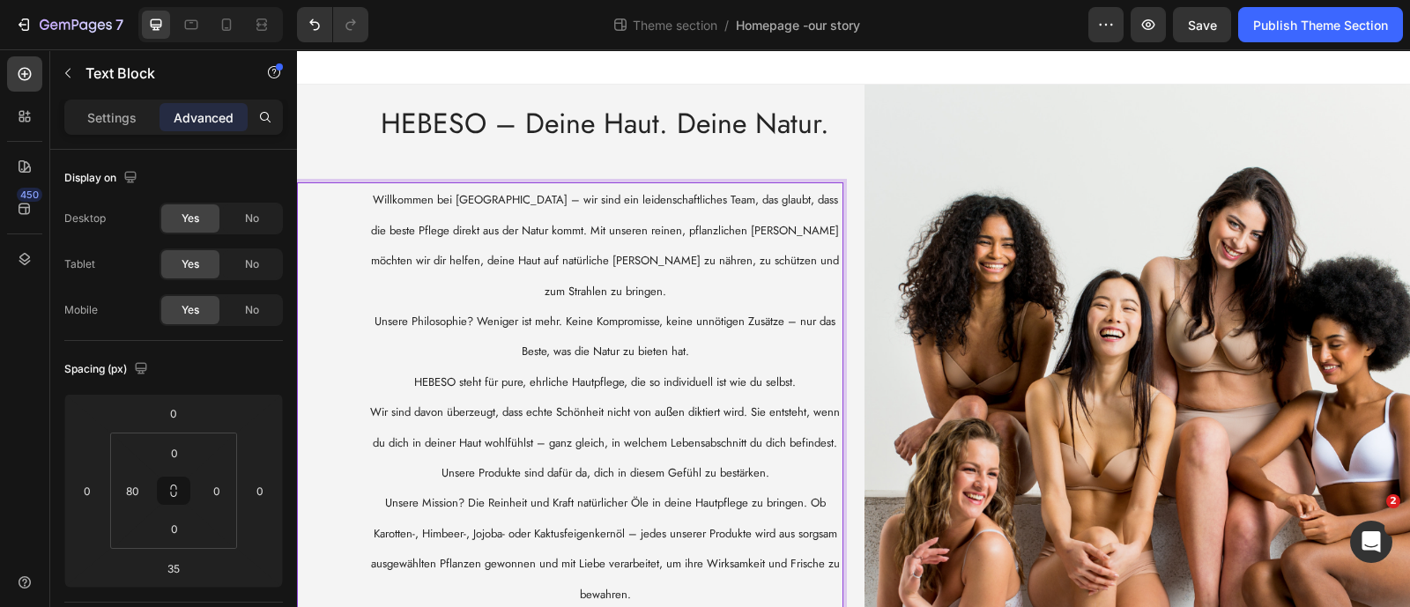
click at [706, 325] on p "Unsere Philosophie? Weniger ist mehr. Keine Kompromisse, keine unnötigen Zusätz…" at bounding box center [605, 336] width 472 height 61
click at [828, 277] on span "Willkommen bei [GEOGRAPHIC_DATA] – wir sind ein leidenschaftliches Team, das gl…" at bounding box center [605, 245] width 468 height 108
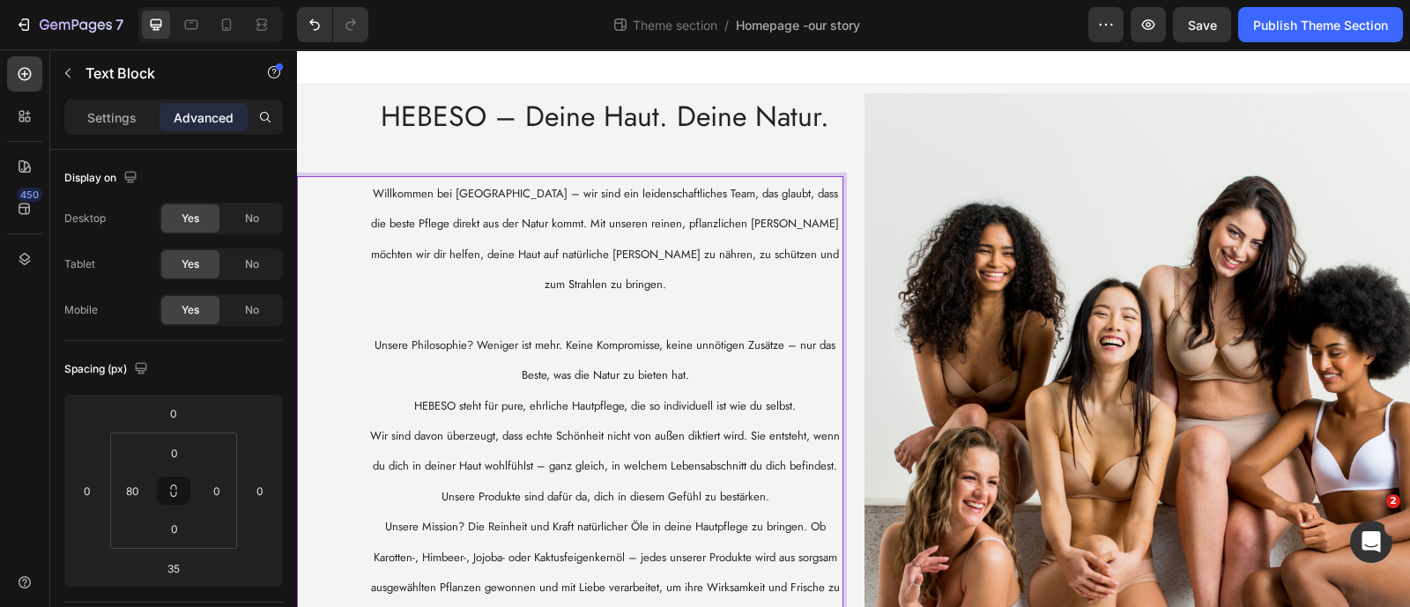
click at [734, 345] on p "Unsere Philosophie? Weniger ist mehr. Keine Kompromisse, keine unnötigen Zusätz…" at bounding box center [605, 360] width 472 height 61
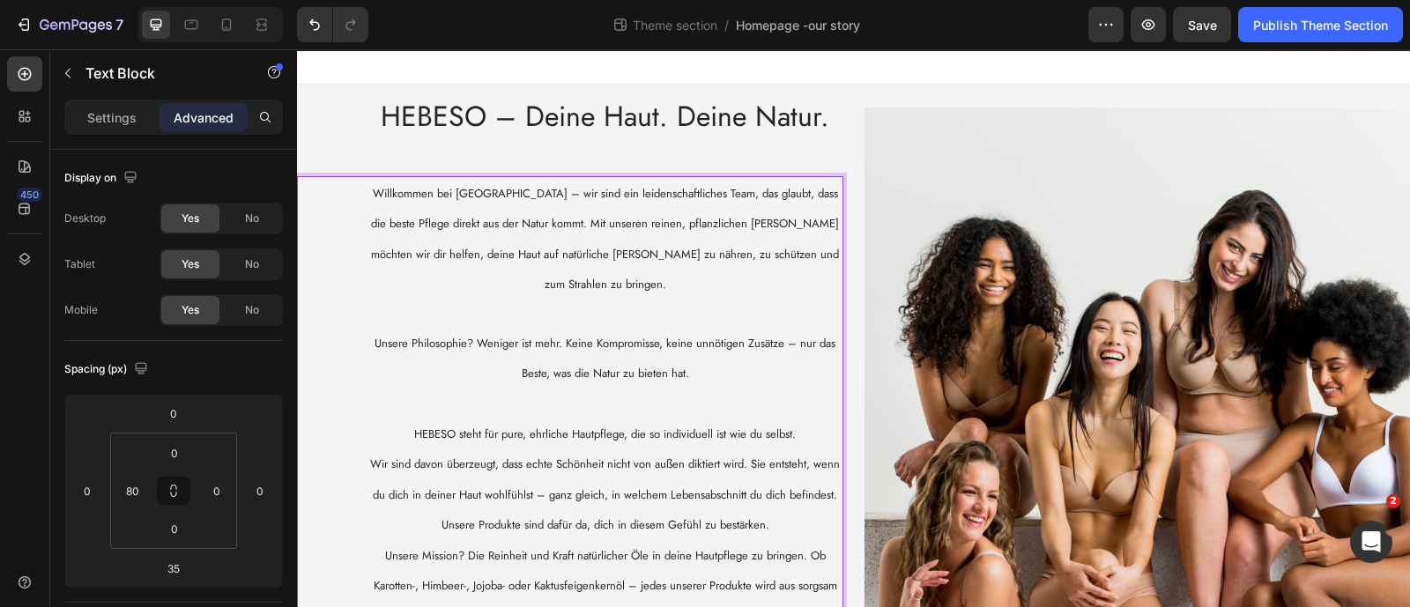
click at [806, 419] on p "HEBESO steht für pure, ehrliche Hautpflege, die so individuell ist wie du selbs…" at bounding box center [605, 434] width 472 height 30
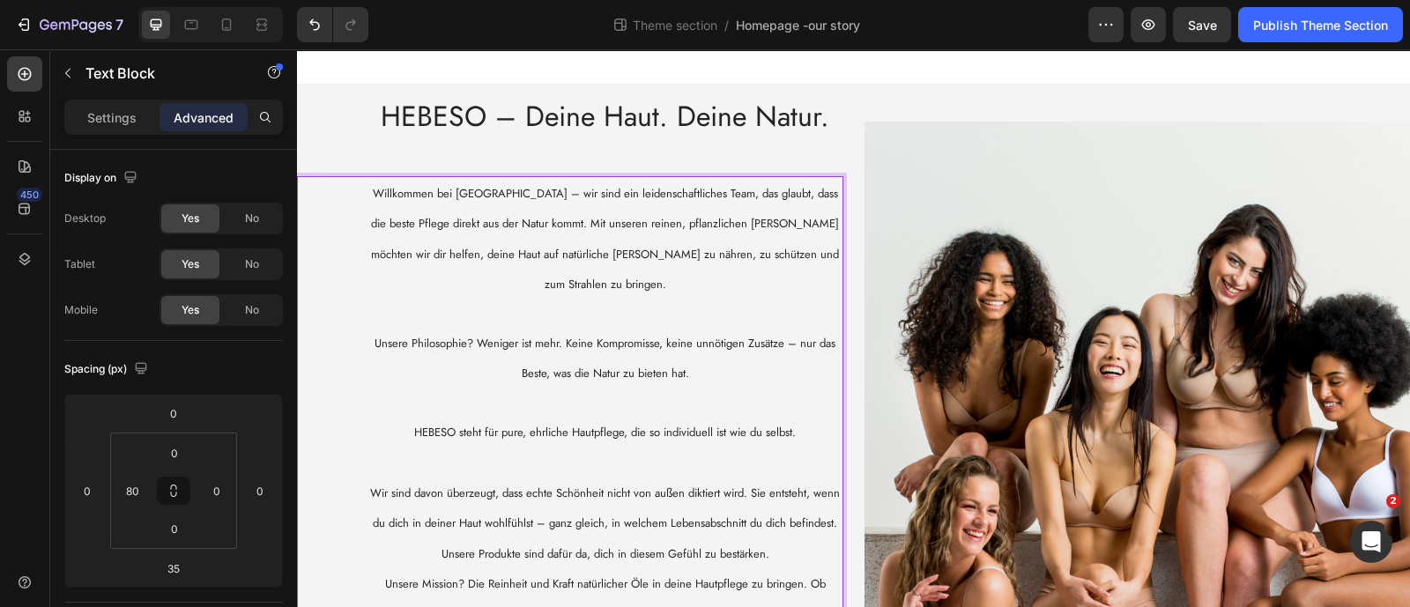
click at [797, 515] on p "Wir sind davon überzeugt, dass echte Schönheit nicht von außen diktiert wird. S…" at bounding box center [605, 523] width 472 height 91
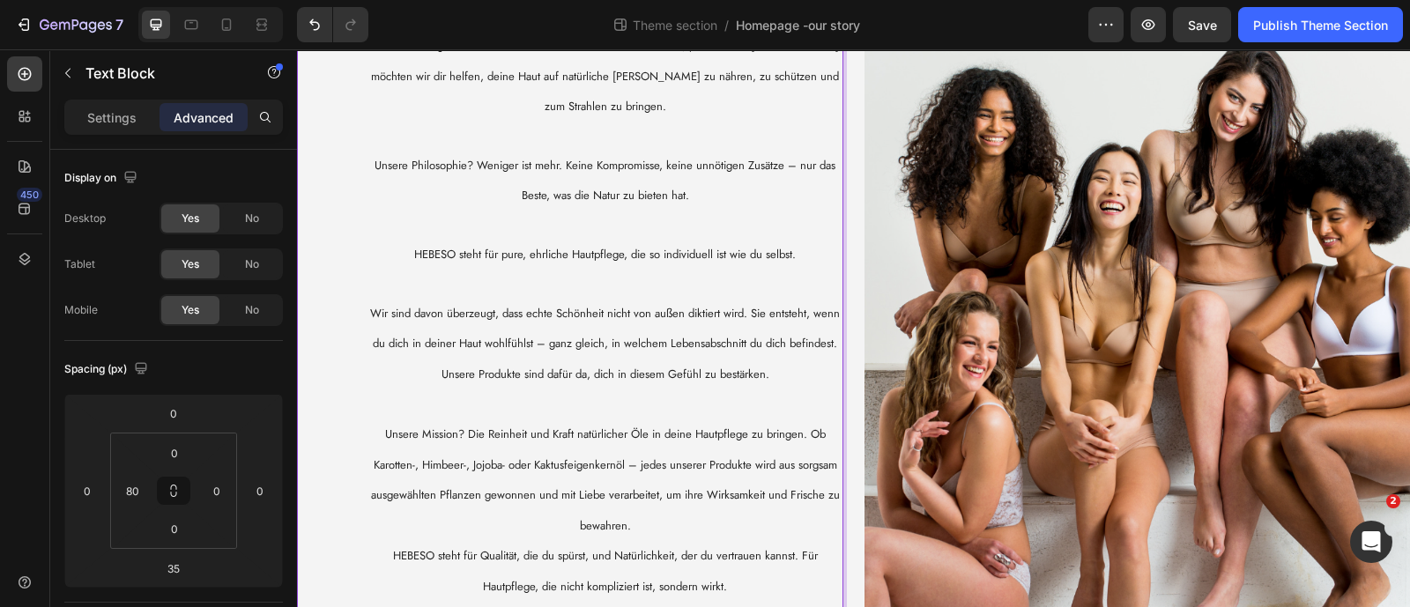
scroll to position [219, 0]
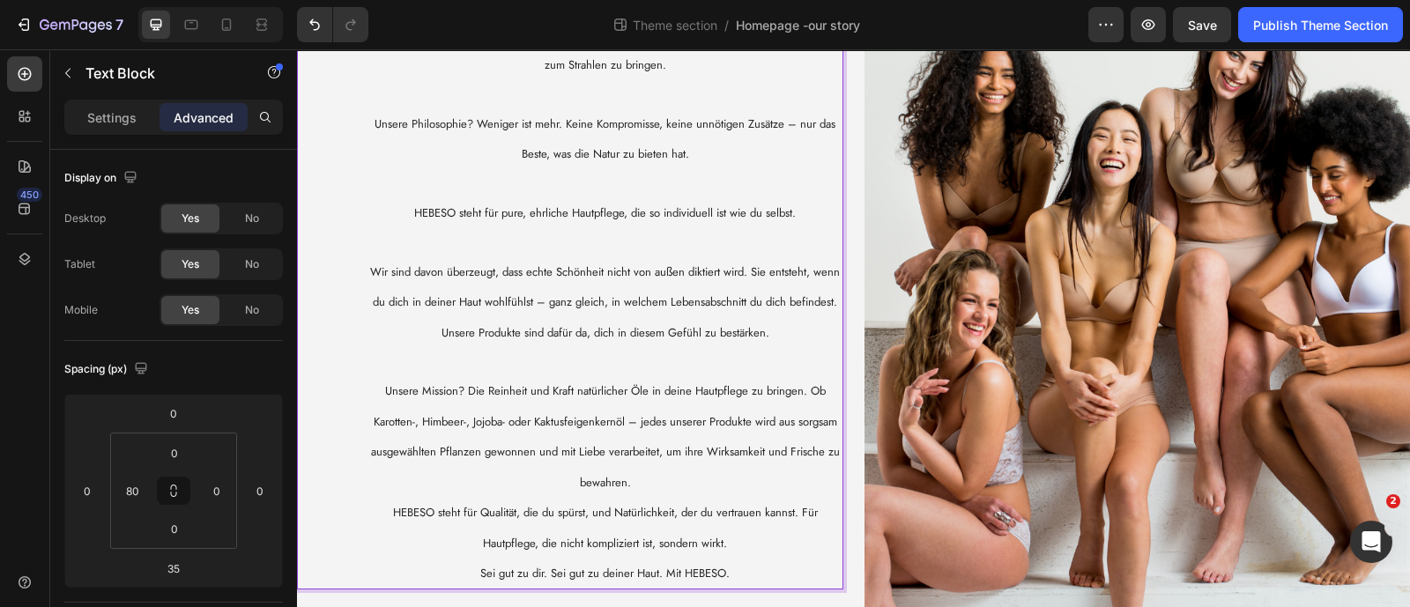
click at [740, 445] on p "Unsere Mission? Die Reinheit und Kraft natürlicher Öle in deine Hautpflege zu b…" at bounding box center [605, 436] width 472 height 122
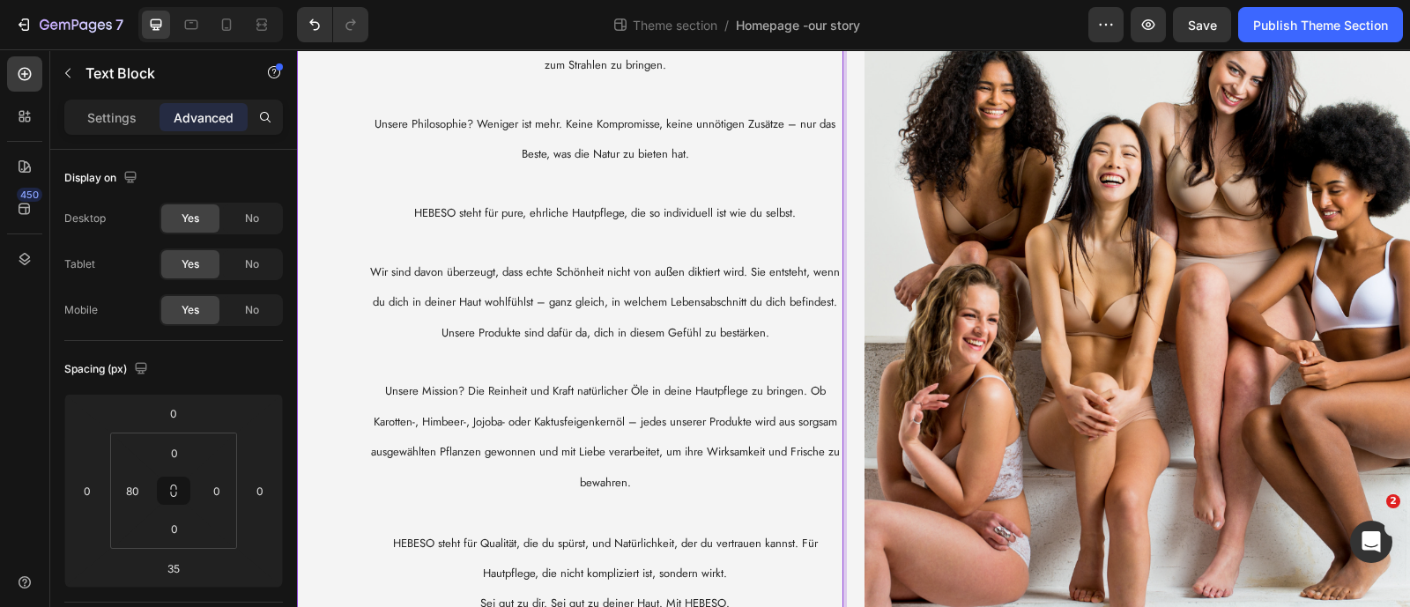
click at [738, 531] on p "HEBESO steht für Qualität, die du spürst, und Natürlichkeit, der du vertrauen k…" at bounding box center [605, 558] width 472 height 61
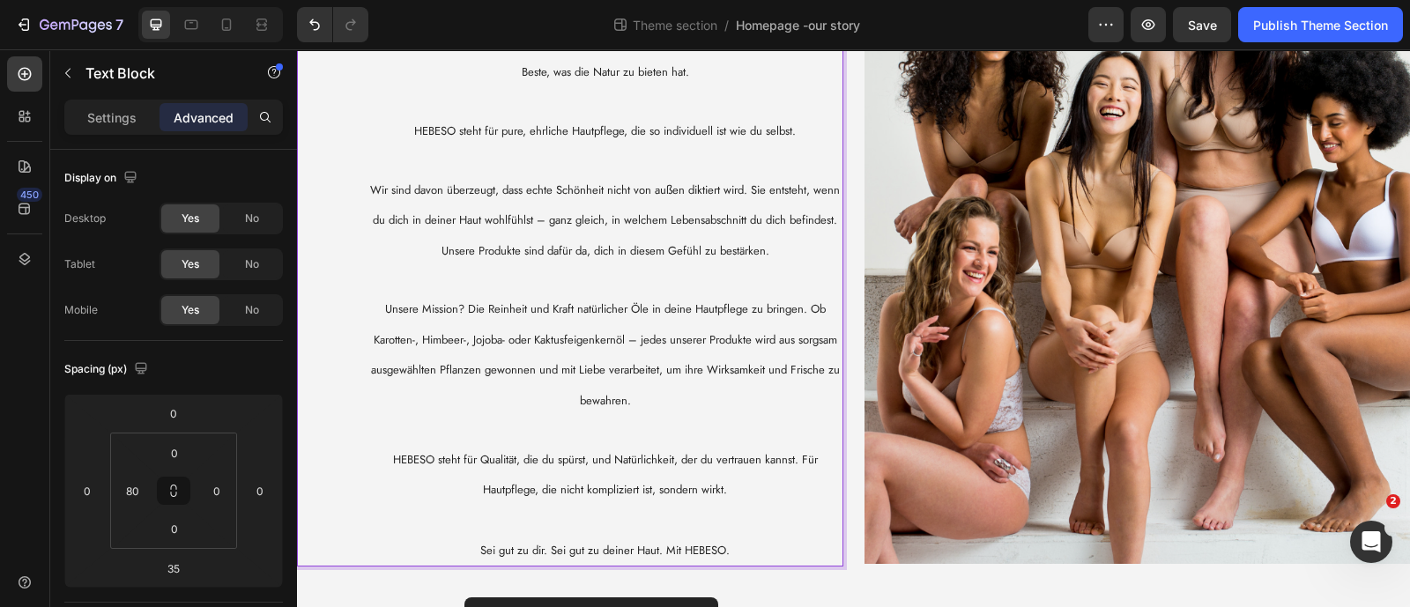
scroll to position [0, 0]
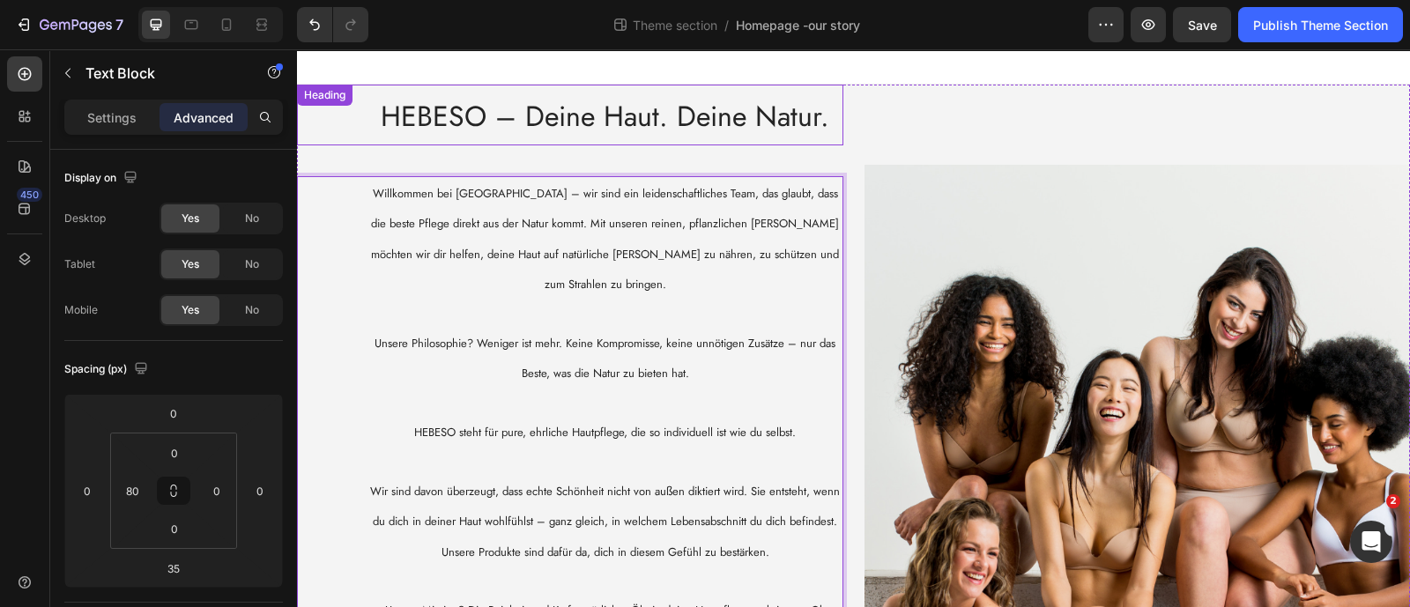
click at [569, 115] on span "HEBESO – Deine Haut. Deine Natur." at bounding box center [605, 116] width 449 height 41
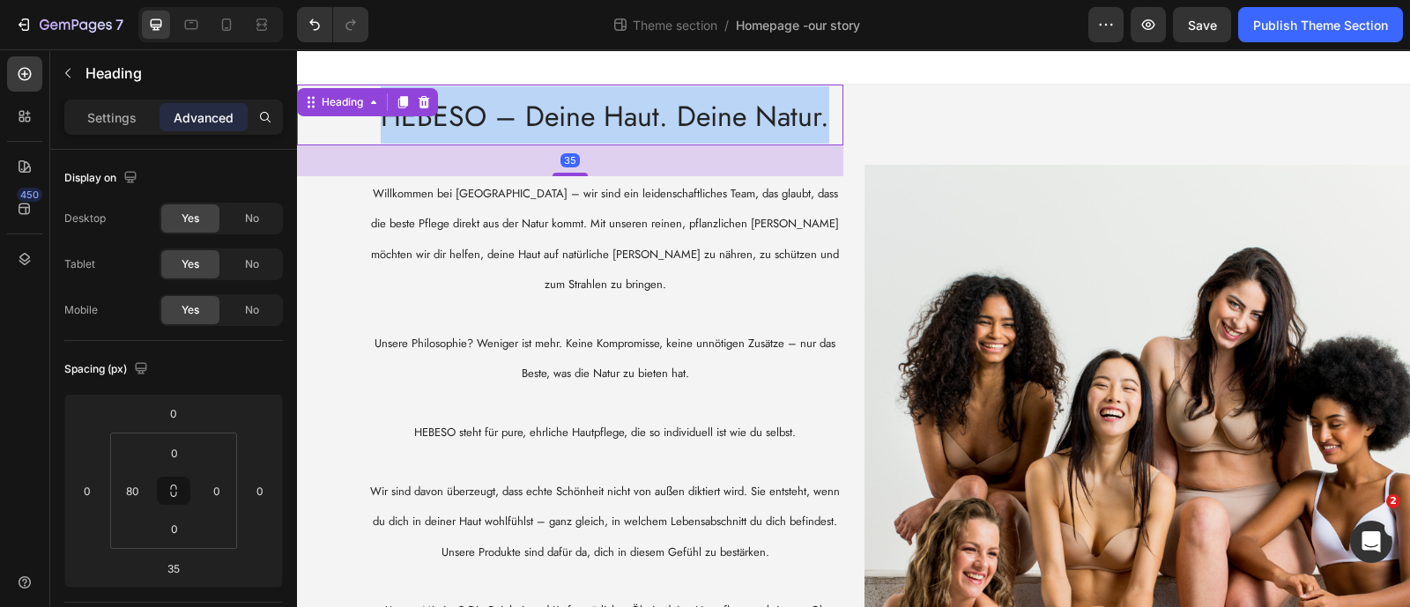
click at [569, 115] on span "HEBESO – Deine Haut. Deine Natur." at bounding box center [605, 116] width 449 height 41
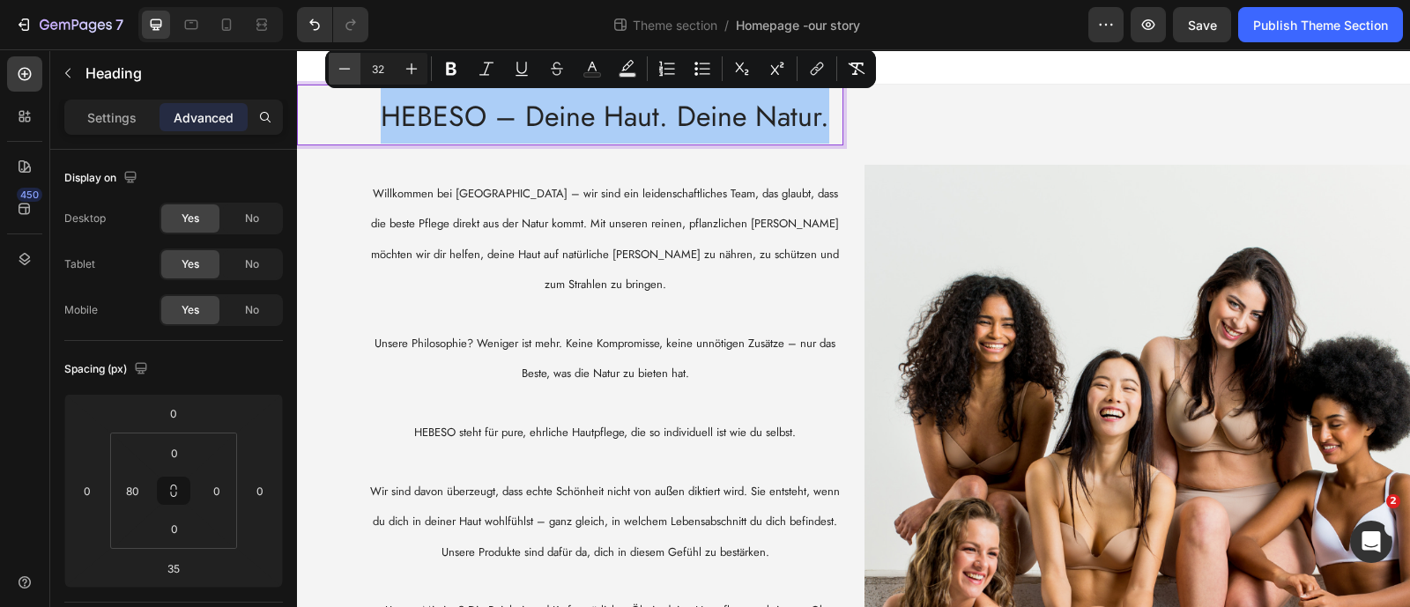
click at [346, 70] on icon "Editor contextual toolbar" at bounding box center [345, 69] width 18 height 18
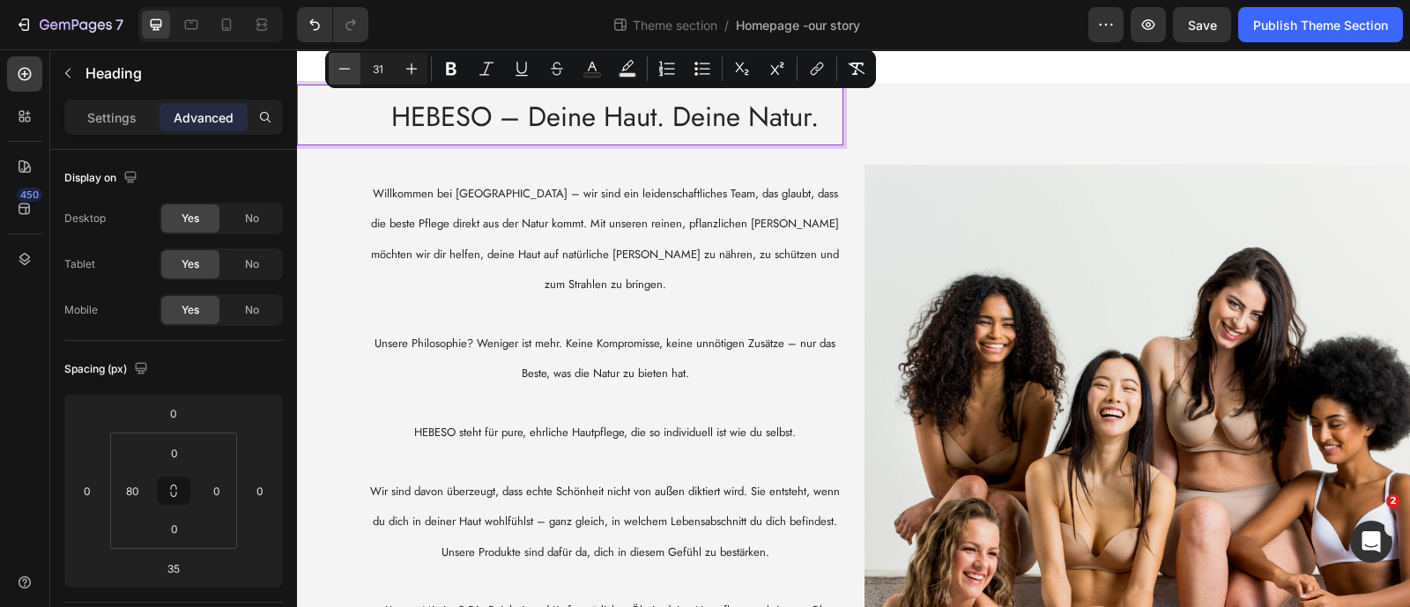
click at [346, 70] on icon "Editor contextual toolbar" at bounding box center [345, 69] width 18 height 18
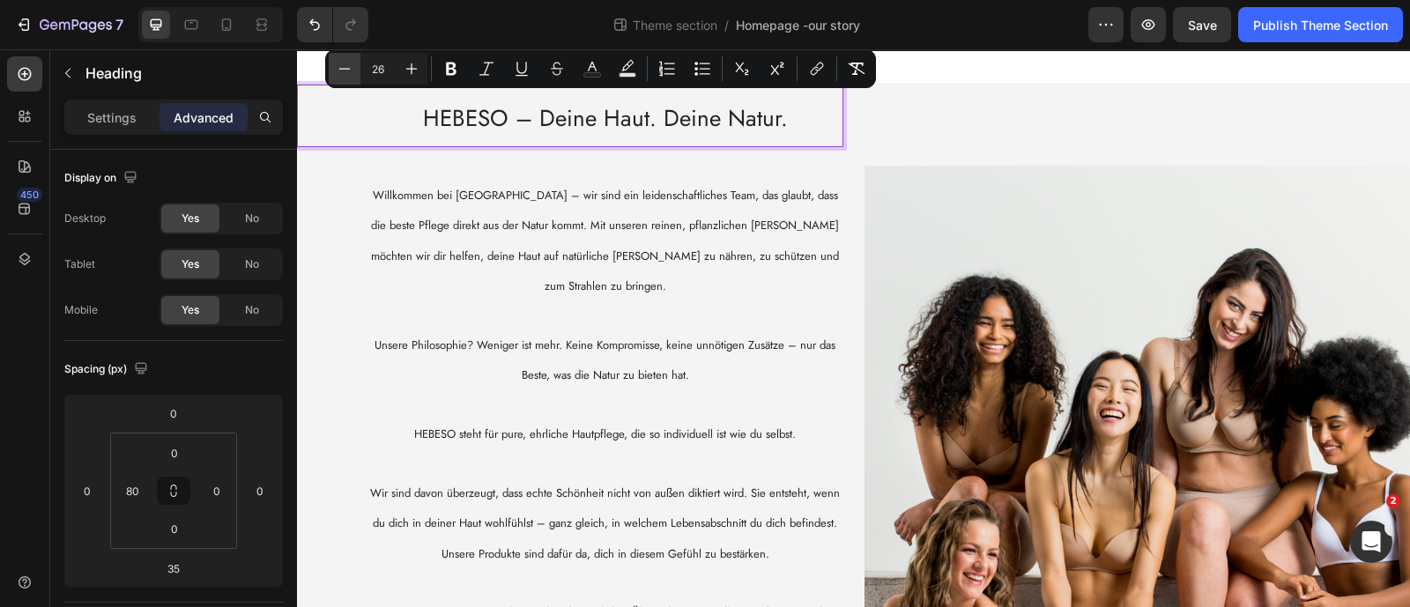
click at [346, 70] on icon "Editor contextual toolbar" at bounding box center [345, 69] width 18 height 18
type input "25"
click at [1266, 24] on div "Publish Theme Section" at bounding box center [1320, 25] width 135 height 19
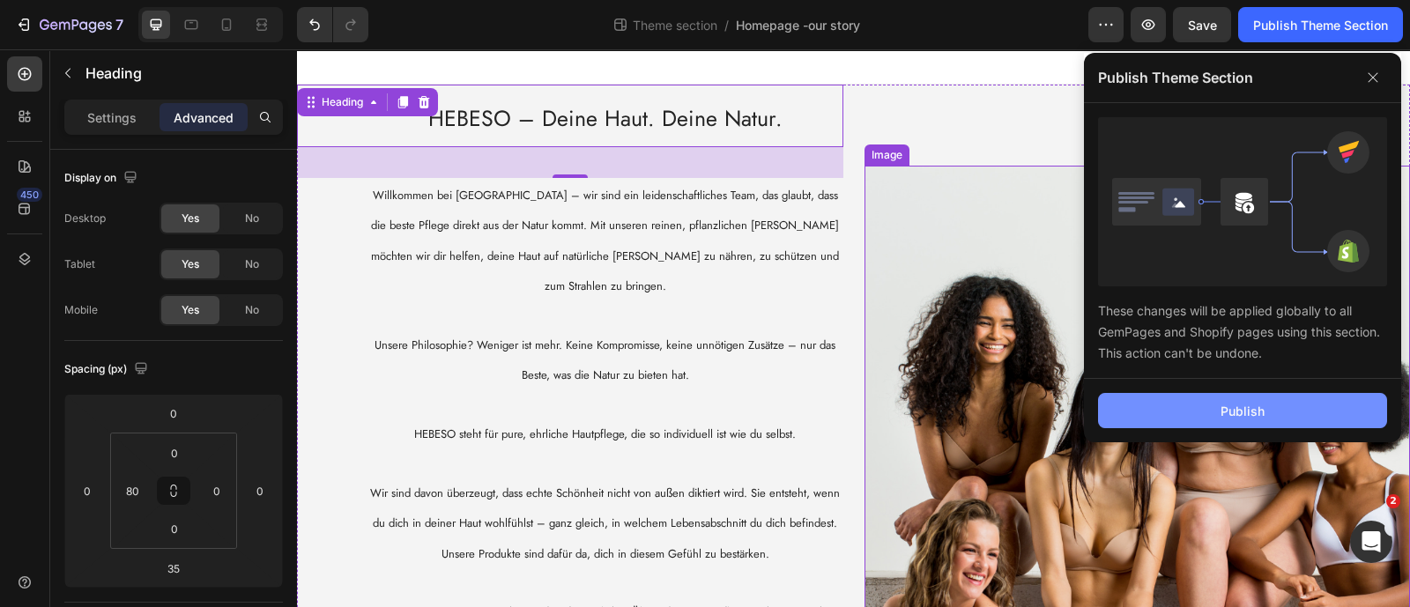
click at [1244, 415] on div "Publish" at bounding box center [1243, 411] width 44 height 19
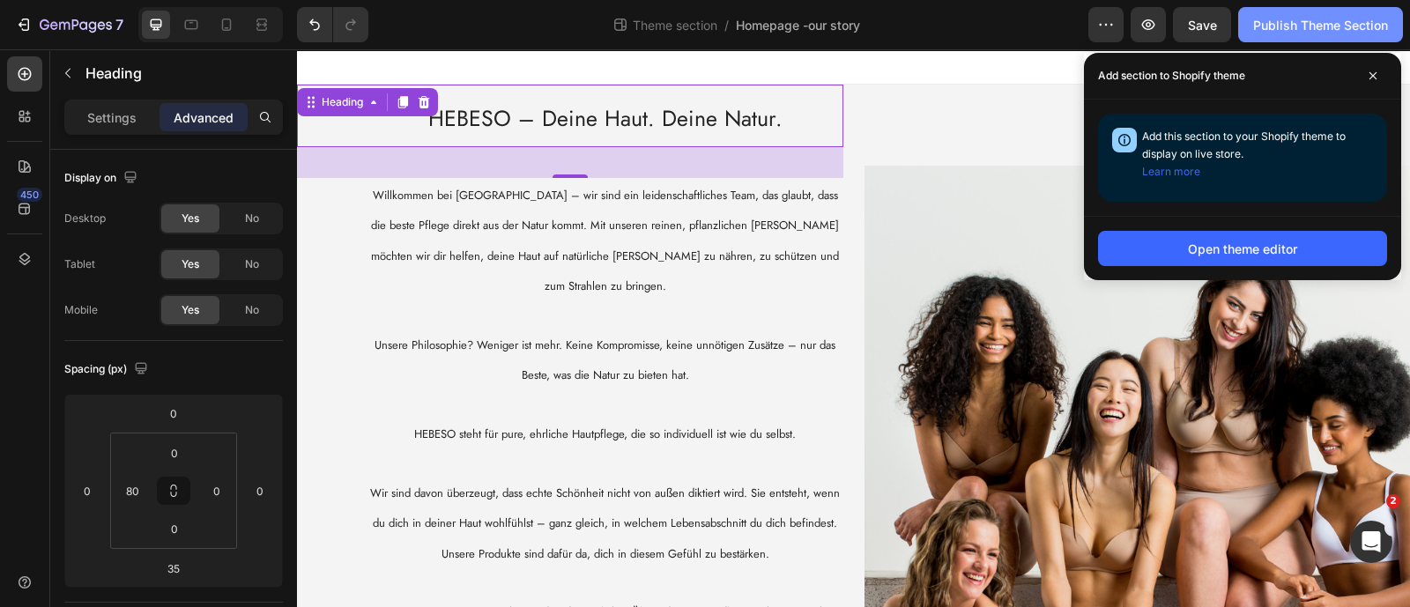
drag, startPoint x: 1373, startPoint y: 70, endPoint x: 1331, endPoint y: 33, distance: 56.2
click at [1372, 69] on span at bounding box center [1373, 76] width 28 height 28
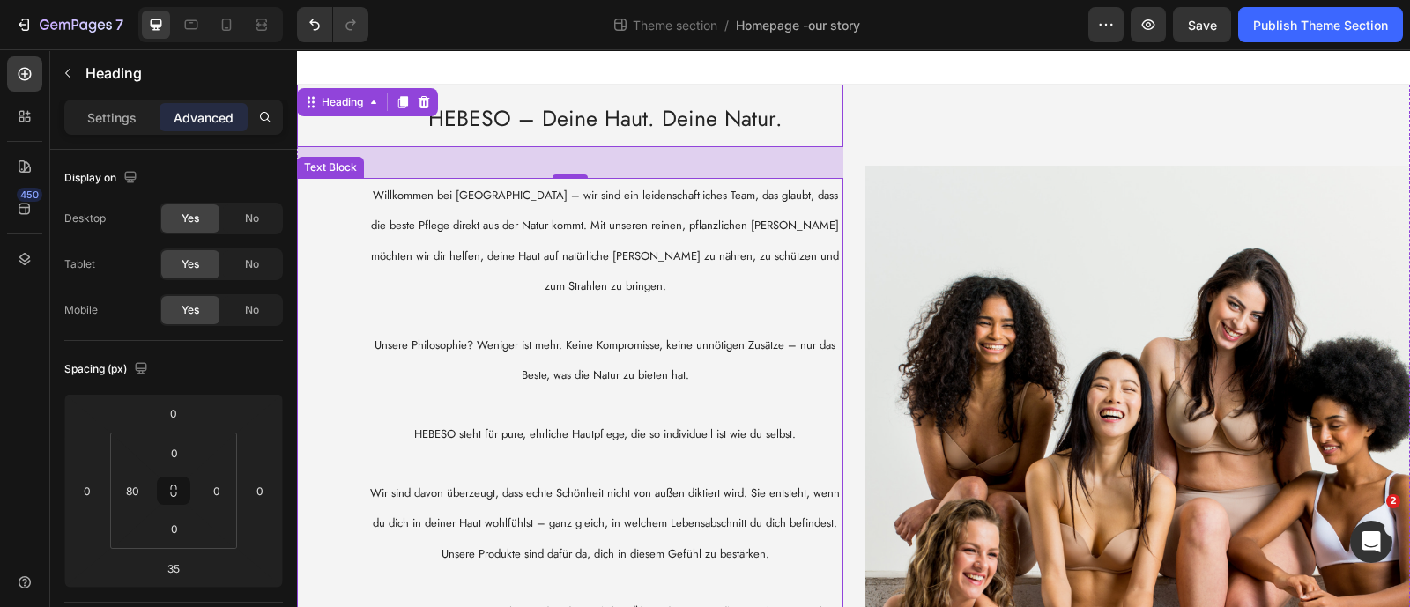
click at [360, 286] on div "Willkommen bei [GEOGRAPHIC_DATA] – wir sind ein leidenschaftliches Team, das gl…" at bounding box center [570, 524] width 546 height 692
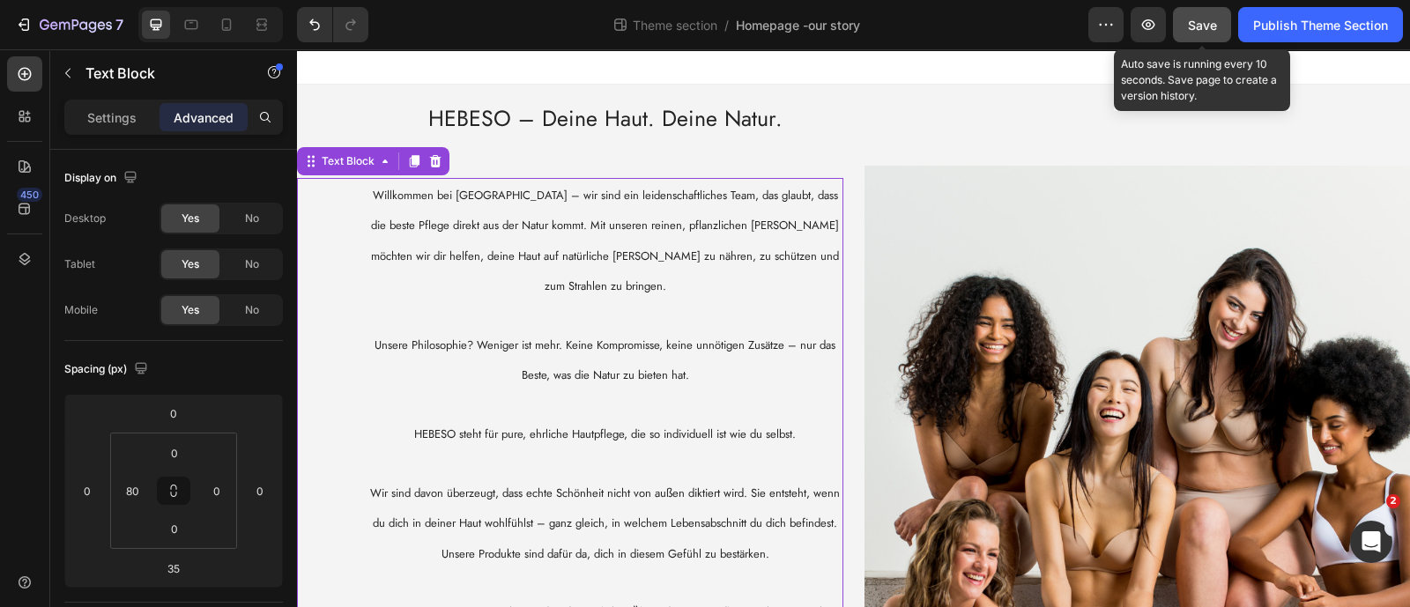
click at [1193, 26] on span "Save" at bounding box center [1202, 25] width 29 height 15
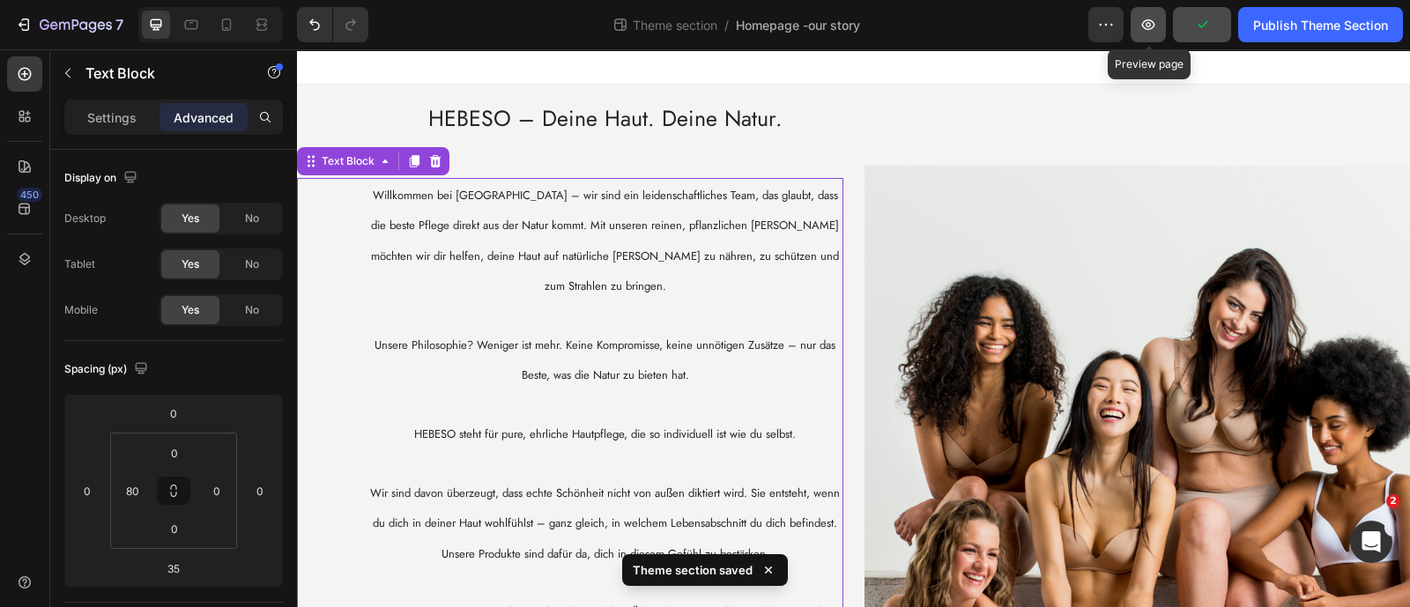
click at [1153, 24] on icon "button" at bounding box center [1149, 25] width 18 height 18
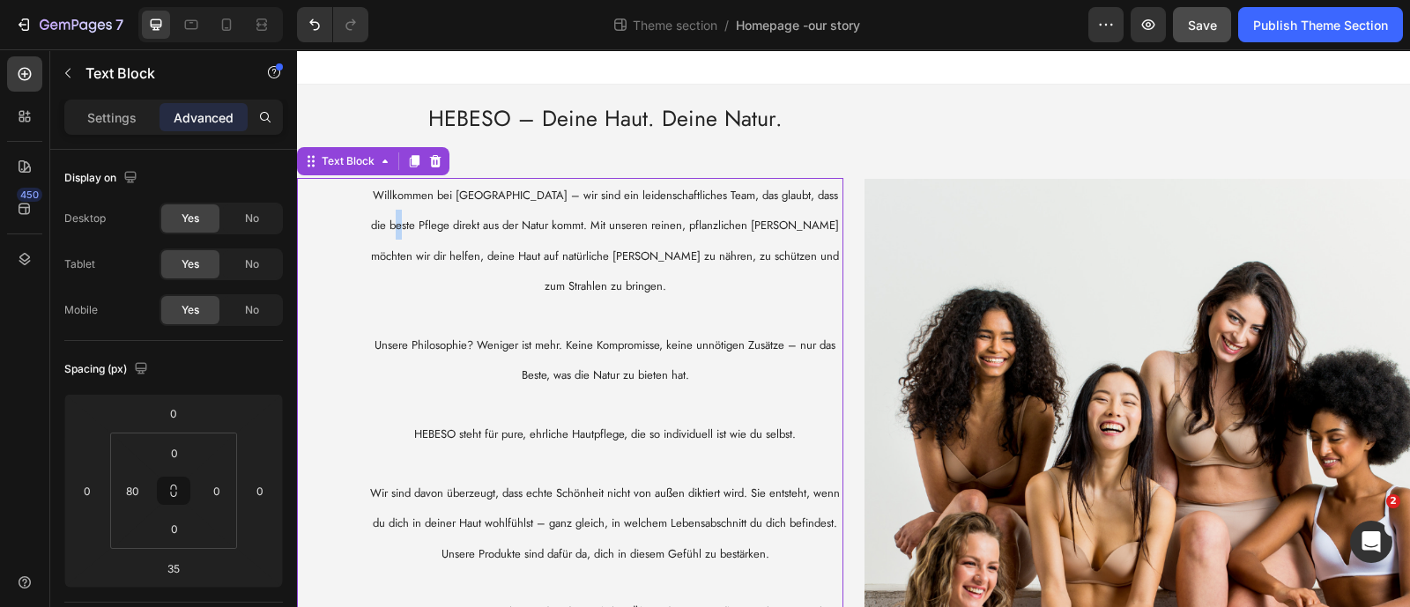
click at [412, 222] on span "Willkommen bei [GEOGRAPHIC_DATA] – wir sind ein leidenschaftliches Team, das gl…" at bounding box center [605, 241] width 468 height 108
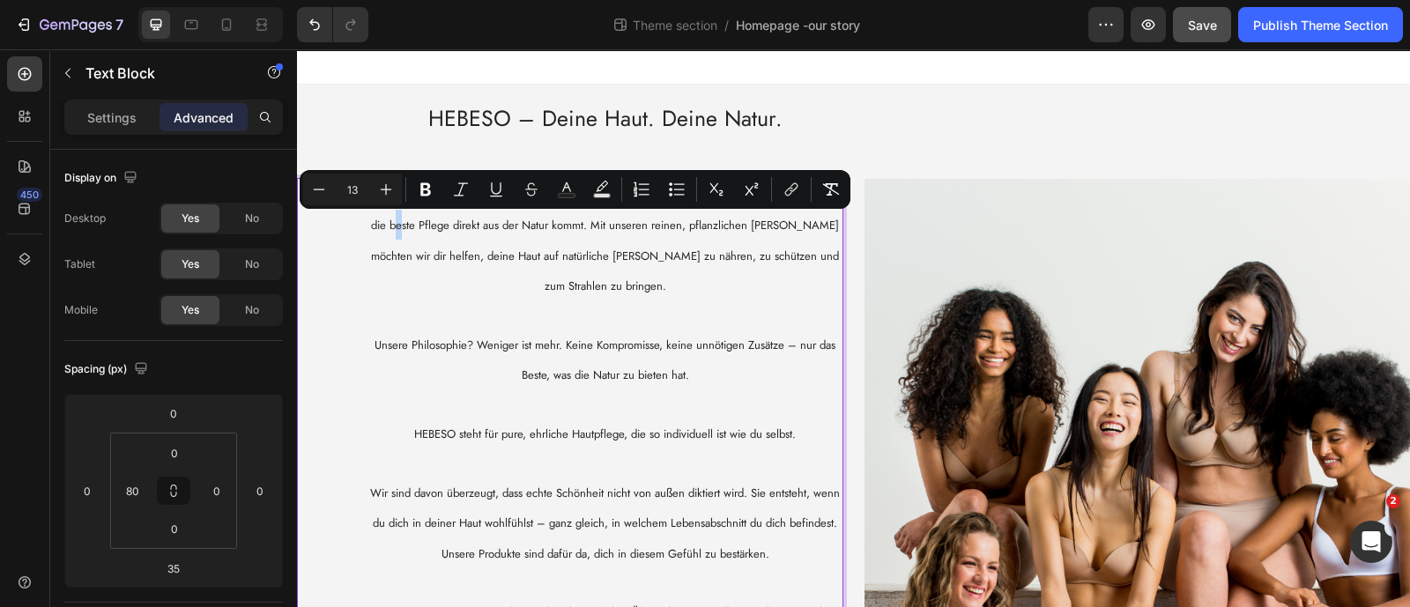
click at [371, 207] on div "Minus 13 Plus Bold Italic Underline Strikethrough Text Color Text Background Co…" at bounding box center [575, 189] width 551 height 39
click at [369, 218] on p "Willkommen bei [GEOGRAPHIC_DATA] – wir sind ein leidenschaftliches Team, das gl…" at bounding box center [605, 241] width 472 height 122
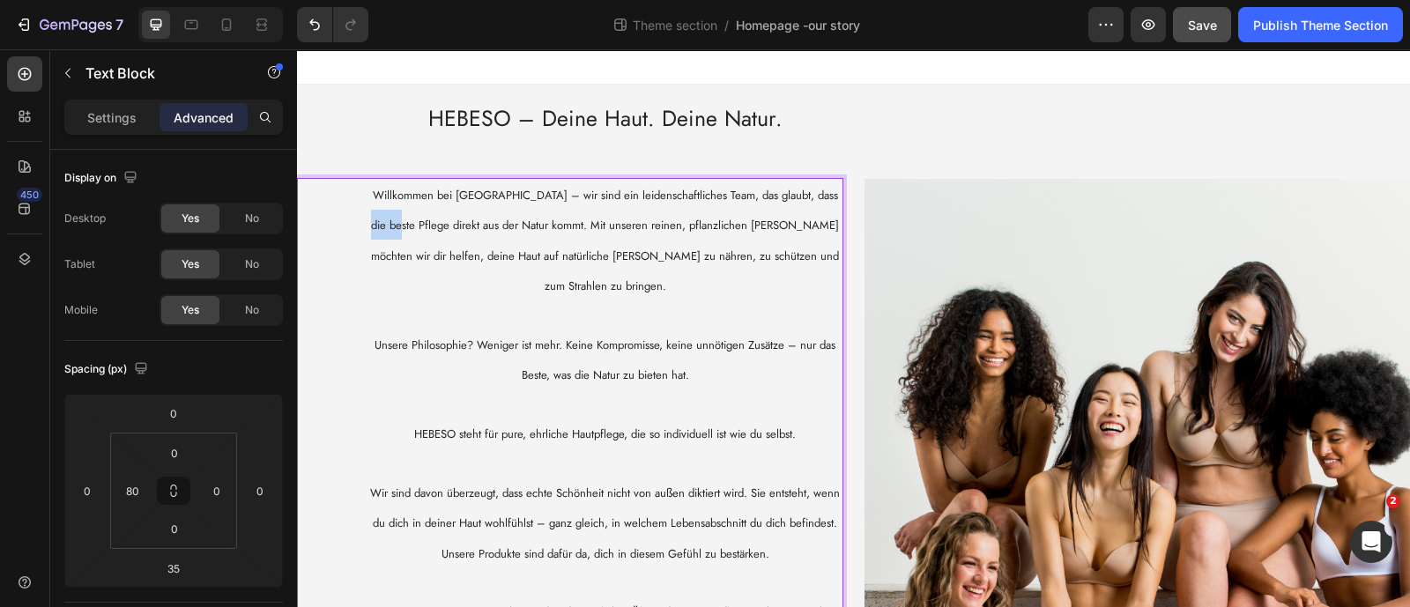
click at [369, 218] on p "Willkommen bei [GEOGRAPHIC_DATA] – wir sind ein leidenschaftliches Team, das gl…" at bounding box center [605, 241] width 472 height 122
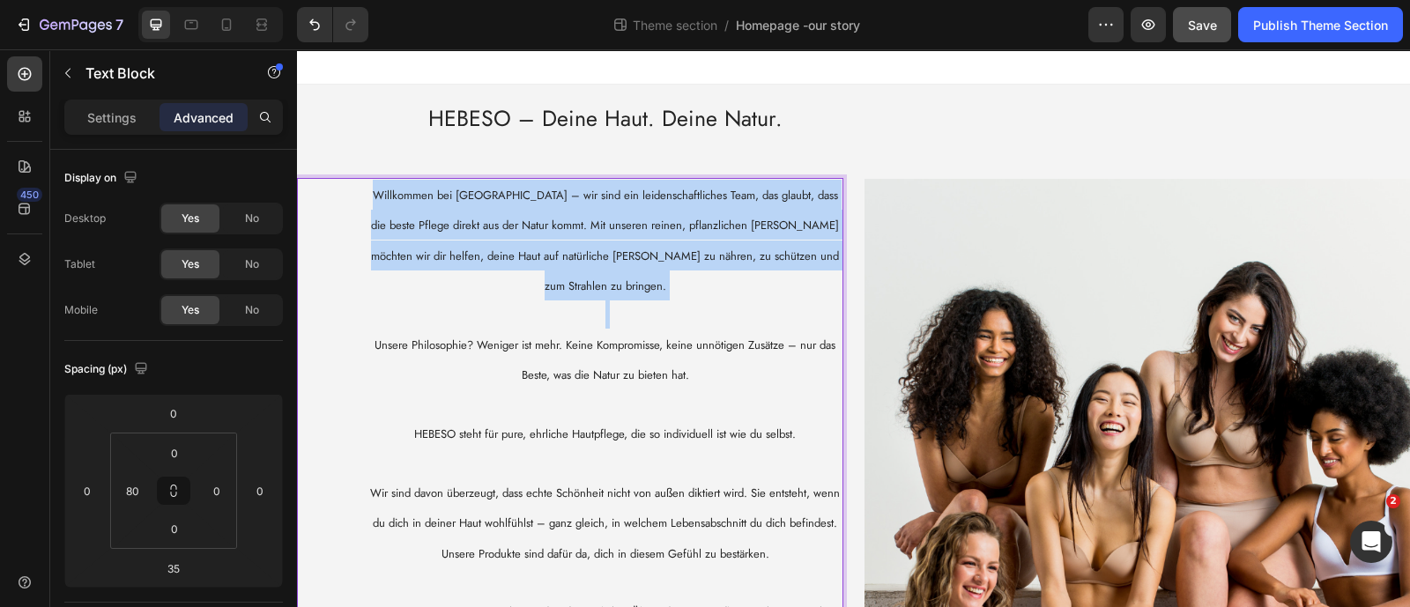
click at [369, 218] on p "Willkommen bei [GEOGRAPHIC_DATA] – wir sind ein leidenschaftliches Team, das gl…" at bounding box center [605, 241] width 472 height 122
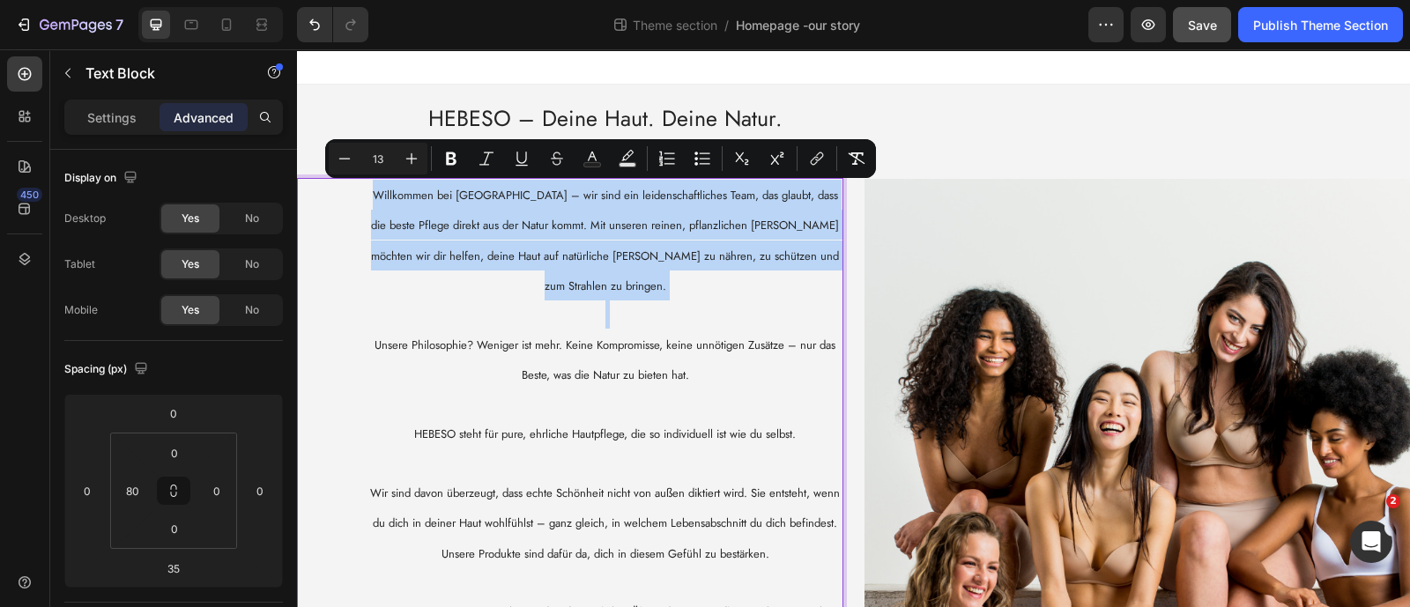
click at [365, 209] on div "Willkommen bei [GEOGRAPHIC_DATA] – wir sind ein leidenschaftliches Team, das gl…" at bounding box center [570, 537] width 546 height 719
click at [368, 196] on div "Willkommen bei [GEOGRAPHIC_DATA] – wir sind ein leidenschaftliches Team, das gl…" at bounding box center [606, 537] width 476 height 719
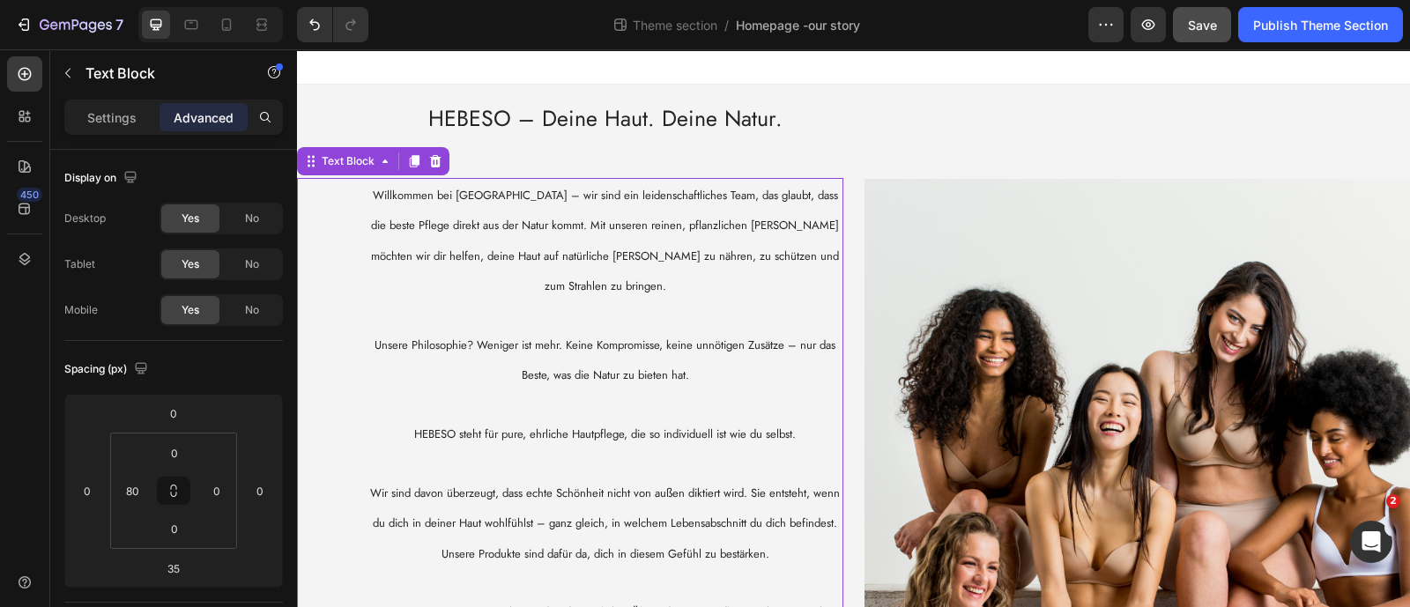
drag, startPoint x: 366, startPoint y: 196, endPoint x: 604, endPoint y: 330, distance: 273.5
click at [604, 330] on div "Willkommen bei [GEOGRAPHIC_DATA] – wir sind ein leidenschaftliches Team, das gl…" at bounding box center [570, 537] width 546 height 719
click at [441, 266] on p "Willkommen bei [GEOGRAPHIC_DATA] – wir sind ein leidenschaftliches Team, das gl…" at bounding box center [605, 241] width 472 height 122
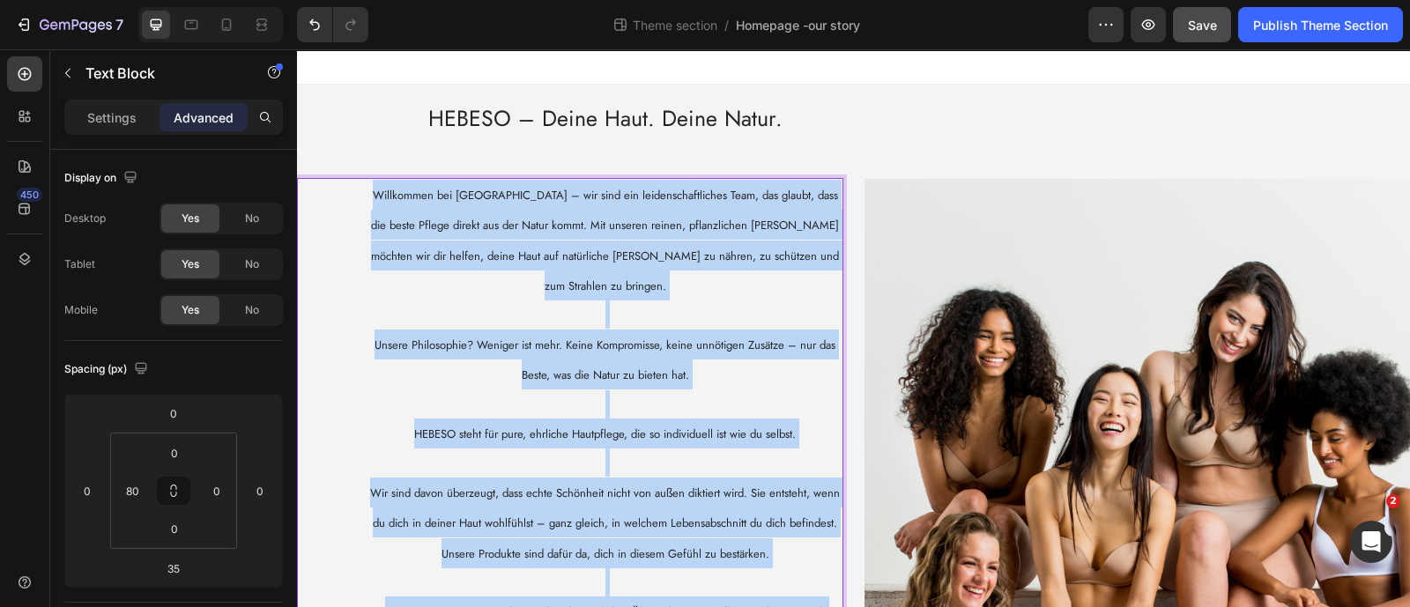
scroll to position [330, 0]
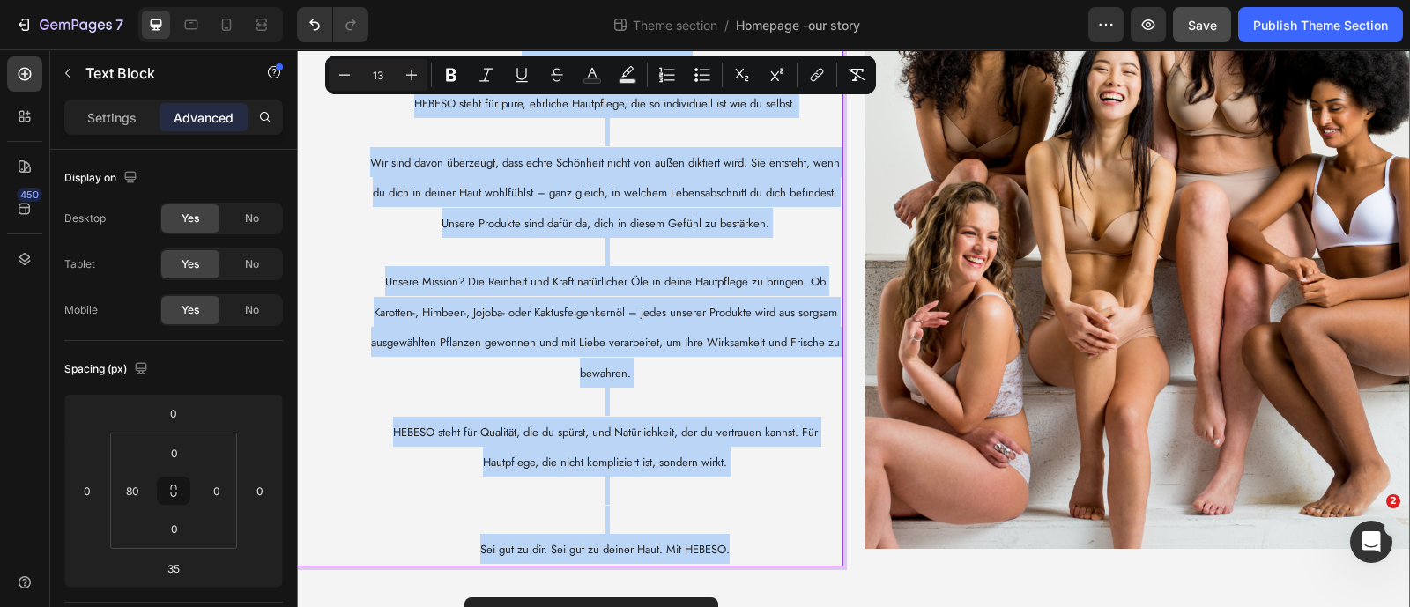
drag, startPoint x: 371, startPoint y: 188, endPoint x: 789, endPoint y: 531, distance: 540.4
click at [789, 531] on div "⁠⁠⁠⁠⁠⁠⁠ HEBESO – Deine Haut. Deine Natur. Heading Willkommen bei [GEOGRAPHIC_DA…" at bounding box center [570, 198] width 546 height 889
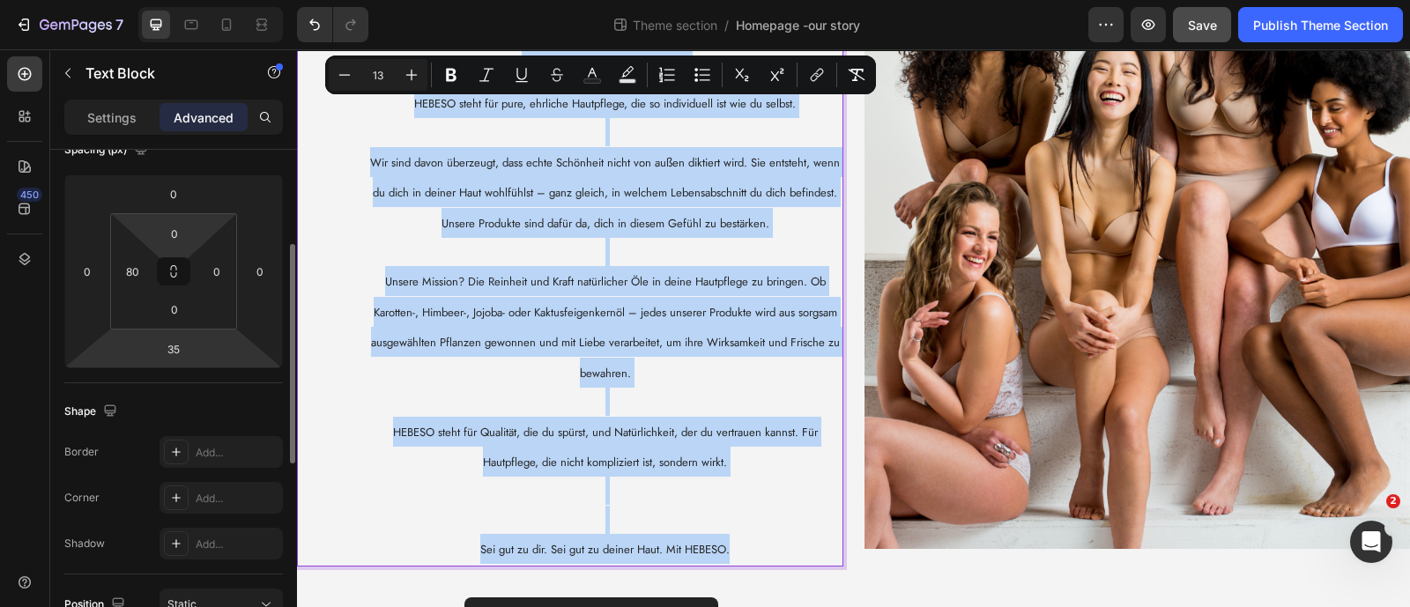
scroll to position [0, 0]
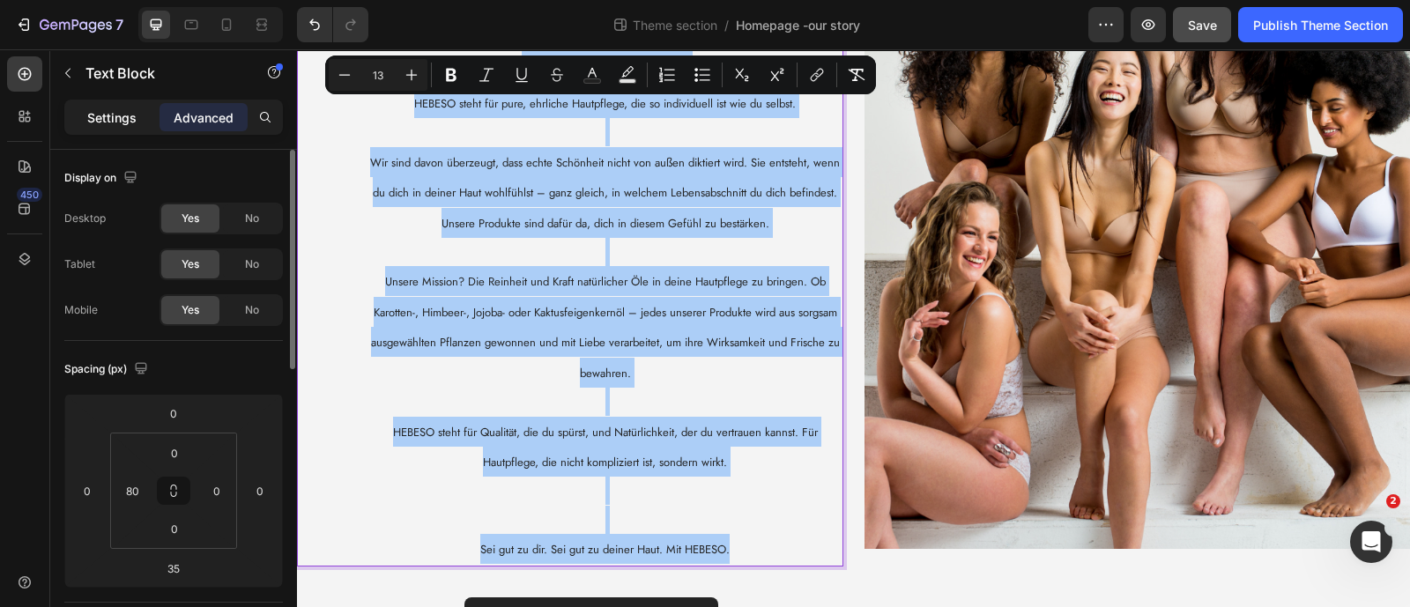
click at [137, 117] on div "Settings" at bounding box center [112, 117] width 88 height 28
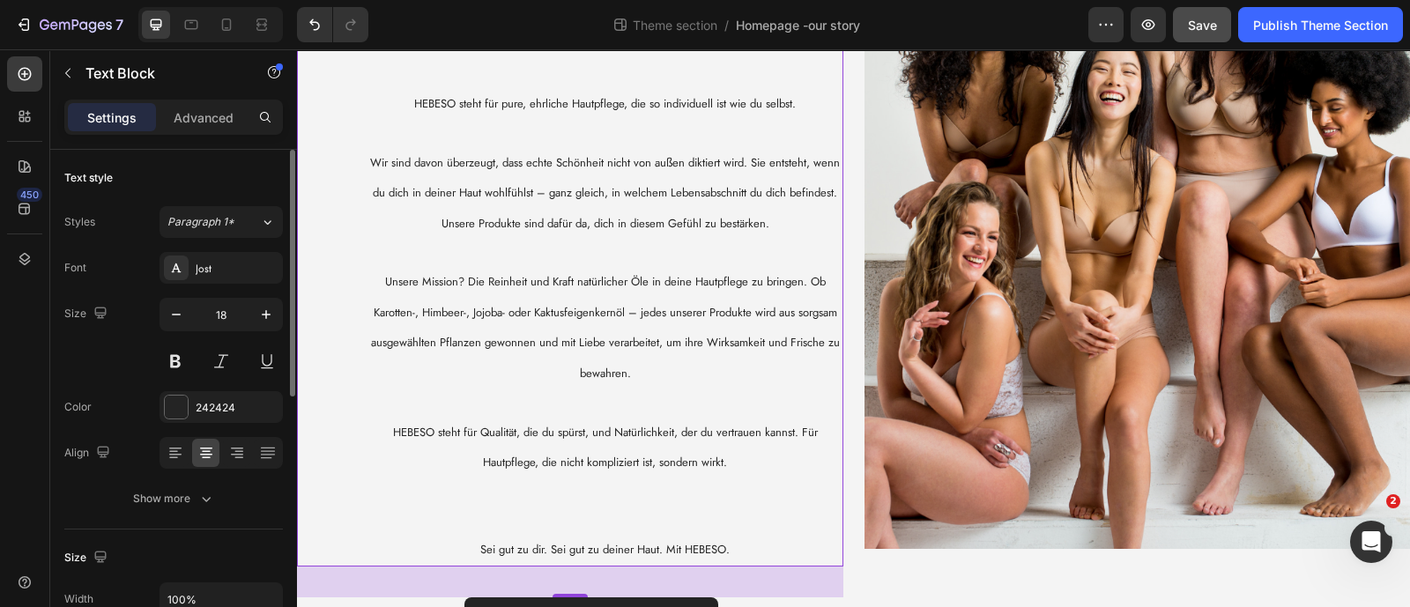
scroll to position [109, 0]
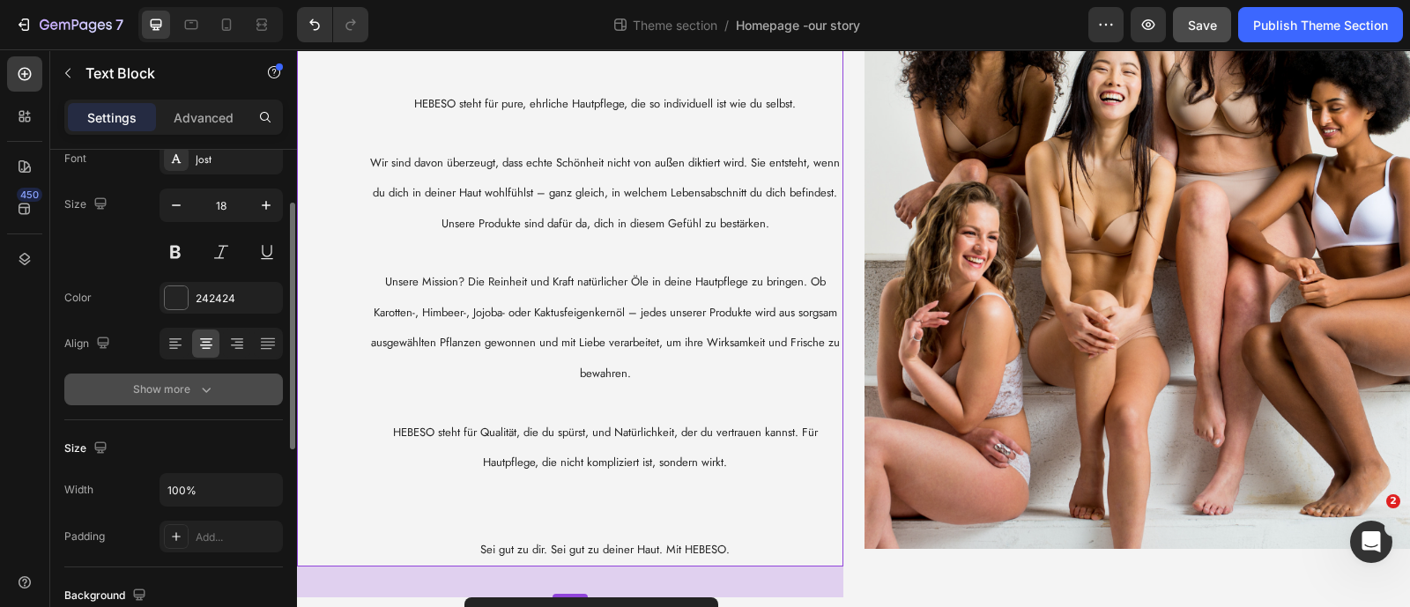
click at [186, 390] on div "Show more" at bounding box center [174, 390] width 82 height 18
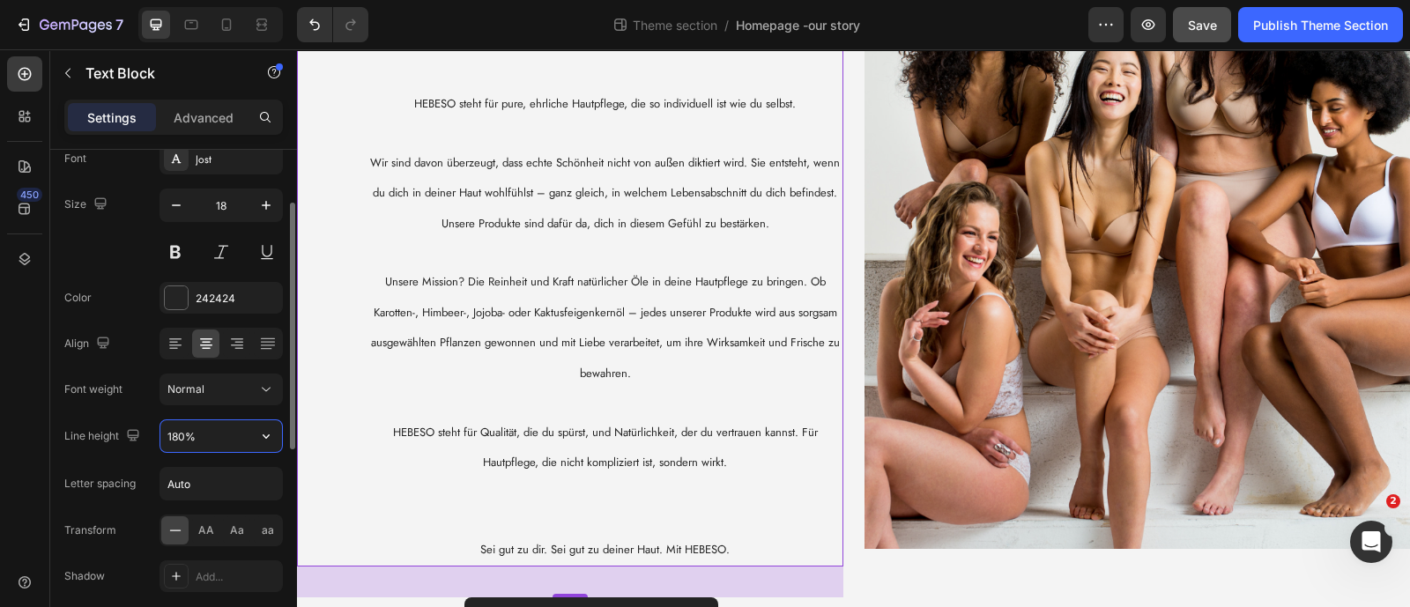
click at [212, 434] on input "180%" at bounding box center [221, 436] width 122 height 32
click at [264, 434] on icon "button" at bounding box center [266, 436] width 7 height 4
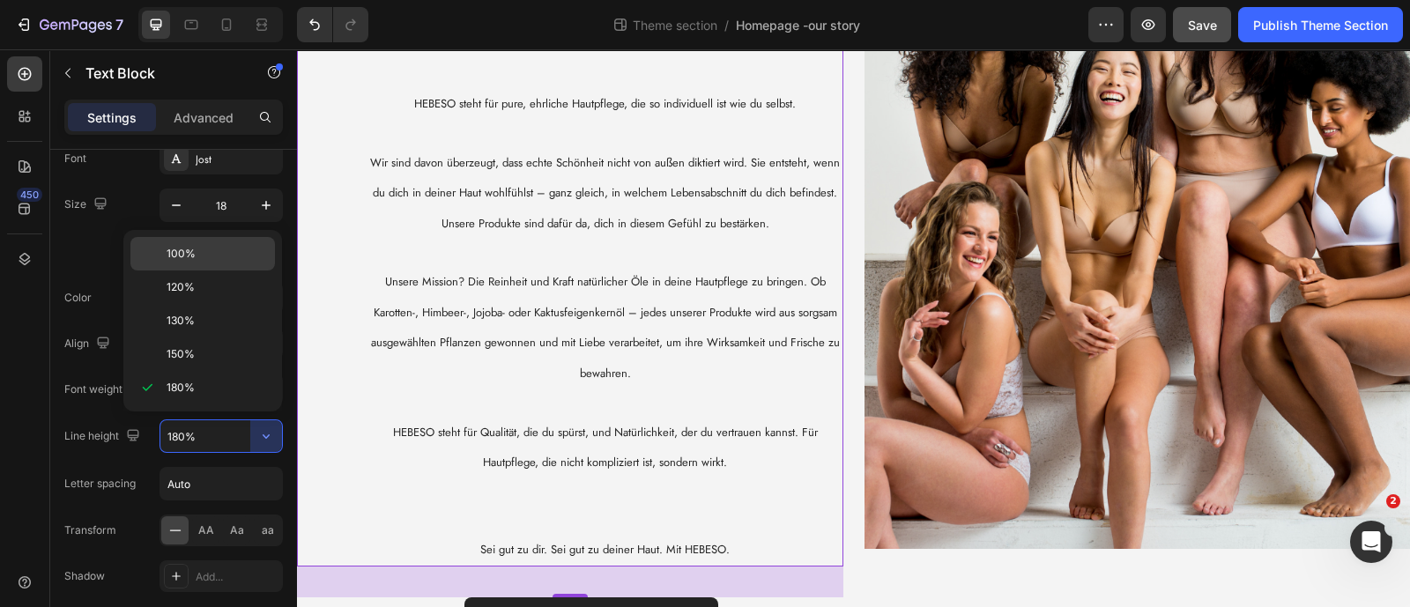
click at [234, 271] on div "100%" at bounding box center [202, 287] width 145 height 33
type input "100%"
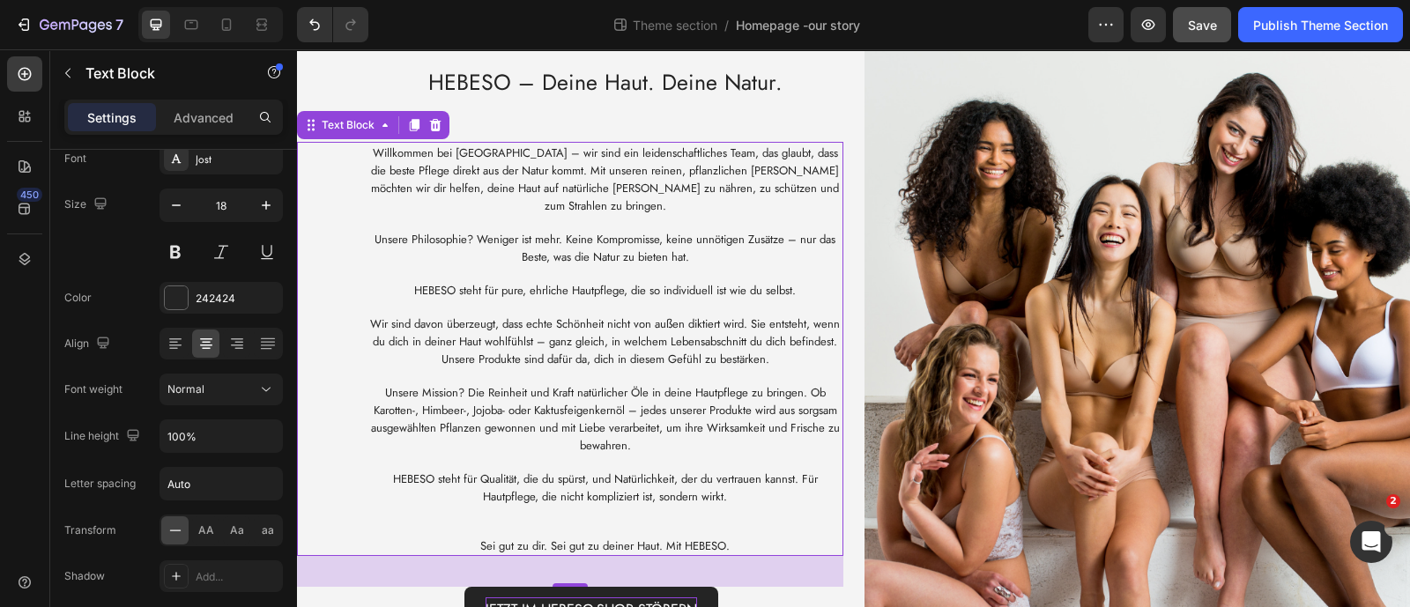
scroll to position [167, 0]
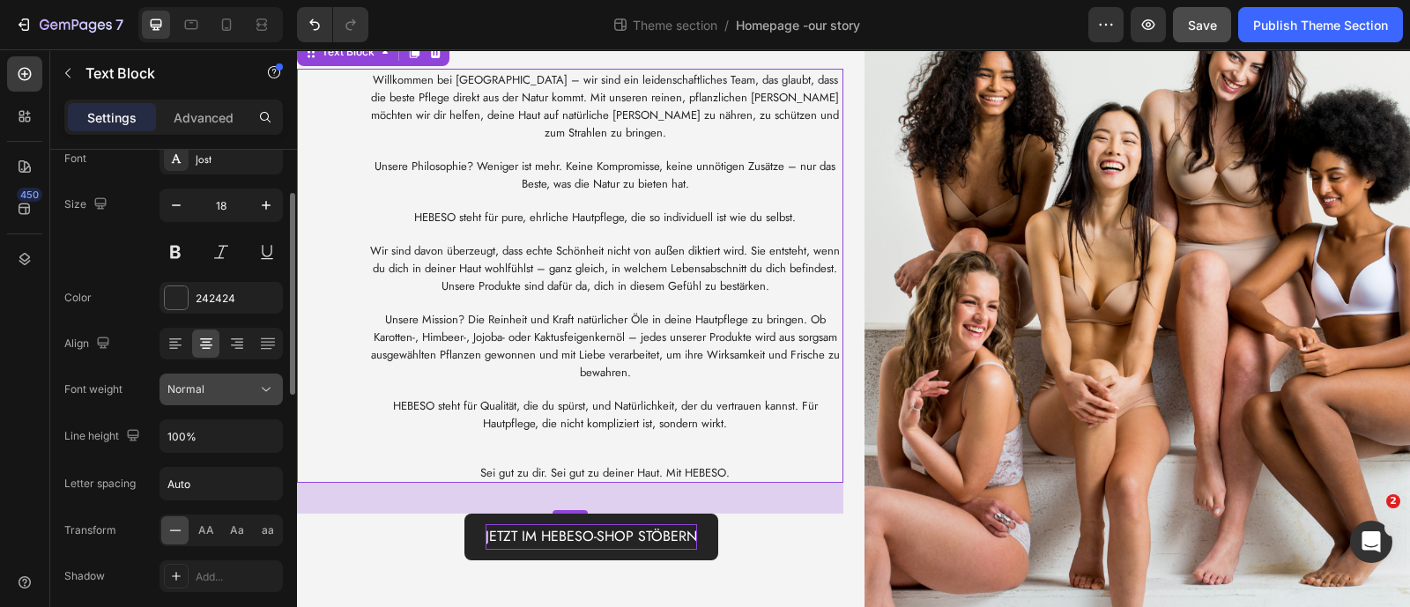
click at [256, 395] on div "Normal" at bounding box center [212, 390] width 90 height 16
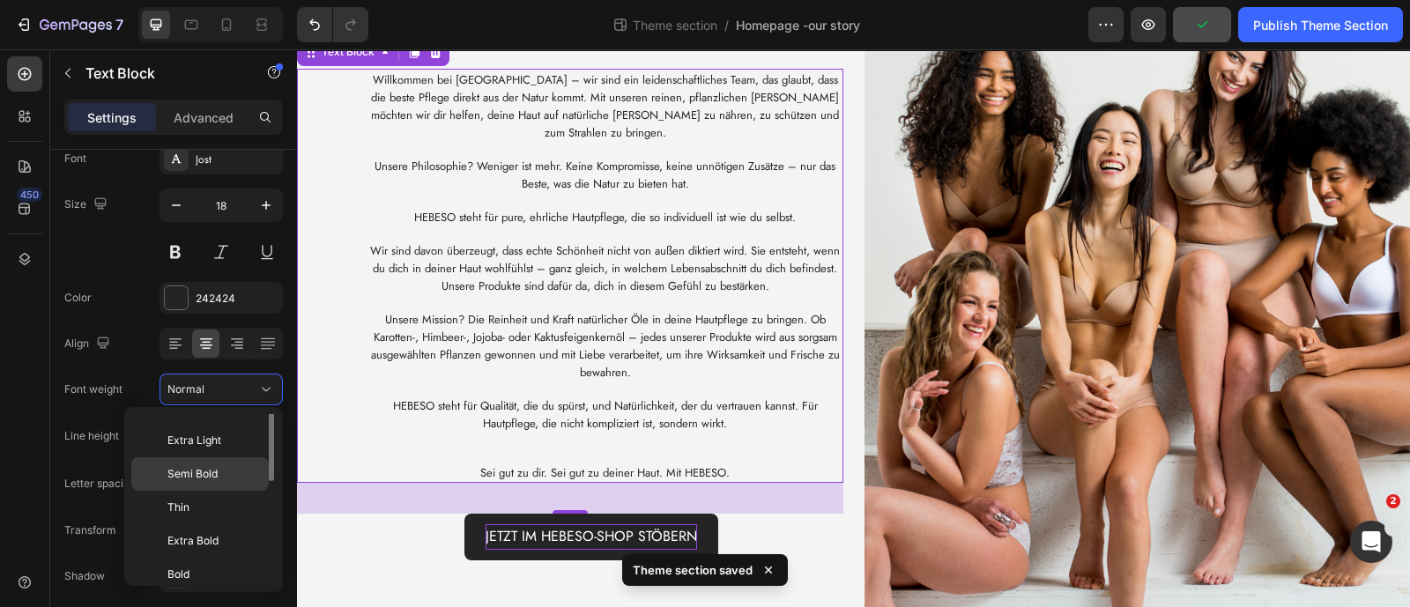
scroll to position [0, 0]
click at [240, 448] on div "Light" at bounding box center [199, 464] width 137 height 33
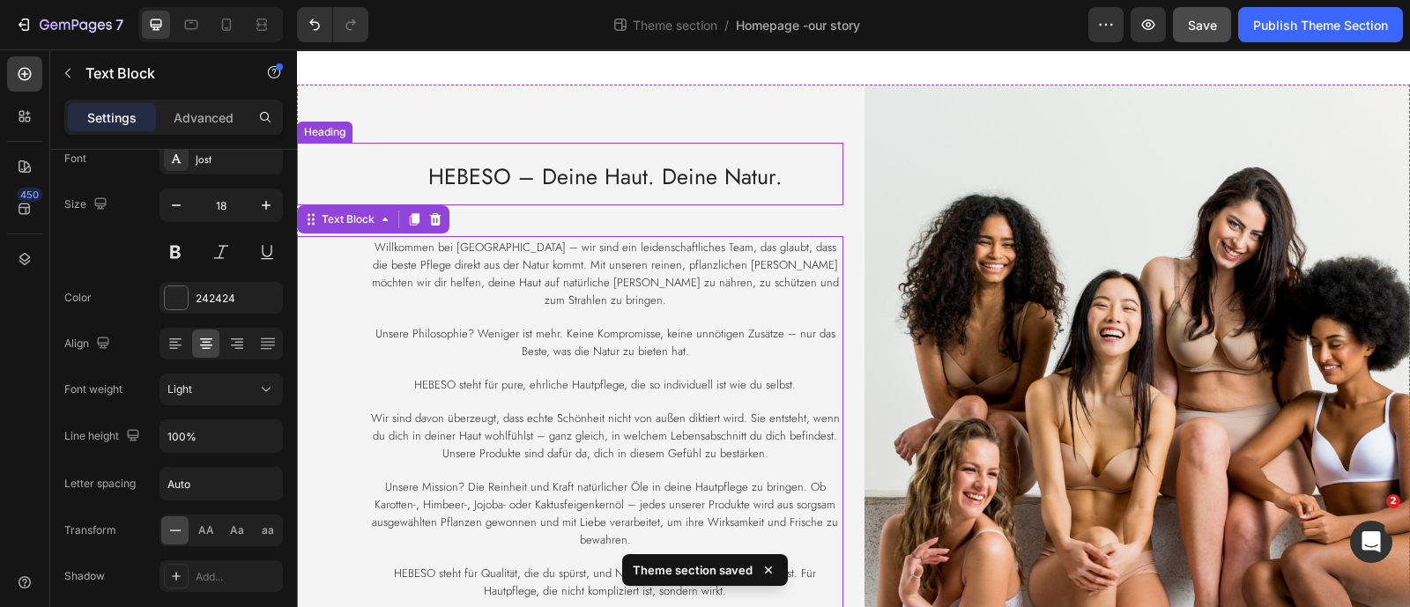
click at [516, 192] on span "HEBESO – Deine Haut. Deine Natur." at bounding box center [605, 176] width 354 height 32
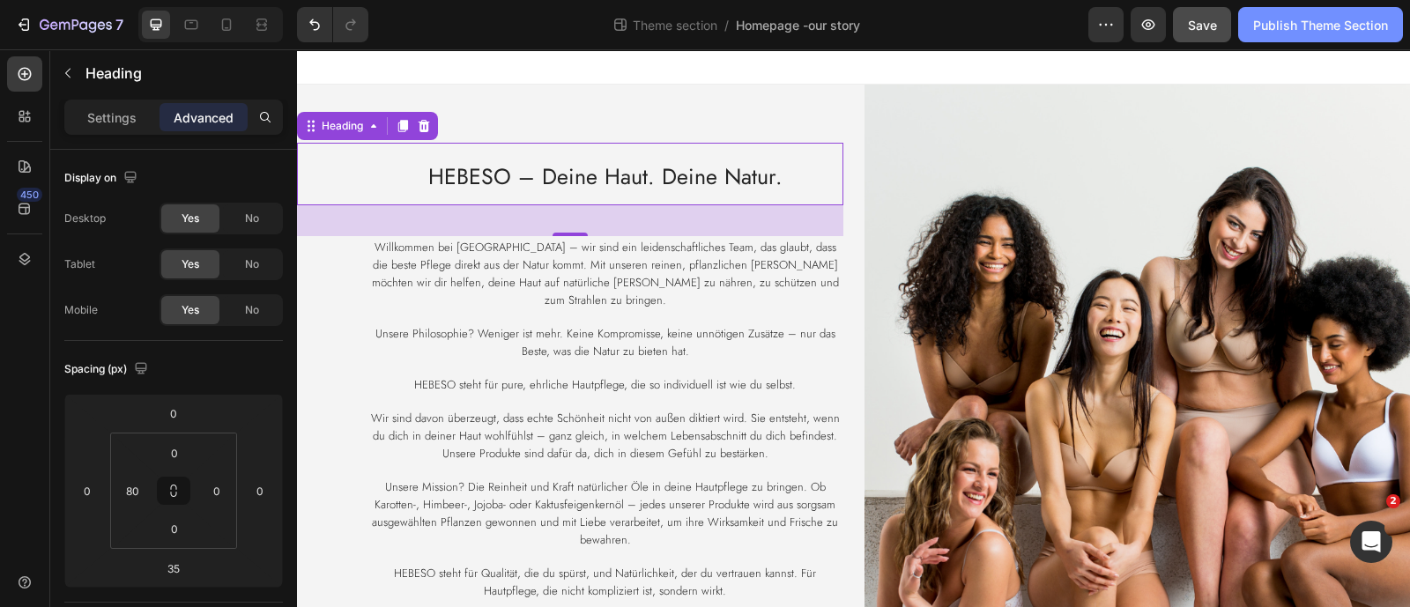
click at [1275, 19] on div "Publish Theme Section" at bounding box center [1320, 25] width 135 height 19
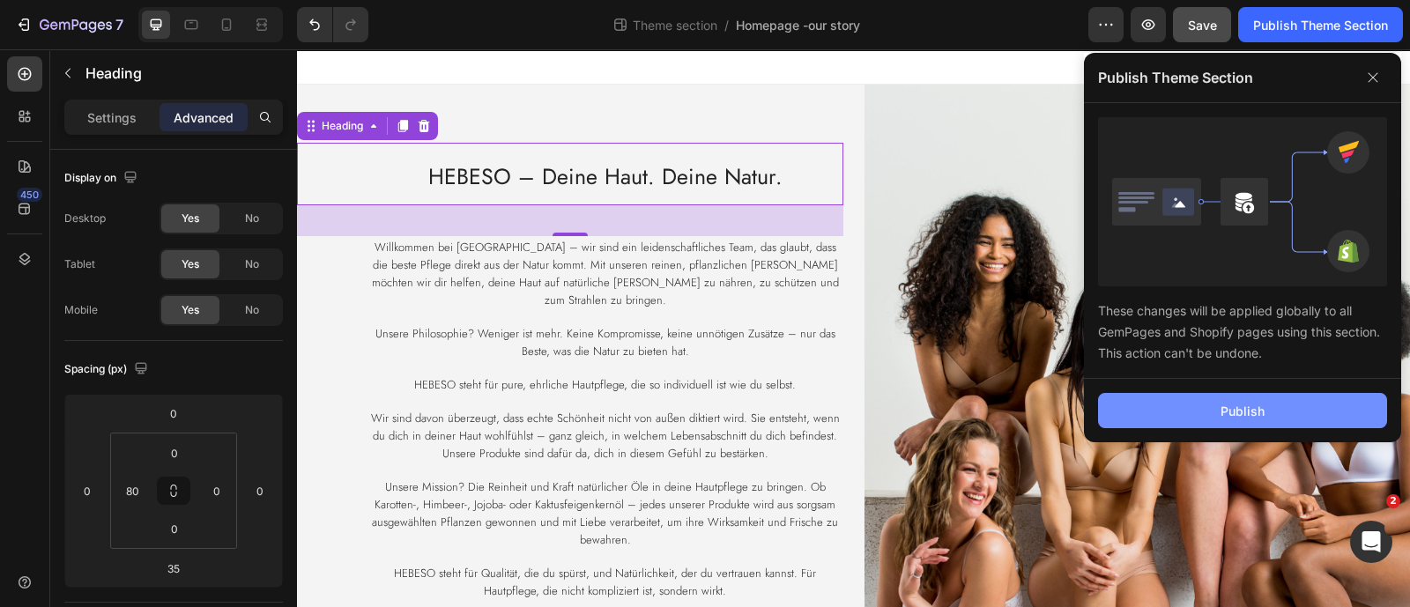
click at [1212, 420] on button "Publish" at bounding box center [1242, 410] width 289 height 35
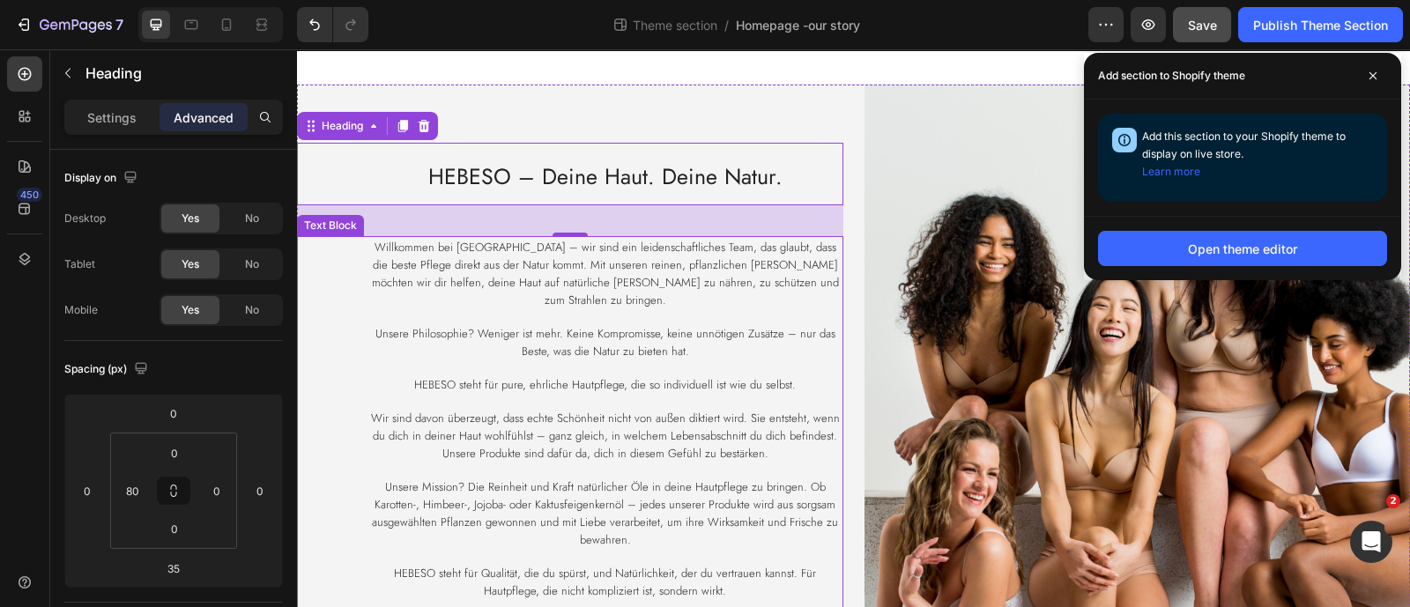
scroll to position [167, 0]
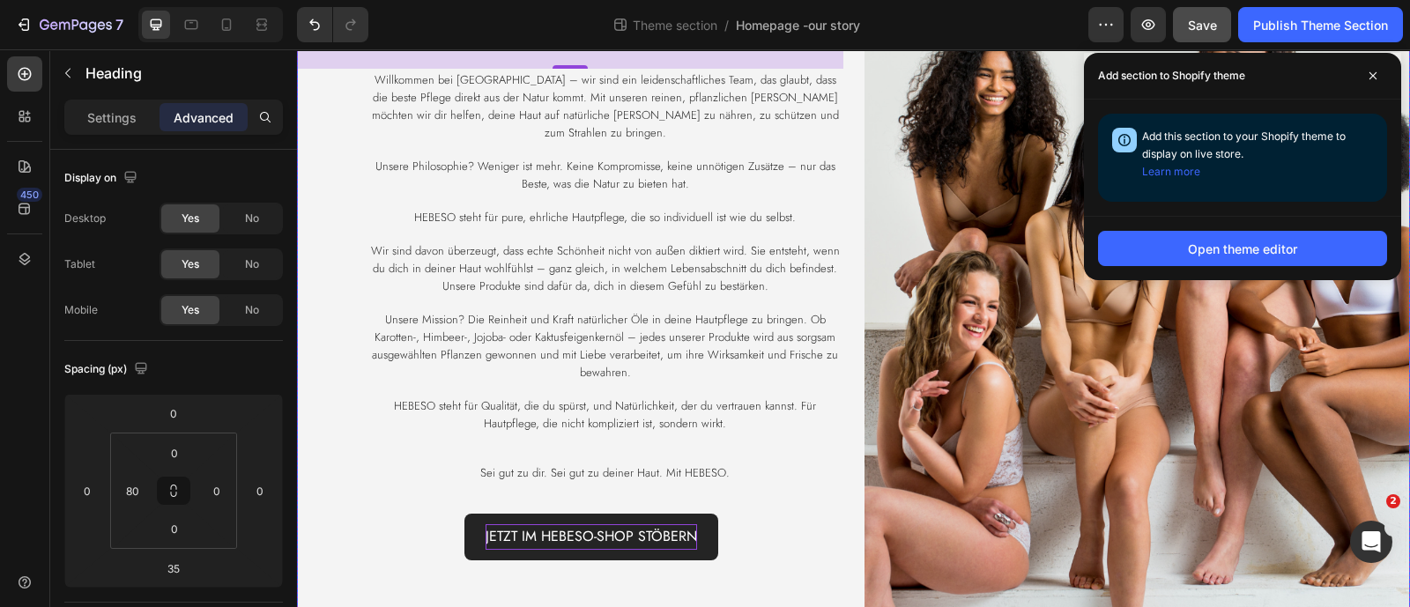
click at [823, 563] on div "⁠⁠⁠⁠⁠⁠⁠ HEBESO – Deine Haut. Deine Natur. Heading 35 Willkommen bei [GEOGRAPHIC…" at bounding box center [570, 268] width 546 height 702
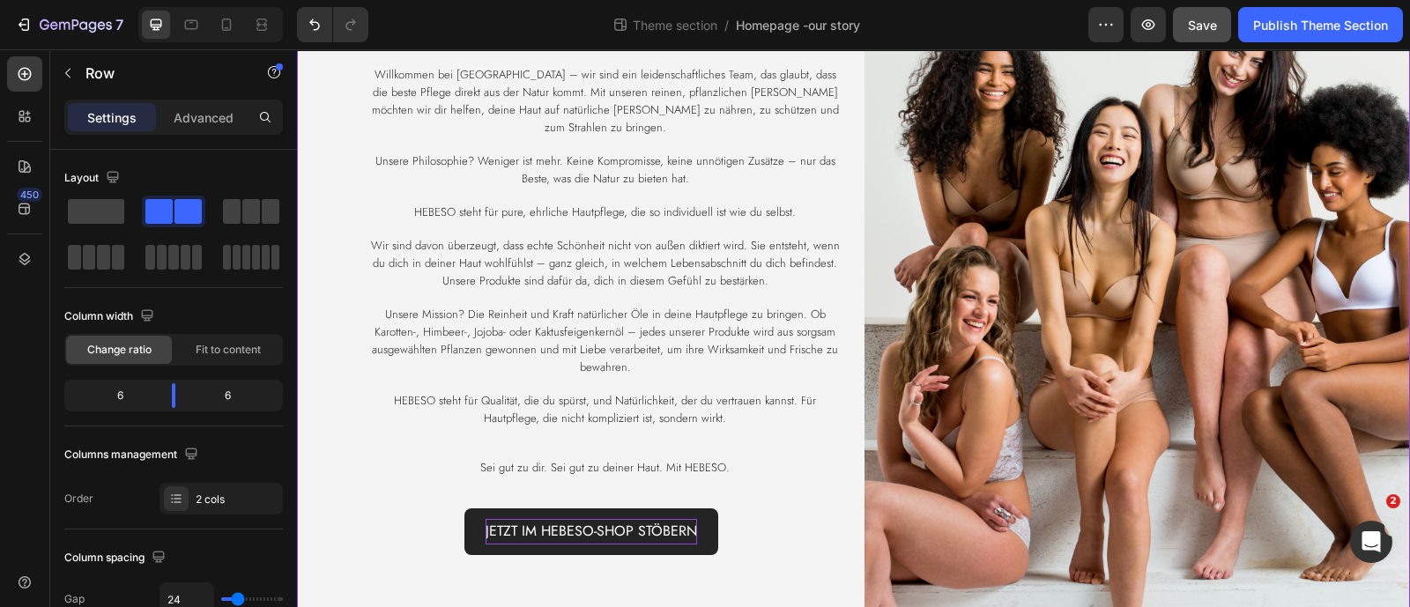
scroll to position [174, 0]
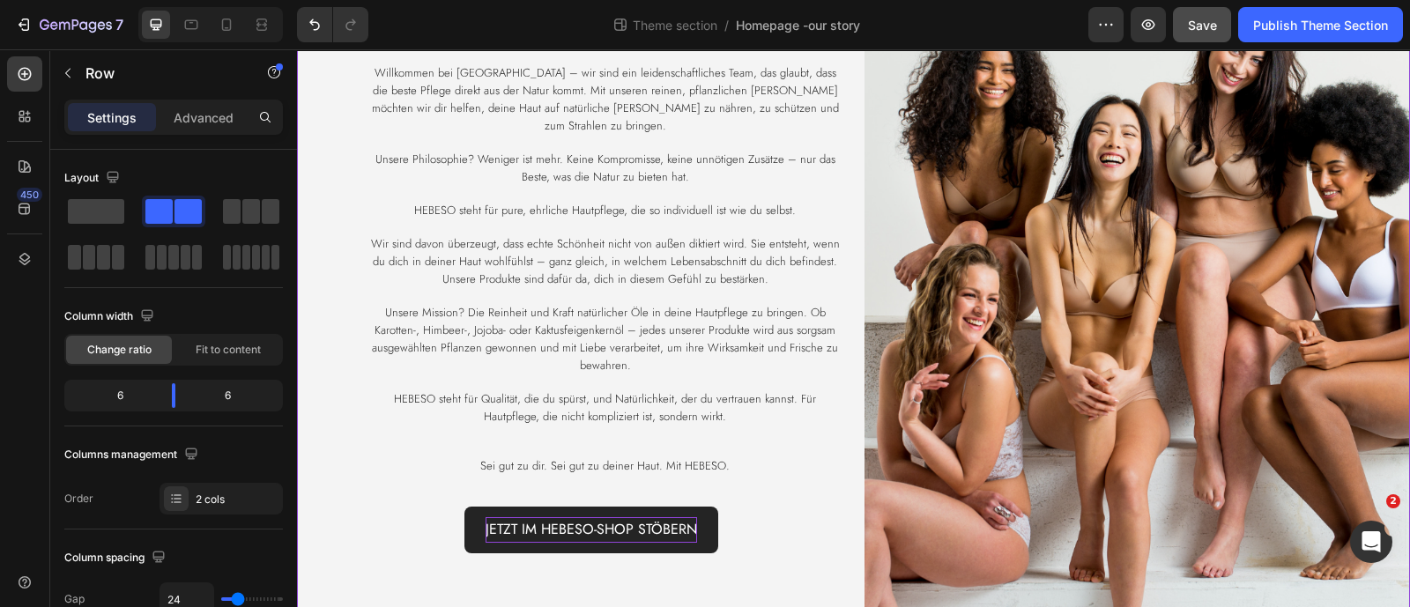
drag, startPoint x: 846, startPoint y: 598, endPoint x: 852, endPoint y: 642, distance: 45.4
click at [852, 606] on html "⁠⁠⁠⁠⁠⁠⁠ HEBESO – Deine Haut. Deine Natur. Heading Willkommen bei [GEOGRAPHIC_DA…" at bounding box center [853, 265] width 1113 height 781
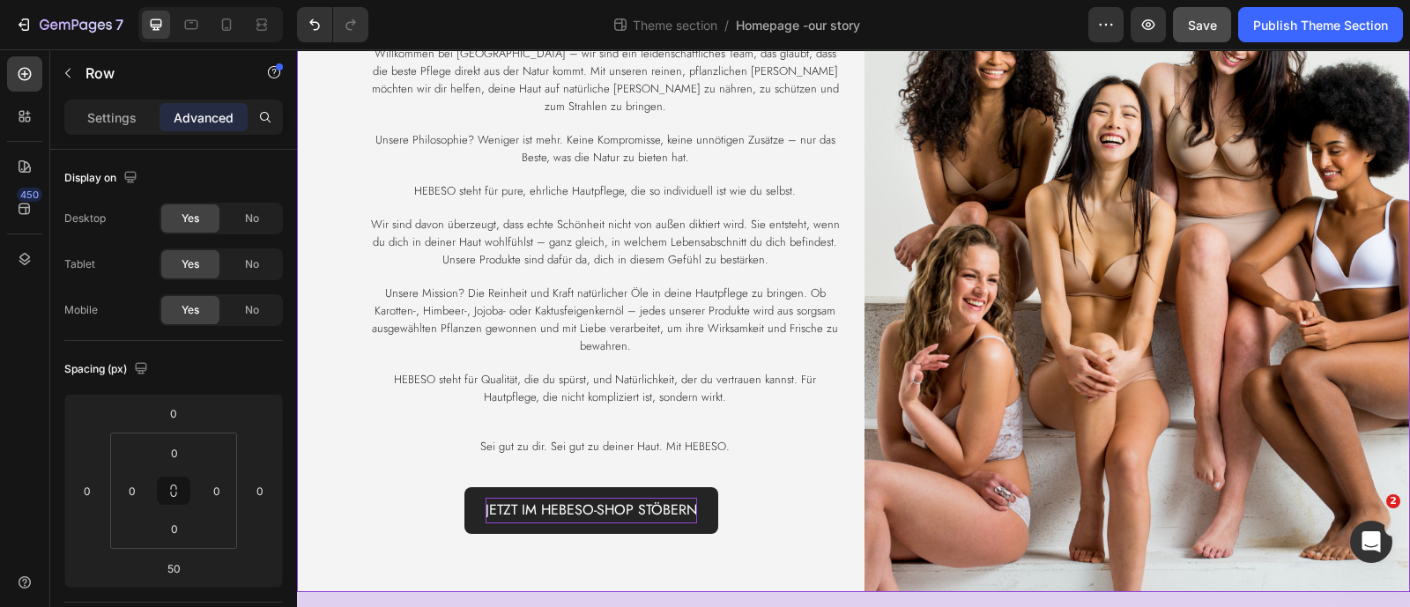
scroll to position [211, 0]
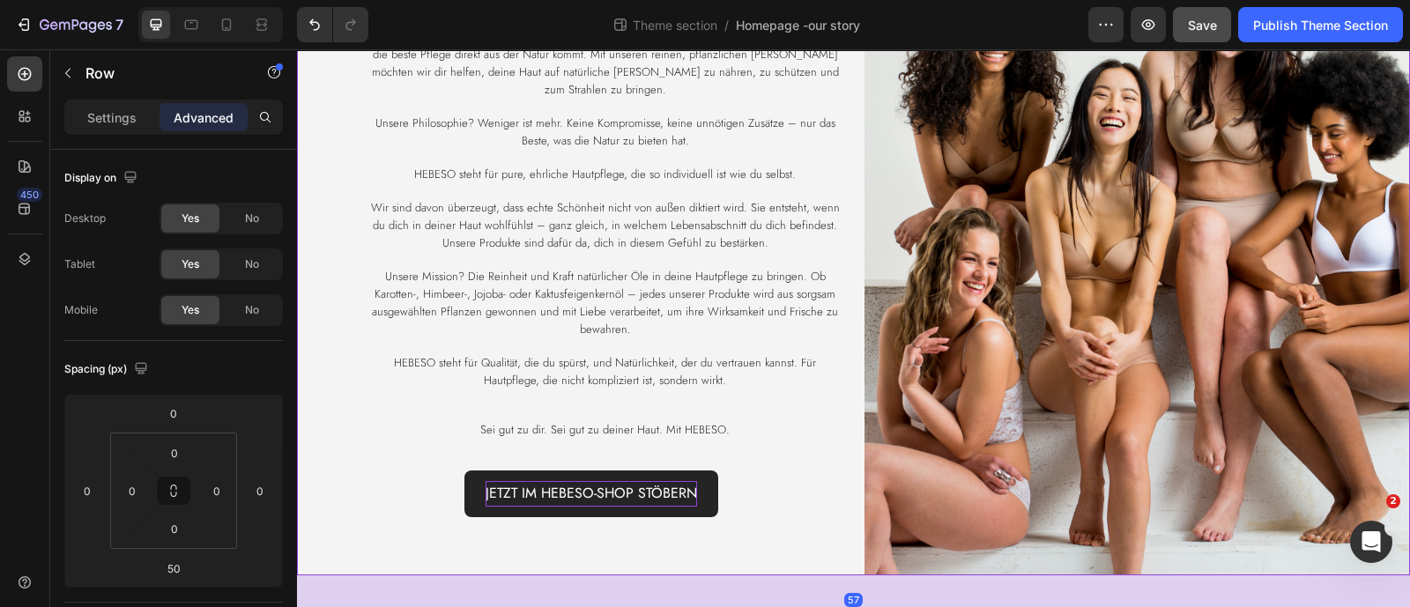
drag, startPoint x: 853, startPoint y: 604, endPoint x: 855, endPoint y: 615, distance: 11.6
click at [855, 606] on html "⁠⁠⁠⁠⁠⁠⁠ HEBESO – Deine Haut. Deine Natur. Heading Willkommen bei [GEOGRAPHIC_DA…" at bounding box center [853, 232] width 1113 height 787
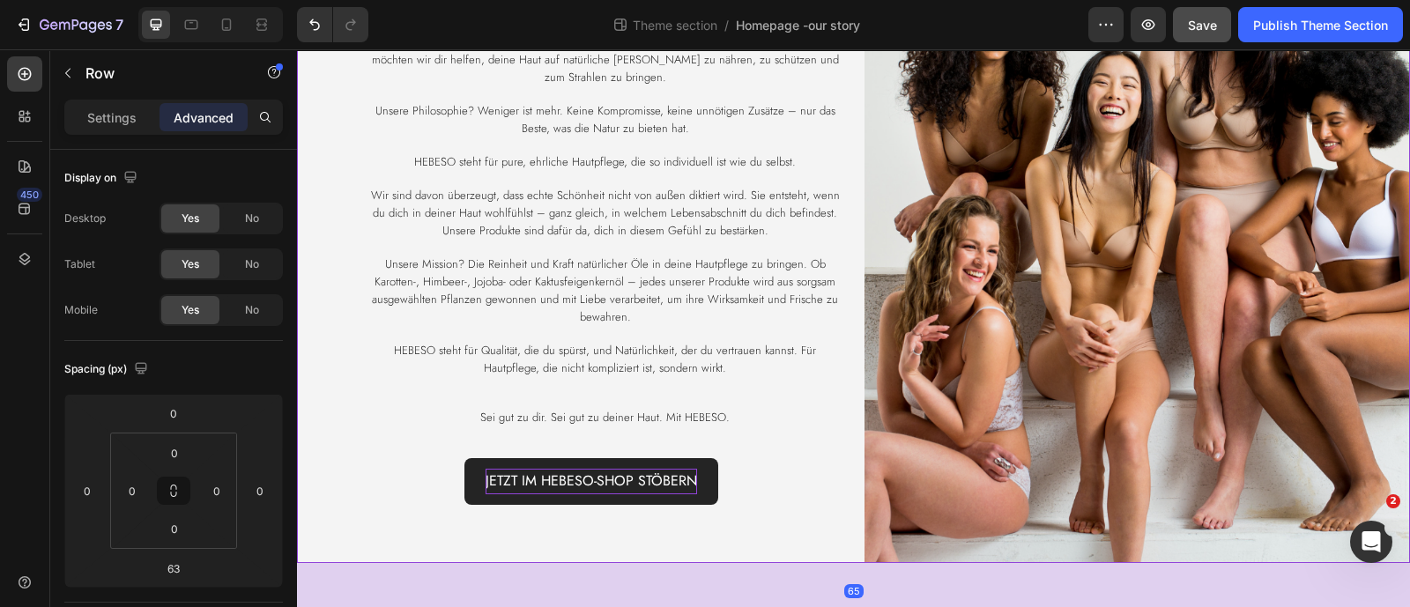
click at [849, 606] on div at bounding box center [853, 617] width 35 height 5
type input "65"
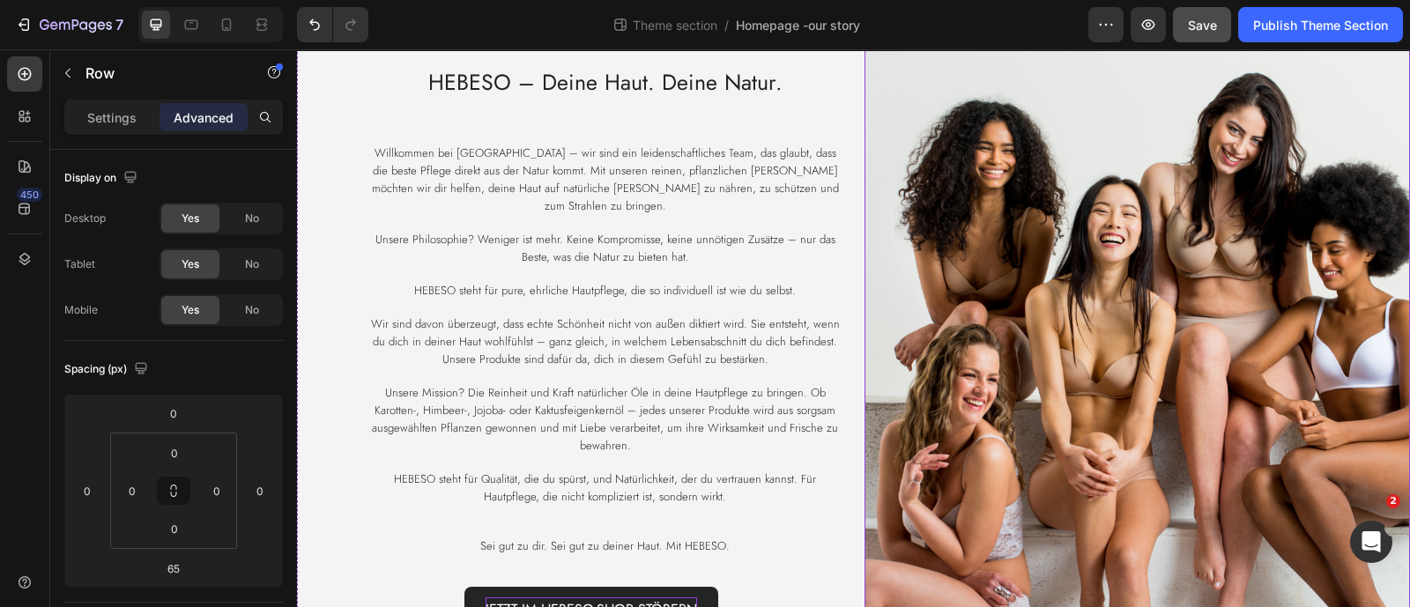
scroll to position [0, 0]
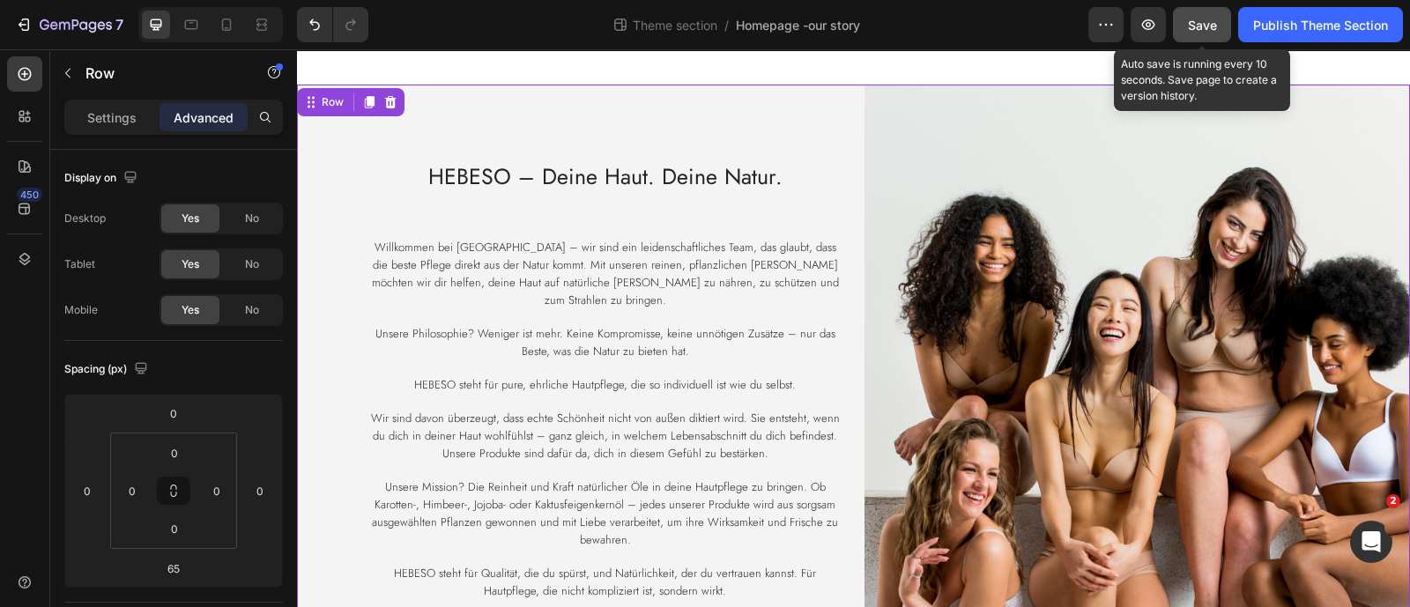
click at [1208, 33] on div "Save" at bounding box center [1202, 25] width 29 height 19
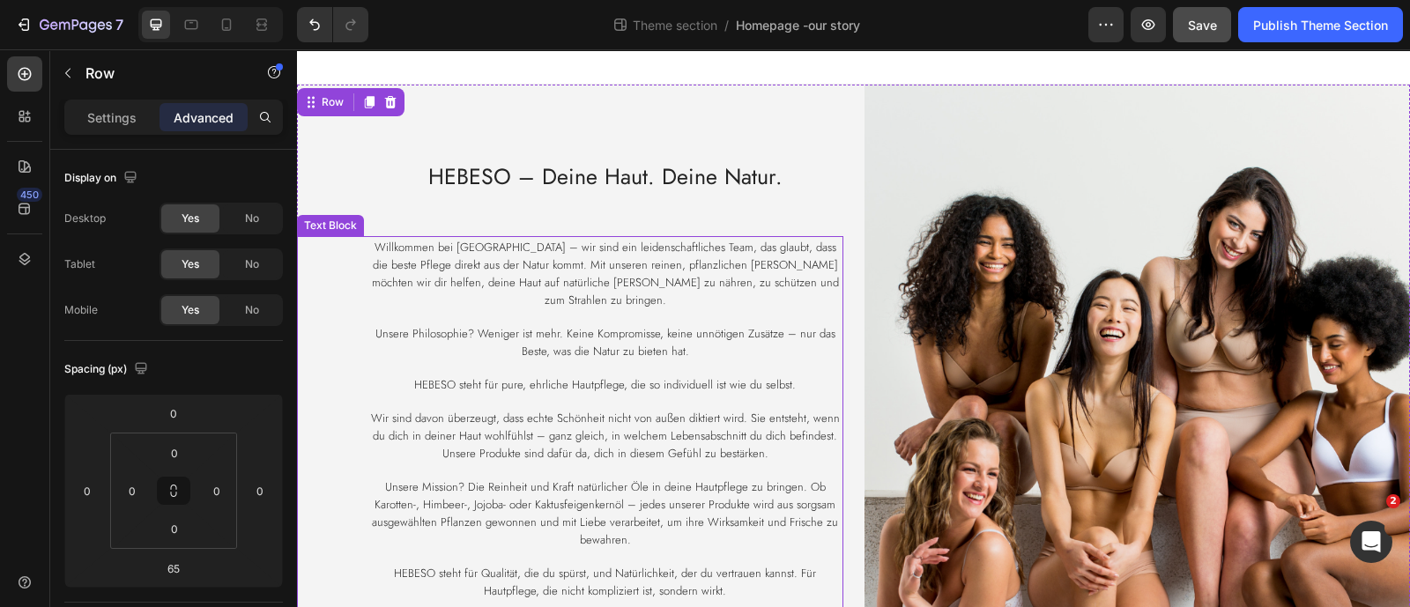
click at [538, 308] on p "Rich Text Editor. Editing area: main" at bounding box center [605, 316] width 472 height 16
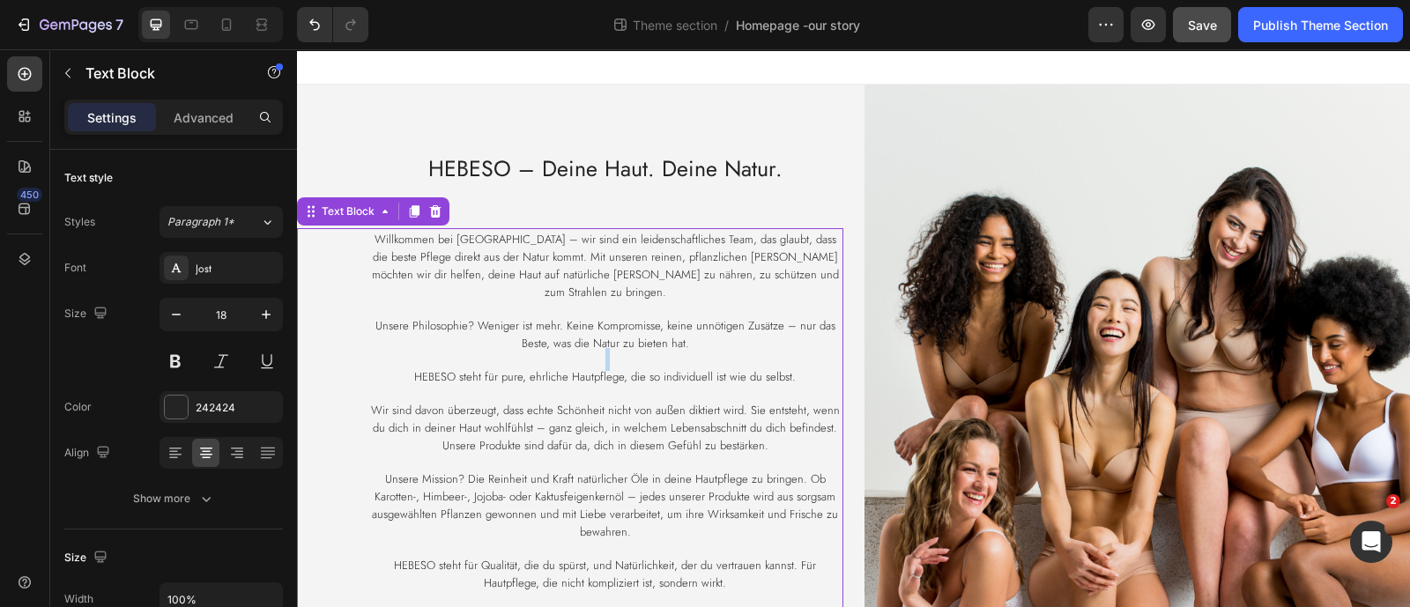
click at [592, 352] on p "Rich Text Editor. Editing area: main" at bounding box center [605, 360] width 472 height 16
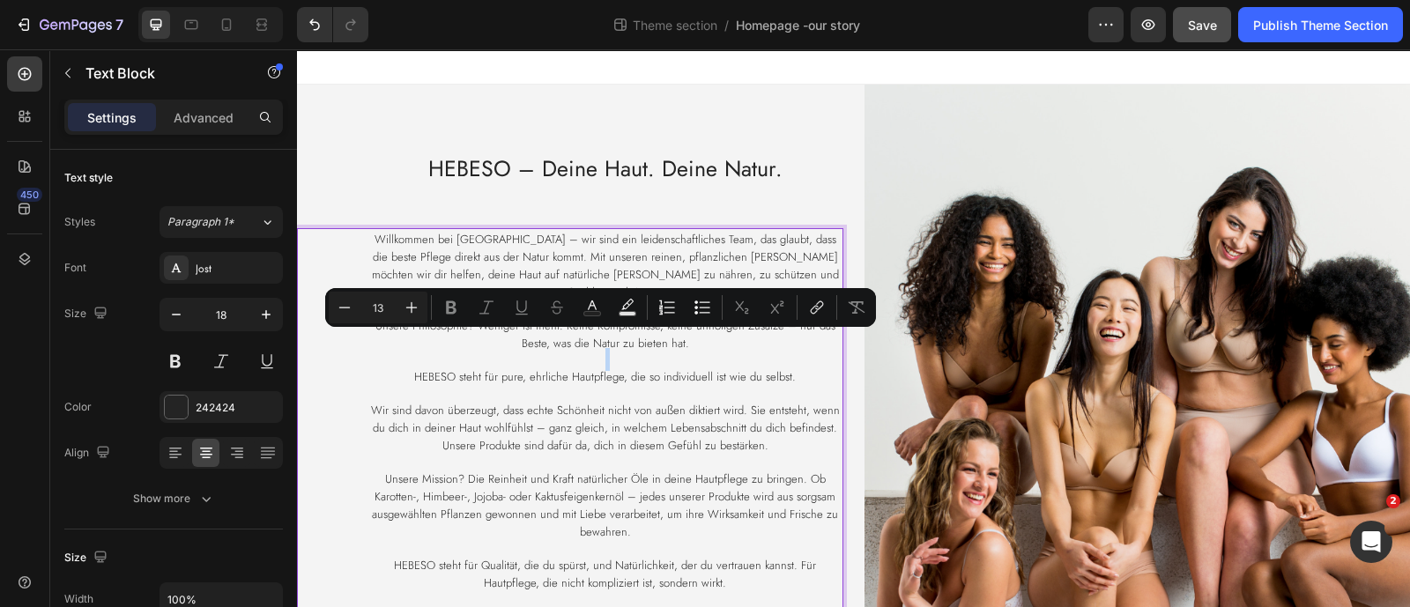
click at [709, 337] on p "Unsere Philosophie? Weniger ist mehr. Keine Kompromisse, keine unnötigen Zusätz…" at bounding box center [605, 333] width 472 height 35
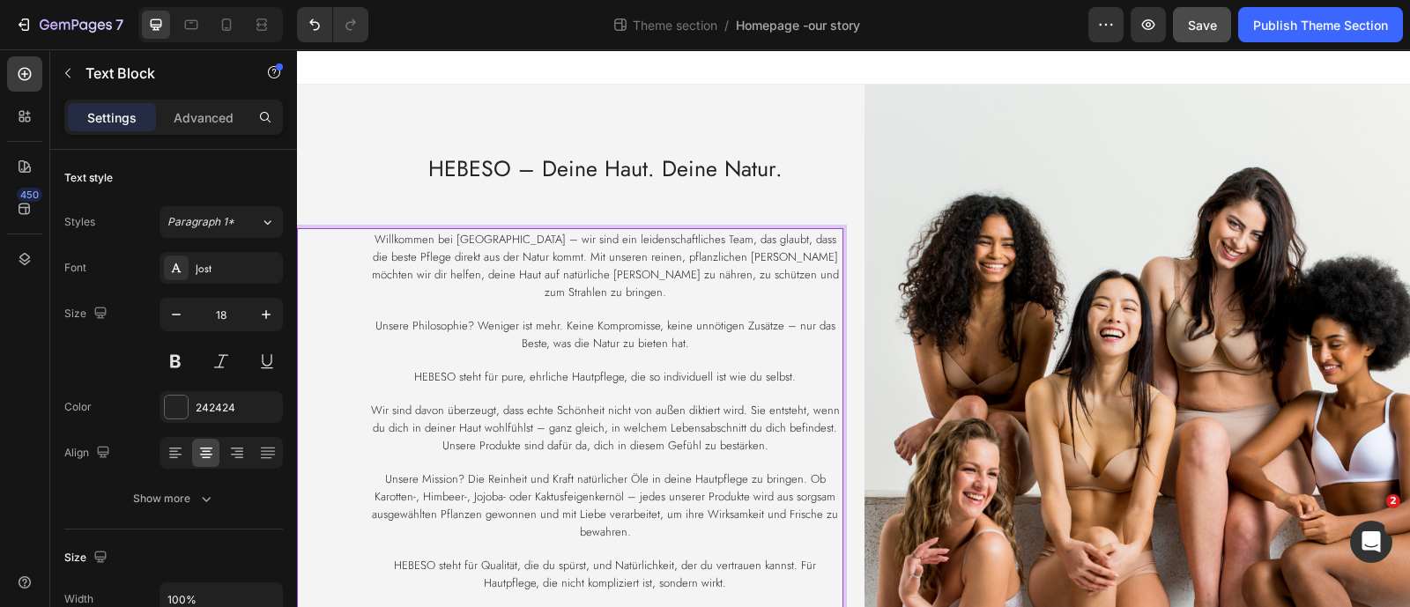
click at [699, 352] on p "Rich Text Editor. Editing area: main" at bounding box center [605, 360] width 472 height 16
click at [698, 332] on p "Unsere Philosophie? Weniger ist mehr. Keine Kompromisse, keine unnötigen Zusätz…" at bounding box center [605, 333] width 472 height 35
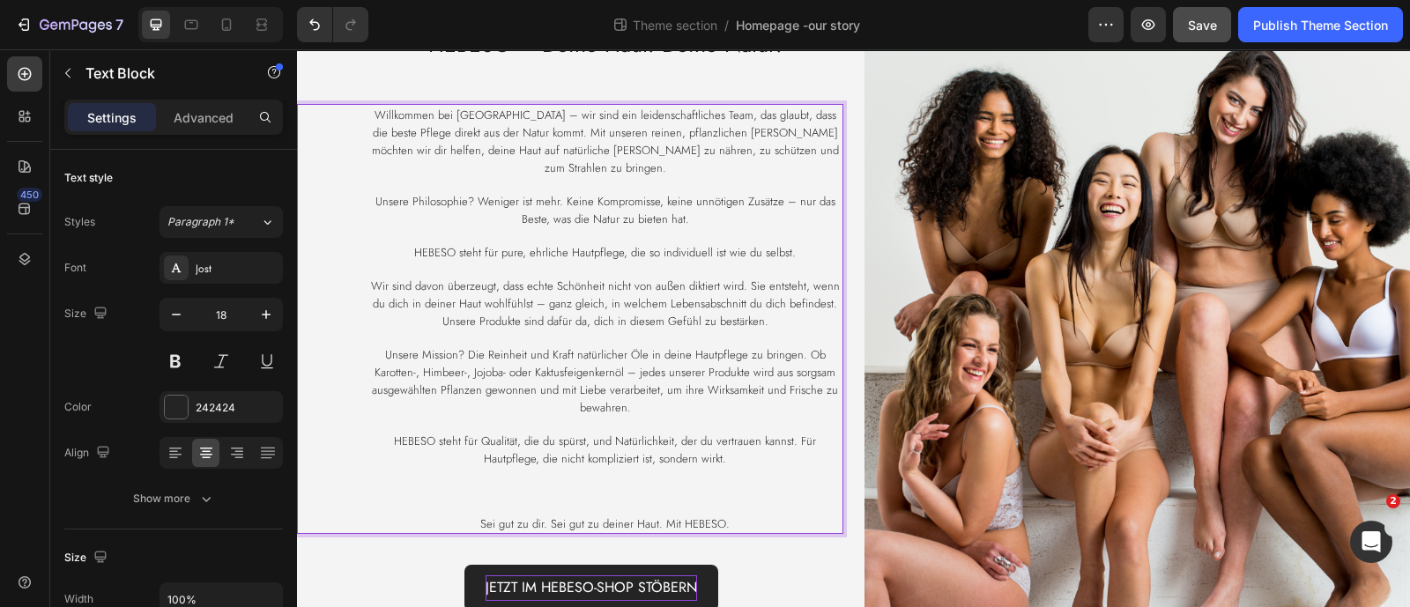
scroll to position [224, 0]
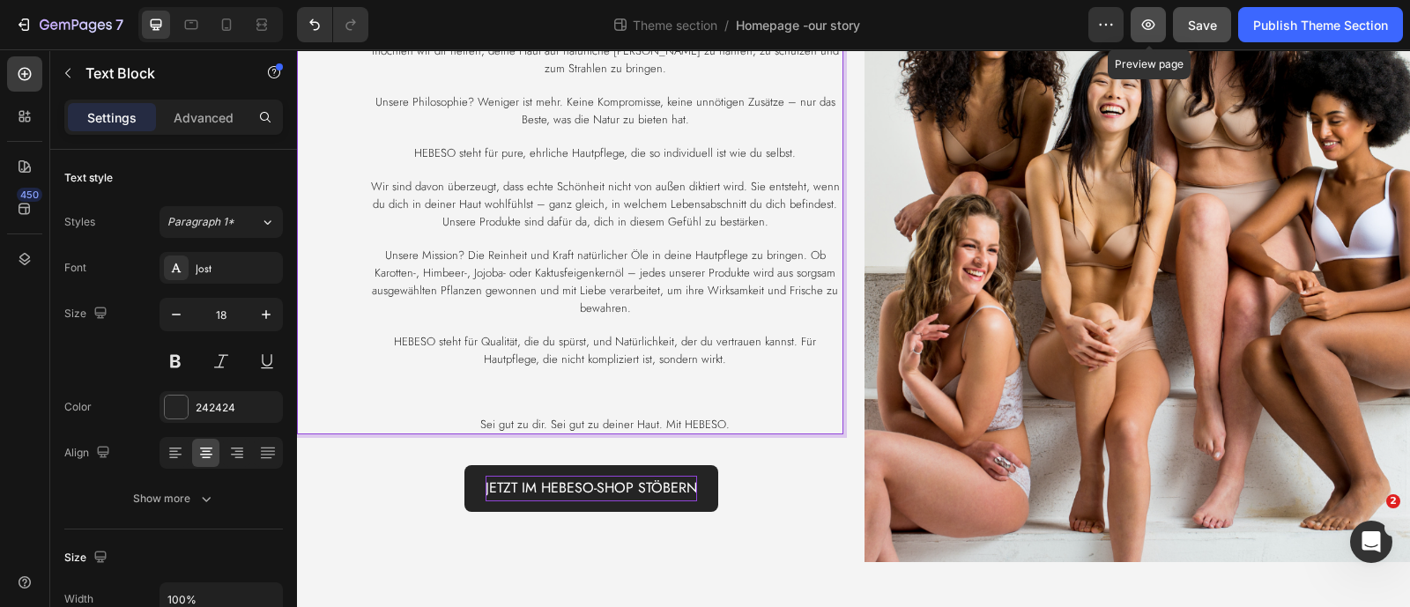
click at [1163, 30] on button "button" at bounding box center [1148, 24] width 35 height 35
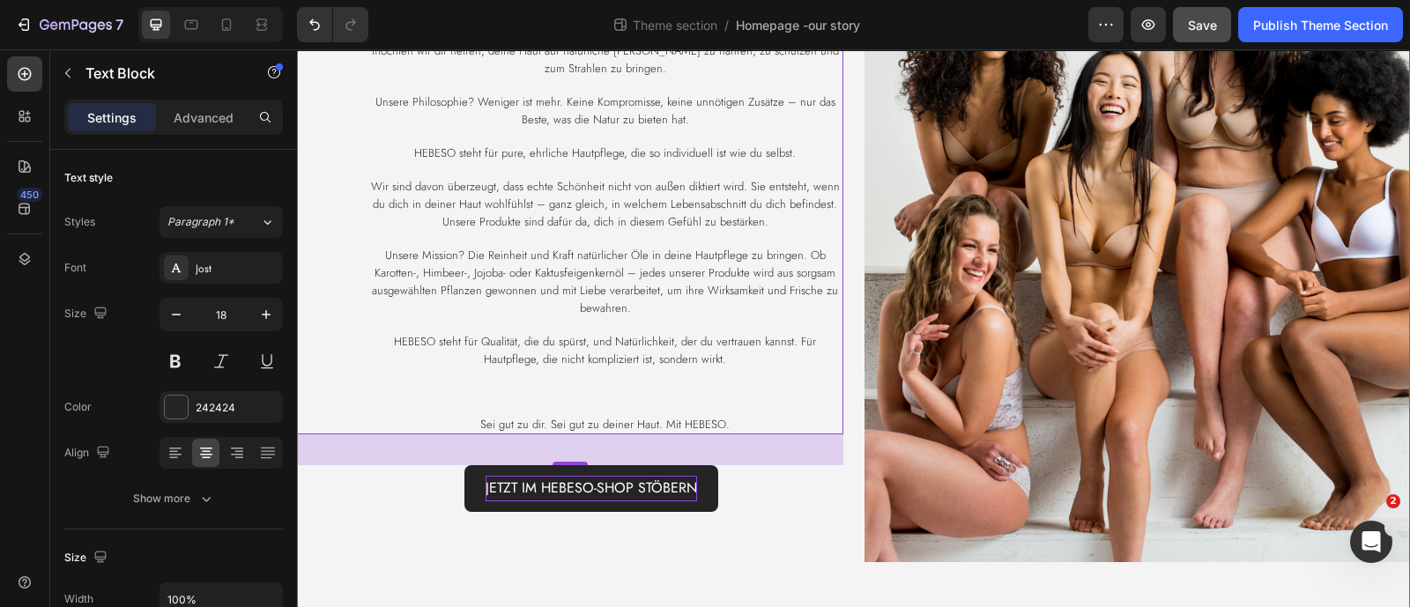
click at [845, 598] on div "⁠⁠⁠⁠⁠⁠⁠ HEBESO – Deine Haut. Deine Natur. Heading Willkommen bei [GEOGRAPHIC_DA…" at bounding box center [853, 240] width 1113 height 759
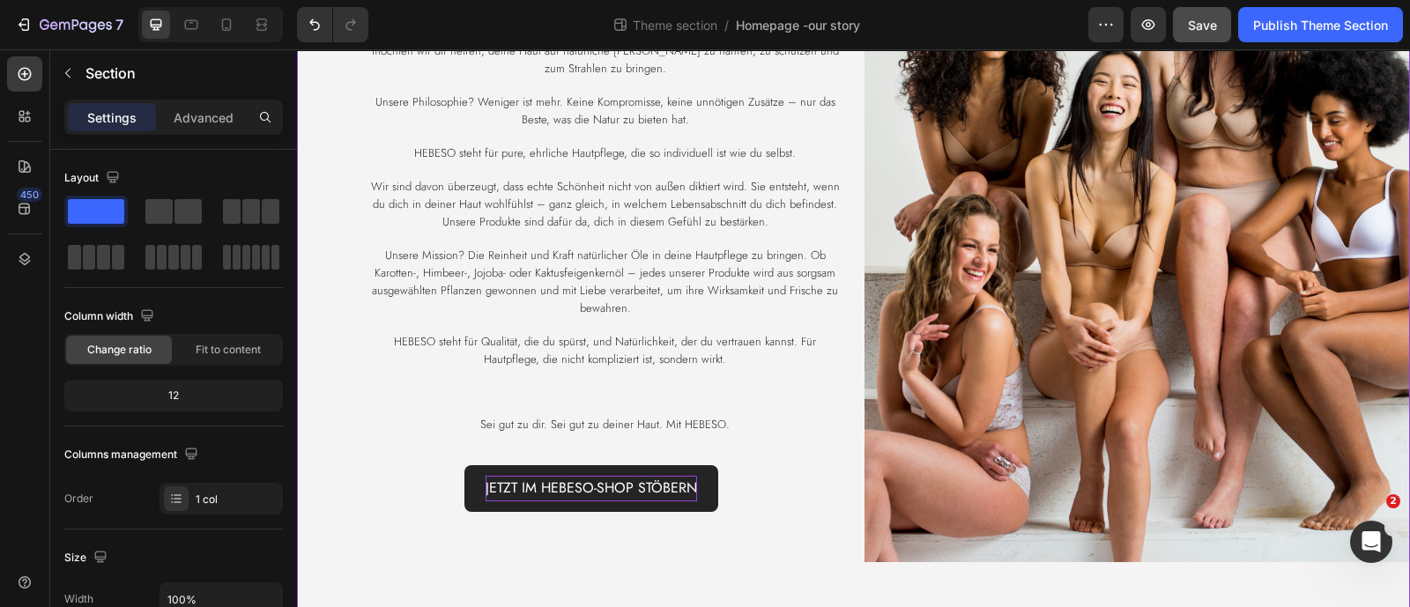
click at [780, 559] on div "⁠⁠⁠⁠⁠⁠⁠ HEBESO – Deine Haut. Deine Natur. Heading Willkommen bei [GEOGRAPHIC_DA…" at bounding box center [853, 240] width 1113 height 759
click at [361, 516] on div "⁠⁠⁠⁠⁠⁠⁠ HEBESO – Deine Haut. Deine Natur. Heading Willkommen bei [GEOGRAPHIC_DA…" at bounding box center [570, 212] width 546 height 702
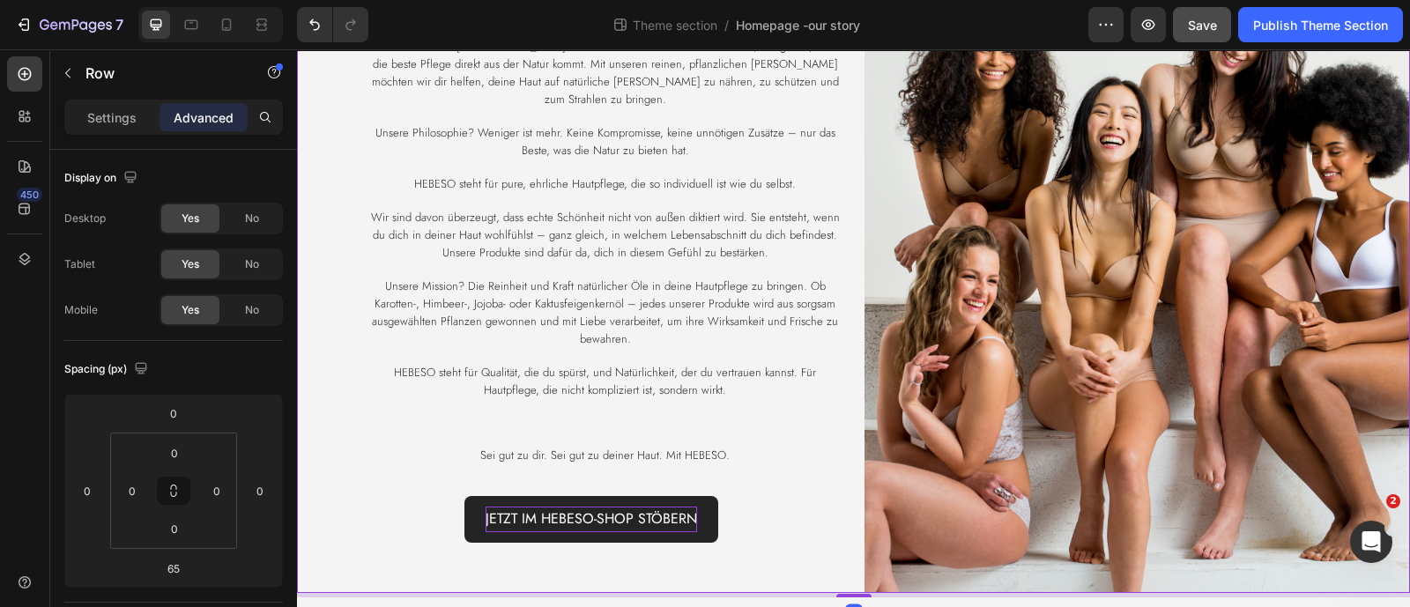
scroll to position [189, 0]
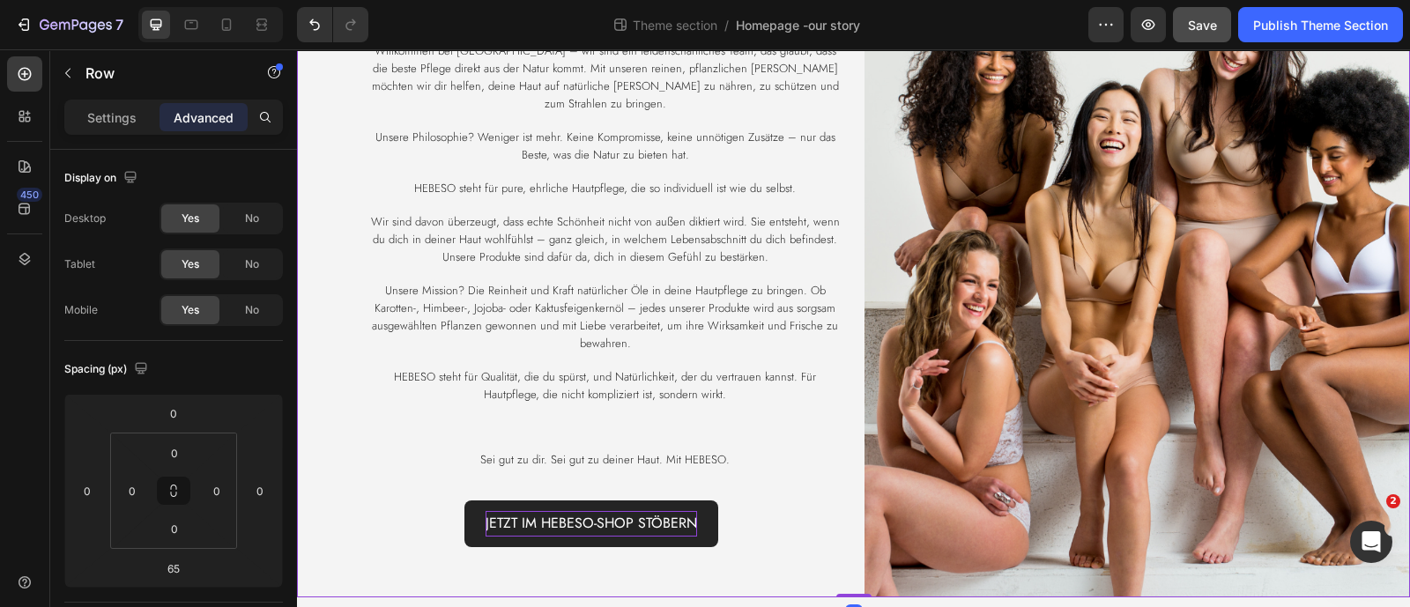
drag, startPoint x: 855, startPoint y: 605, endPoint x: 855, endPoint y: 534, distance: 70.5
click at [855, 534] on div "⁠⁠⁠⁠⁠⁠⁠ HEBESO – Deine Haut. Deine Natur. Heading Willkommen bei [GEOGRAPHIC_DA…" at bounding box center [853, 247] width 1113 height 702
type input "0"
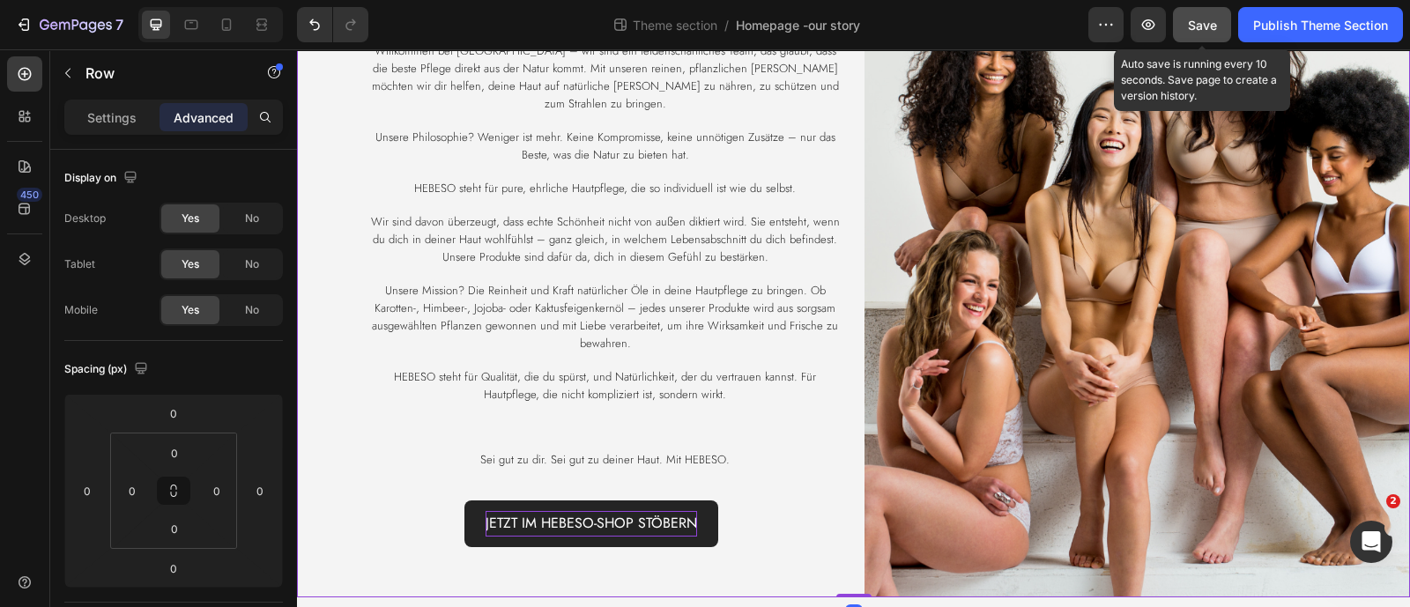
click at [1190, 20] on span "Save" at bounding box center [1202, 25] width 29 height 15
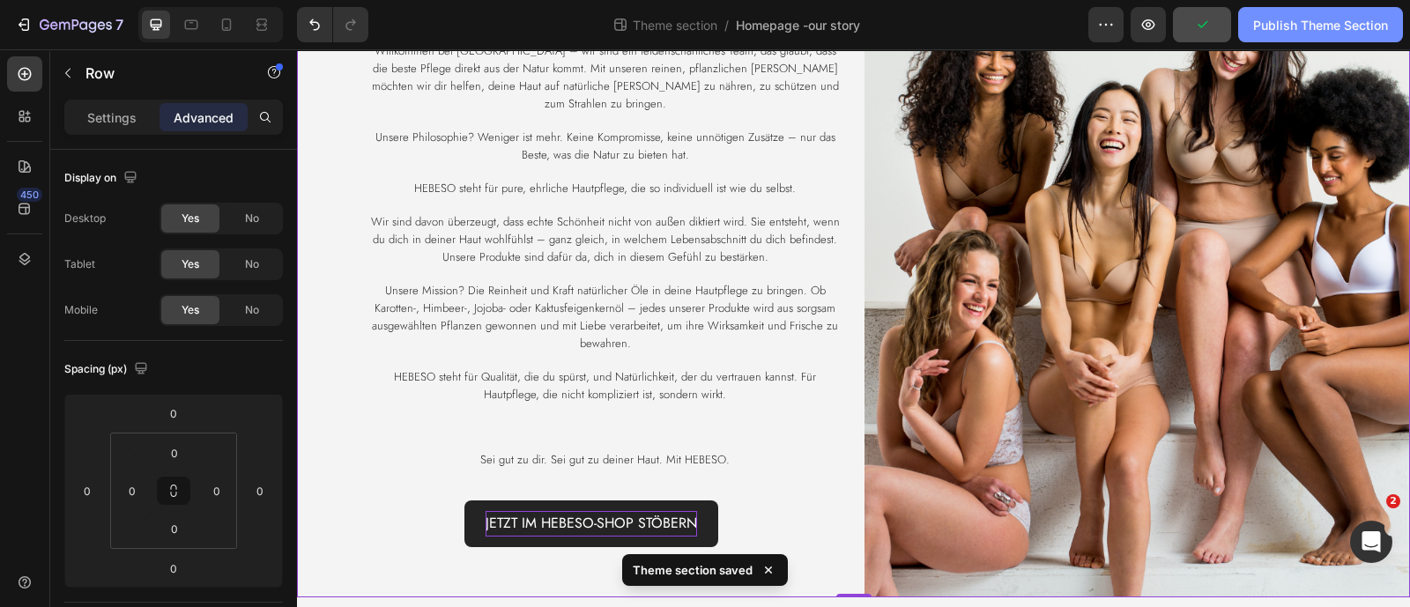
click at [1283, 19] on div "Publish Theme Section" at bounding box center [1320, 25] width 135 height 19
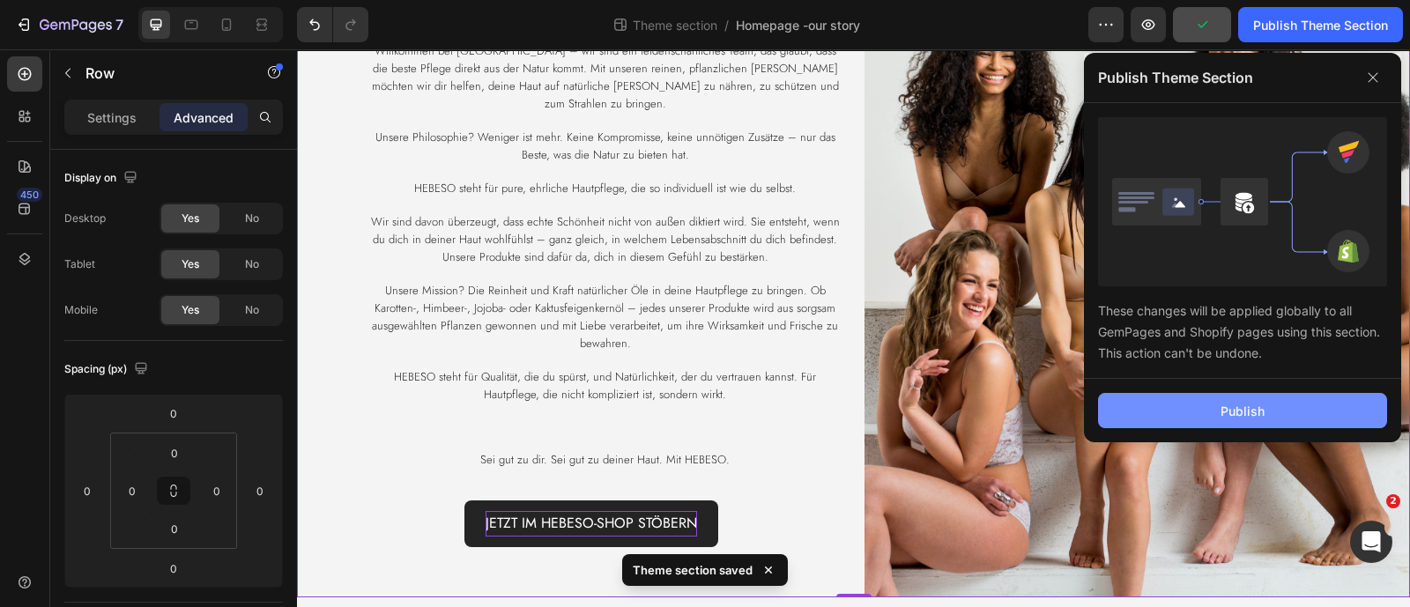
click at [1179, 415] on button "Publish" at bounding box center [1242, 410] width 289 height 35
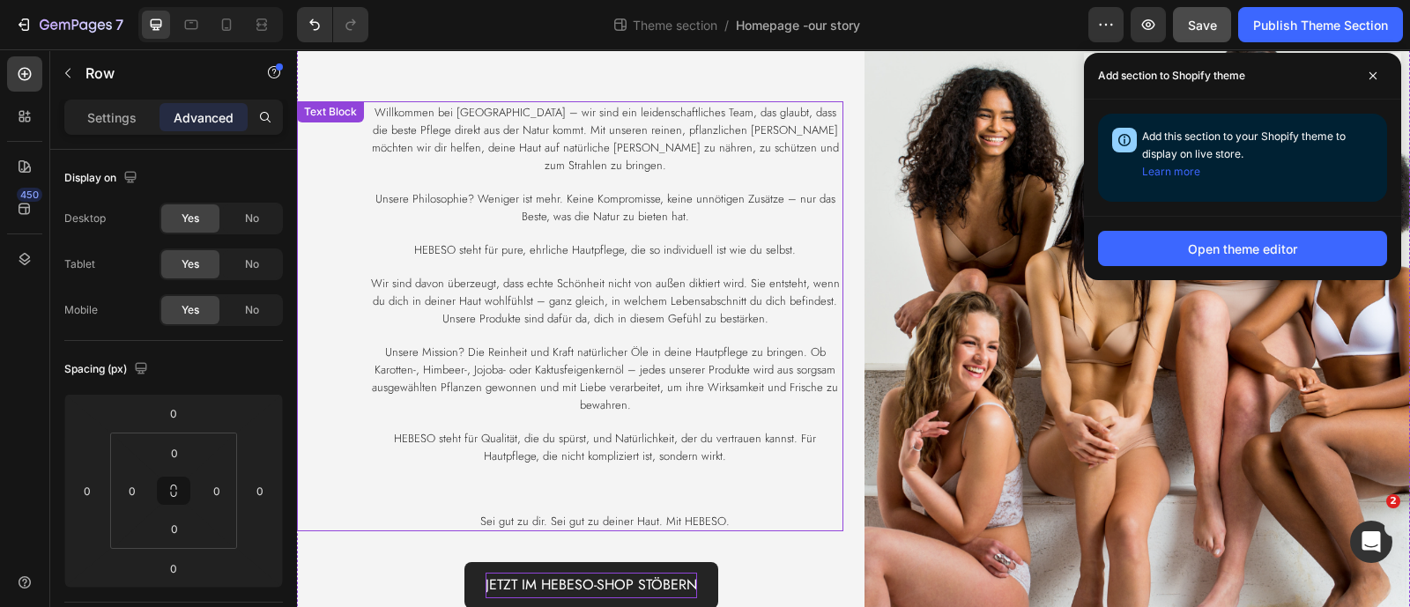
scroll to position [78, 0]
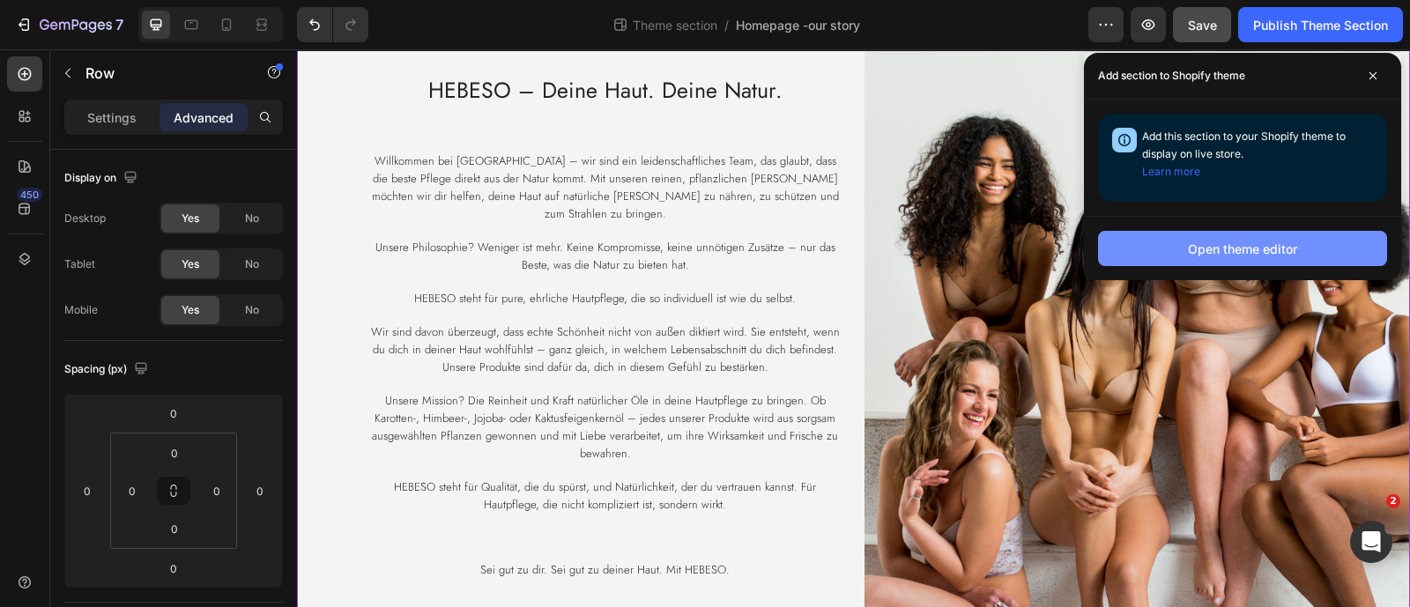
click at [1111, 255] on button "Open theme editor" at bounding box center [1242, 248] width 289 height 35
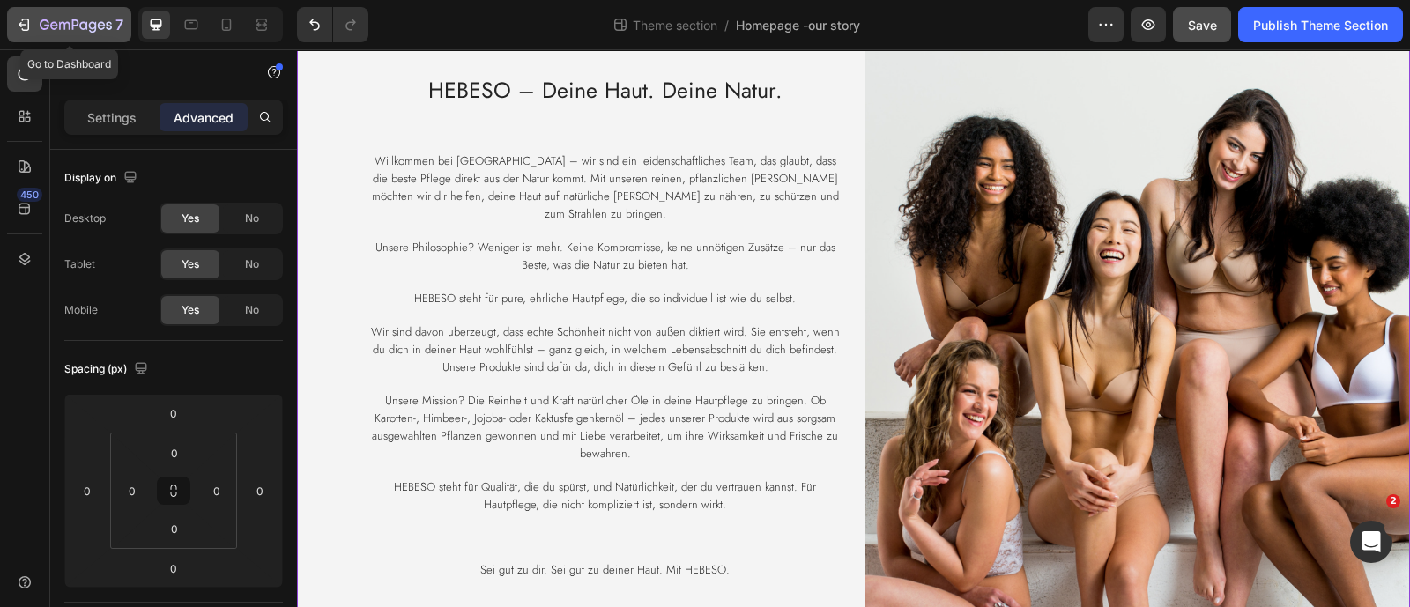
click at [38, 19] on div "7" at bounding box center [69, 24] width 108 height 21
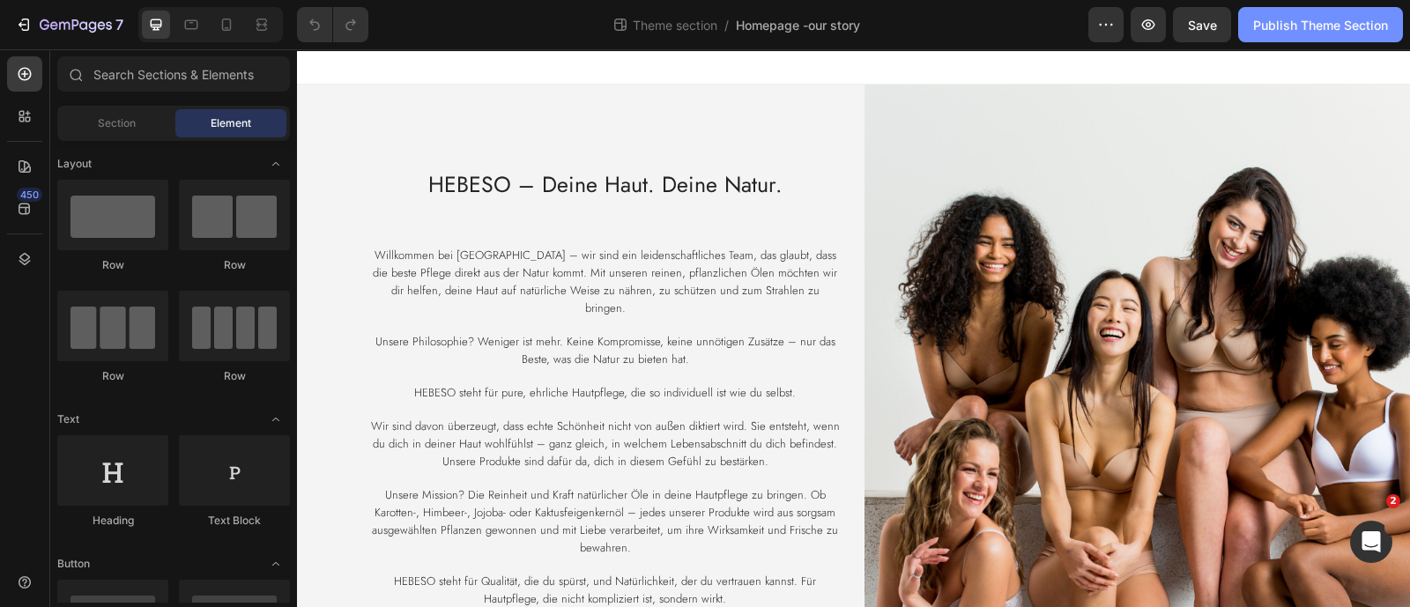
click at [1261, 41] on button "Publish Theme Section" at bounding box center [1320, 24] width 165 height 35
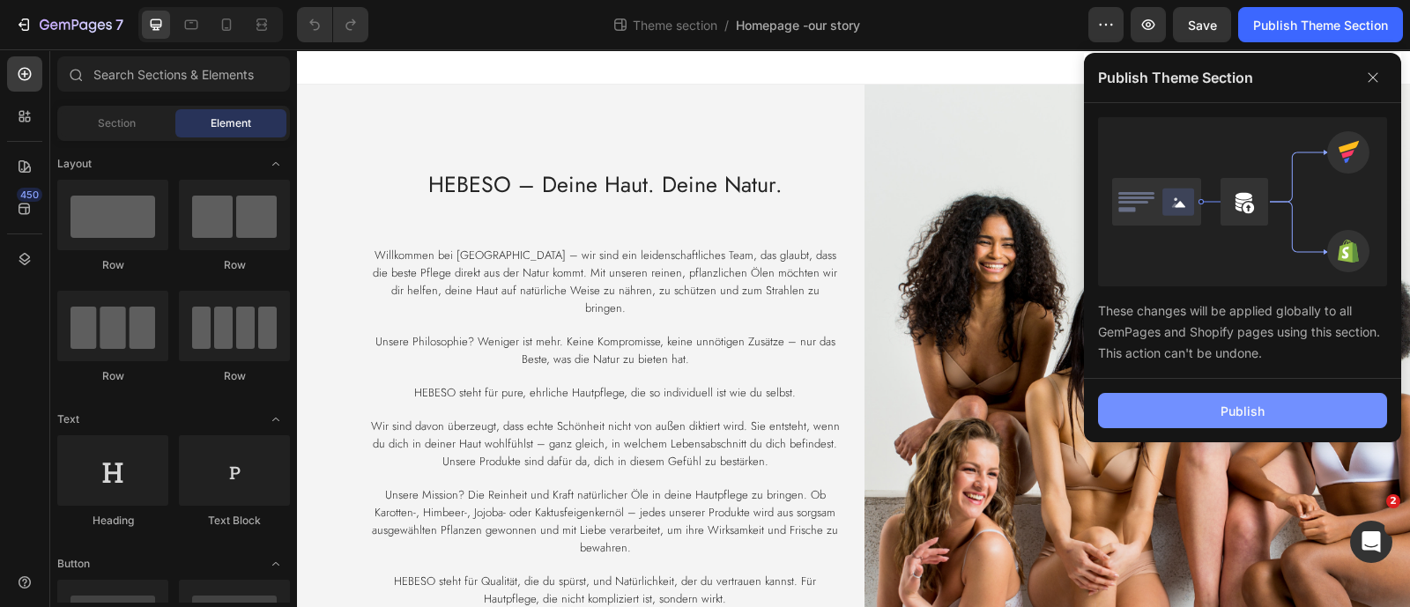
click at [1185, 412] on button "Publish" at bounding box center [1242, 410] width 289 height 35
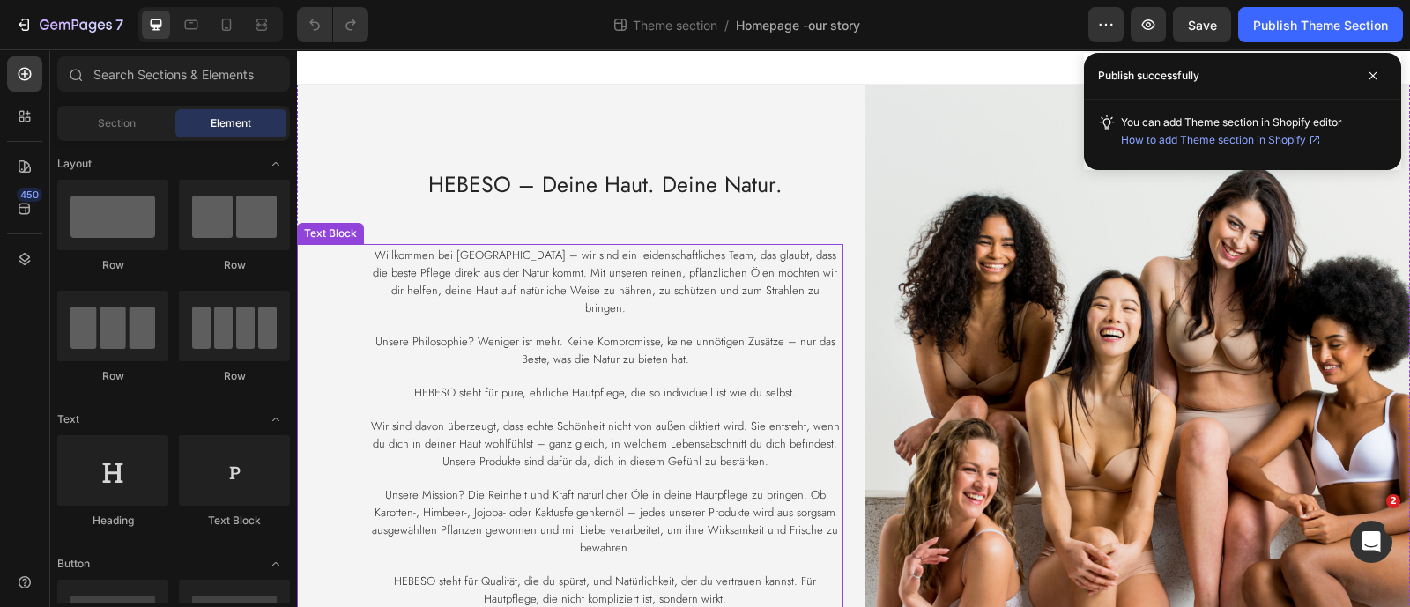
click at [346, 302] on div "Willkommen bei HEBESO – wir sind ein leidenschaftliches Team, das glaubt, dass …" at bounding box center [570, 443] width 546 height 398
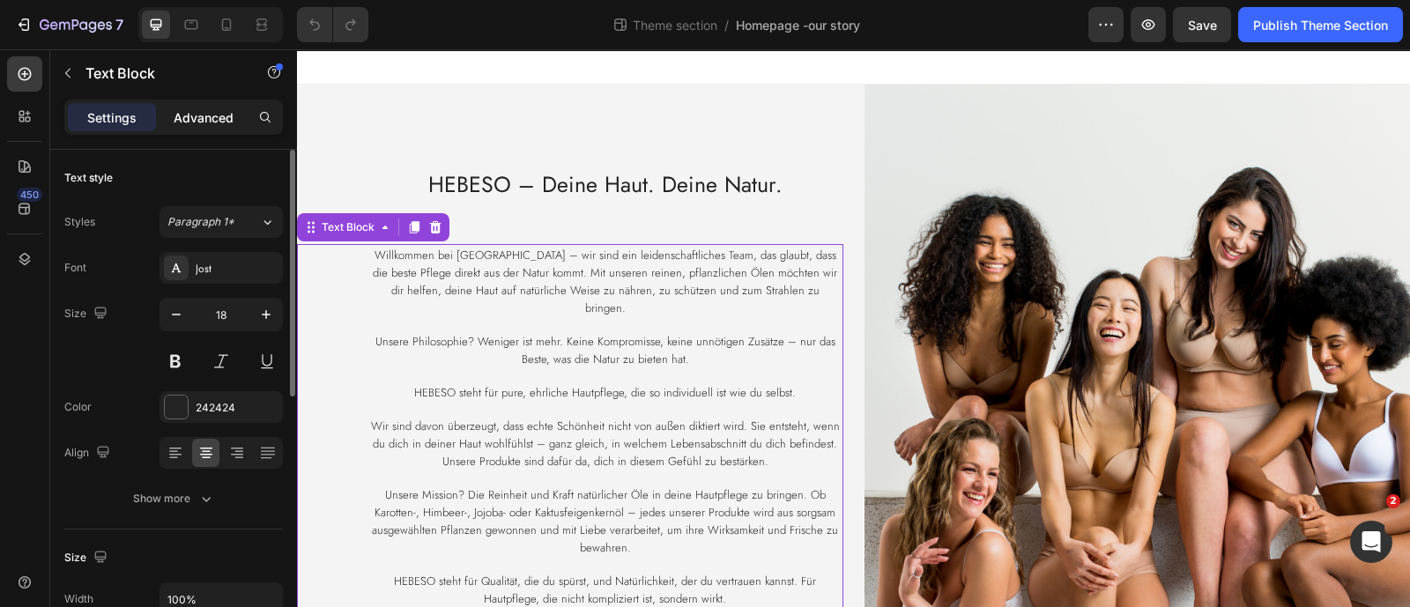
click at [212, 109] on p "Advanced" at bounding box center [204, 117] width 60 height 19
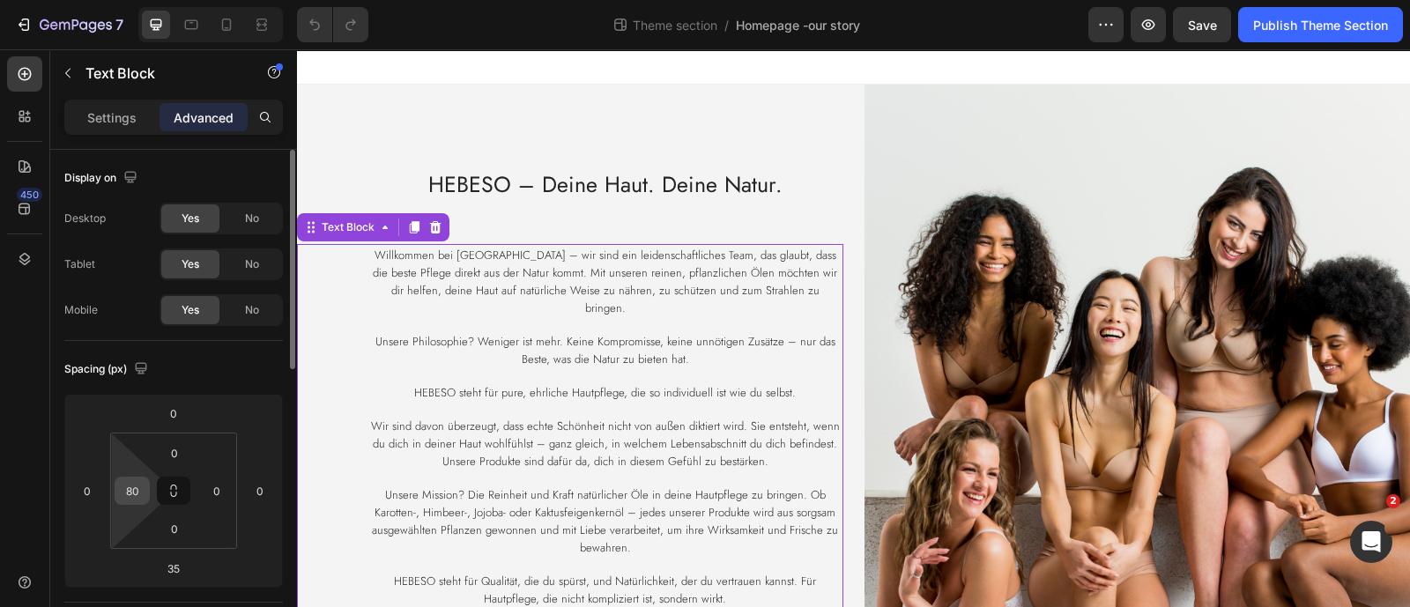
click at [130, 500] on input "80" at bounding box center [132, 491] width 26 height 26
click at [133, 491] on input "80" at bounding box center [132, 491] width 26 height 26
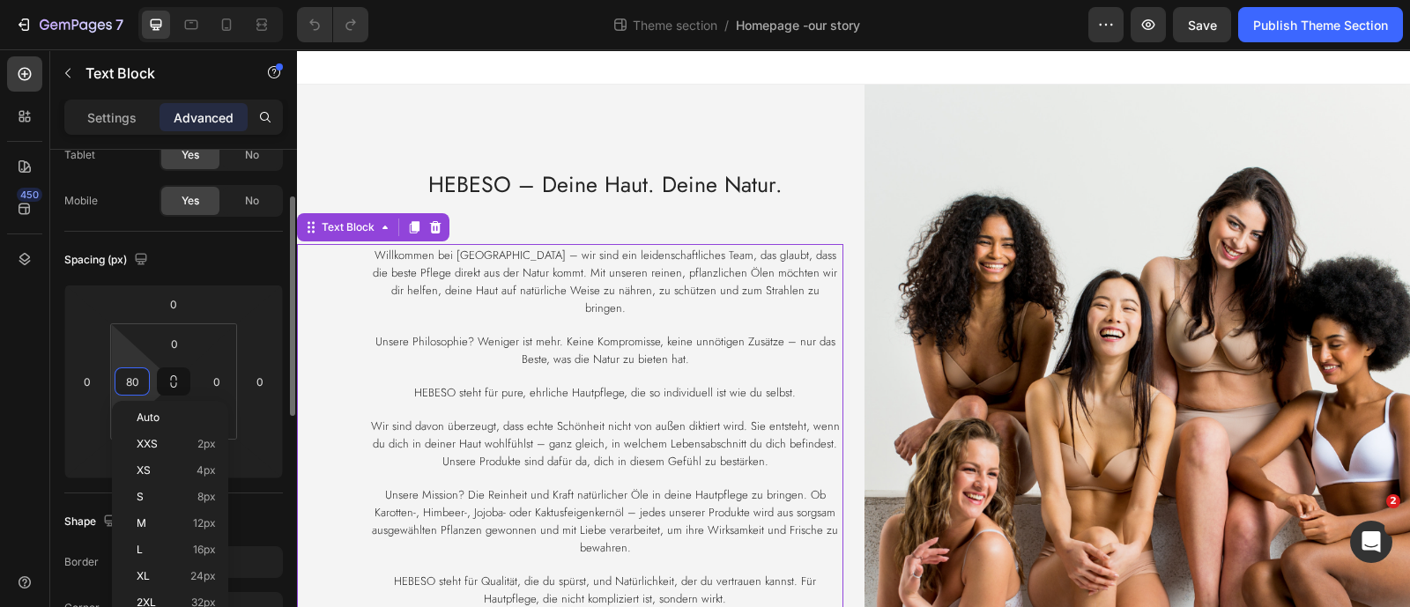
scroll to position [219, 0]
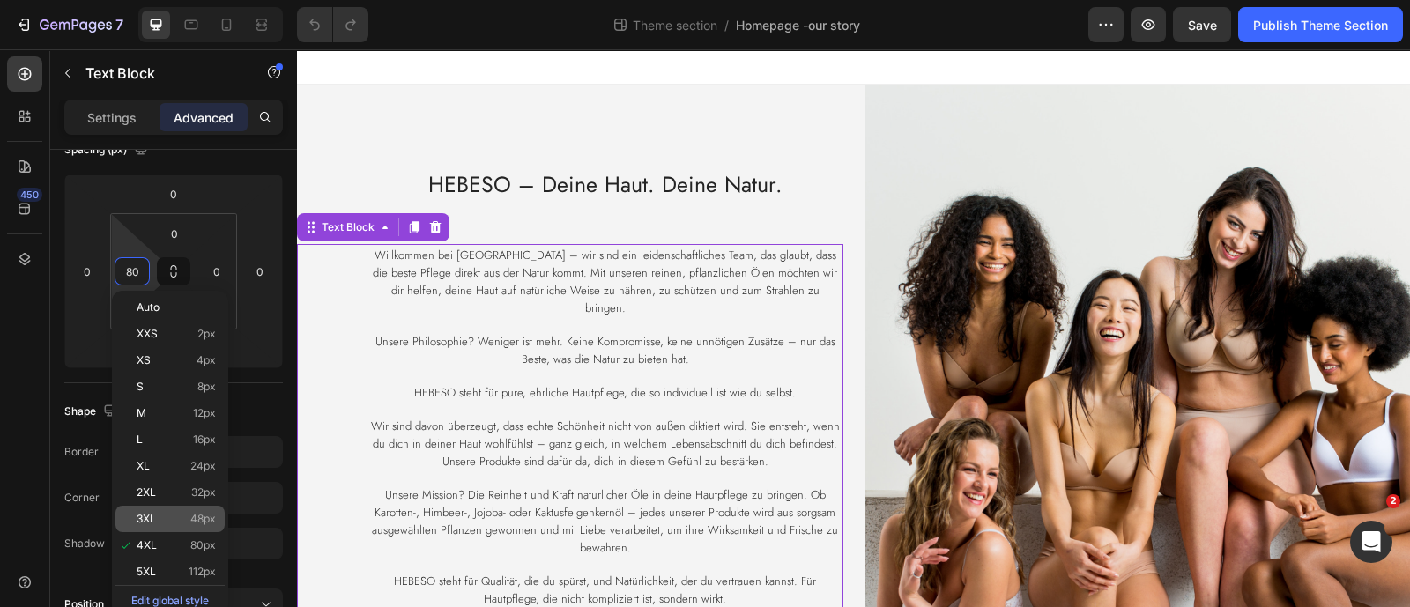
click at [162, 516] on p "3XL 48px" at bounding box center [176, 519] width 79 height 12
type input "48"
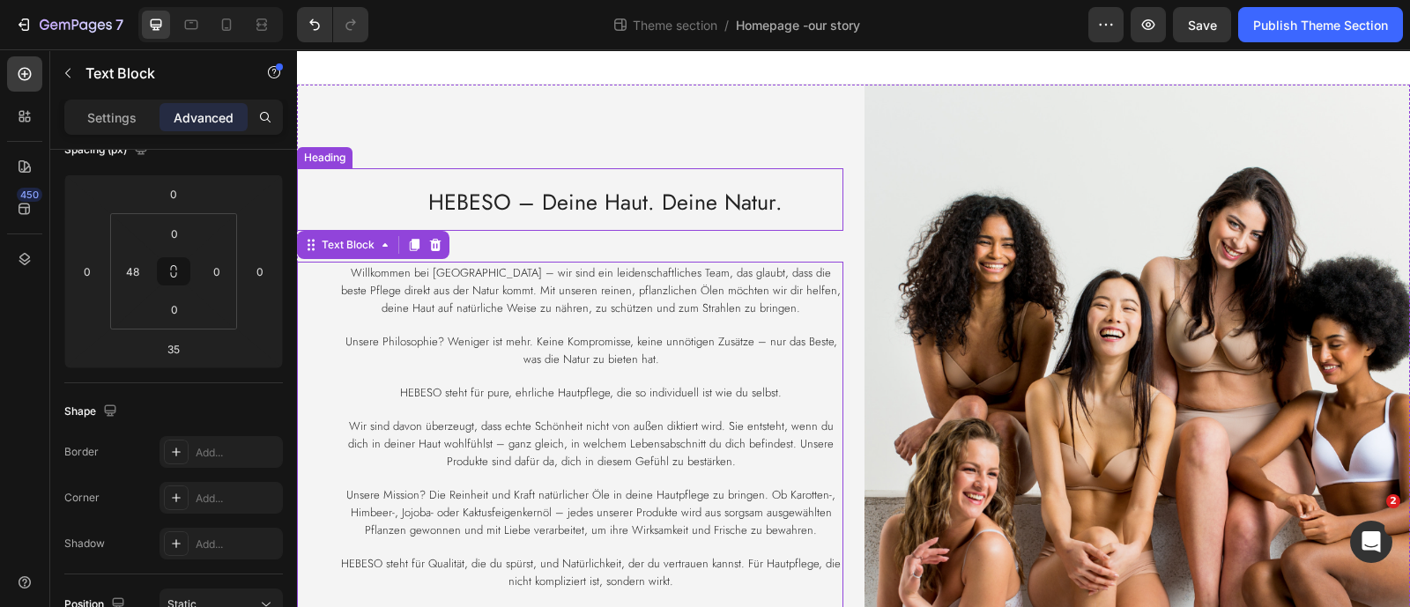
click at [458, 197] on span "HEBESO – Deine Haut. Deine Natur." at bounding box center [605, 202] width 354 height 32
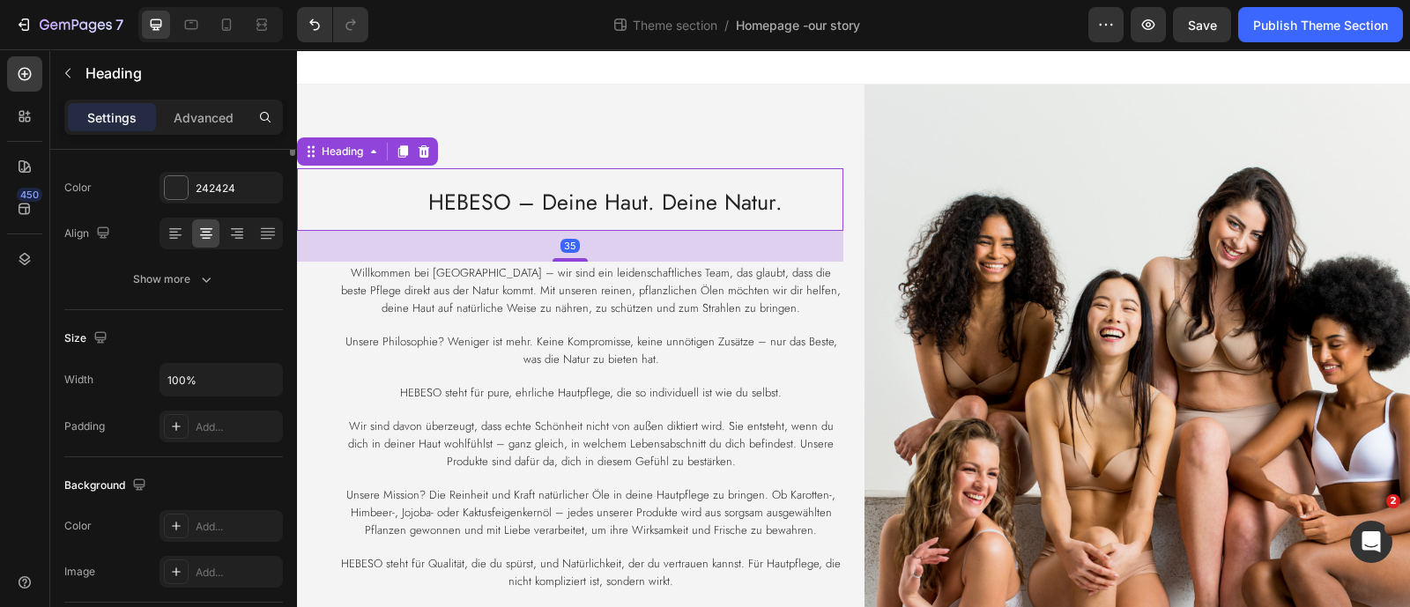
scroll to position [0, 0]
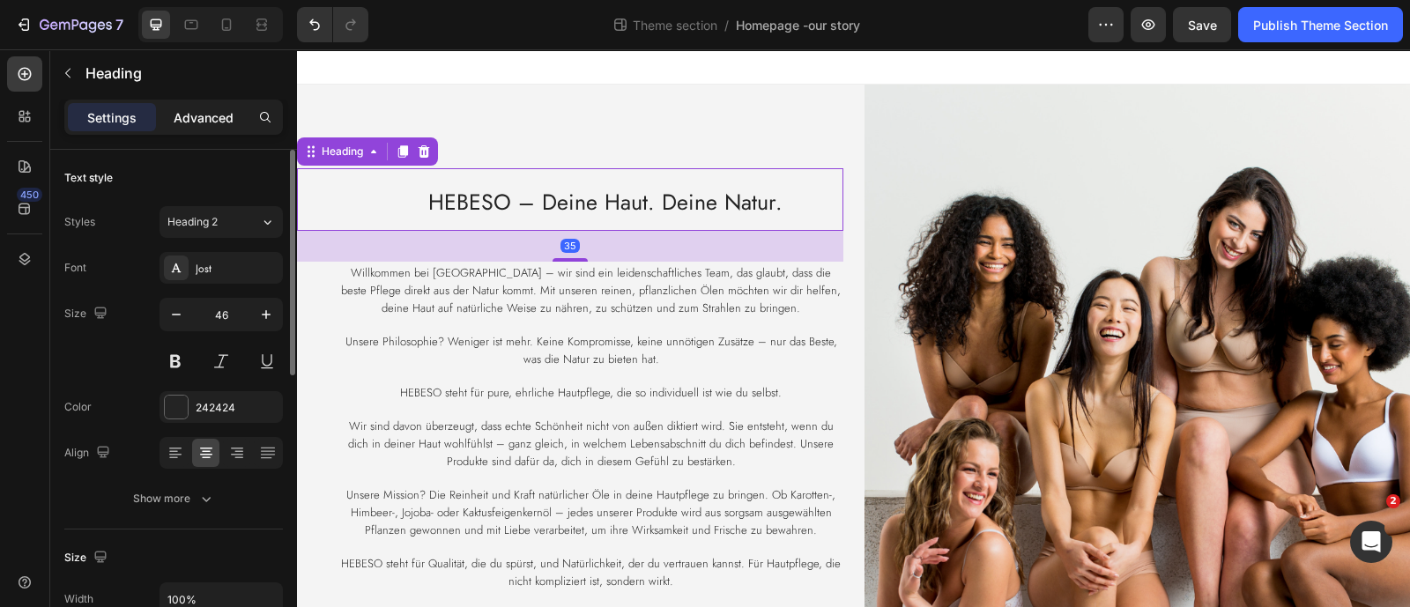
click at [212, 121] on p "Advanced" at bounding box center [204, 117] width 60 height 19
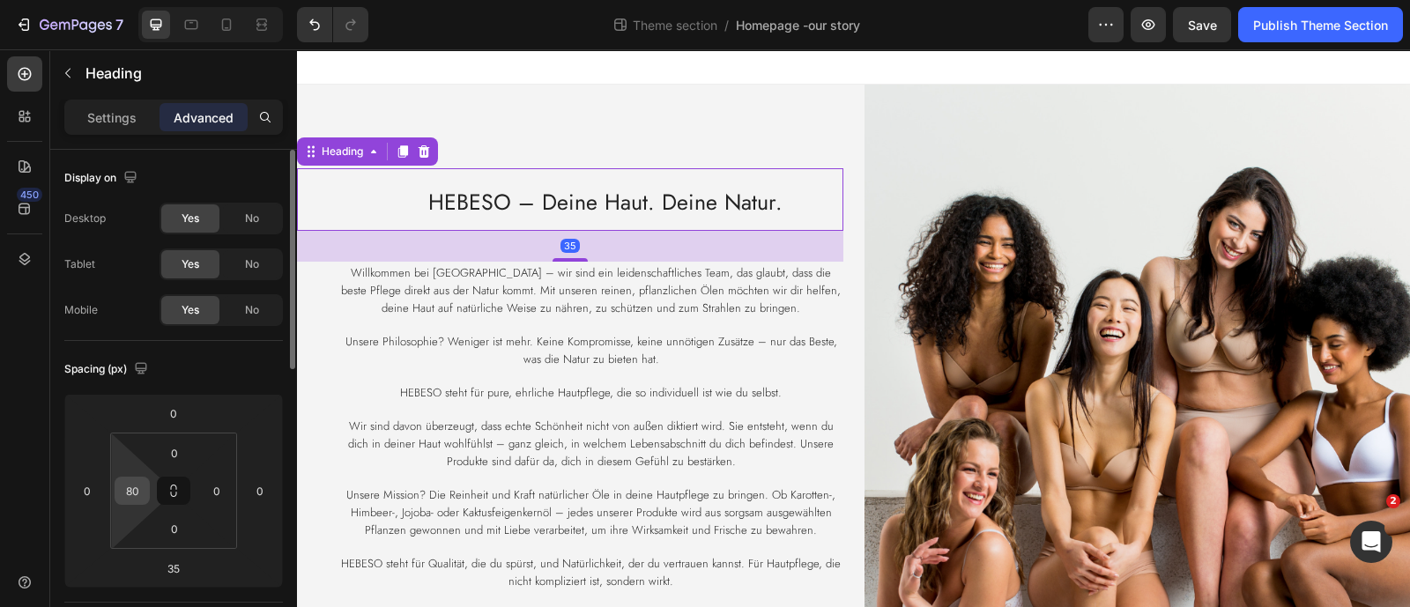
click at [140, 503] on input "80" at bounding box center [132, 491] width 26 height 26
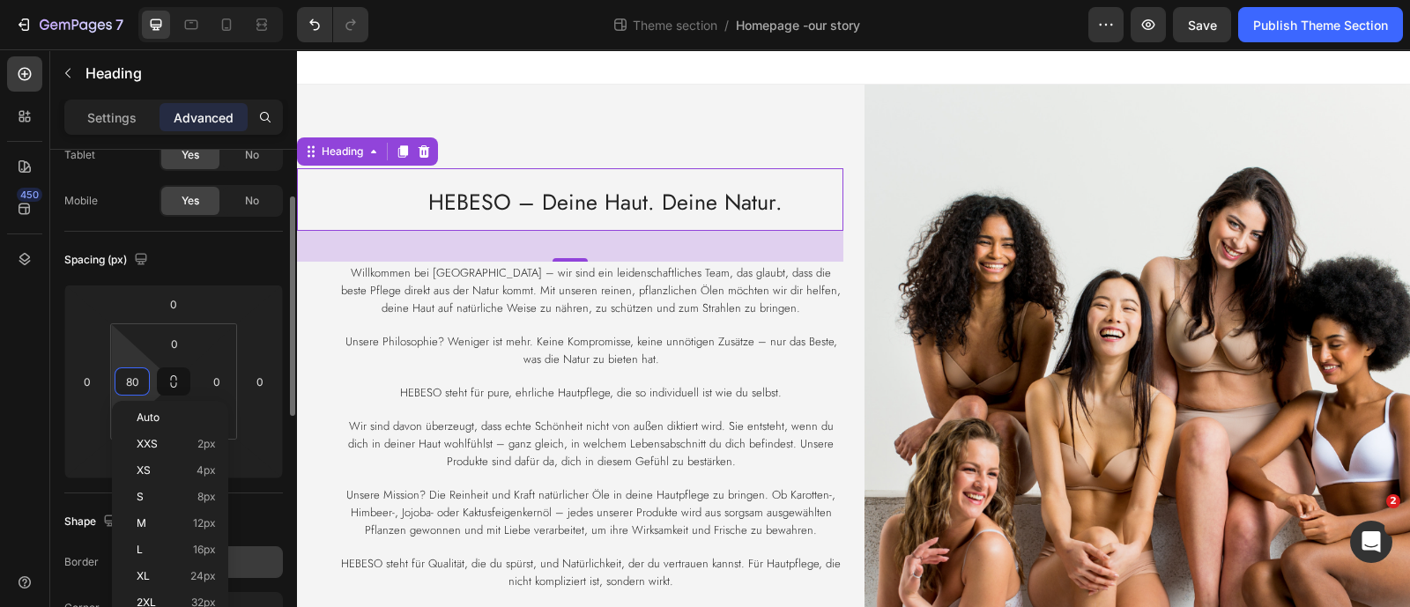
scroll to position [219, 0]
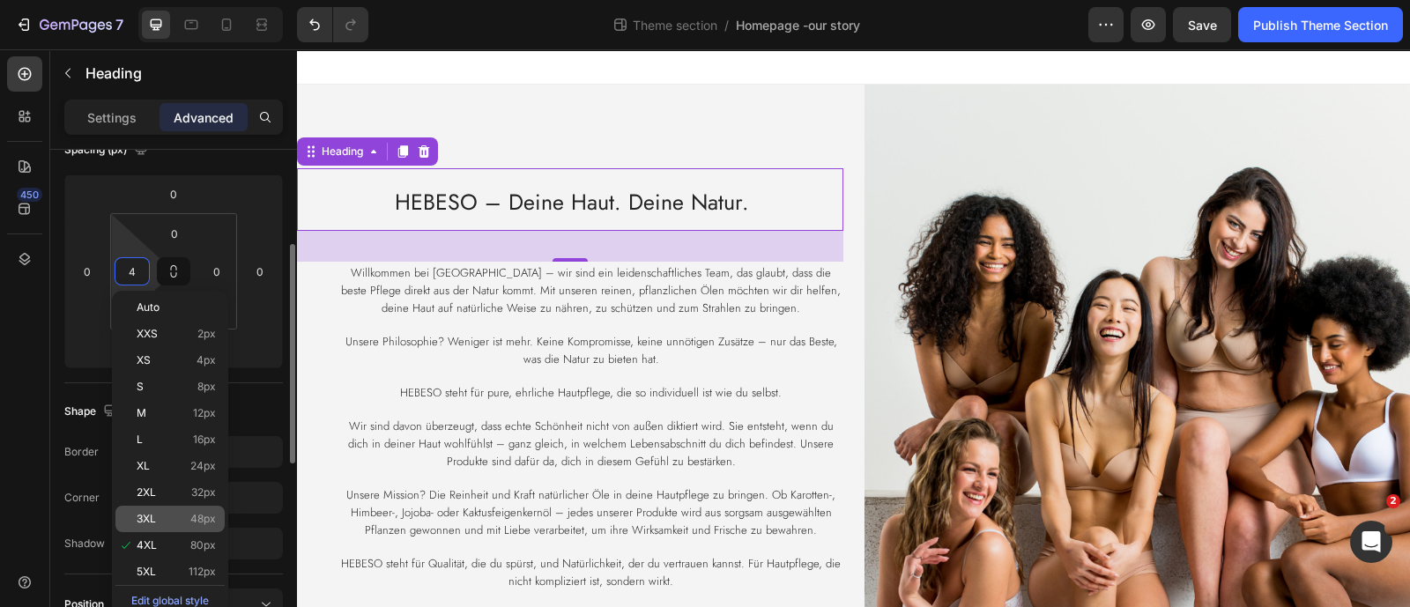
click at [203, 522] on span "48px" at bounding box center [203, 519] width 26 height 12
type input "48"
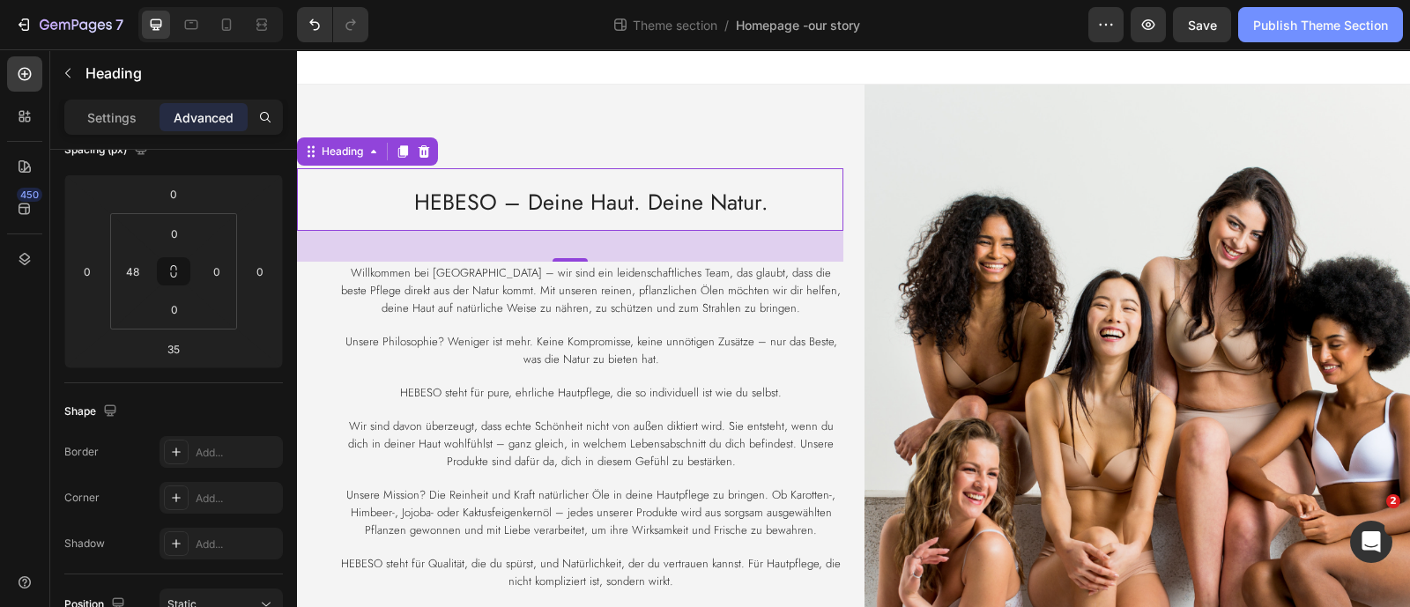
click at [1299, 19] on div "Publish Theme Section" at bounding box center [1320, 25] width 135 height 19
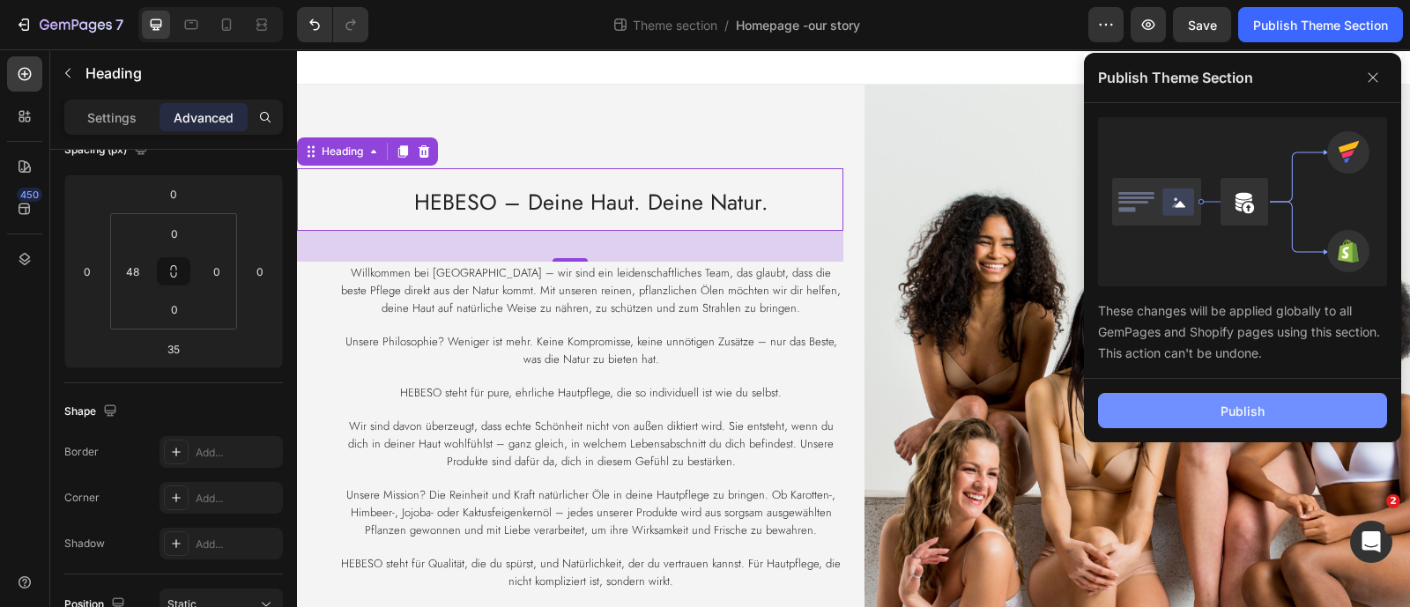
click at [1190, 419] on button "Publish" at bounding box center [1242, 410] width 289 height 35
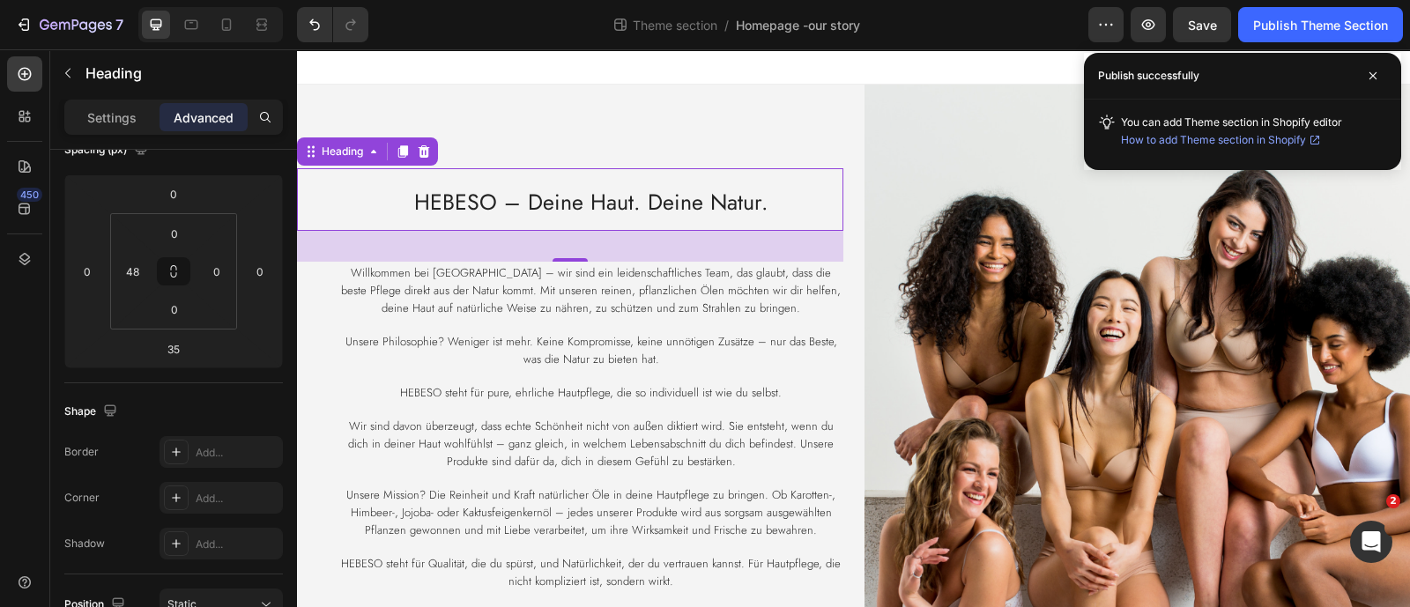
scroll to position [0, 0]
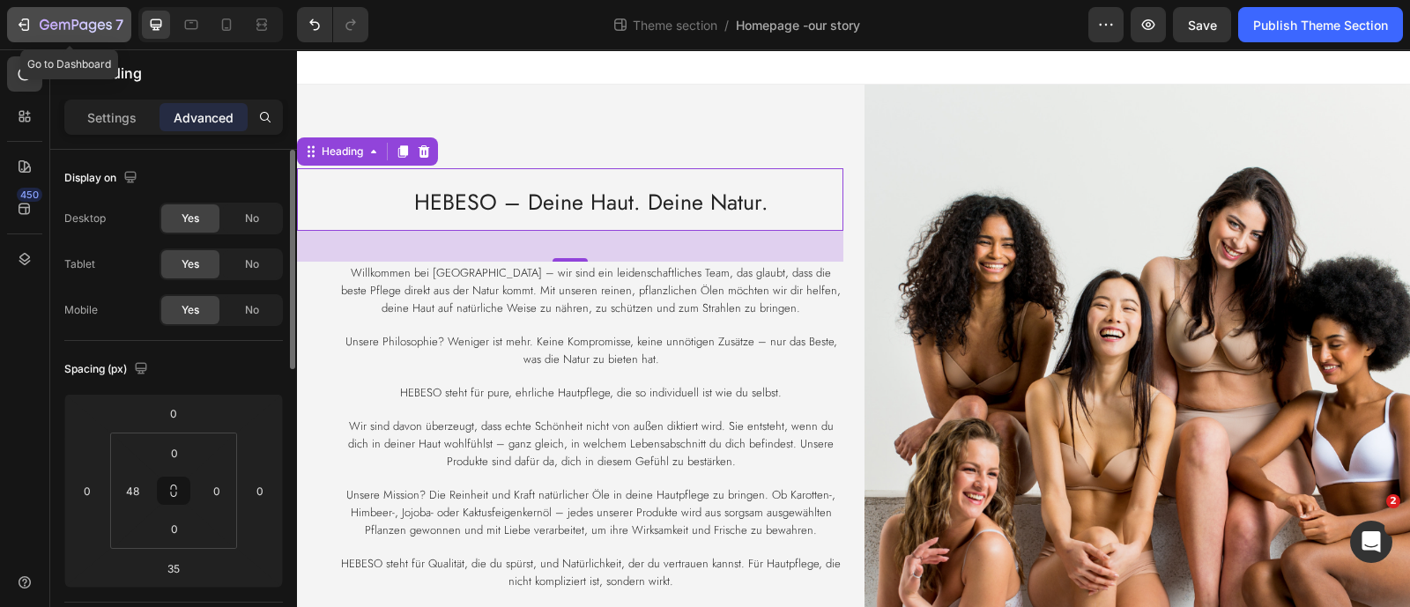
click at [64, 19] on icon "button" at bounding box center [76, 26] width 72 height 15
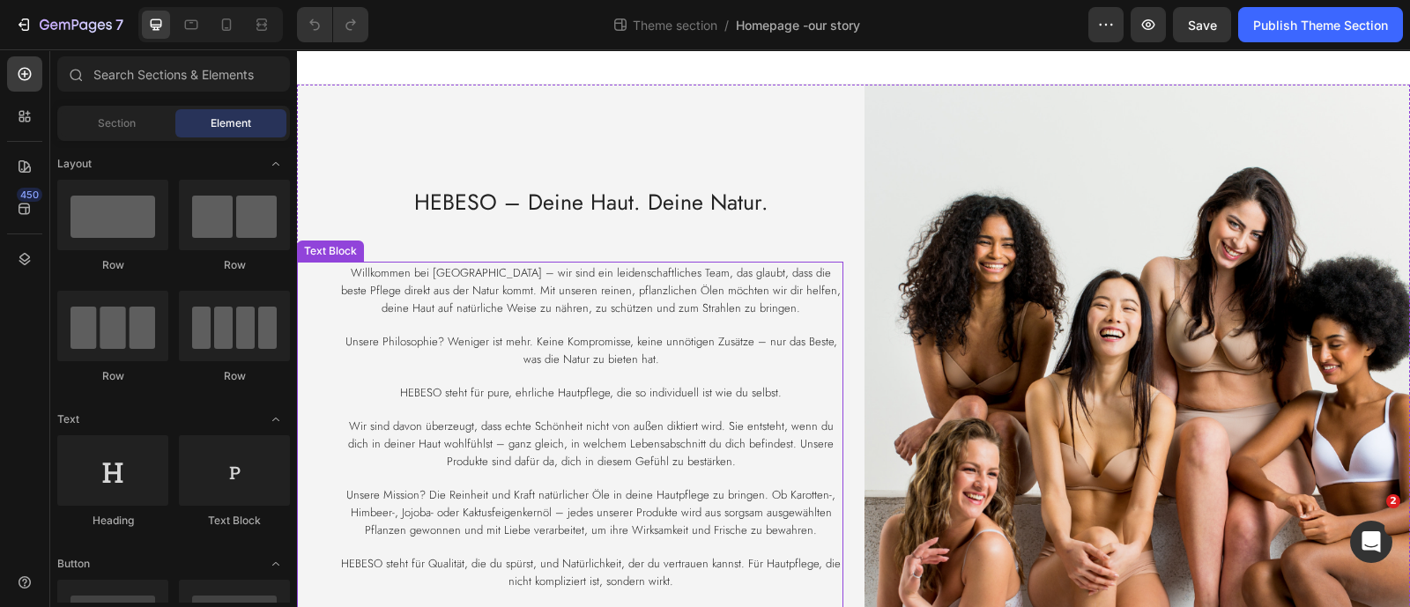
click at [494, 295] on span "Willkommen bei [GEOGRAPHIC_DATA] – wir sind ein leidenschaftliches Team, das gl…" at bounding box center [591, 290] width 500 height 52
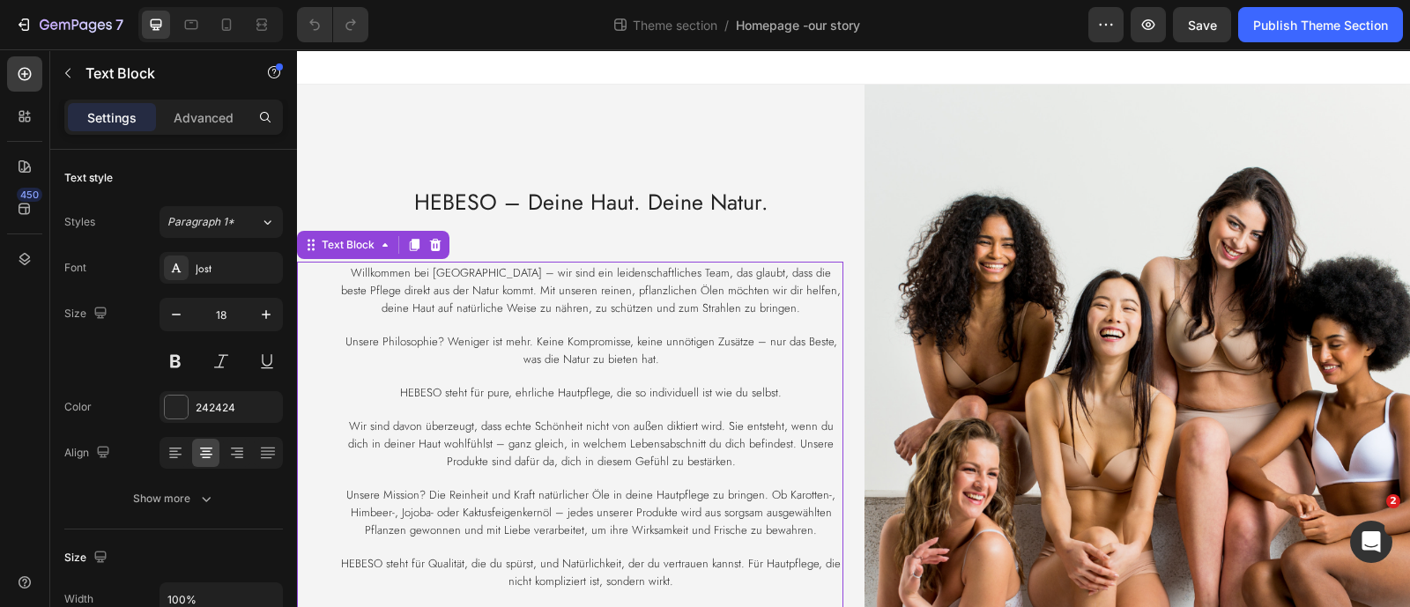
click at [455, 292] on span "Willkommen bei [GEOGRAPHIC_DATA] – wir sind ein leidenschaftliches Team, das gl…" at bounding box center [591, 290] width 500 height 52
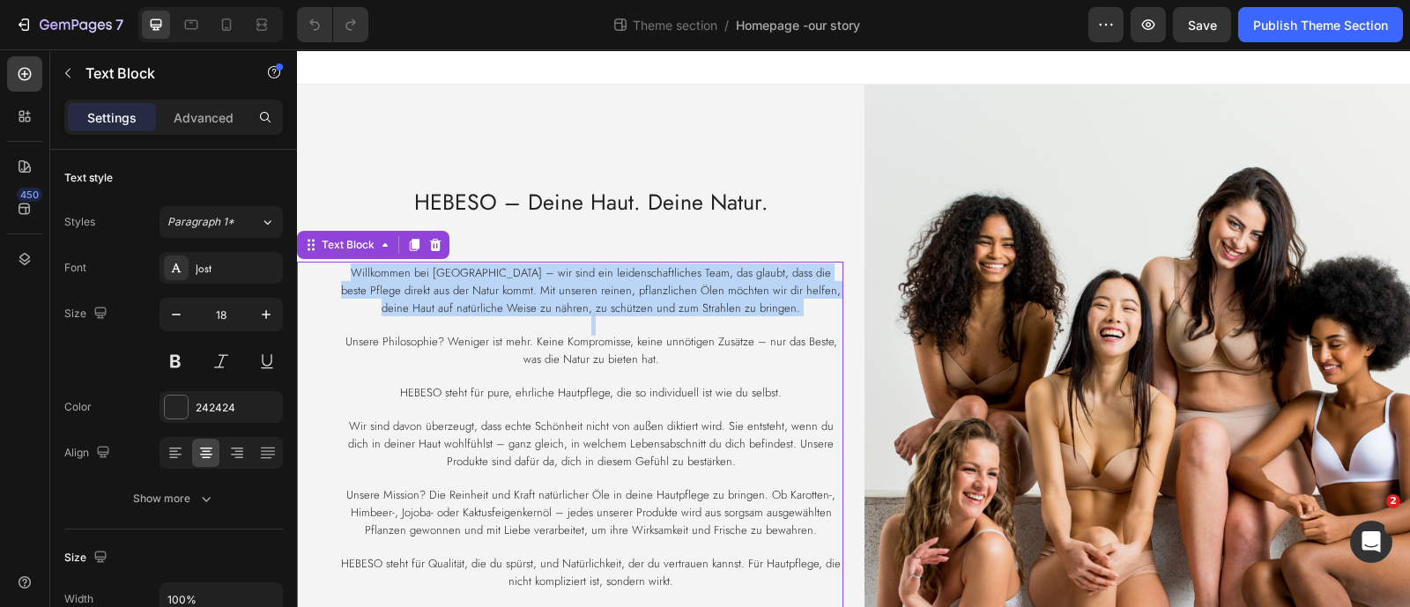
click at [455, 292] on span "Willkommen bei [GEOGRAPHIC_DATA] – wir sind ein leidenschaftliches Team, das gl…" at bounding box center [591, 290] width 500 height 52
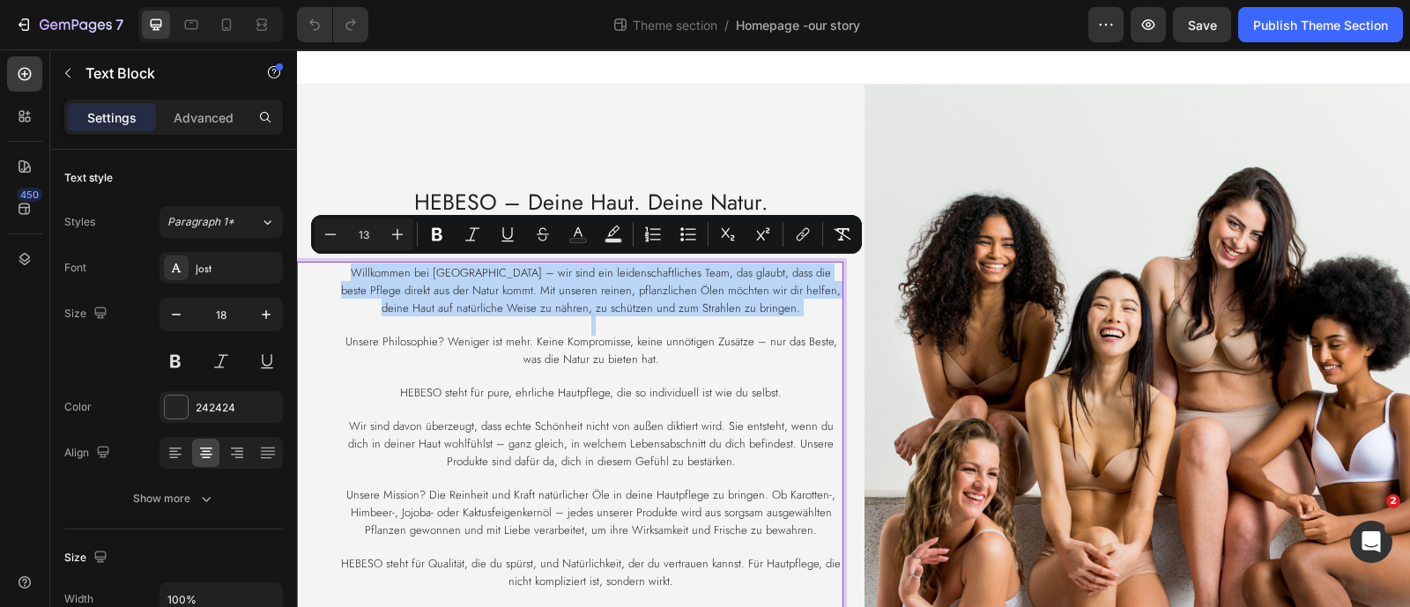
click at [399, 278] on span "Willkommen bei [GEOGRAPHIC_DATA] – wir sind ein leidenschaftliches Team, das gl…" at bounding box center [591, 290] width 500 height 52
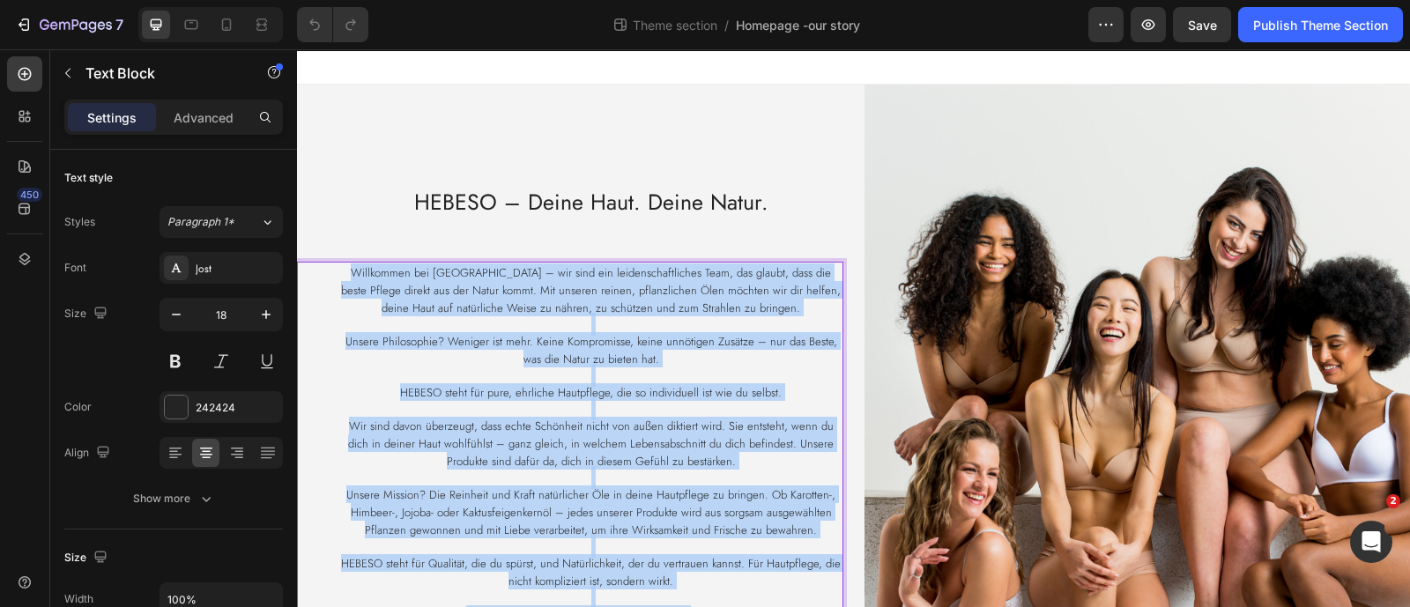
scroll to position [167, 0]
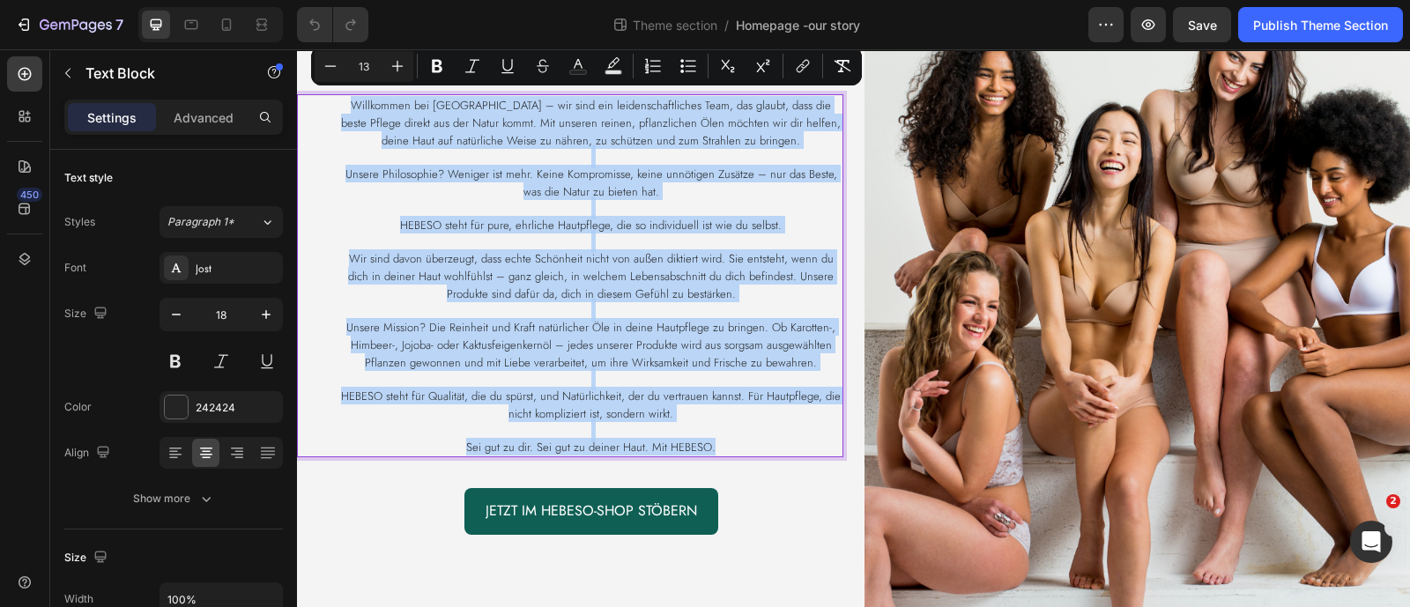
drag, startPoint x: 349, startPoint y: 264, endPoint x: 719, endPoint y: 438, distance: 409.2
click at [719, 438] on div "Willkommen bei [GEOGRAPHIC_DATA] – wir sind ein leidenschaftliches Team, das gl…" at bounding box center [591, 275] width 504 height 363
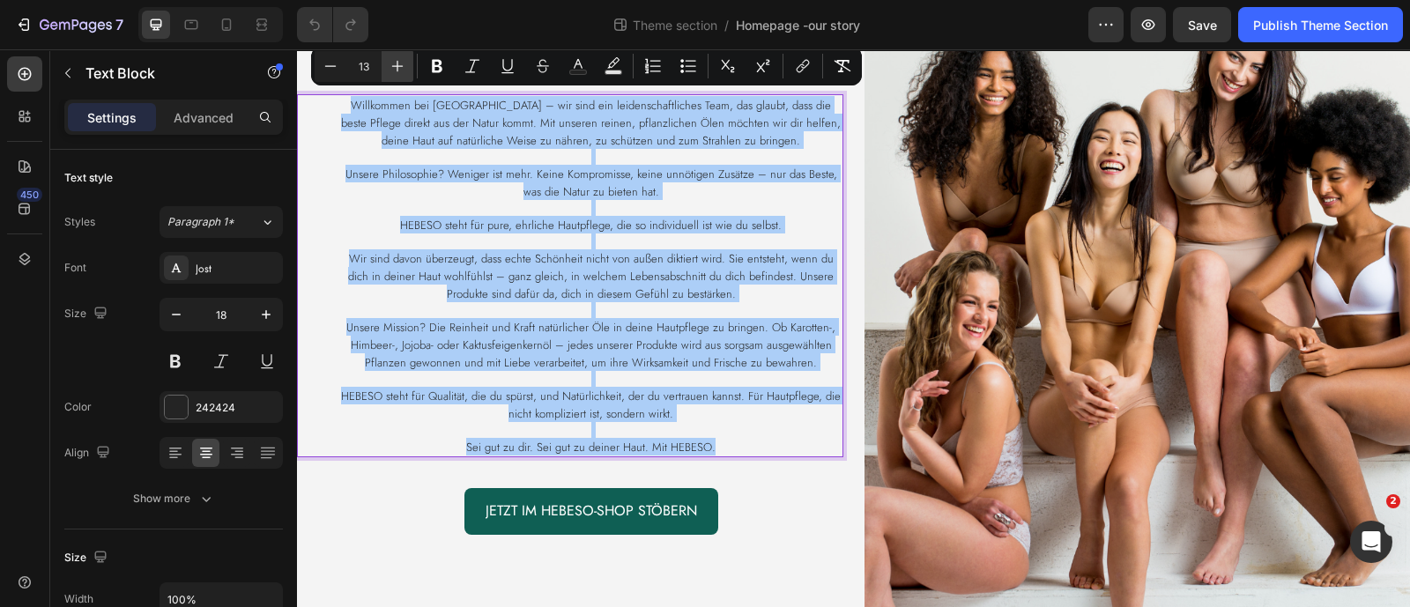
click at [396, 60] on icon "Editor contextual toolbar" at bounding box center [398, 66] width 18 height 18
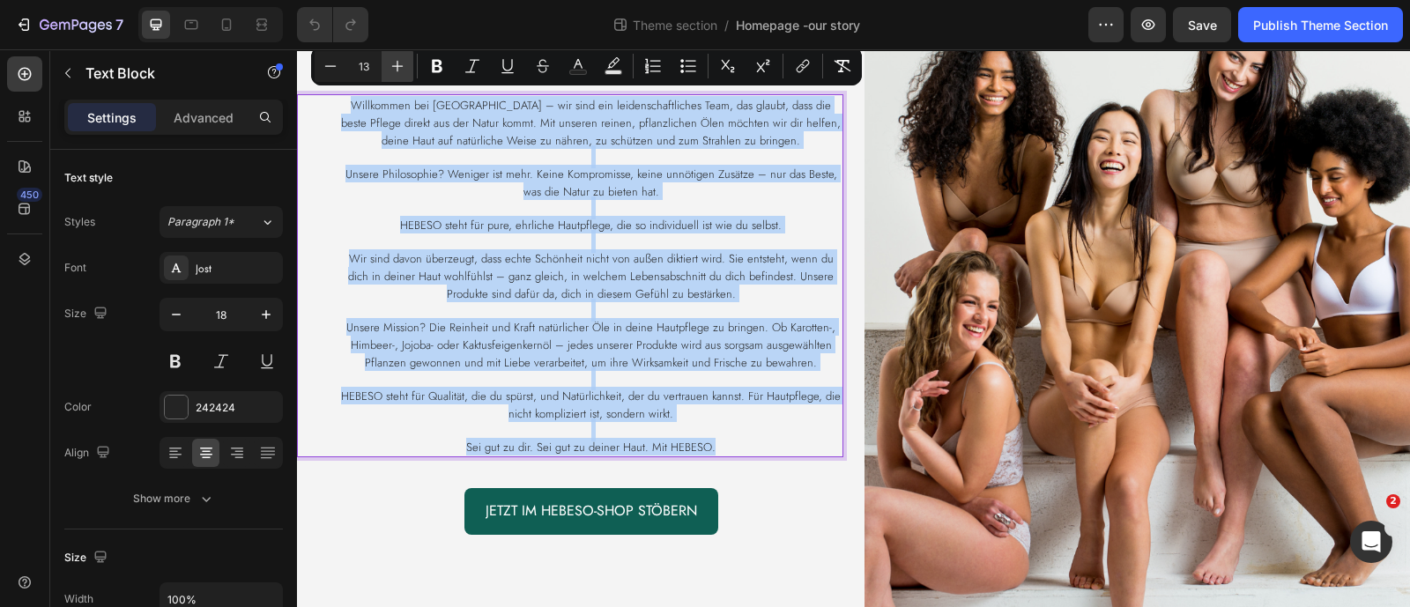
type input "14"
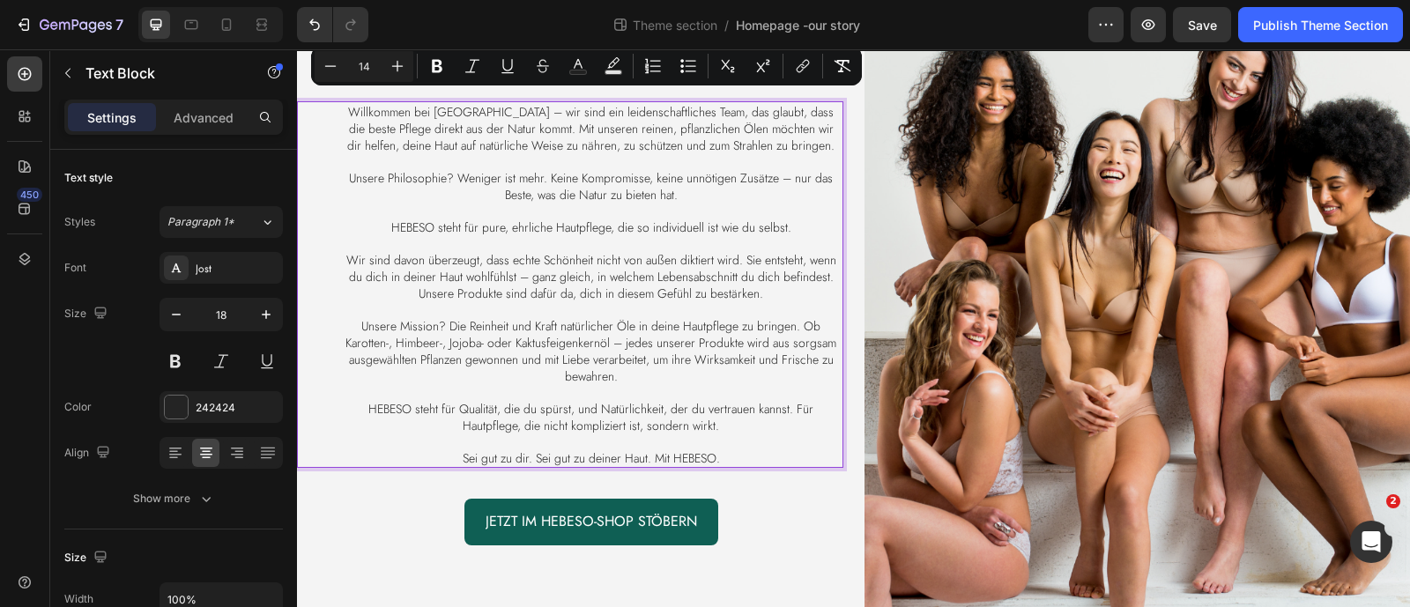
click at [471, 204] on p "Rich Text Editor. Editing area: main" at bounding box center [591, 211] width 501 height 16
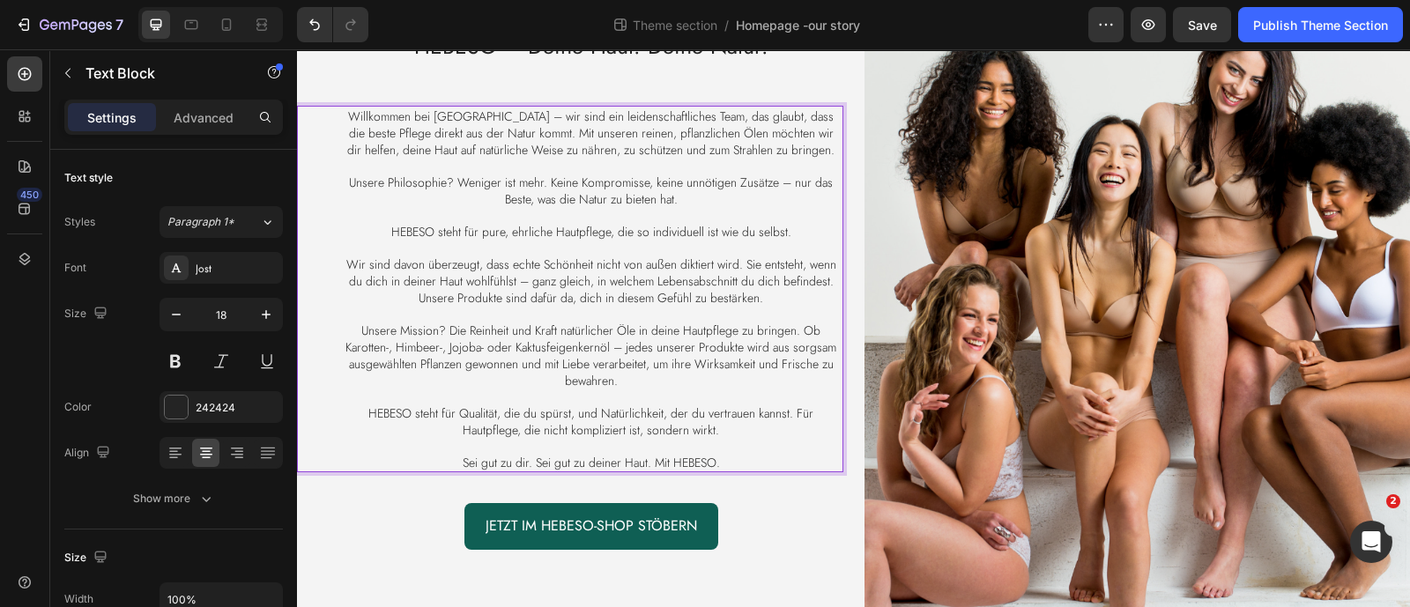
scroll to position [167, 0]
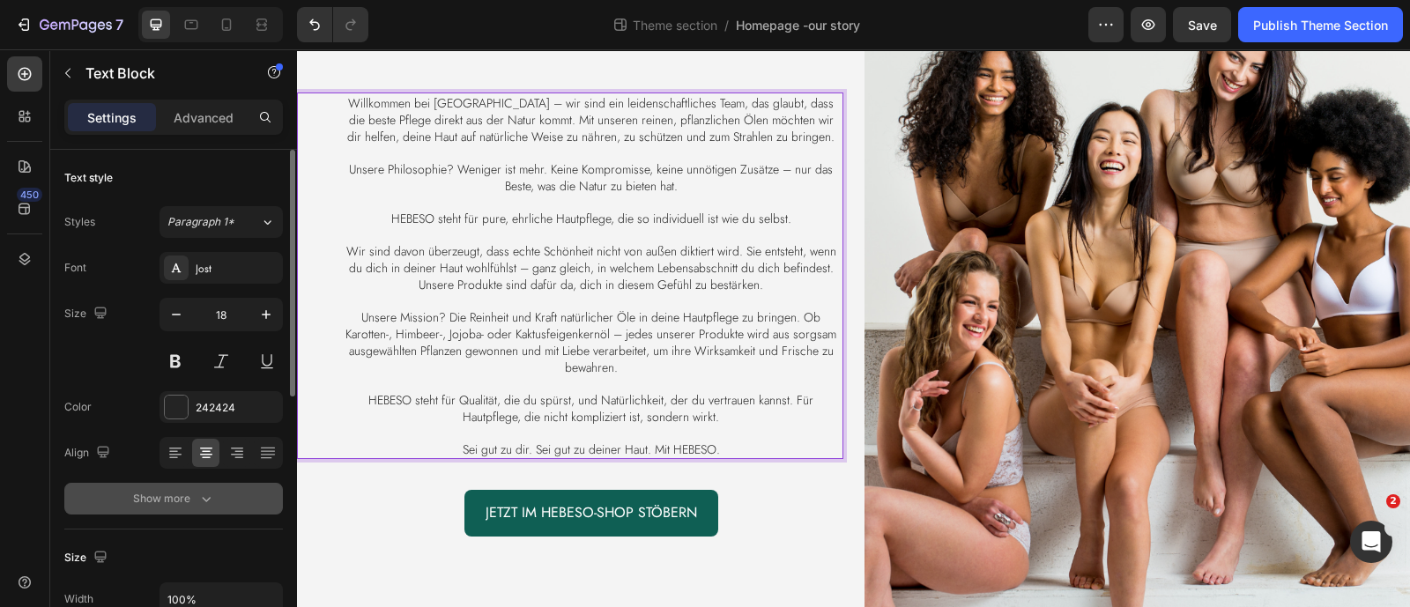
click at [189, 495] on div "Show more" at bounding box center [174, 499] width 82 height 18
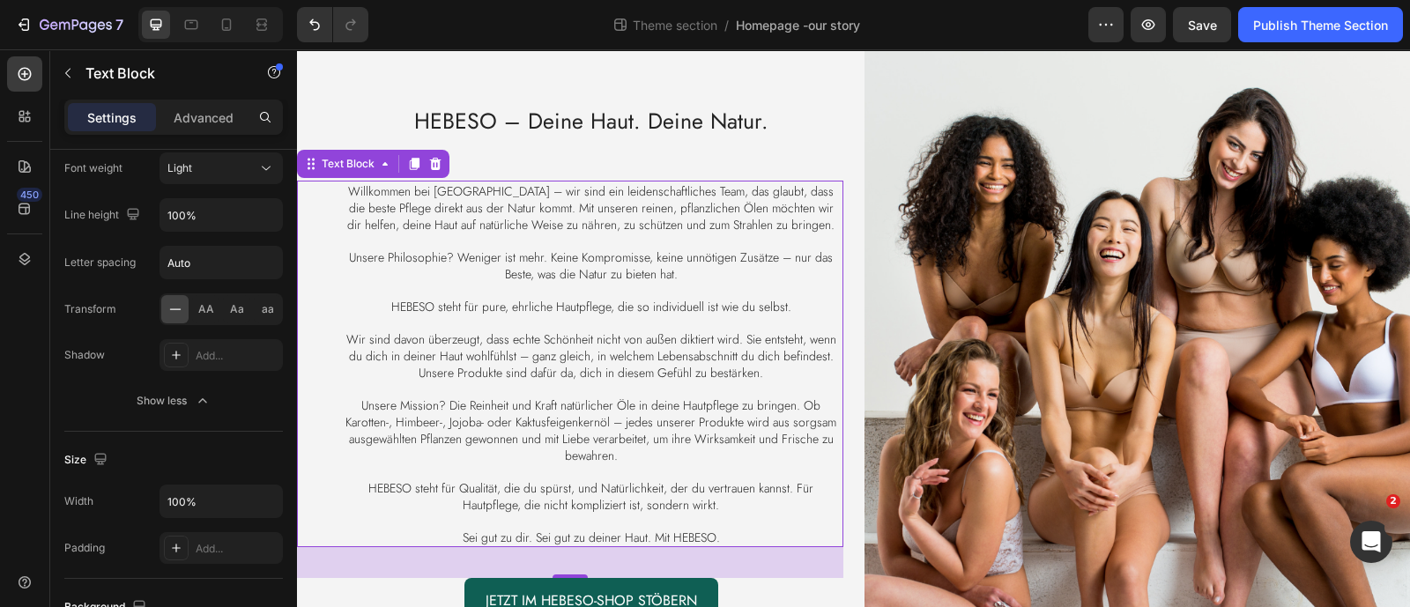
scroll to position [0, 0]
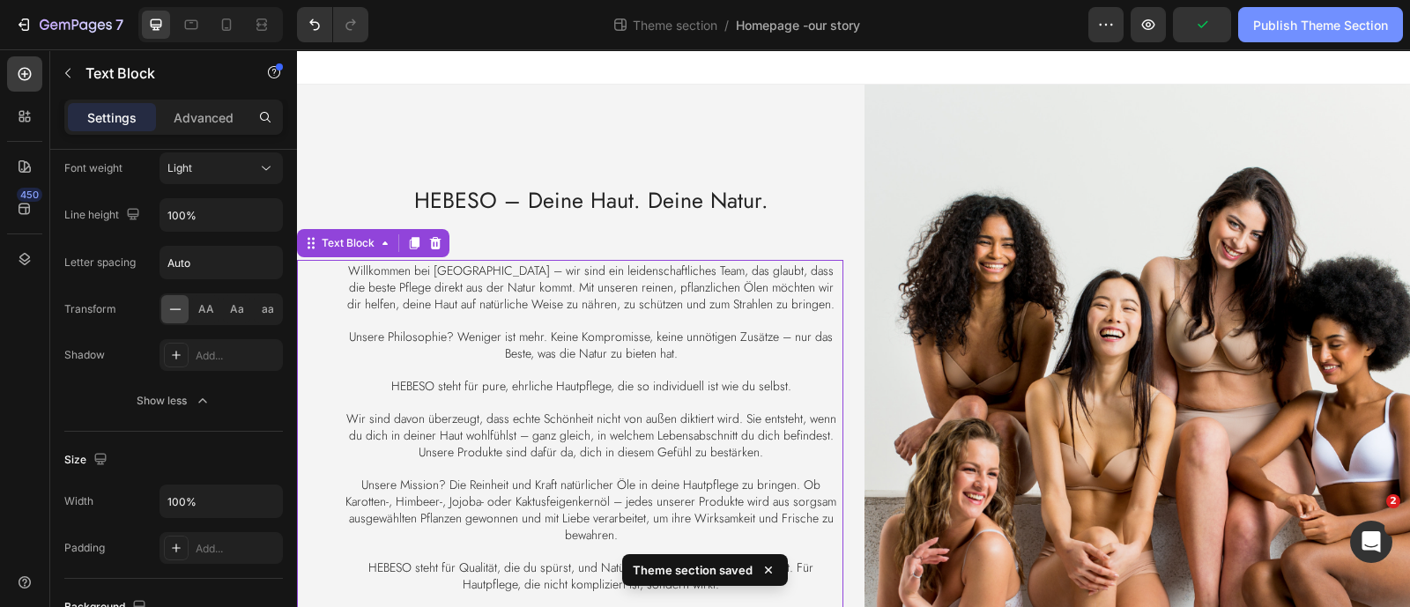
click at [1281, 28] on div "Publish Theme Section" at bounding box center [1320, 25] width 135 height 19
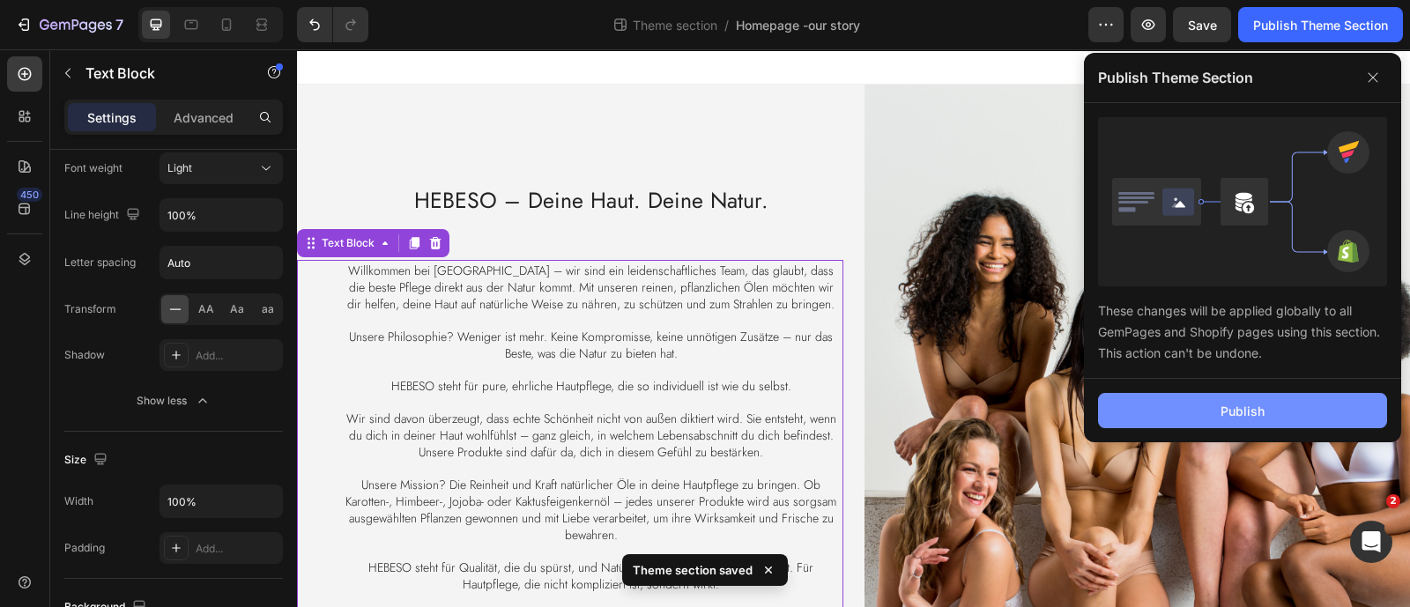
click at [1154, 414] on button "Publish" at bounding box center [1242, 410] width 289 height 35
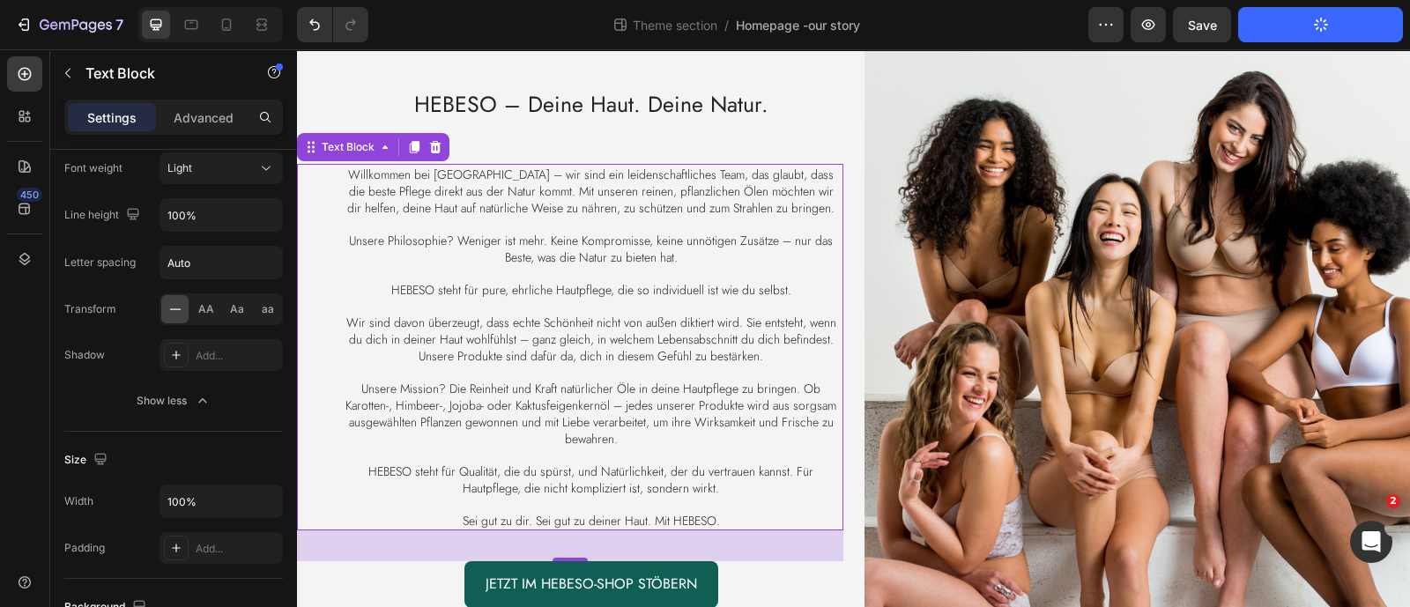
scroll to position [167, 0]
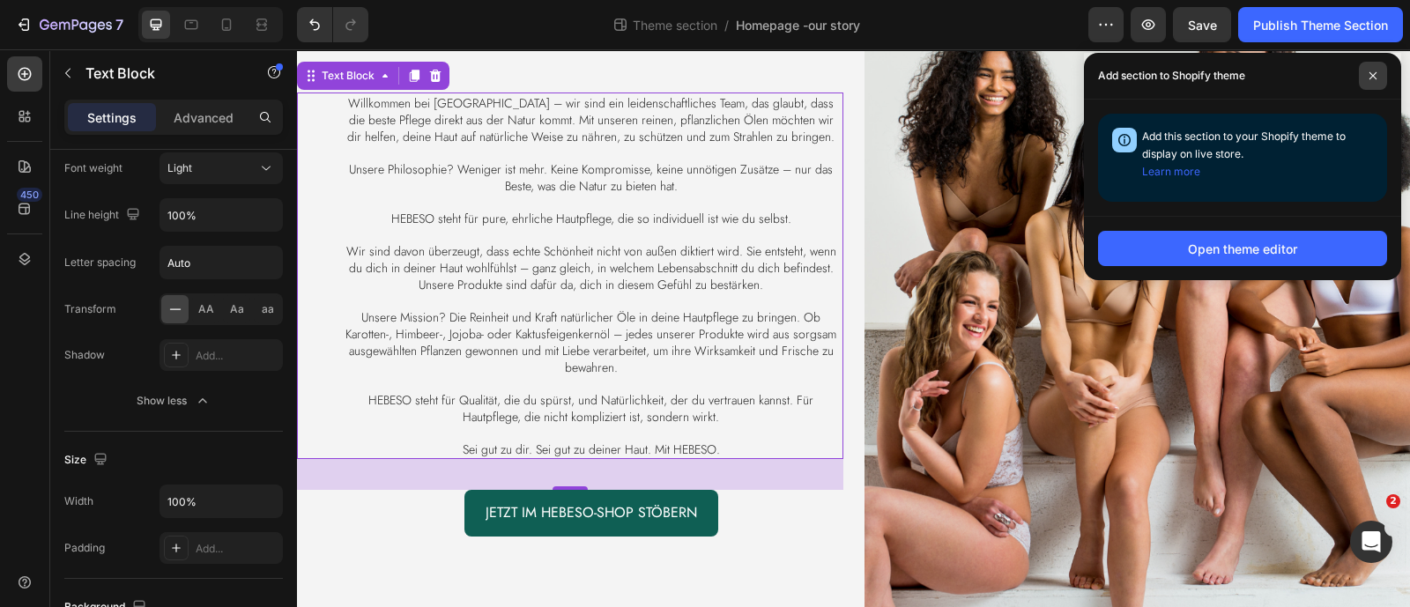
click at [1380, 77] on span at bounding box center [1373, 76] width 28 height 28
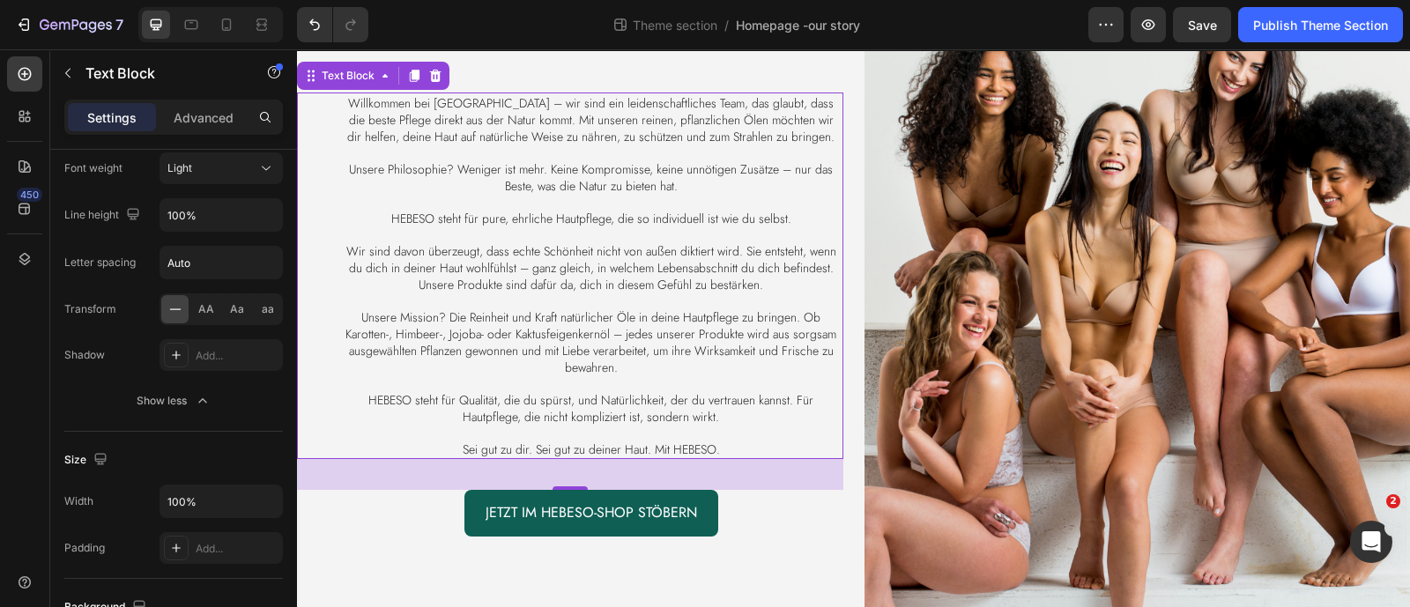
scroll to position [0, 0]
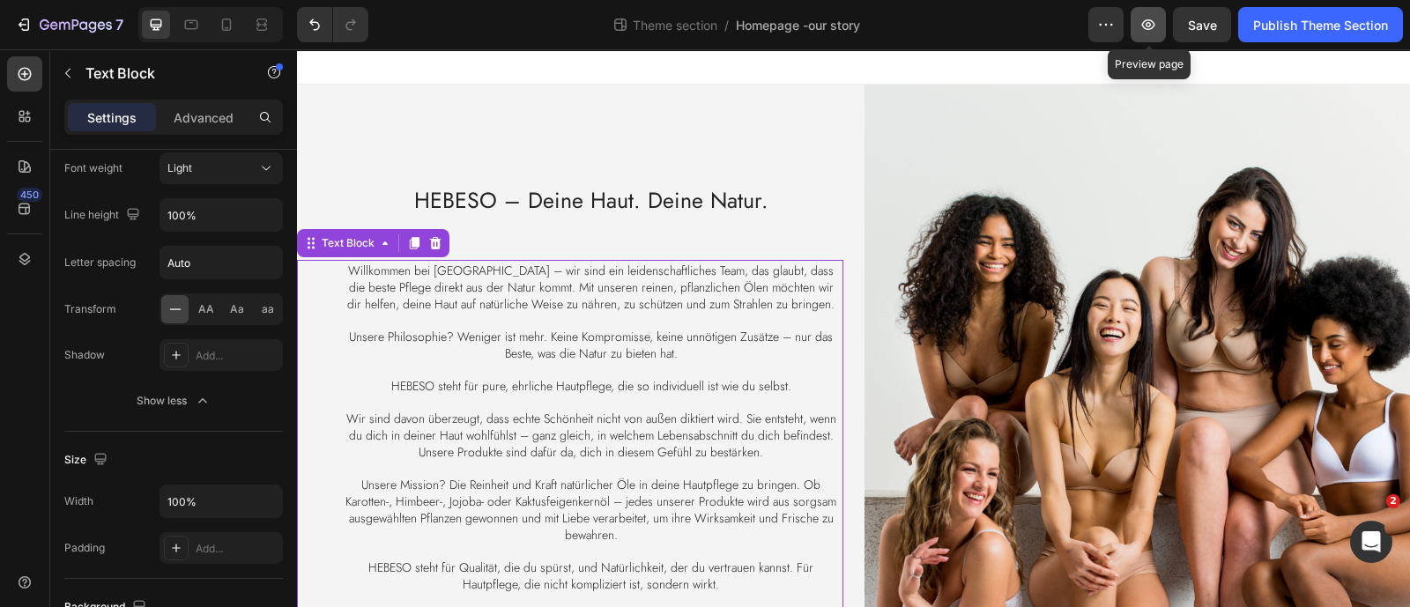
click at [1153, 24] on icon "button" at bounding box center [1149, 25] width 18 height 18
click at [1368, 531] on icon "Open Intercom Messenger" at bounding box center [1369, 539] width 29 height 29
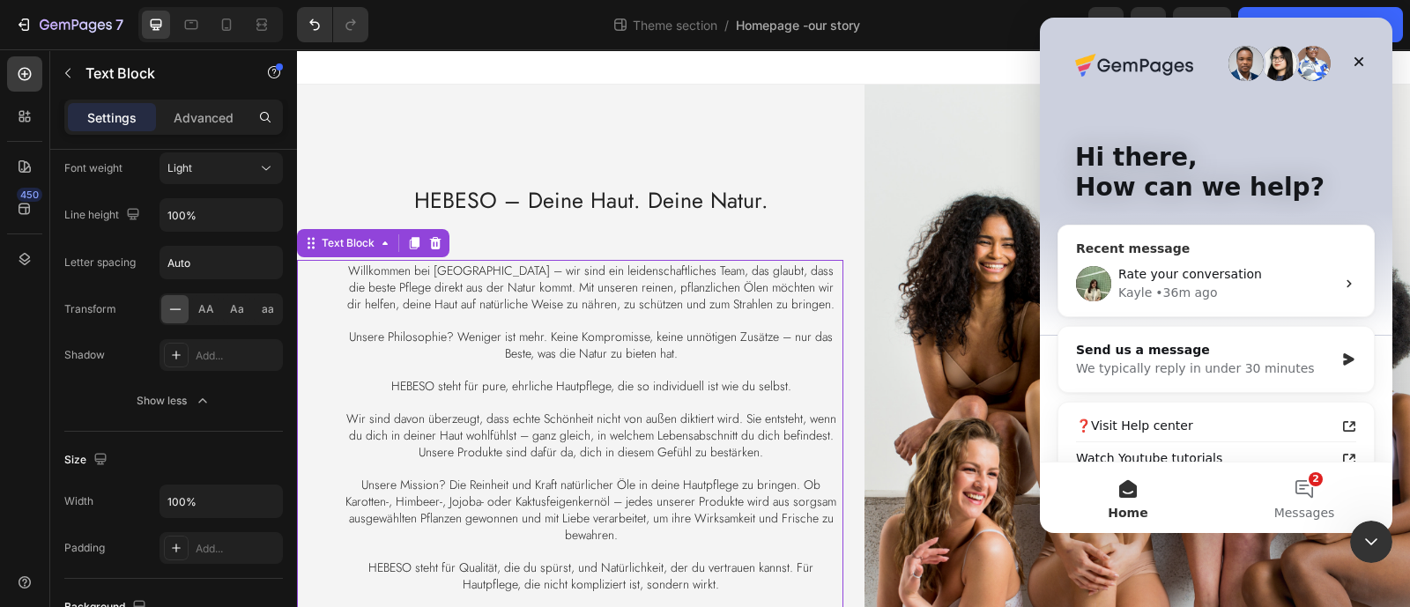
click at [1229, 285] on div "Kayle • 36m ago" at bounding box center [1226, 293] width 217 height 19
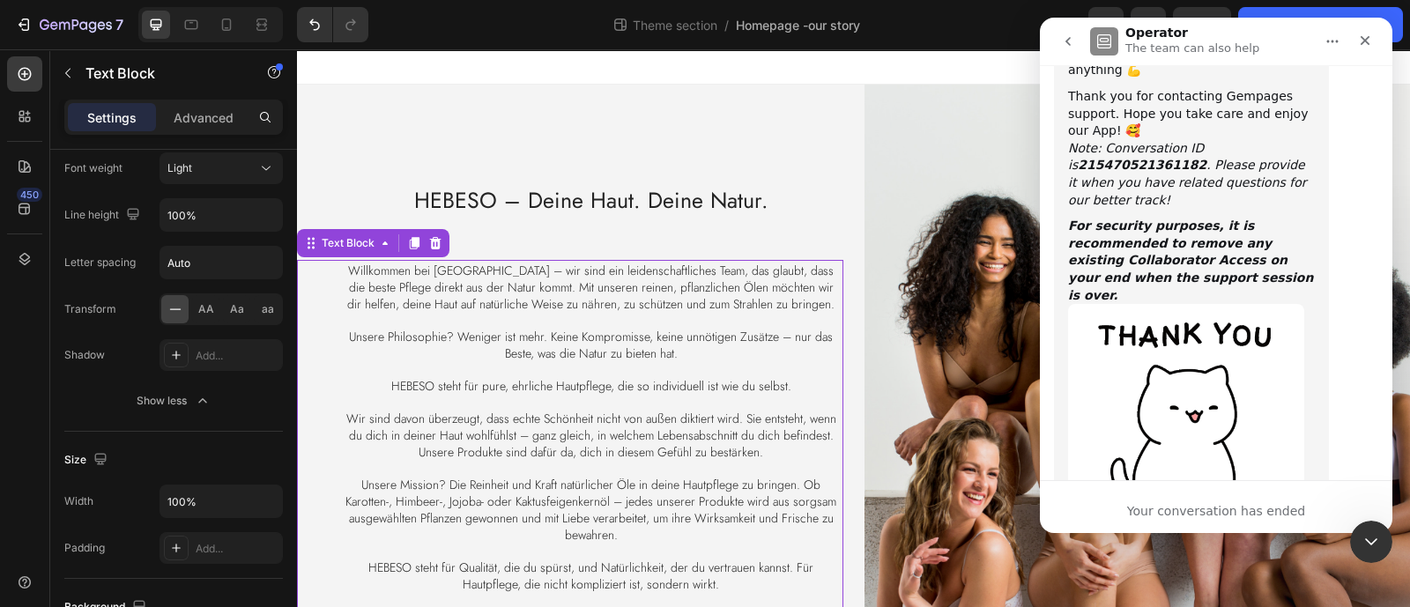
scroll to position [5732, 0]
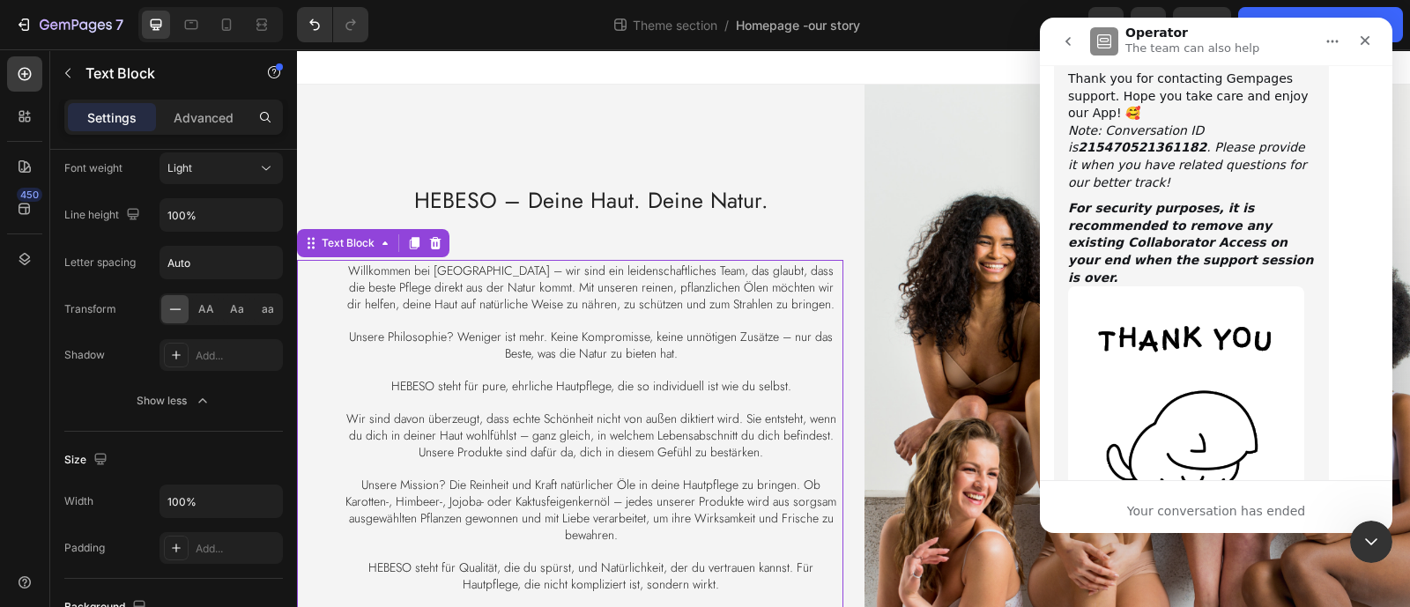
click at [1076, 46] on button "go back" at bounding box center [1067, 41] width 33 height 33
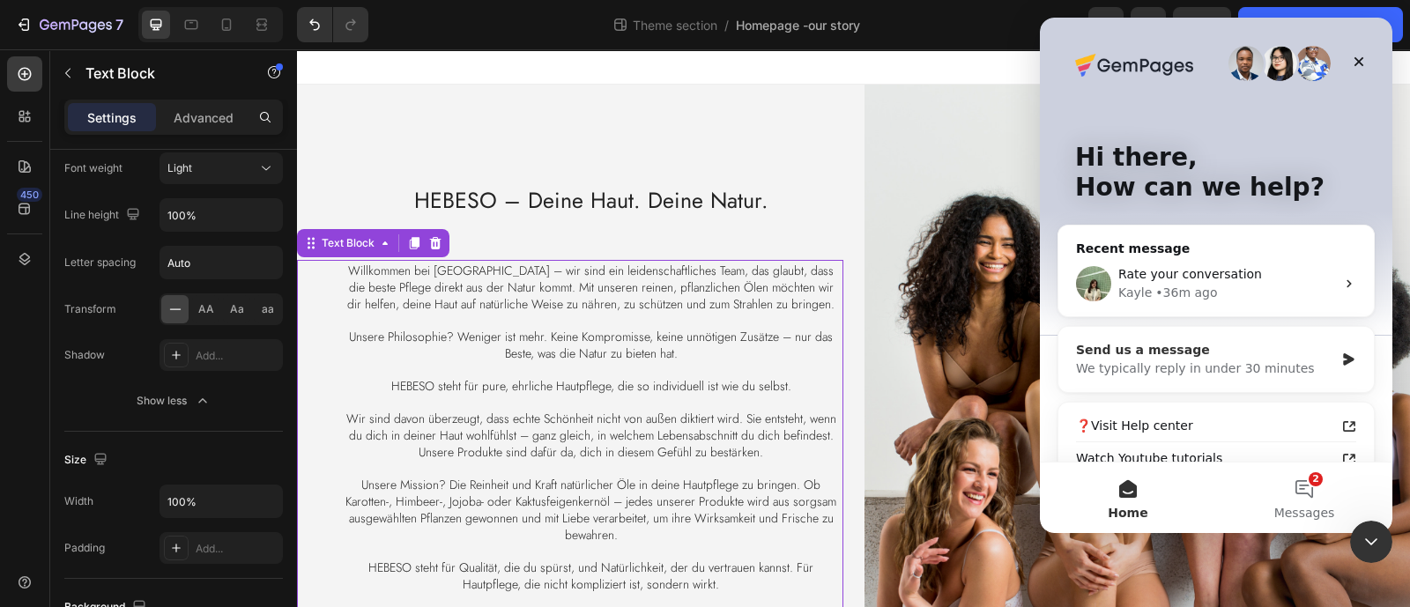
click at [1207, 352] on div "Send us a message" at bounding box center [1205, 350] width 258 height 19
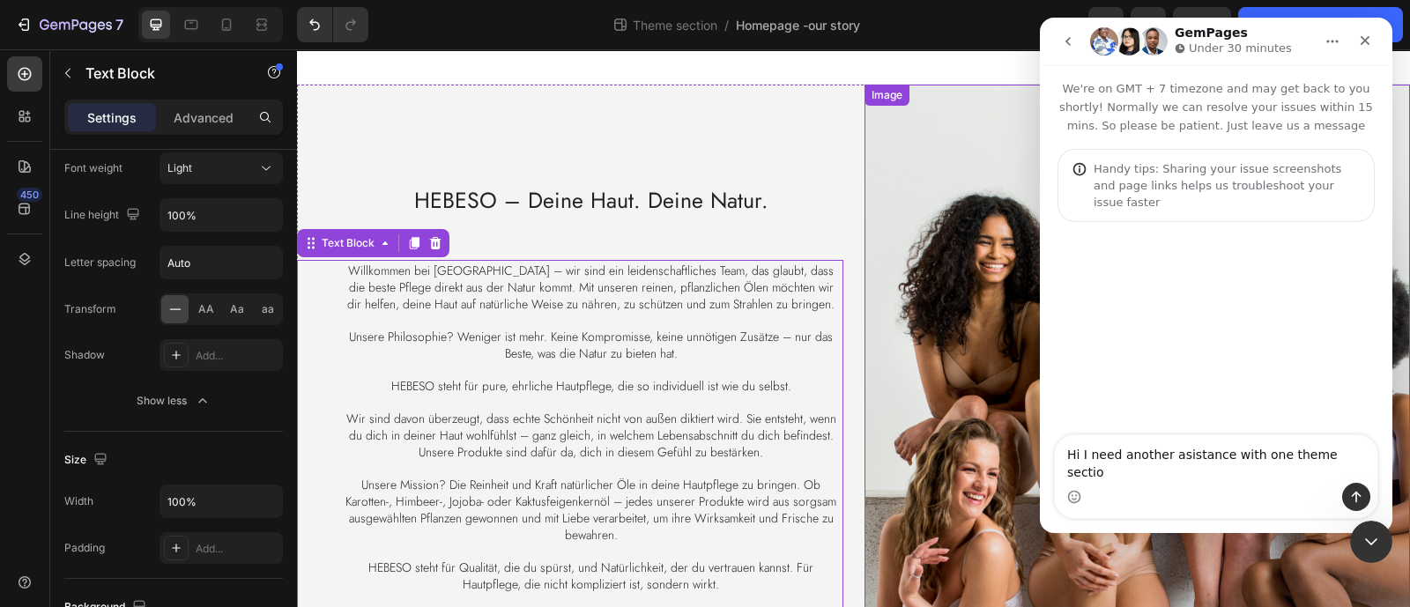
type textarea "Hi I need another asistance with one theme section"
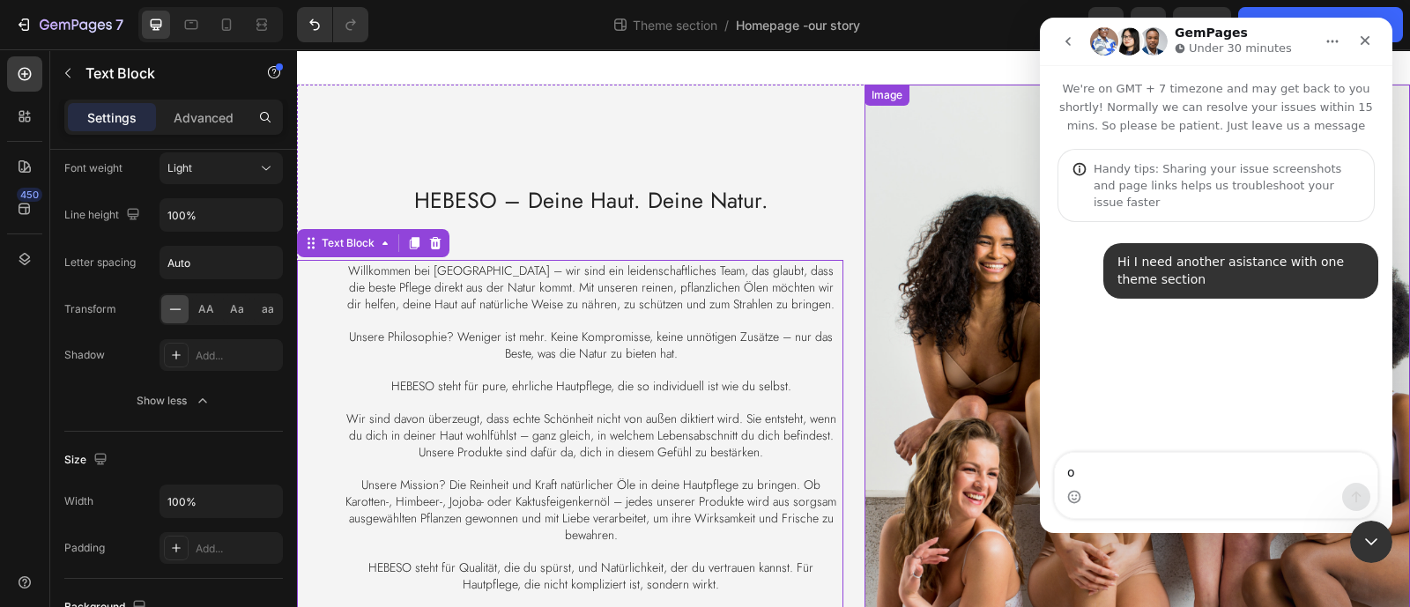
type textarea "on"
type textarea "on preview it looks good:"
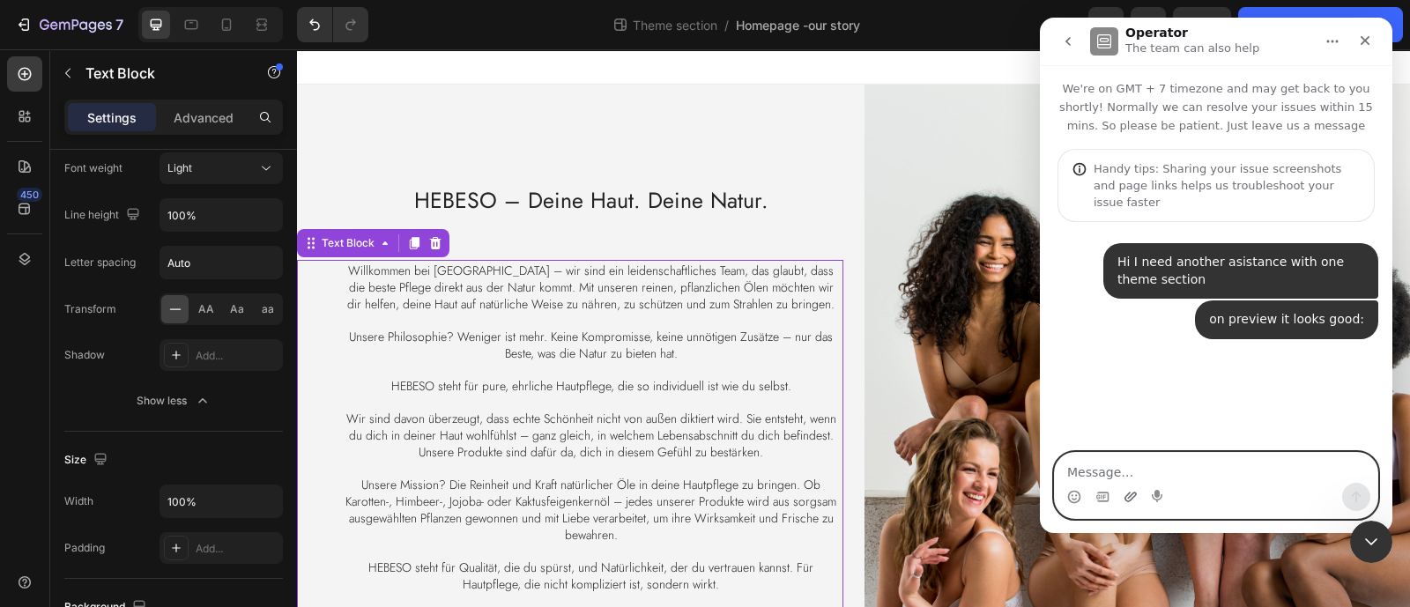
click at [1128, 500] on icon "Upload attachment" at bounding box center [1131, 497] width 14 height 14
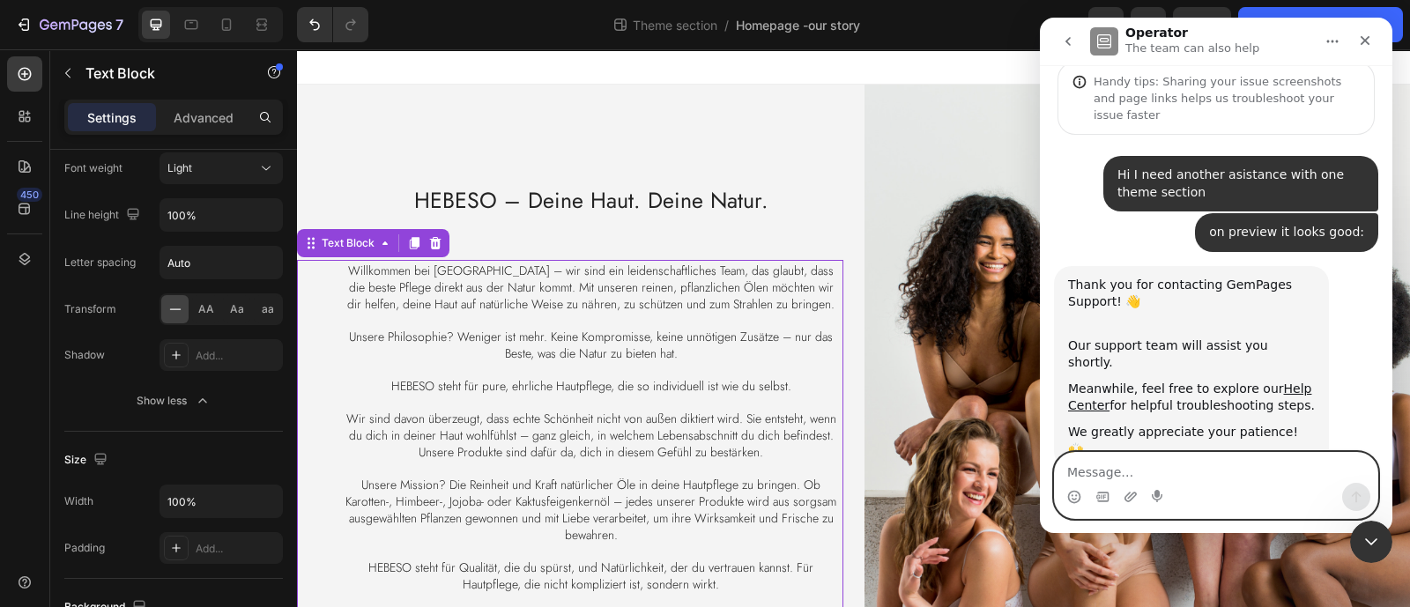
scroll to position [215, 0]
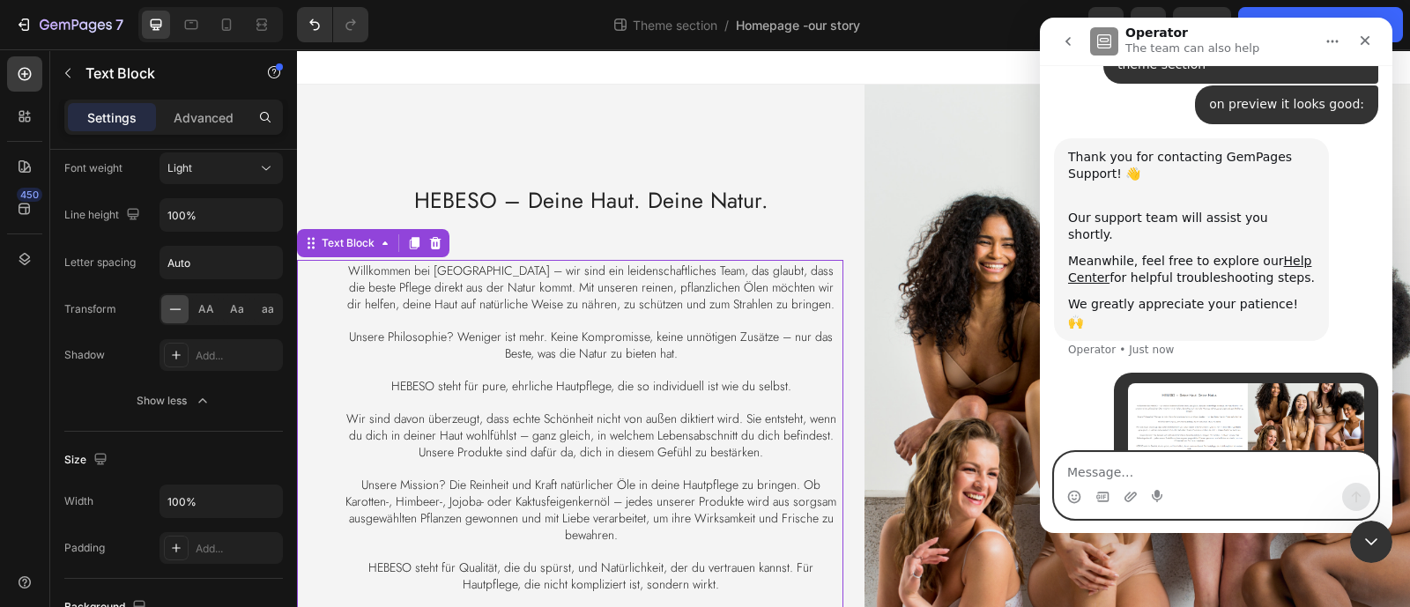
click at [1161, 471] on textarea "Message…" at bounding box center [1216, 468] width 323 height 30
type textarea "but live page is this:"
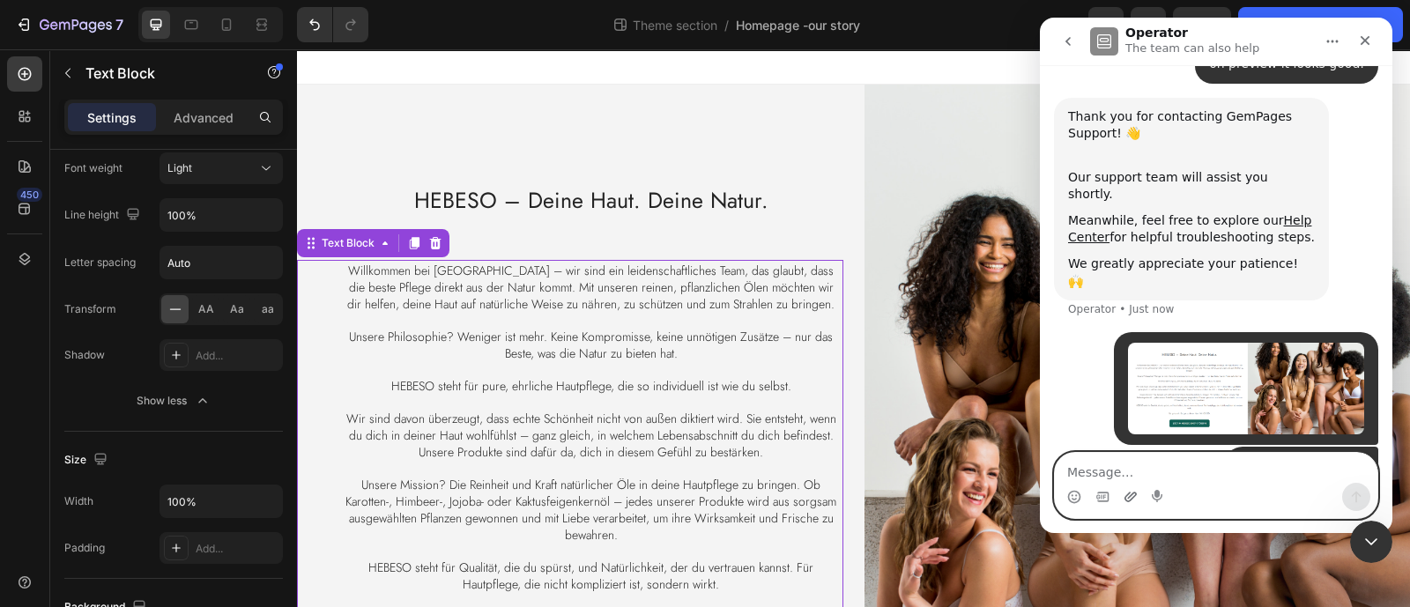
click at [1133, 495] on icon "Upload attachment" at bounding box center [1131, 497] width 12 height 10
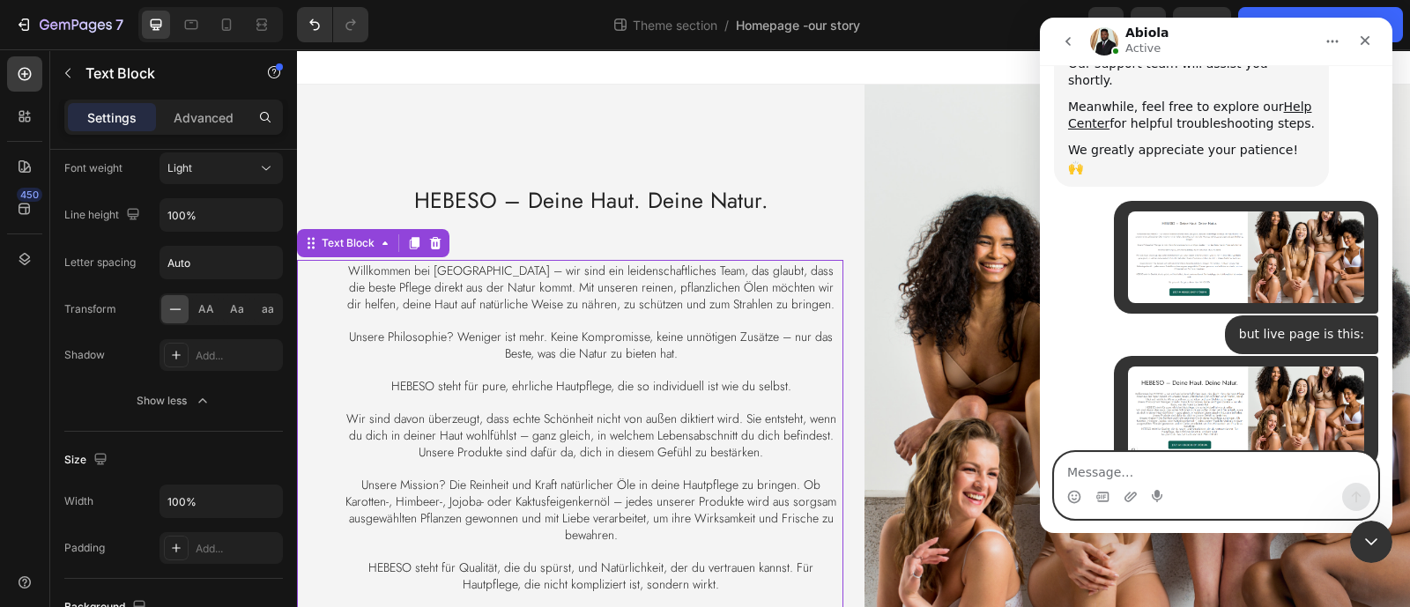
scroll to position [507, 0]
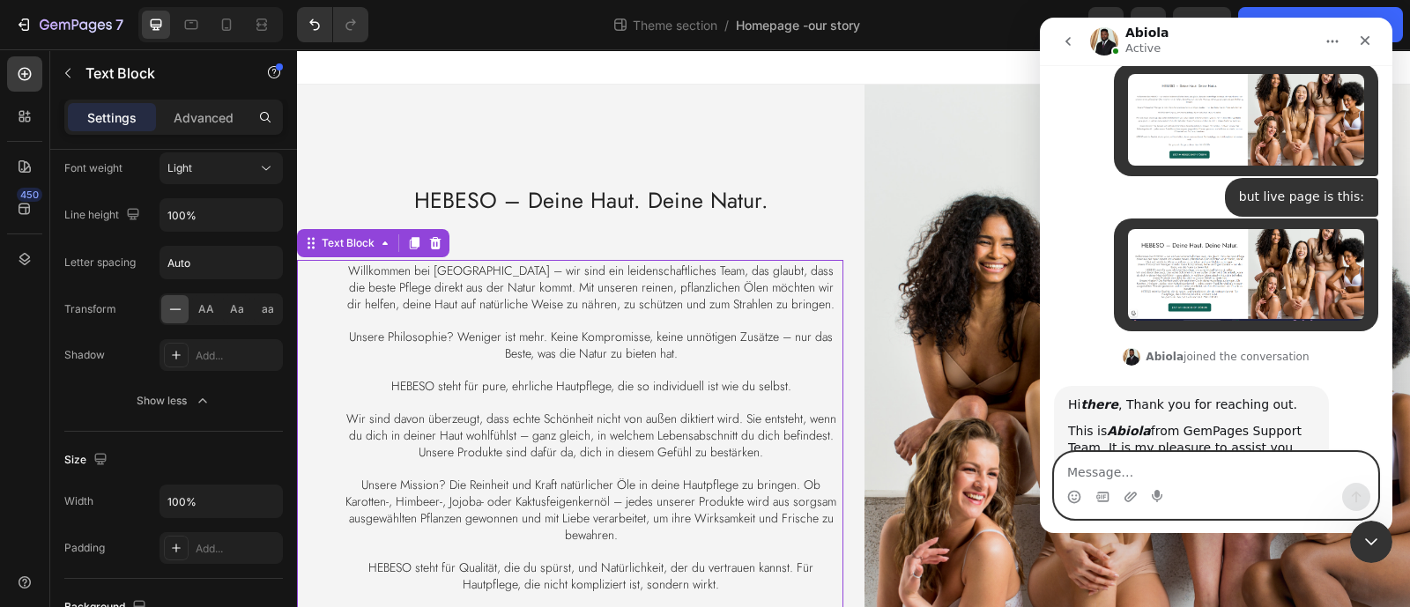
click at [1203, 478] on textarea "Message…" at bounding box center [1216, 468] width 323 height 30
type textarea "hi"
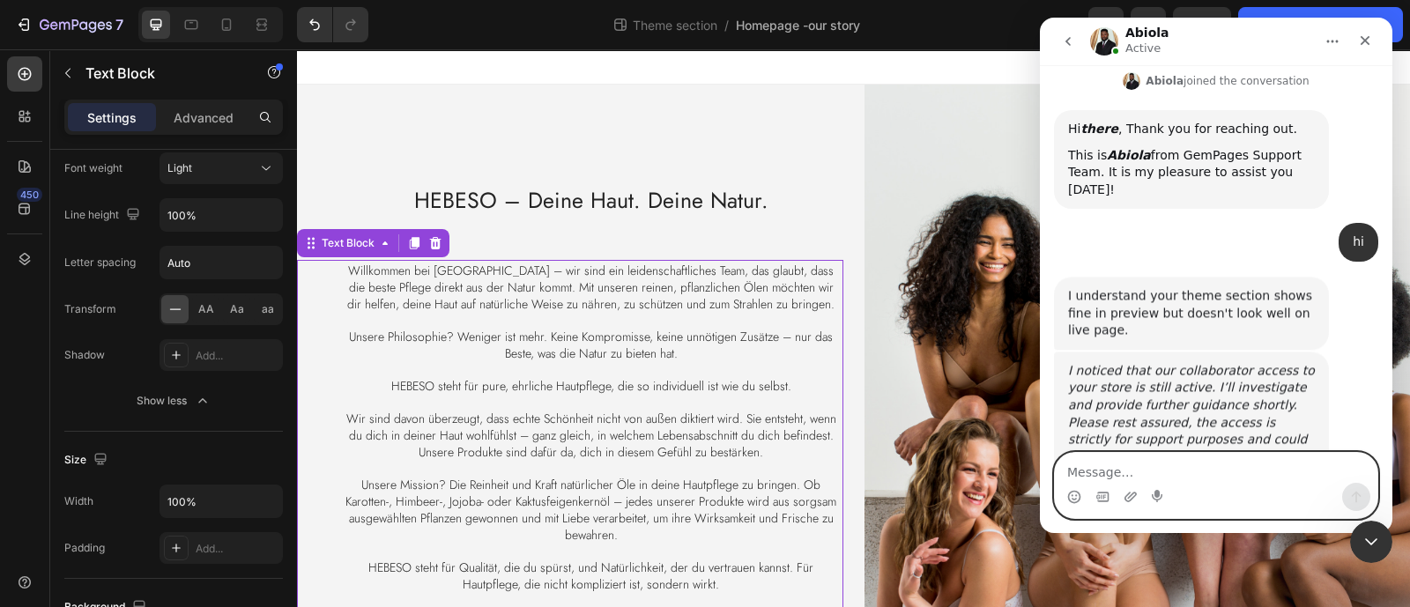
scroll to position [798, 0]
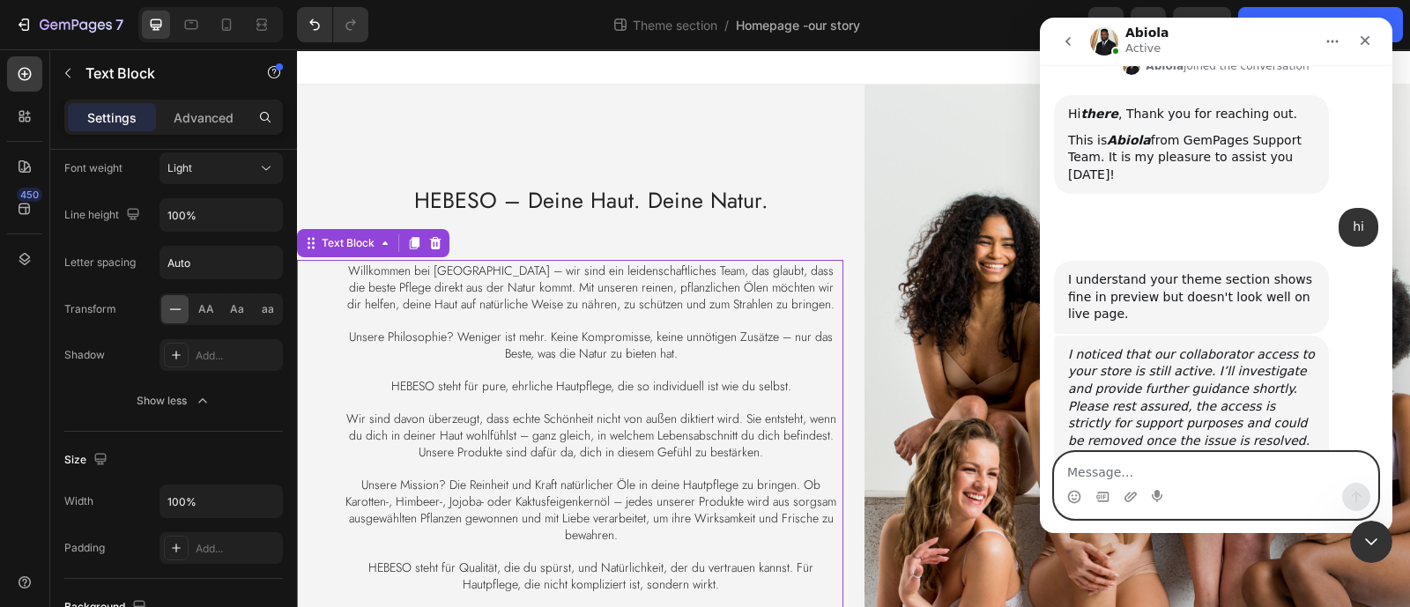
click at [1161, 468] on textarea "Message…" at bounding box center [1216, 468] width 323 height 30
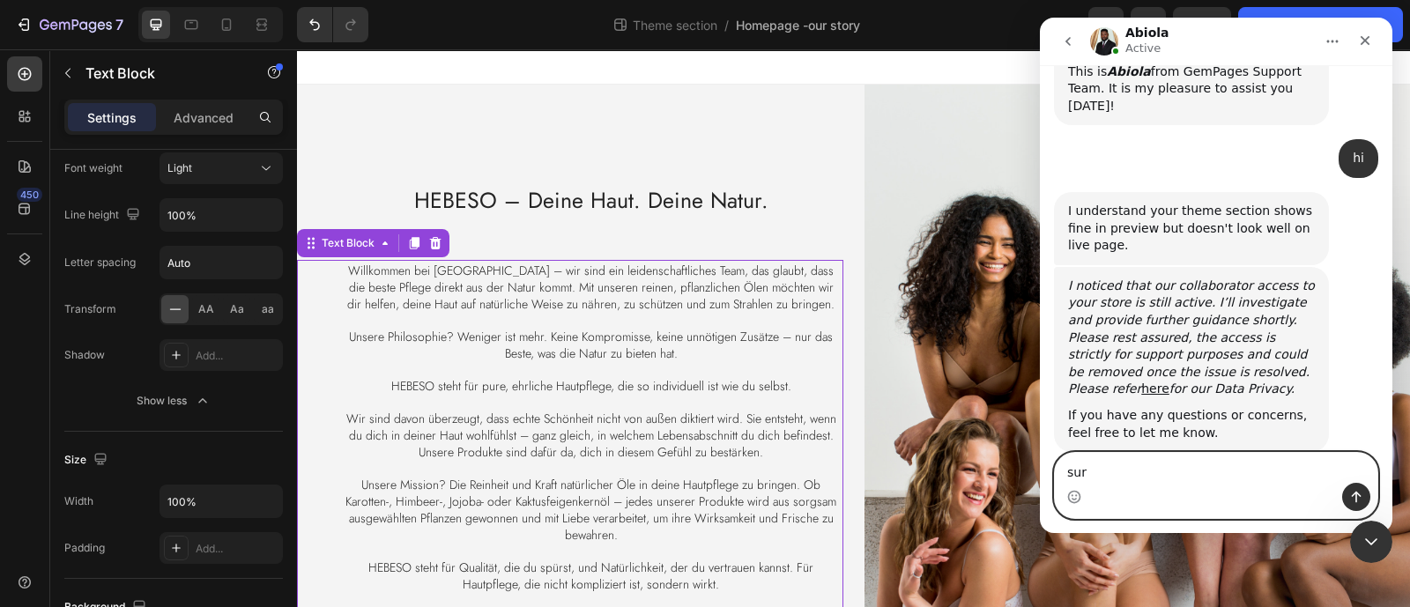
type textarea "sure"
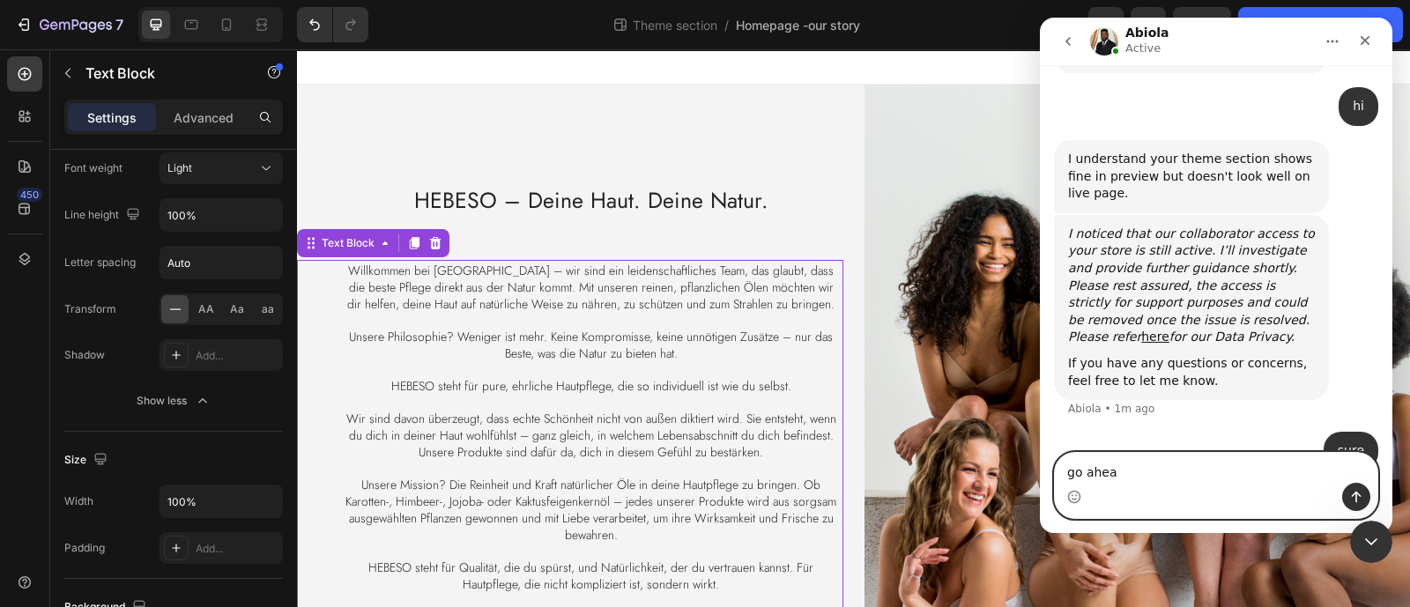
type textarea "go ahead"
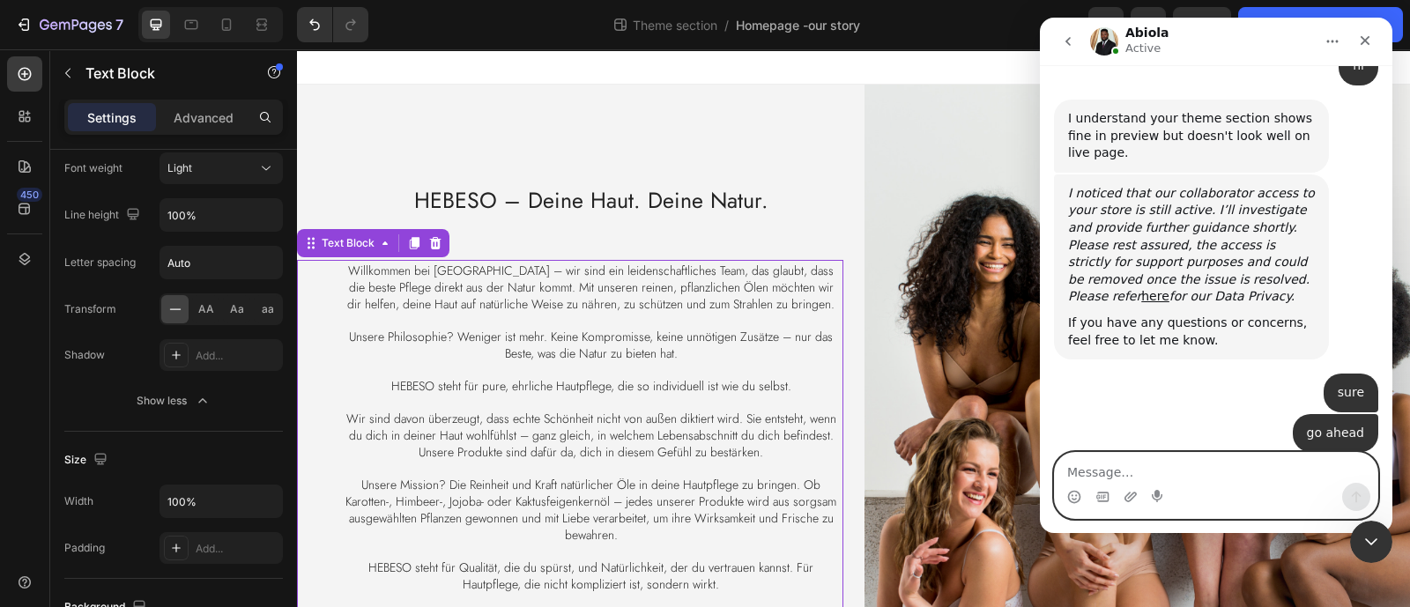
scroll to position [961, 0]
click at [1150, 474] on textarea "Message…" at bounding box center [1216, 468] width 323 height 30
click at [1125, 468] on textarea "Message…" at bounding box center [1216, 468] width 323 height 30
paste textarea "[URL][DOMAIN_NAME]"
type textarea "[URL][DOMAIN_NAME]"
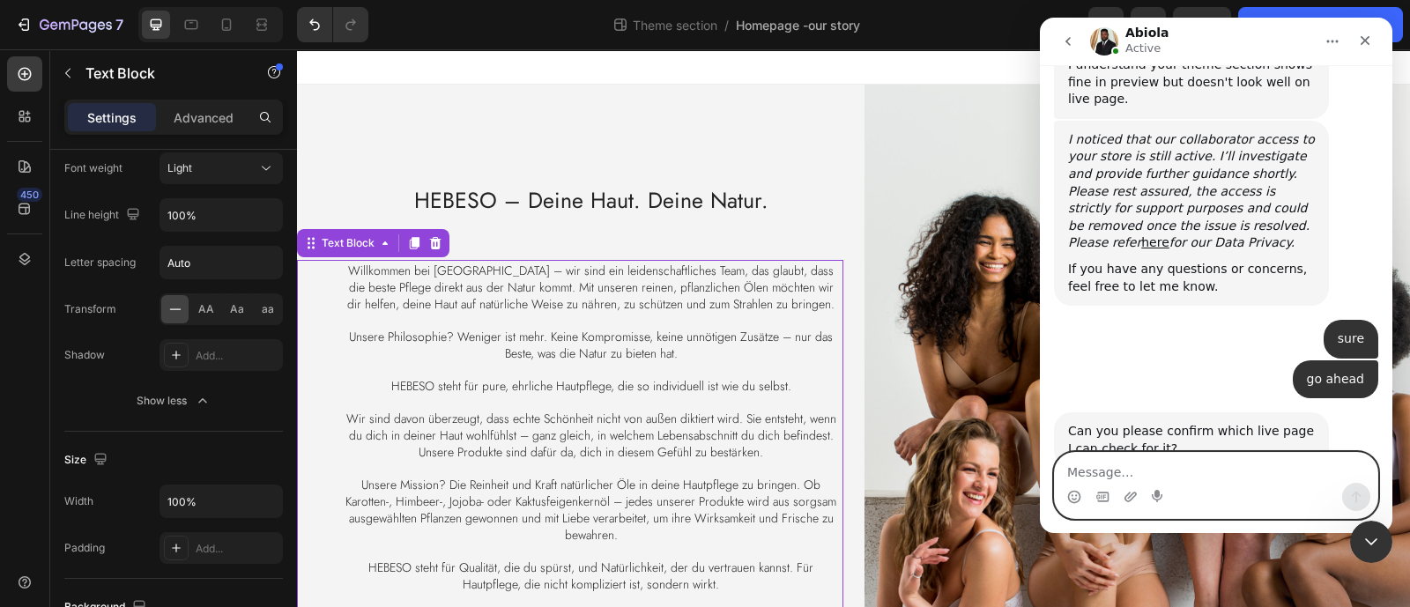
scroll to position [1014, 0]
type textarea "ont the bottom"
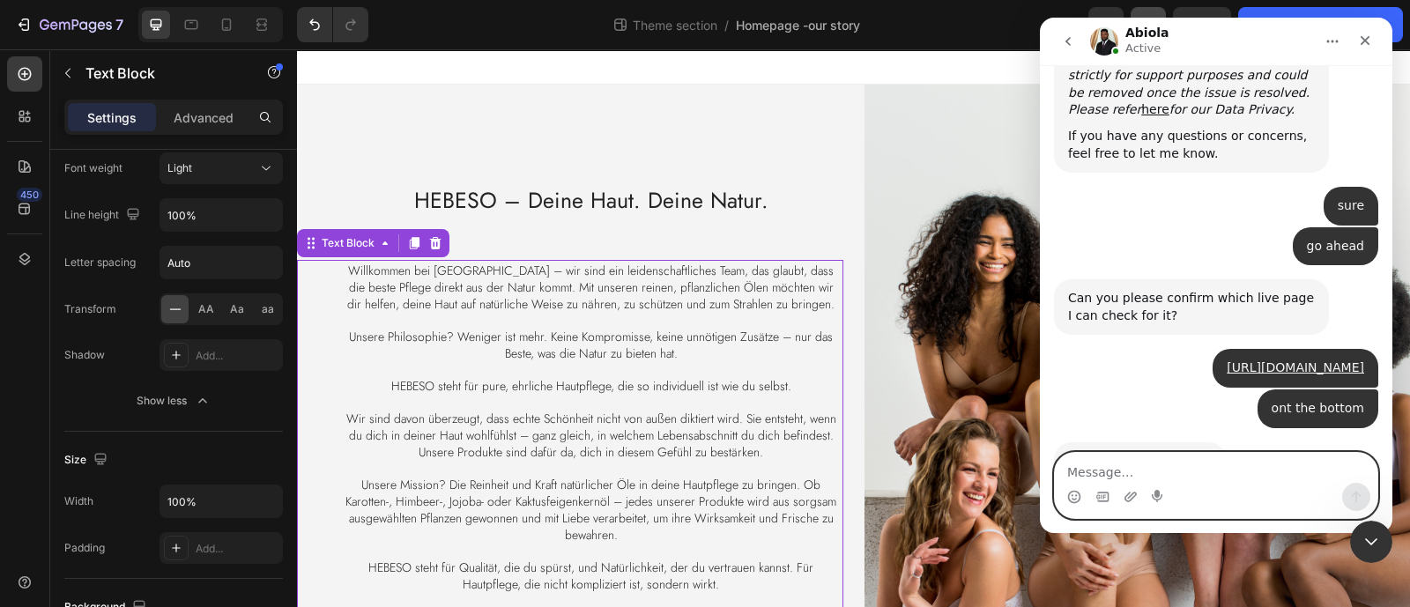
scroll to position [1290, 0]
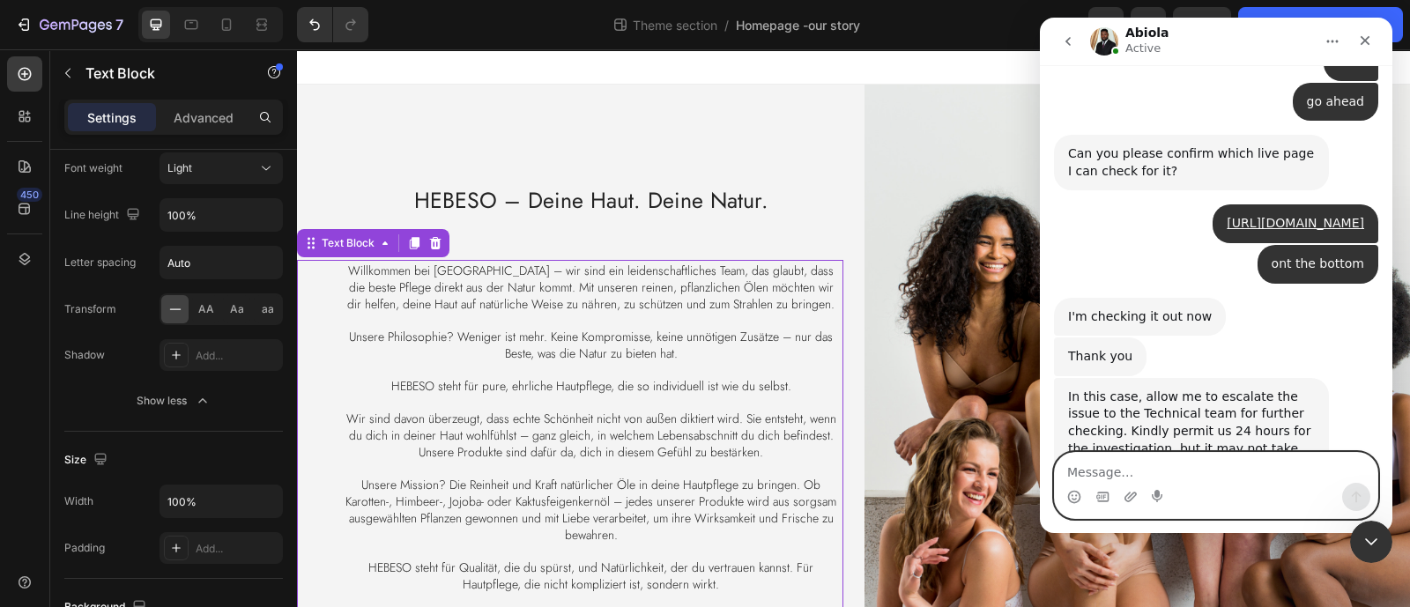
click at [1157, 457] on textarea "Message…" at bounding box center [1216, 468] width 323 height 30
type textarea "ok"
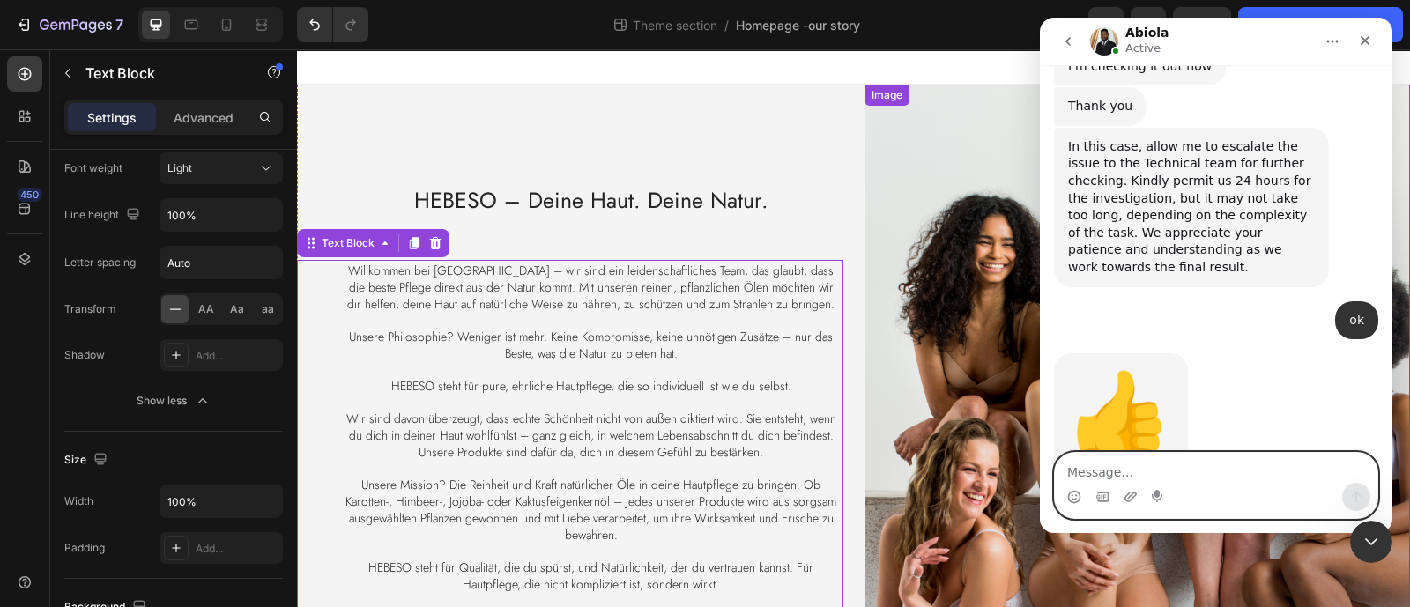
scroll to position [1473, 0]
